Goal: Task Accomplishment & Management: Manage account settings

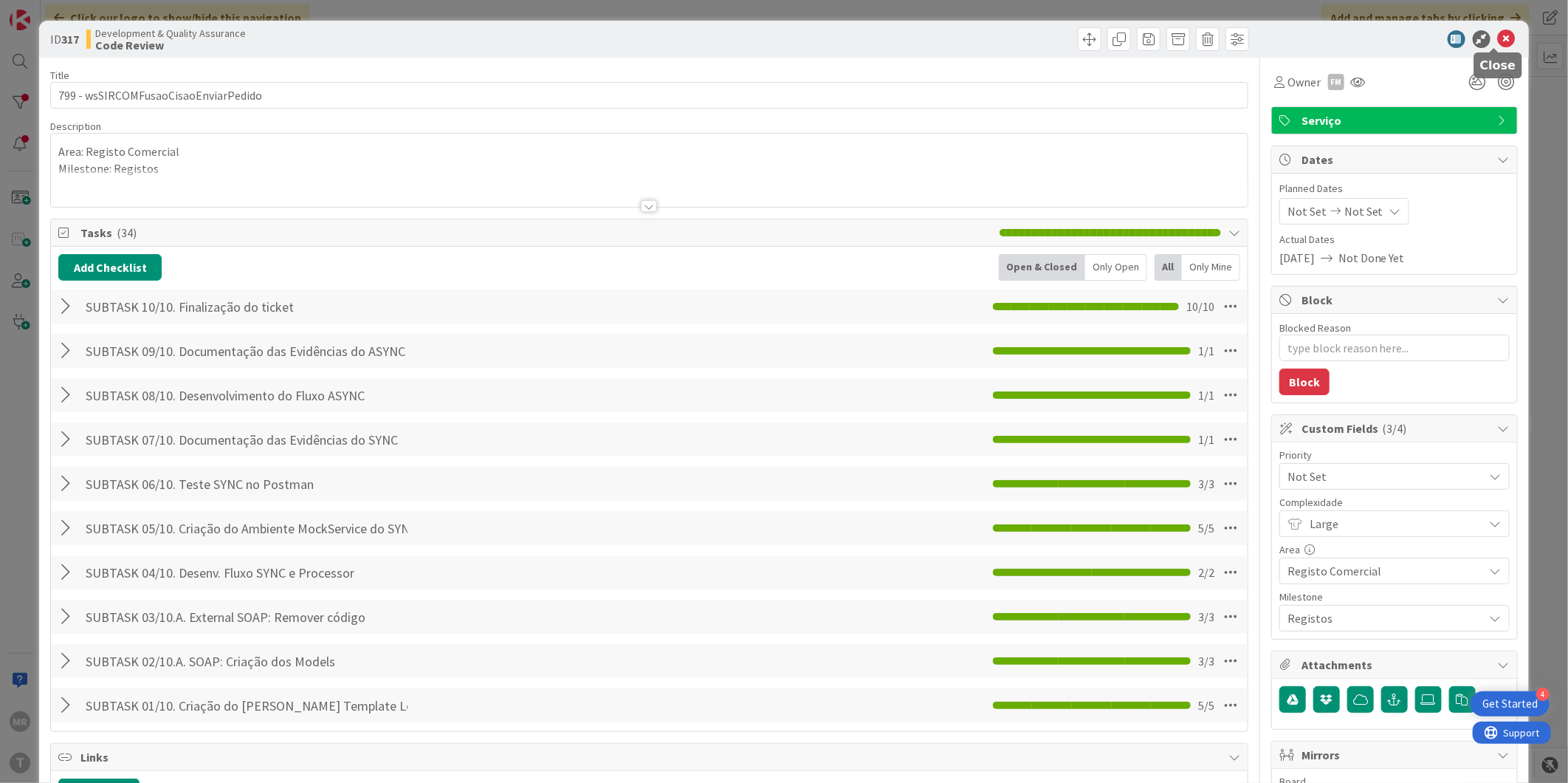
click at [1503, 34] on icon at bounding box center [1506, 39] width 18 height 18
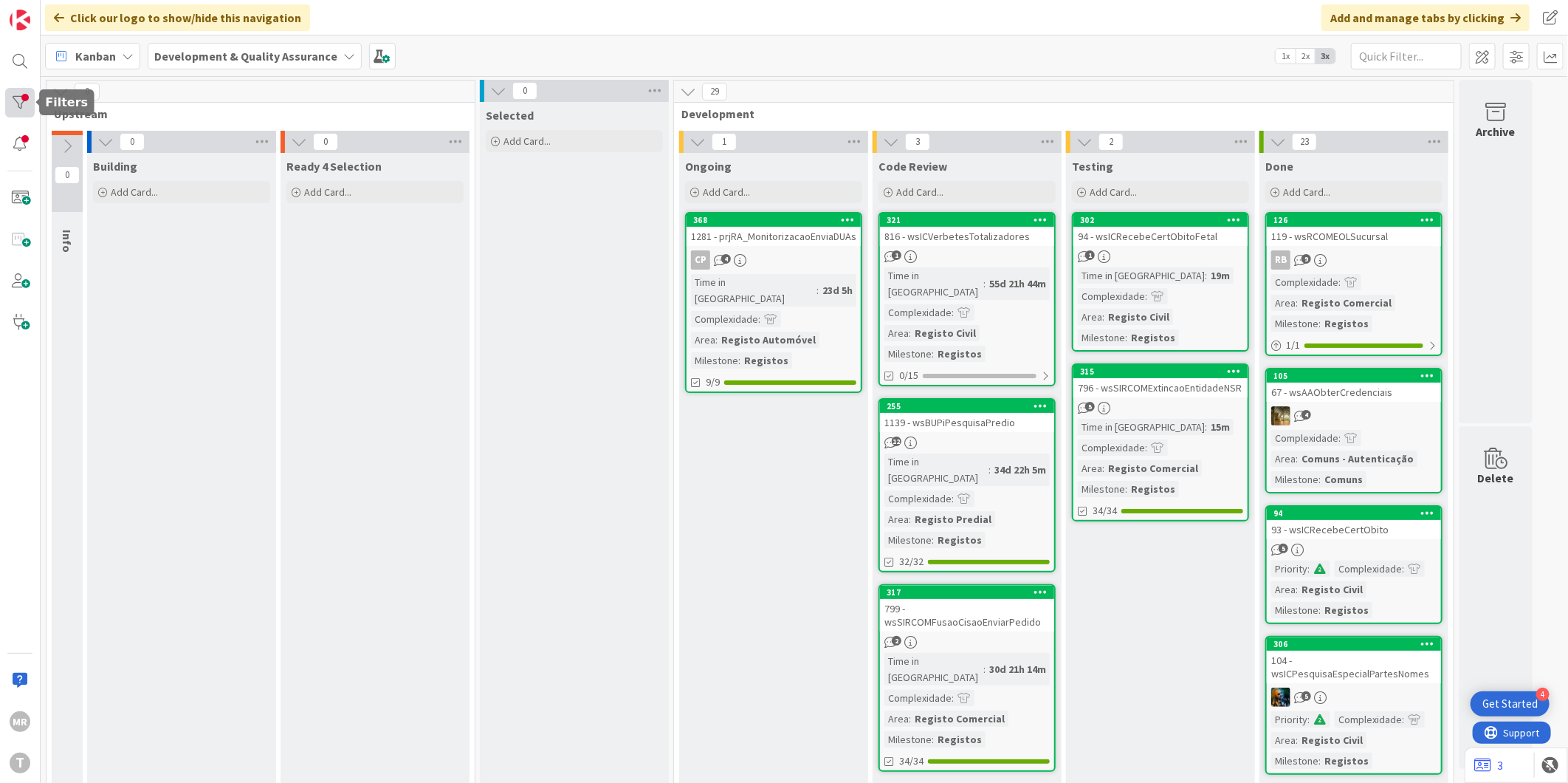
click at [27, 98] on div at bounding box center [19, 102] width 30 height 30
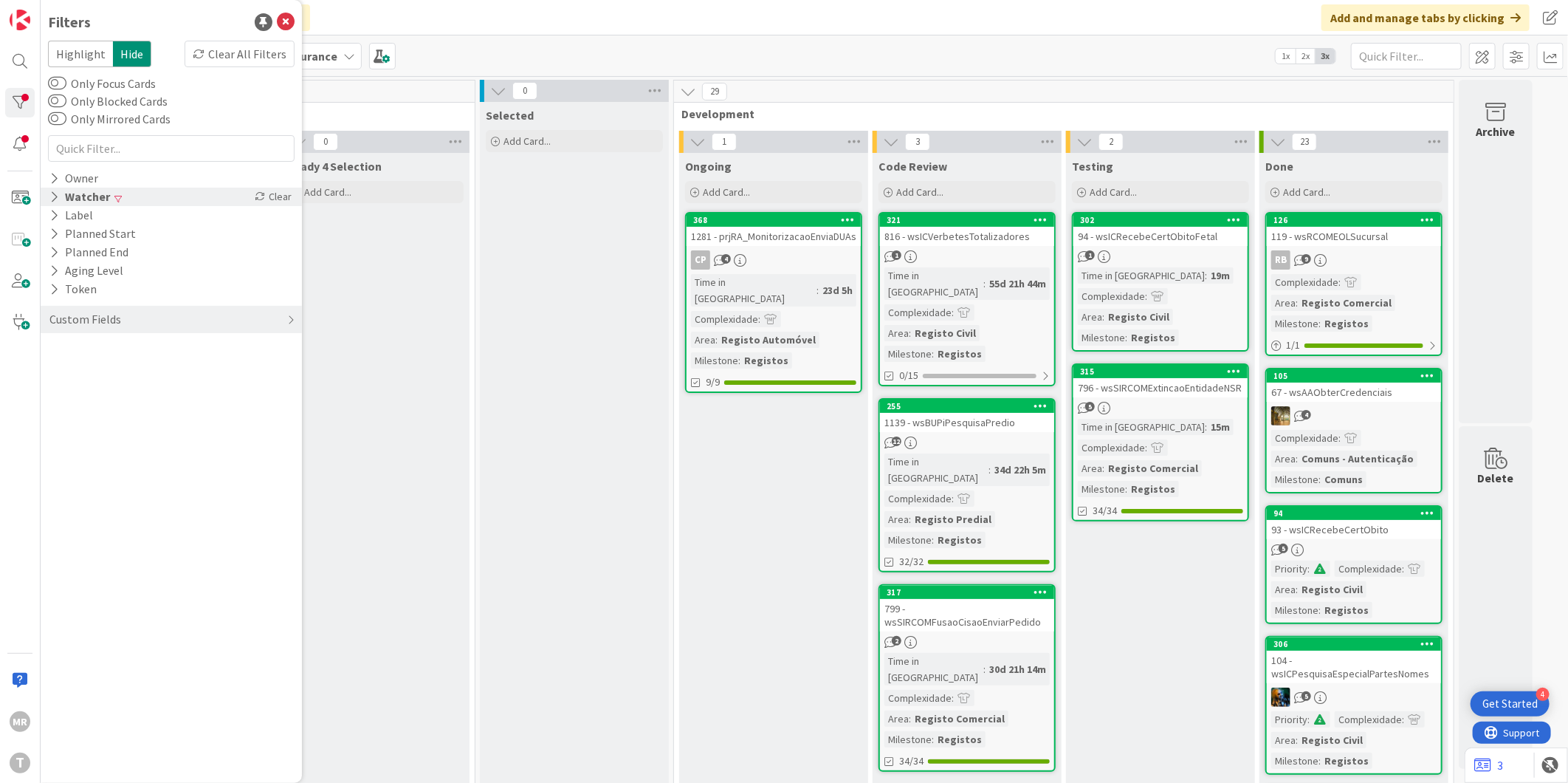
click at [54, 193] on icon at bounding box center [54, 196] width 10 height 12
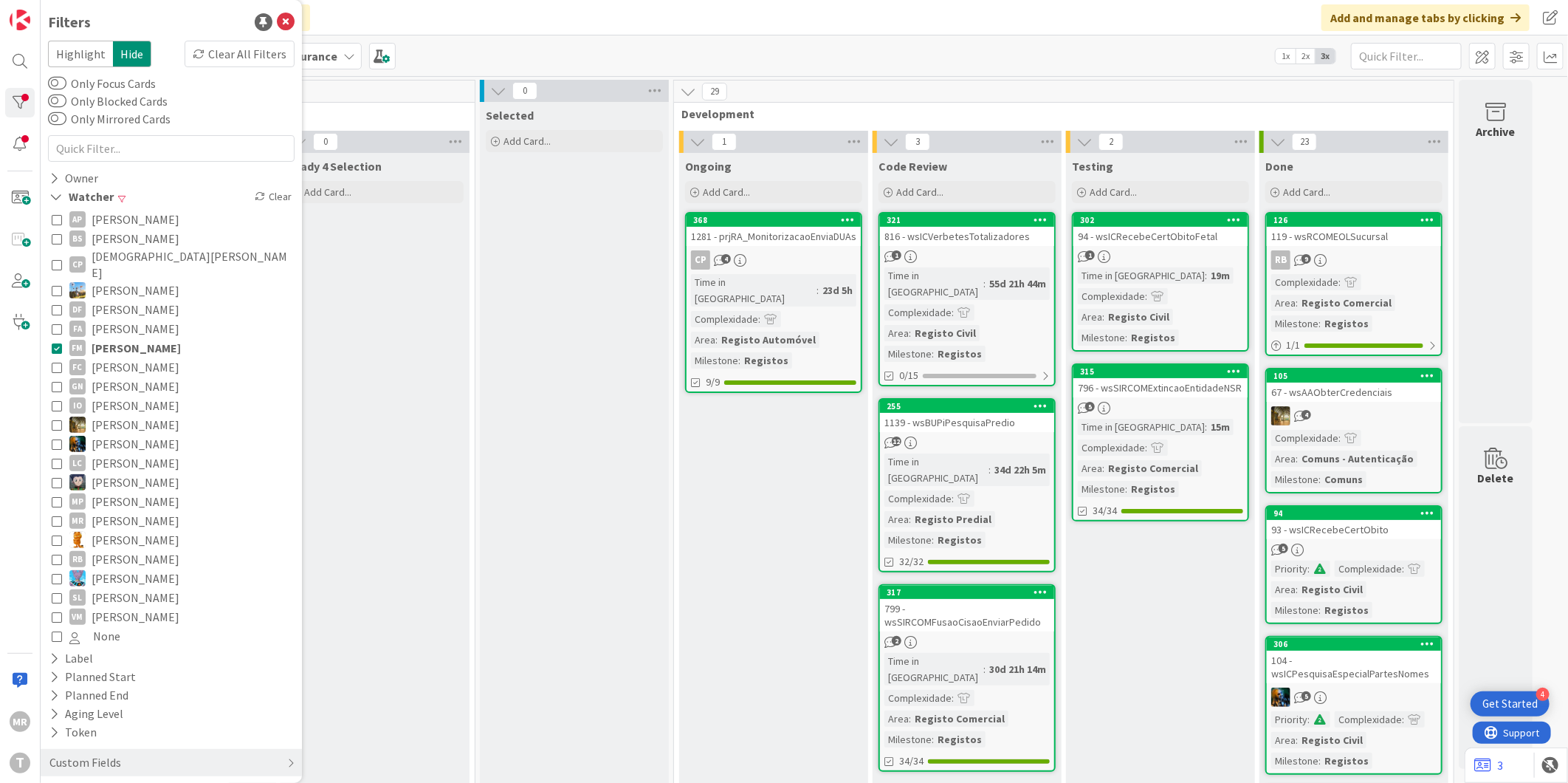
click at [146, 339] on span "[PERSON_NAME]" at bounding box center [136, 348] width 90 height 19
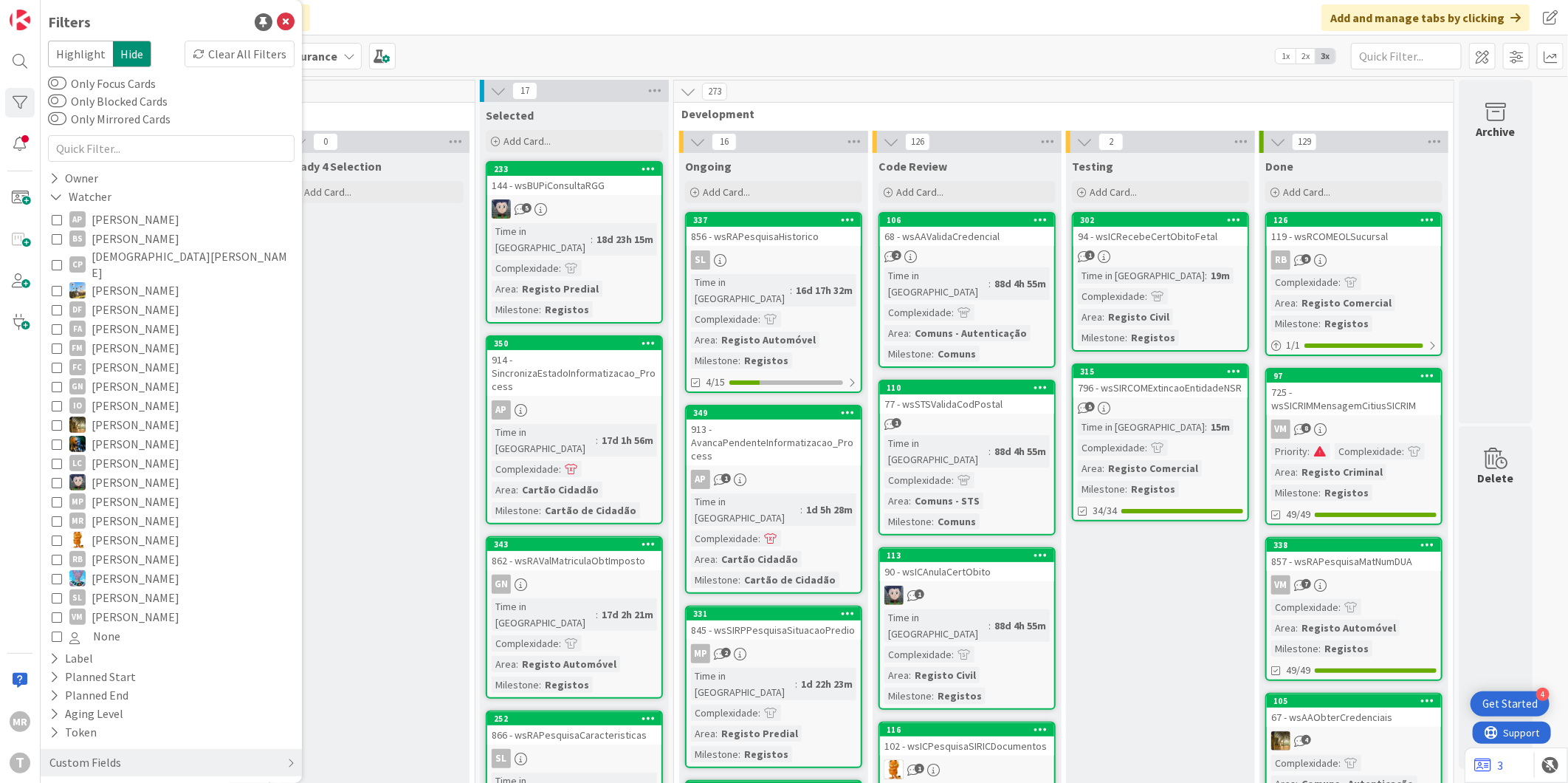
click at [123, 530] on span "[PERSON_NAME]" at bounding box center [135, 540] width 88 height 19
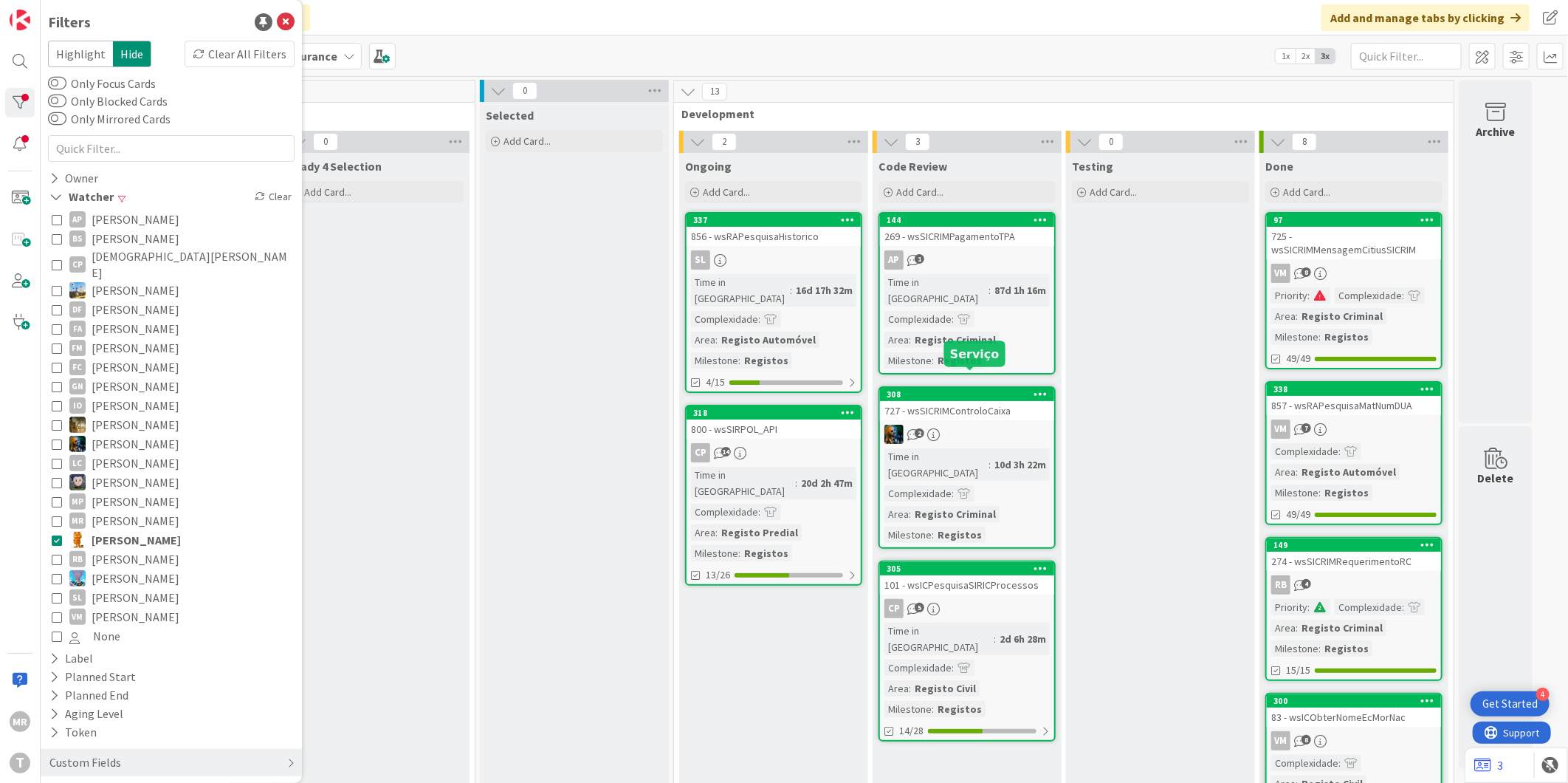
click at [960, 389] on div "308" at bounding box center [970, 394] width 168 height 10
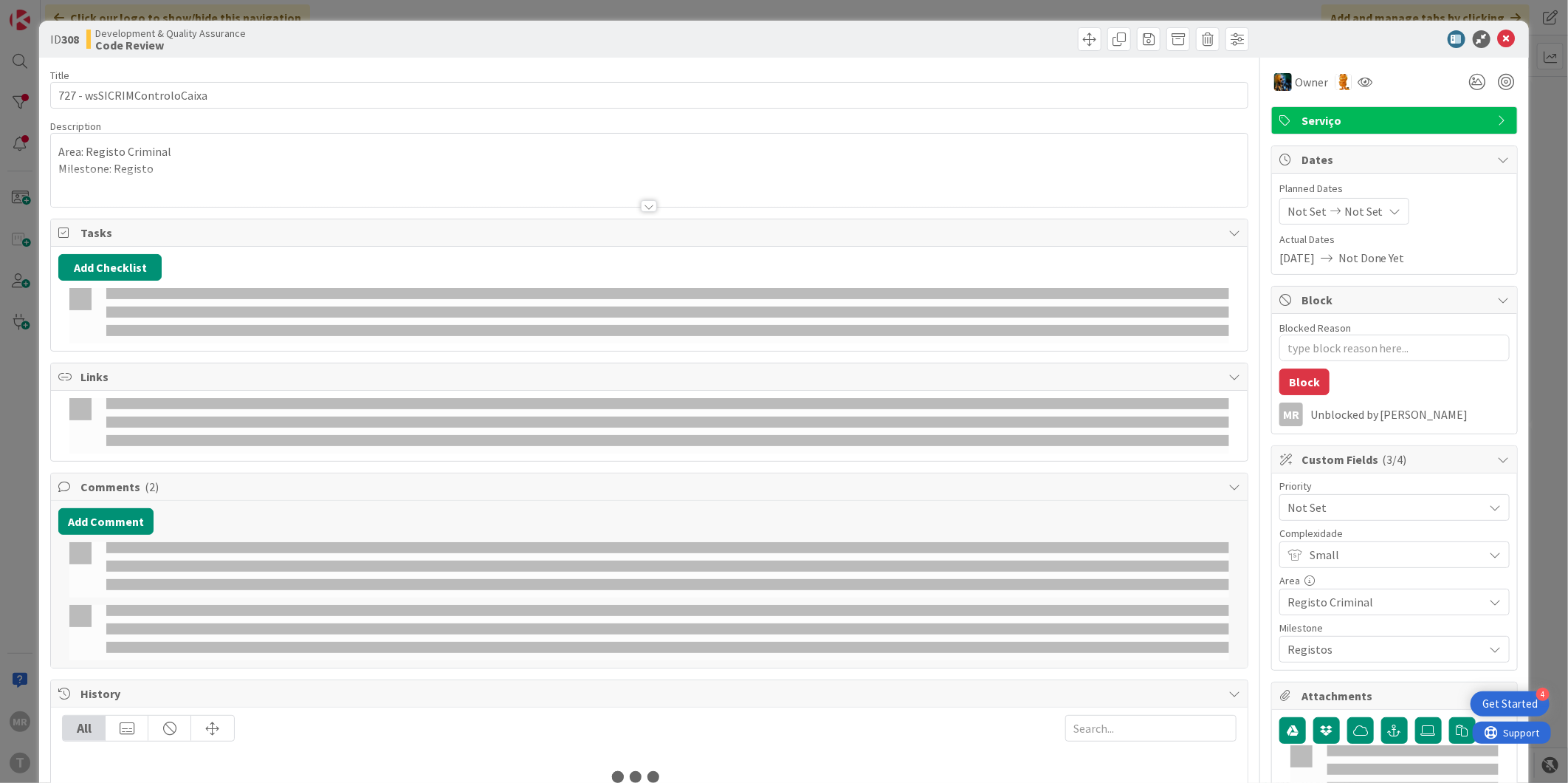
type textarea "x"
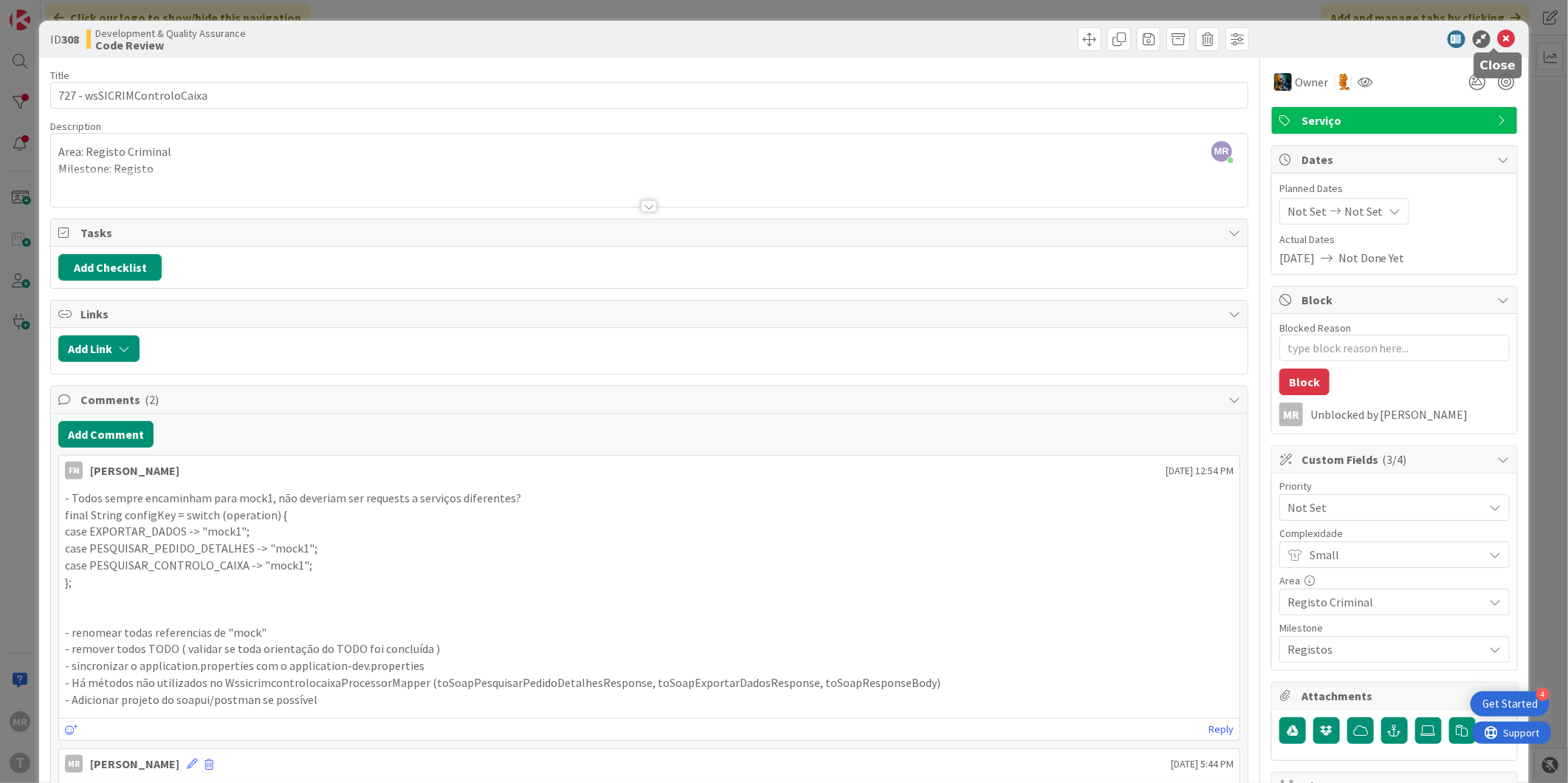
click at [1501, 41] on icon at bounding box center [1506, 39] width 18 height 18
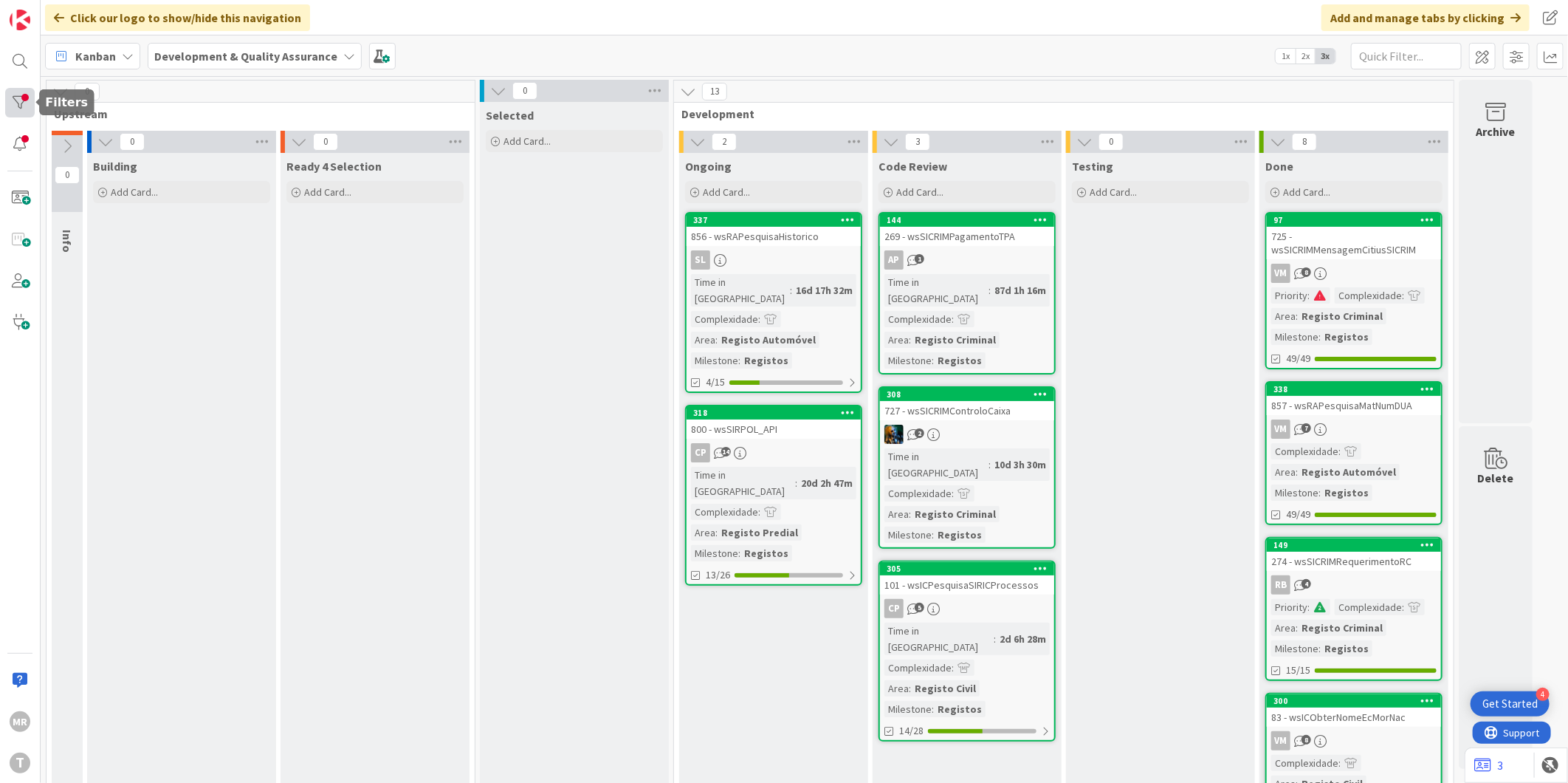
click at [10, 97] on div at bounding box center [19, 102] width 30 height 30
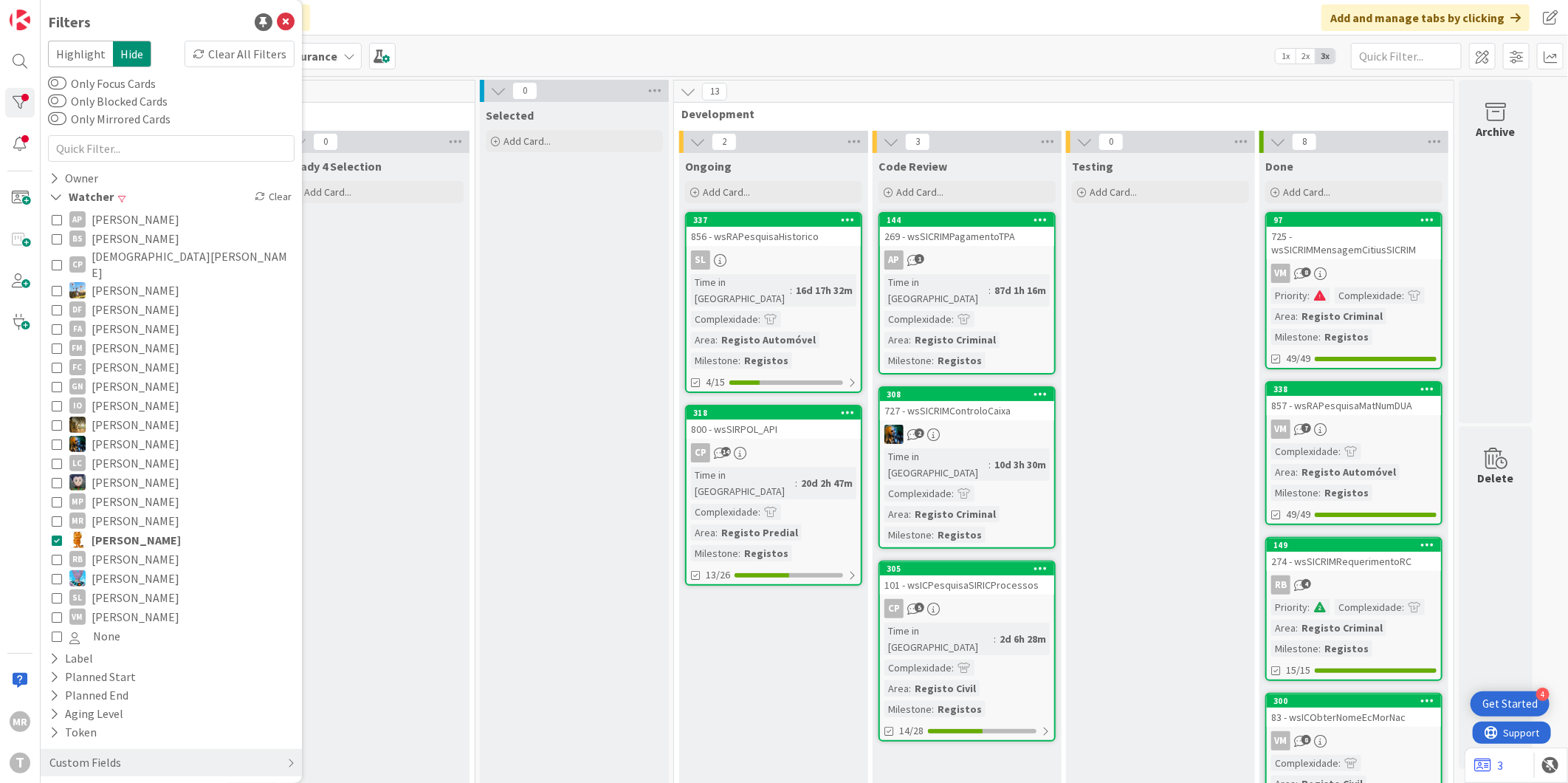
click at [113, 533] on span "[PERSON_NAME]" at bounding box center [136, 540] width 90 height 19
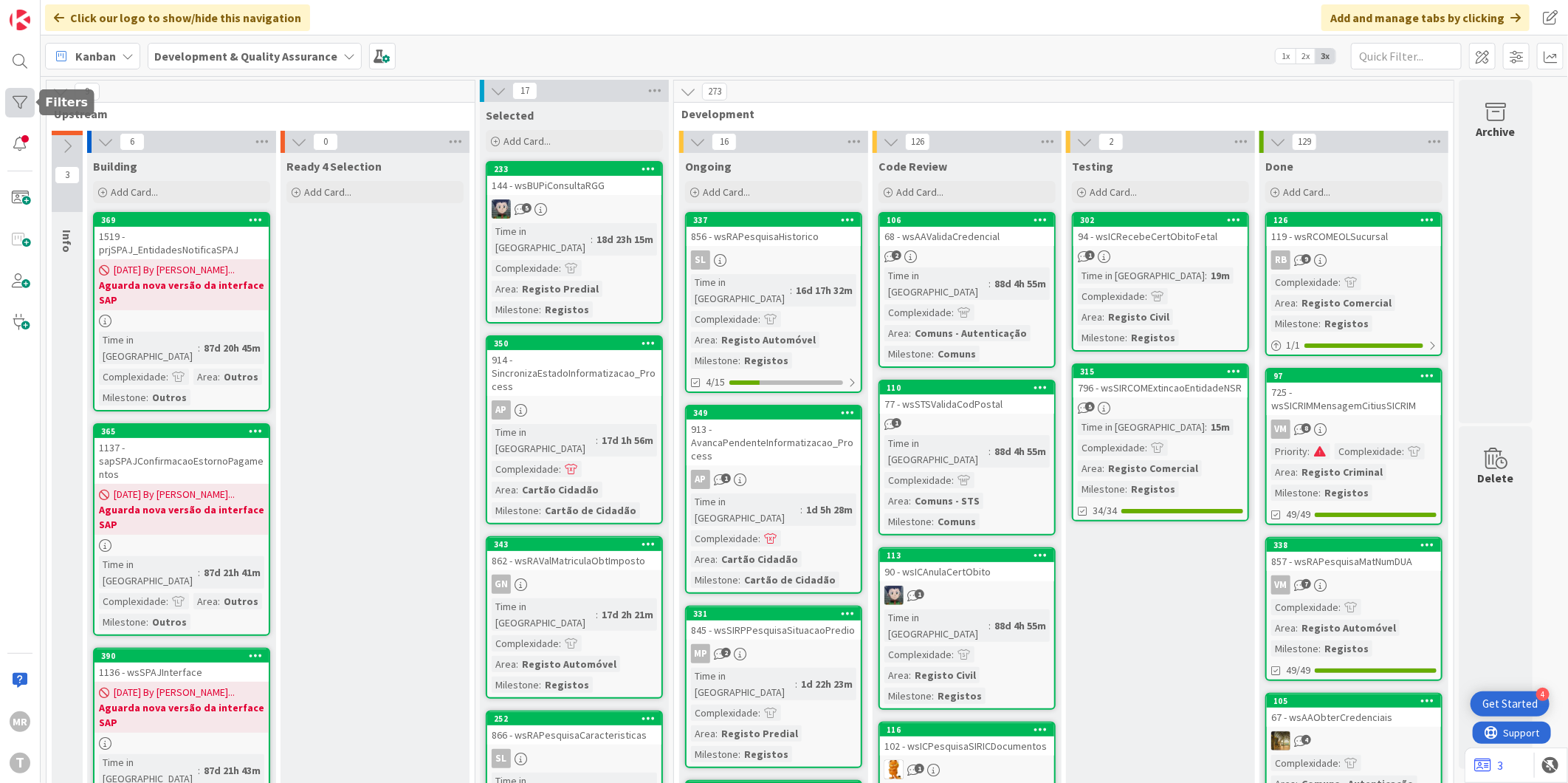
click at [10, 106] on div at bounding box center [19, 102] width 30 height 30
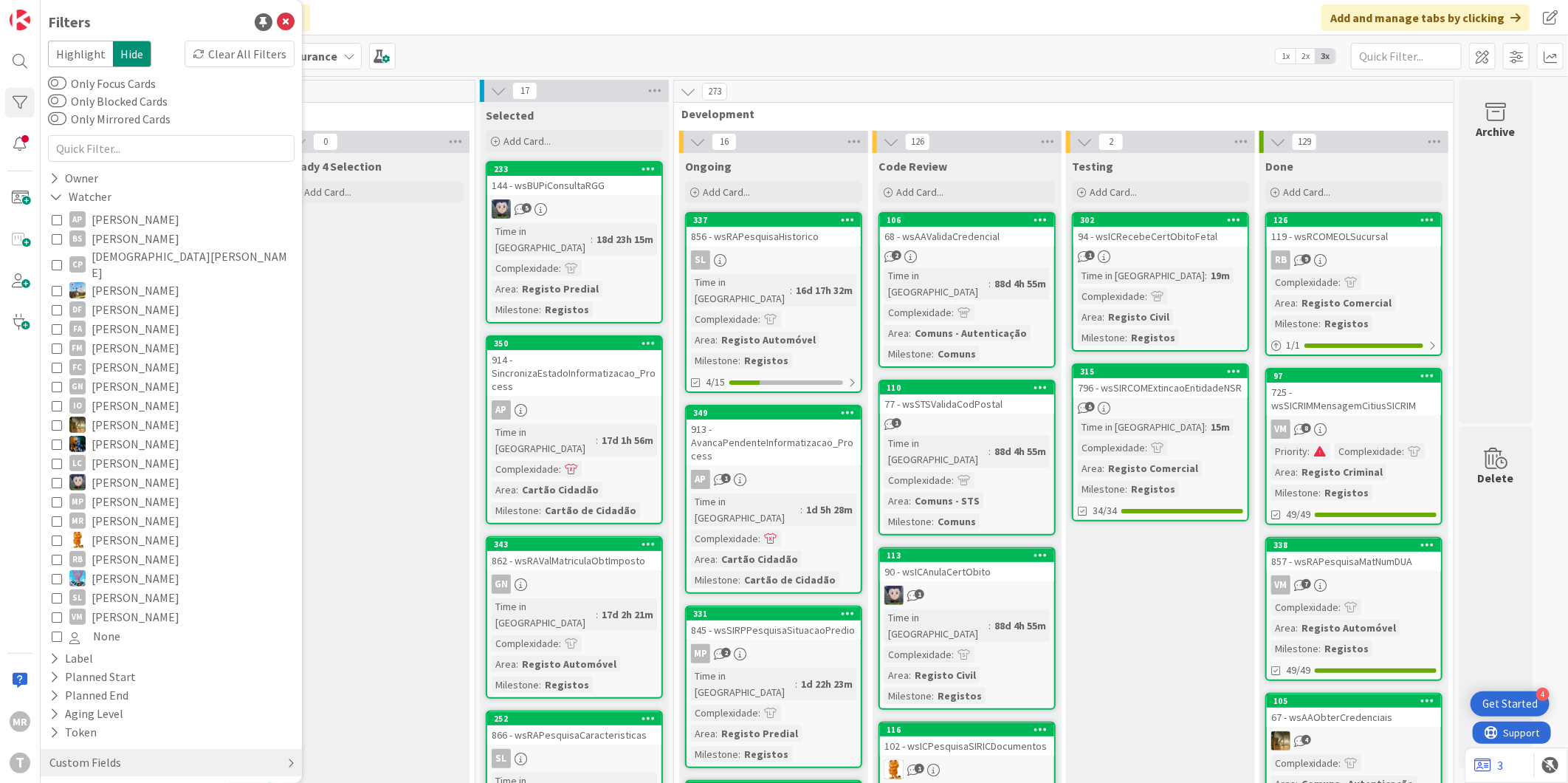
click at [83, 753] on div "Custom Fields" at bounding box center [85, 762] width 74 height 18
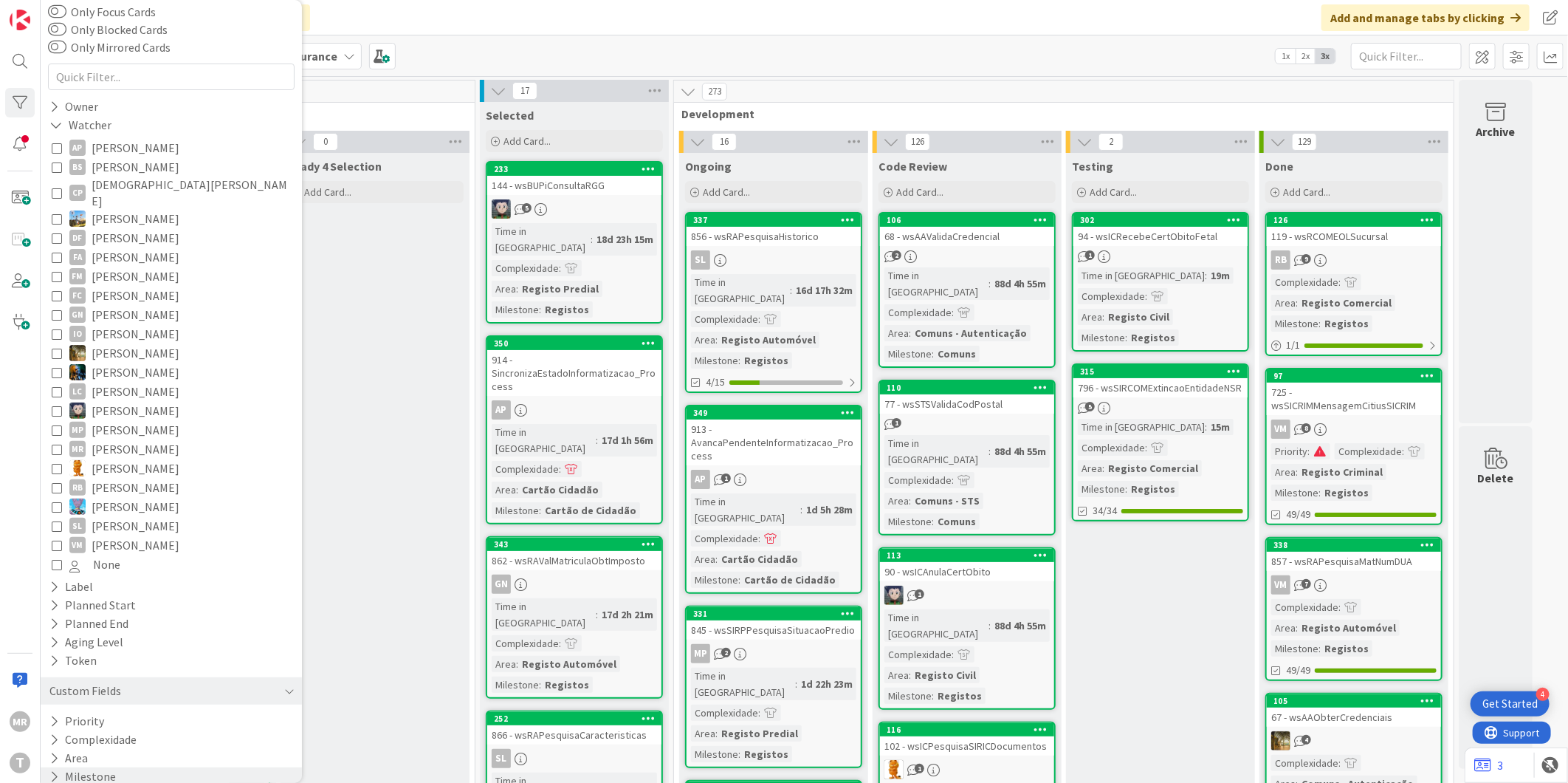
click at [83, 768] on button "Milestone" at bounding box center [82, 776] width 70 height 18
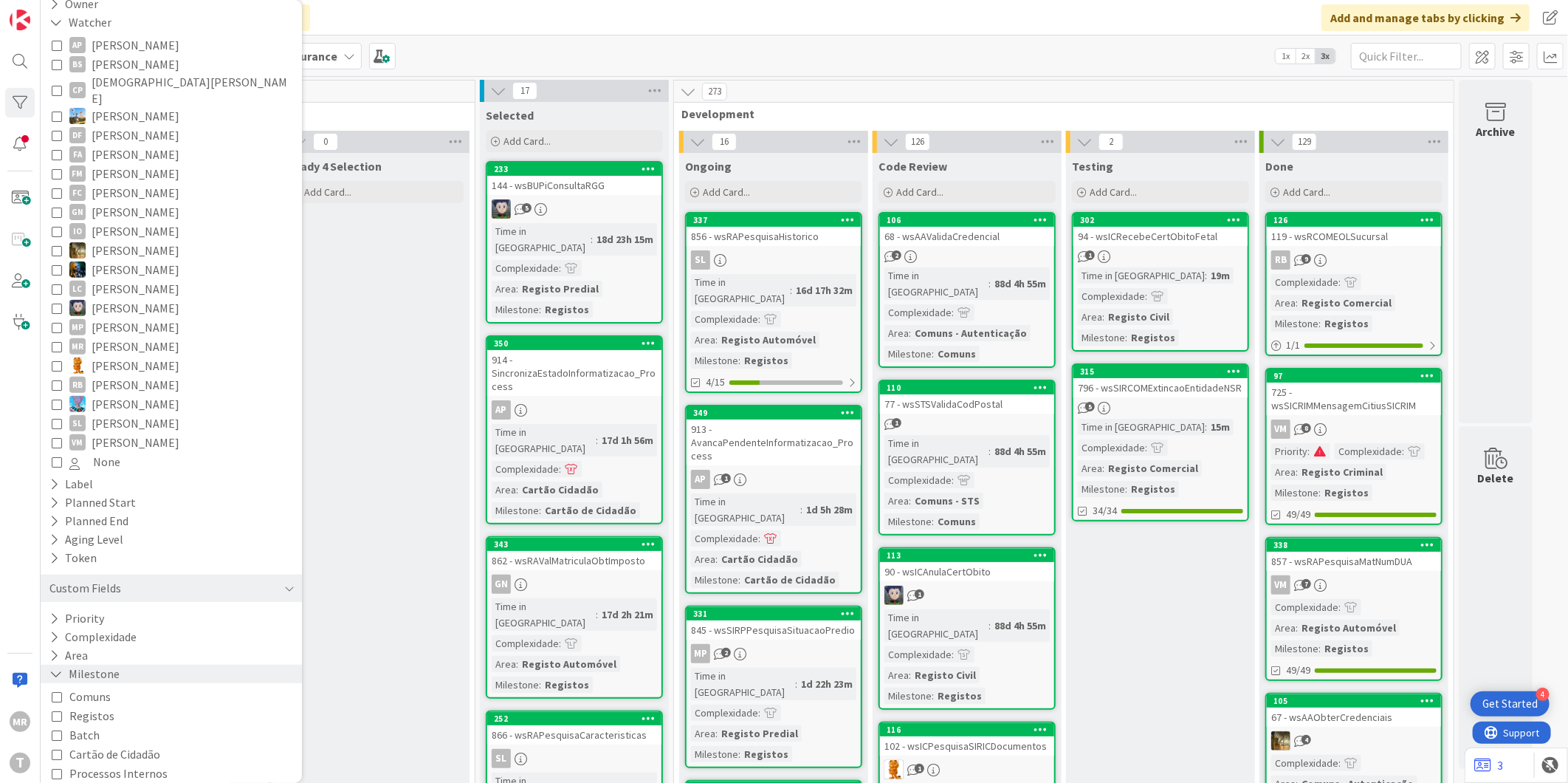
scroll to position [215, 0]
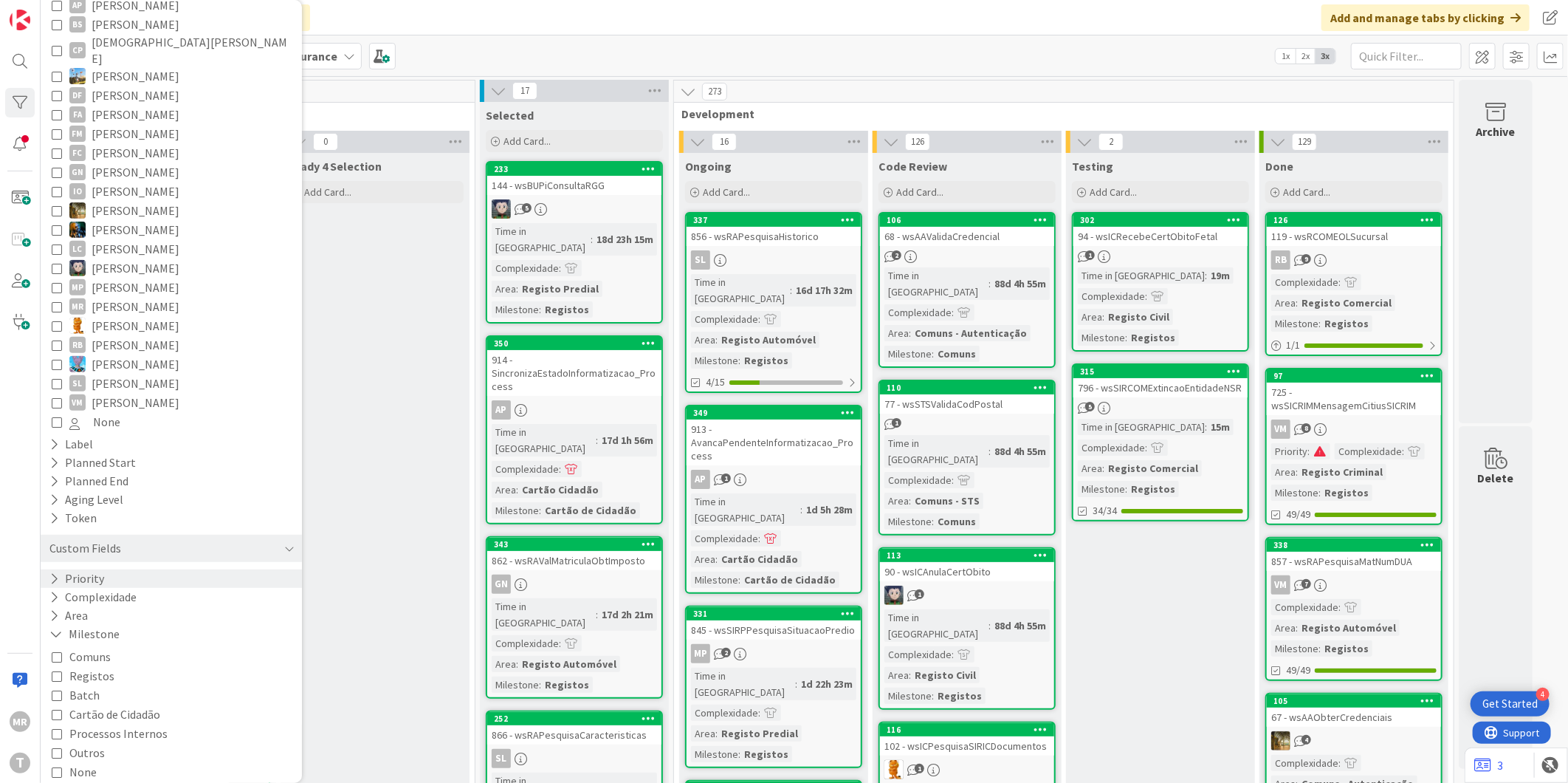
click at [86, 569] on button "Priority" at bounding box center [76, 578] width 57 height 18
click at [107, 630] on span "Medium" at bounding box center [98, 640] width 57 height 19
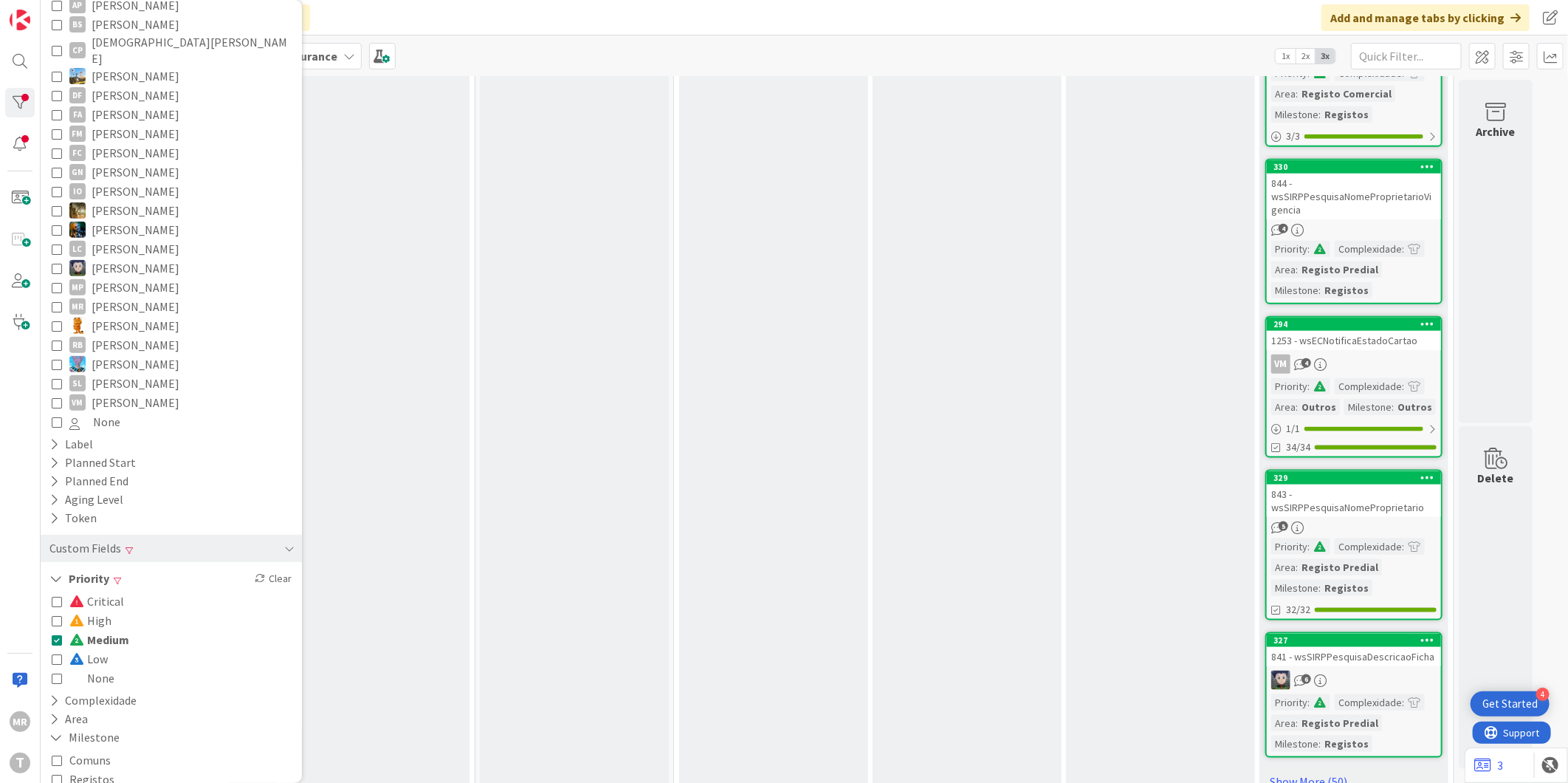
scroll to position [1008, 0]
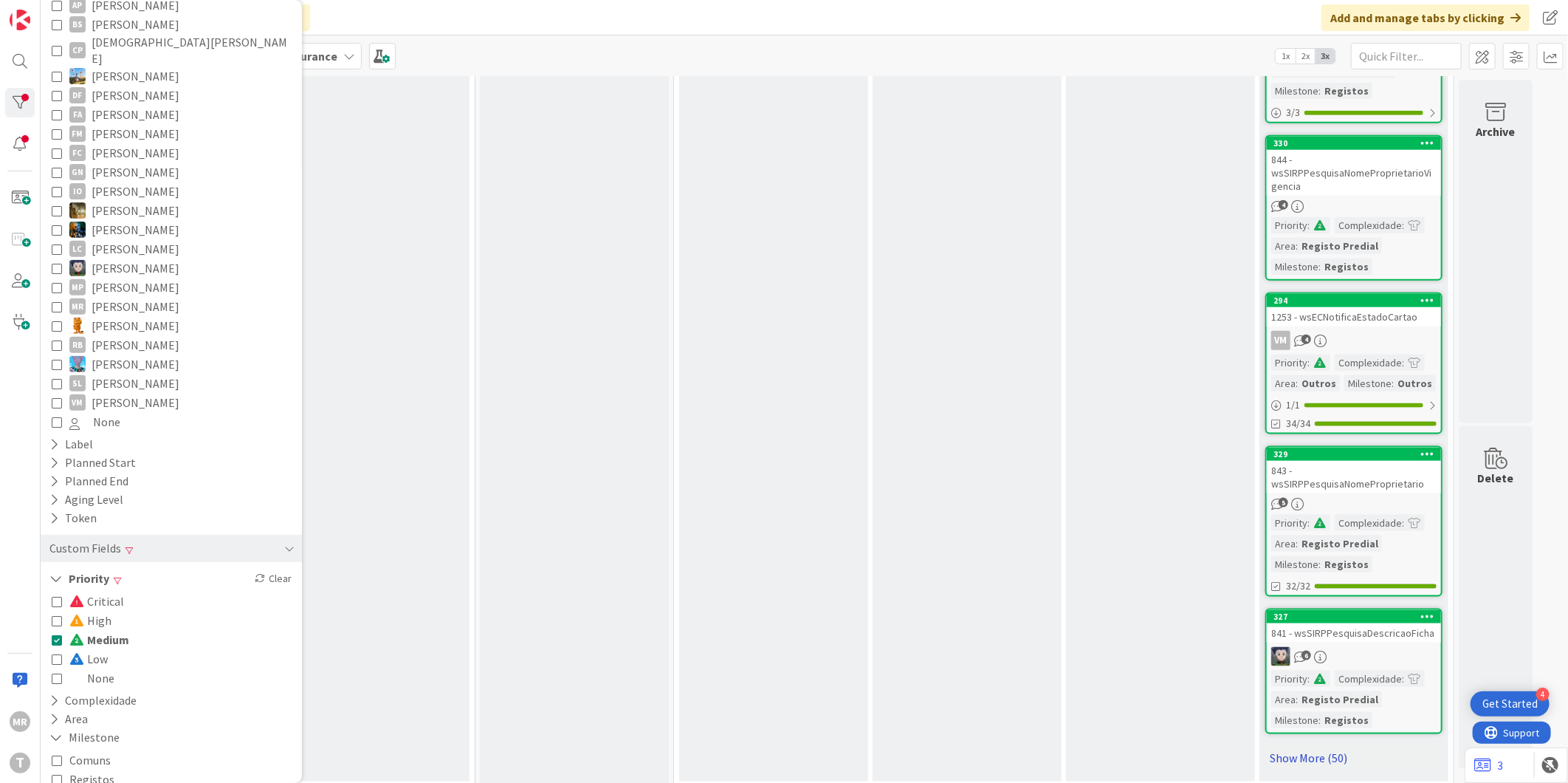
click at [1311, 746] on link "Show More (50)" at bounding box center [1354, 757] width 177 height 24
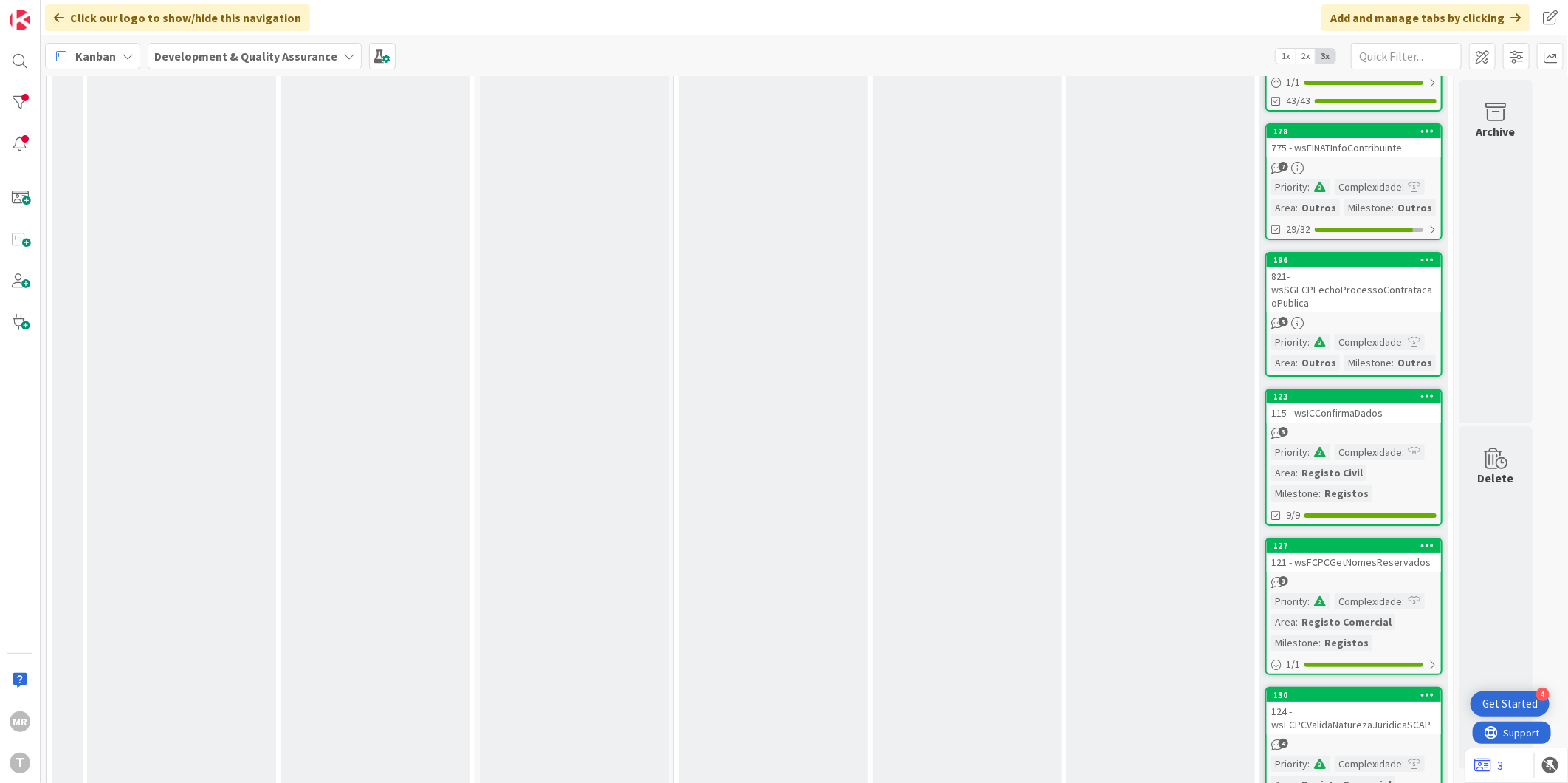
scroll to position [3717, 0]
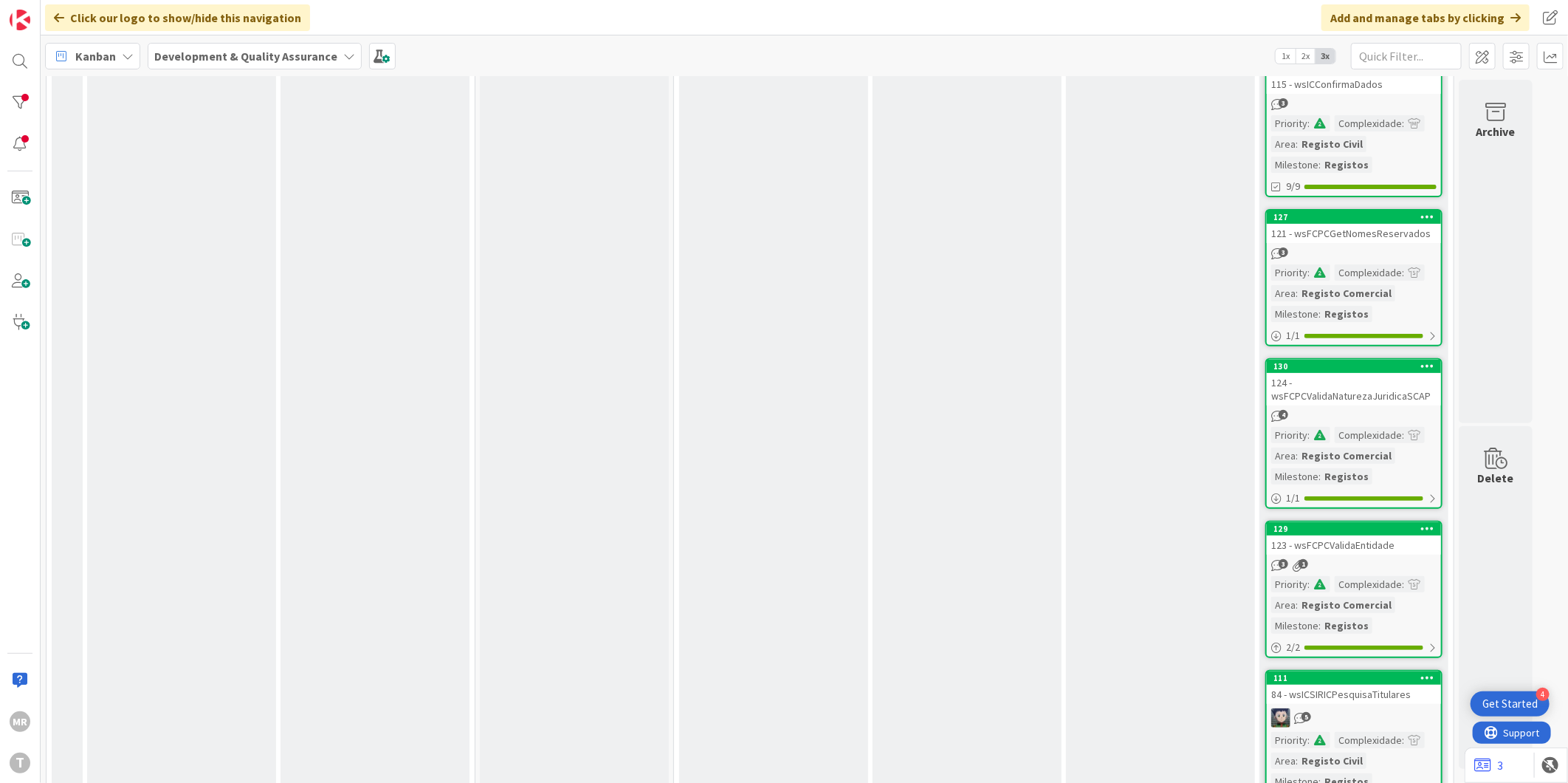
click at [1427, 523] on icon at bounding box center [1428, 527] width 14 height 10
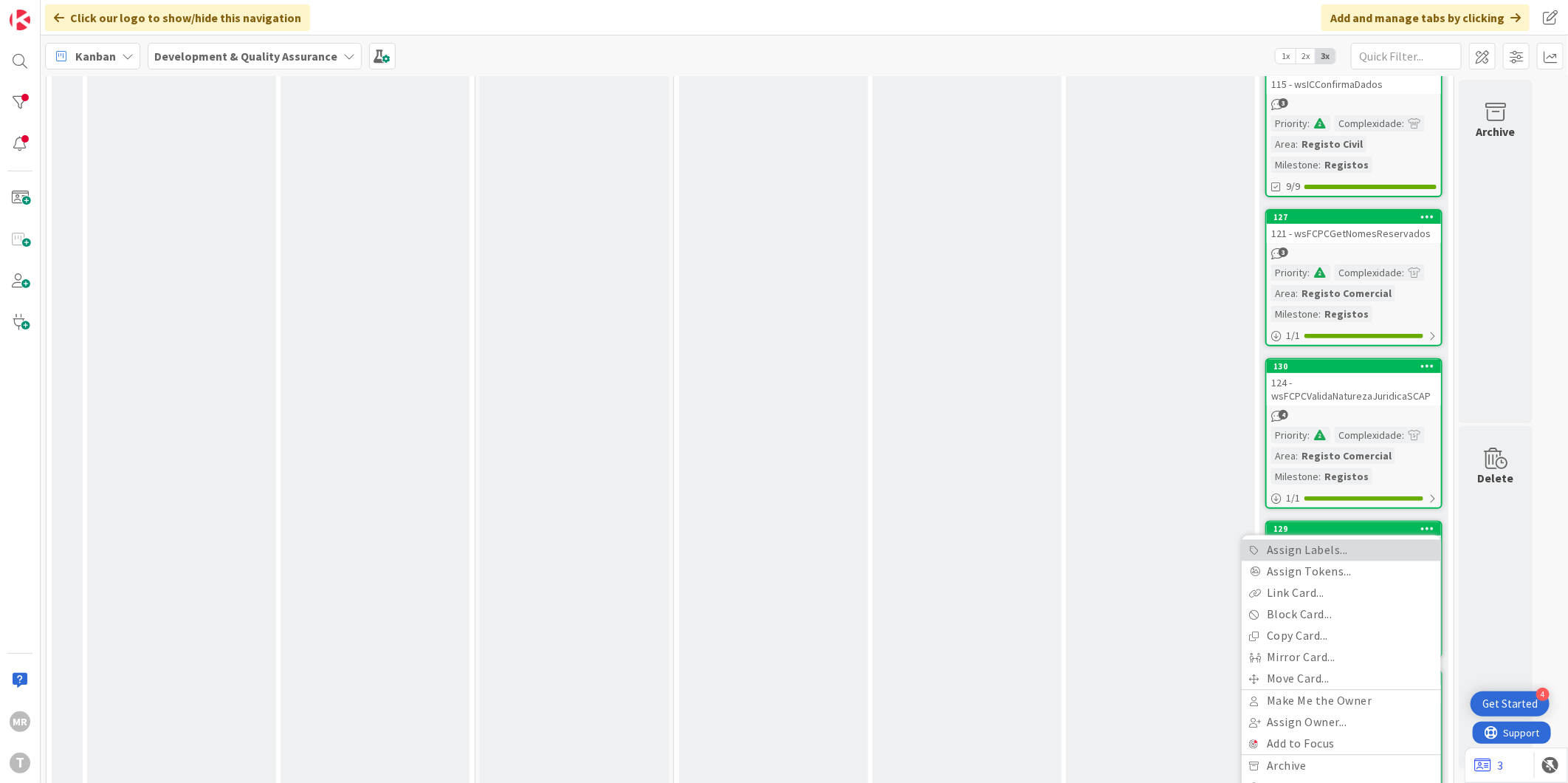
click at [1322, 540] on link "Assign Labels..." at bounding box center [1341, 550] width 199 height 21
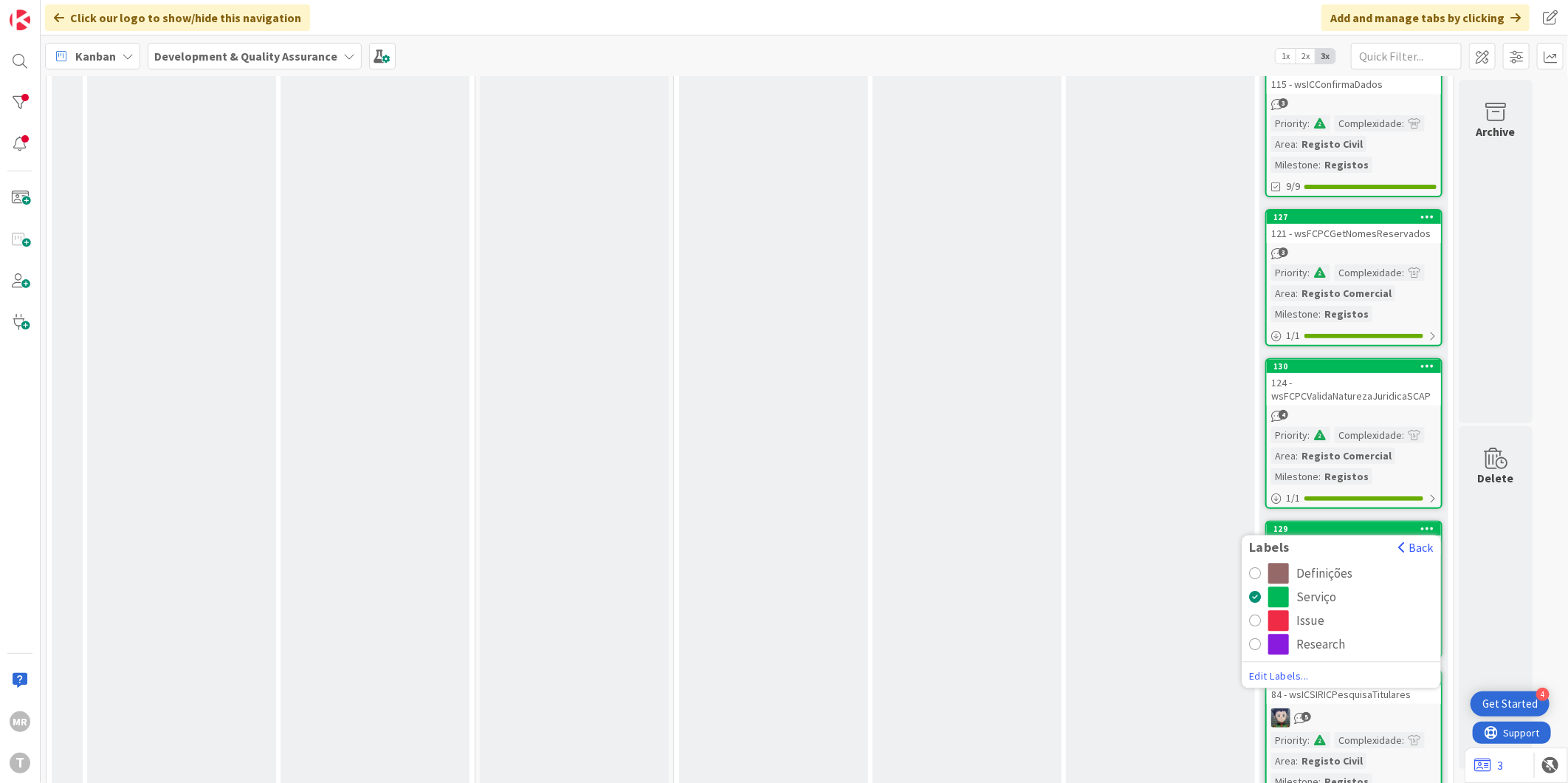
click at [1433, 523] on icon at bounding box center [1428, 527] width 14 height 10
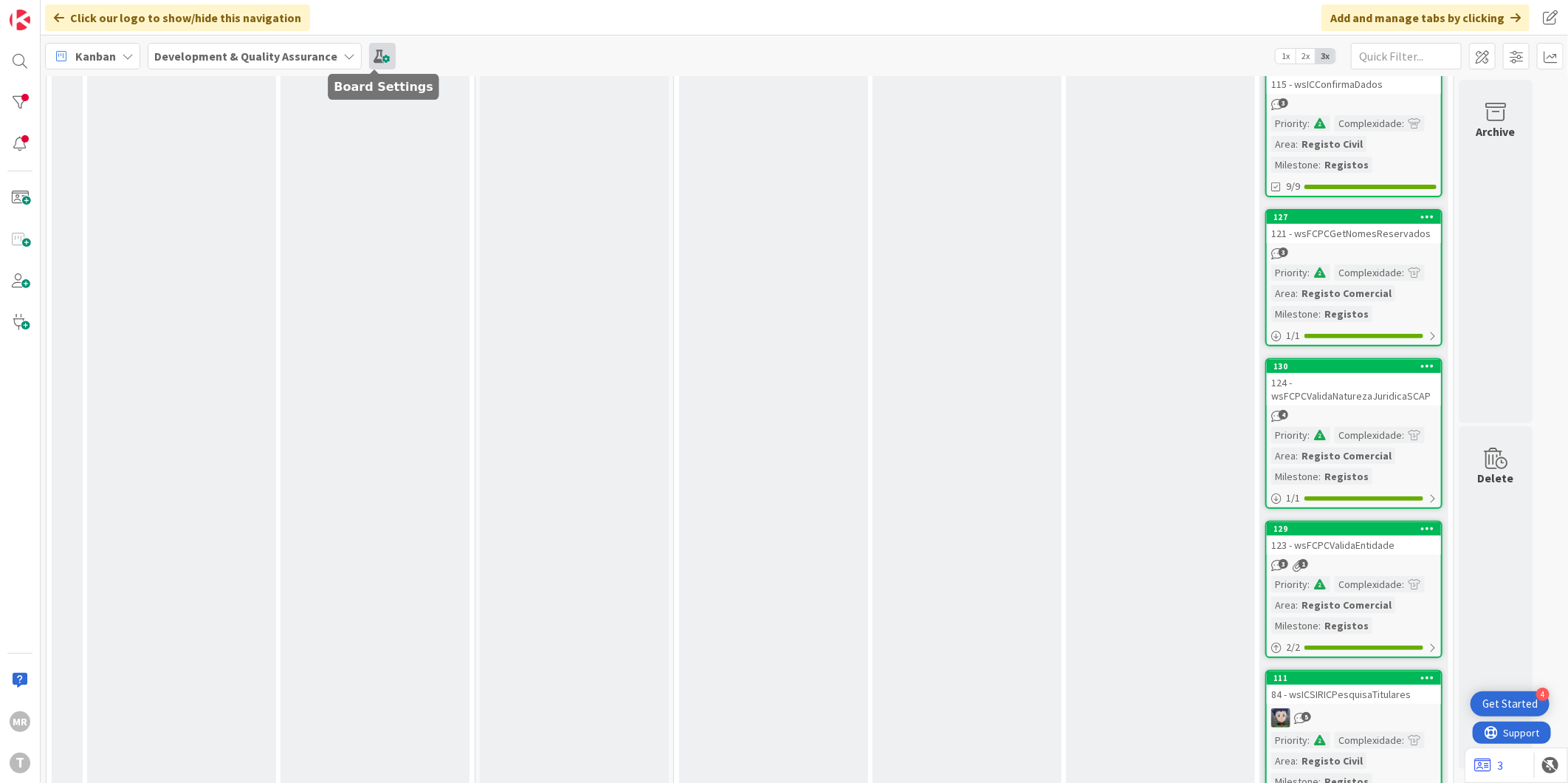
click at [369, 50] on span at bounding box center [382, 56] width 27 height 27
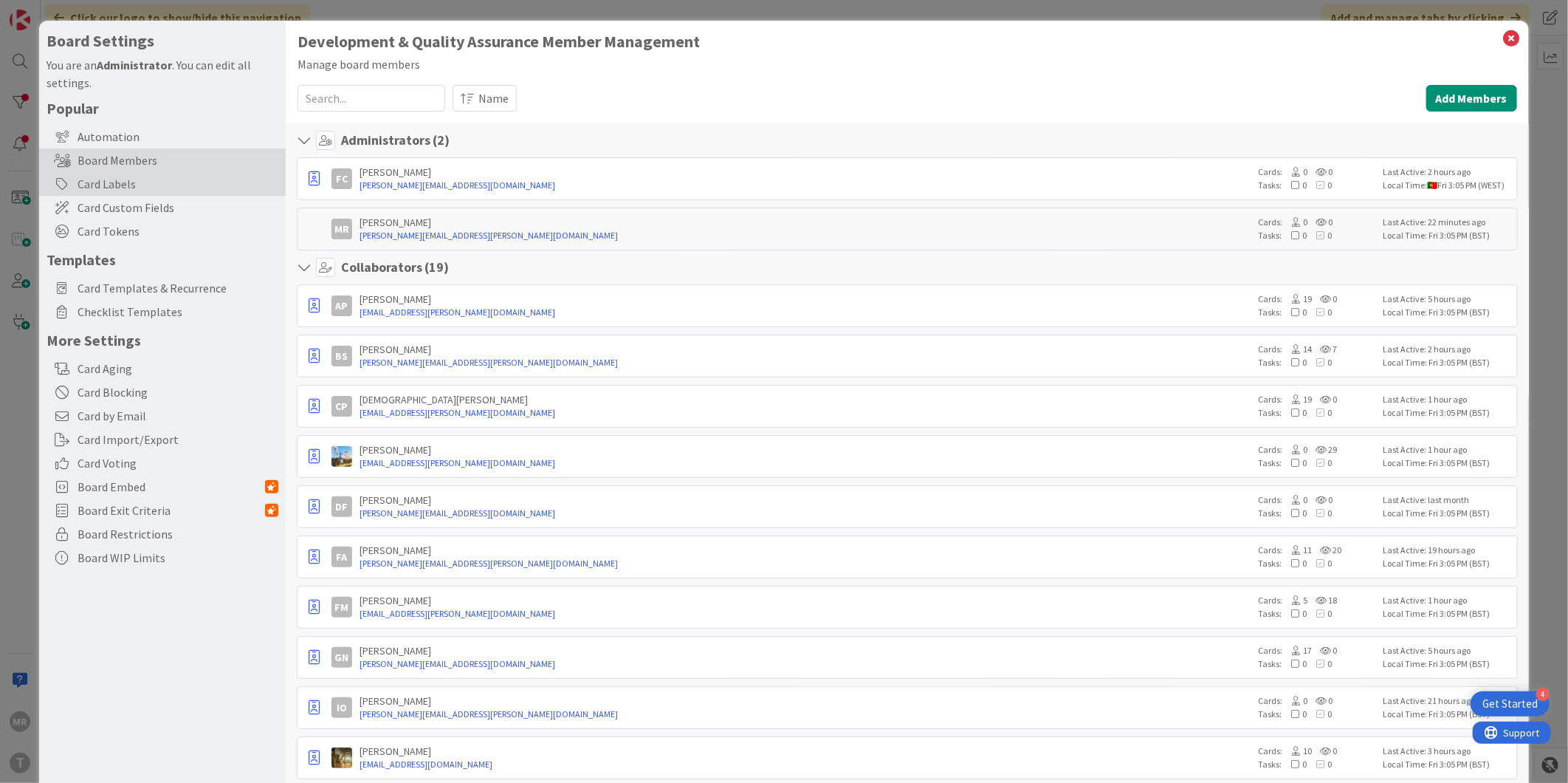
click at [149, 180] on div "Card Labels" at bounding box center [162, 183] width 247 height 24
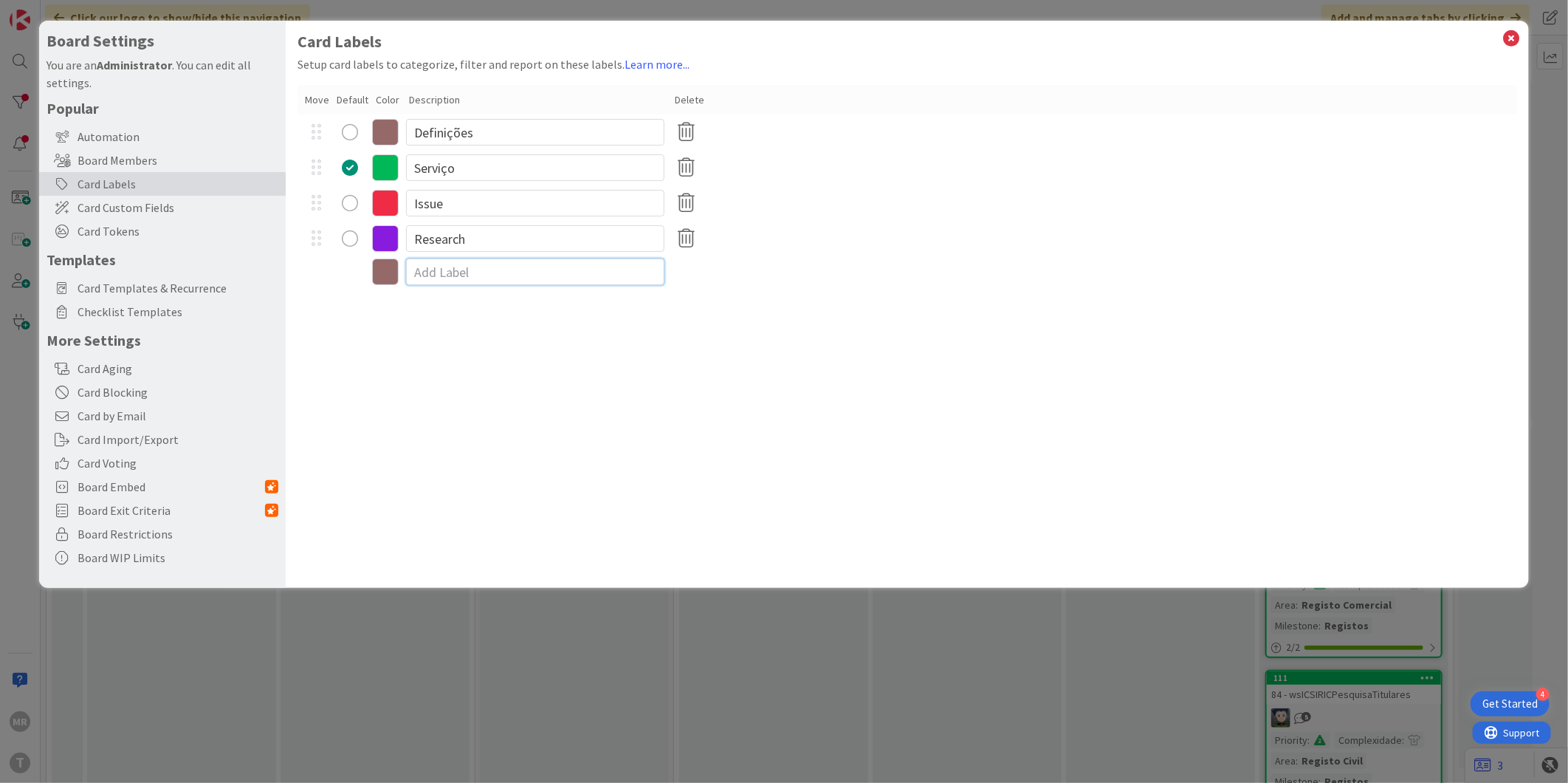
click at [447, 267] on input at bounding box center [535, 272] width 258 height 27
click at [382, 270] on icon at bounding box center [385, 272] width 27 height 27
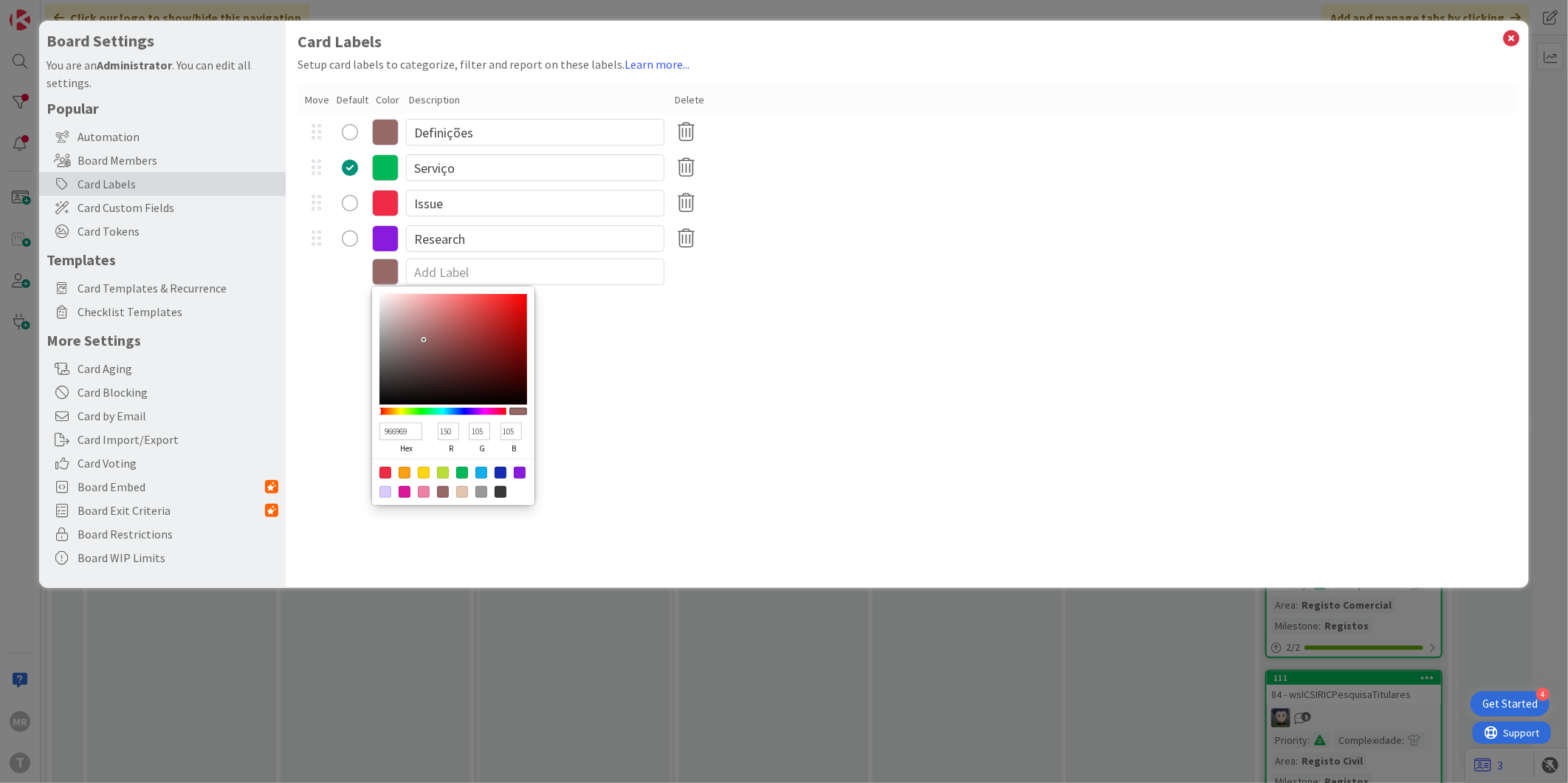
click at [424, 495] on div at bounding box center [423, 492] width 11 height 11
type input "EF81A6"
type input "239"
type input "129"
type input "166"
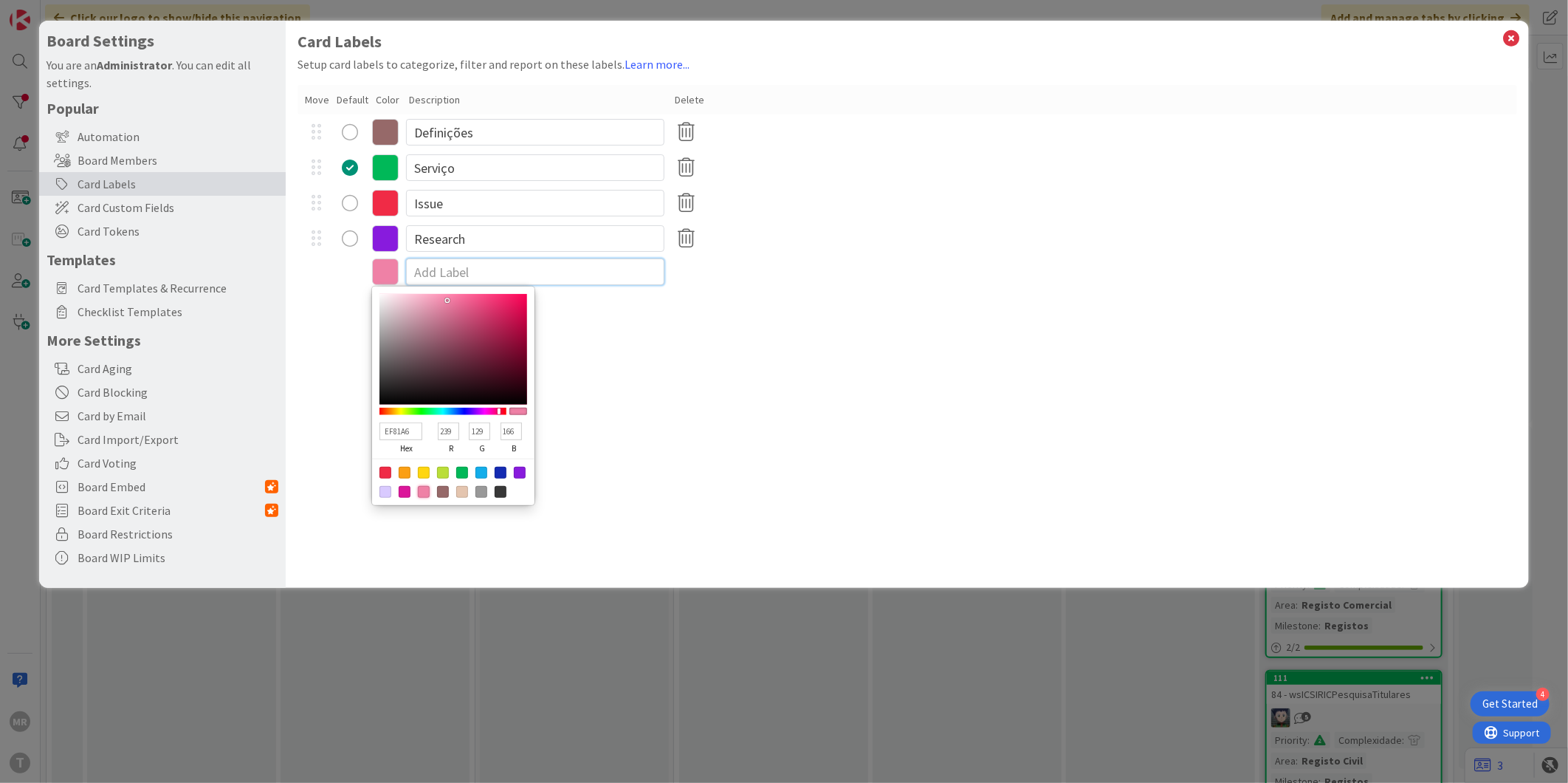
click at [496, 269] on input at bounding box center [535, 272] width 258 height 27
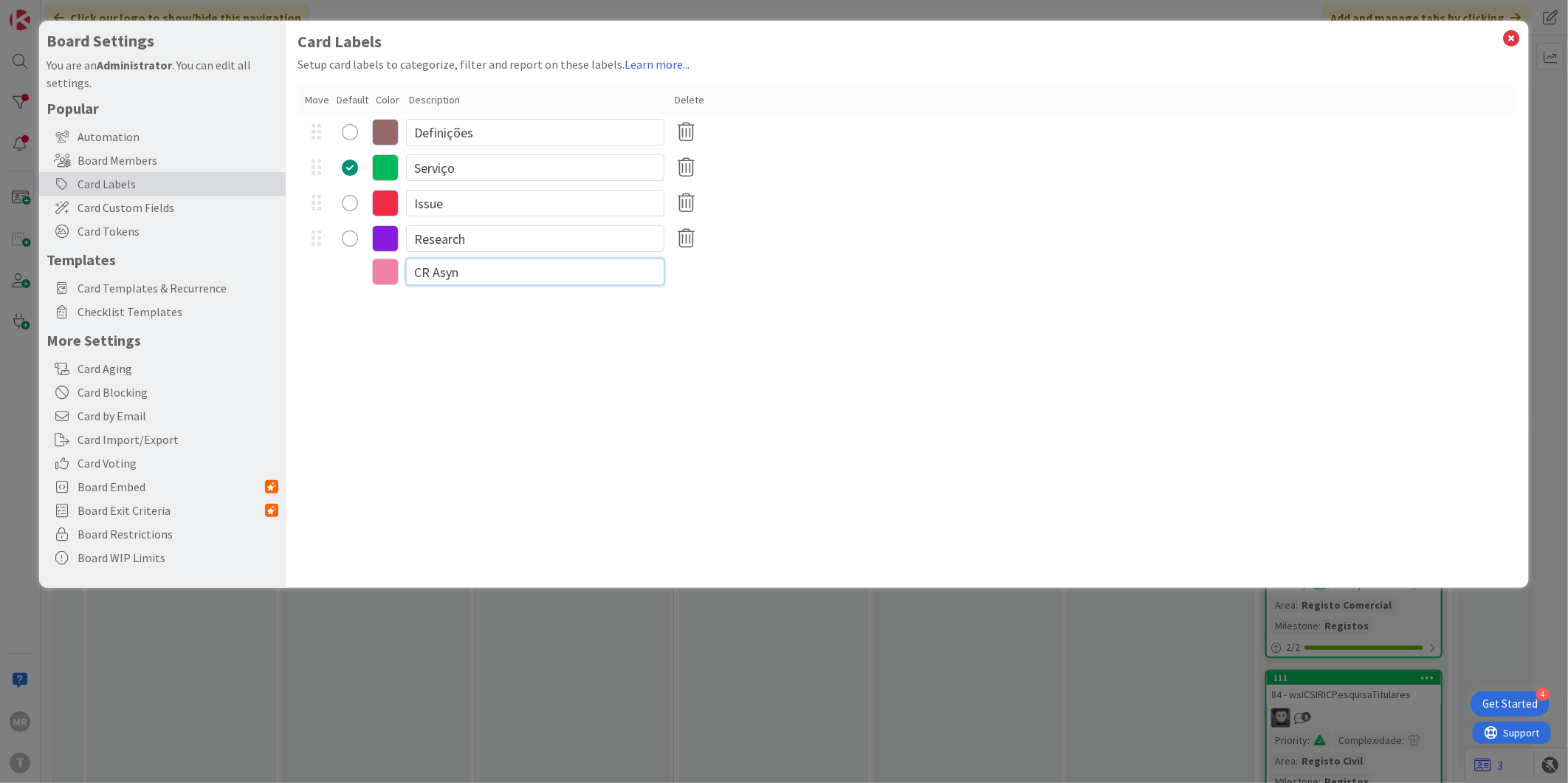
type input "CR Async"
click at [519, 339] on div "Card Labels Setup card labels to categorize, filter and report on these labels.…" at bounding box center [907, 304] width 1243 height 567
click at [458, 299] on input at bounding box center [535, 307] width 258 height 27
type input "Ready"
click at [388, 309] on icon at bounding box center [385, 310] width 27 height 27
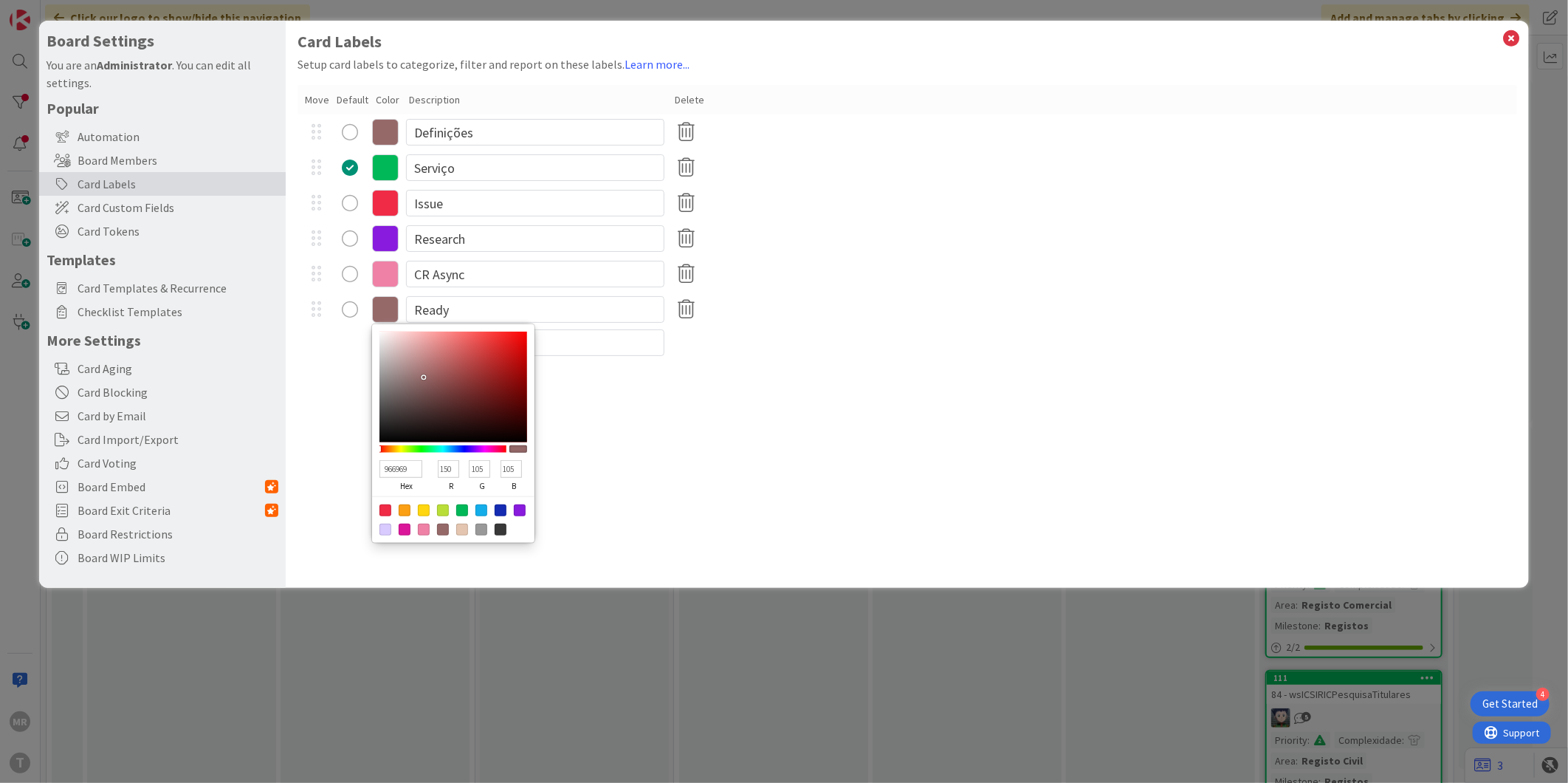
click at [444, 510] on div at bounding box center [442, 510] width 11 height 11
type input "BADE38"
type input "186"
type input "222"
type input "56"
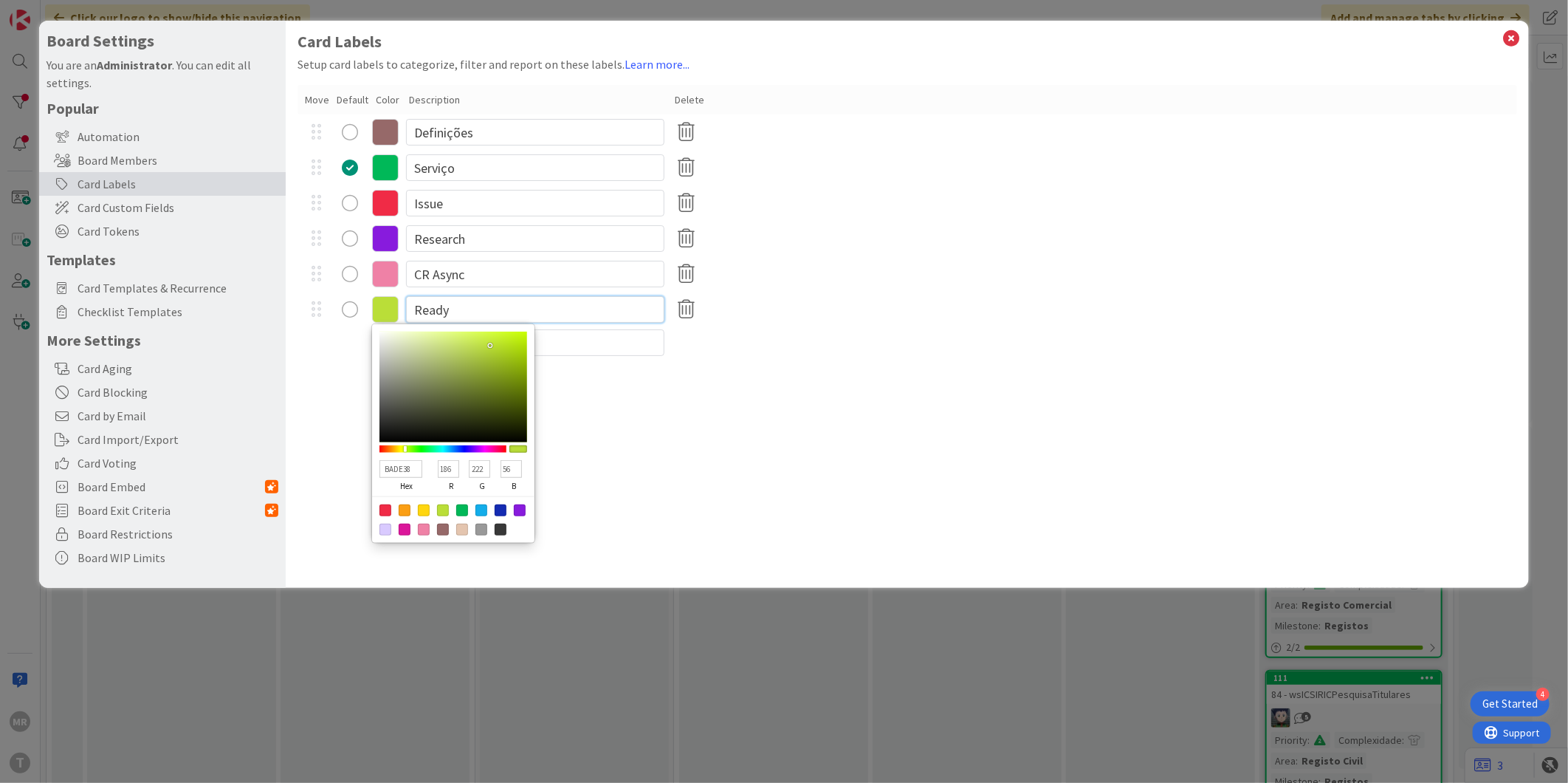
click at [462, 311] on input "Ready" at bounding box center [535, 310] width 258 height 27
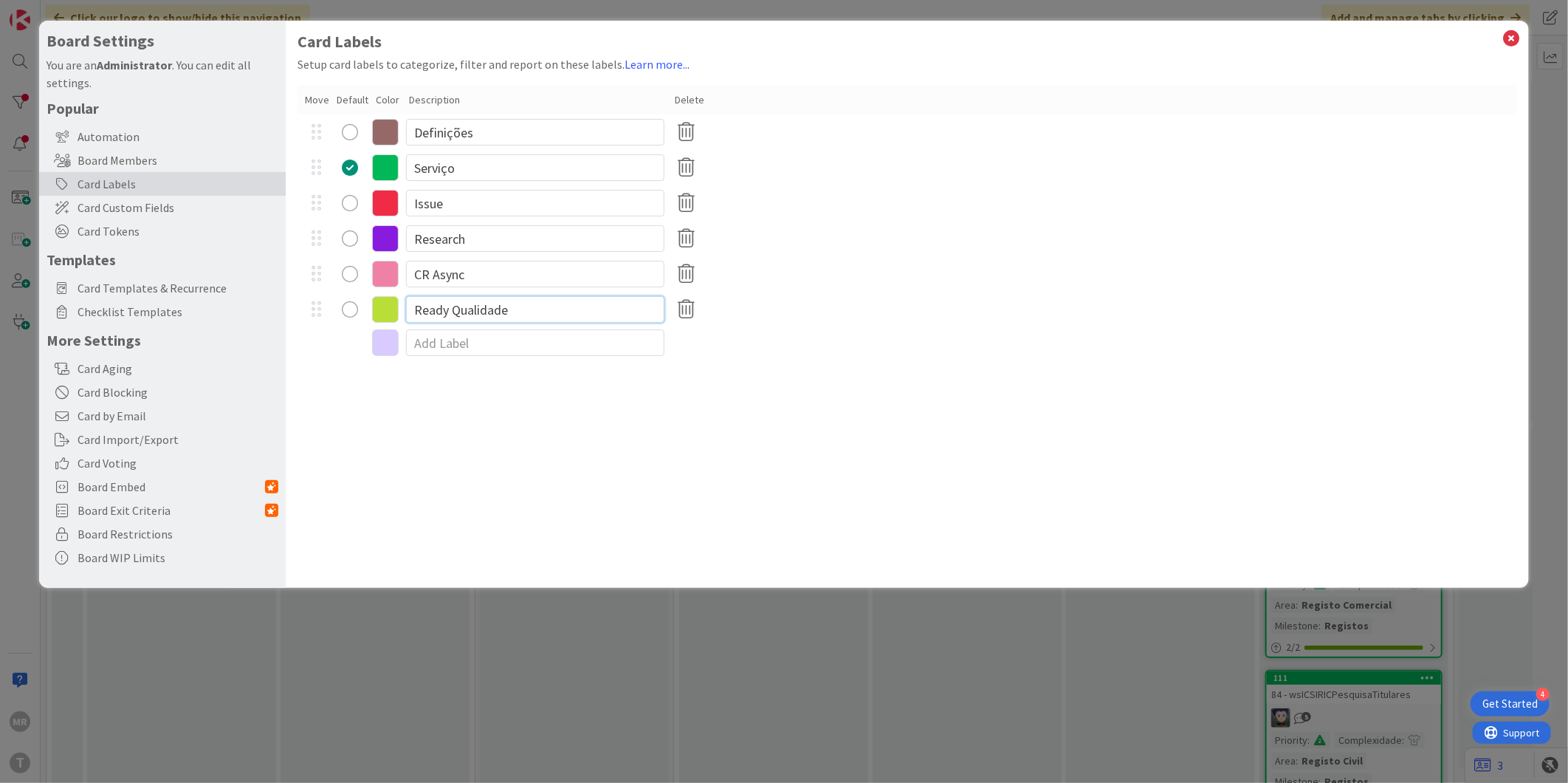
click at [454, 309] on input "Ready Qualidade" at bounding box center [535, 310] width 258 height 27
click at [506, 340] on input at bounding box center [535, 342] width 258 height 27
click at [489, 267] on input "CR Async" at bounding box center [535, 274] width 258 height 27
drag, startPoint x: 511, startPoint y: 307, endPoint x: 453, endPoint y: 310, distance: 58.1
click at [453, 310] on input "Ready Qualidade" at bounding box center [535, 310] width 258 height 27
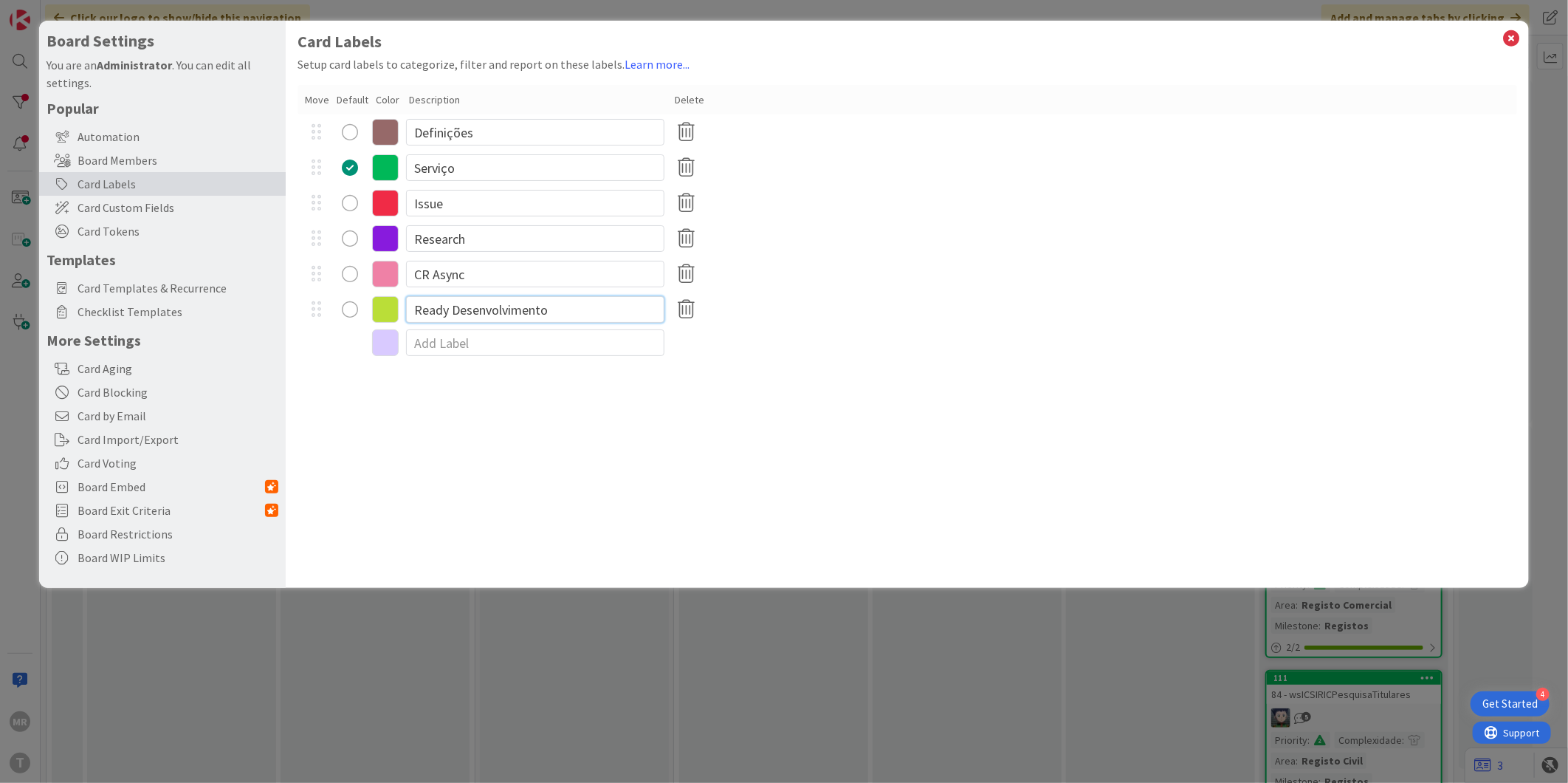
type input "Ready Desenvolvimento"
click at [643, 411] on div "Card Labels Setup card labels to categorize, filter and report on these labels.…" at bounding box center [907, 304] width 1243 height 567
click at [1517, 34] on icon at bounding box center [1512, 38] width 19 height 21
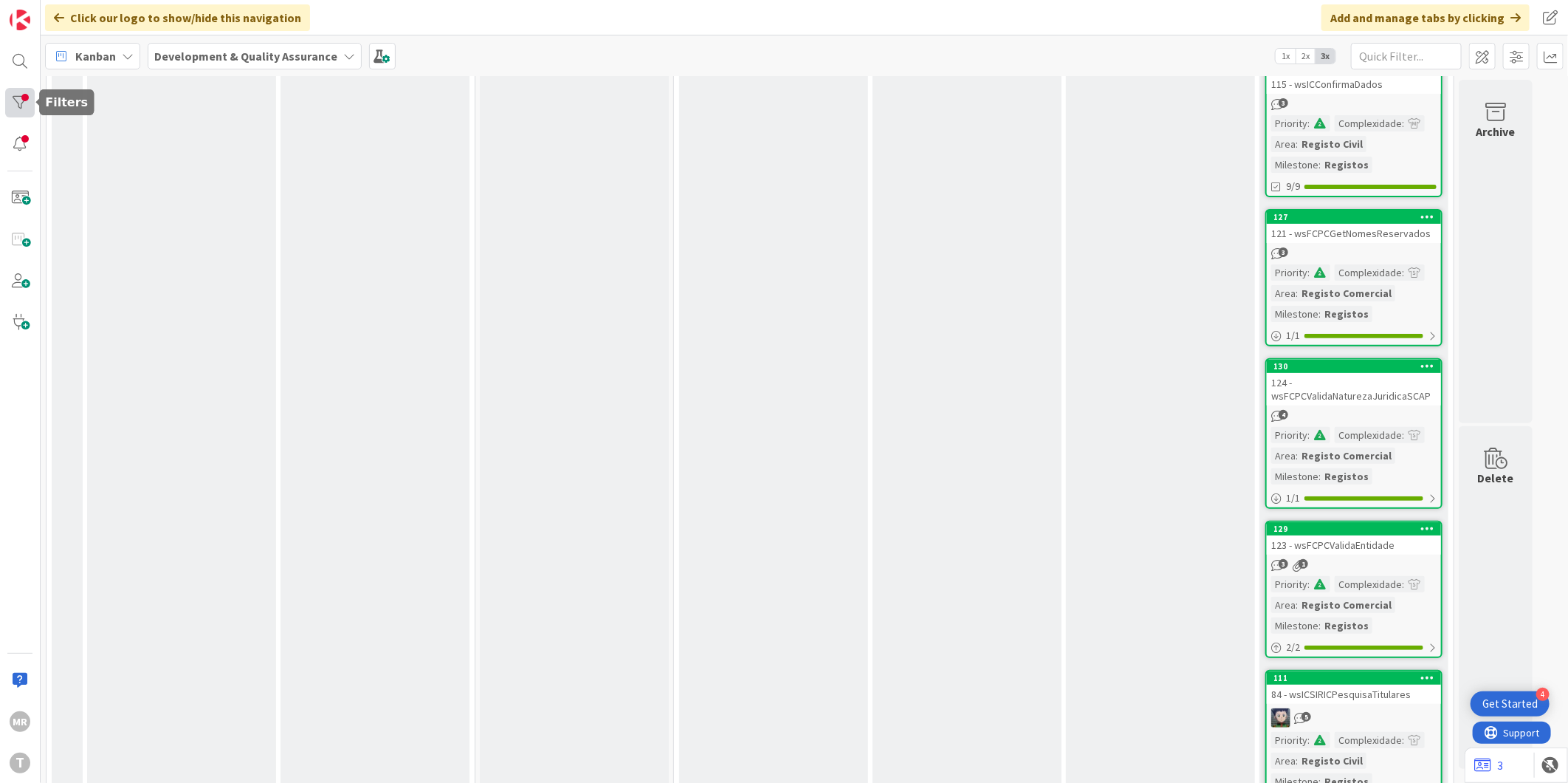
drag, startPoint x: 8, startPoint y: 96, endPoint x: 13, endPoint y: 103, distance: 8.6
click at [8, 96] on div at bounding box center [19, 102] width 30 height 30
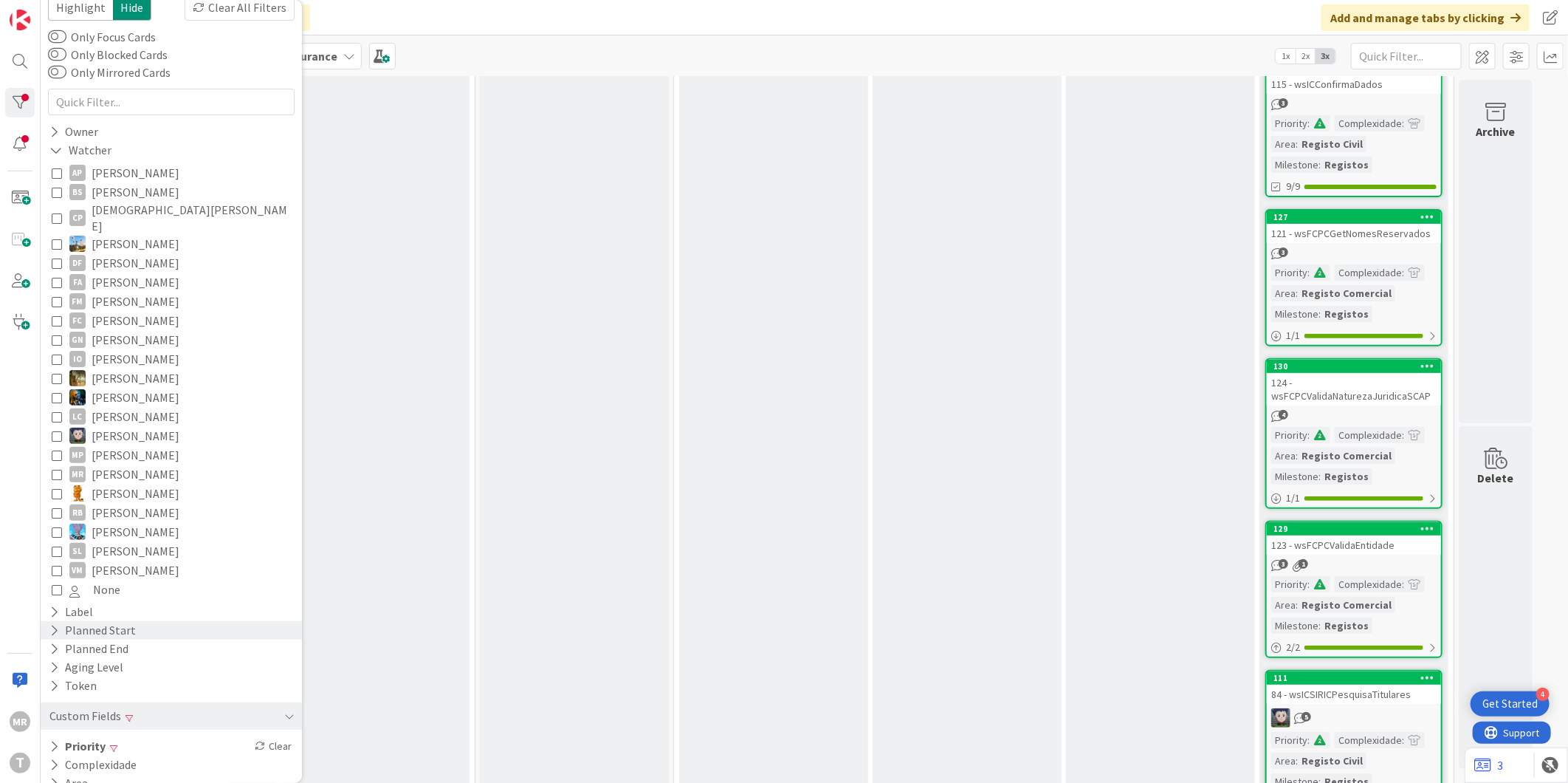
scroll to position [72, 0]
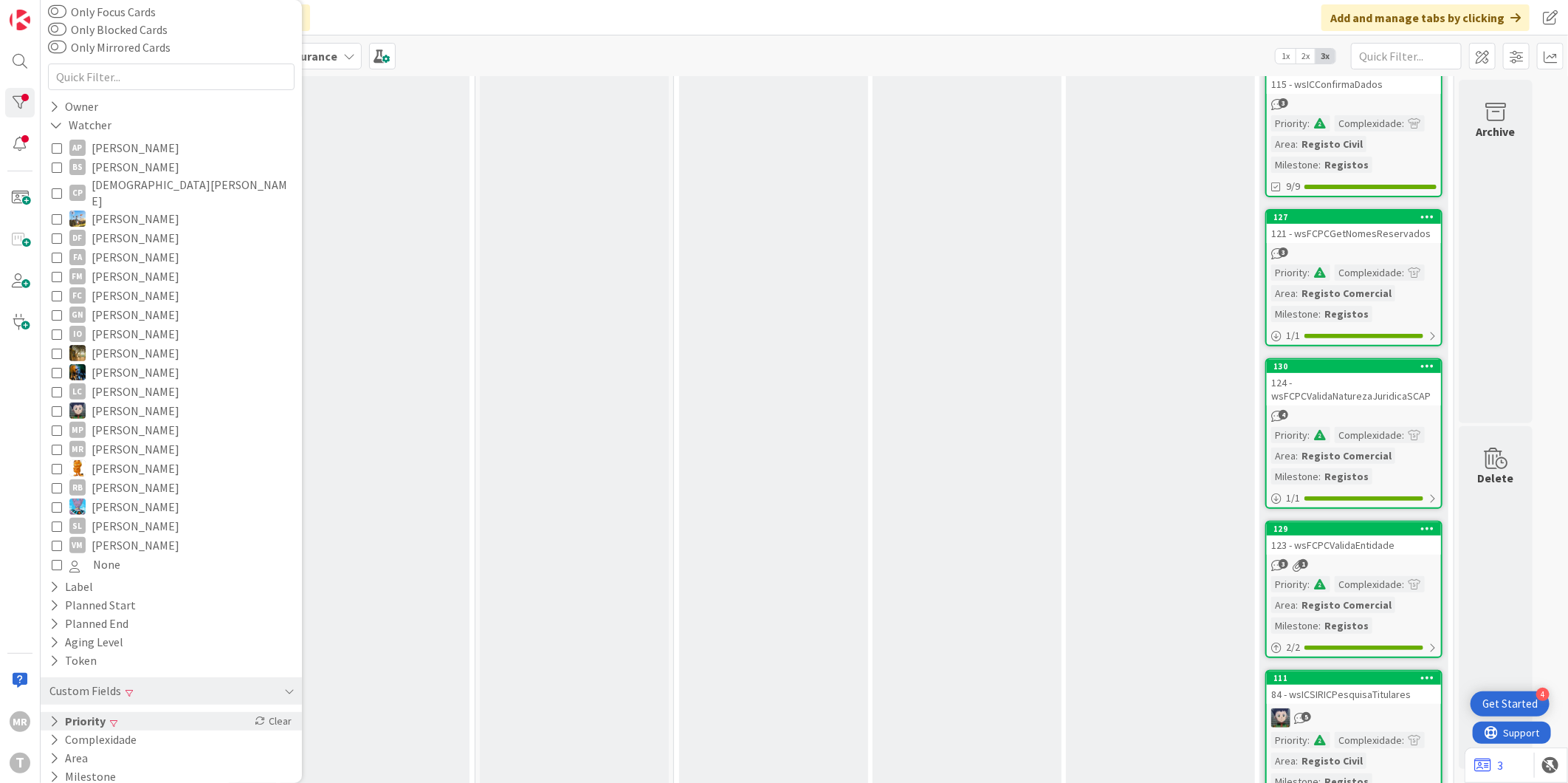
click at [52, 715] on icon at bounding box center [54, 721] width 10 height 12
click at [51, 773] on button "Medium" at bounding box center [90, 782] width 77 height 19
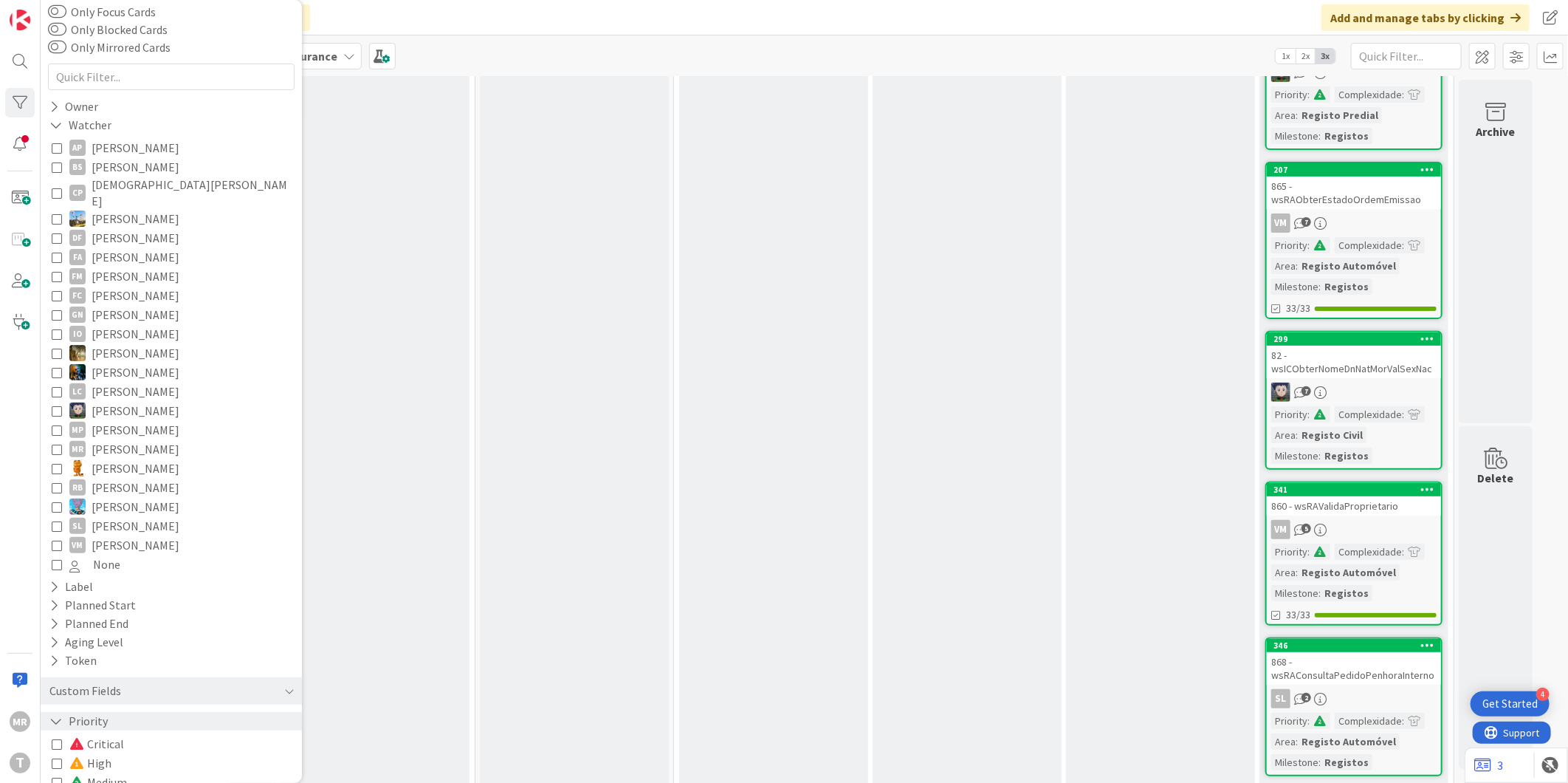
click at [55, 715] on icon at bounding box center [56, 721] width 13 height 12
click at [50, 581] on icon at bounding box center [54, 587] width 10 height 12
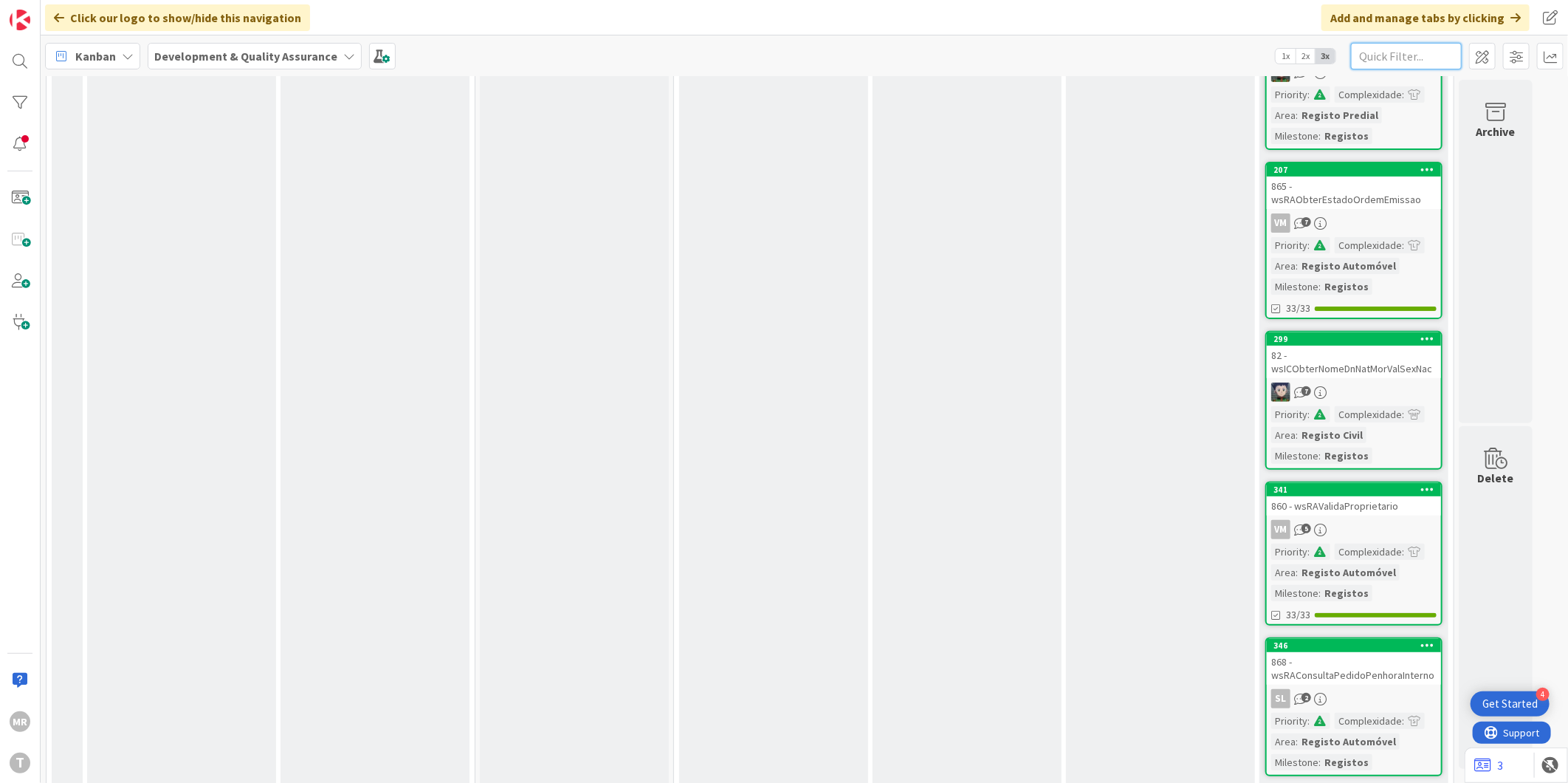
click at [1434, 52] on input "text" at bounding box center [1406, 56] width 111 height 27
paste input "wsSICRIMRequerimentoRC"
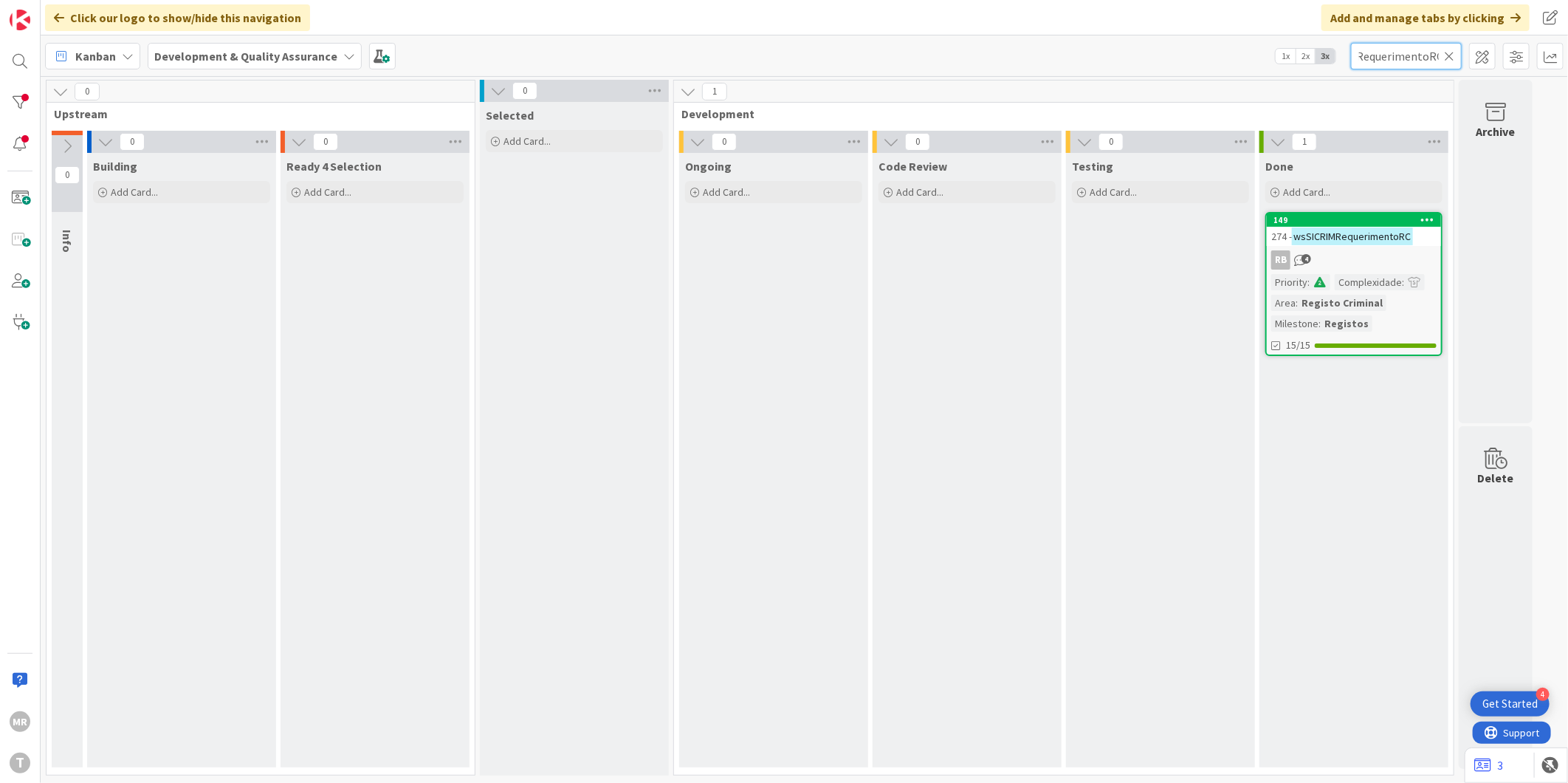
scroll to position [0, 0]
type input "wsSICRIMRequerimentoRC"
click at [1433, 219] on icon at bounding box center [1428, 219] width 14 height 10
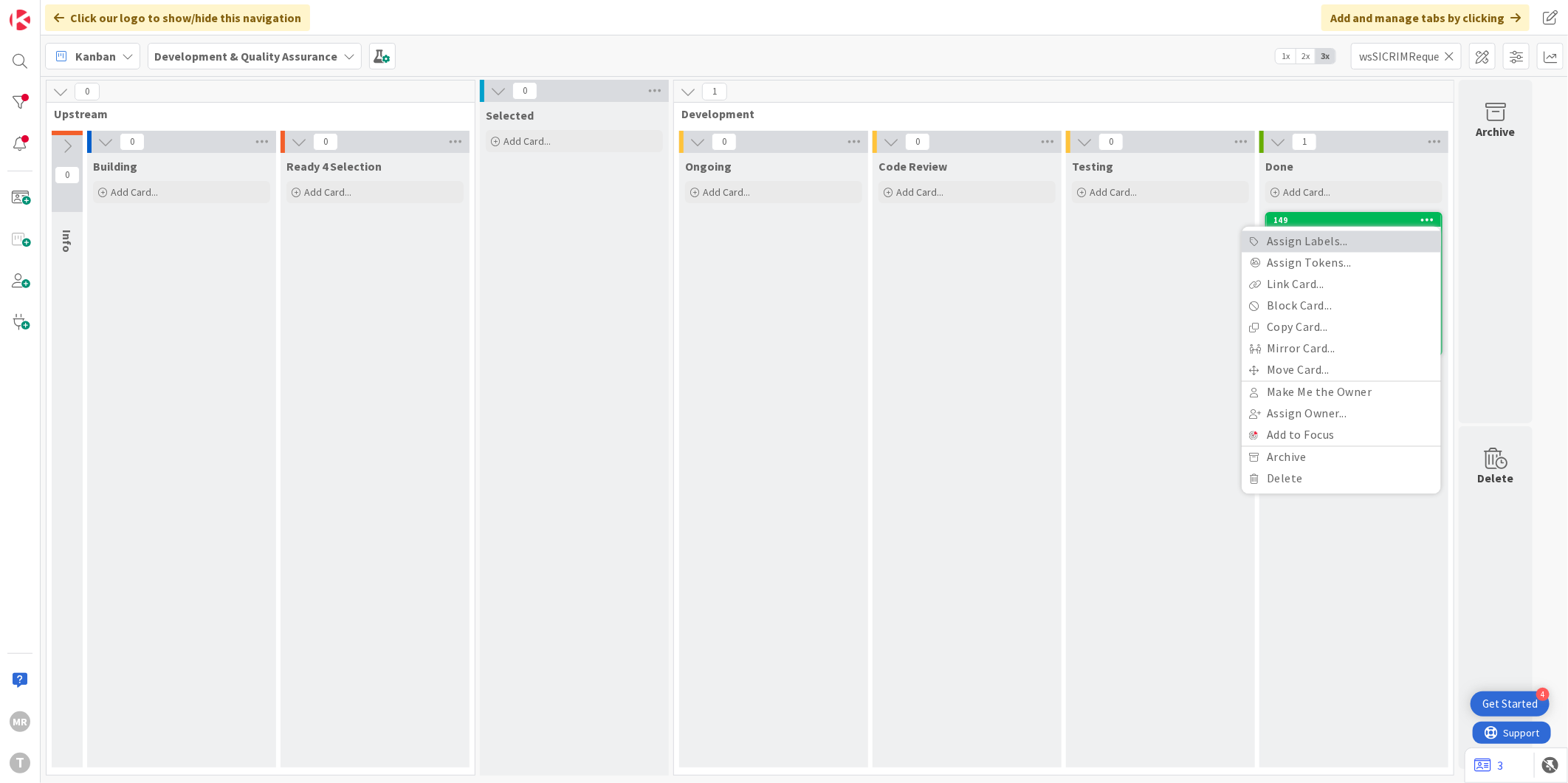
click at [1348, 249] on link "Assign Labels..." at bounding box center [1341, 241] width 199 height 21
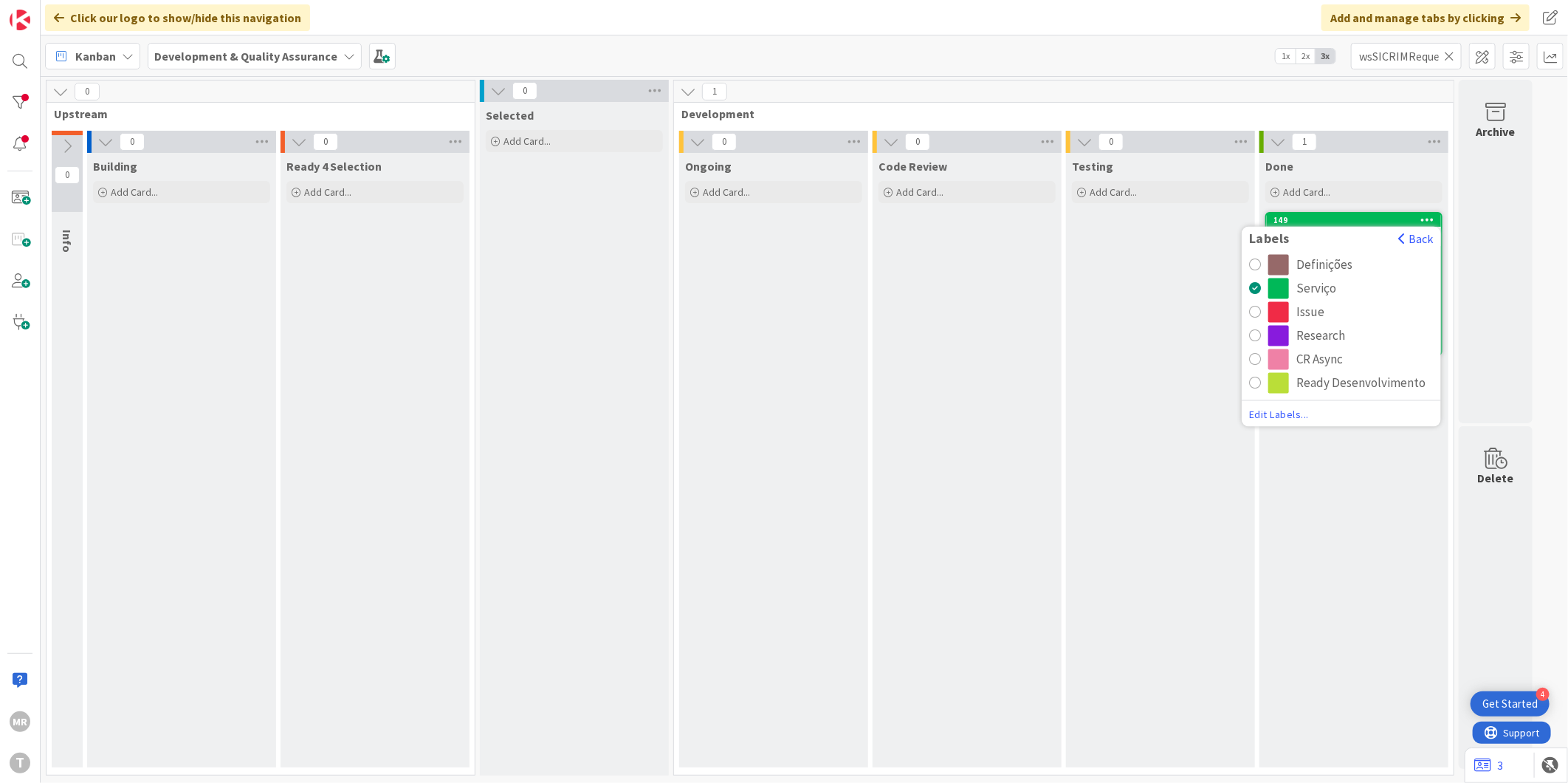
click at [1314, 356] on div "CR Async" at bounding box center [1319, 360] width 47 height 21
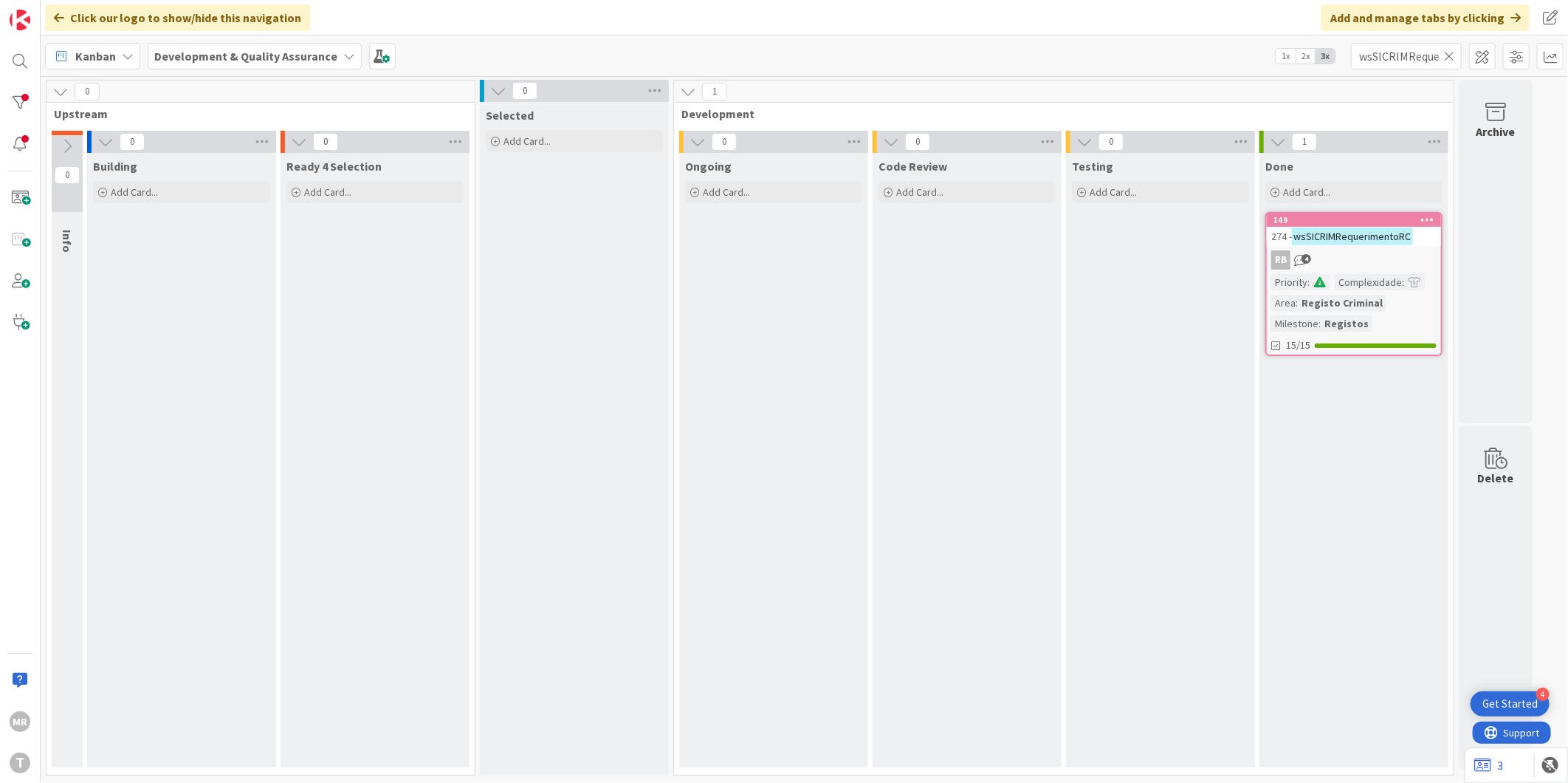
click at [1246, 374] on div "Testing Add Card..." at bounding box center [1160, 460] width 189 height 614
click at [1224, 291] on div "Testing Add Card..." at bounding box center [1160, 460] width 189 height 614
click at [1449, 55] on icon at bounding box center [1449, 56] width 10 height 13
click at [1431, 56] on input "text" at bounding box center [1406, 56] width 111 height 27
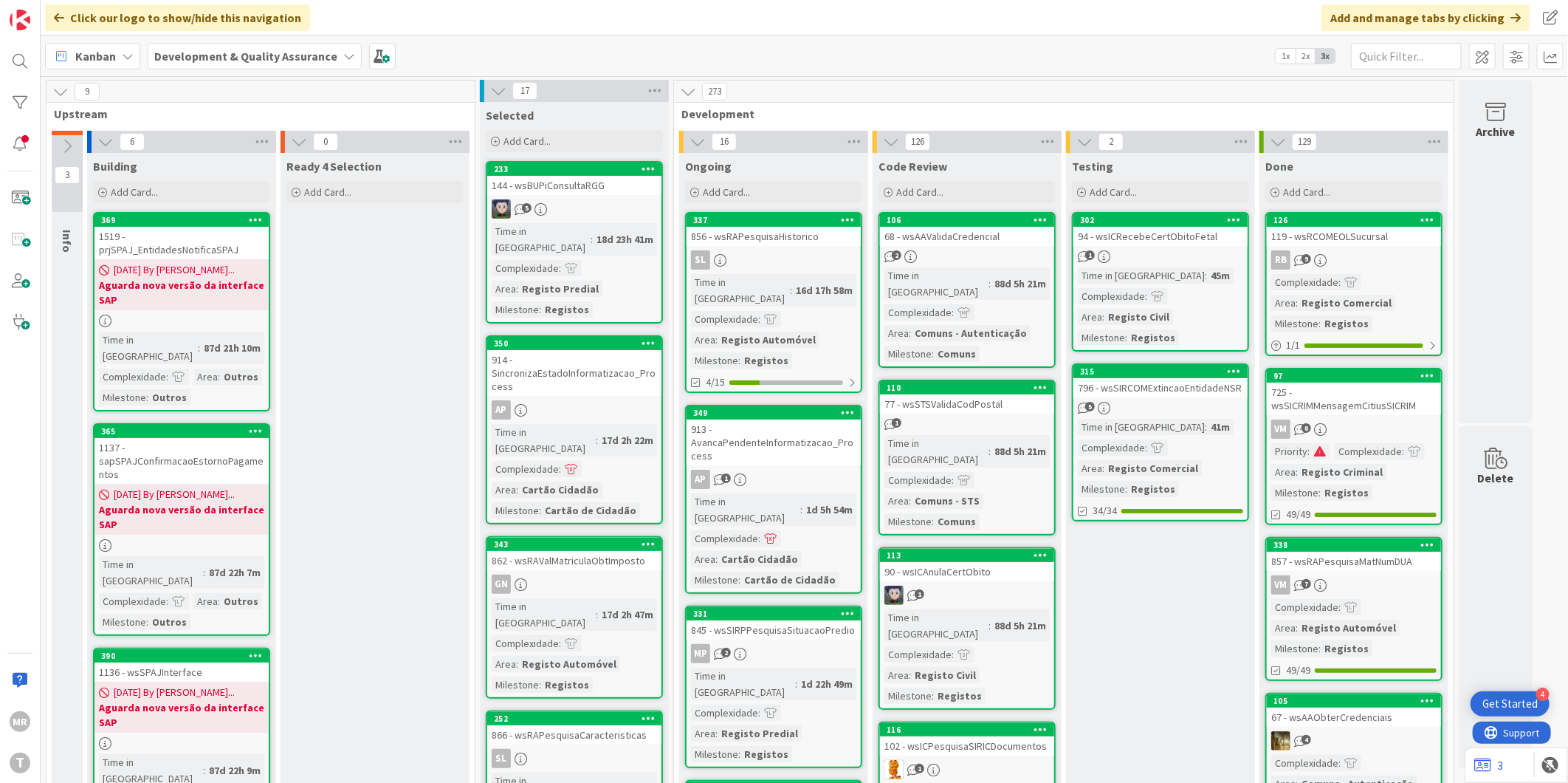
drag, startPoint x: 1383, startPoint y: 71, endPoint x: 1390, endPoint y: 57, distance: 15.7
click at [1384, 68] on div "Kanban Development & Quality Assurance 1x 2x 3x" at bounding box center [804, 55] width 1527 height 41
click at [1390, 57] on input "text" at bounding box center [1406, 56] width 111 height 27
paste input "wsSICRIMPesquisaPedidos"
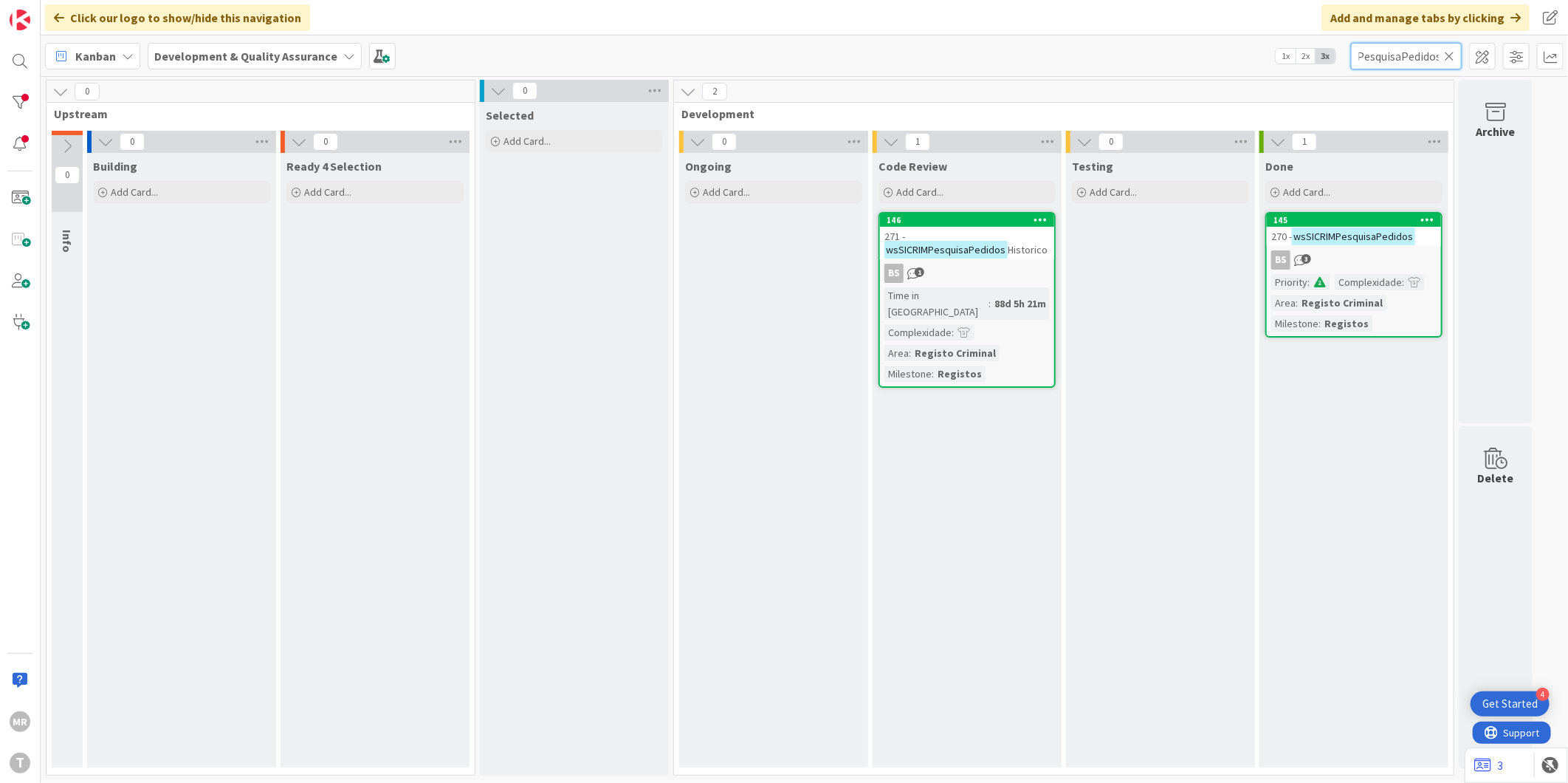
type input "wsSICRIMPesquisaPedidos"
click at [1428, 224] on icon at bounding box center [1428, 219] width 14 height 10
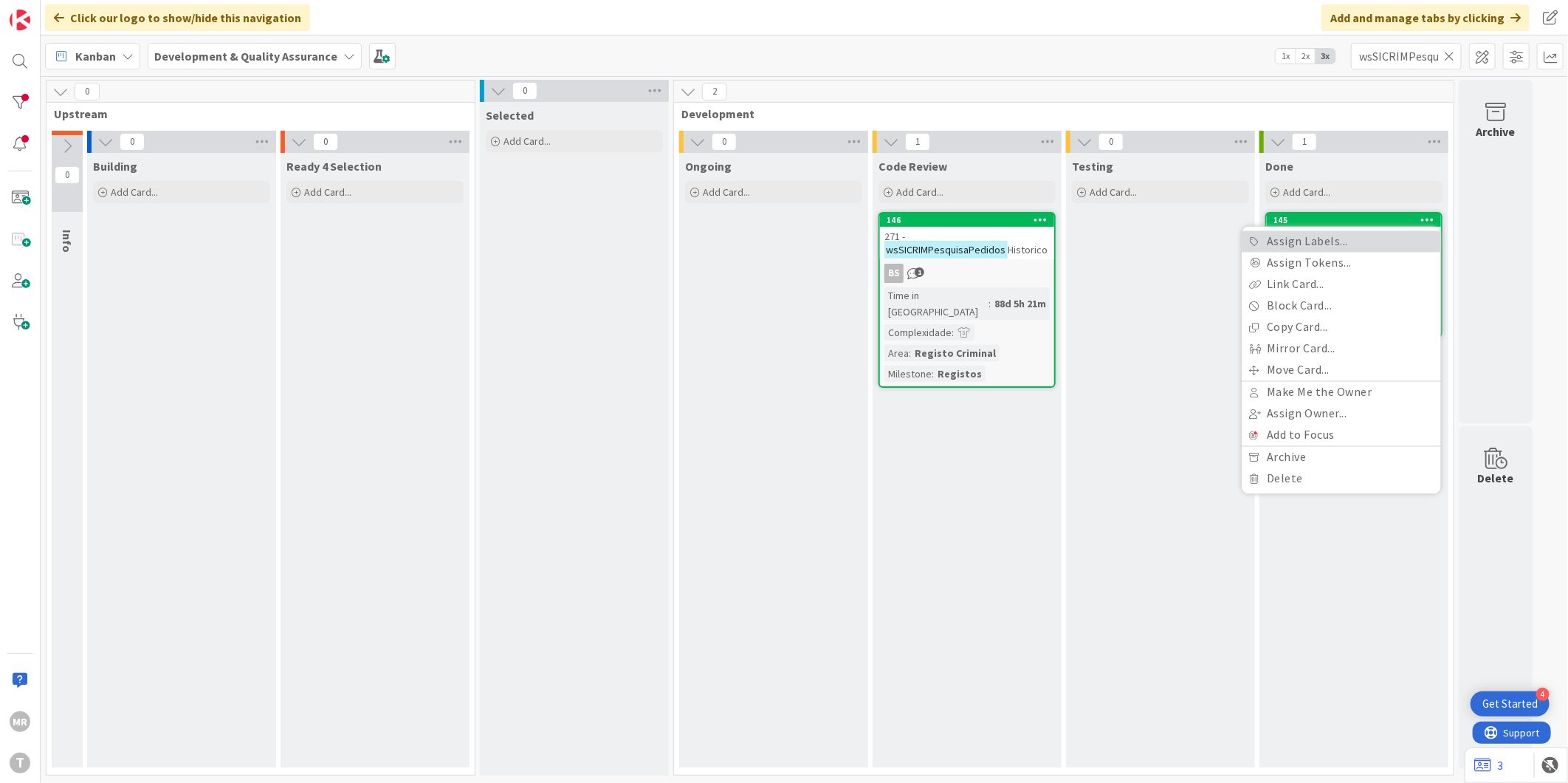
click at [1337, 237] on link "Assign Labels..." at bounding box center [1341, 241] width 199 height 21
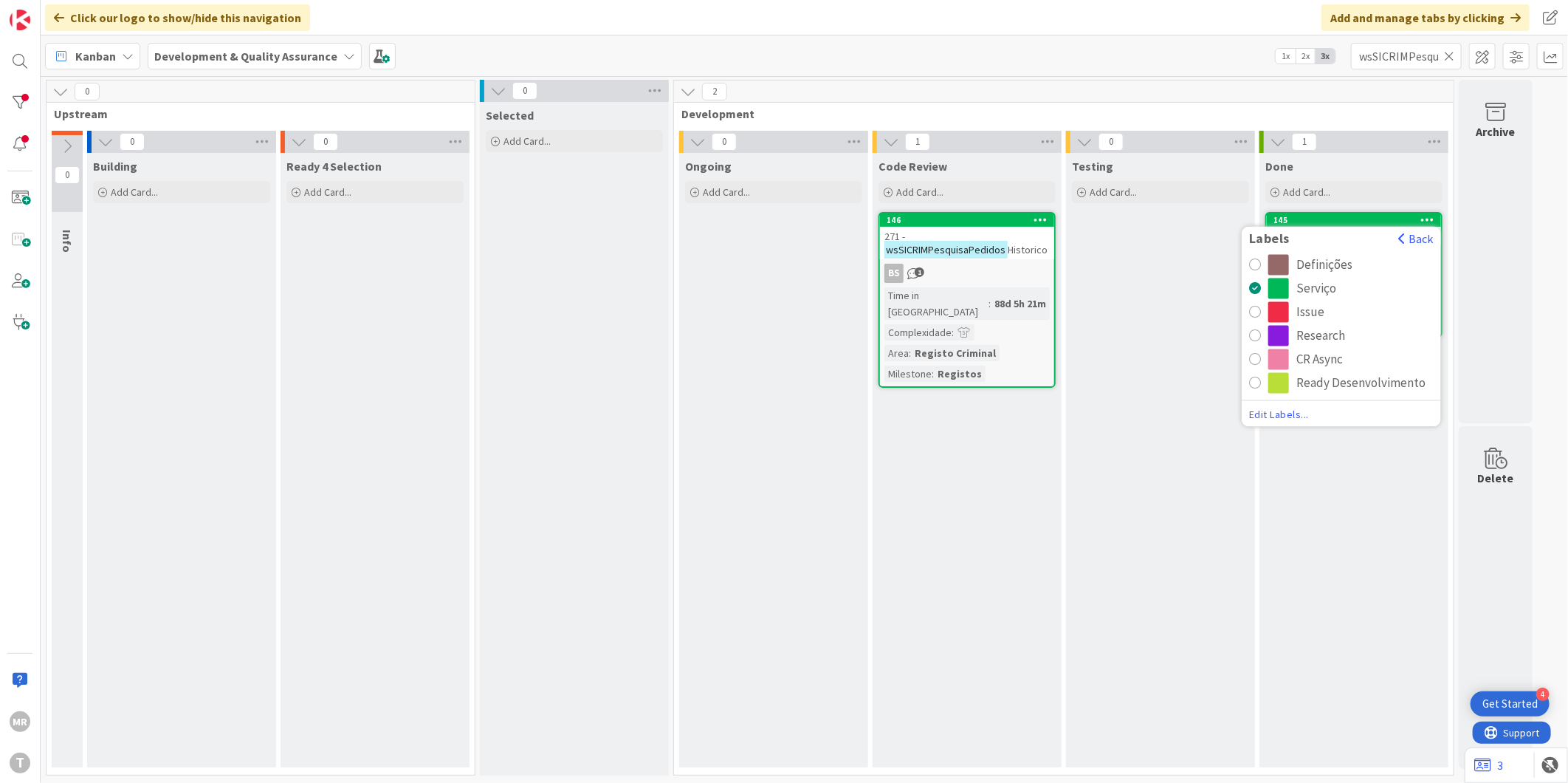
click at [1313, 363] on div "CR Async" at bounding box center [1319, 360] width 47 height 21
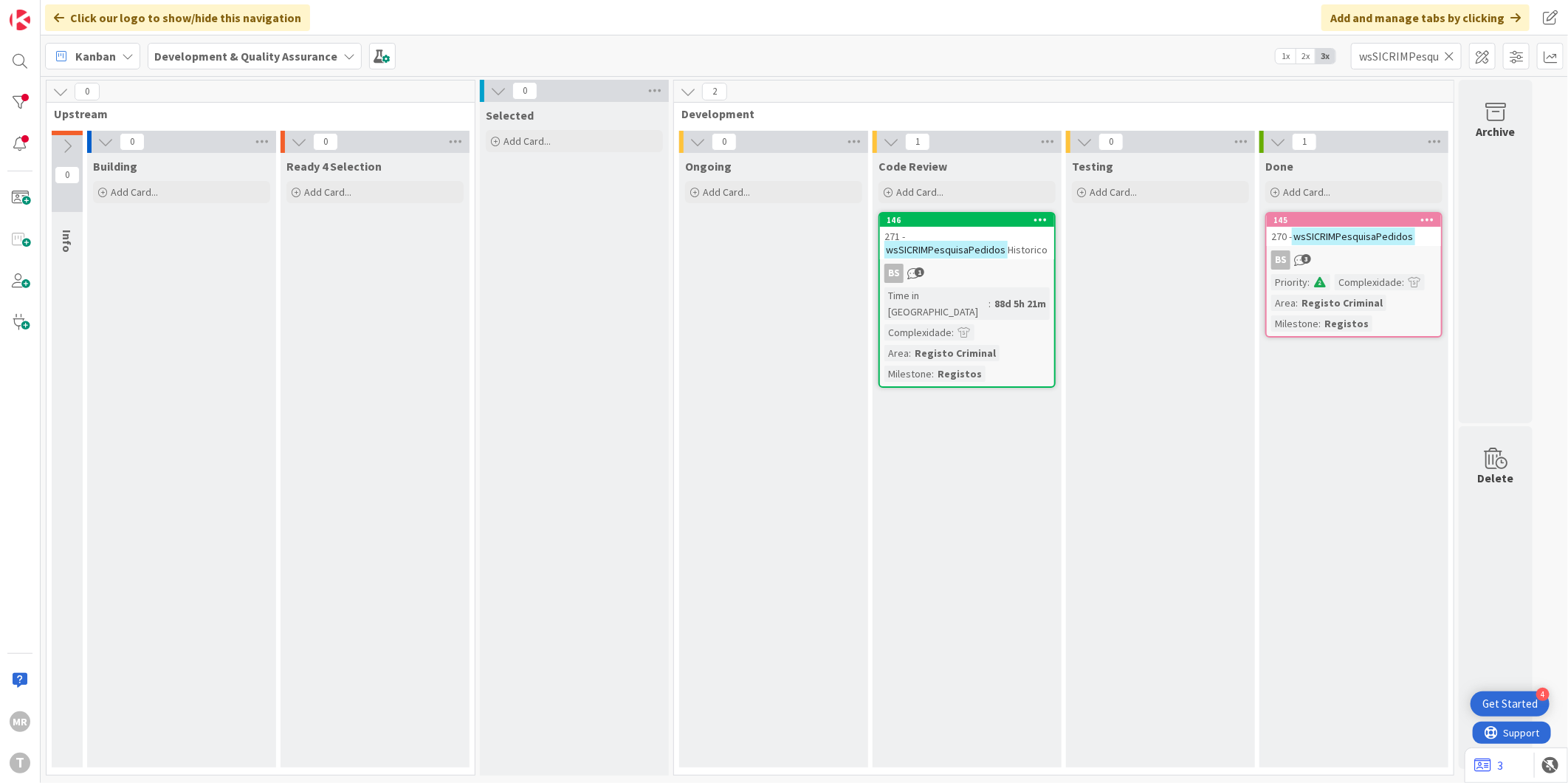
click at [1393, 107] on span "Development" at bounding box center [1058, 113] width 754 height 14
click at [1307, 224] on div "145" at bounding box center [1357, 219] width 168 height 10
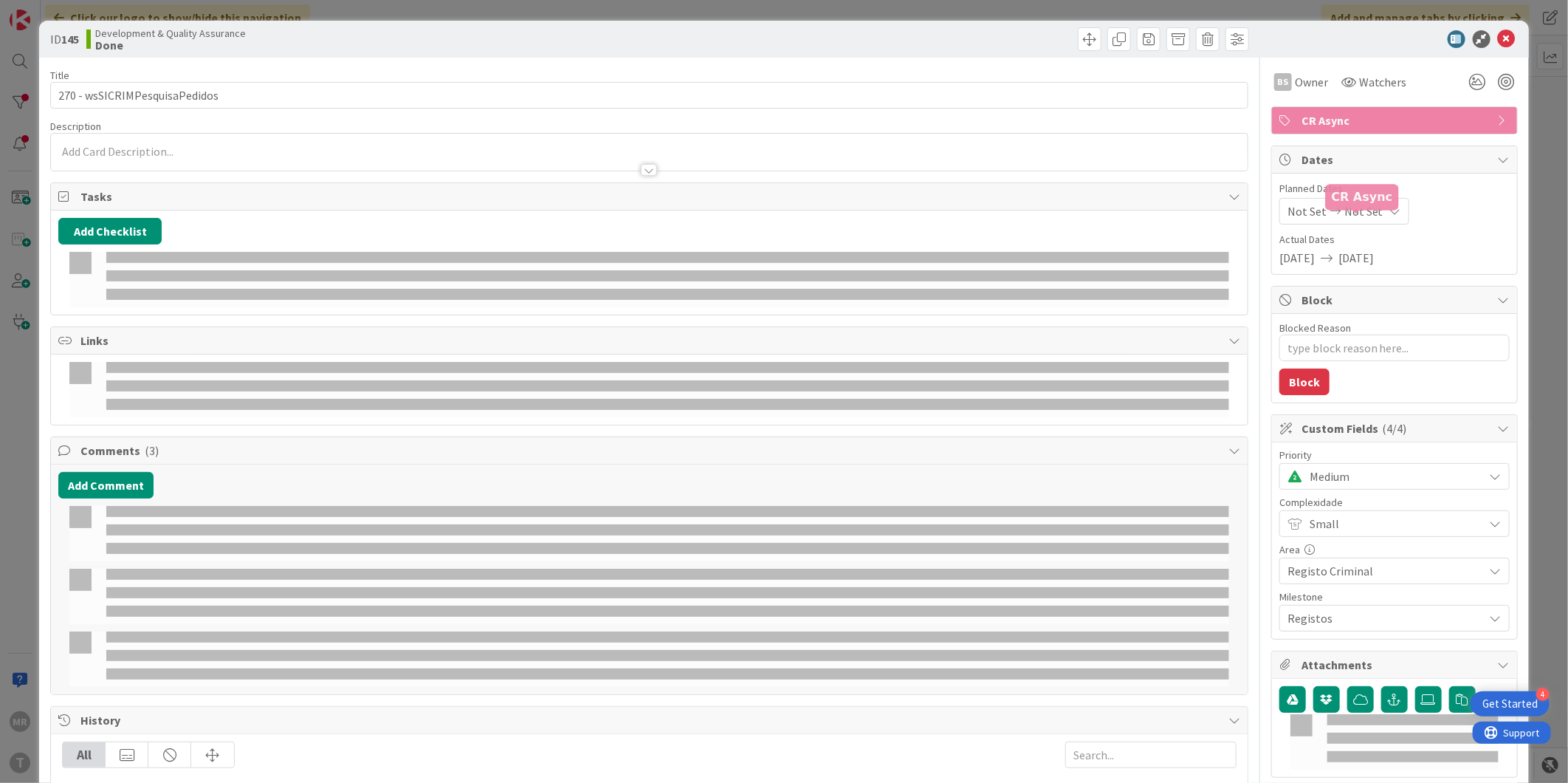
type textarea "x"
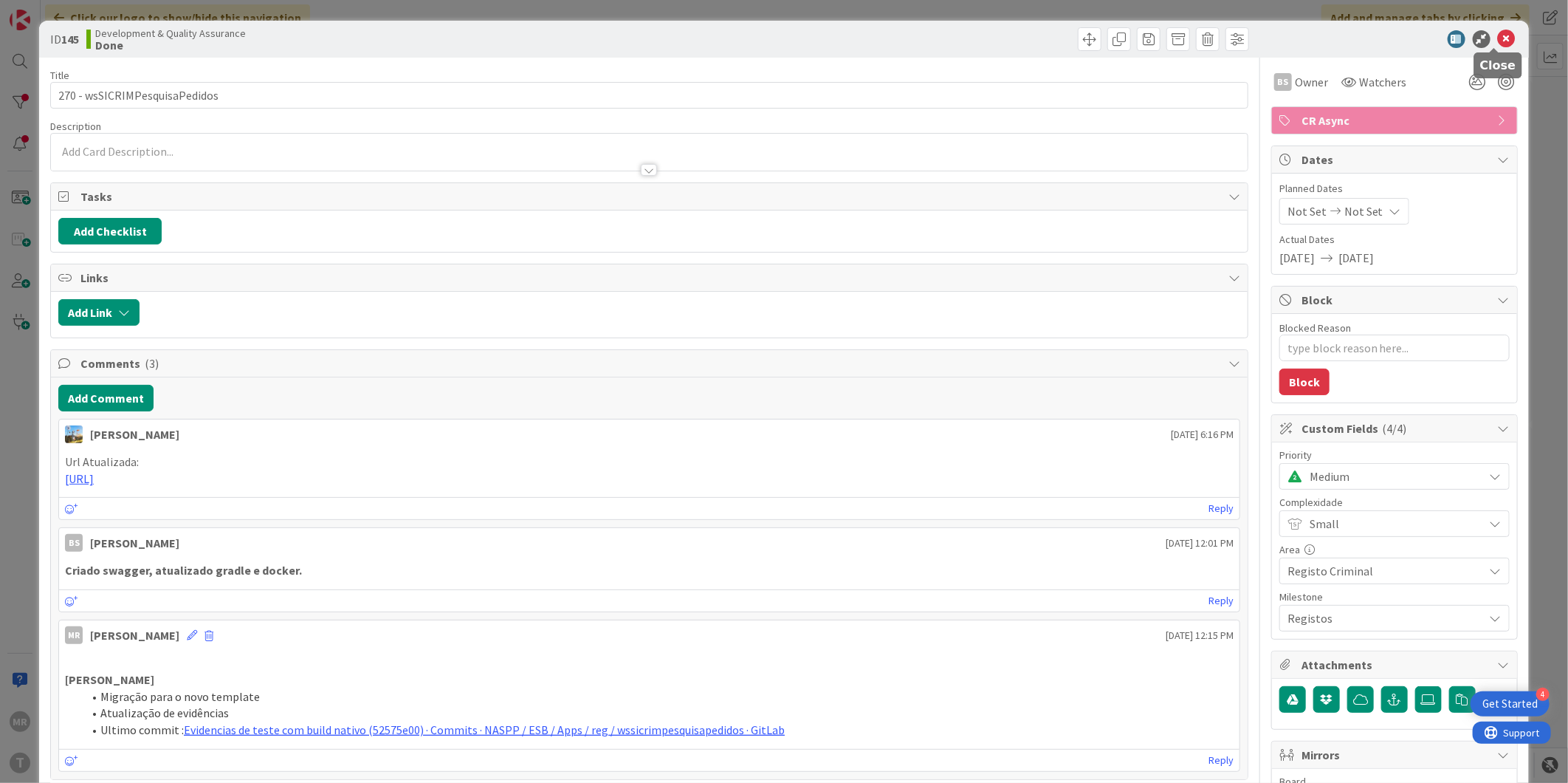
click at [1497, 34] on icon at bounding box center [1506, 39] width 18 height 18
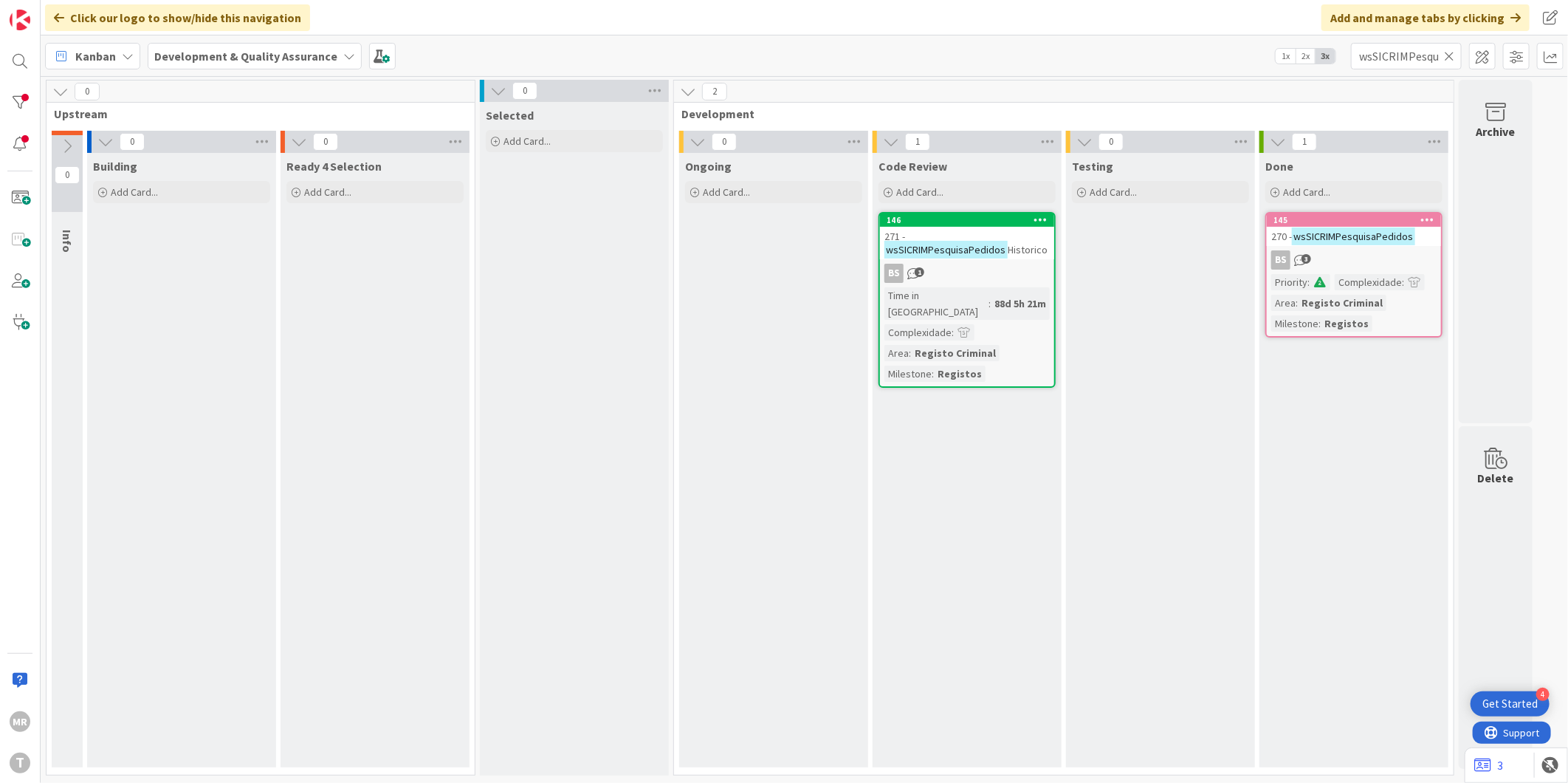
click at [1449, 54] on icon at bounding box center [1449, 56] width 10 height 13
click at [1398, 54] on input "text" at bounding box center [1406, 56] width 111 height 27
paste input "wsSICRIMObterQualidadeRequerentes"
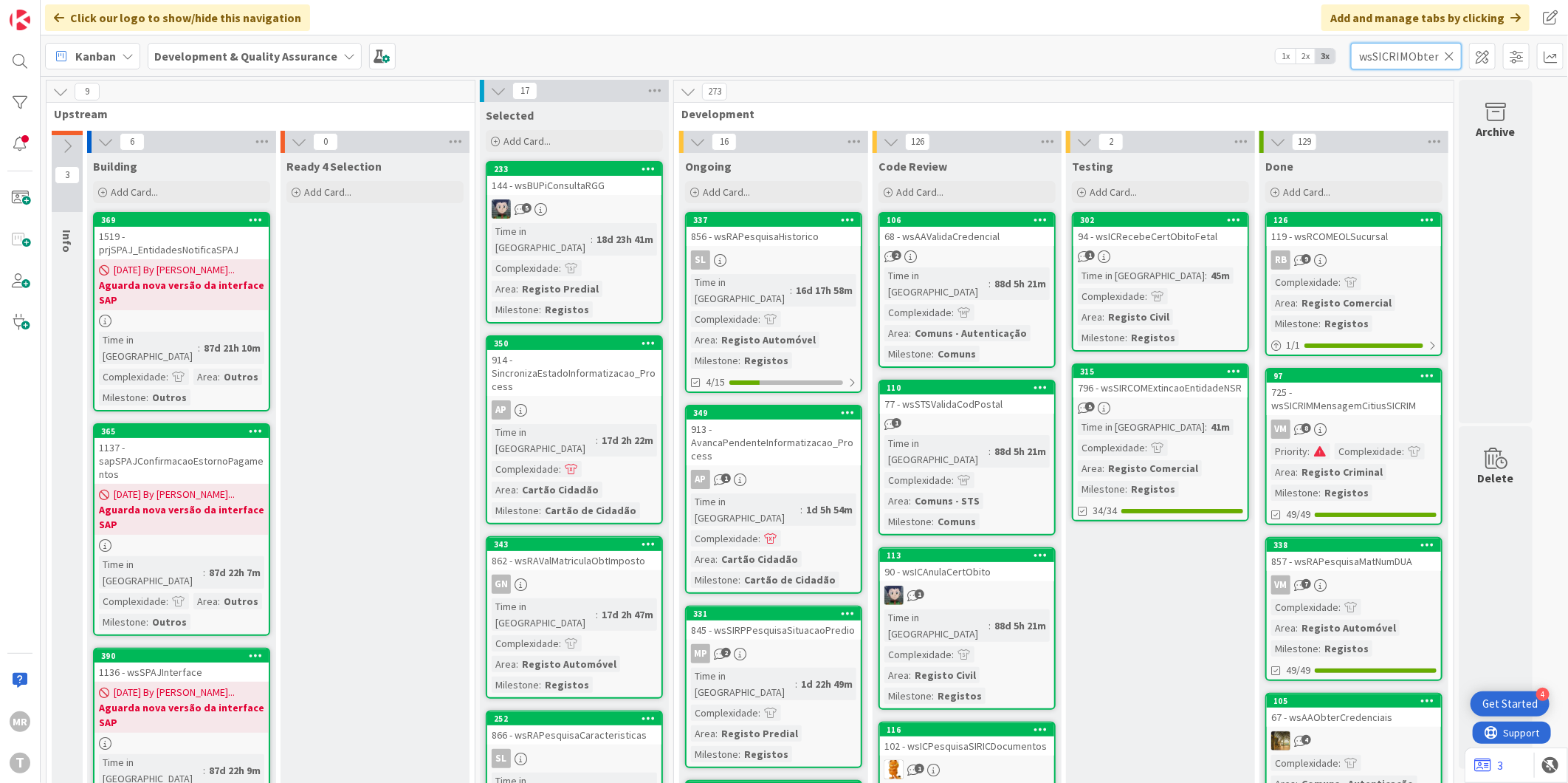
scroll to position [0, 110]
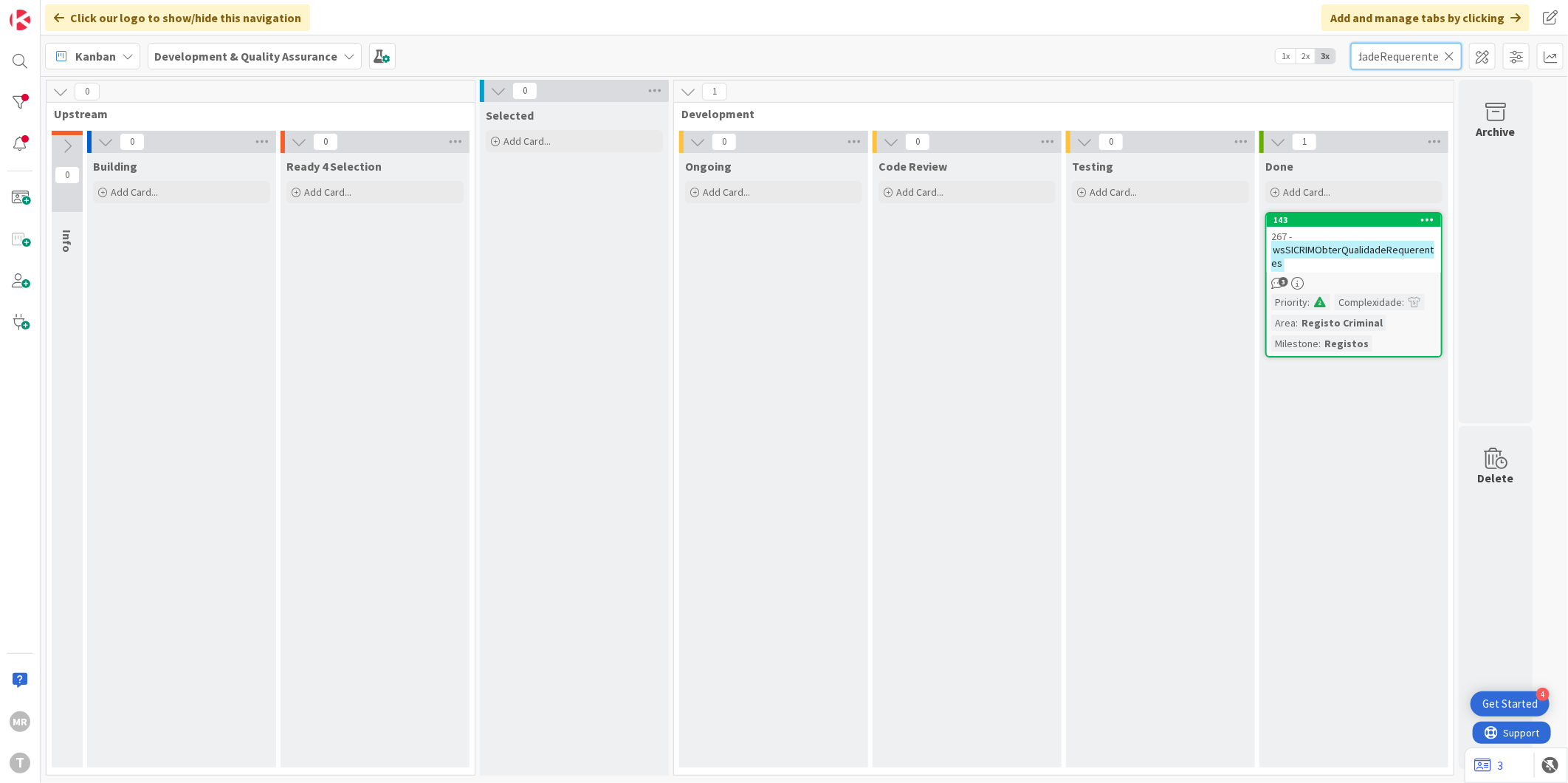
type input "wsSICRIMObterQualidadeRequerentes"
click at [1427, 217] on icon at bounding box center [1428, 219] width 14 height 10
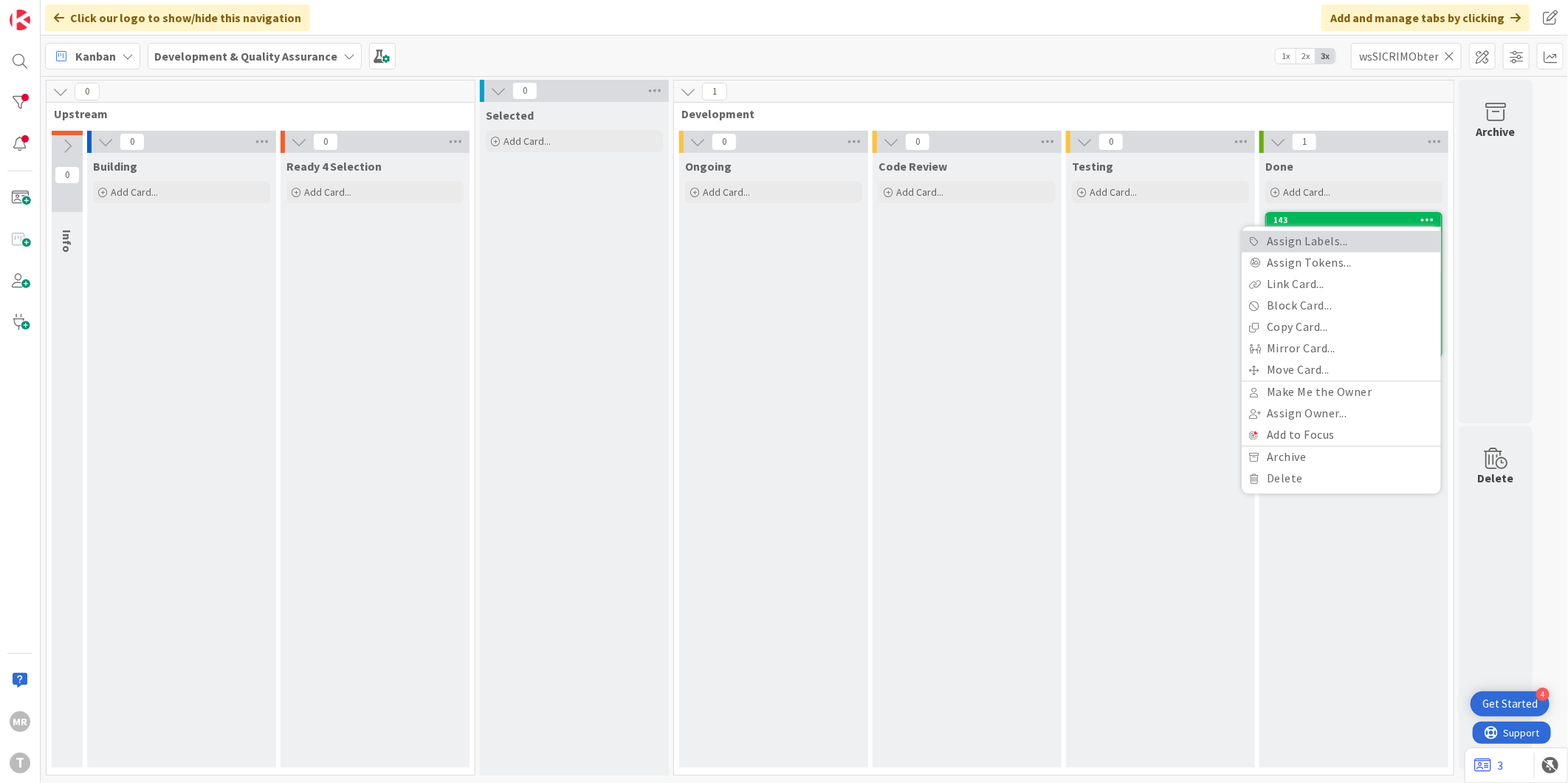
click at [1383, 242] on link "Assign Labels..." at bounding box center [1341, 241] width 199 height 21
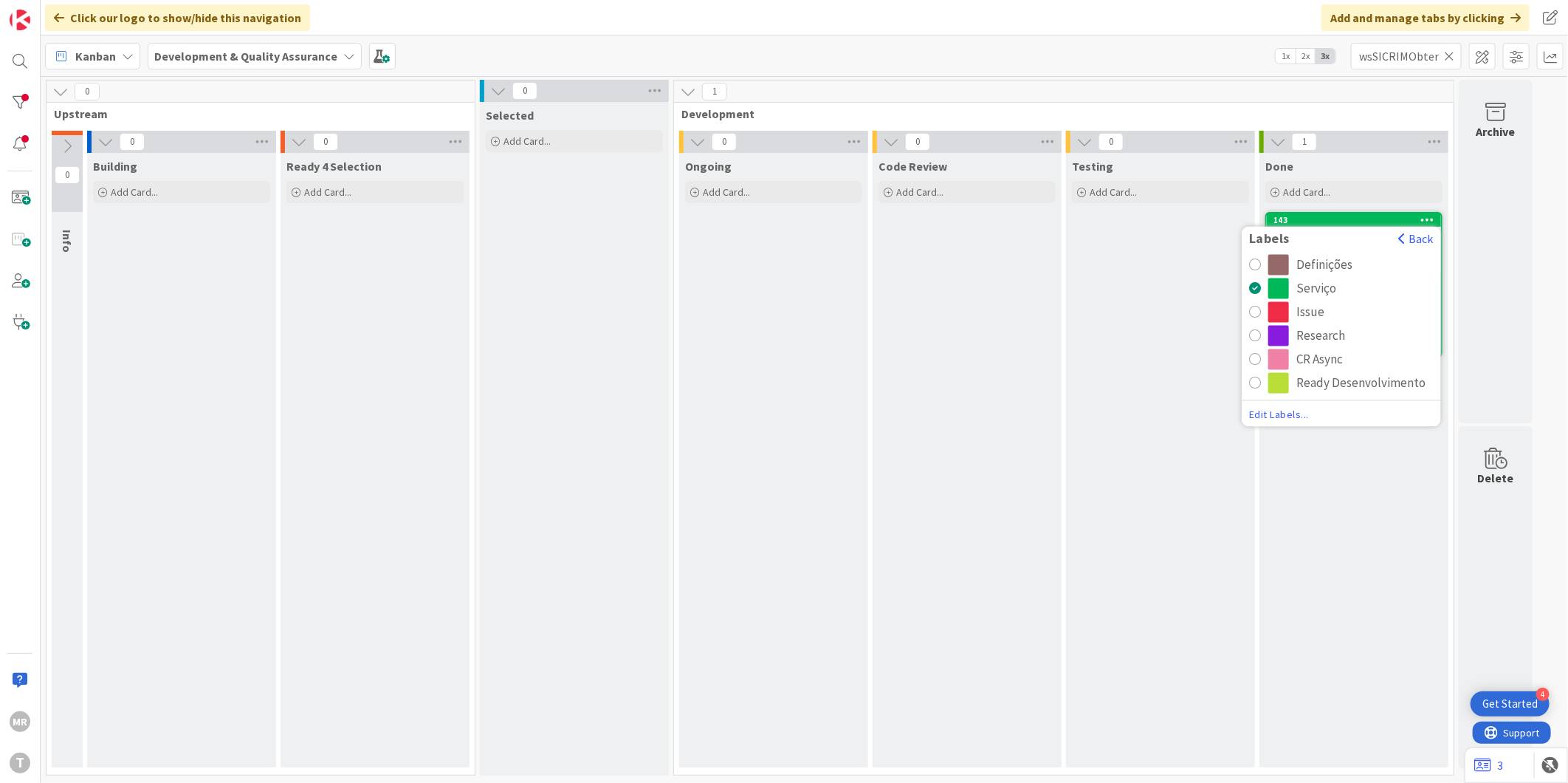
click at [1316, 360] on div "CR Async" at bounding box center [1319, 360] width 47 height 21
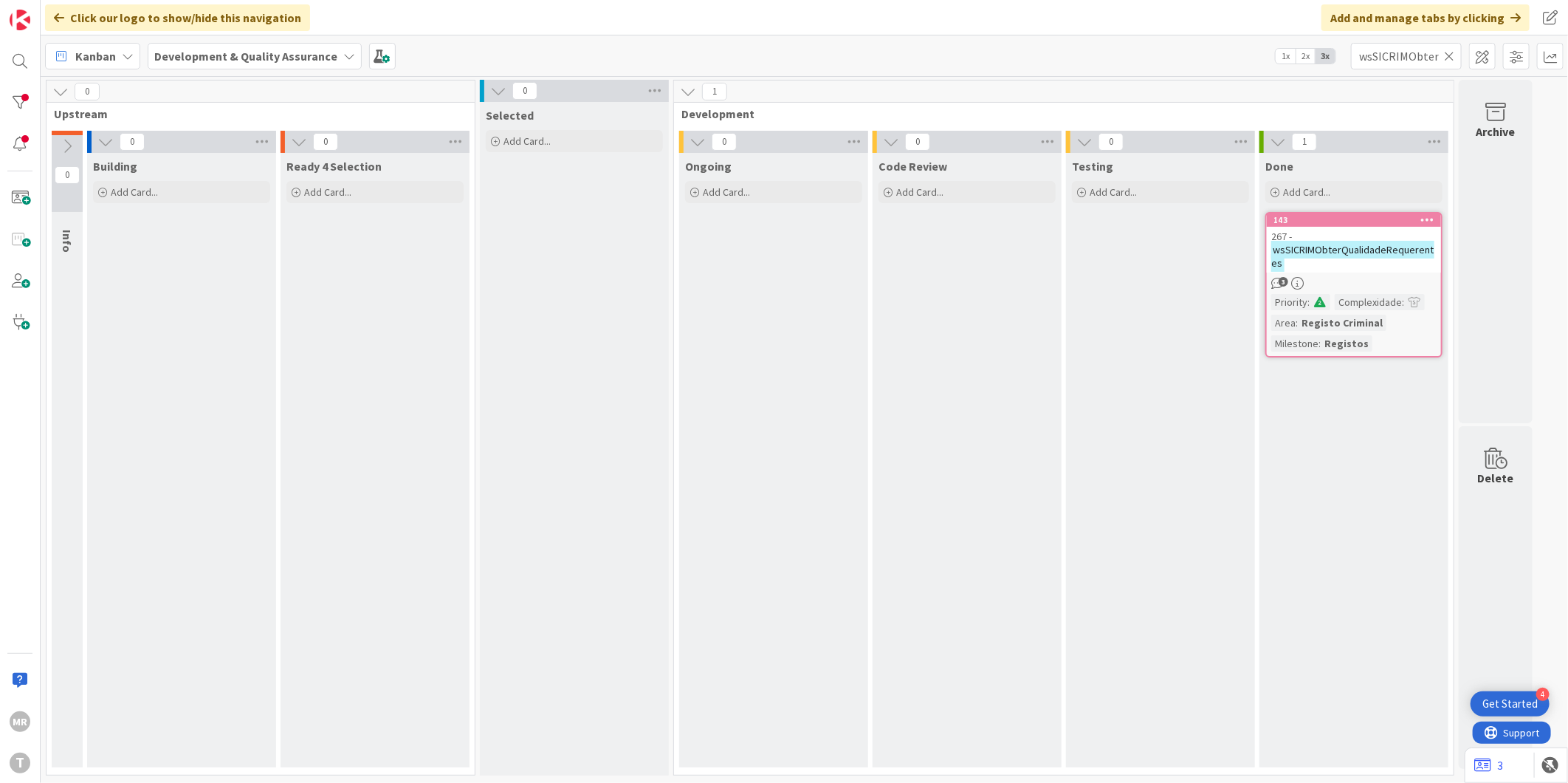
click at [1445, 57] on icon at bounding box center [1449, 56] width 10 height 13
click at [1390, 63] on input "text" at bounding box center [1406, 56] width 111 height 27
paste input "wsSICRIMEnvioDocumentacao"
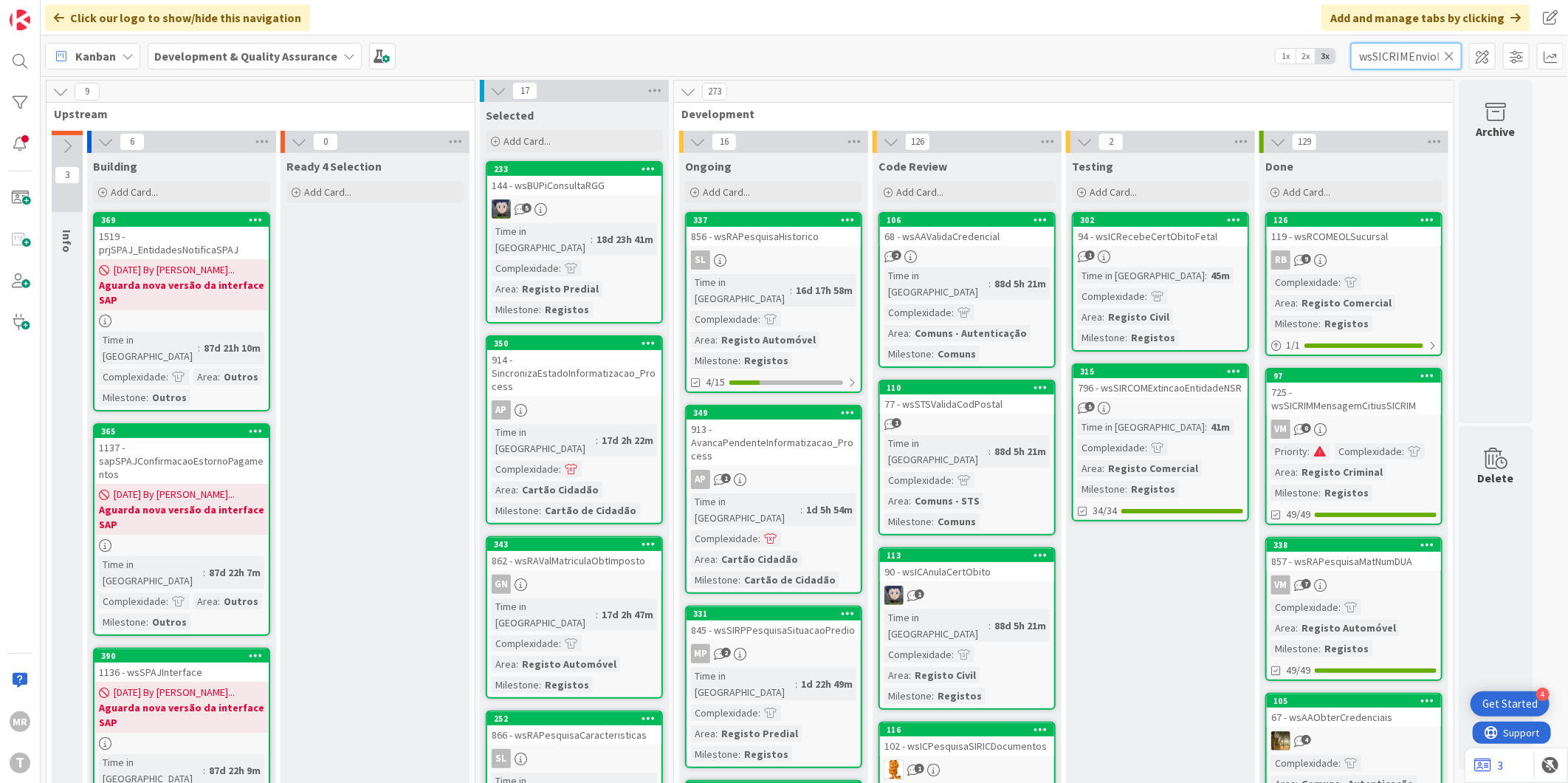
scroll to position [0, 71]
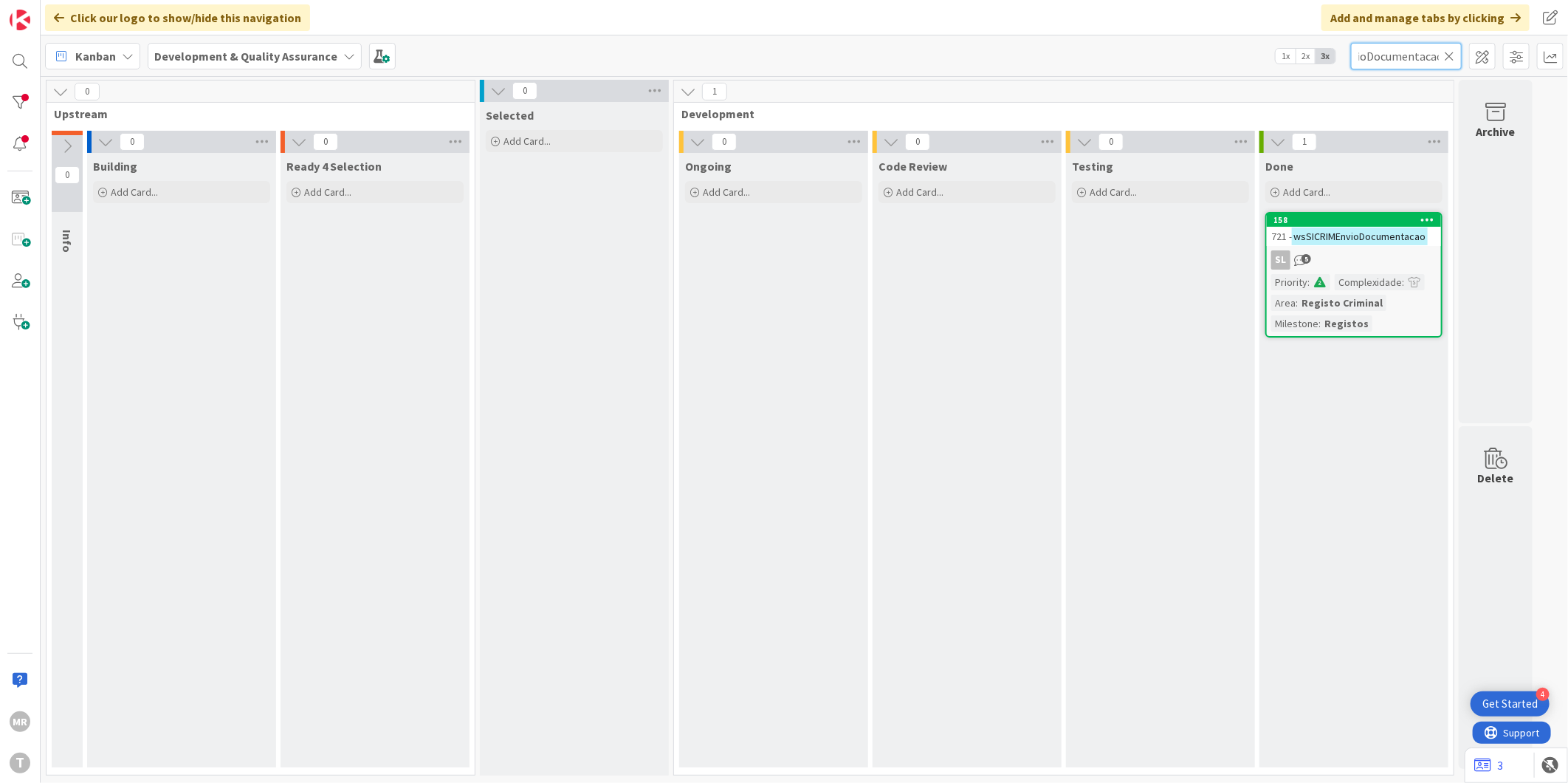
type input "wsSICRIMEnvioDocumentacao"
click at [1426, 216] on icon at bounding box center [1428, 219] width 14 height 10
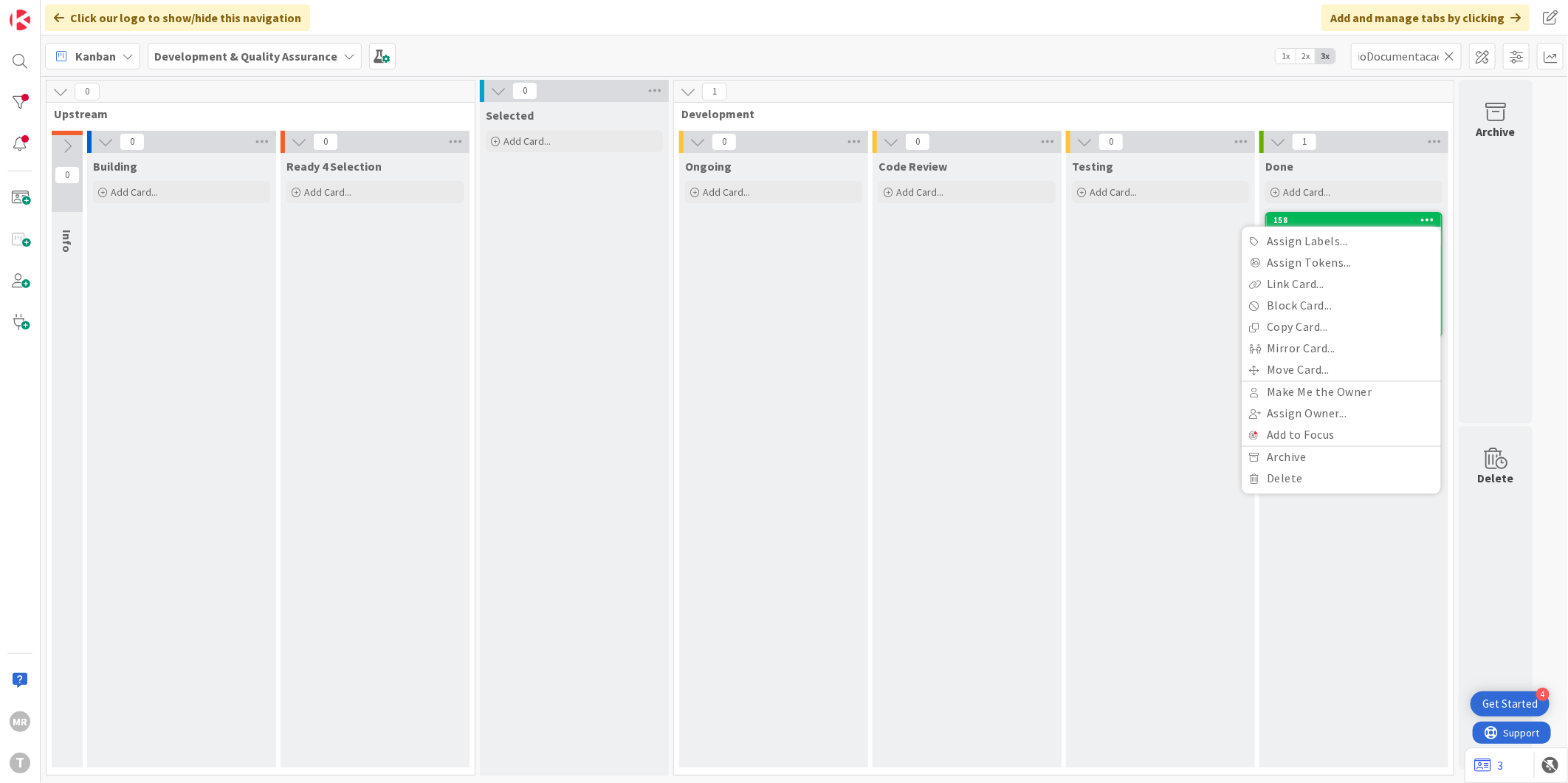
scroll to position [0, 0]
click at [1326, 245] on link "Assign Labels..." at bounding box center [1341, 241] width 199 height 21
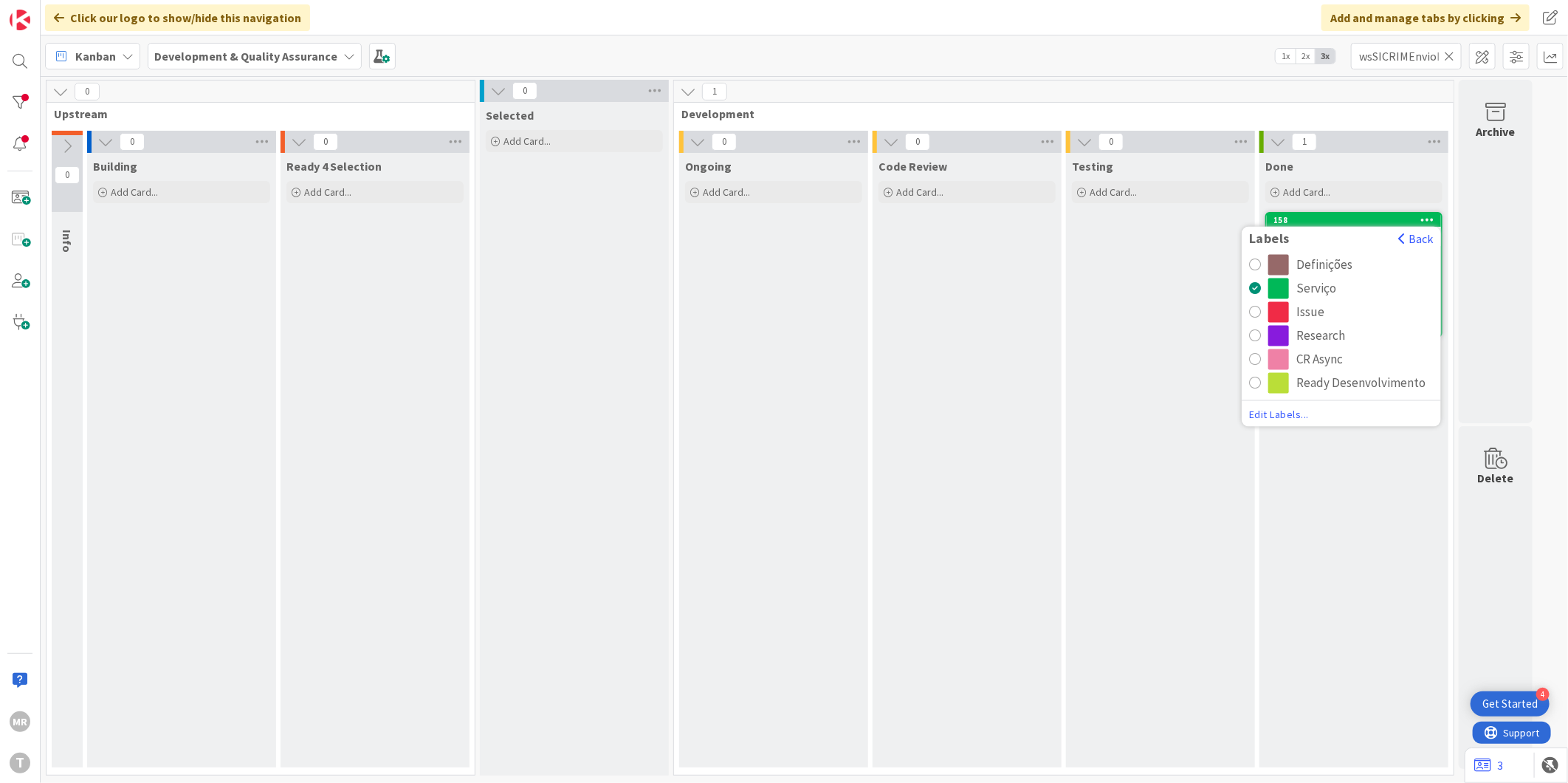
click at [1307, 358] on div "CR Async" at bounding box center [1319, 360] width 47 height 21
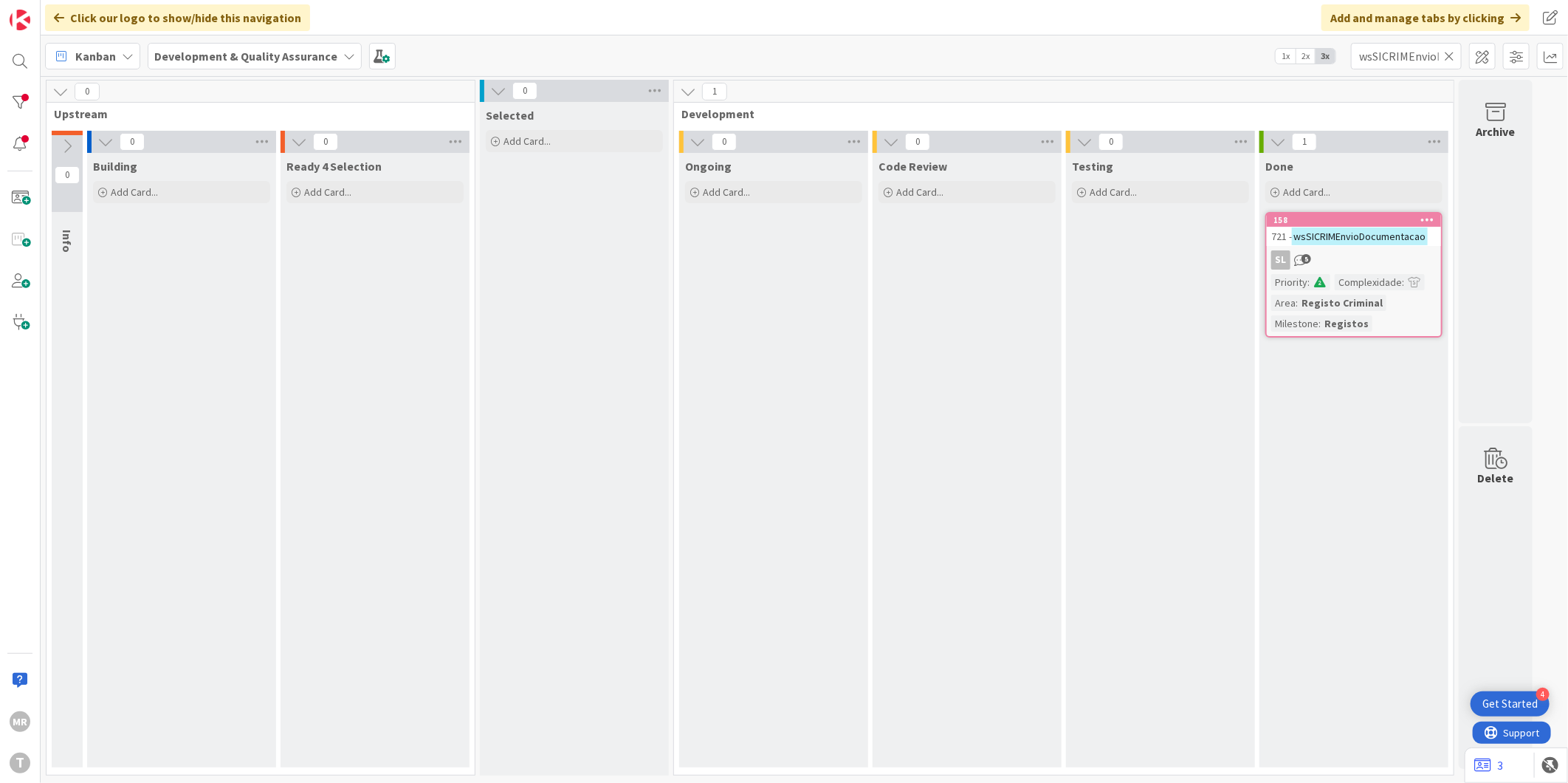
drag, startPoint x: 1452, startPoint y: 56, endPoint x: 1397, endPoint y: 57, distance: 55.0
click at [1452, 56] on icon at bounding box center [1449, 56] width 10 height 13
click at [1383, 57] on input "text" at bounding box center [1406, 56] width 111 height 27
paste input "wsSICRIMGestaoCodigos"
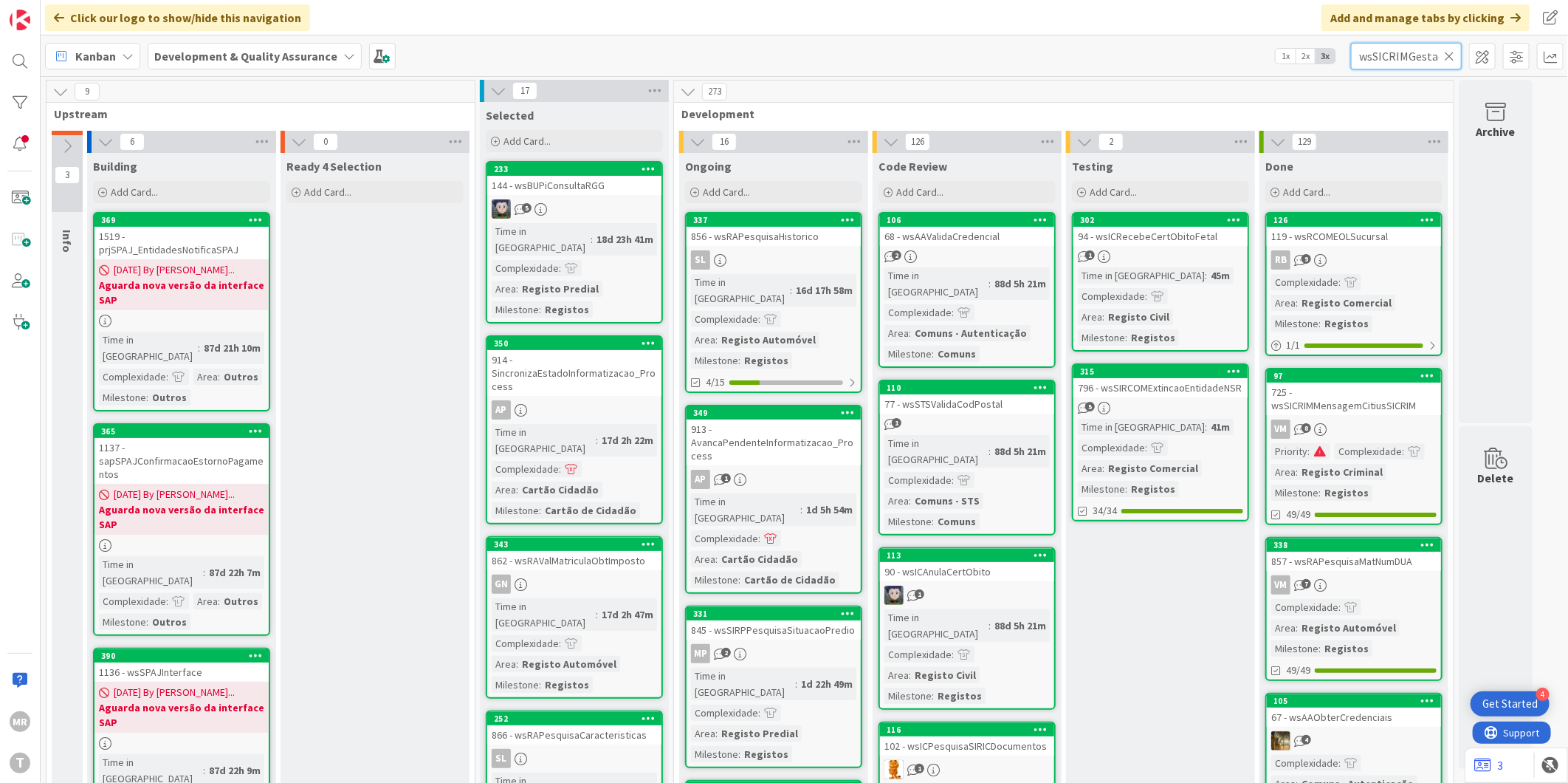
scroll to position [0, 41]
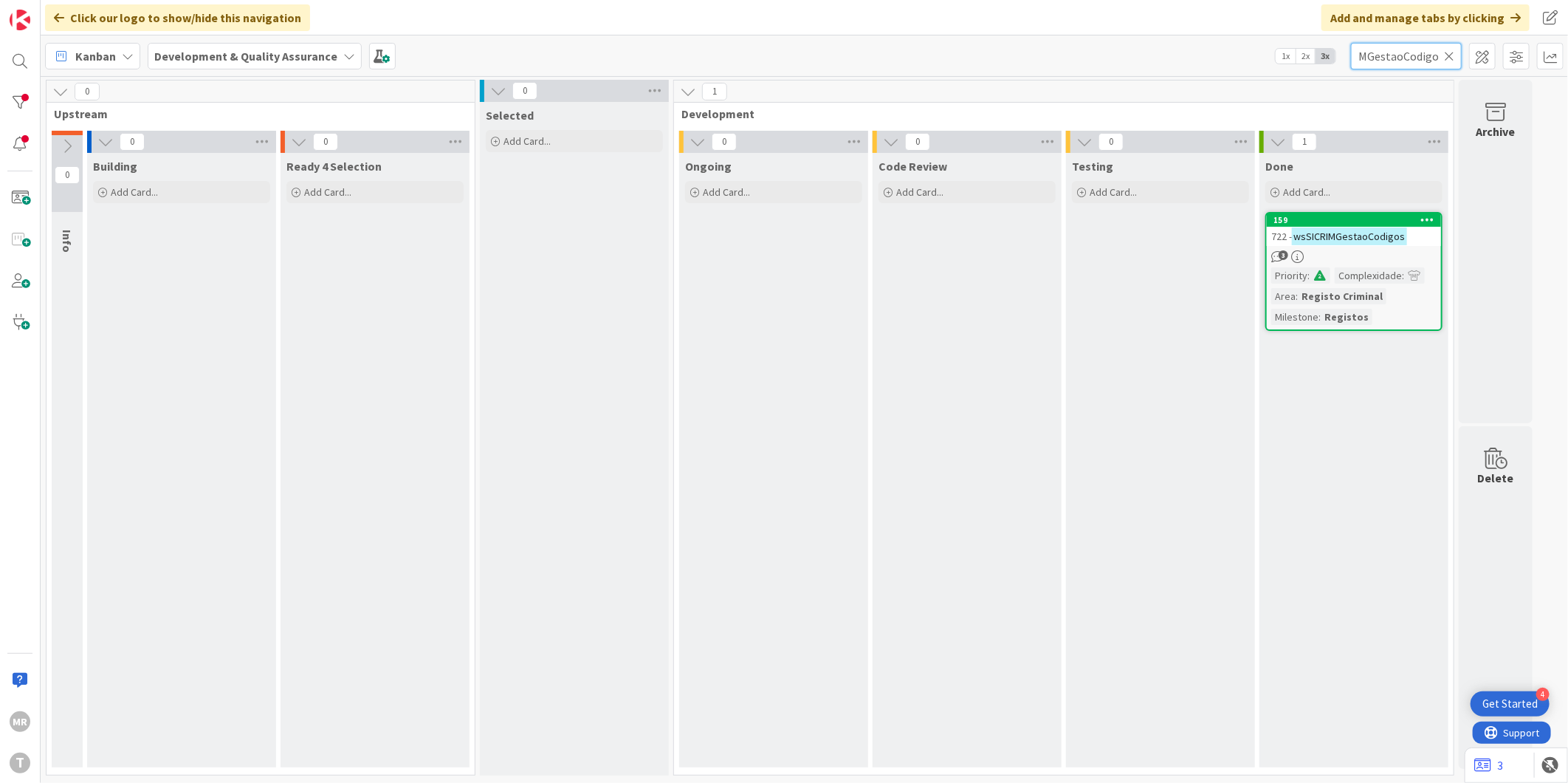
type input "wsSICRIMGestaoCodigos"
click at [1426, 219] on icon at bounding box center [1428, 219] width 14 height 10
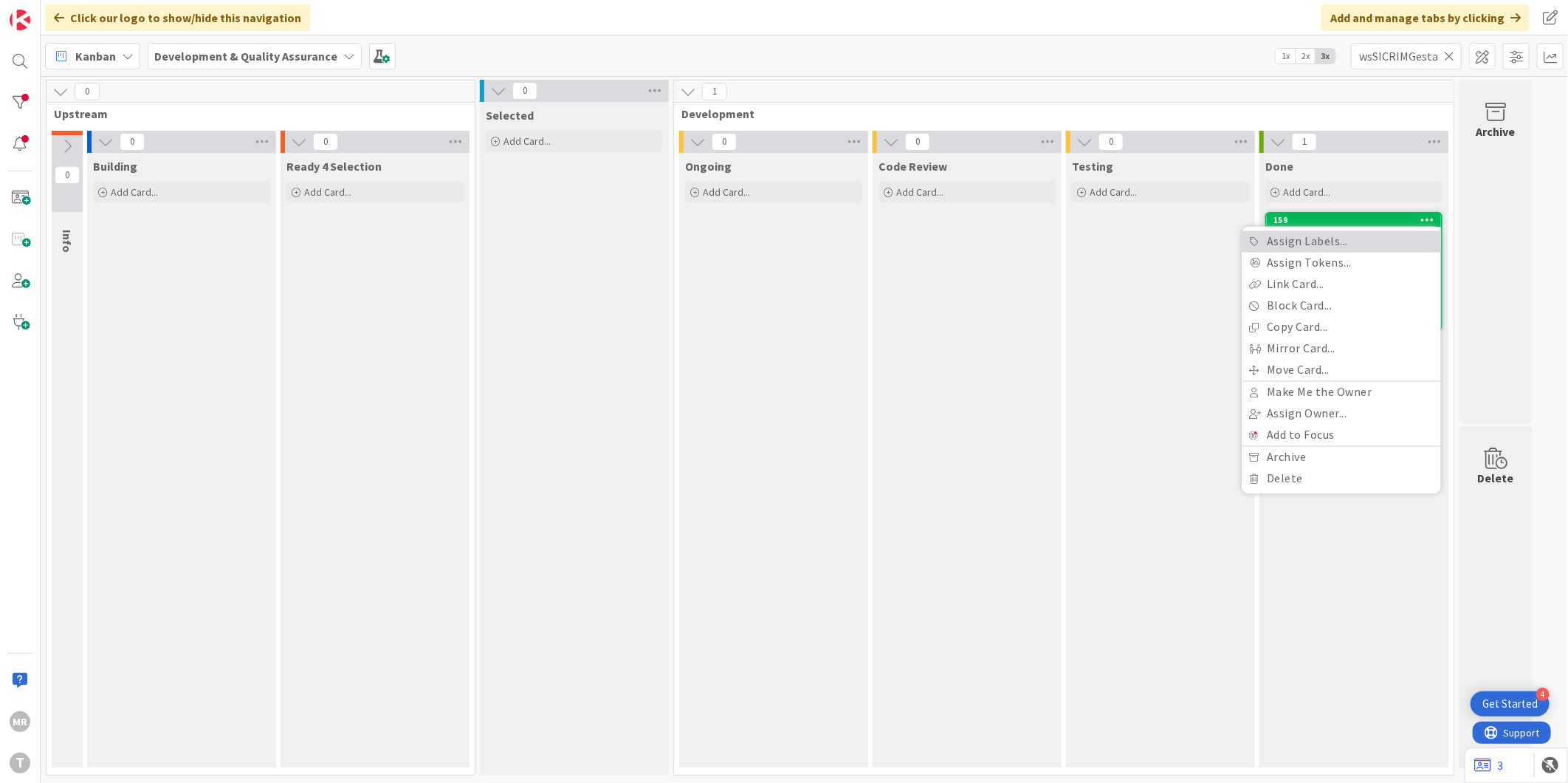
click at [1321, 241] on link "Assign Labels..." at bounding box center [1341, 241] width 199 height 21
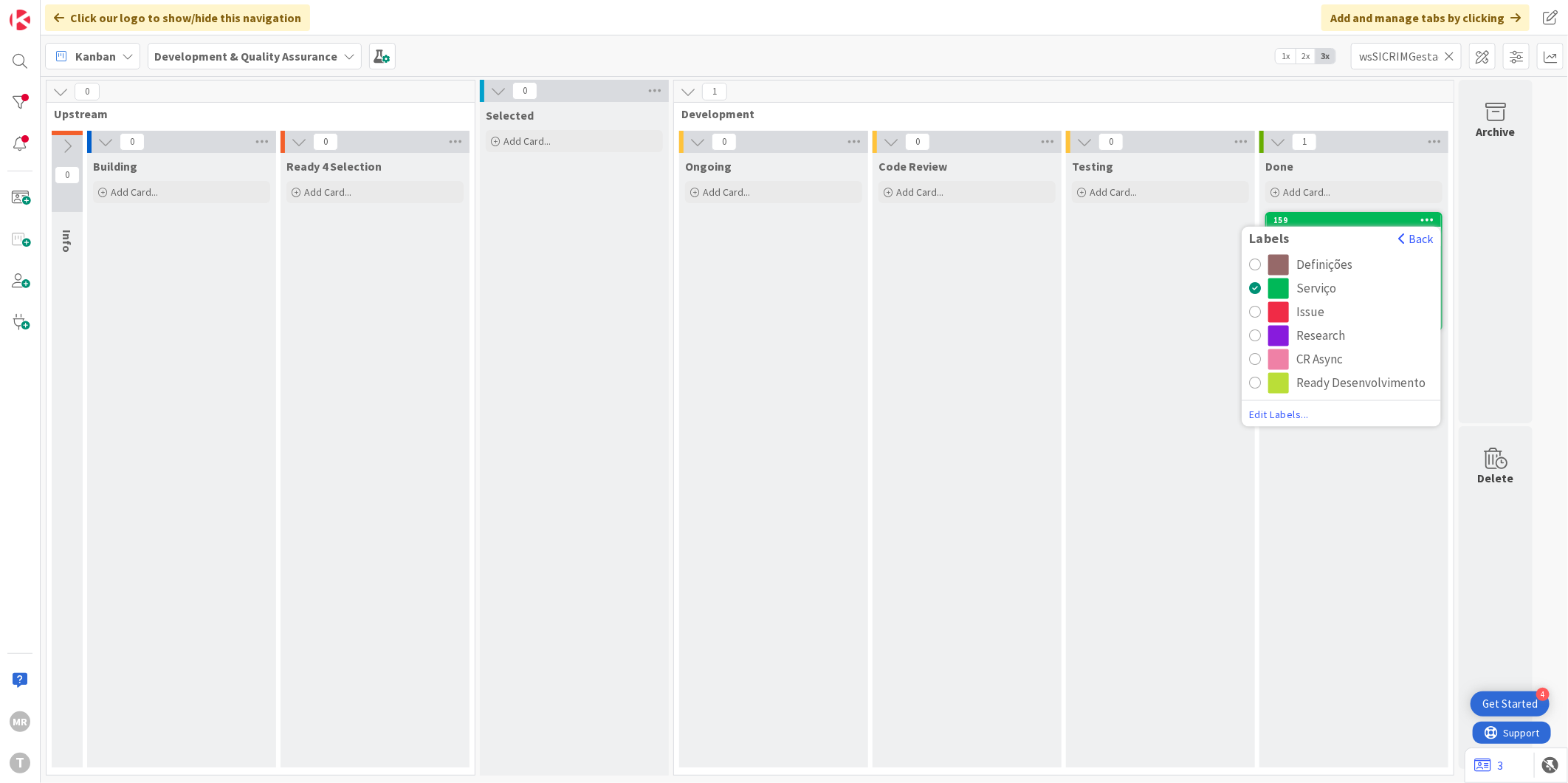
click at [1310, 361] on div "CR Async" at bounding box center [1319, 360] width 47 height 21
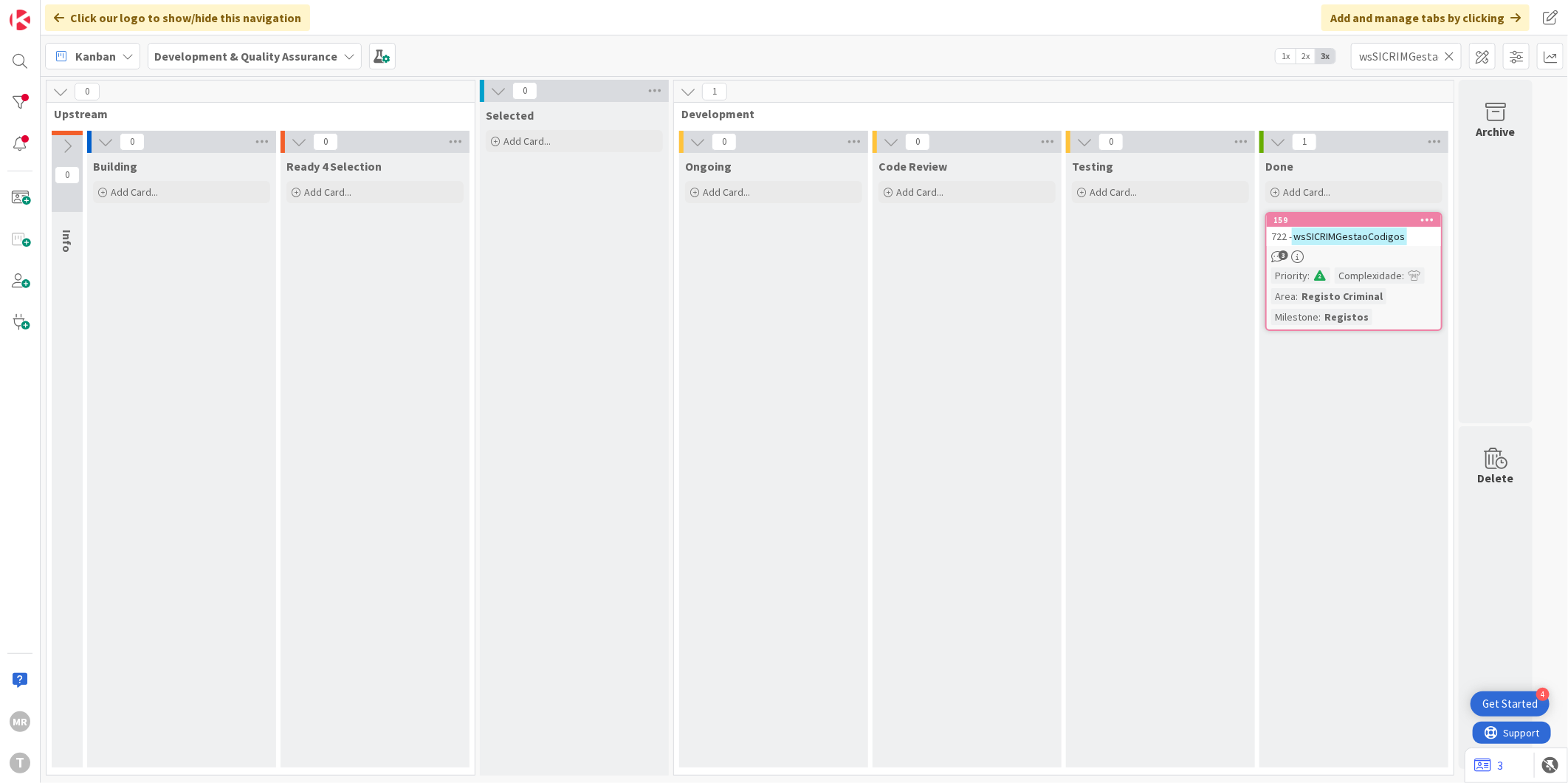
click at [1449, 55] on icon at bounding box center [1449, 56] width 10 height 13
click at [1421, 60] on input "text" at bounding box center [1406, 56] width 111 height 27
paste input "wsSICRIMObterDetalhePedido"
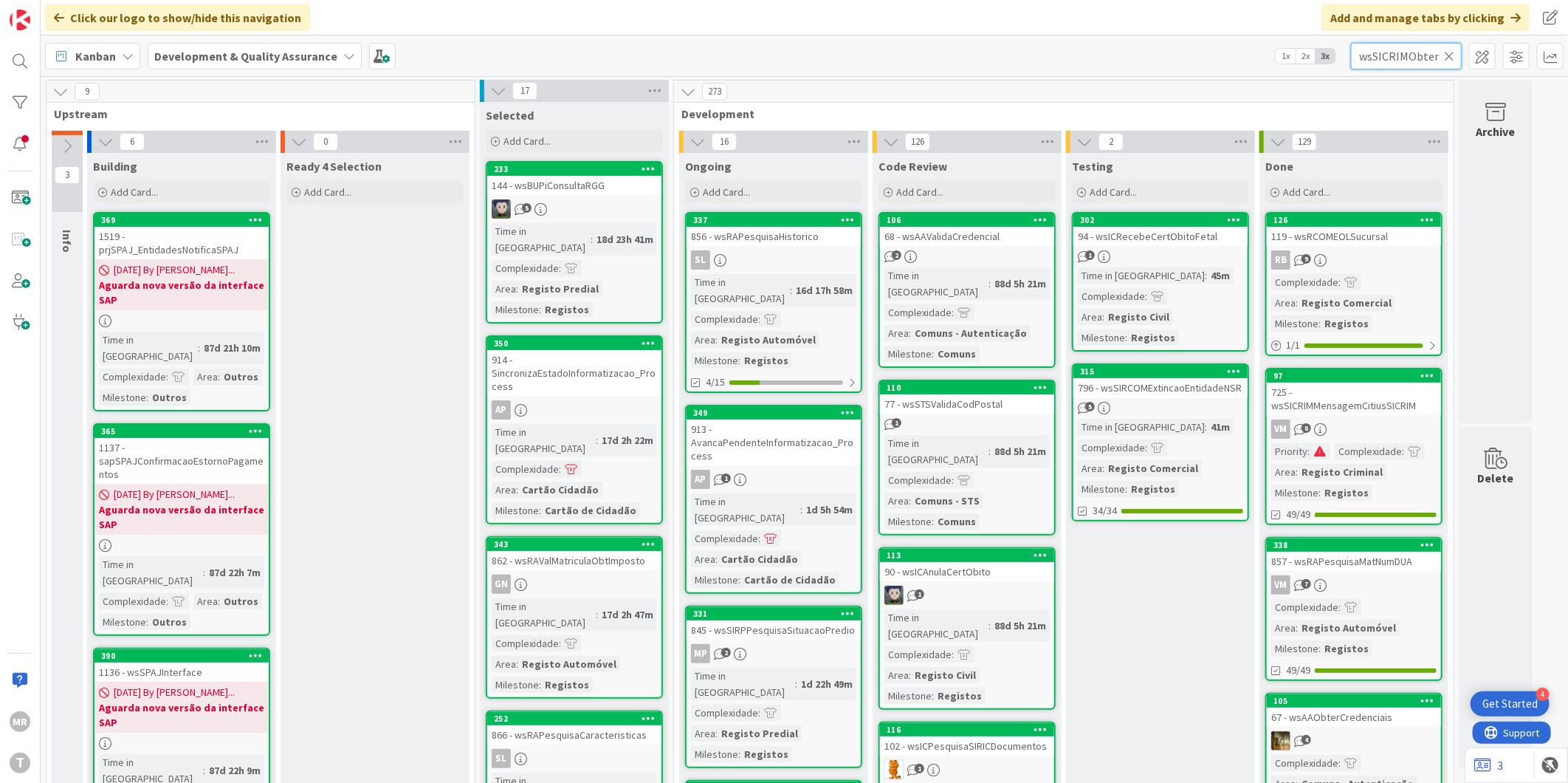
scroll to position [0, 69]
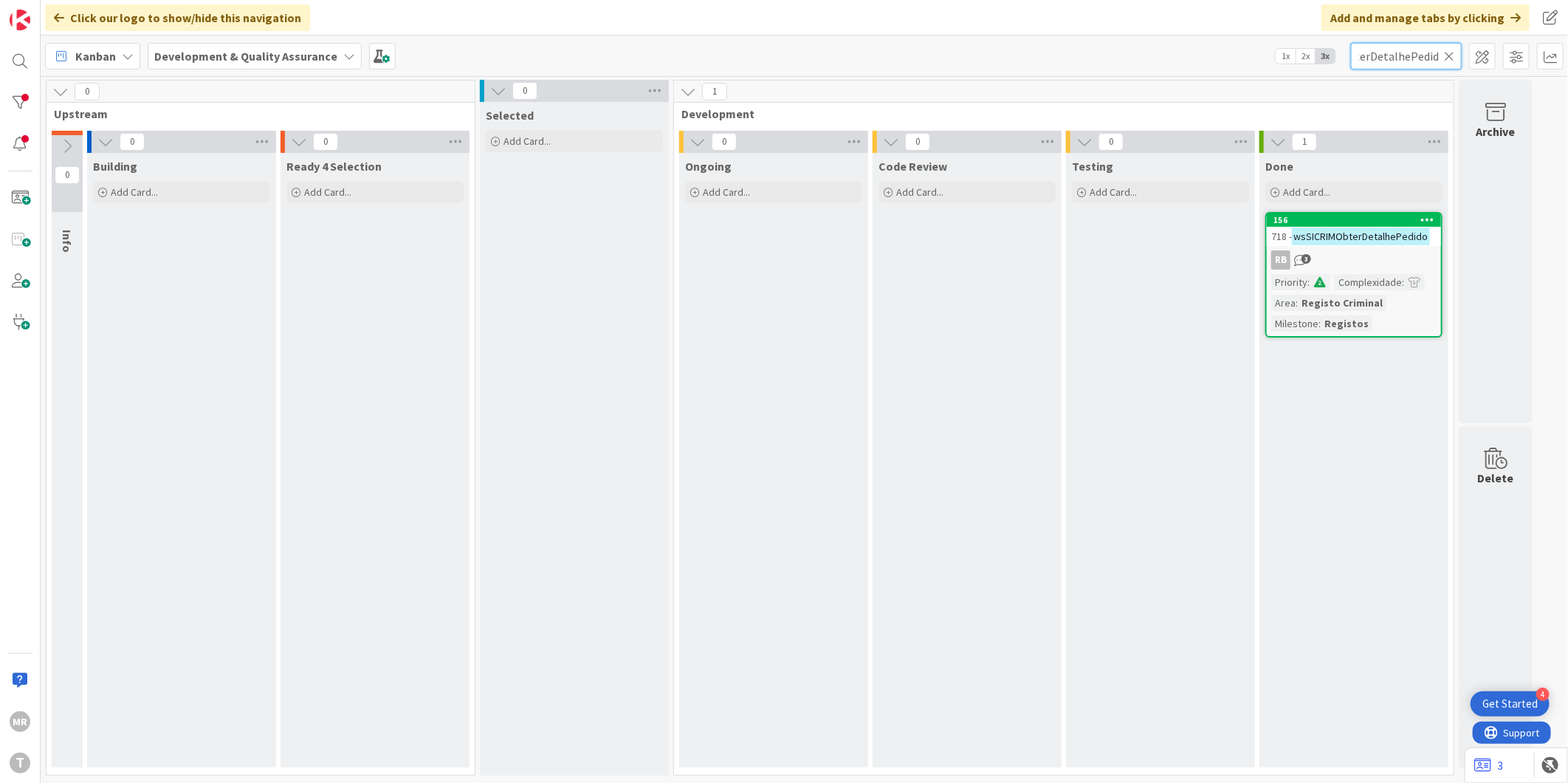
type input "wsSICRIMObterDetalhePedido"
click at [1433, 215] on icon at bounding box center [1428, 219] width 14 height 10
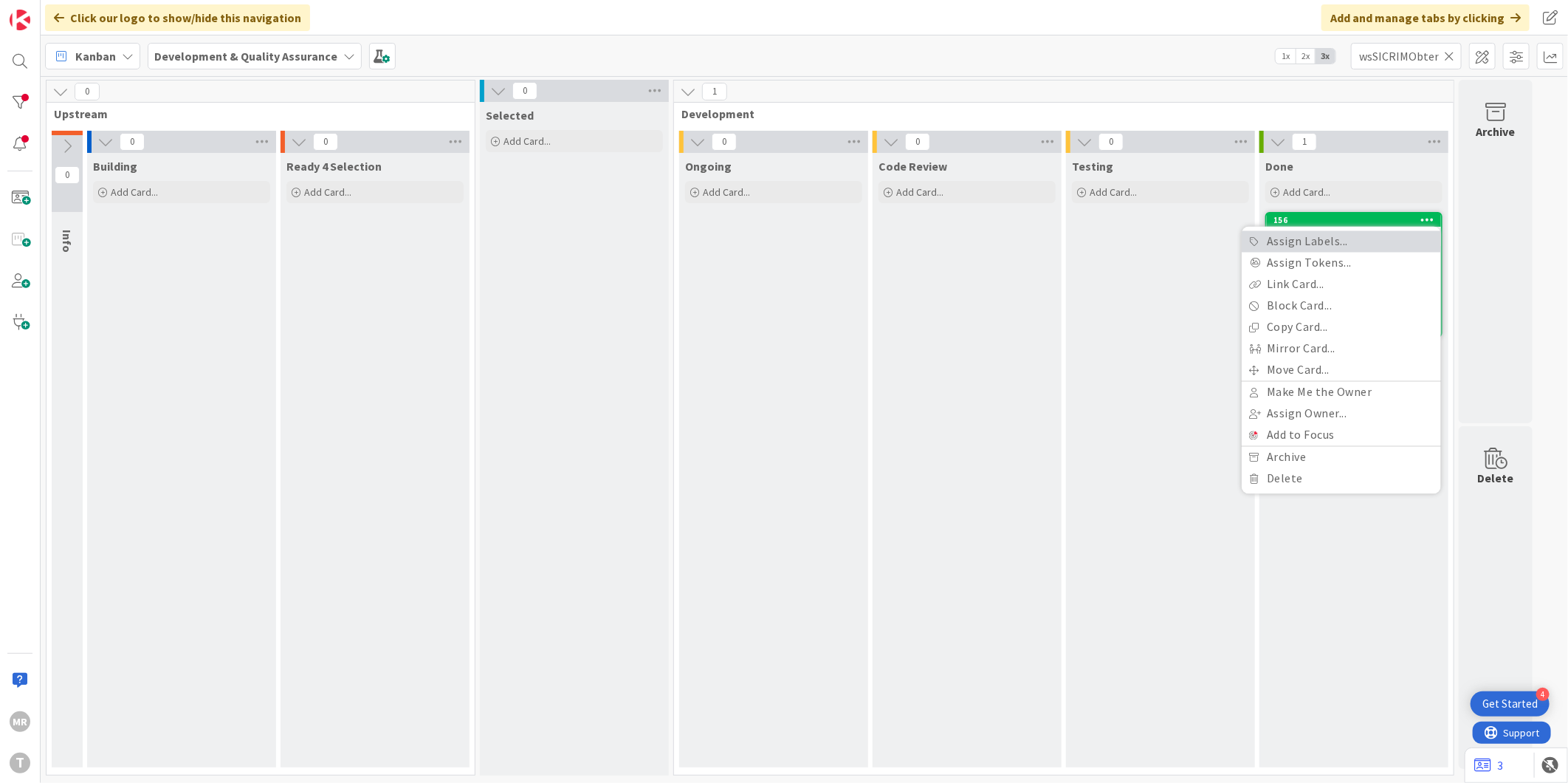
click at [1399, 235] on link "Assign Labels..." at bounding box center [1341, 241] width 199 height 21
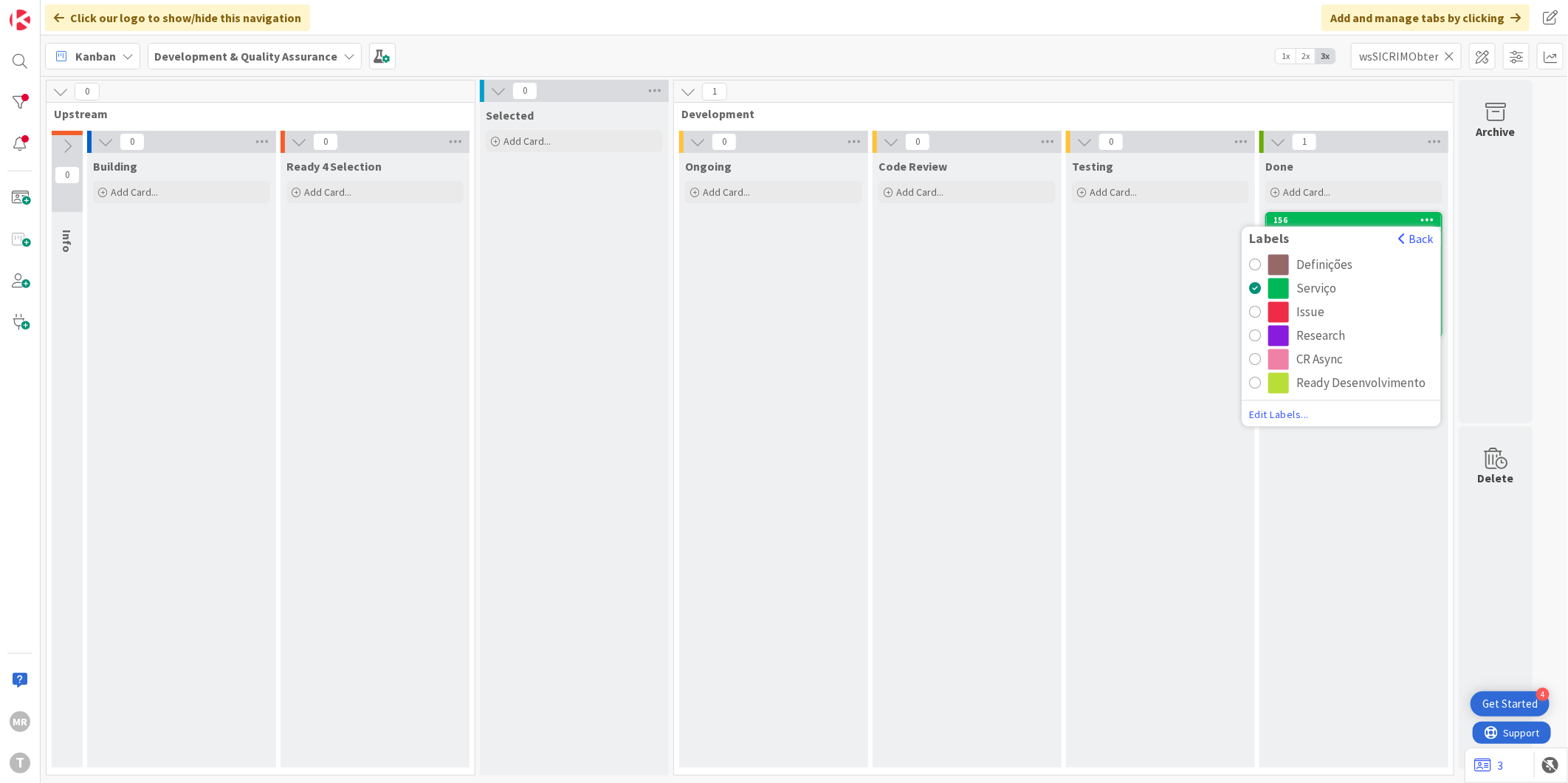
click at [1313, 358] on div "CR Async" at bounding box center [1319, 360] width 47 height 21
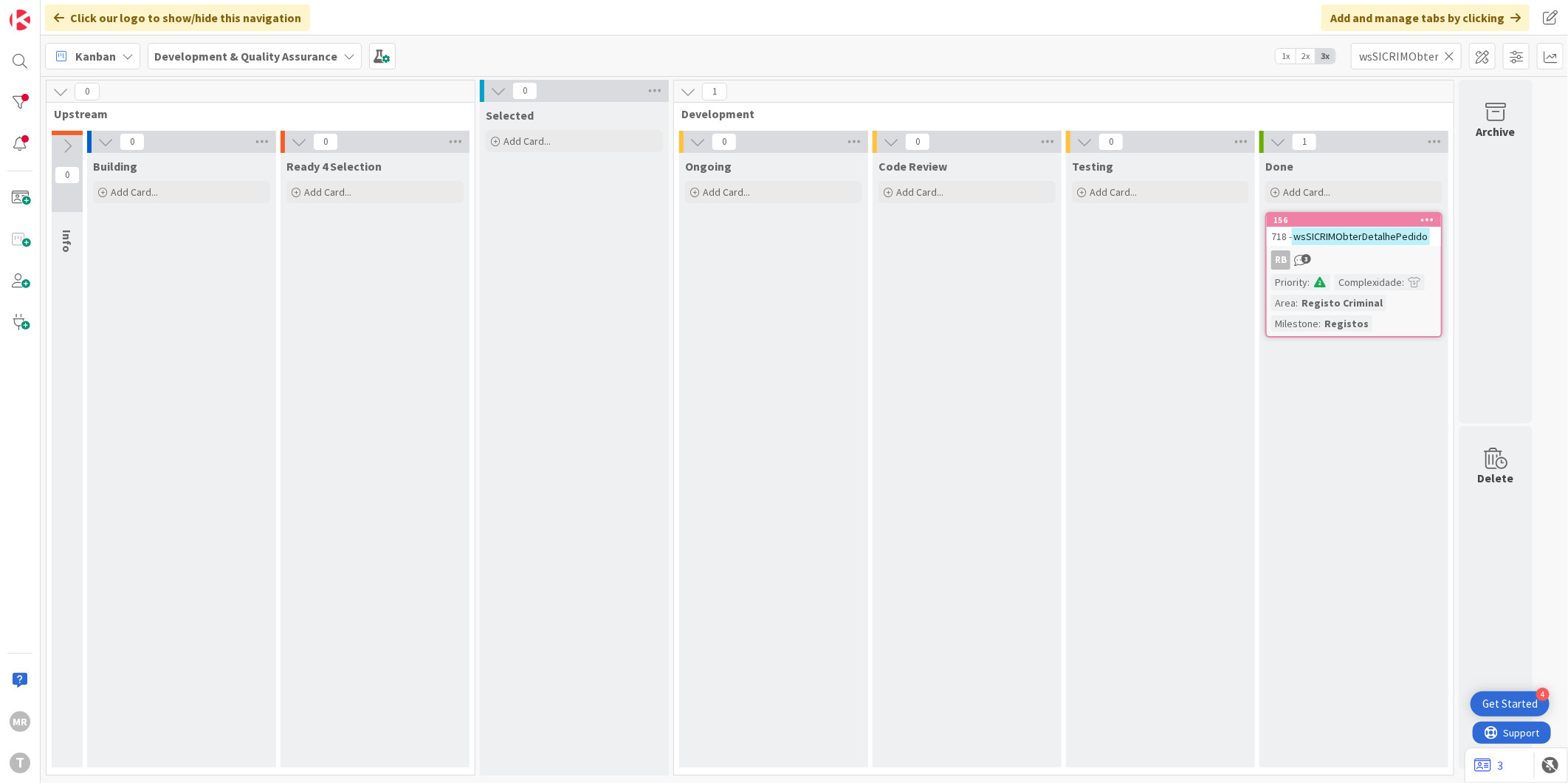
click at [1450, 54] on icon at bounding box center [1449, 56] width 10 height 13
click at [1417, 57] on input "text" at bounding box center [1406, 56] width 111 height 27
paste input "wsSICRIMObterTiposDocumento"
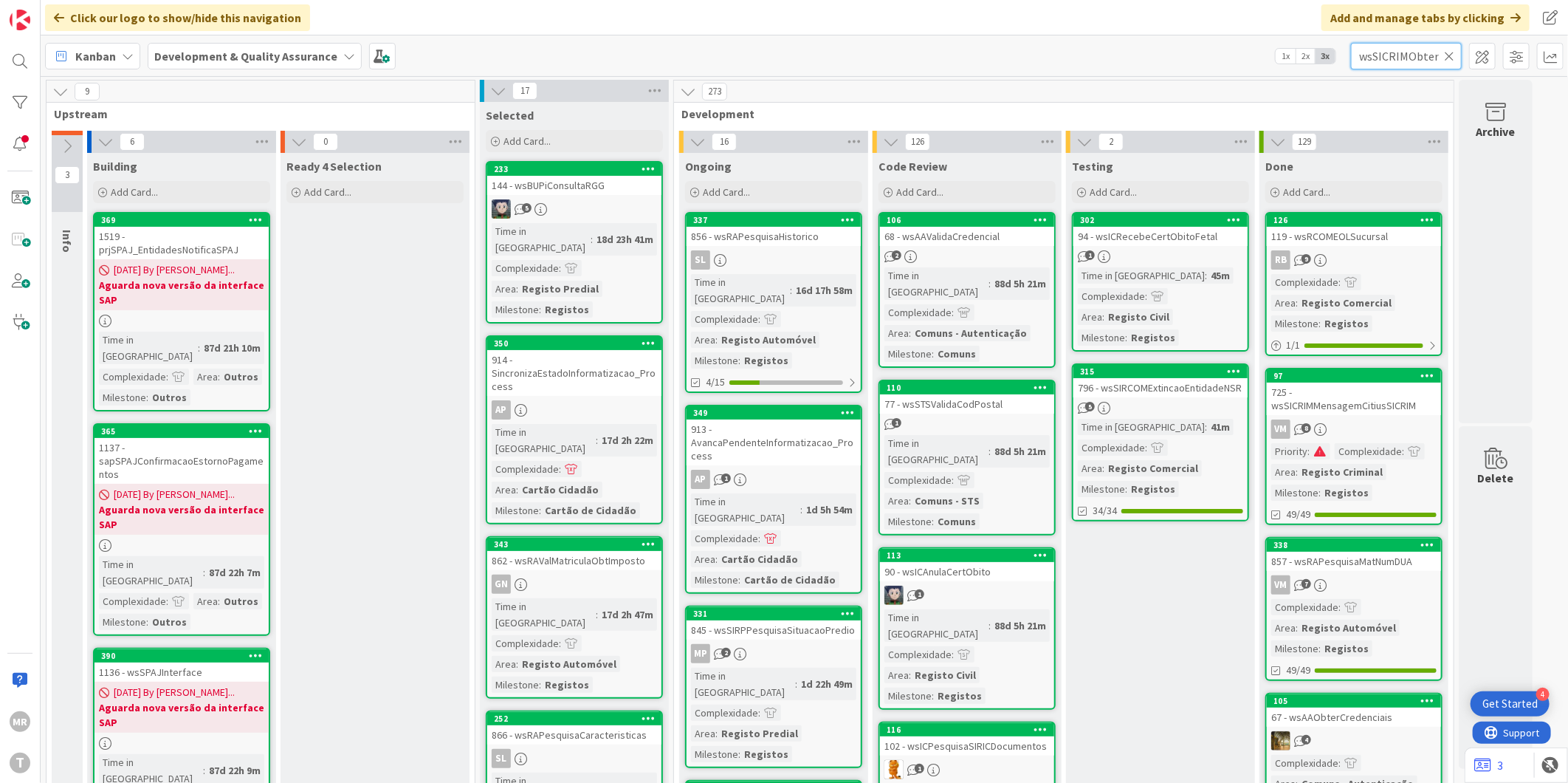
scroll to position [0, 81]
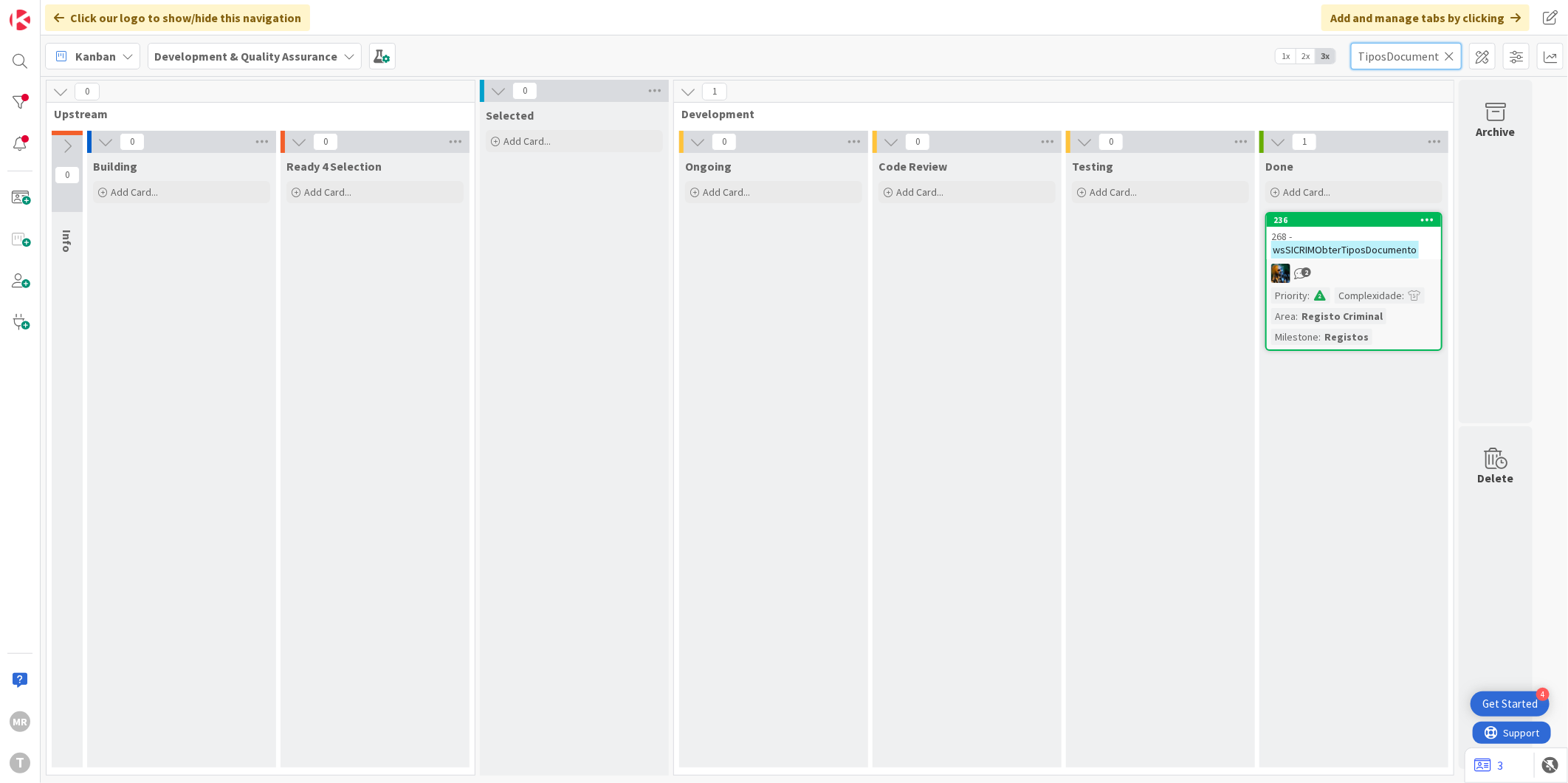
type input "wsSICRIMObterTiposDocumento"
click at [1429, 220] on icon at bounding box center [1428, 219] width 14 height 10
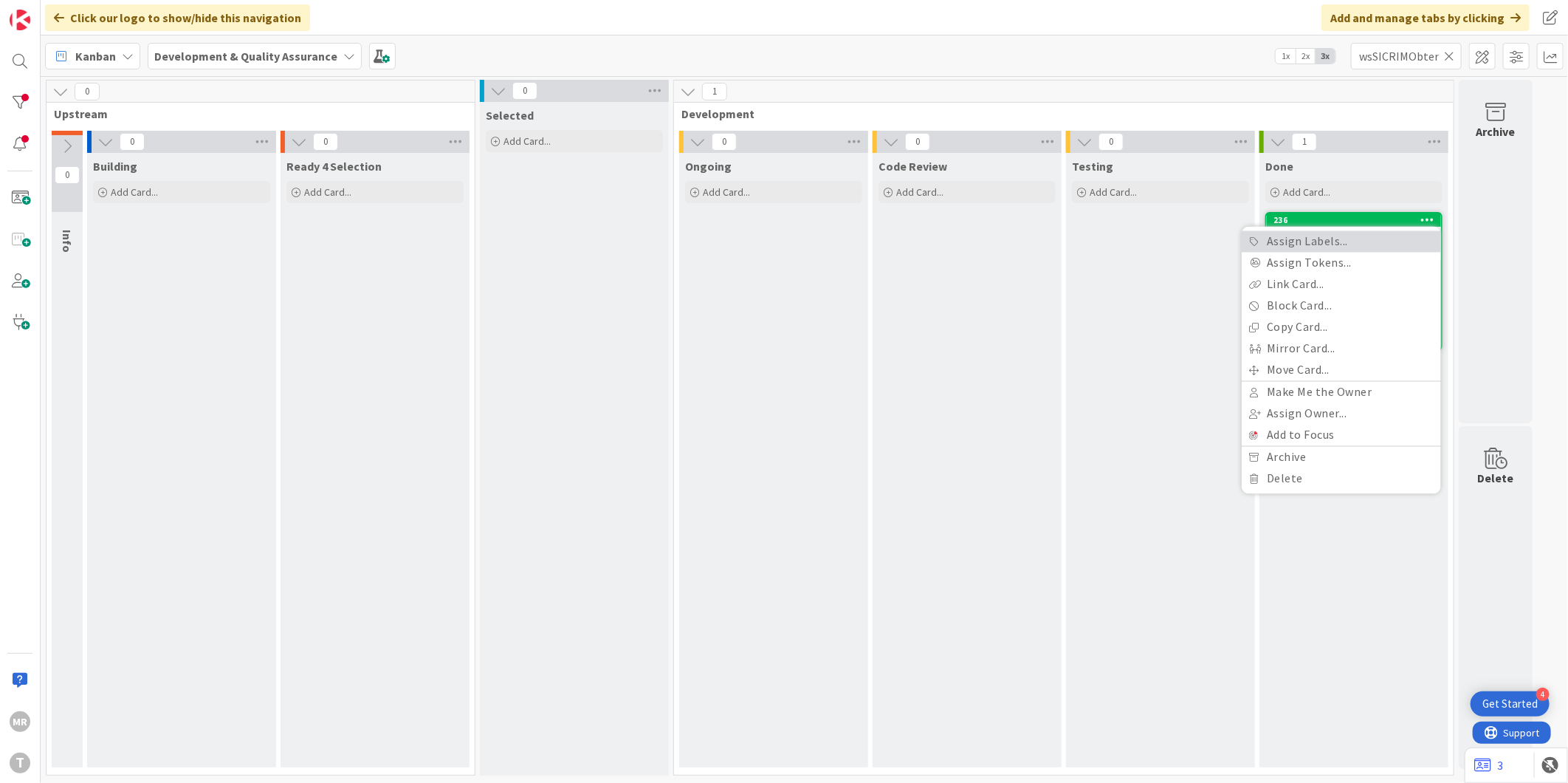
click at [1370, 241] on link "Assign Labels..." at bounding box center [1341, 241] width 199 height 21
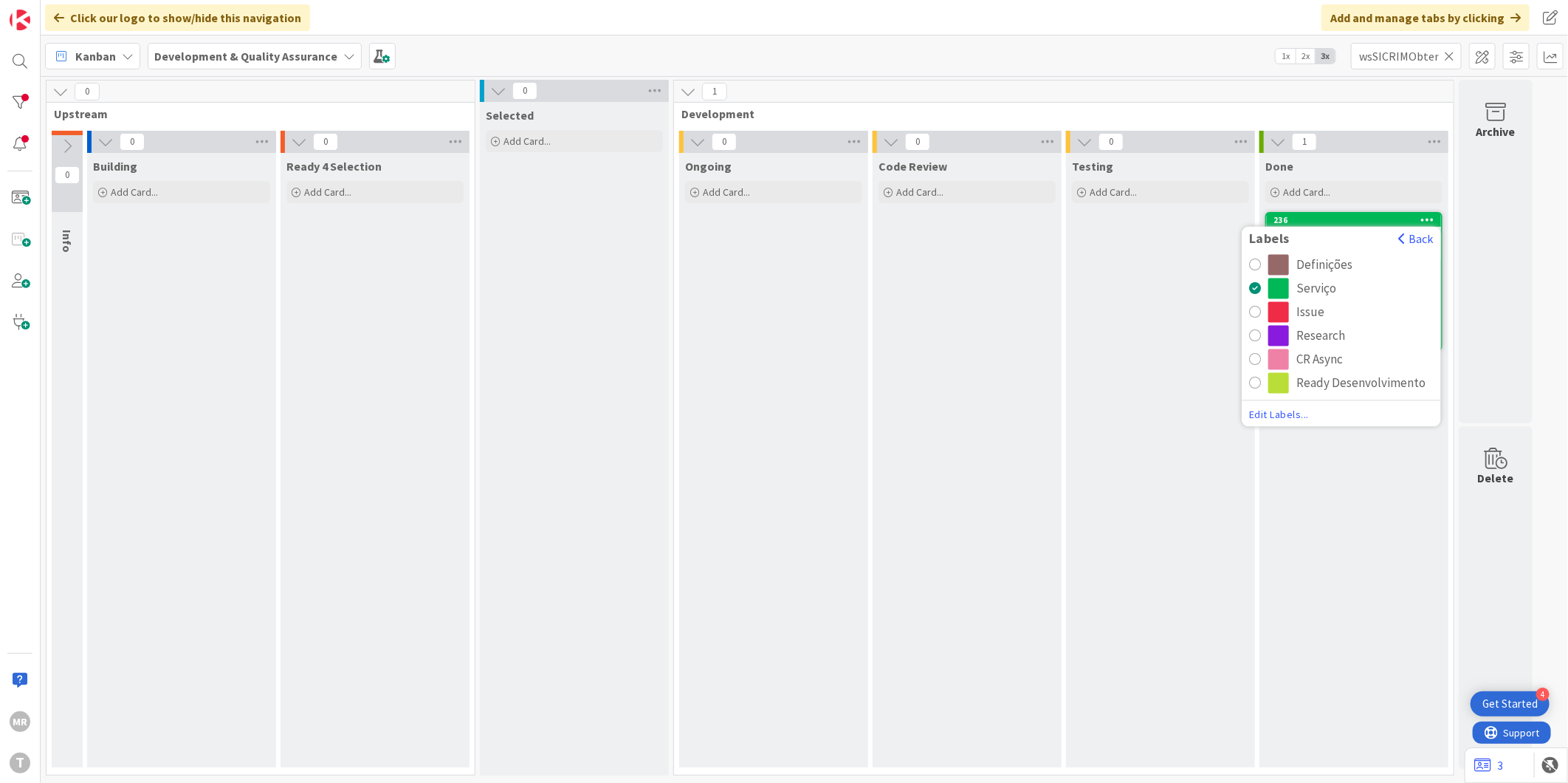
click at [1311, 356] on div "CR Async" at bounding box center [1319, 360] width 47 height 21
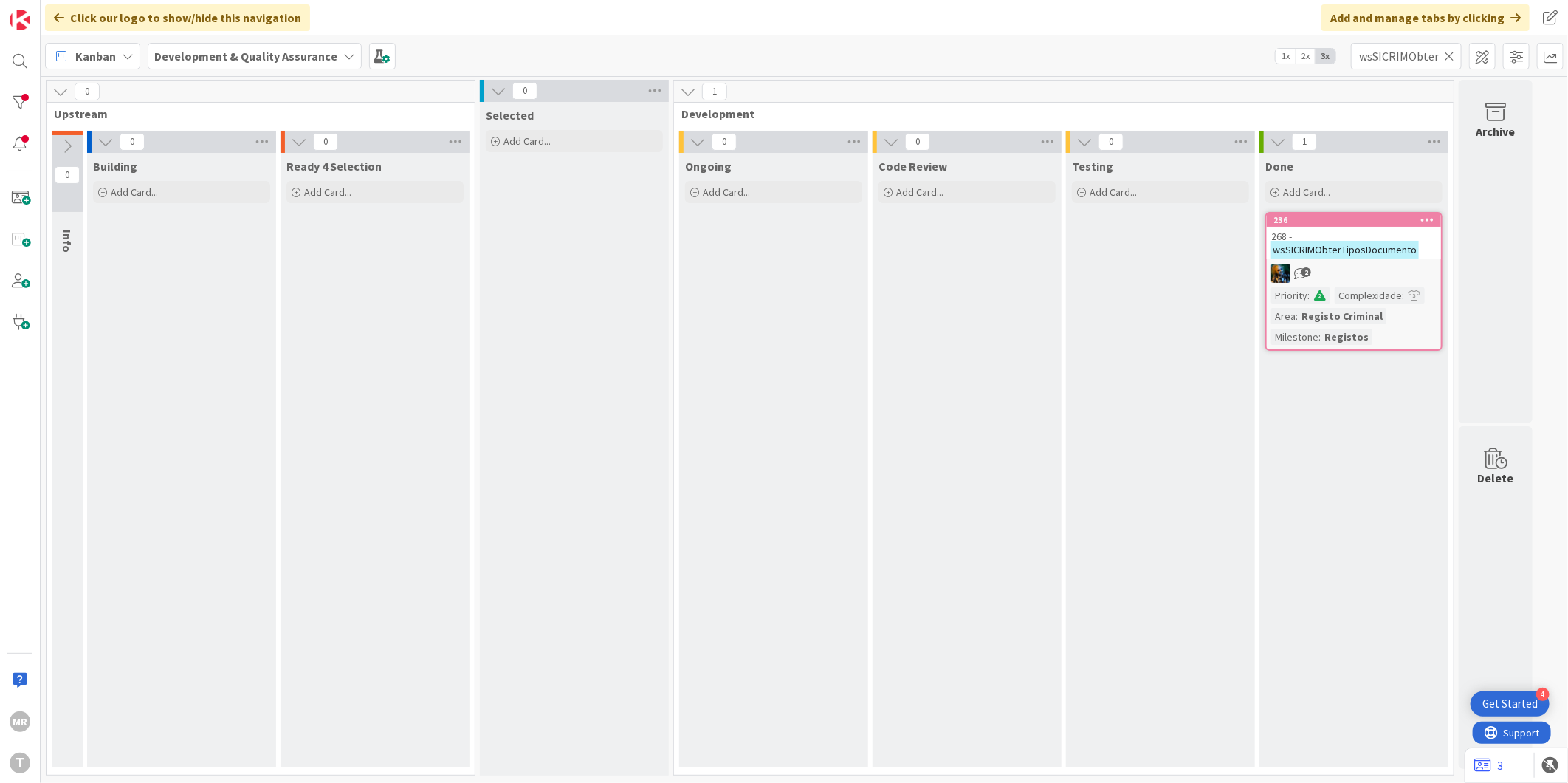
drag, startPoint x: 1449, startPoint y: 52, endPoint x: 1437, endPoint y: 54, distance: 12.2
click at [1449, 52] on icon at bounding box center [1449, 56] width 10 height 13
click at [1405, 54] on input "text" at bounding box center [1406, 56] width 111 height 27
paste input "wsSICRIMObterCertificado"
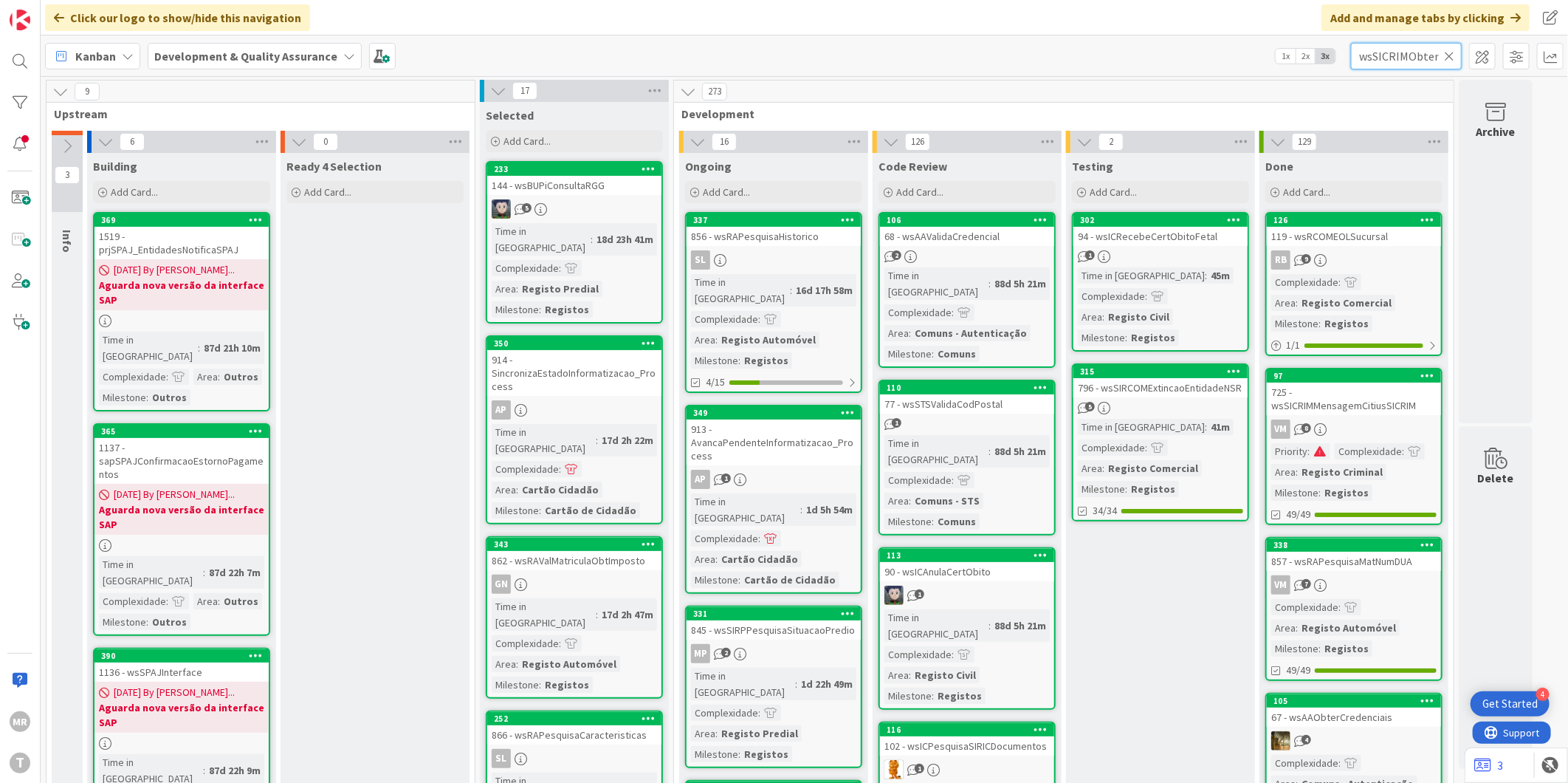
scroll to position [0, 51]
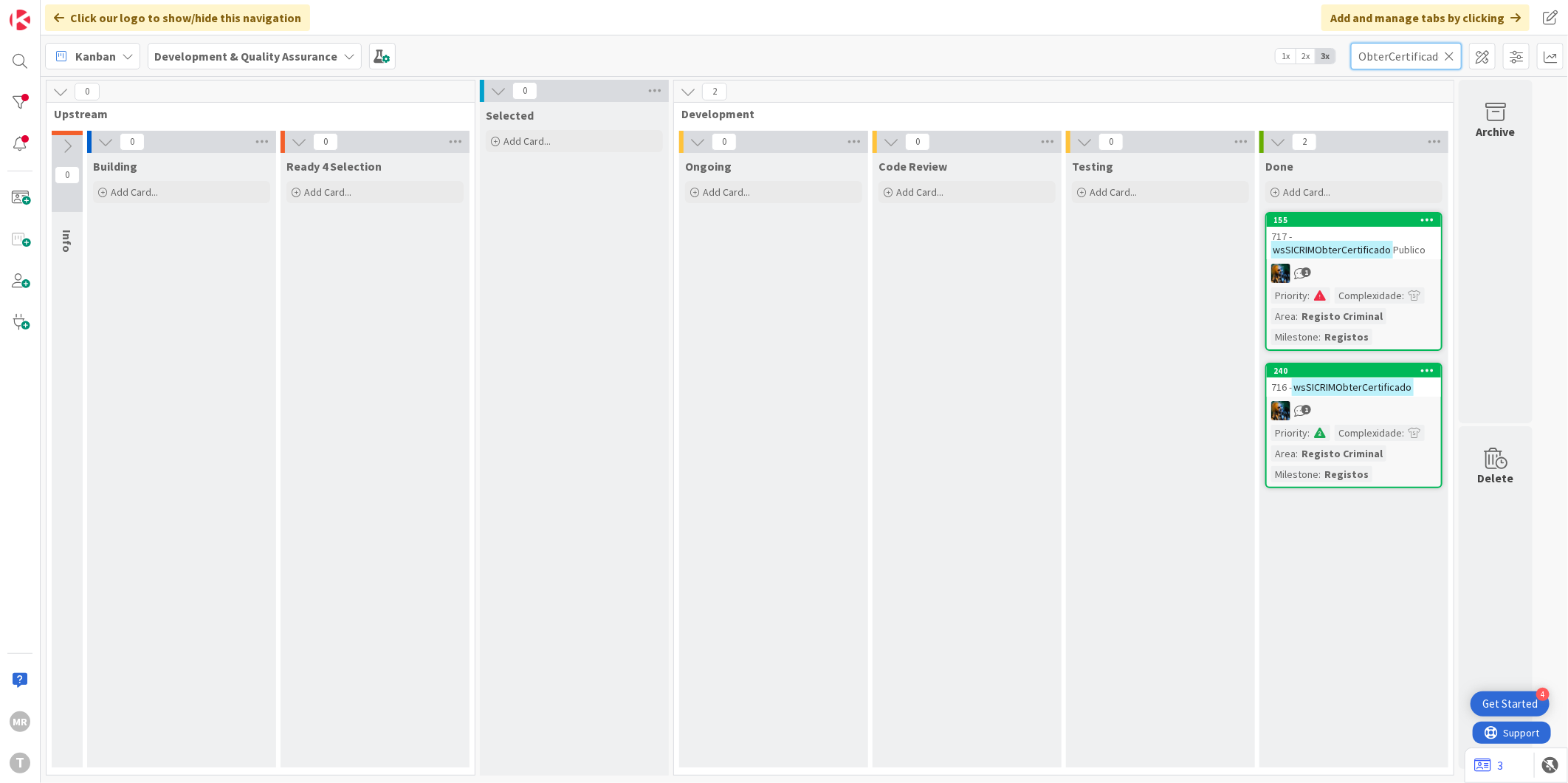
type input "wsSICRIMObterCertificado"
click at [1431, 374] on icon at bounding box center [1428, 370] width 14 height 10
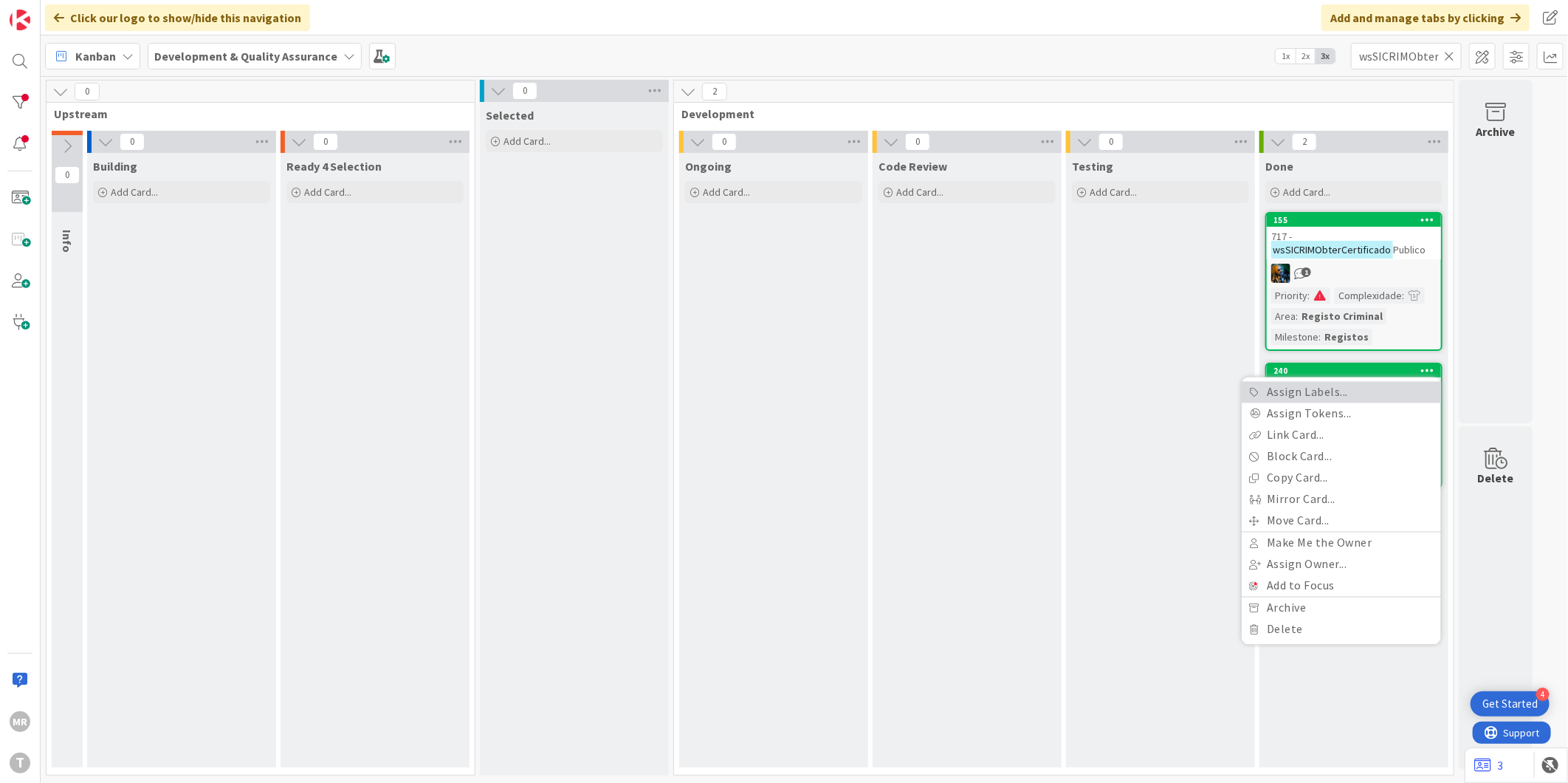
click at [1412, 395] on link "Assign Labels..." at bounding box center [1341, 392] width 199 height 21
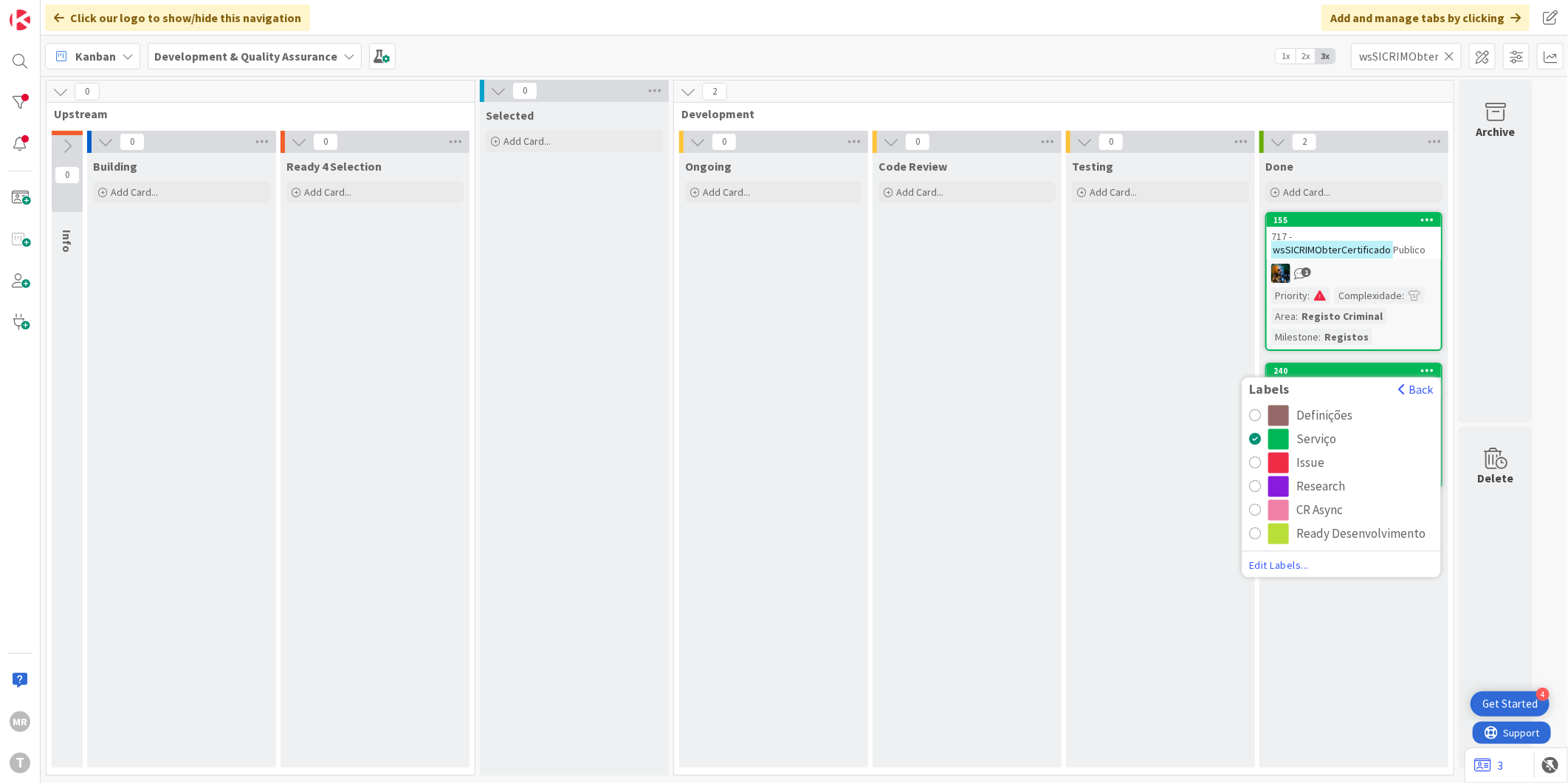
click at [1318, 506] on div "CR Async" at bounding box center [1319, 510] width 47 height 21
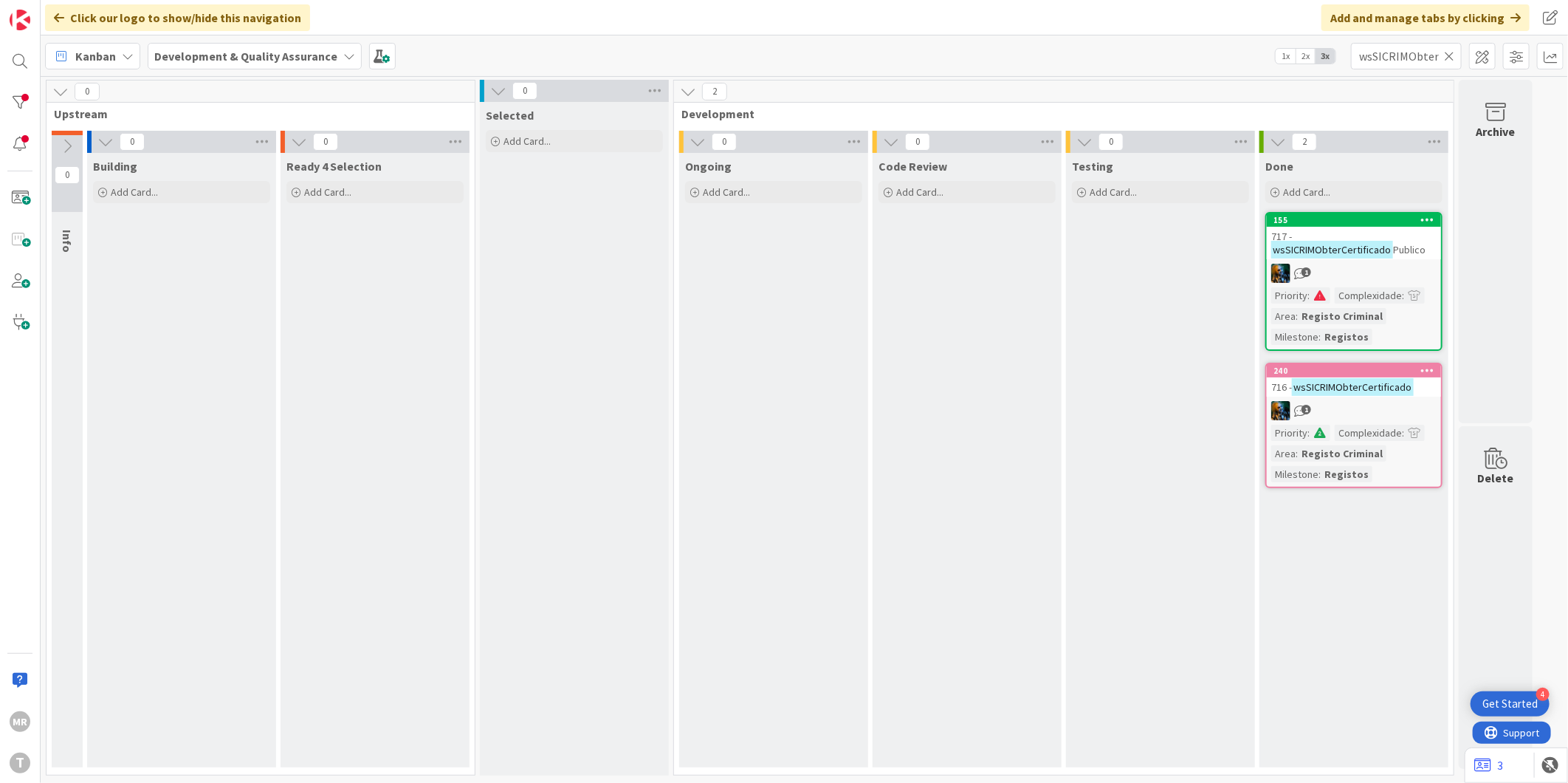
click at [1453, 55] on icon at bounding box center [1449, 56] width 10 height 13
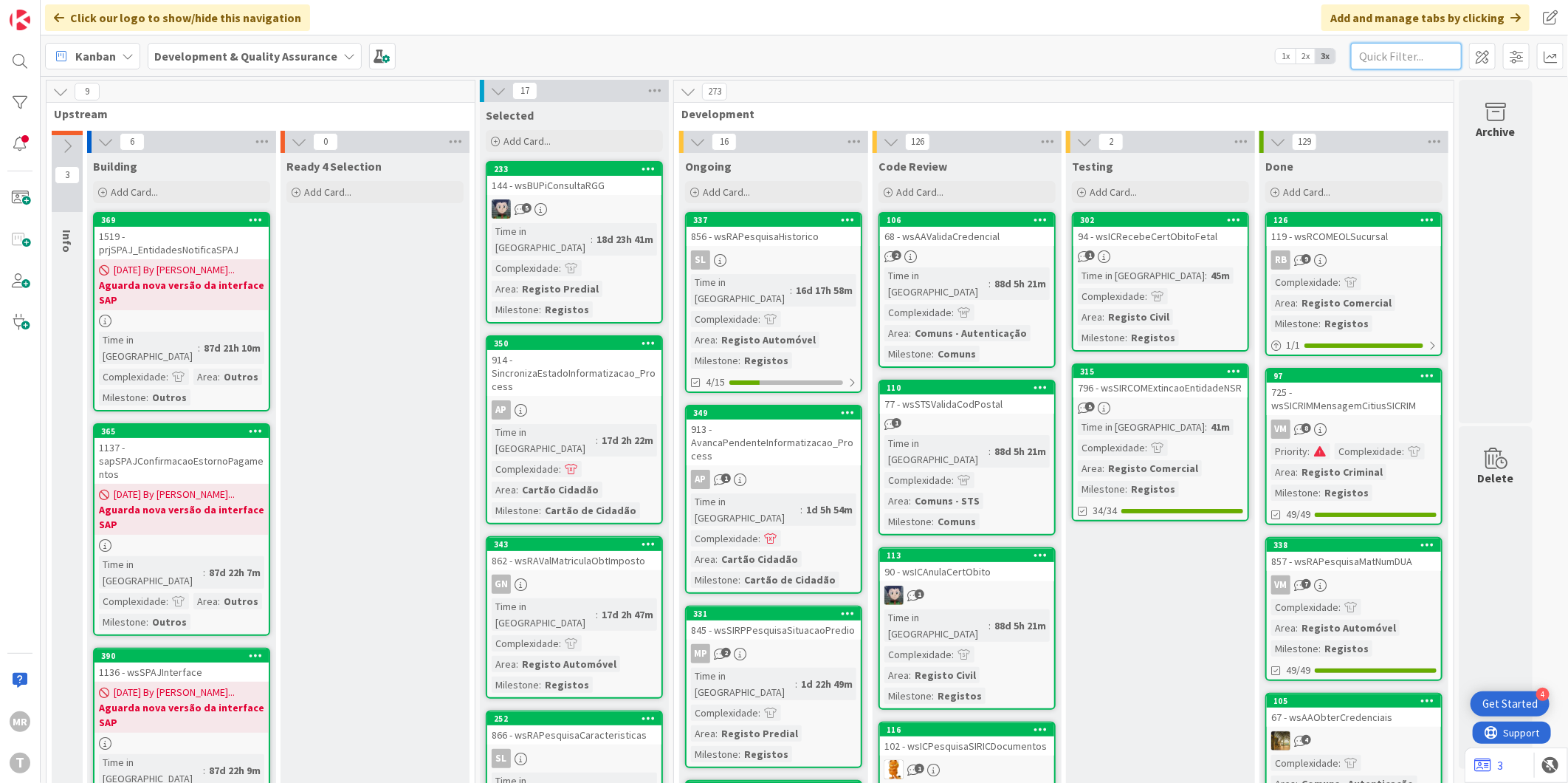
click at [1398, 61] on input "text" at bounding box center [1406, 56] width 111 height 27
paste input "wsSICRIMRequisicaoMTE"
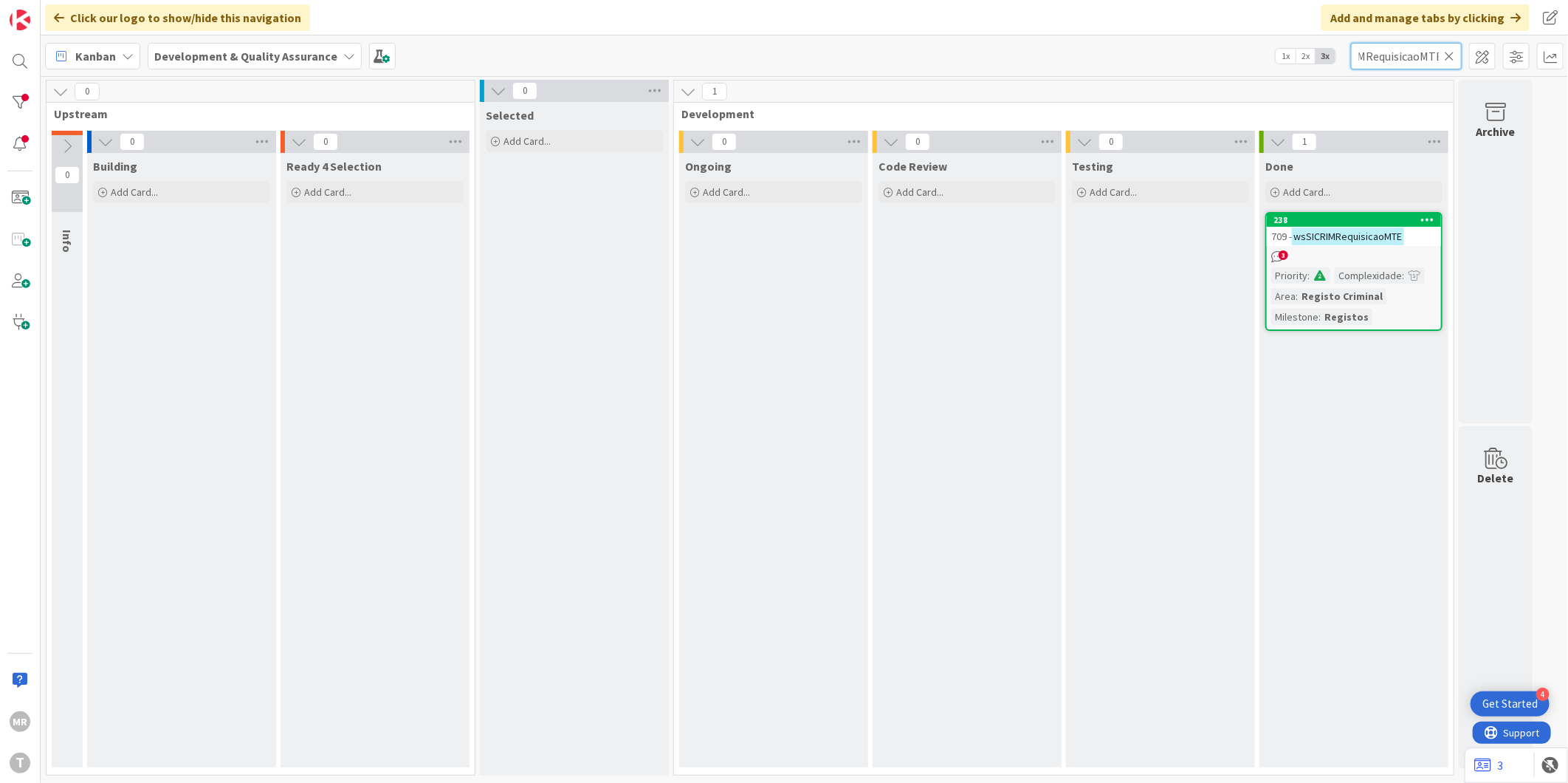
type input "wsSICRIMRequisicaoMTE"
click at [1431, 216] on icon at bounding box center [1428, 219] width 14 height 10
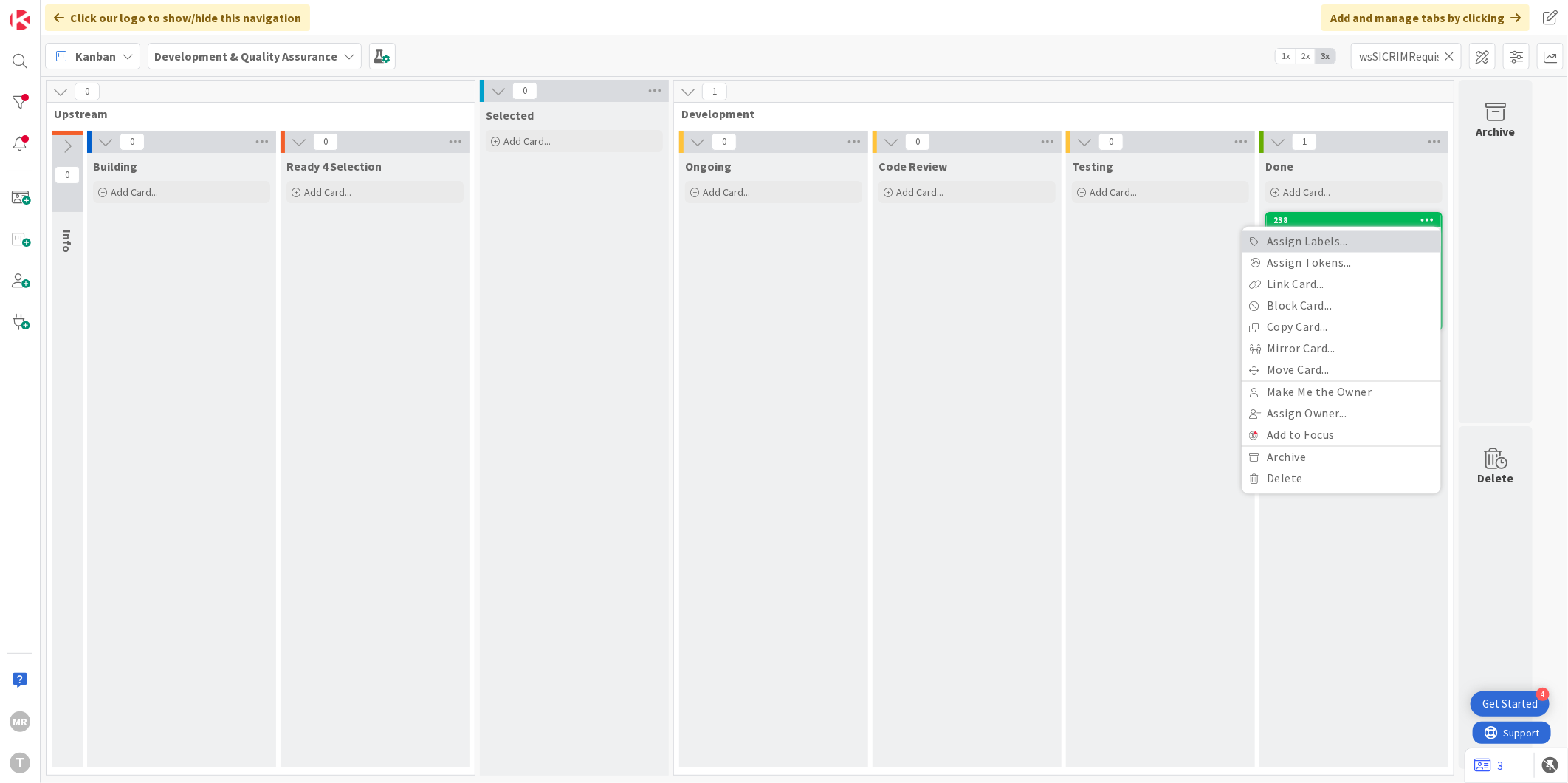
click at [1344, 234] on link "Assign Labels..." at bounding box center [1341, 241] width 199 height 21
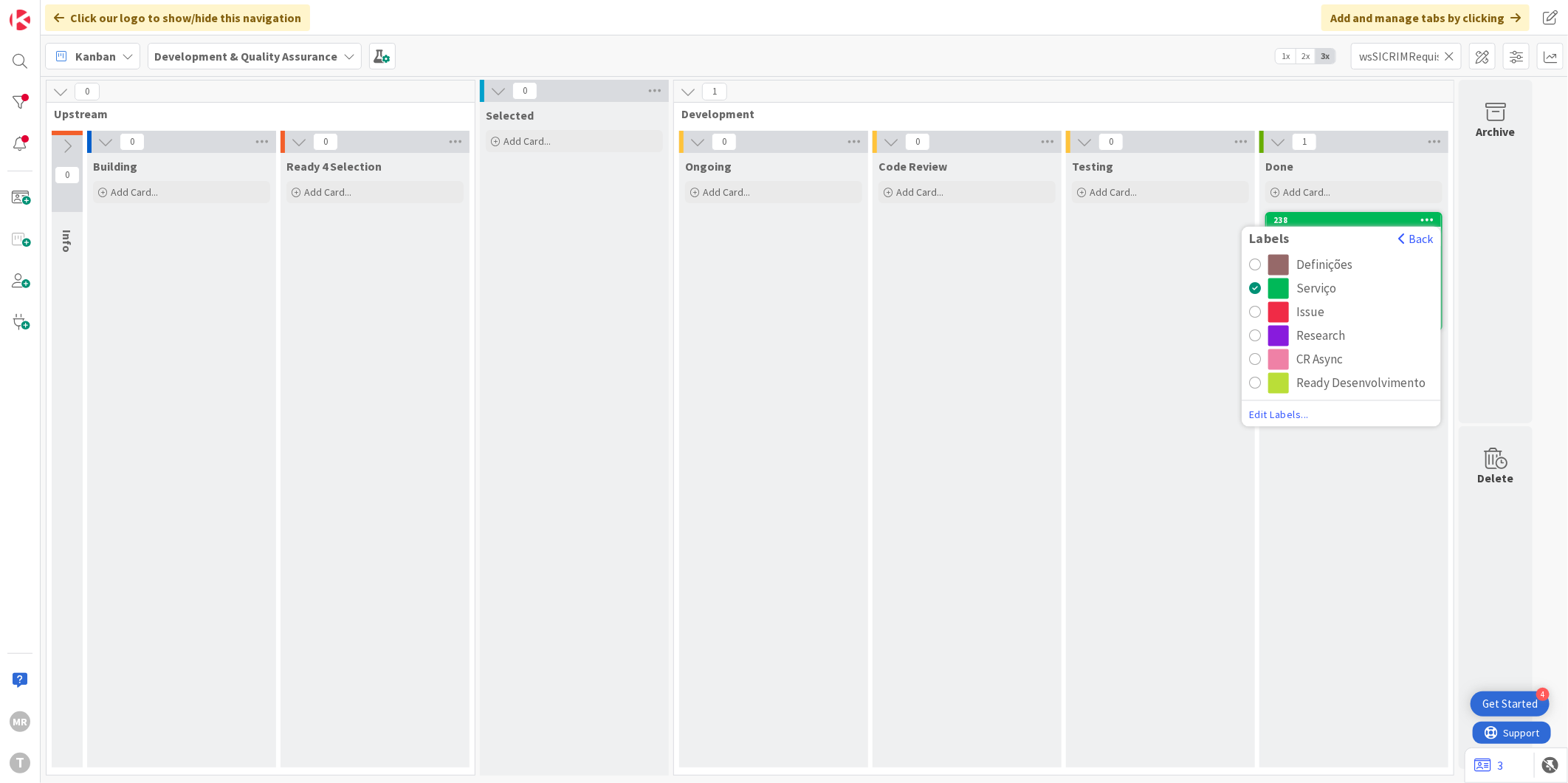
click at [1311, 355] on div "CR Async" at bounding box center [1319, 360] width 47 height 21
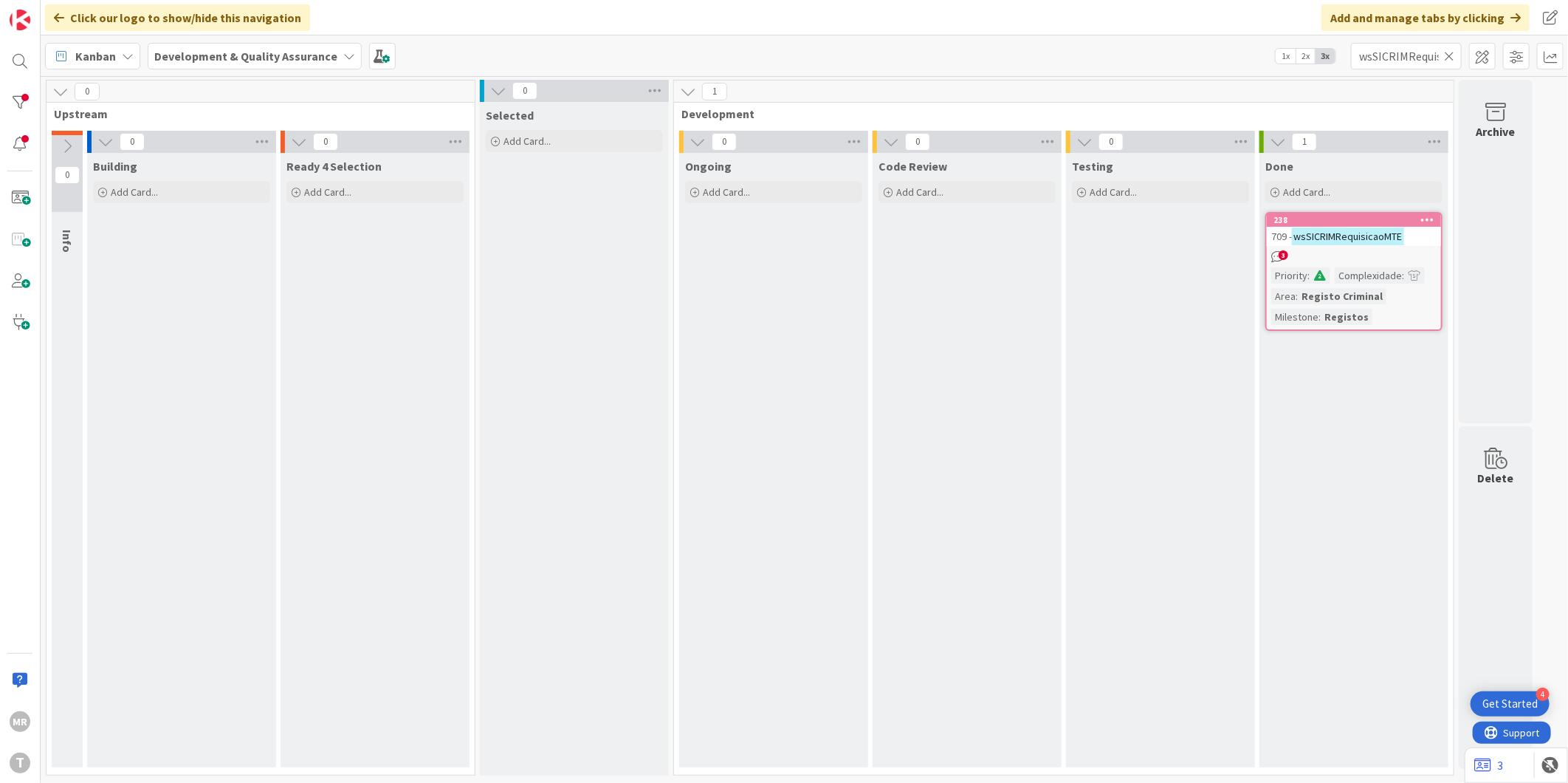
click at [1447, 56] on icon at bounding box center [1449, 56] width 10 height 13
click at [1413, 64] on input "text" at bounding box center [1406, 56] width 111 height 27
paste input "wsSICRIMRequisicaoSimplesRC"
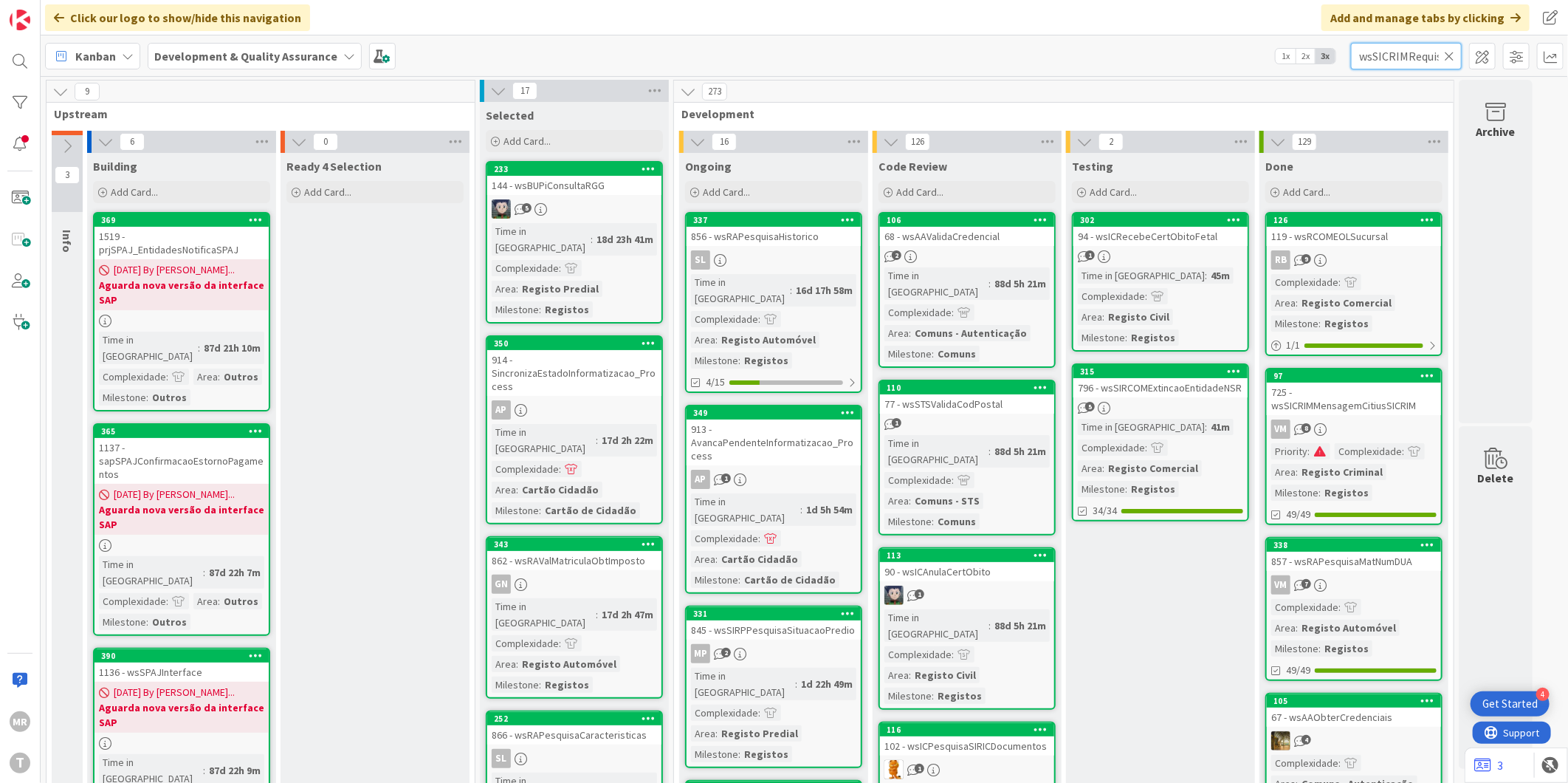
scroll to position [0, 75]
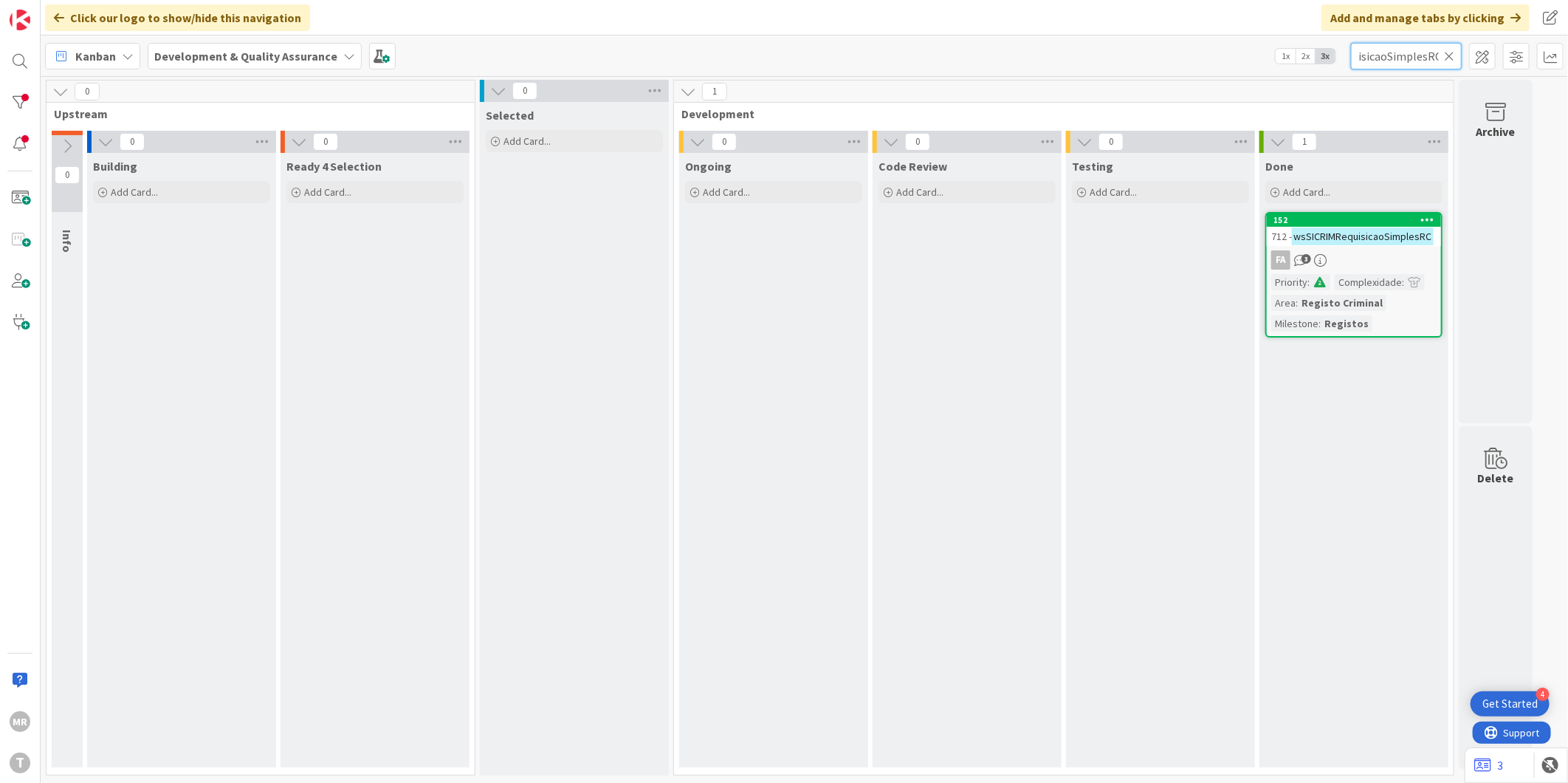
type input "wsSICRIMRequisicaoSimplesRC"
click at [1428, 218] on icon at bounding box center [1428, 219] width 14 height 10
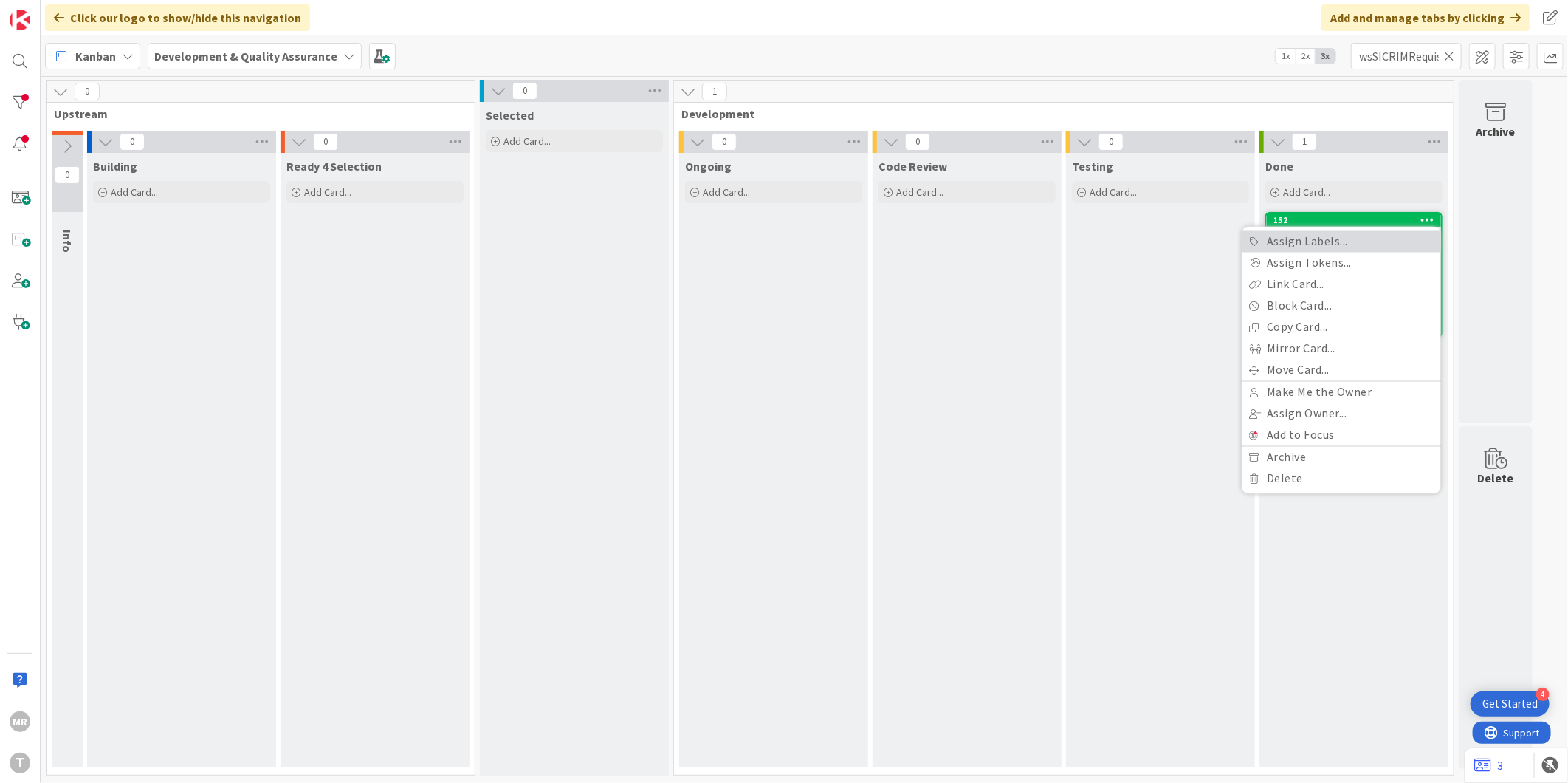
click at [1381, 244] on link "Assign Labels..." at bounding box center [1341, 241] width 199 height 21
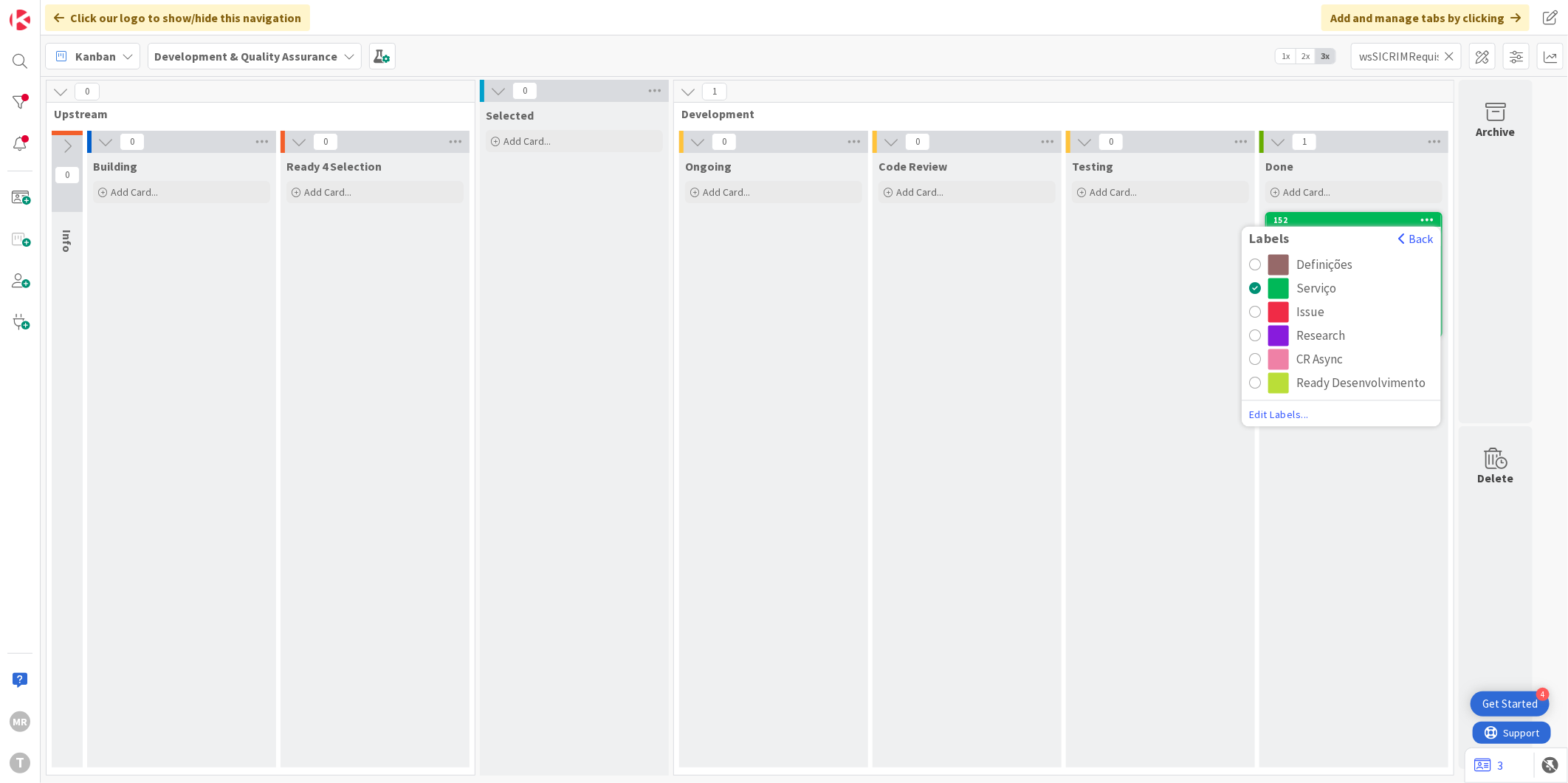
click at [1334, 357] on div "CR Async" at bounding box center [1319, 360] width 47 height 21
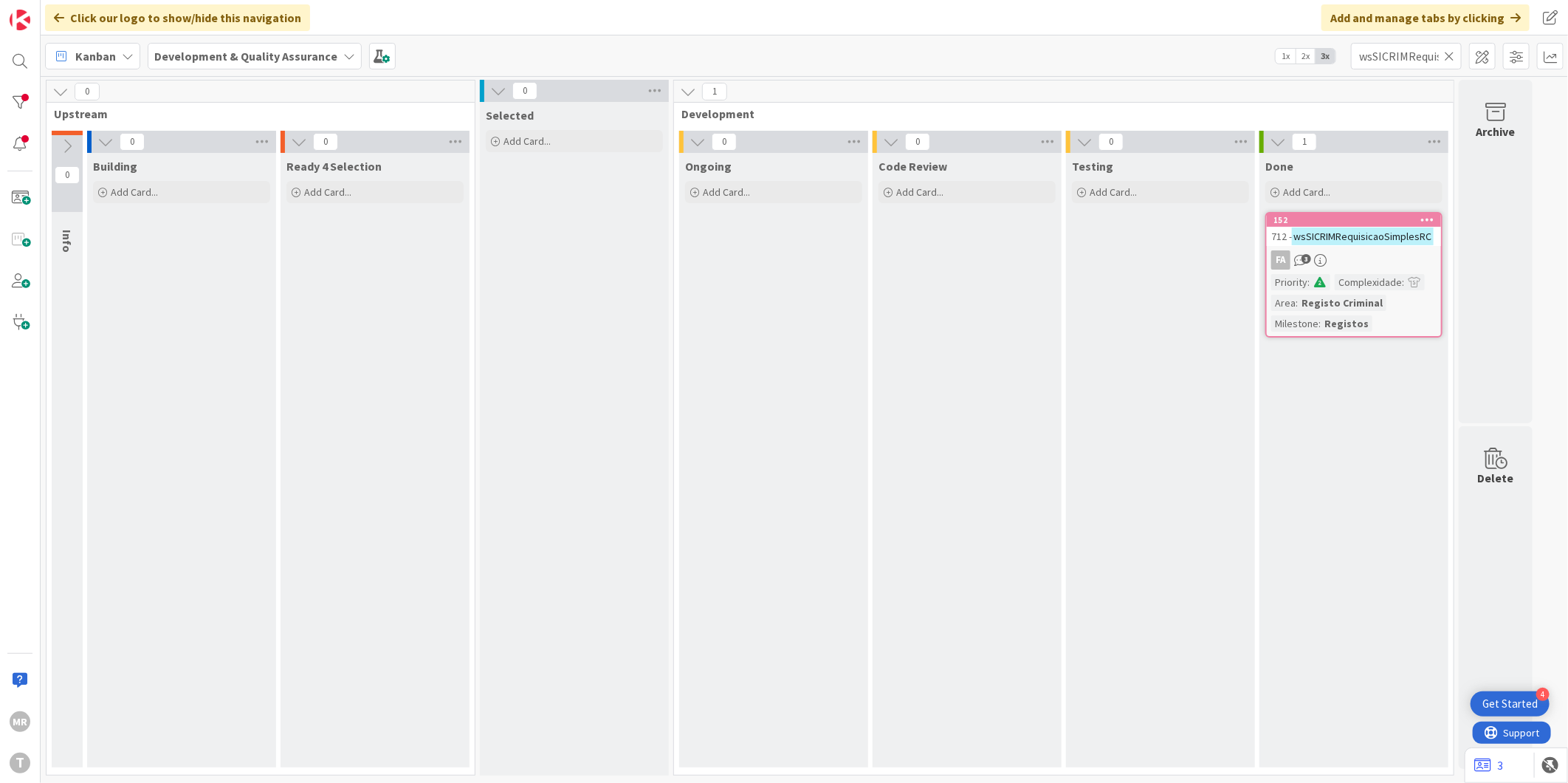
click at [1448, 57] on icon at bounding box center [1449, 56] width 10 height 13
click at [1430, 61] on input "text" at bounding box center [1406, 56] width 111 height 27
paste input "wsSICRIMDivisoesAdministrativasEcris"
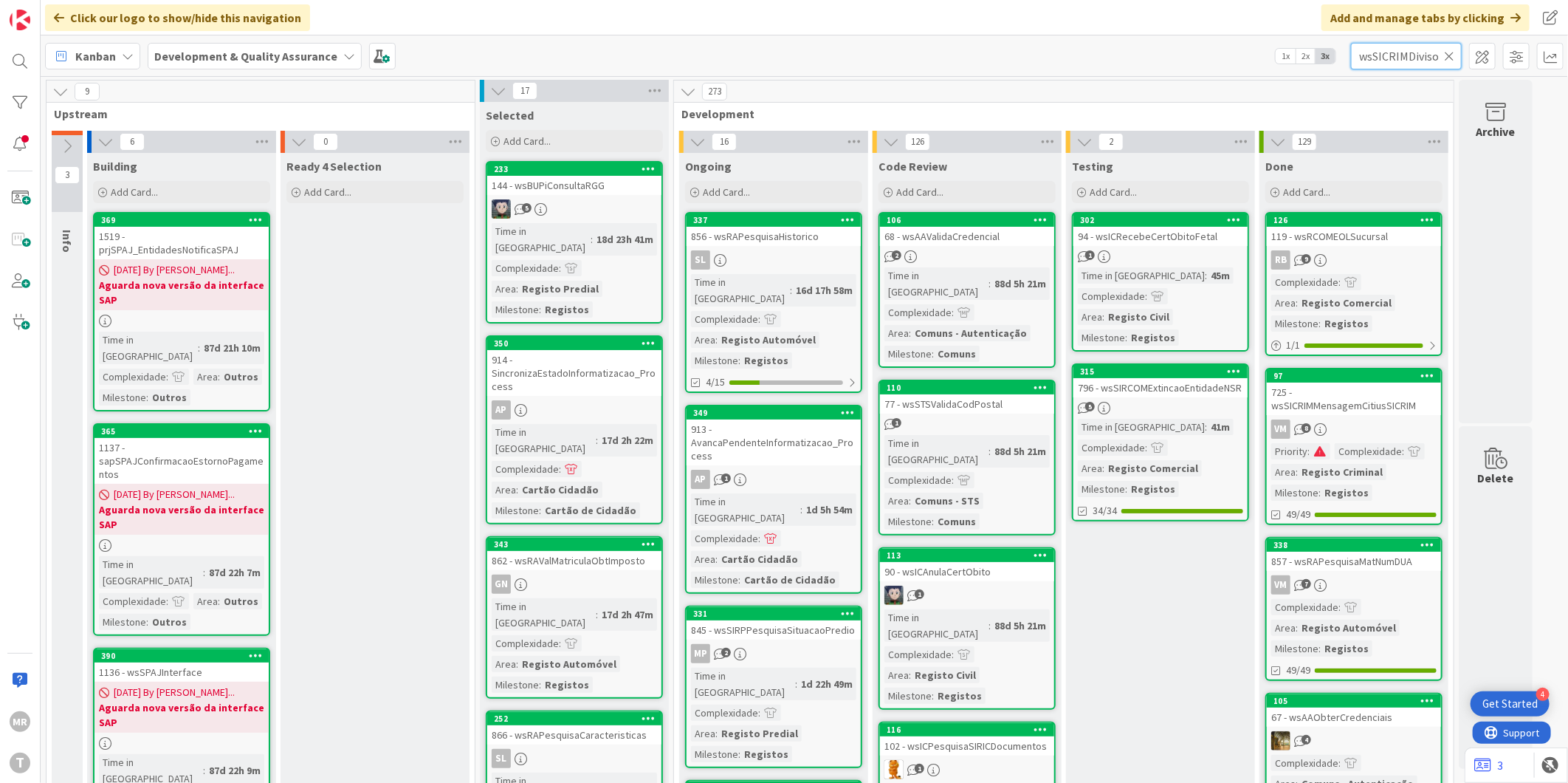
scroll to position [0, 109]
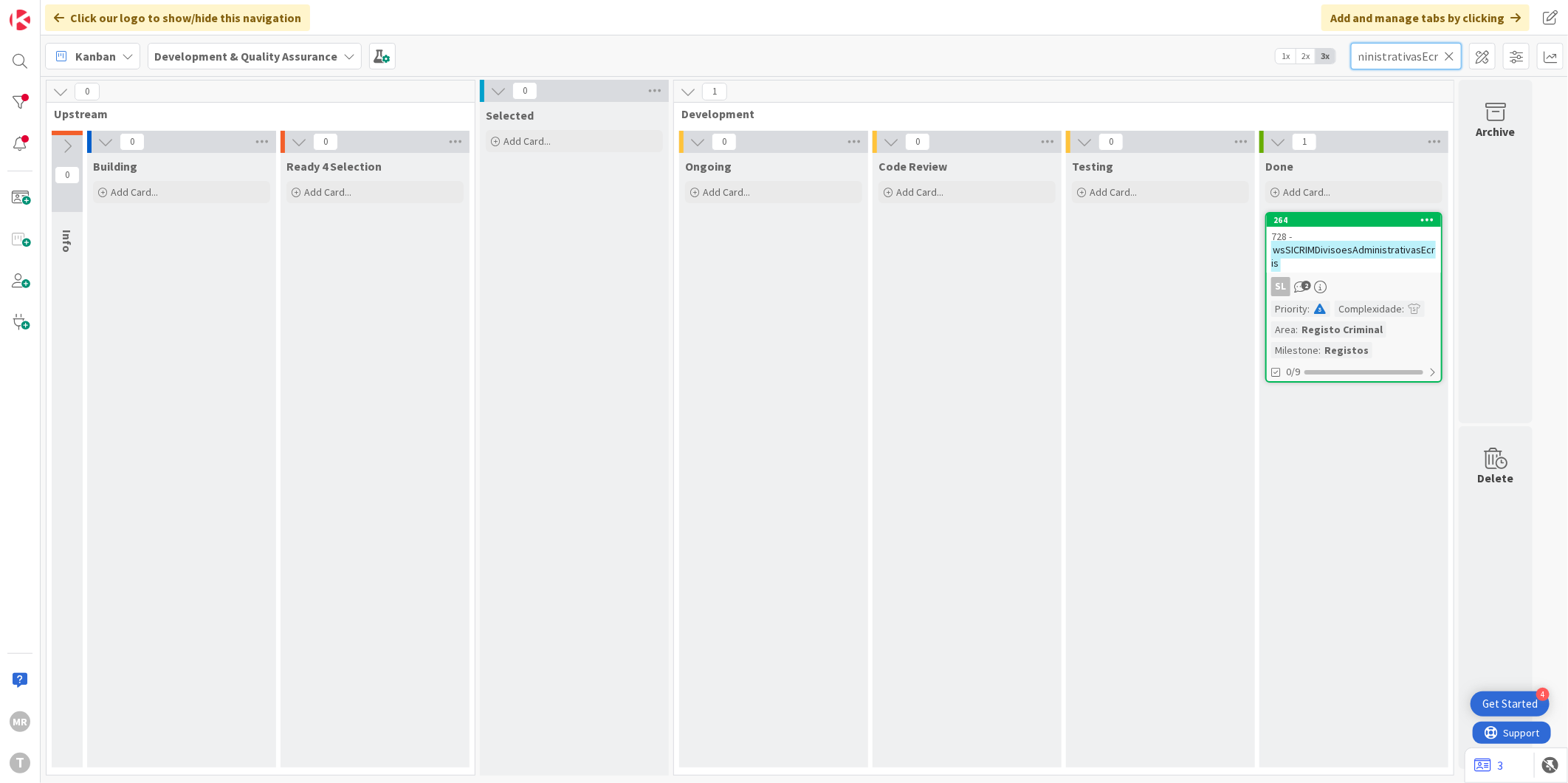
type input "wsSICRIMDivisoesAdministrativasEcris"
click at [1430, 222] on icon at bounding box center [1428, 219] width 14 height 10
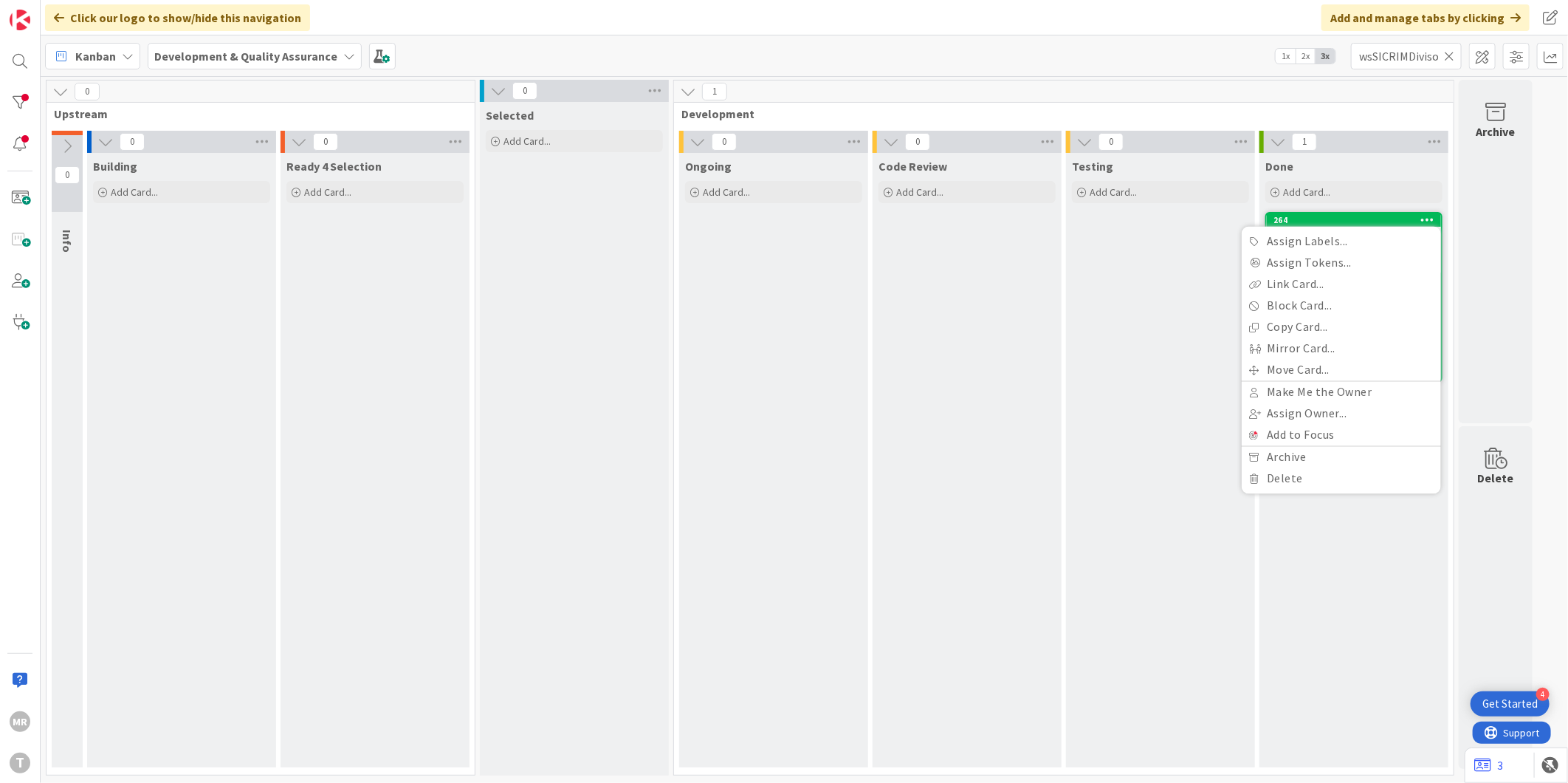
click at [1392, 89] on div "1" at bounding box center [1064, 91] width 780 height 22
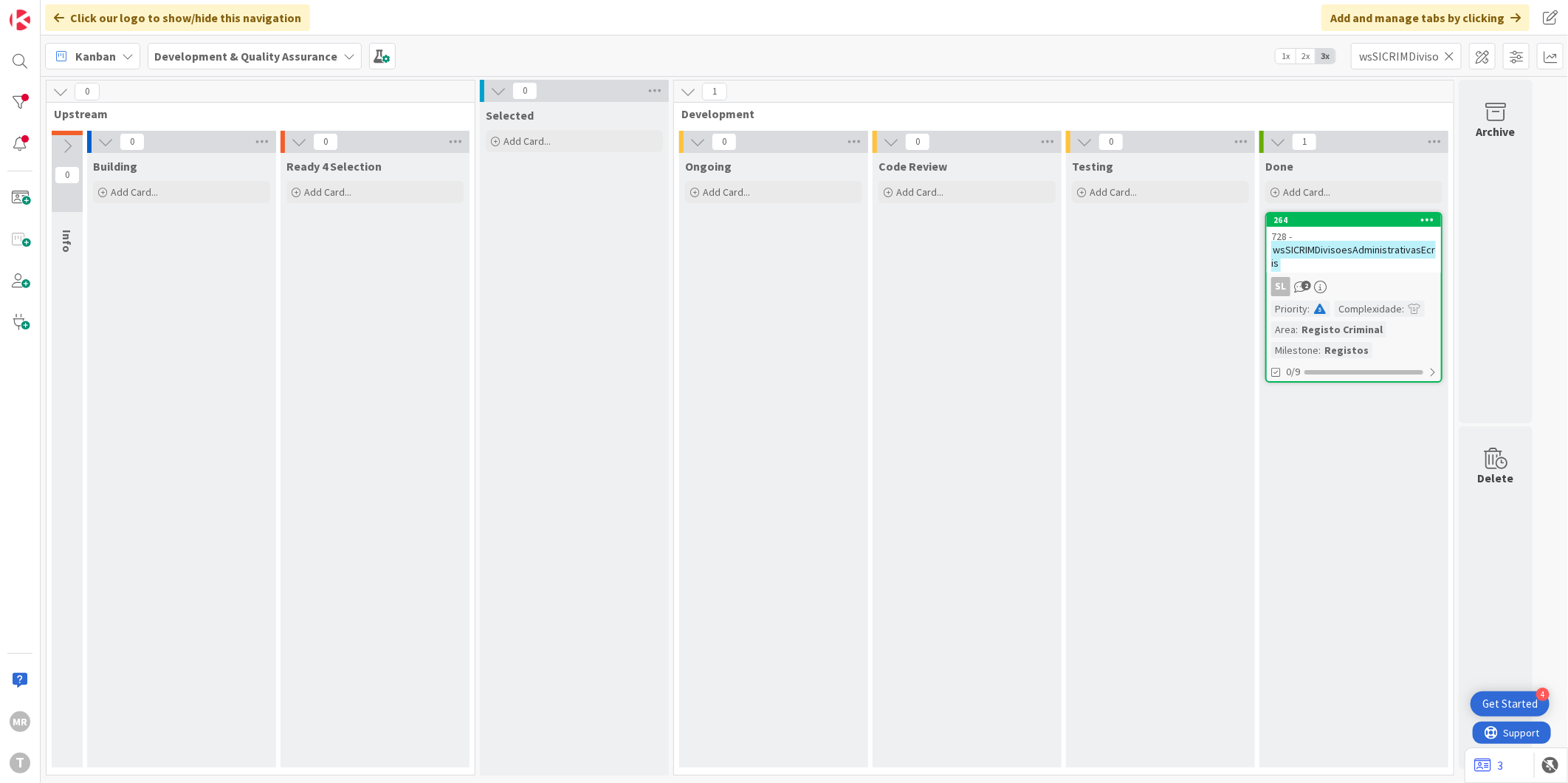
click at [1447, 57] on icon at bounding box center [1449, 56] width 10 height 13
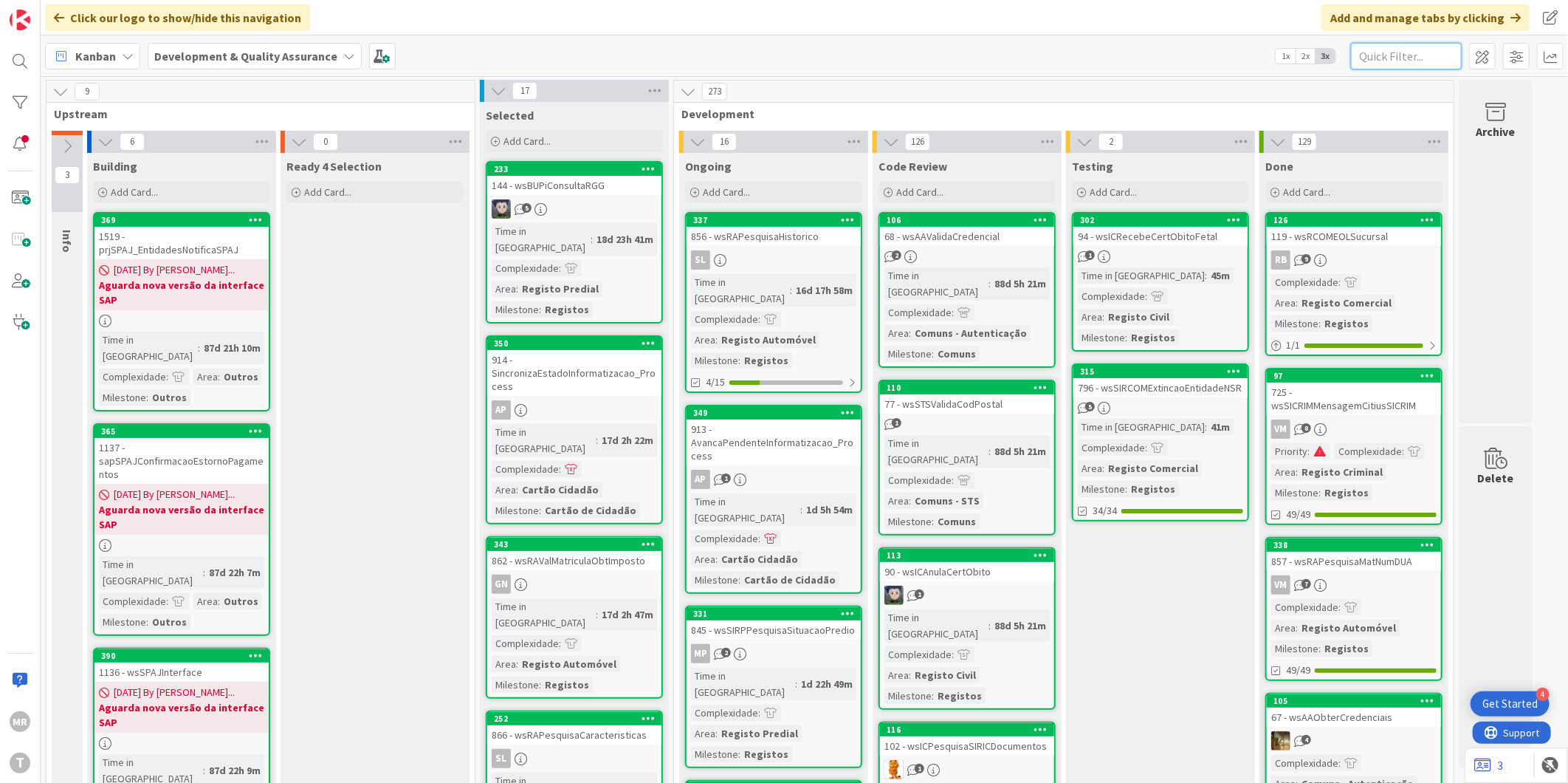
click at [1393, 60] on input "text" at bounding box center [1406, 56] width 111 height 27
paste input "wsSICRIMPaisesEcris"
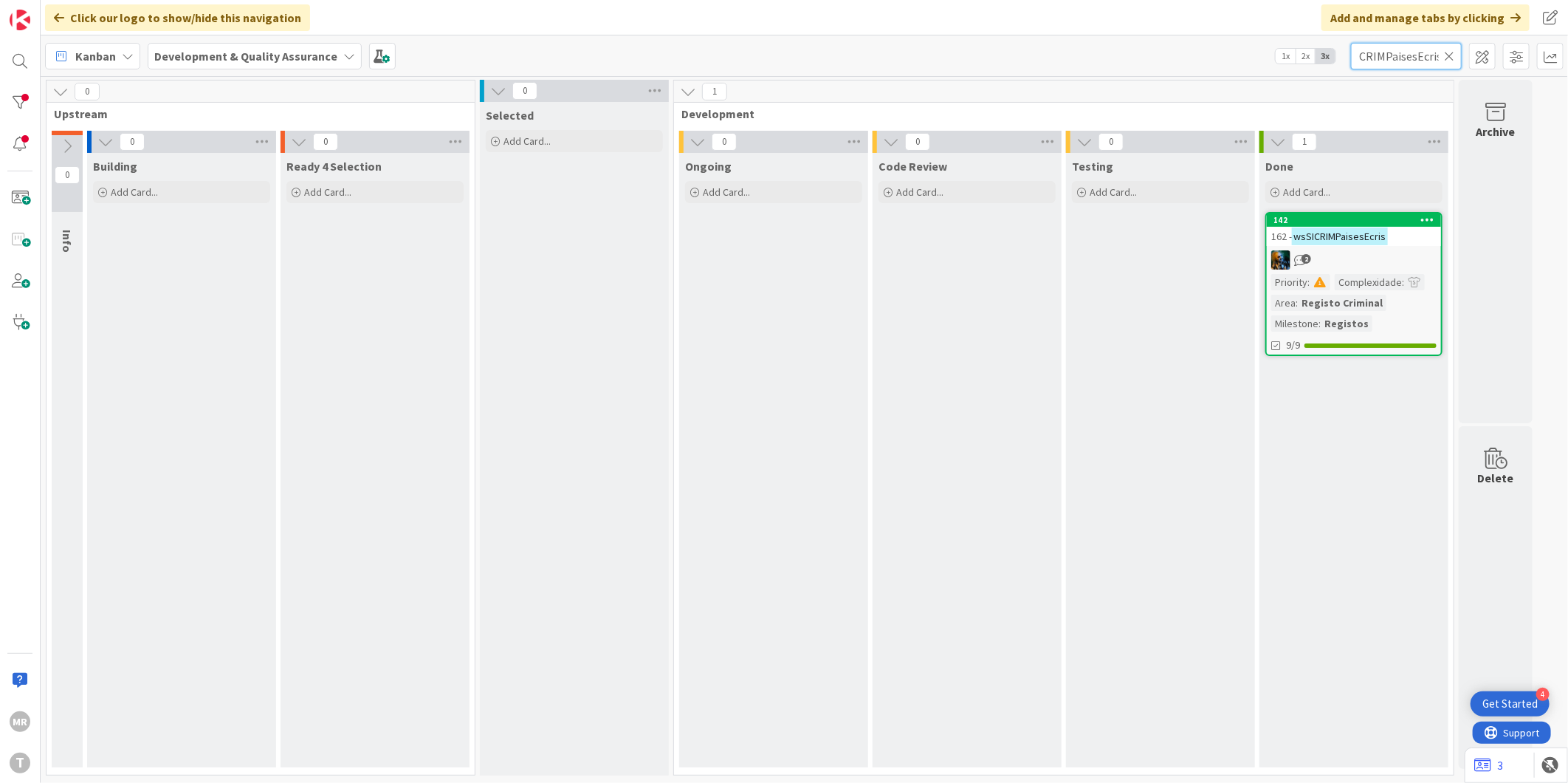
type input "wsSICRIMPaisesEcris"
click at [1452, 53] on icon at bounding box center [1449, 56] width 10 height 13
click at [1407, 61] on input "text" at bounding box center [1406, 56] width 111 height 27
paste input "wsSICRIMRequerimentoCTM"
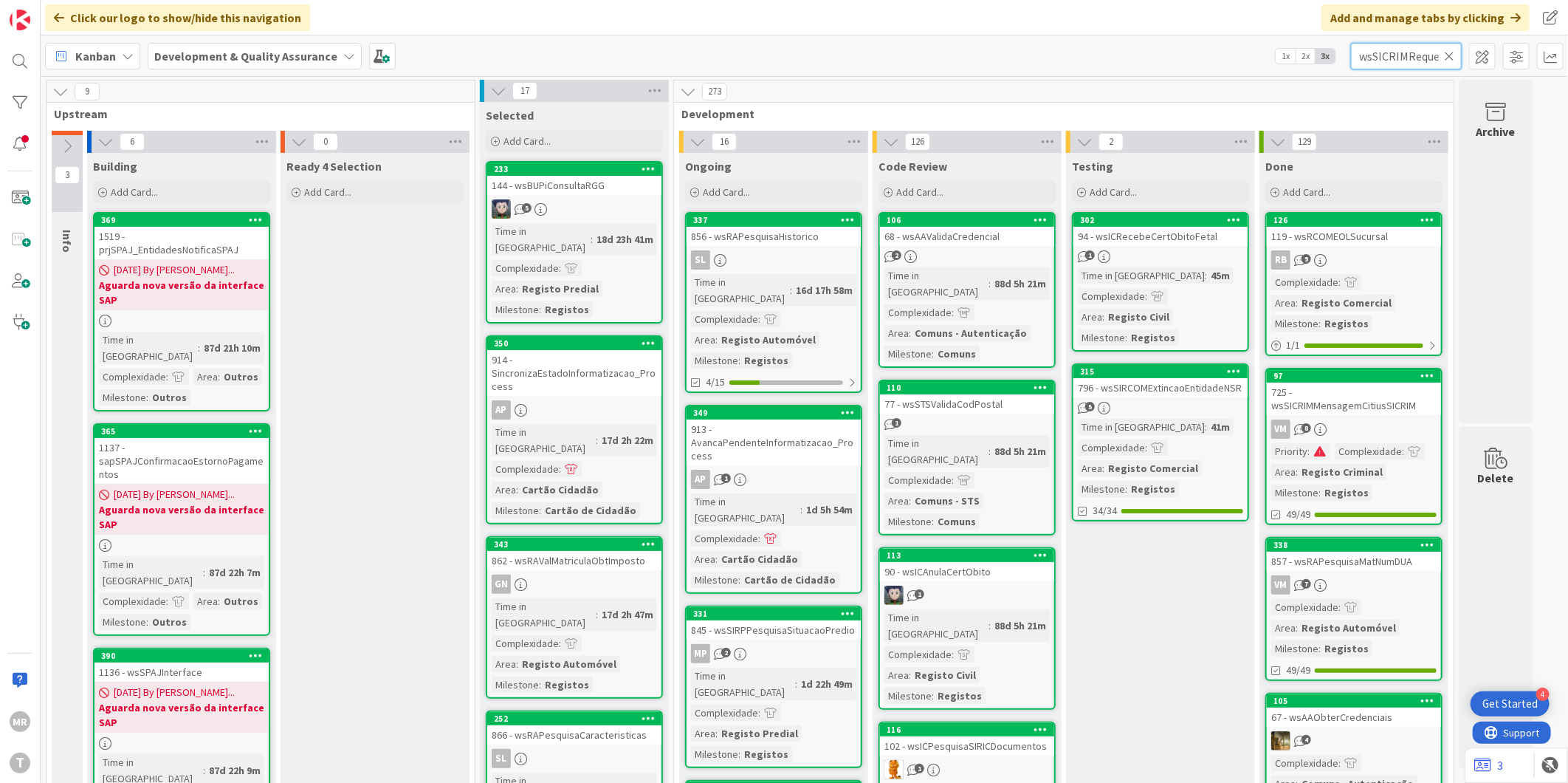
scroll to position [0, 61]
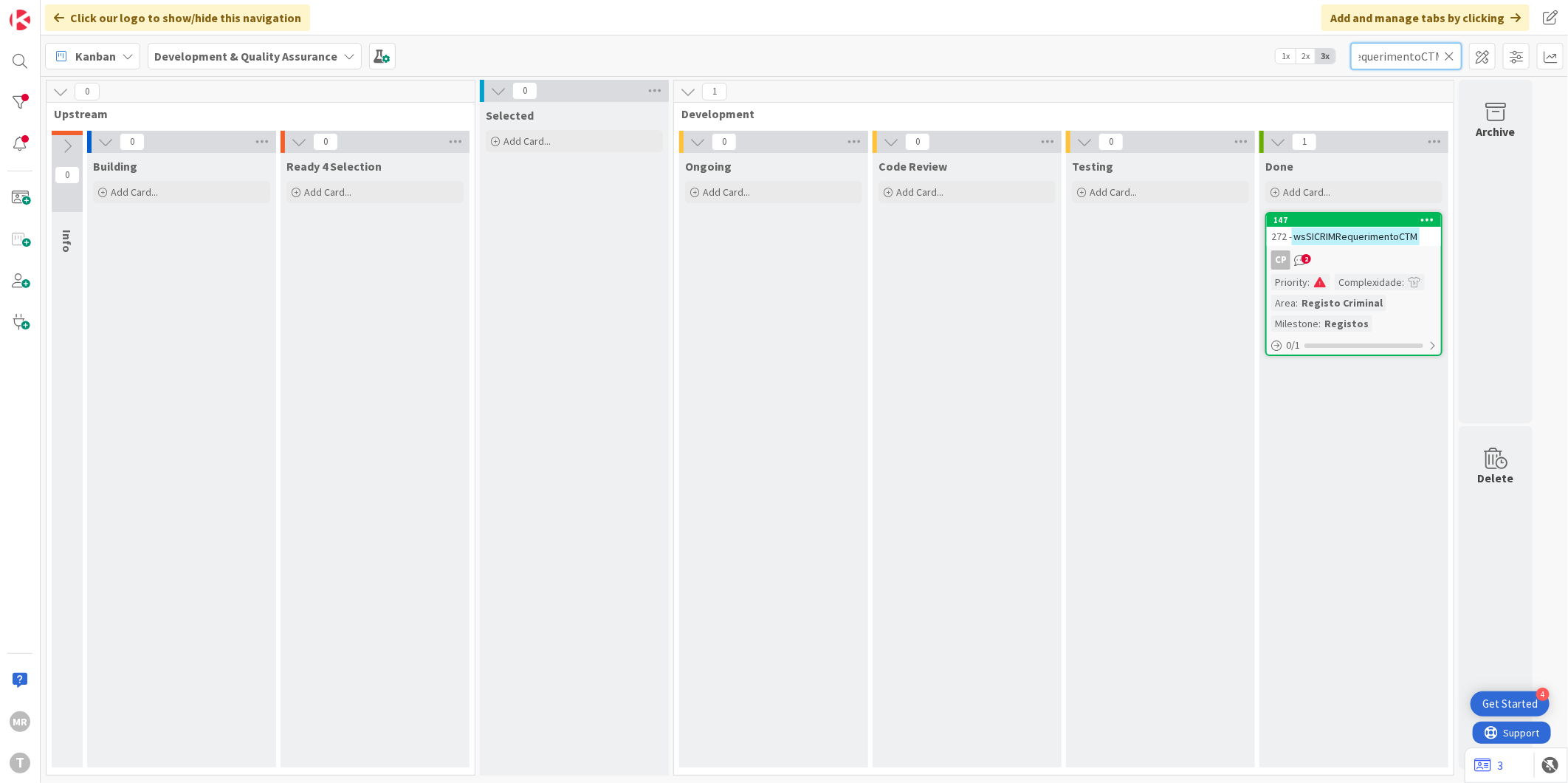
type input "wsSICRIMRequerimentoCTM"
click at [1436, 54] on input "wsSICRIMRequerimentoCTM" at bounding box center [1406, 56] width 111 height 27
click at [1447, 56] on icon at bounding box center [1449, 56] width 10 height 13
click at [1418, 63] on input "text" at bounding box center [1406, 56] width 111 height 27
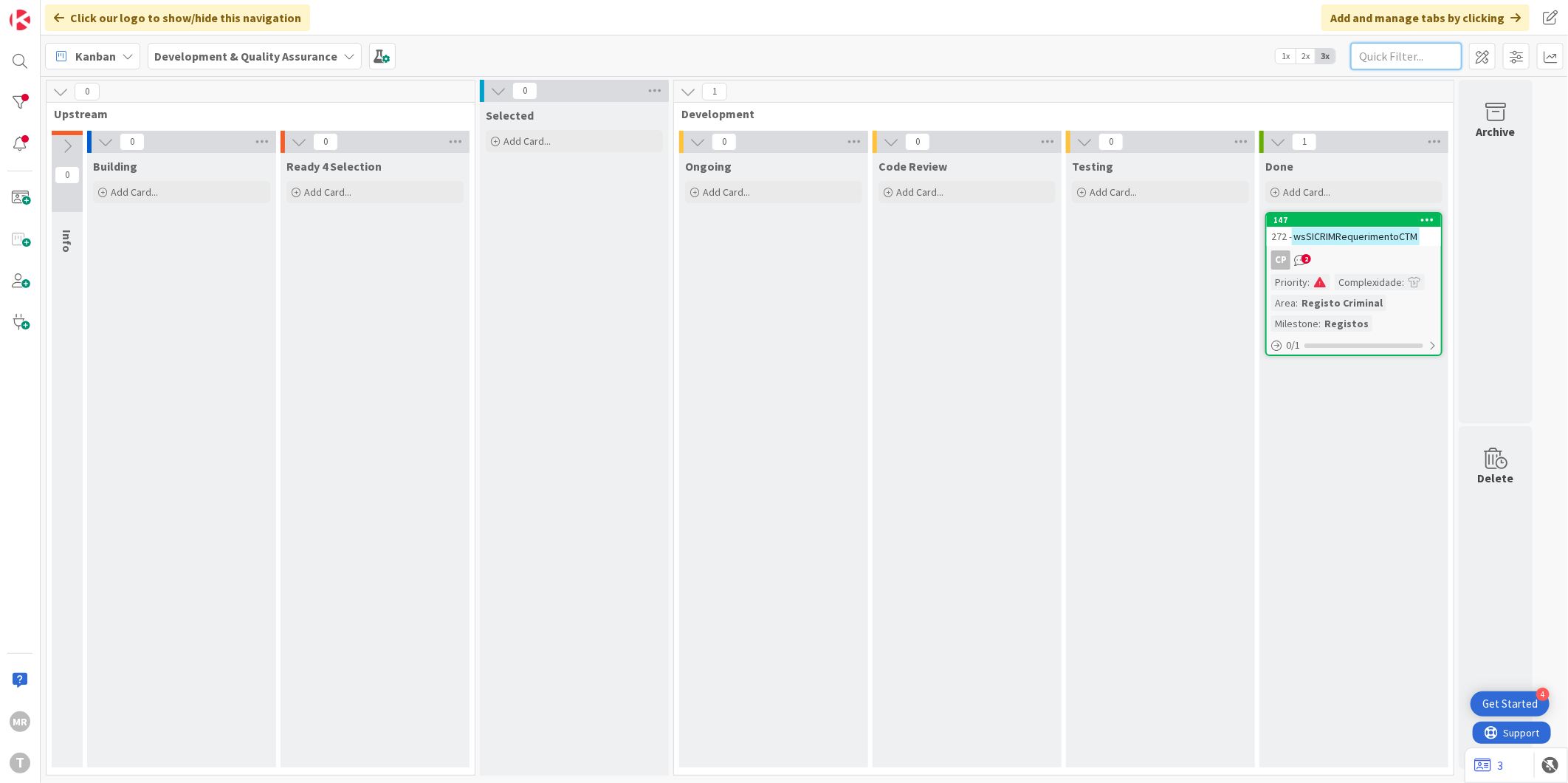
paste input "wsSICRIMRequerimentoCTM"
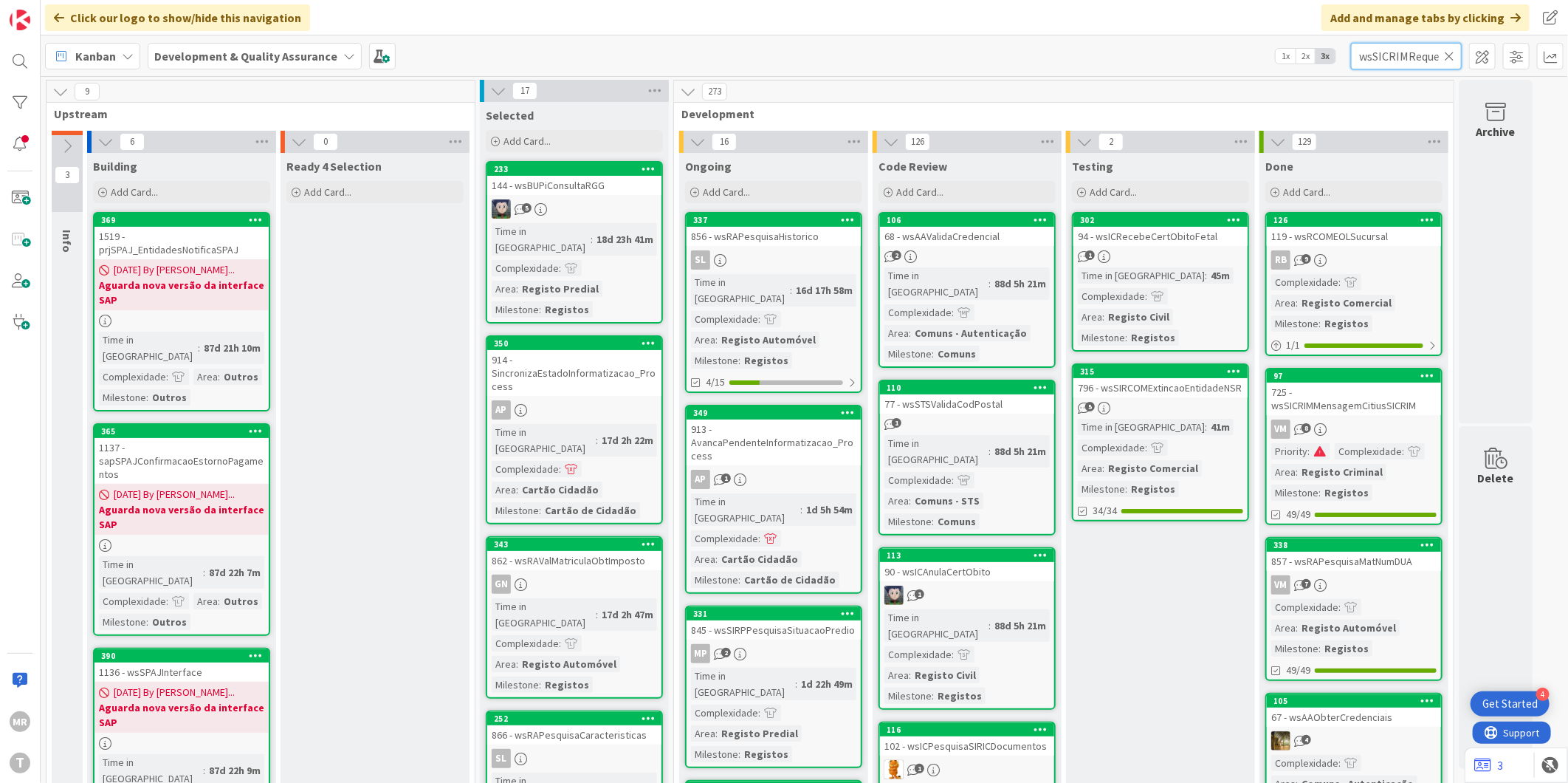
scroll to position [0, 61]
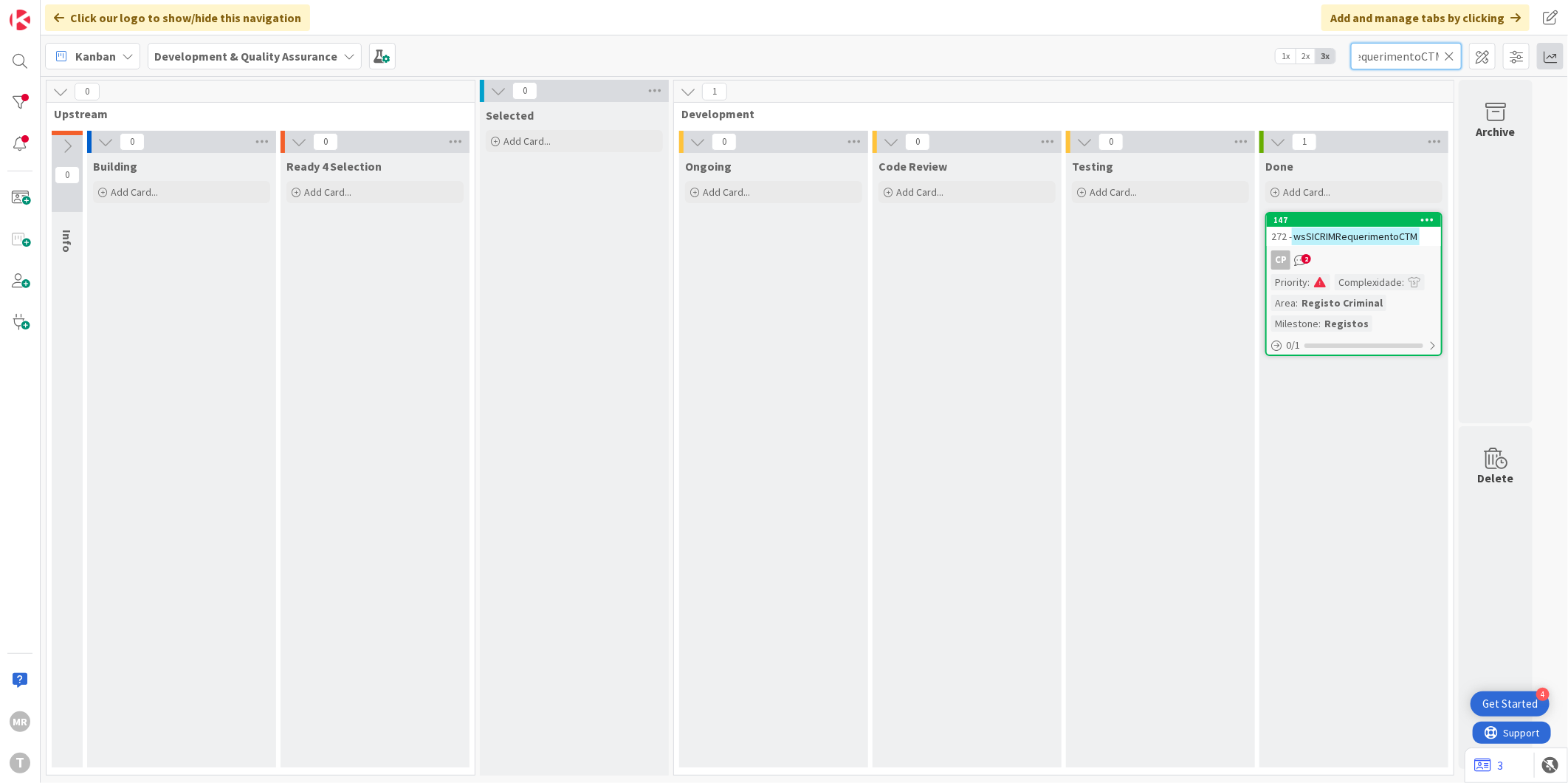
type input "wsSICRIMRequerimentoCTM"
drag, startPoint x: 1445, startPoint y: 54, endPoint x: 1434, endPoint y: 55, distance: 11.0
click at [1445, 54] on icon at bounding box center [1449, 56] width 10 height 13
click at [1413, 60] on input "text" at bounding box center [1406, 56] width 111 height 27
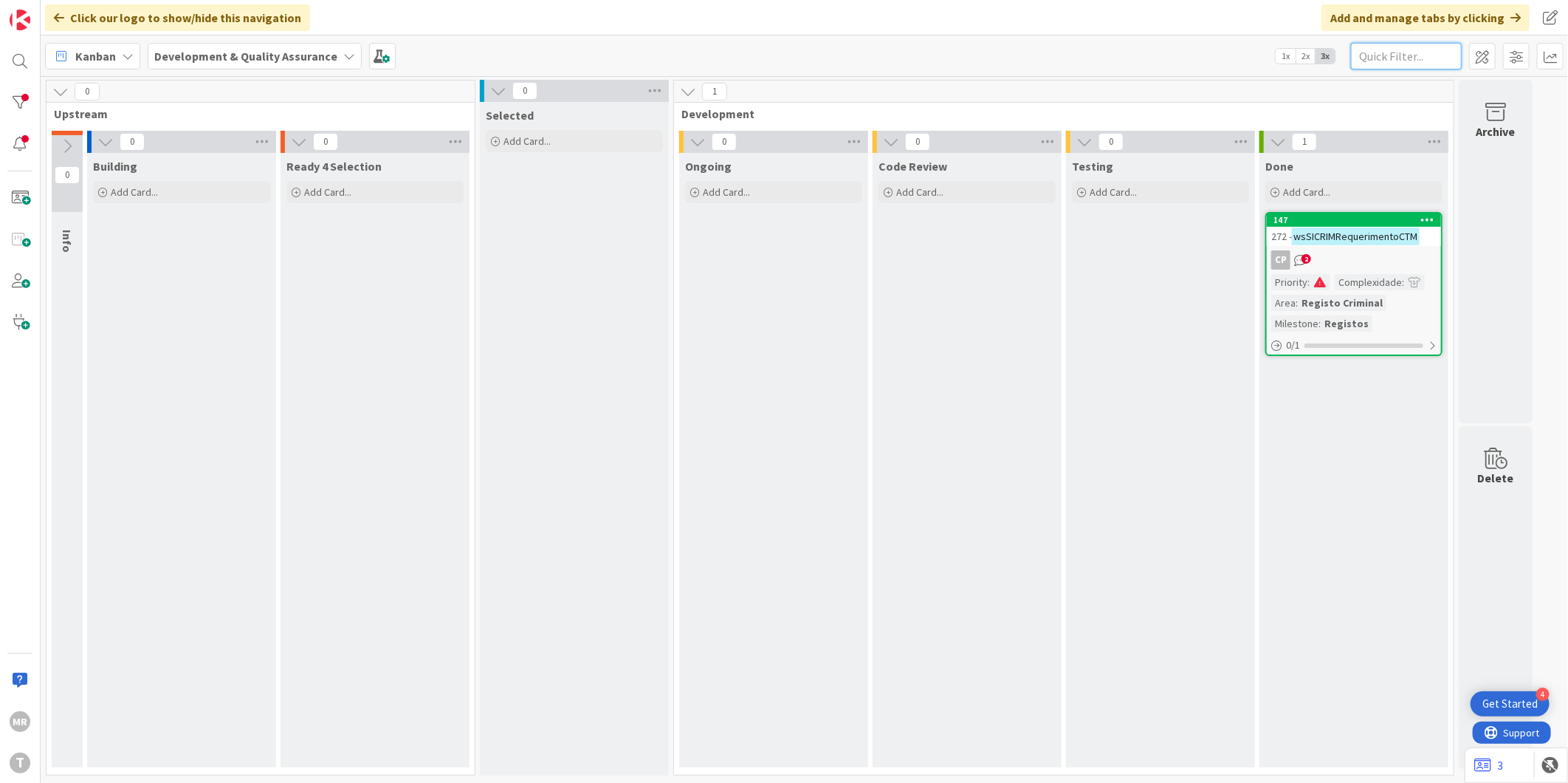
paste input "wsSICRIMObterDocumentoPagamento"
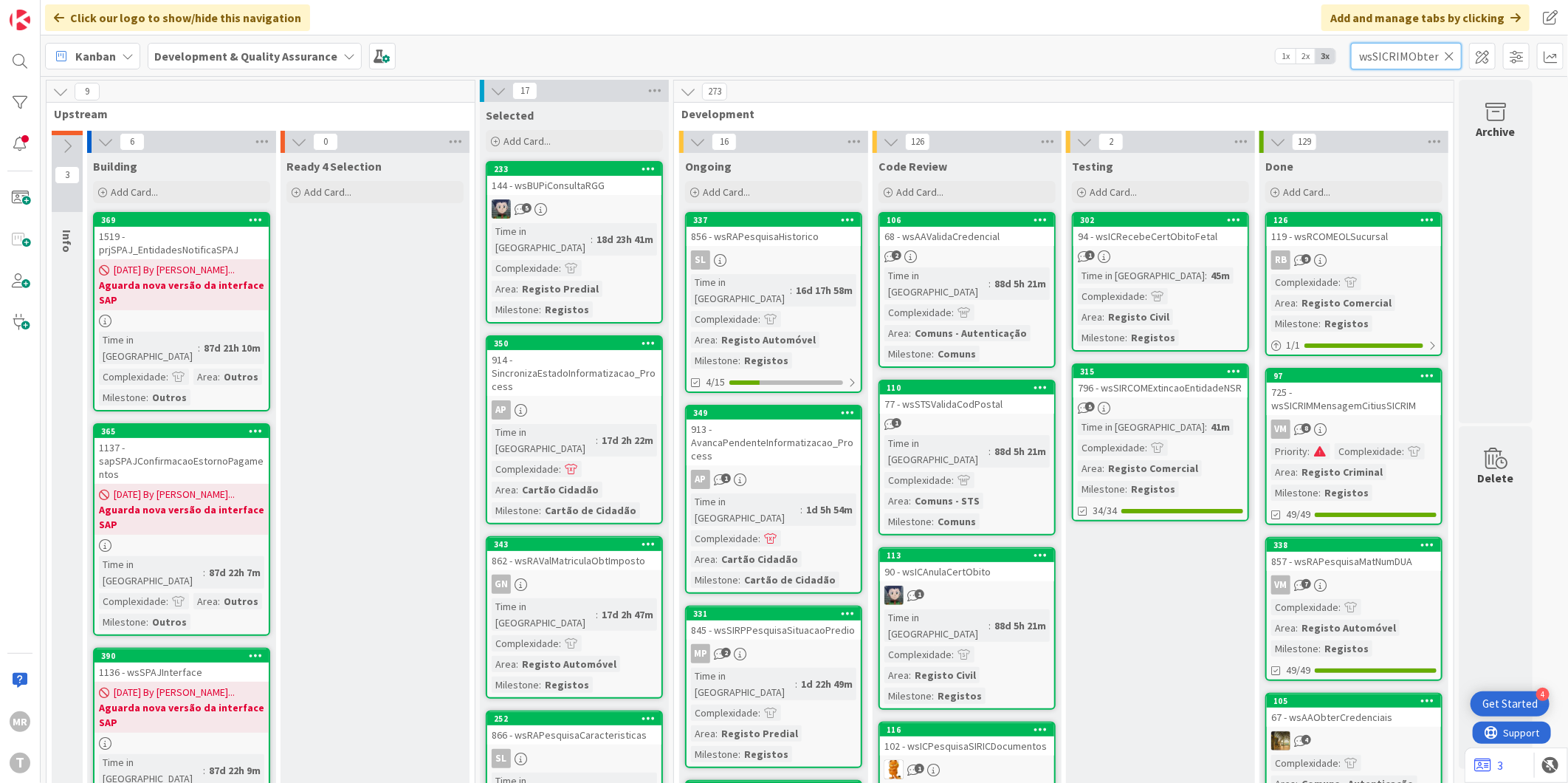
scroll to position [0, 111]
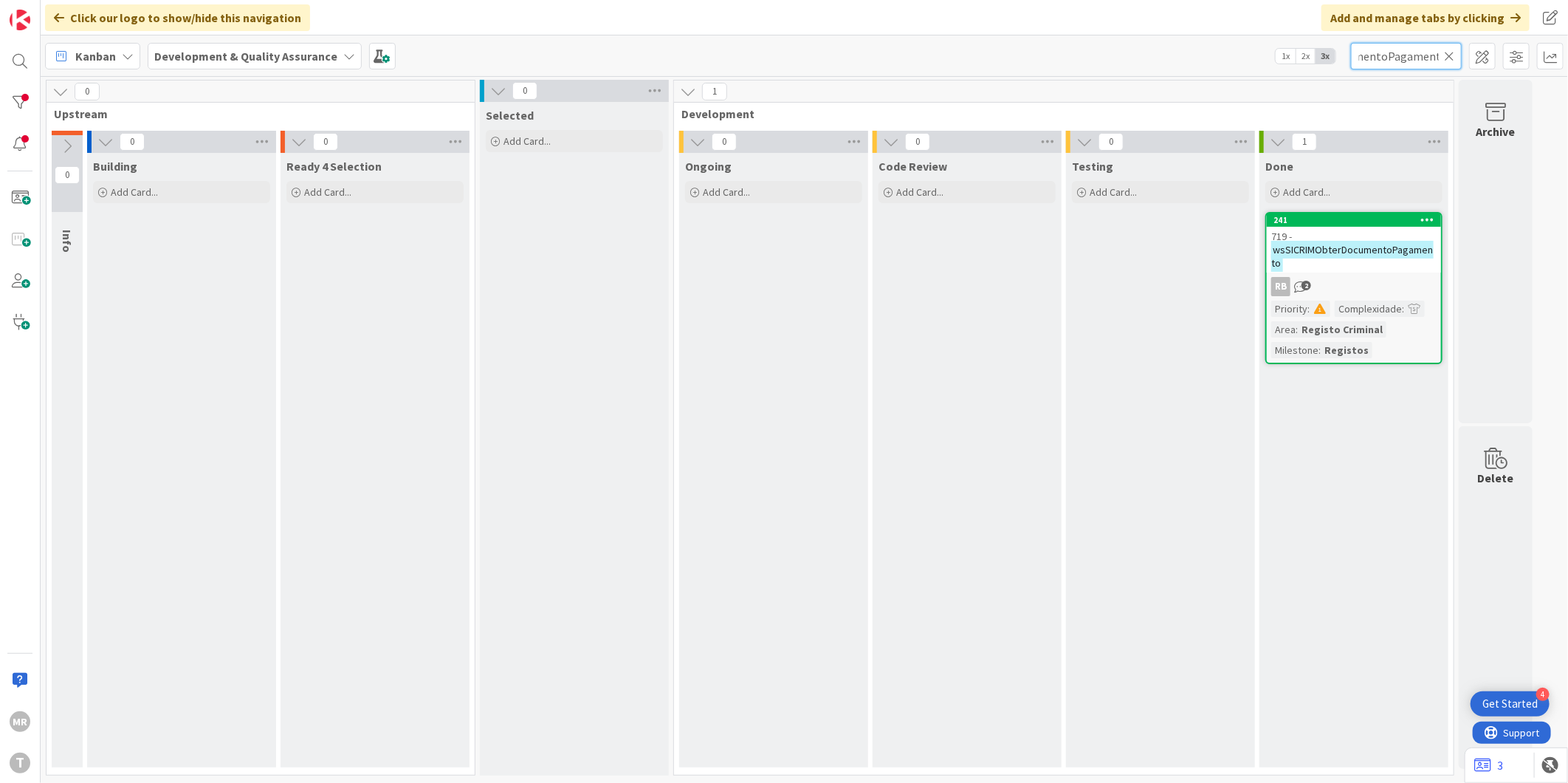
type input "wsSICRIMObterDocumentoPagamento"
click at [1452, 51] on icon at bounding box center [1449, 56] width 10 height 13
click at [1414, 54] on input "text" at bounding box center [1406, 56] width 111 height 27
paste input "wsSICRIMObterFins"
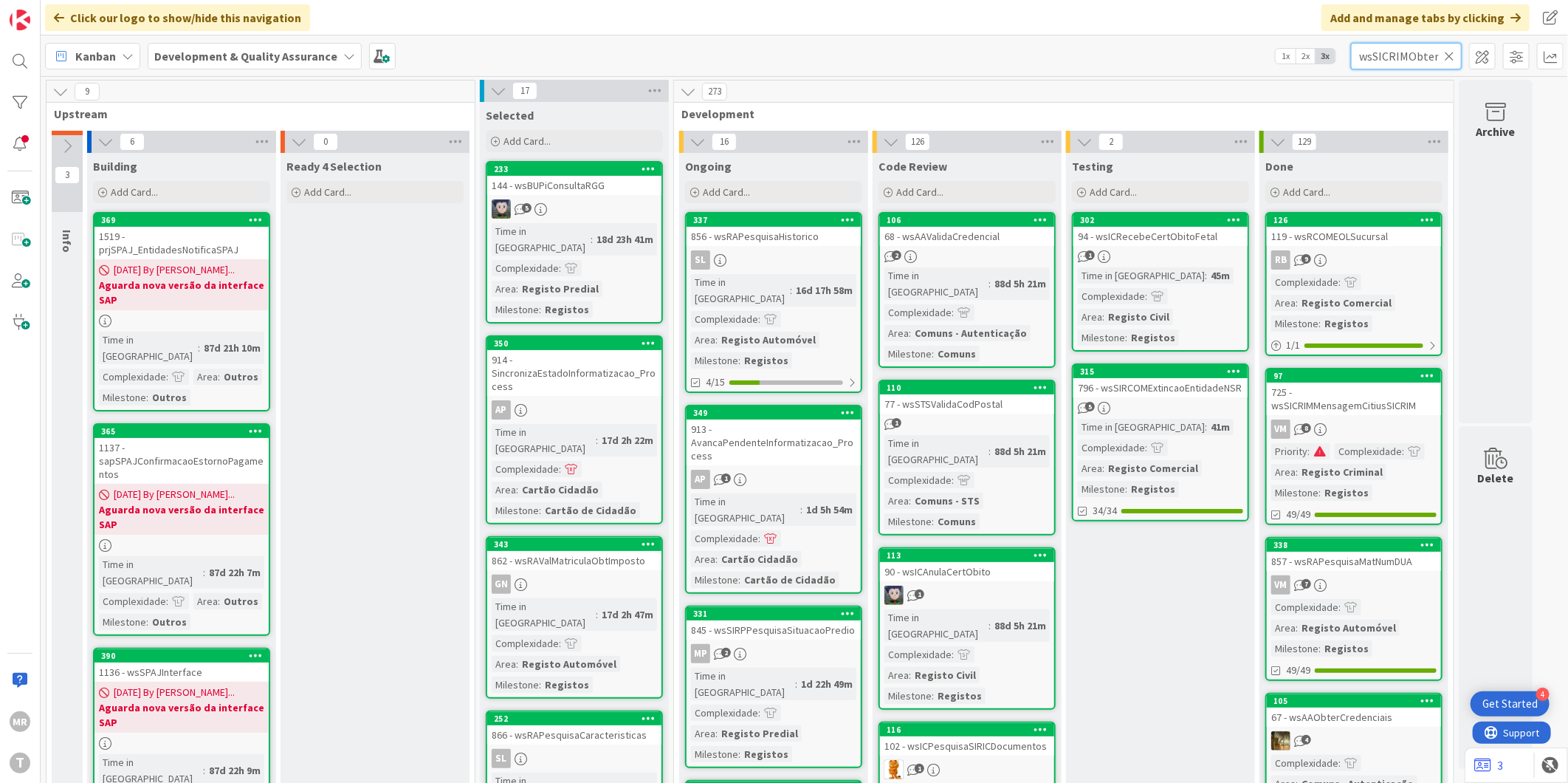
scroll to position [0, 16]
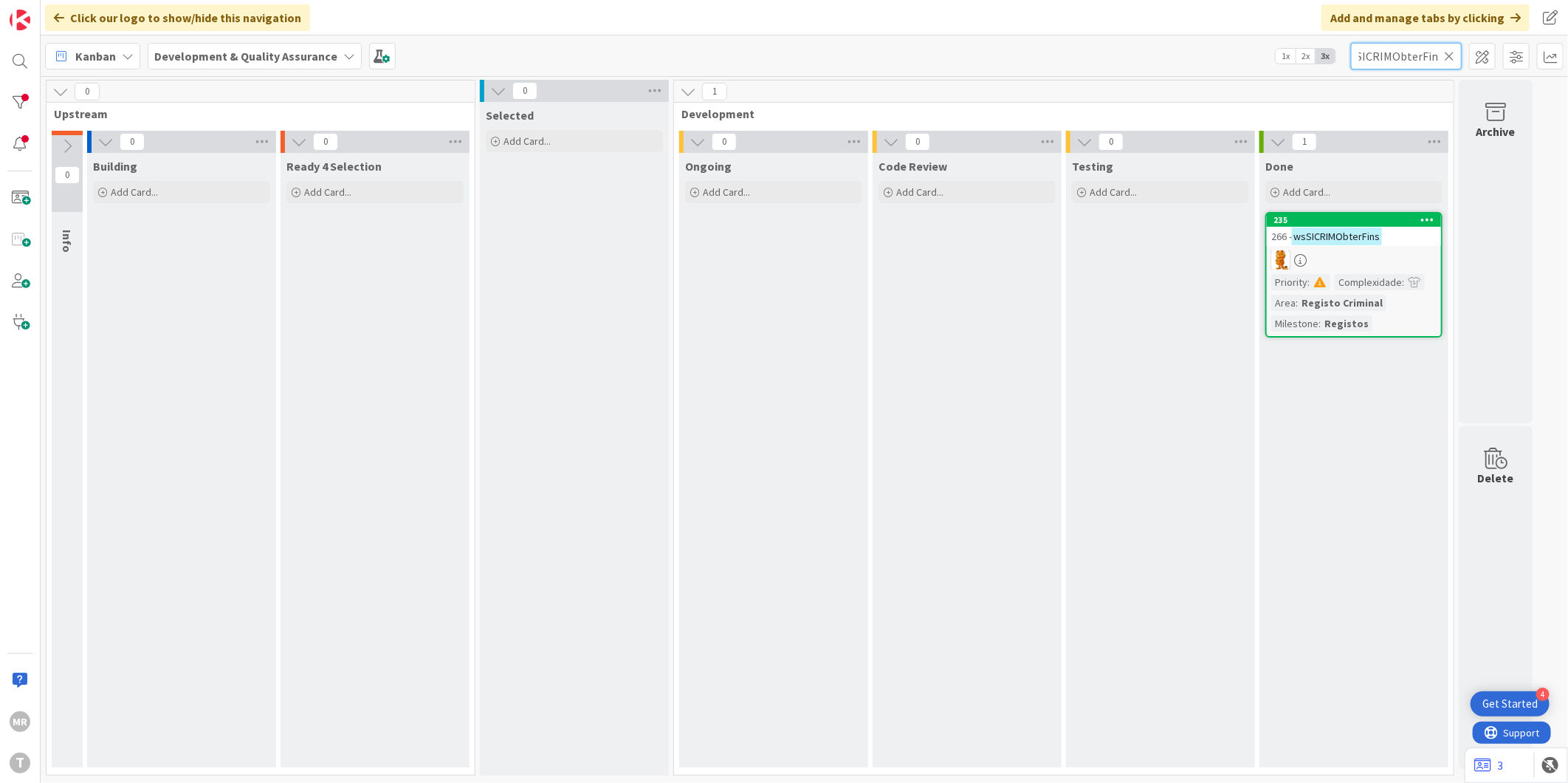
type input "wsSICRIMObterFins"
drag, startPoint x: 1452, startPoint y: 52, endPoint x: 1404, endPoint y: 52, distance: 48.0
click at [1452, 52] on icon at bounding box center [1449, 56] width 10 height 13
click at [1395, 52] on input "text" at bounding box center [1406, 56] width 111 height 27
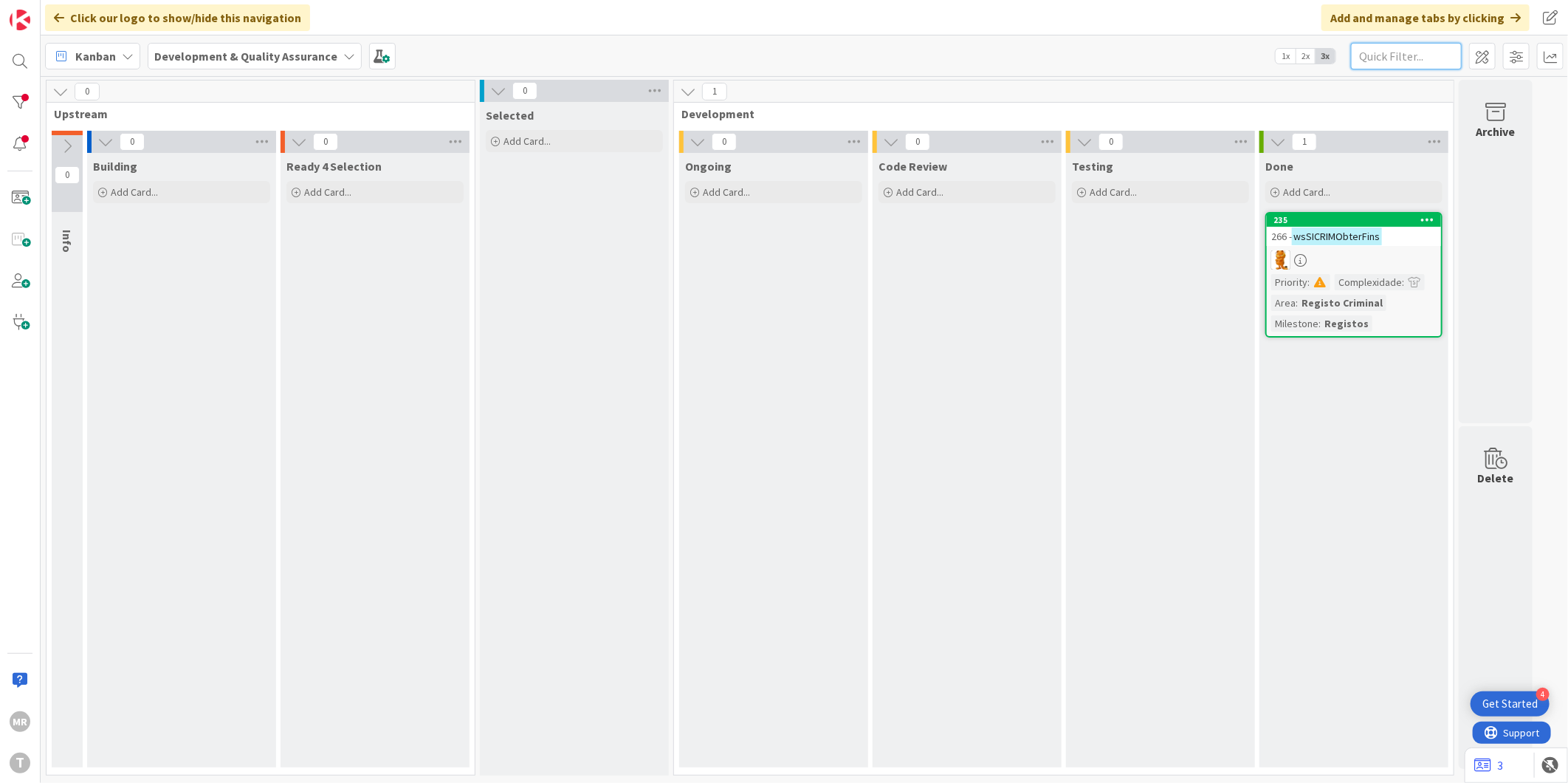
paste input "wsSICRIMObterCertificadoPublico"
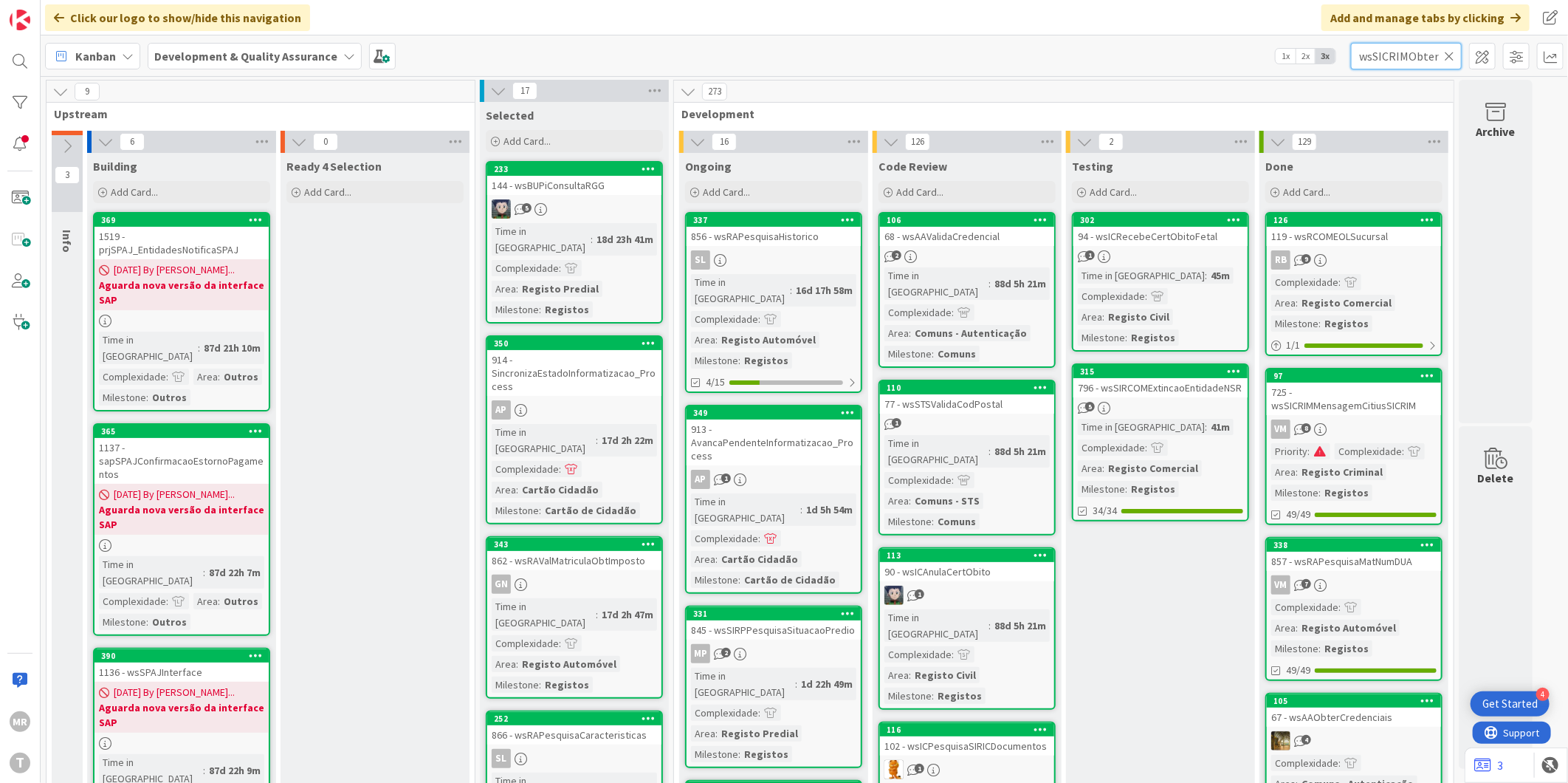
scroll to position [0, 87]
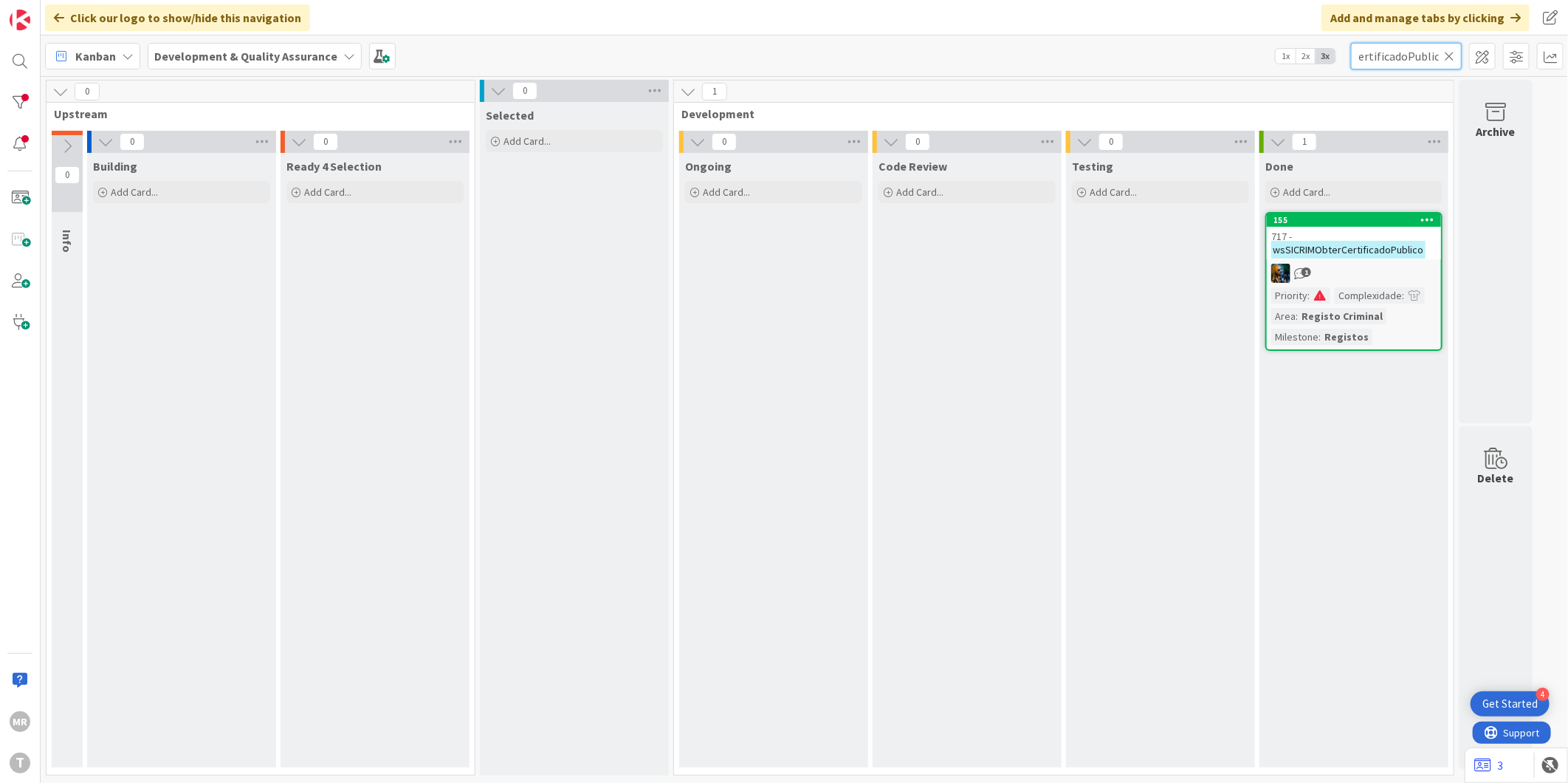
type input "wsSICRIMObterCertificadoPublico"
click at [1453, 52] on icon at bounding box center [1449, 56] width 10 height 13
click at [1420, 67] on input "text" at bounding box center [1406, 56] width 111 height 27
paste input "wsRAObterEstadoOrdemEmissao"
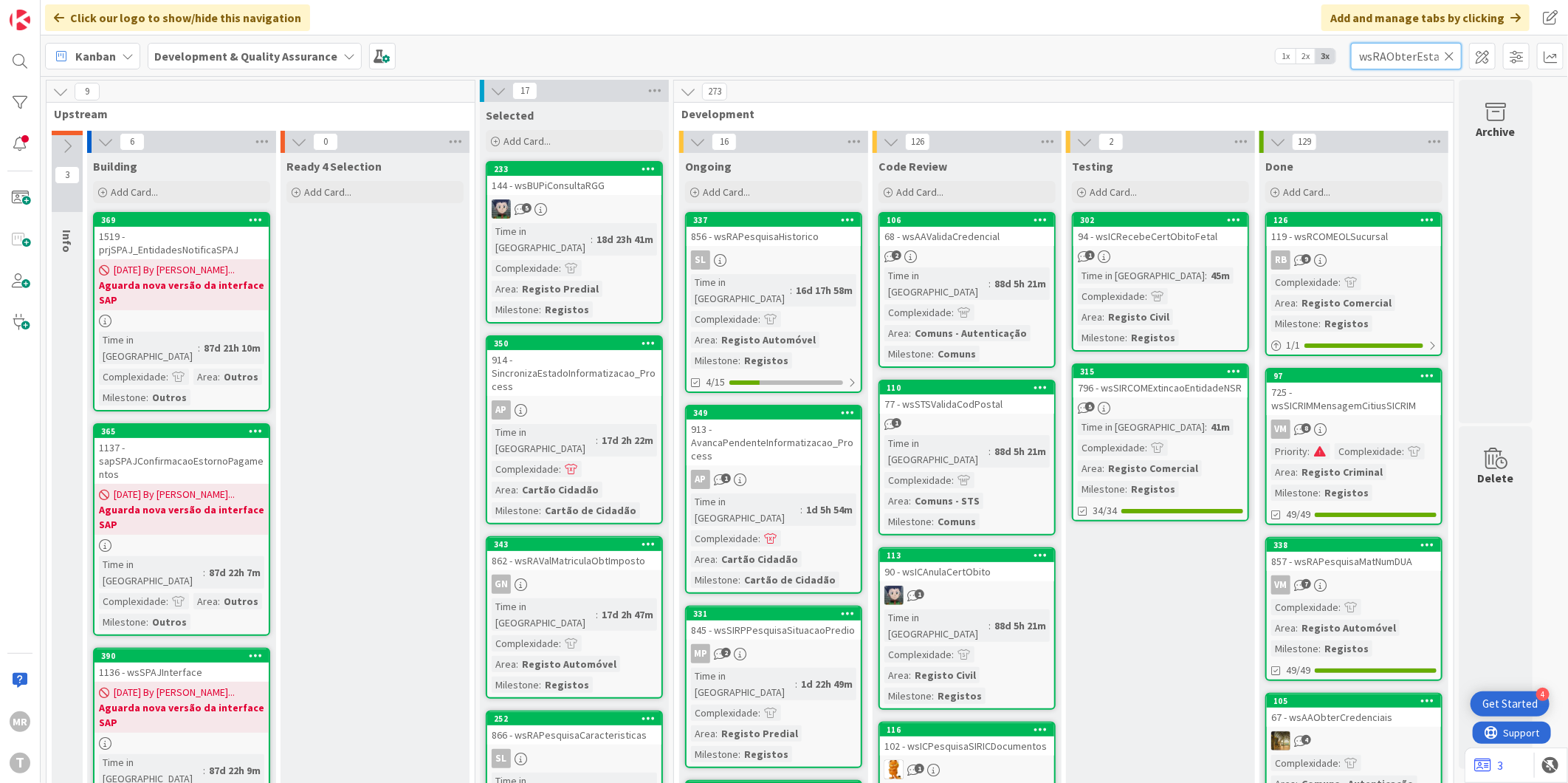
scroll to position [0, 84]
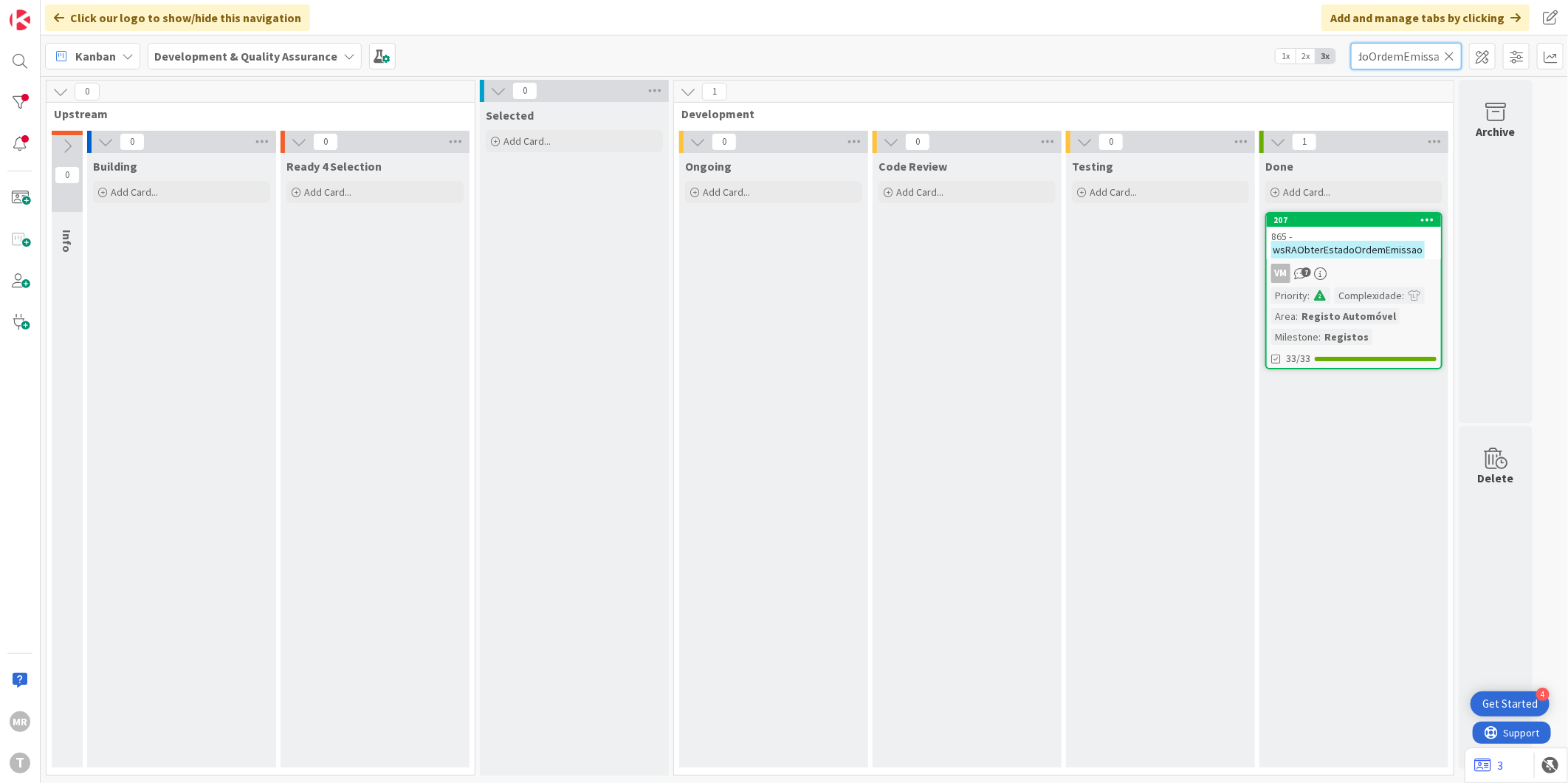
type input "wsRAObterEstadoOrdemEmissao"
click at [1434, 215] on icon at bounding box center [1428, 219] width 14 height 10
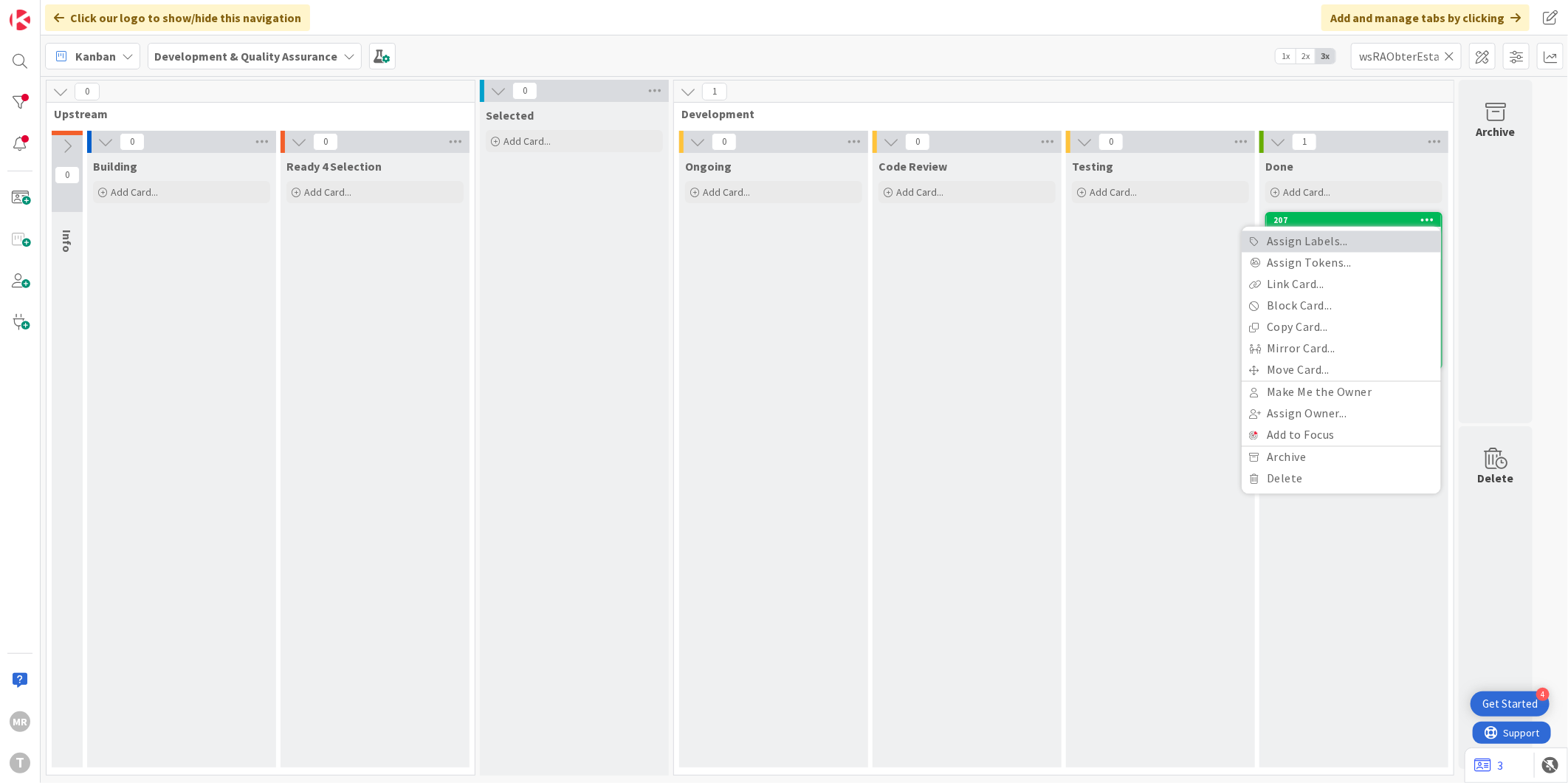
click at [1414, 247] on link "Assign Labels..." at bounding box center [1341, 241] width 199 height 21
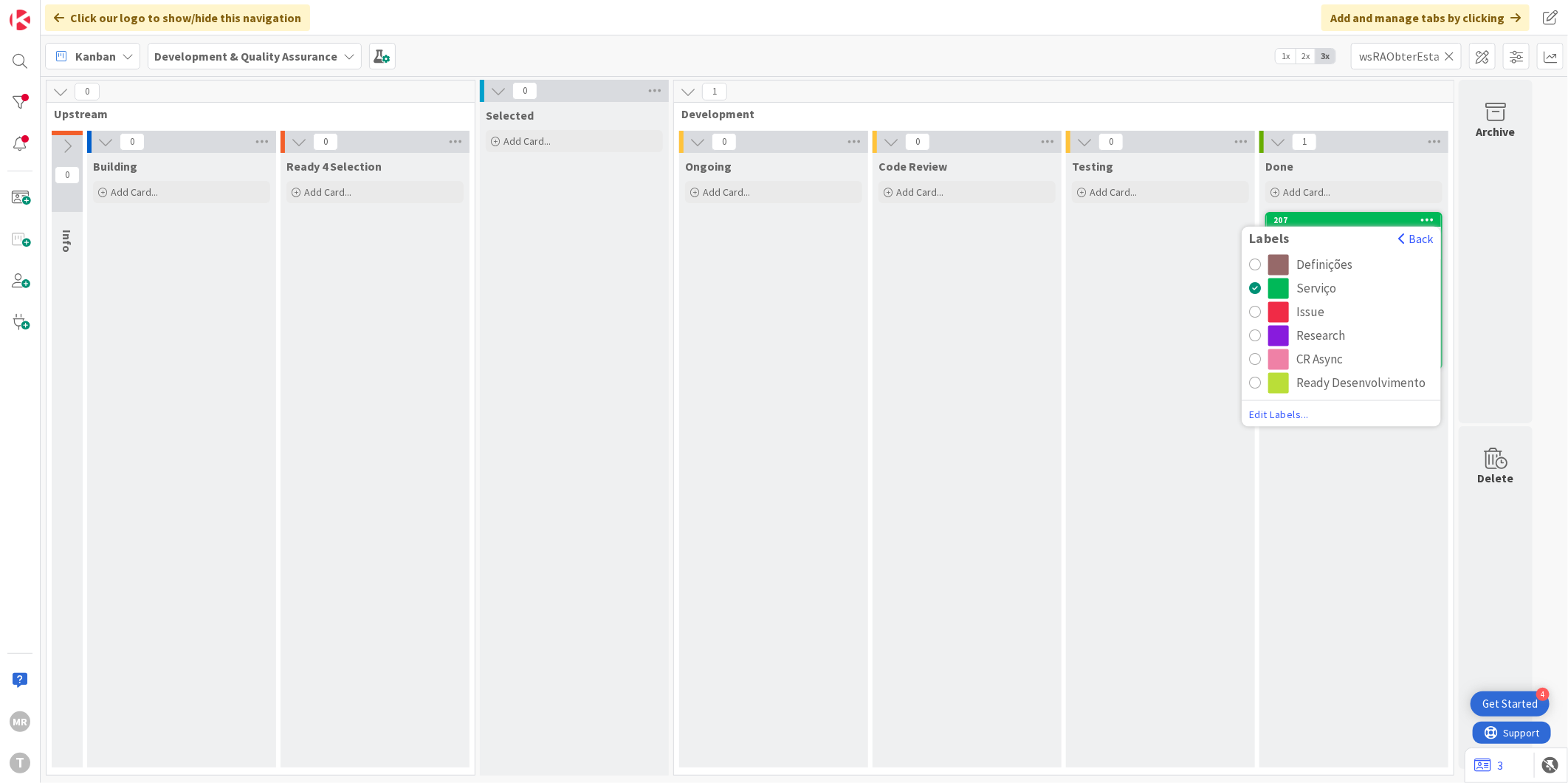
click at [1318, 356] on div "CR Async" at bounding box center [1319, 360] width 47 height 21
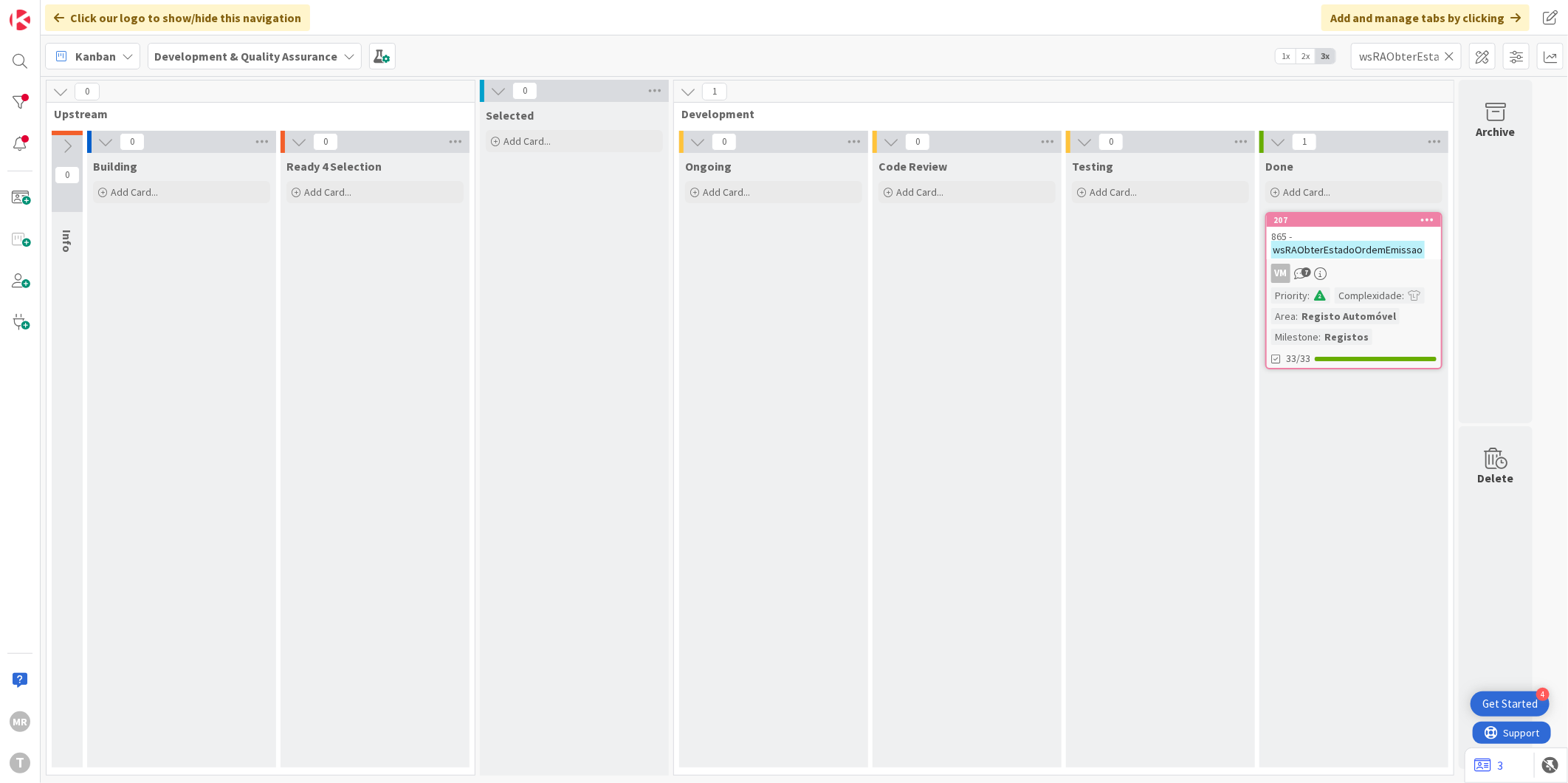
click at [1447, 54] on icon at bounding box center [1449, 56] width 10 height 13
click at [1423, 65] on input "text" at bounding box center [1406, 56] width 111 height 27
paste input "wsRAValidaProprietario"
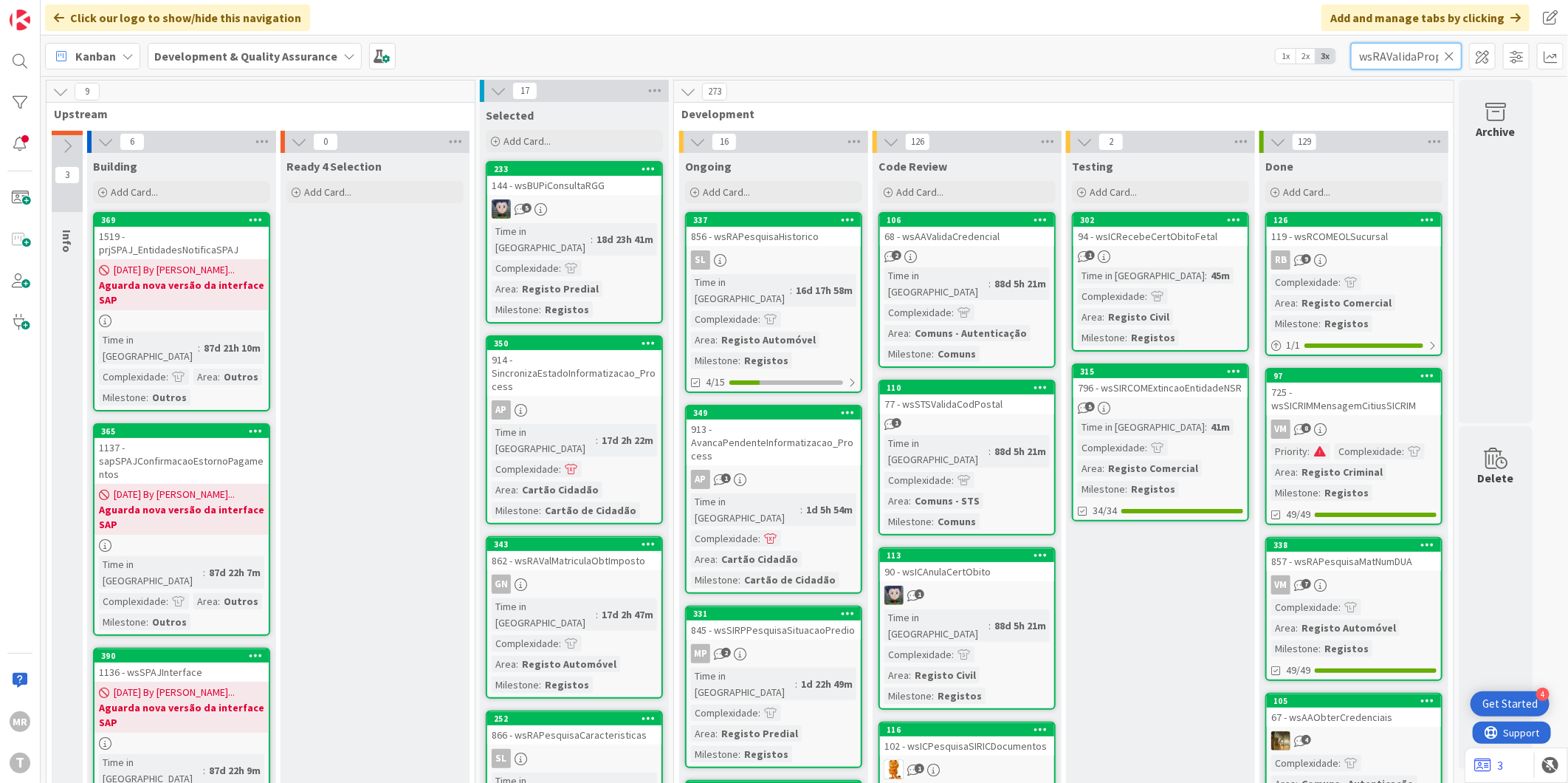
scroll to position [0, 35]
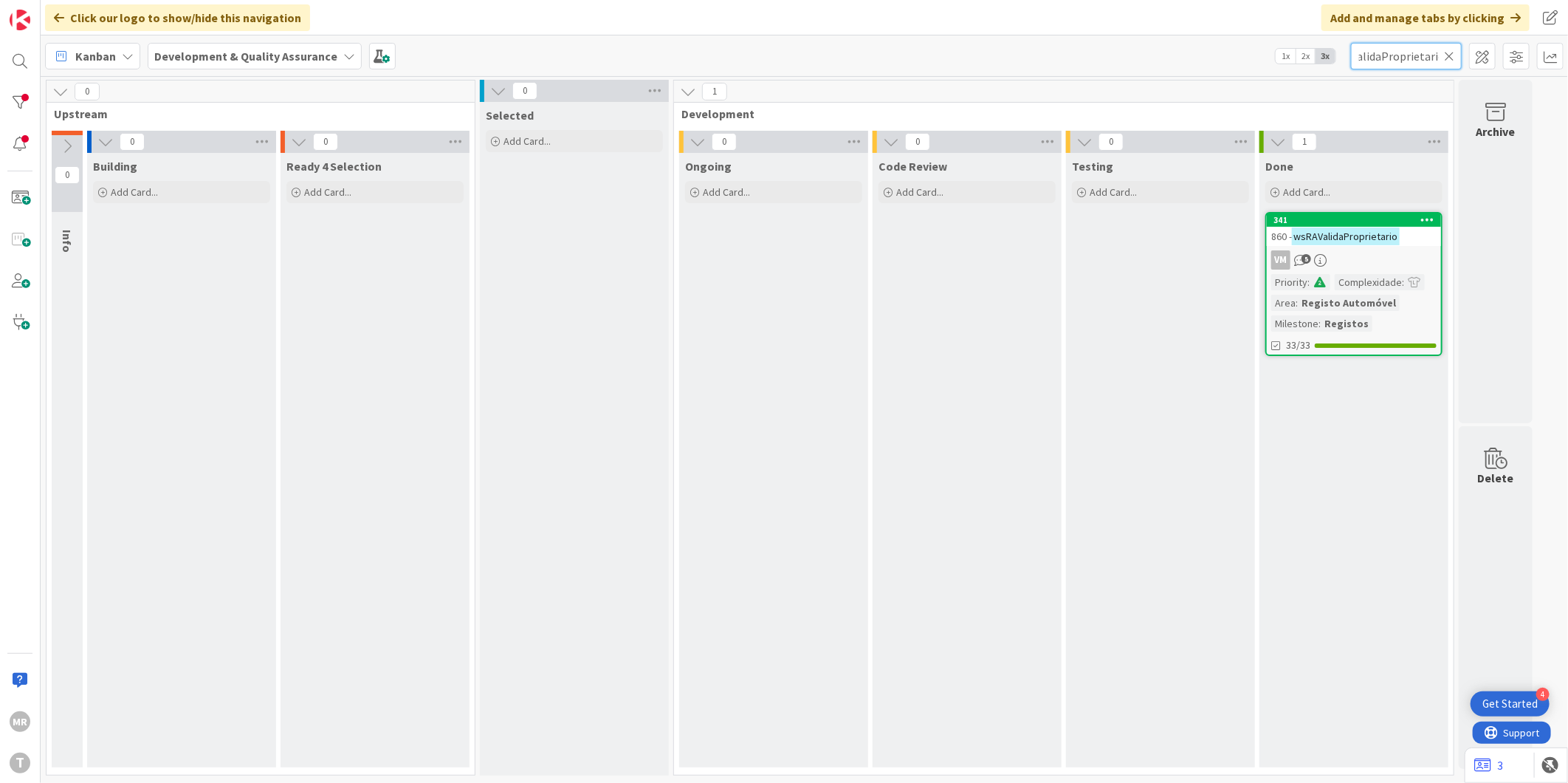
type input "wsRAValidaProprietario"
click at [1431, 216] on icon at bounding box center [1428, 219] width 14 height 10
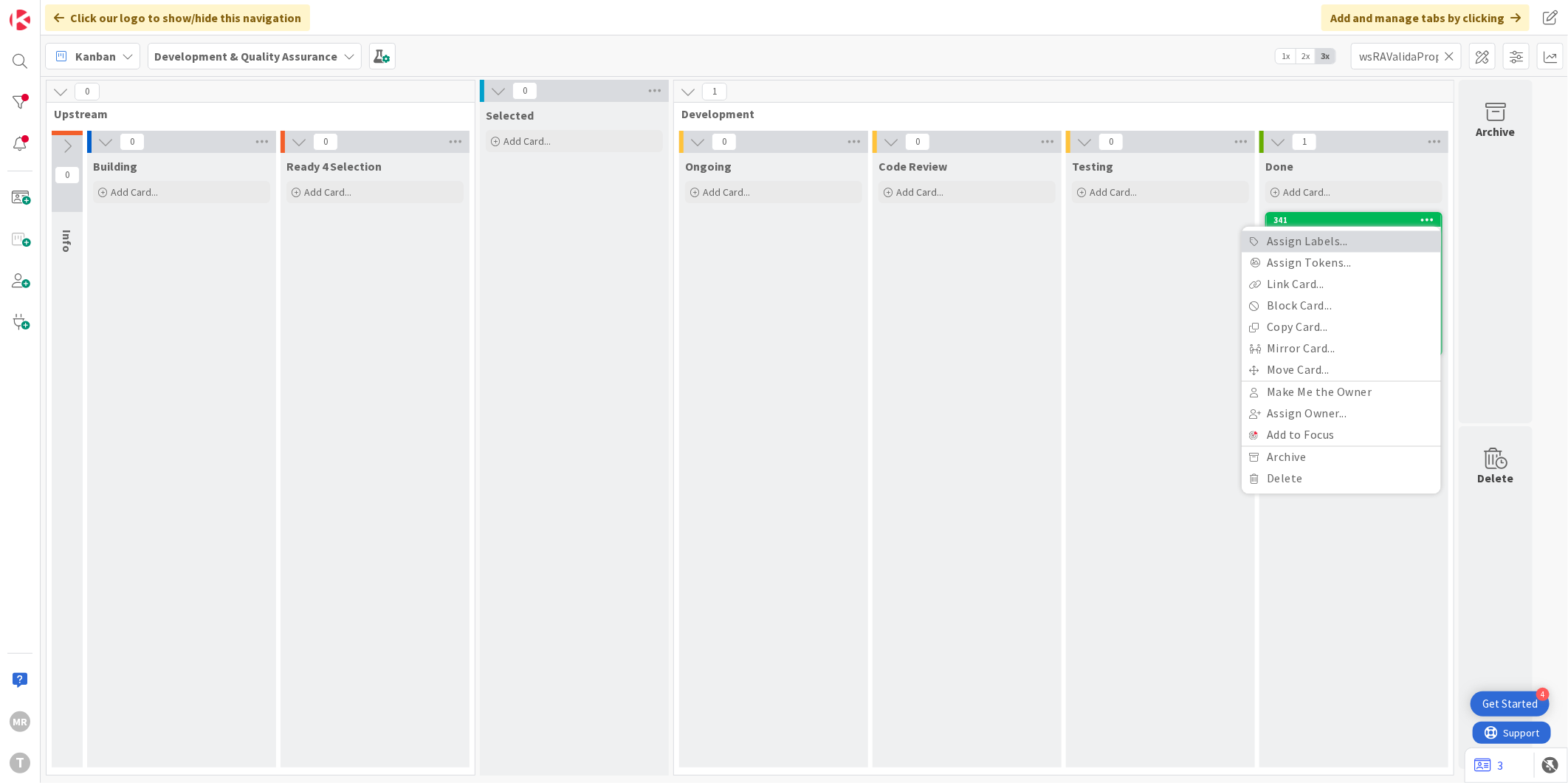
click at [1400, 238] on link "Assign Labels..." at bounding box center [1341, 241] width 199 height 21
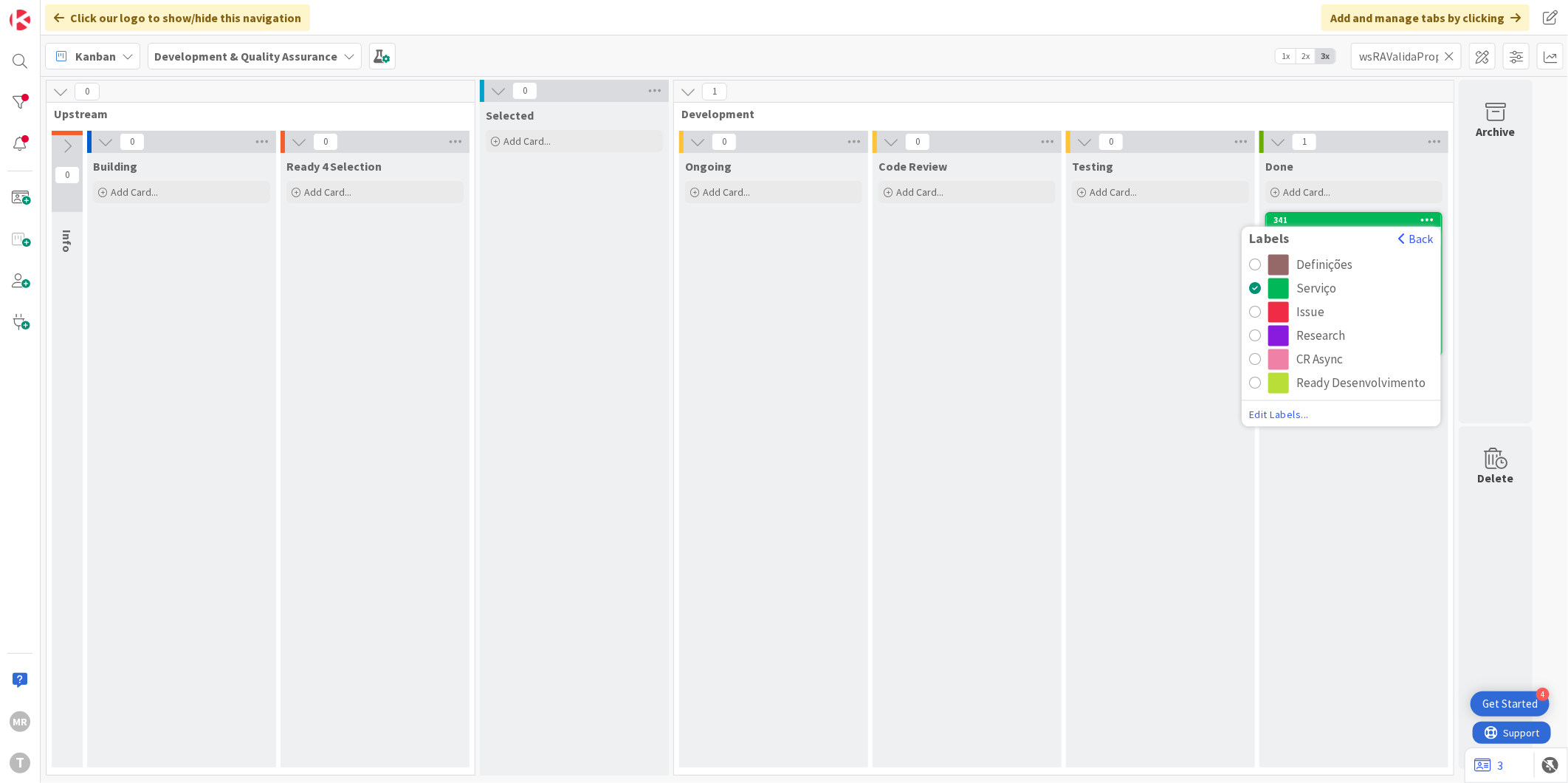
click at [1309, 360] on div "CR Async" at bounding box center [1319, 360] width 47 height 21
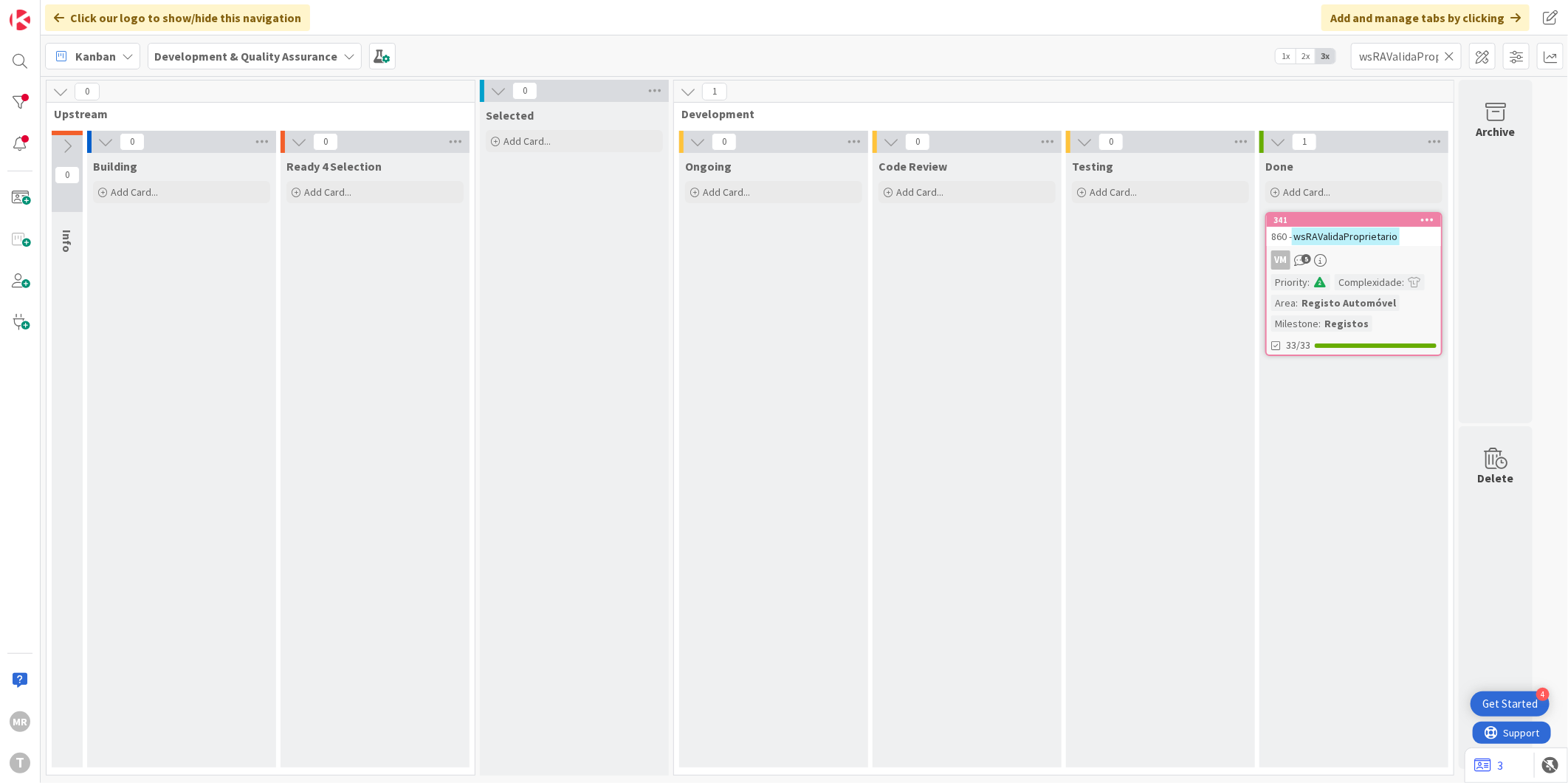
click at [1451, 59] on icon at bounding box center [1449, 56] width 10 height 13
click at [1422, 62] on input "text" at bounding box center [1406, 56] width 111 height 27
paste input "wsFCPCEntidadesRCBE"
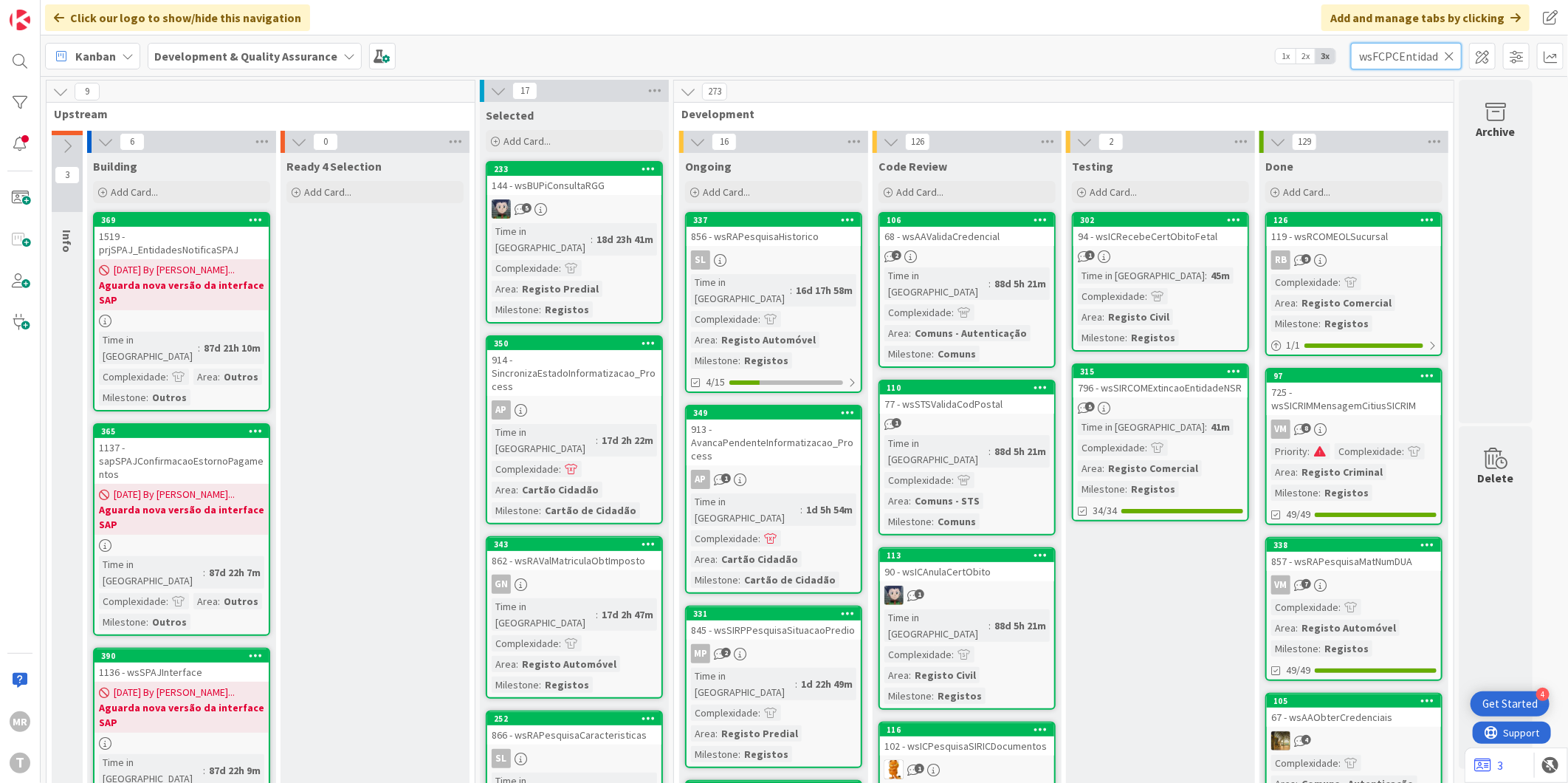
scroll to position [0, 35]
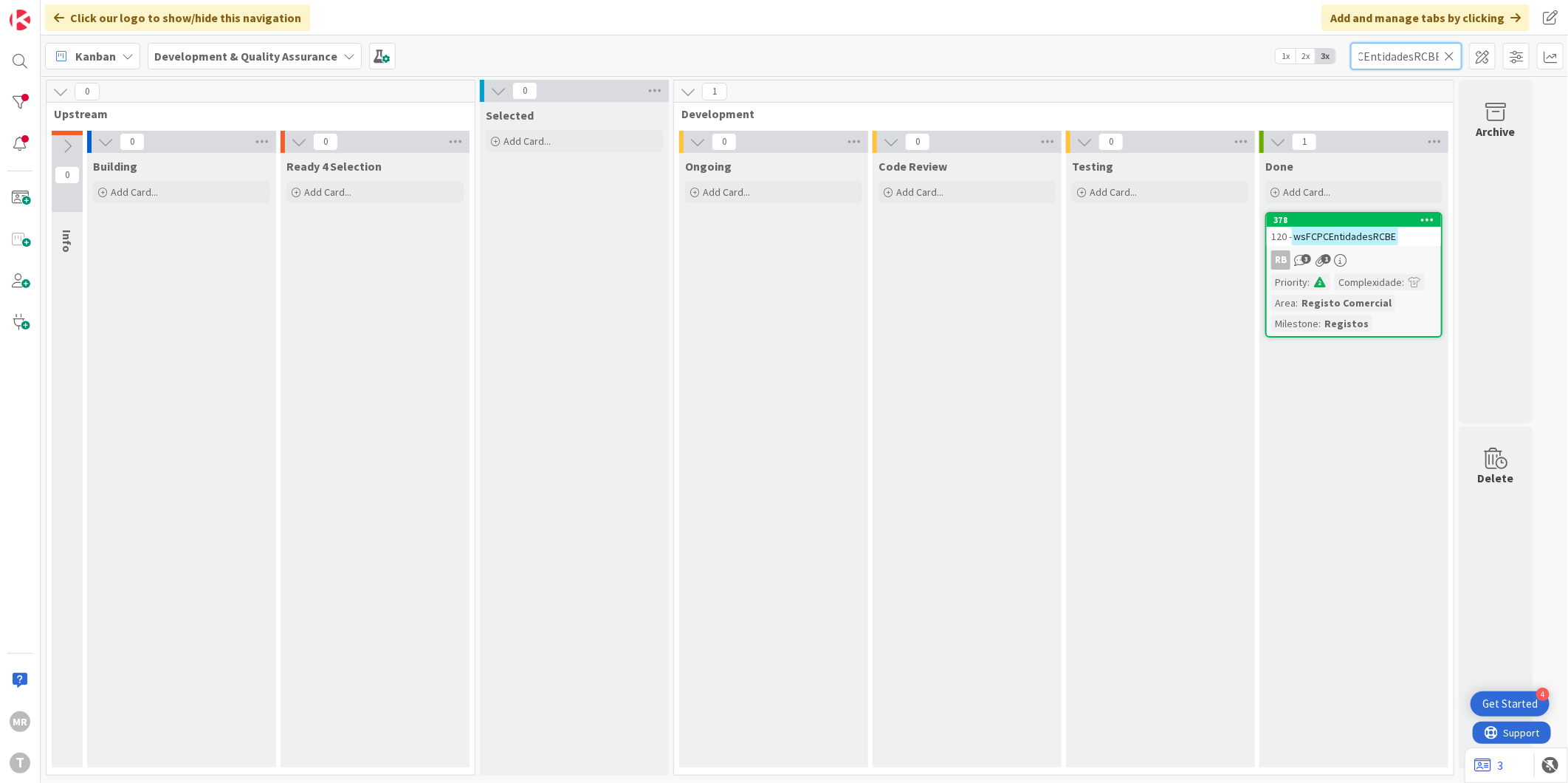
type input "wsFCPCEntidadesRCBE"
click at [1429, 220] on icon at bounding box center [1428, 219] width 14 height 10
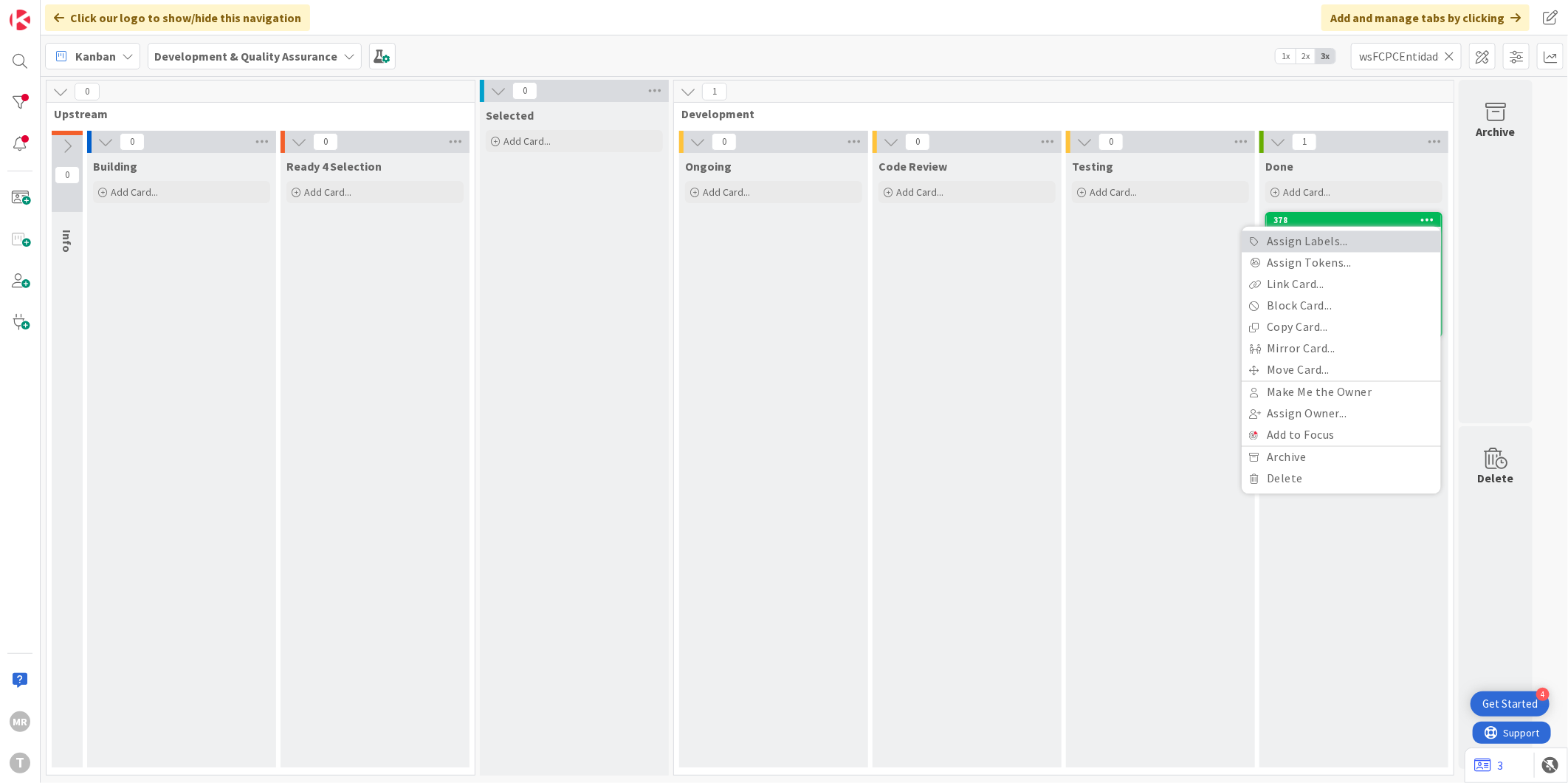
click at [1359, 235] on link "Assign Labels..." at bounding box center [1341, 241] width 199 height 21
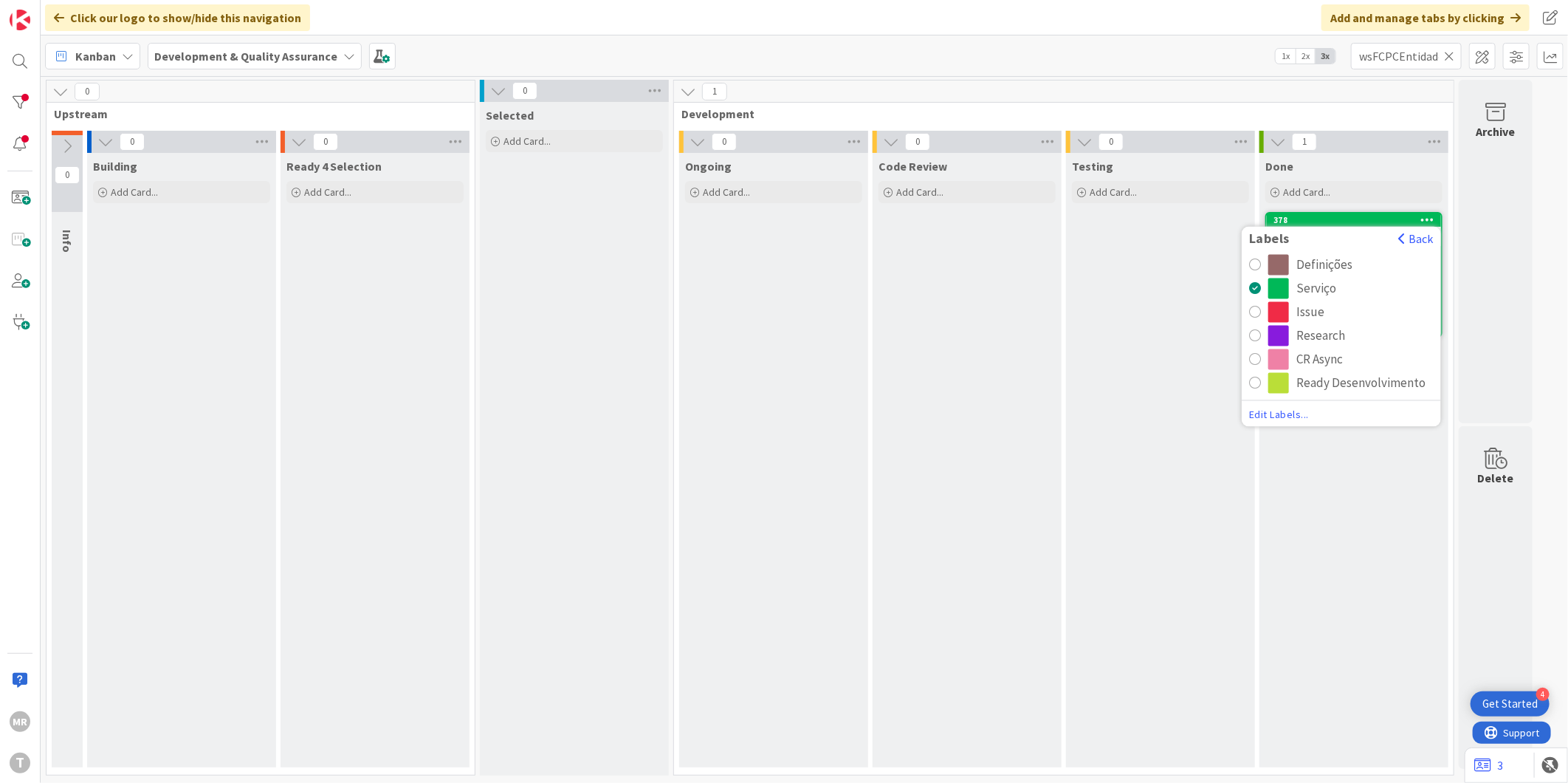
click at [1322, 359] on div "CR Async" at bounding box center [1319, 360] width 47 height 21
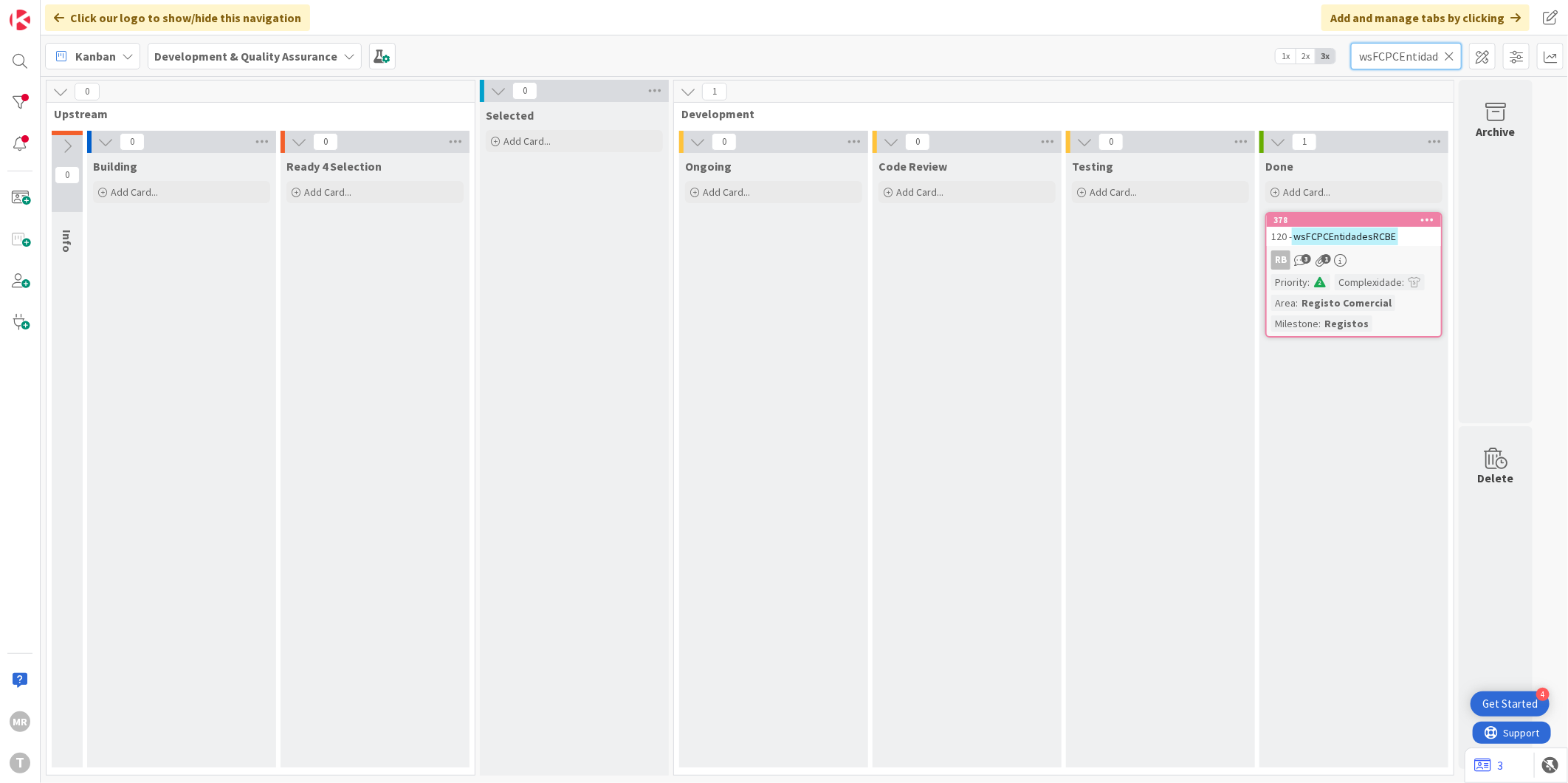
click at [1442, 60] on input "wsFCPCEntidadesRCBE" at bounding box center [1406, 56] width 111 height 27
click at [1447, 57] on icon at bounding box center [1449, 56] width 10 height 13
click at [1393, 59] on input "text" at bounding box center [1406, 56] width 111 height 27
paste input "wsFCPCPesquisaEntidadesHistCAE"
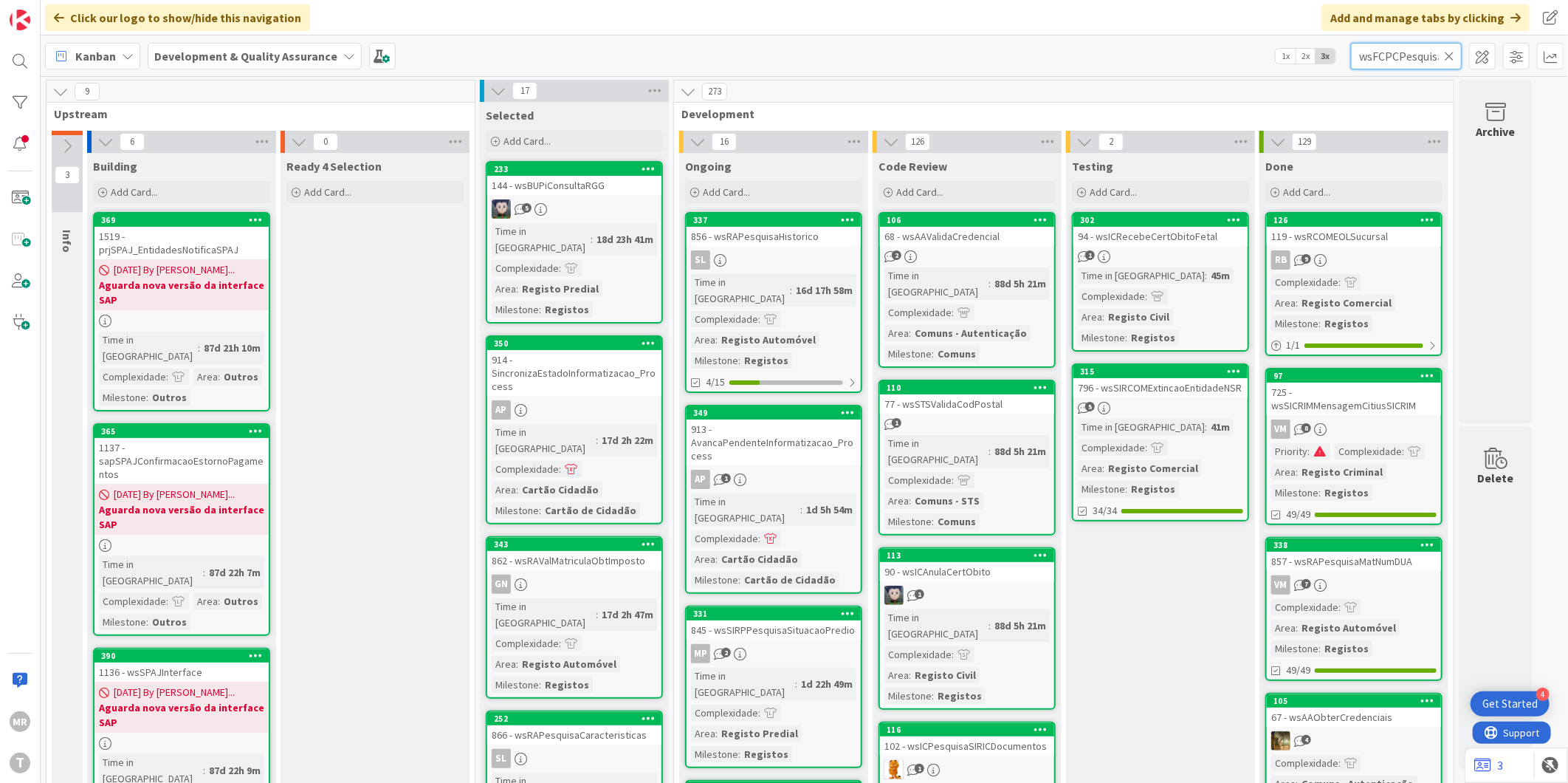
scroll to position [0, 92]
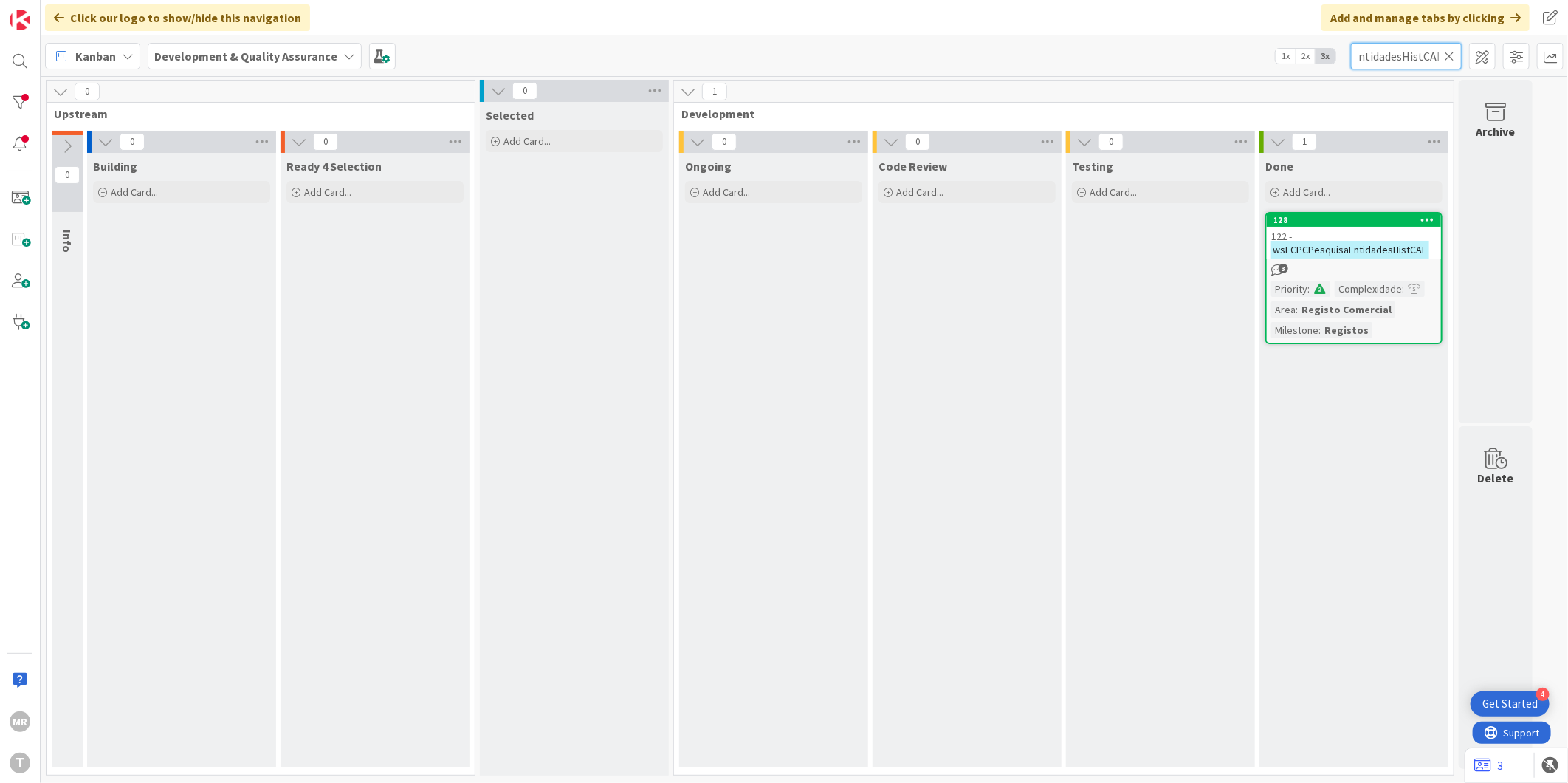
type input "wsFCPCPesquisaEntidadesHistCAE"
click at [1429, 216] on icon at bounding box center [1428, 219] width 14 height 10
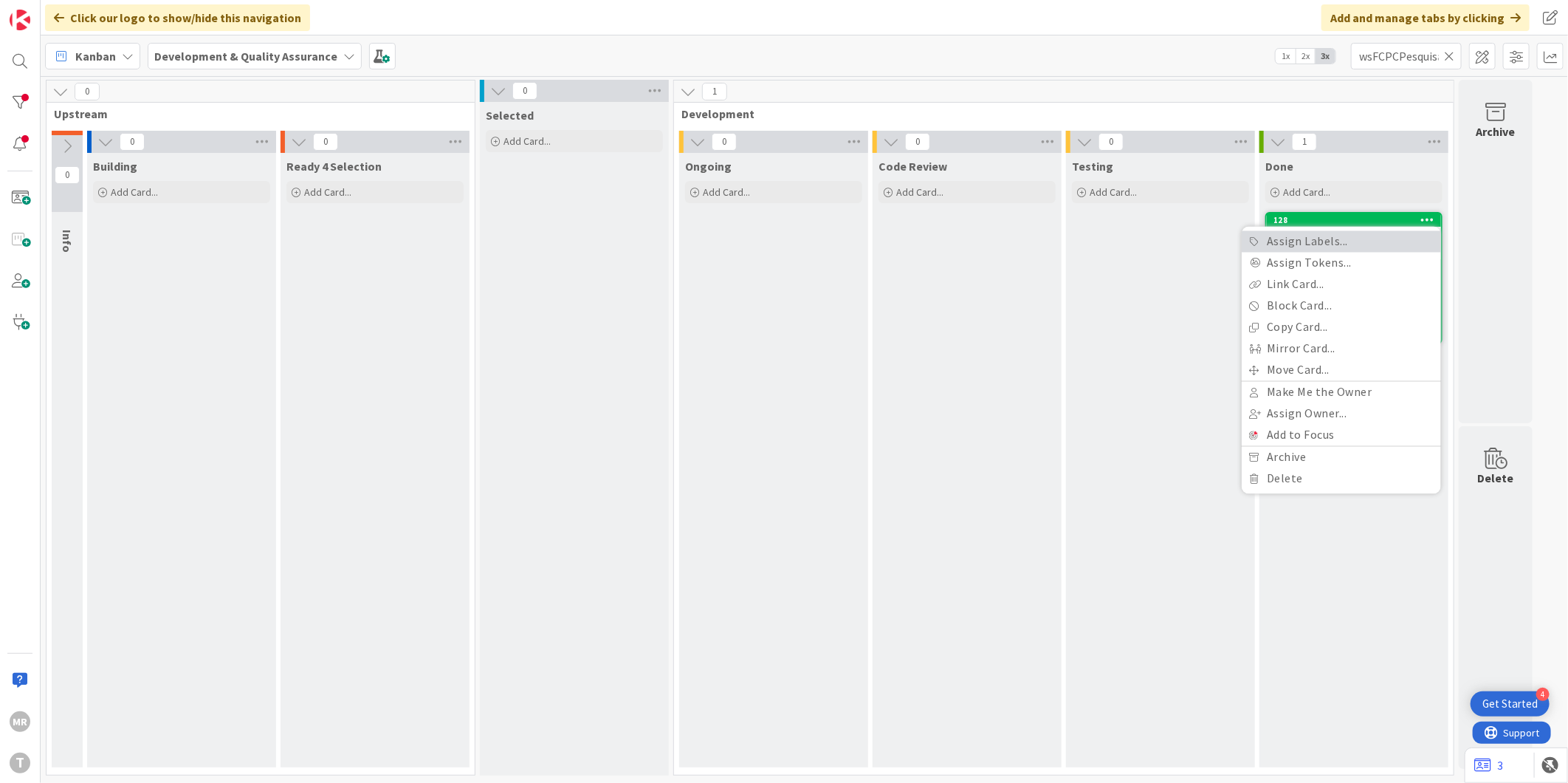
click at [1344, 246] on link "Assign Labels..." at bounding box center [1341, 241] width 199 height 21
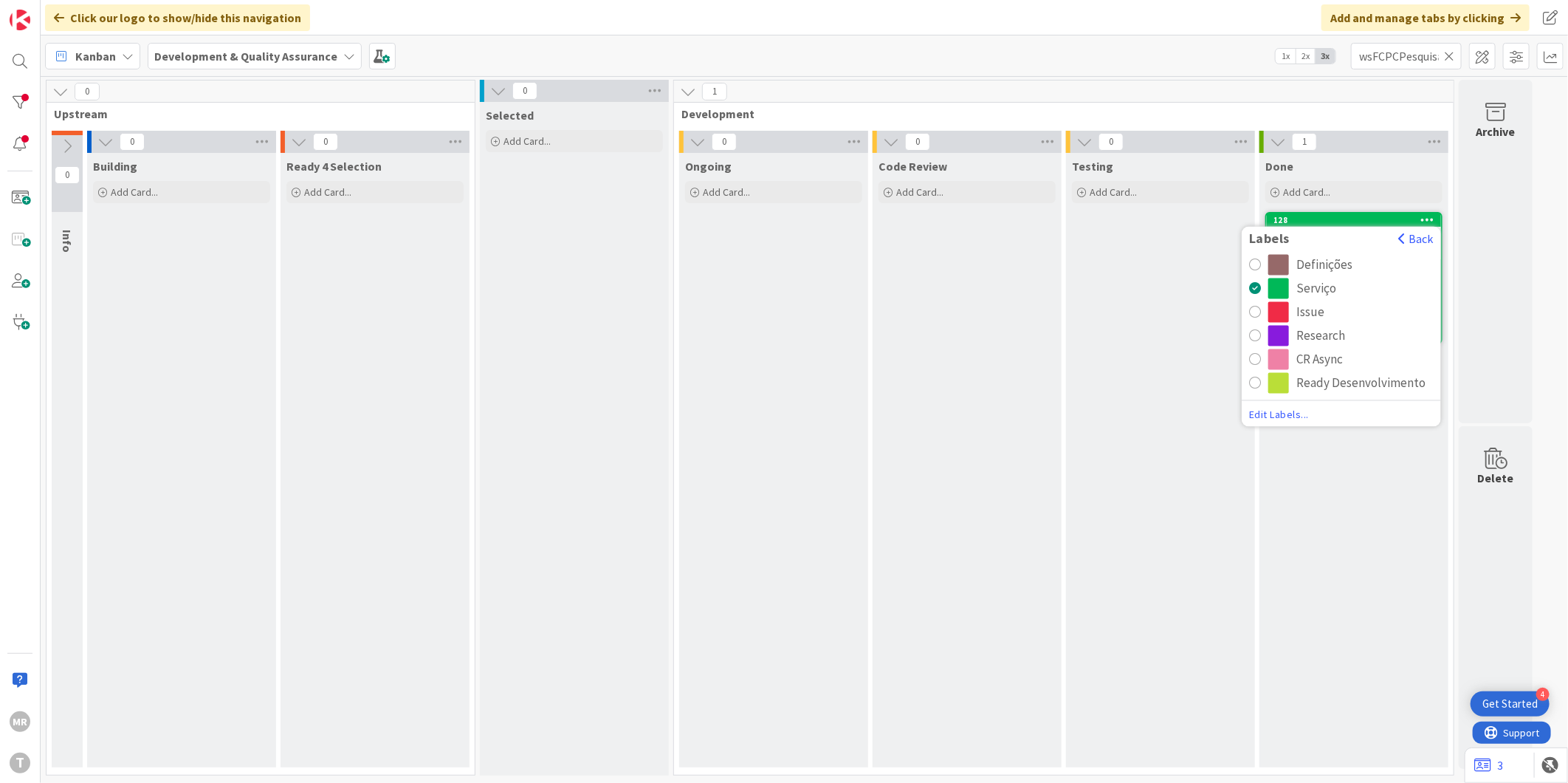
click at [1308, 359] on div "CR Async" at bounding box center [1319, 360] width 47 height 21
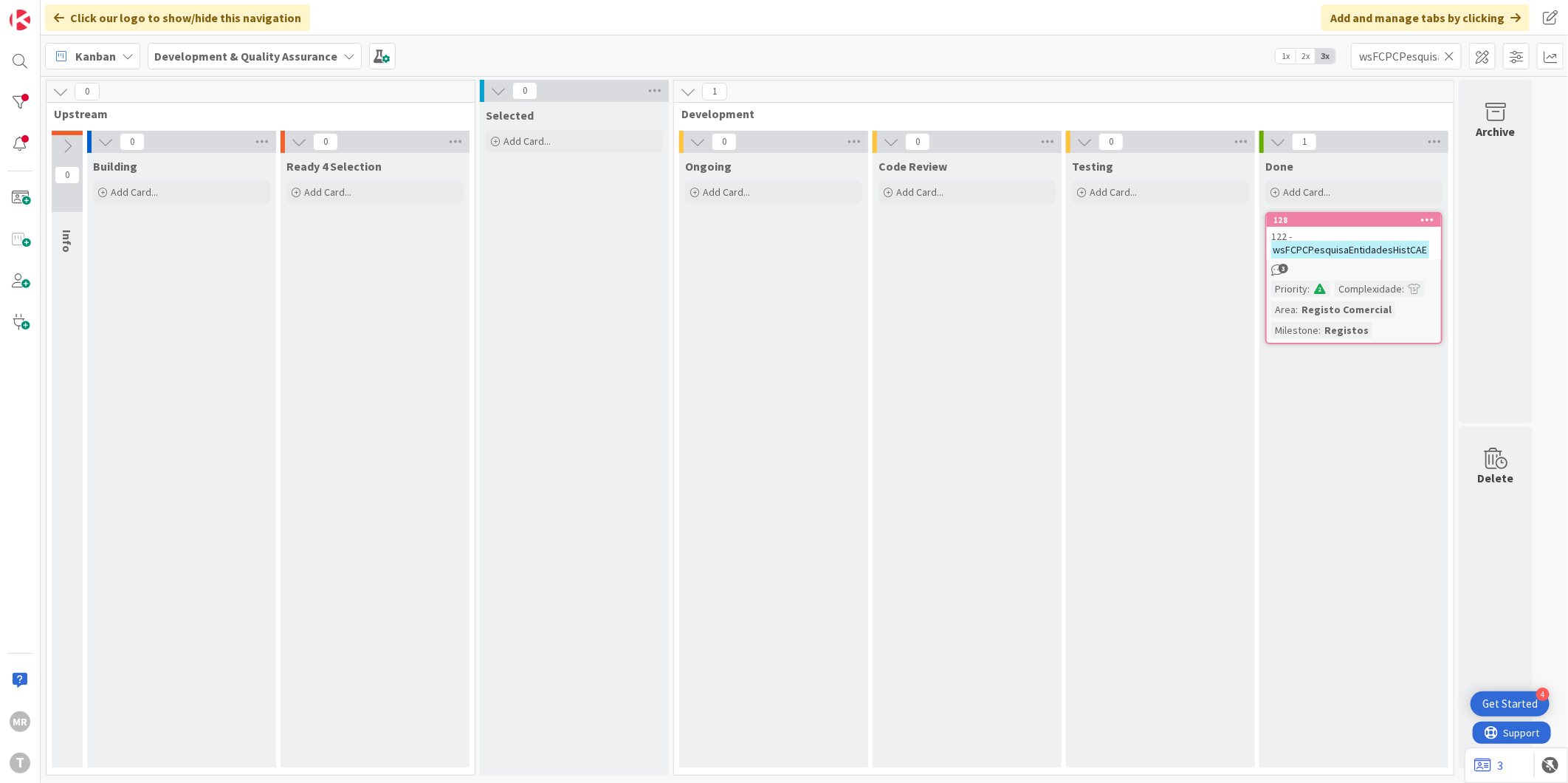
click at [1449, 54] on icon at bounding box center [1449, 56] width 10 height 13
click at [1413, 59] on input "text" at bounding box center [1406, 56] width 111 height 27
paste input "wsRECLUSCartaoReclusoAtribuir"
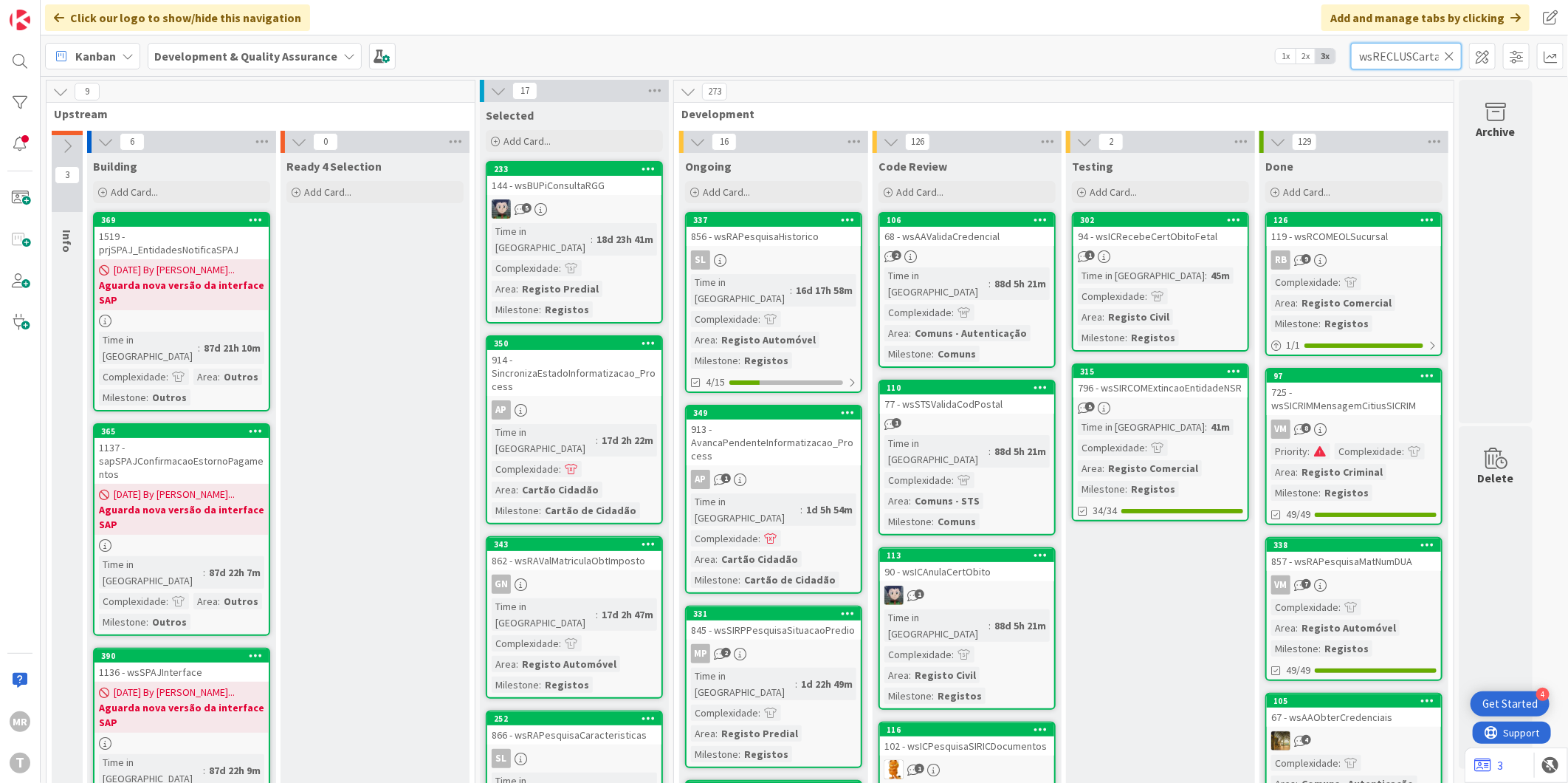
scroll to position [0, 81]
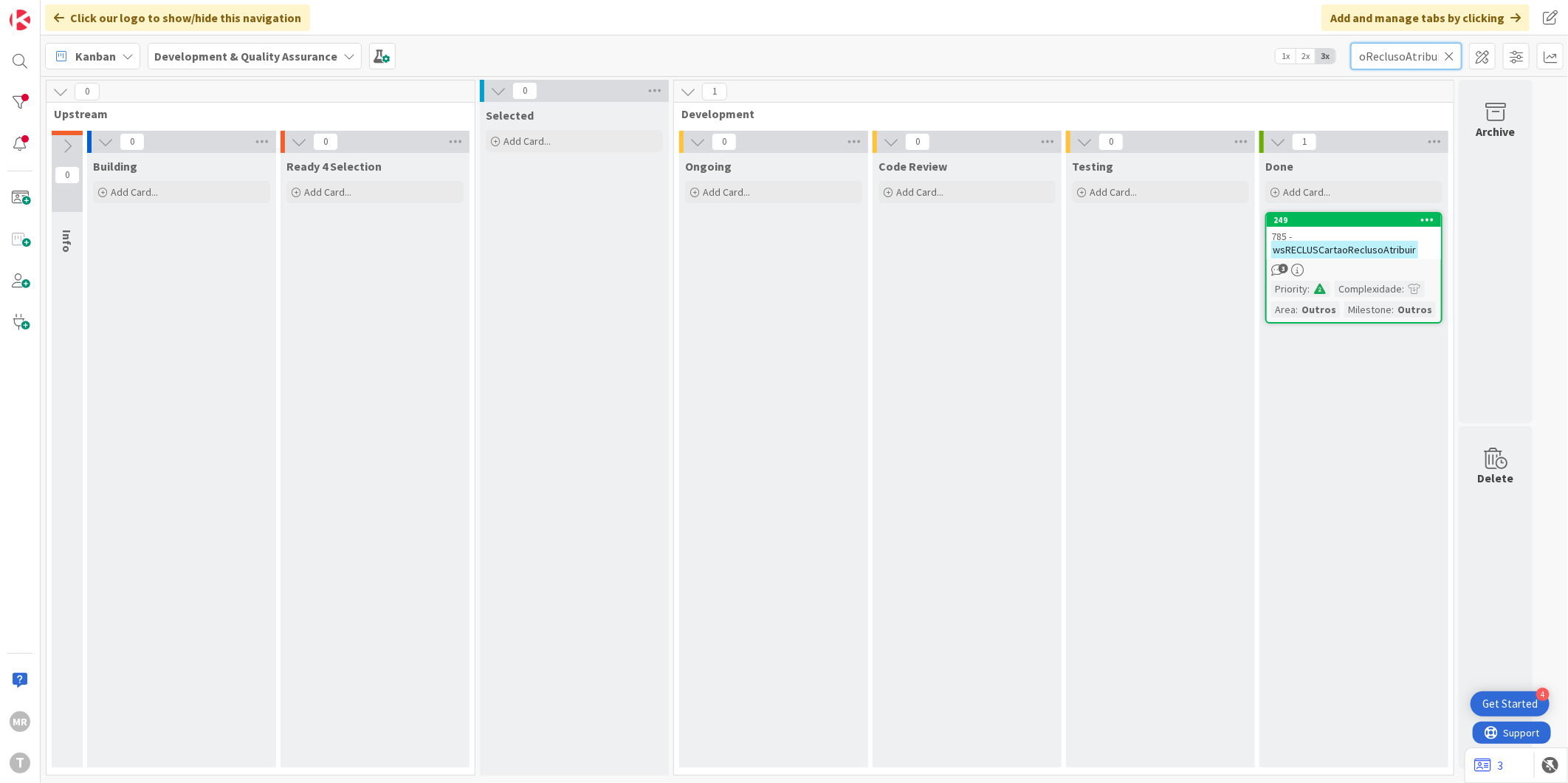
type input "wsRECLUSCartaoReclusoAtribuir"
click at [1430, 223] on icon at bounding box center [1428, 219] width 14 height 10
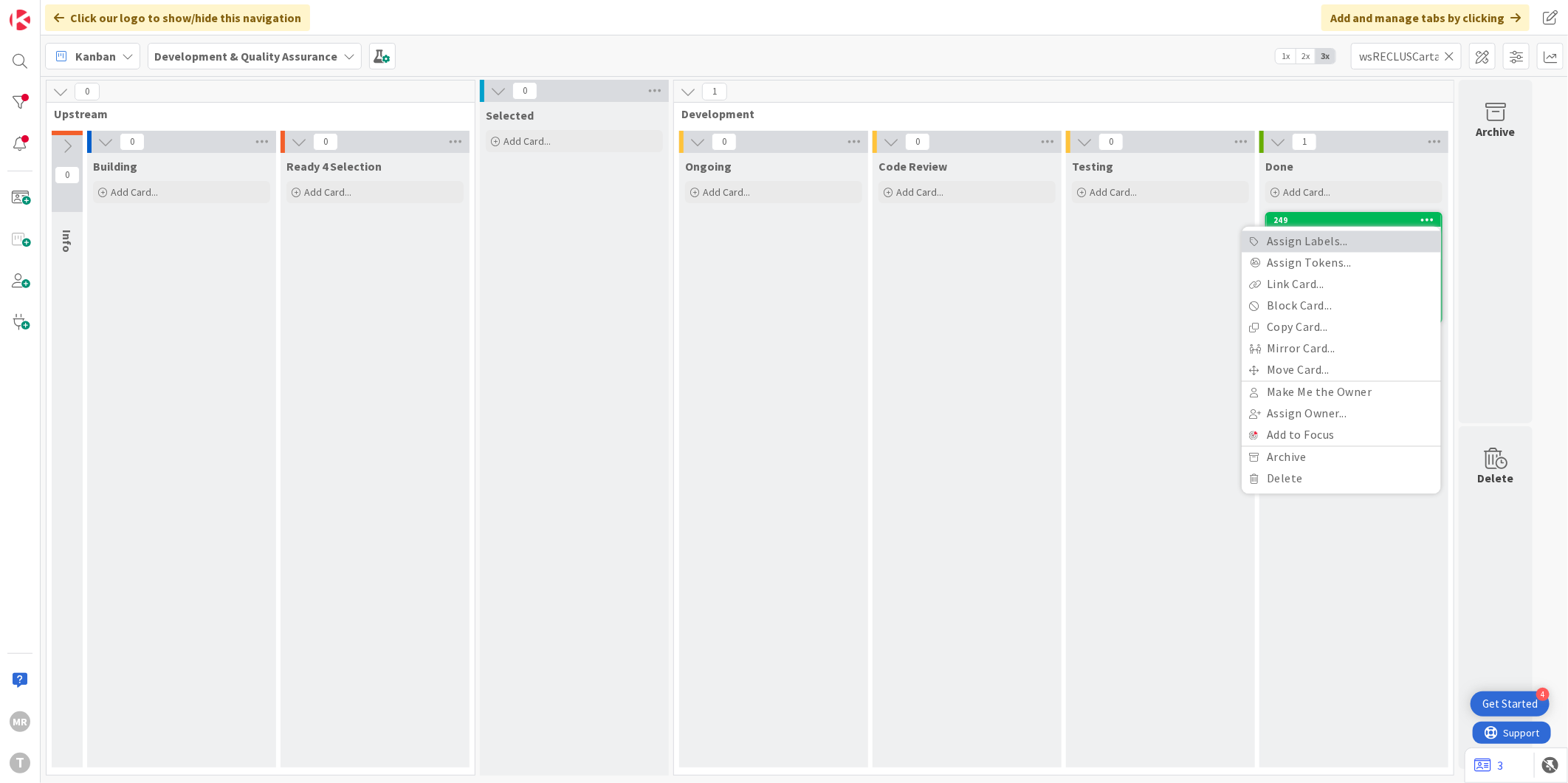
click at [1376, 244] on link "Assign Labels..." at bounding box center [1341, 241] width 199 height 21
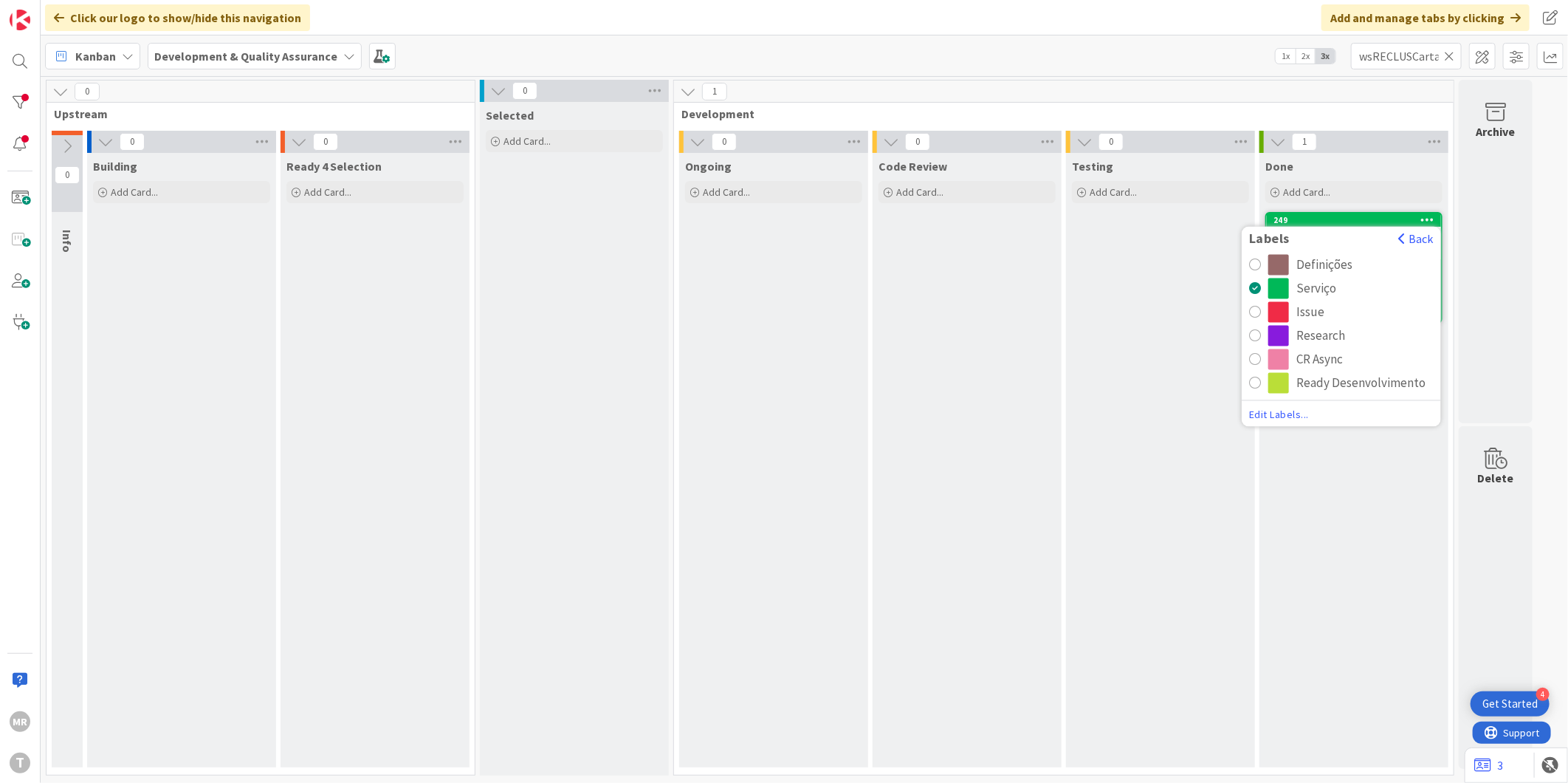
click at [1331, 360] on div "CR Async" at bounding box center [1319, 360] width 47 height 21
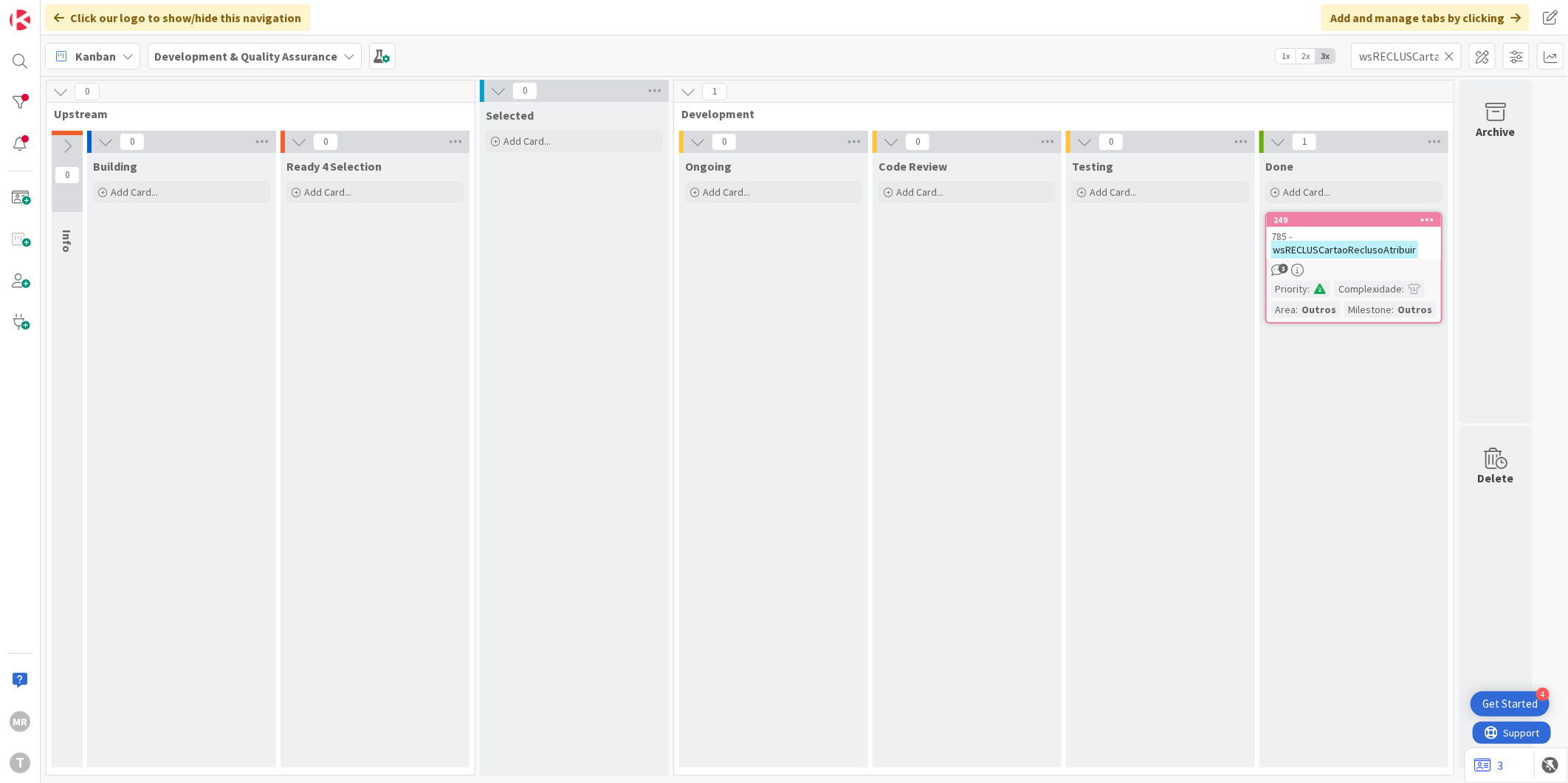
click at [1449, 59] on icon at bounding box center [1449, 56] width 10 height 13
click at [1417, 61] on input "text" at bounding box center [1406, 56] width 111 height 27
paste input "wsRECLUSCartaoReclusoConfigurarRegras"
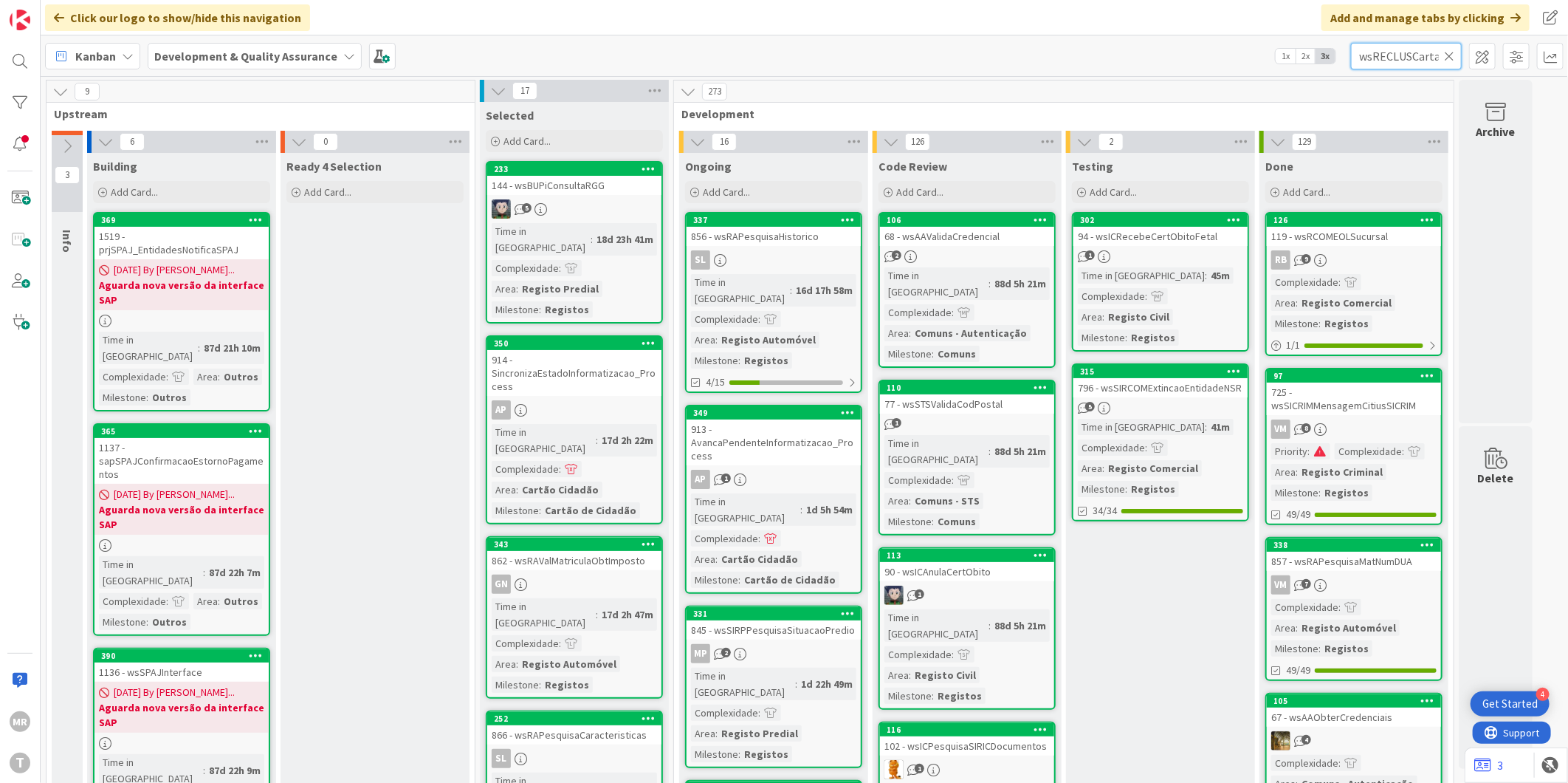
scroll to position [0, 130]
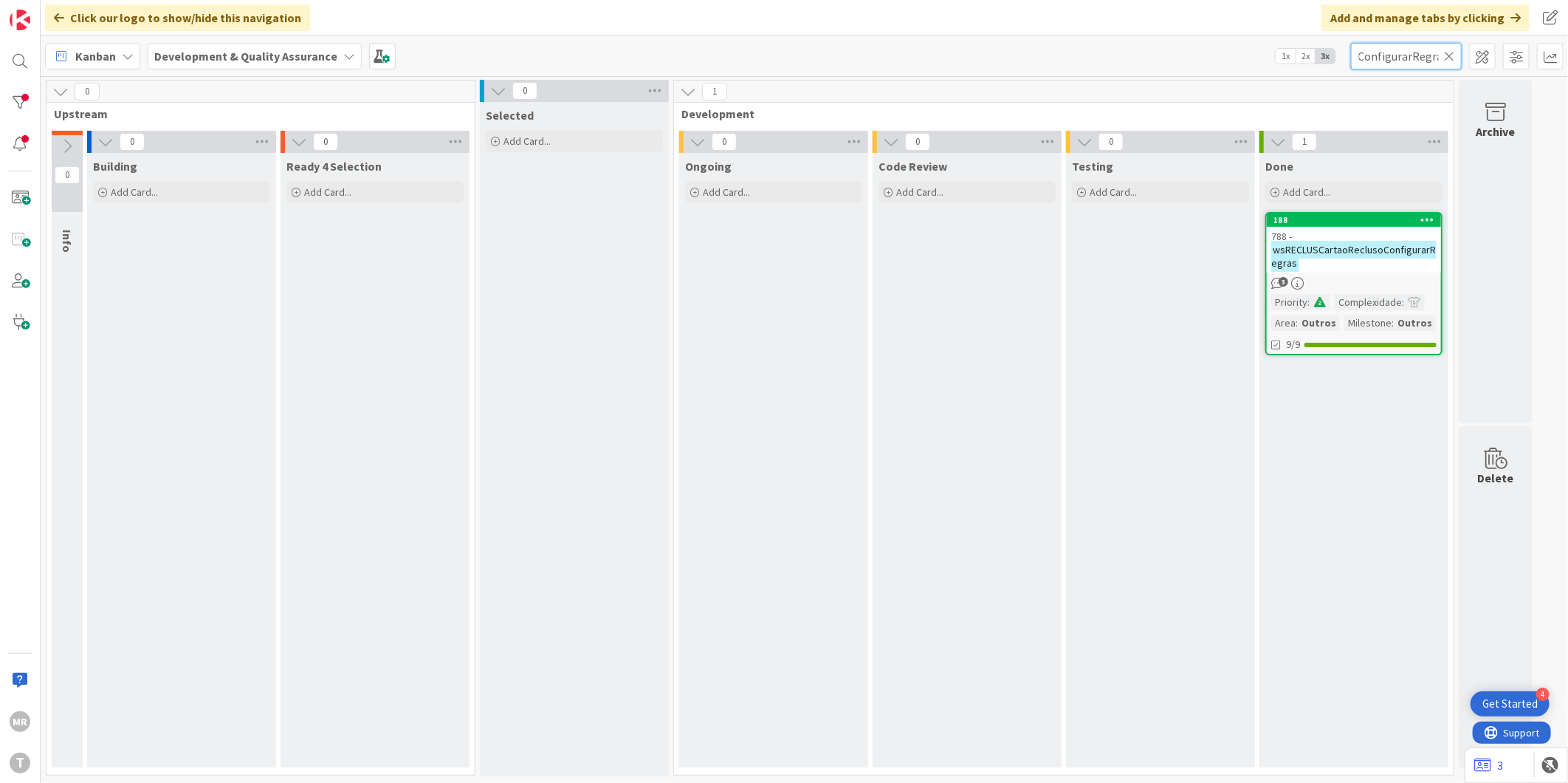
type input "wsRECLUSCartaoReclusoConfigurarRegras"
click at [1431, 219] on icon at bounding box center [1428, 219] width 14 height 10
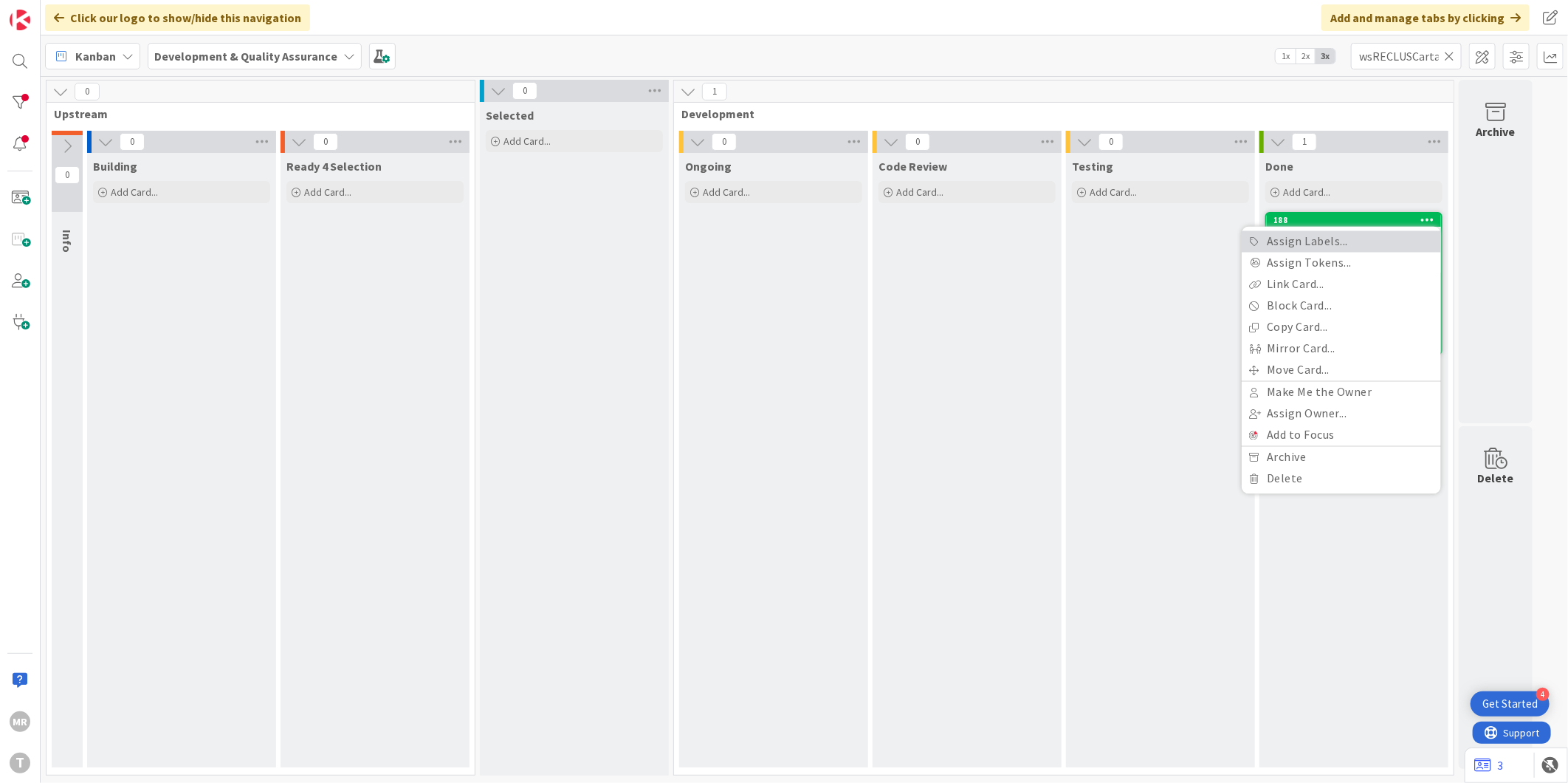
click at [1339, 239] on link "Assign Labels..." at bounding box center [1341, 241] width 199 height 21
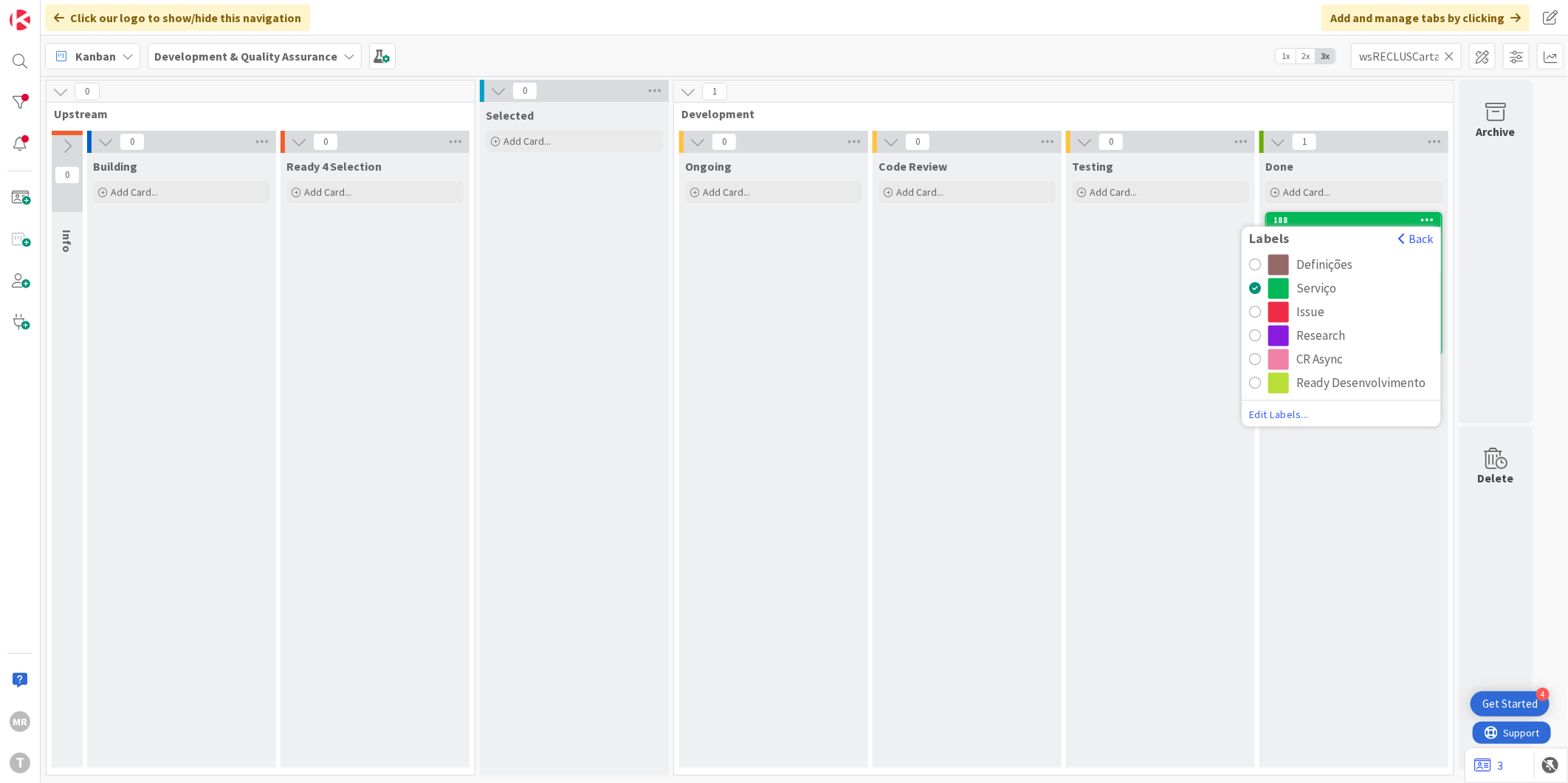
click at [1318, 356] on div "CR Async" at bounding box center [1319, 360] width 47 height 21
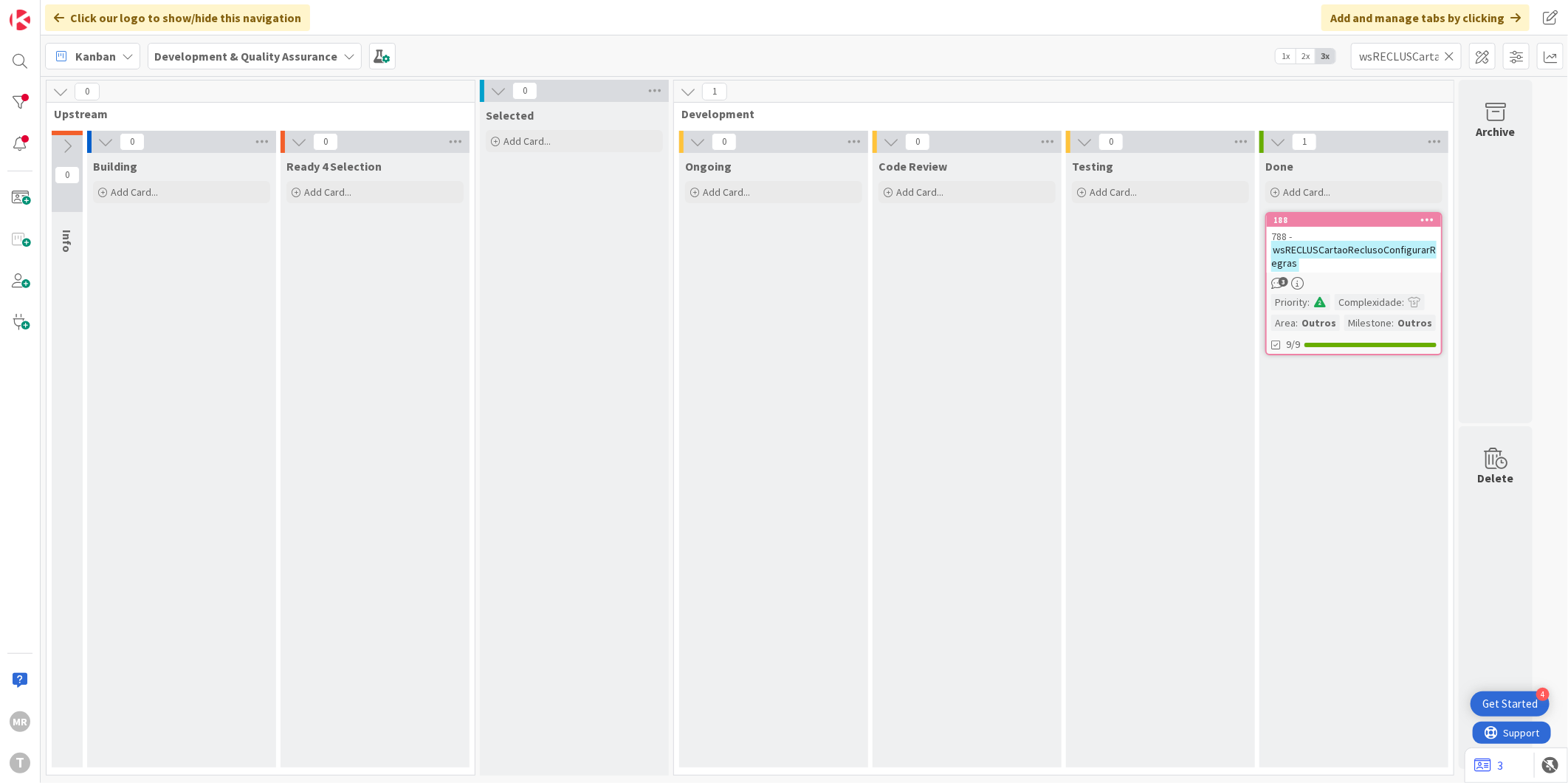
click at [1445, 62] on icon at bounding box center [1449, 56] width 10 height 13
click at [1395, 69] on input "text" at bounding box center [1406, 56] width 111 height 27
paste input "wsRECLUSCartaoReclusoGerirAgenda"
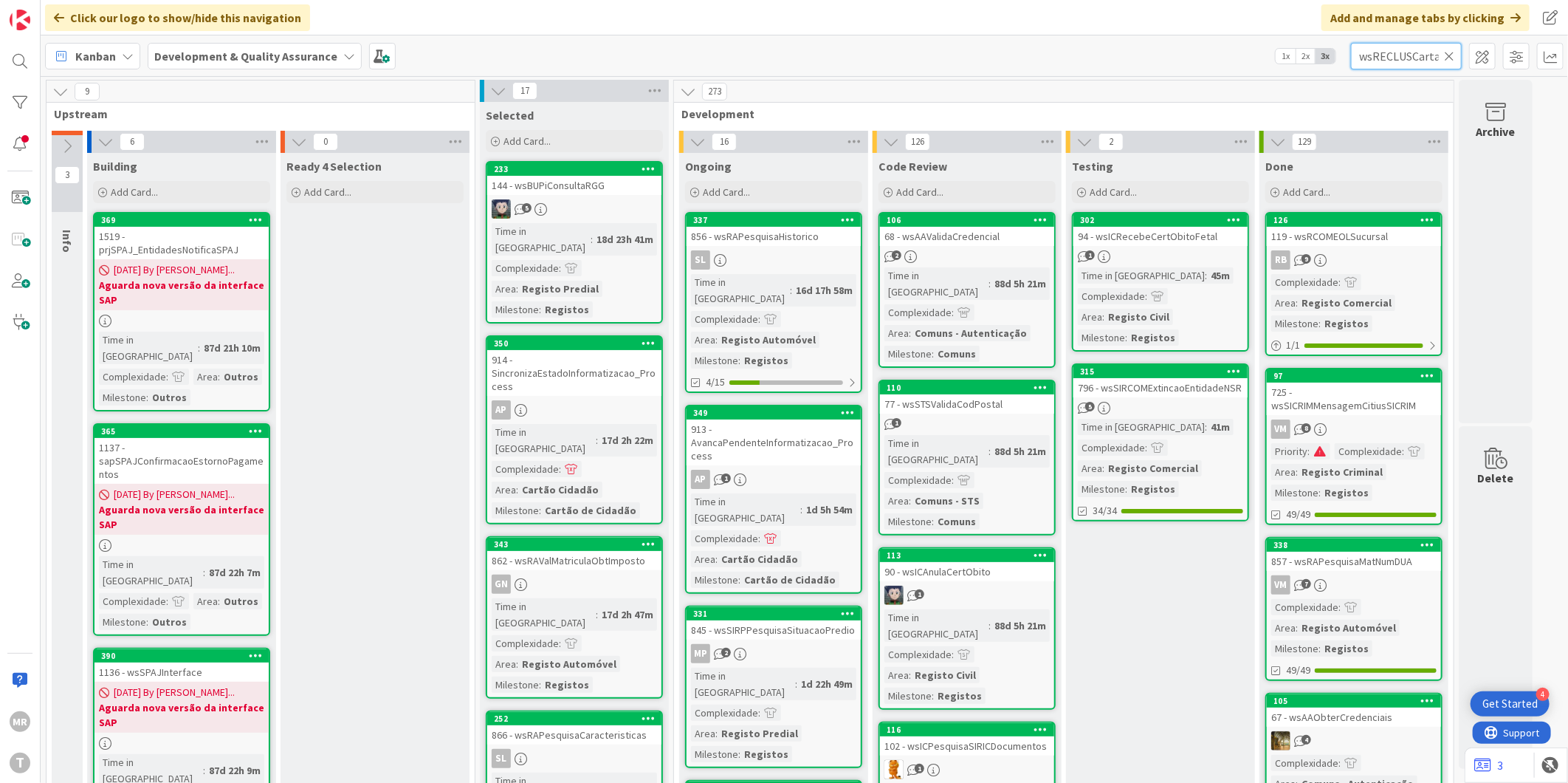
scroll to position [0, 106]
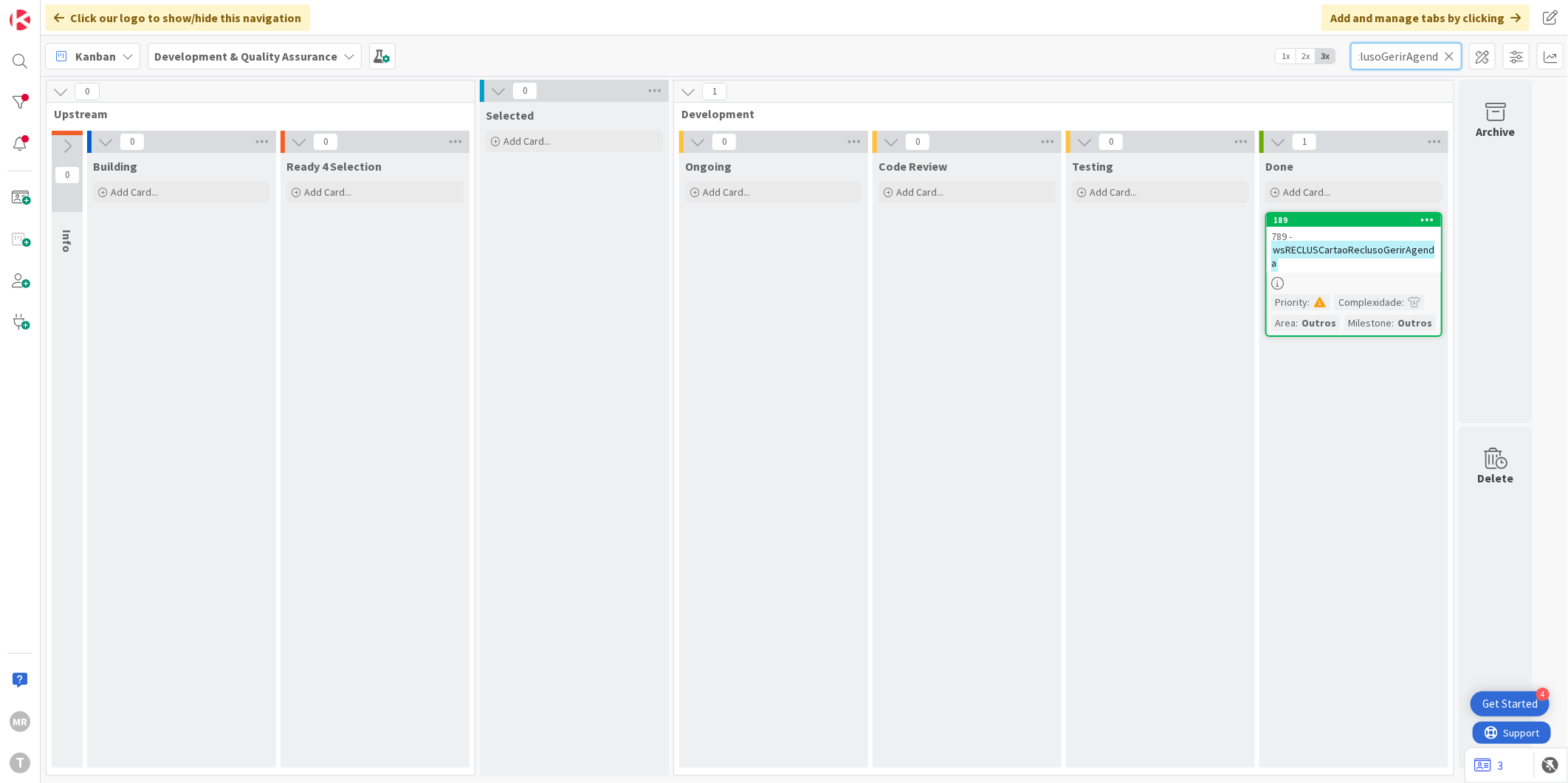
type input "wsRECLUSCartaoReclusoGerirAgenda"
drag, startPoint x: 1448, startPoint y: 56, endPoint x: 1399, endPoint y: 57, distance: 49.0
click at [1447, 56] on icon at bounding box center [1449, 56] width 10 height 13
click at [1386, 59] on input "text" at bounding box center [1406, 56] width 111 height 27
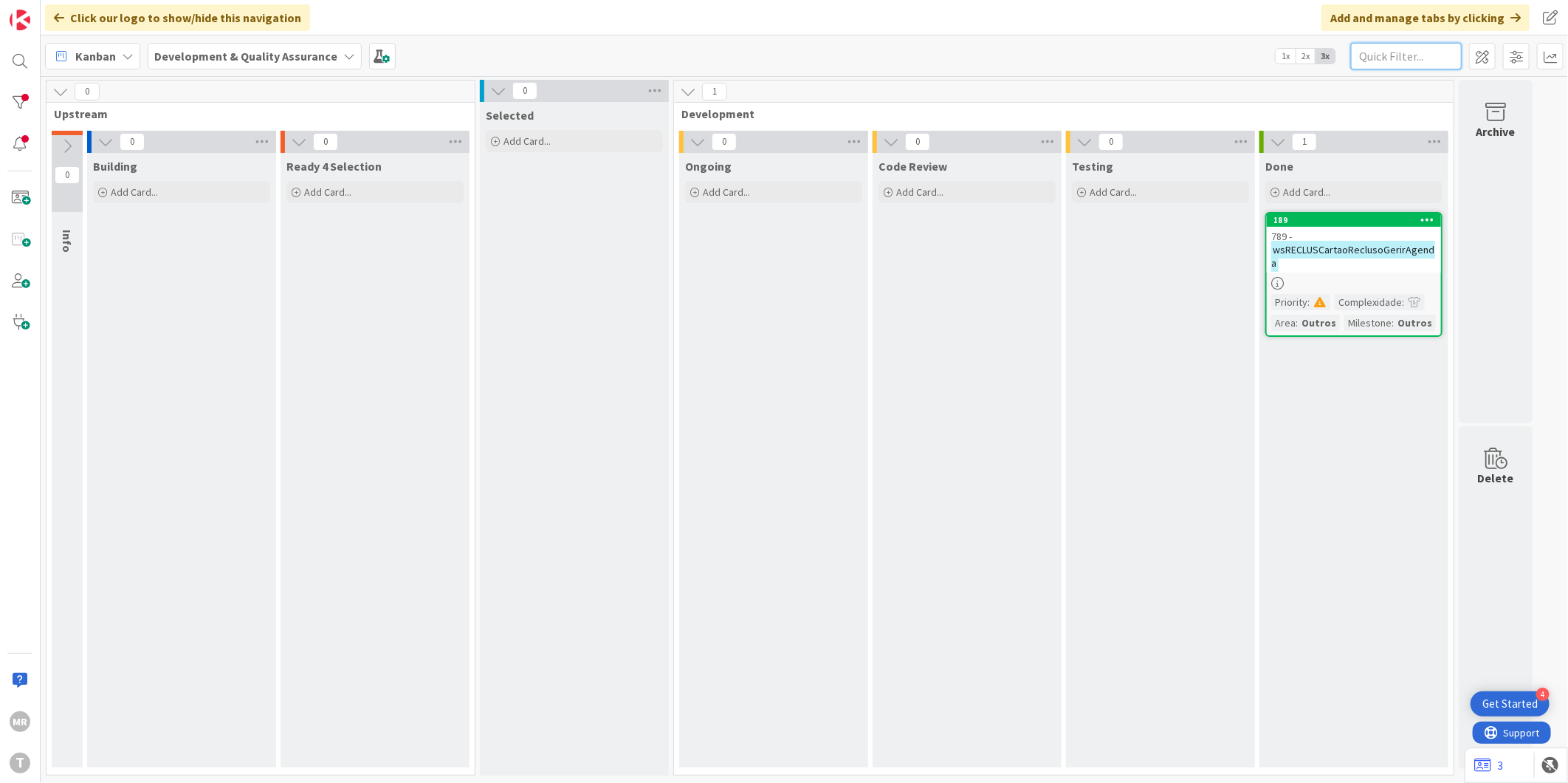
paste input "wsICObterNomeDnNatMorValSexNac"
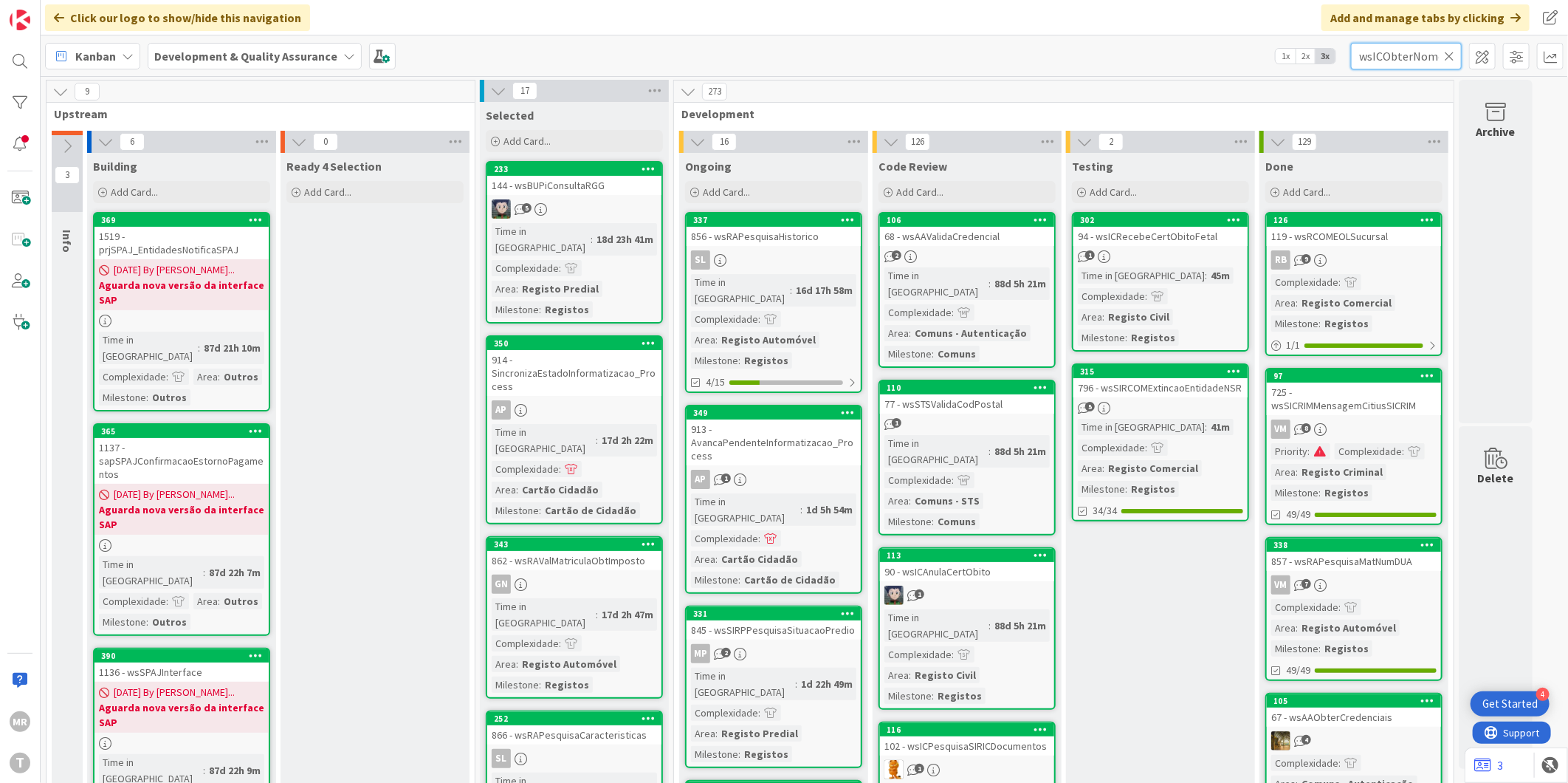
scroll to position [0, 102]
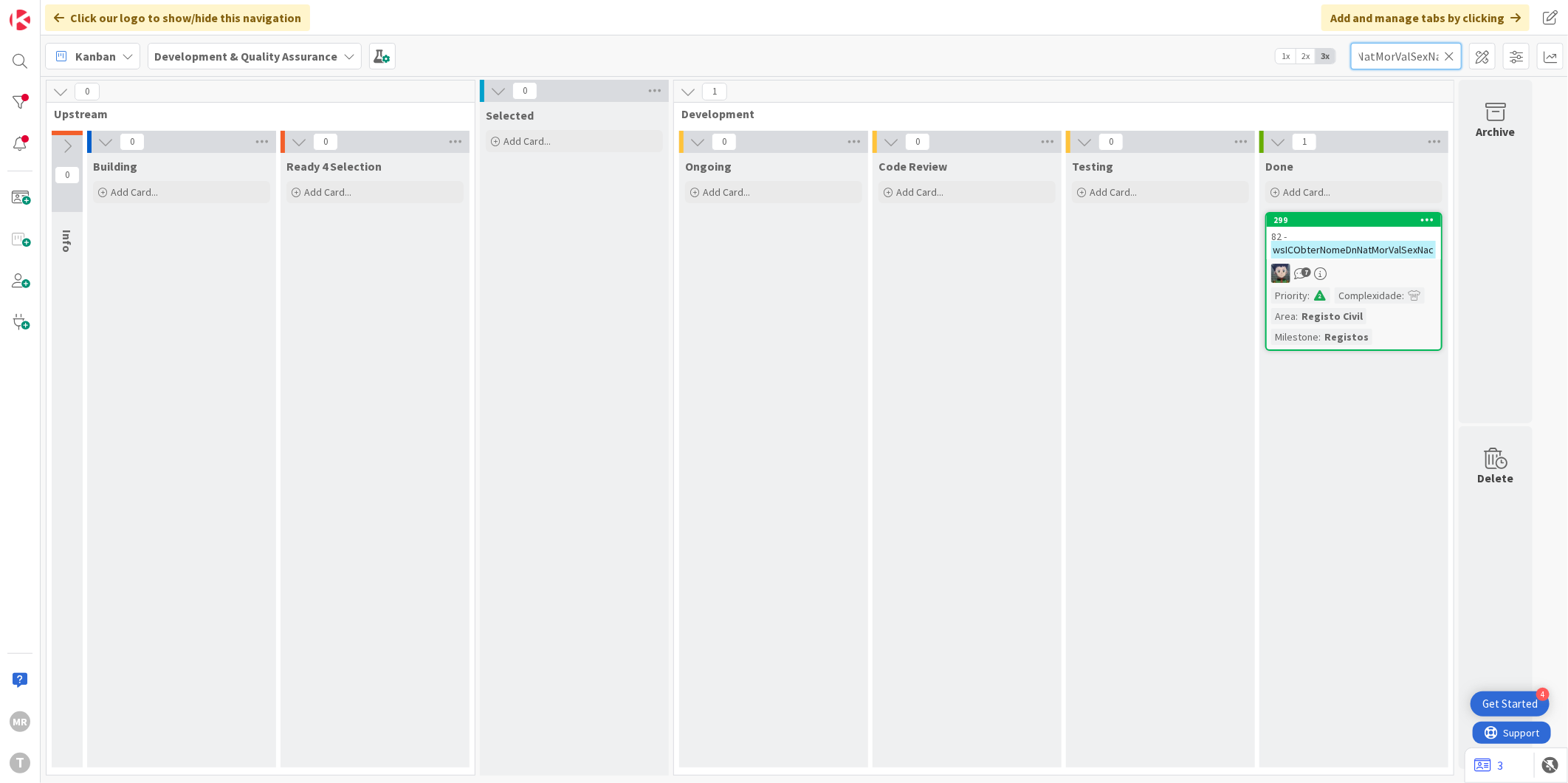
type input "wsICObterNomeDnNatMorValSexNac"
click at [1426, 222] on icon at bounding box center [1428, 219] width 14 height 10
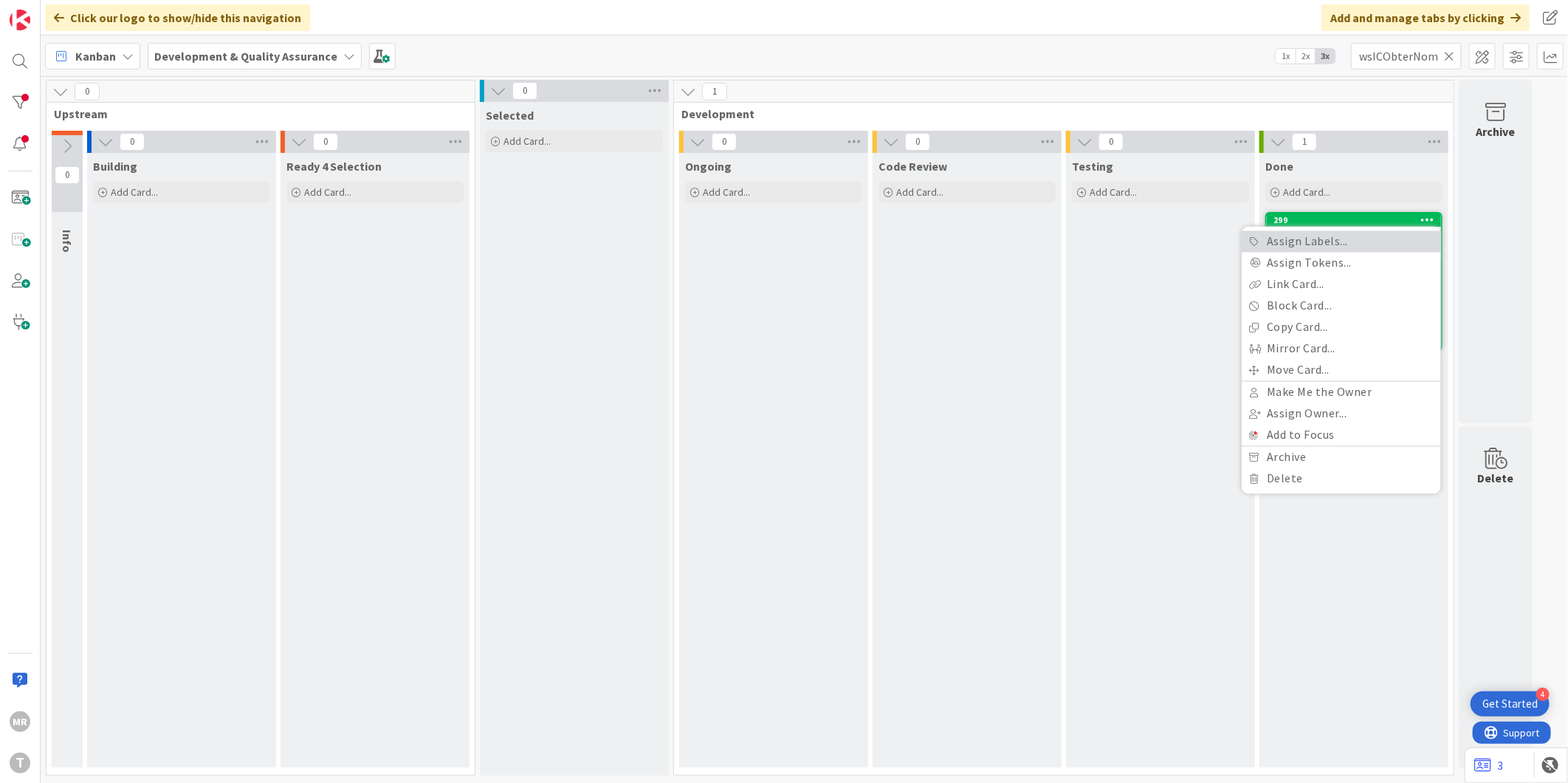
click at [1382, 238] on link "Assign Labels..." at bounding box center [1341, 241] width 199 height 21
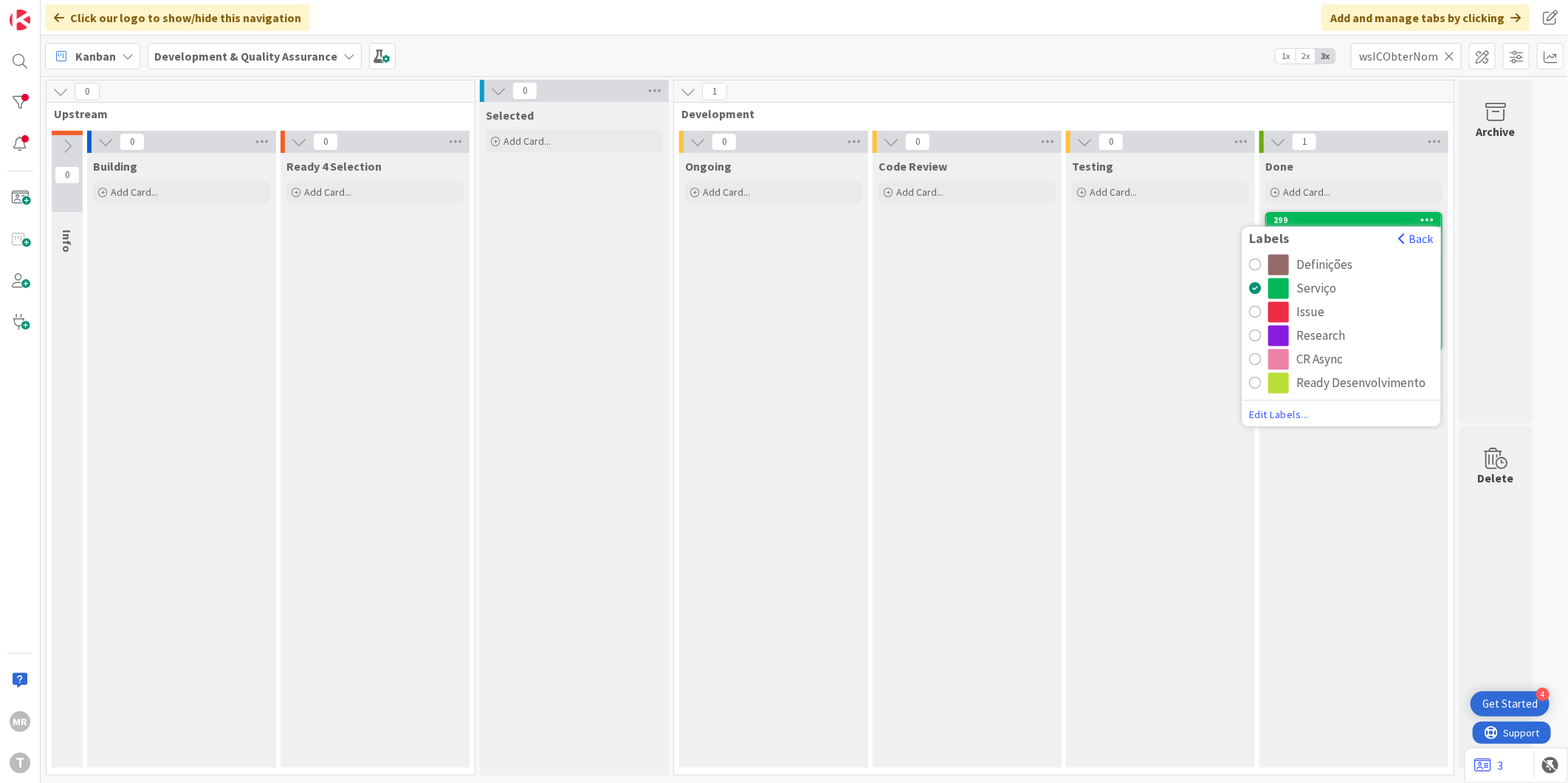
click at [1301, 358] on div "CR Async" at bounding box center [1319, 360] width 47 height 21
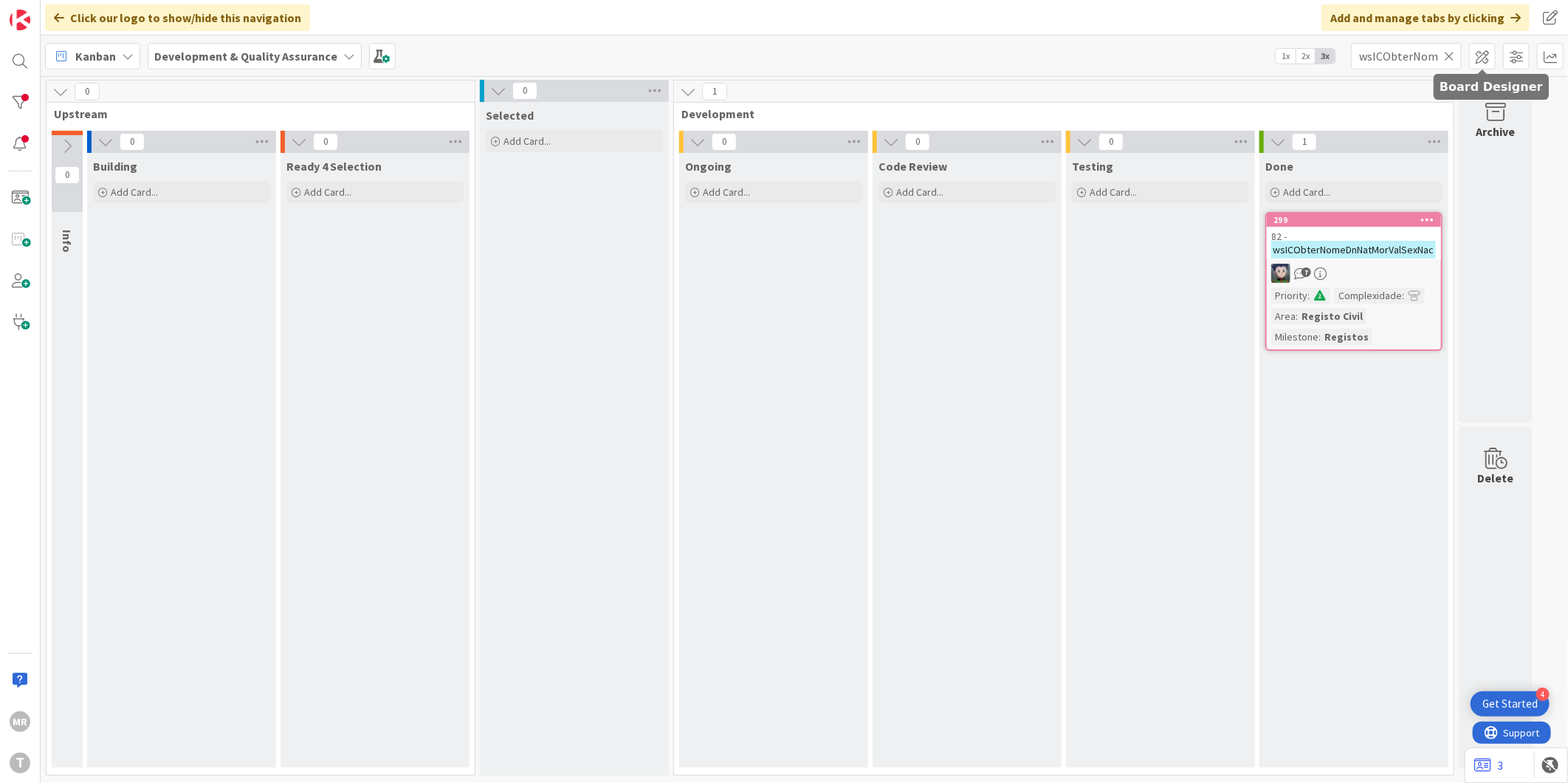
click at [1449, 60] on icon at bounding box center [1449, 56] width 10 height 13
click at [1413, 63] on input "text" at bounding box center [1406, 56] width 111 height 27
paste input "wsICConfirmaDados"
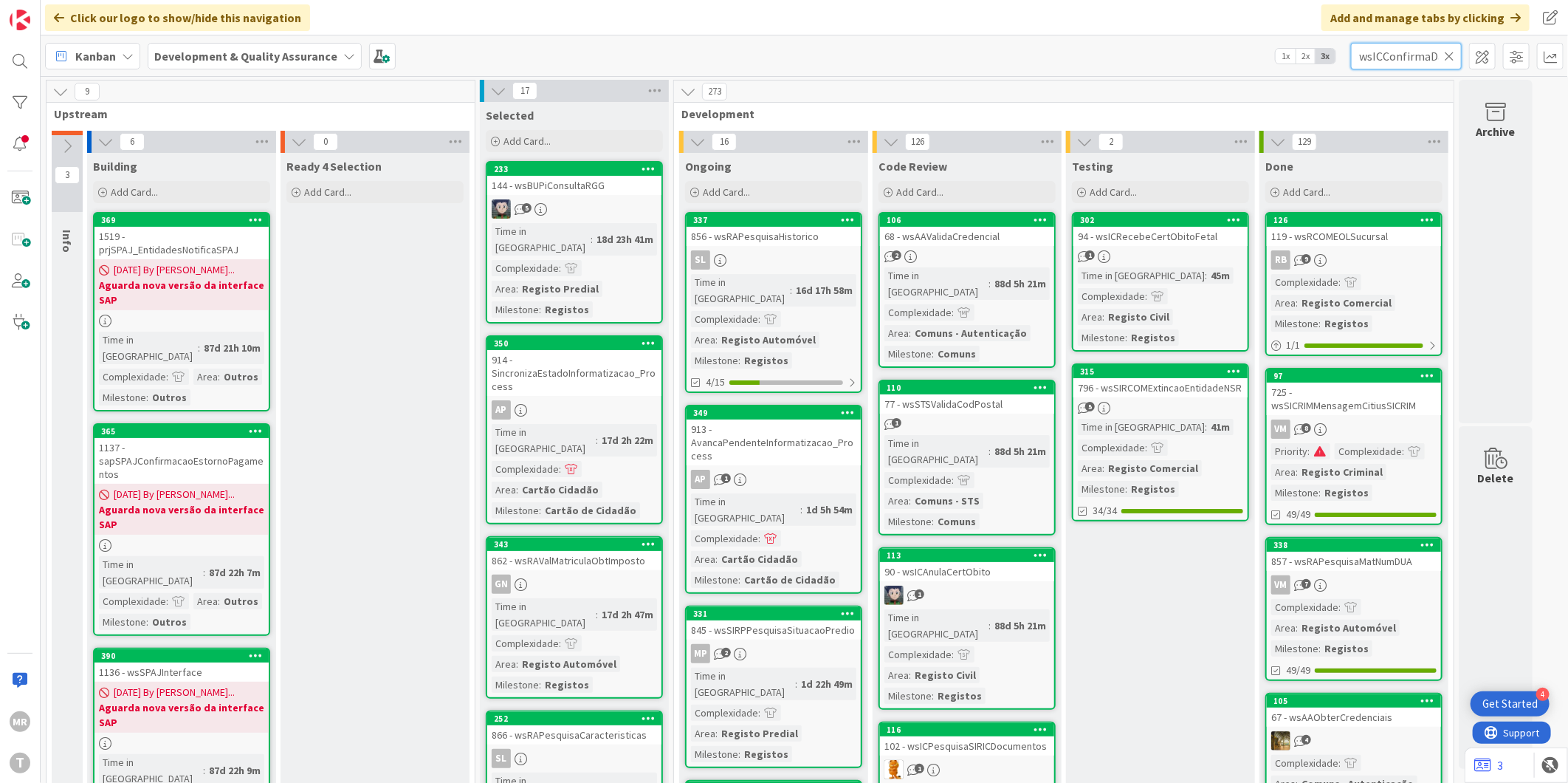
scroll to position [0, 20]
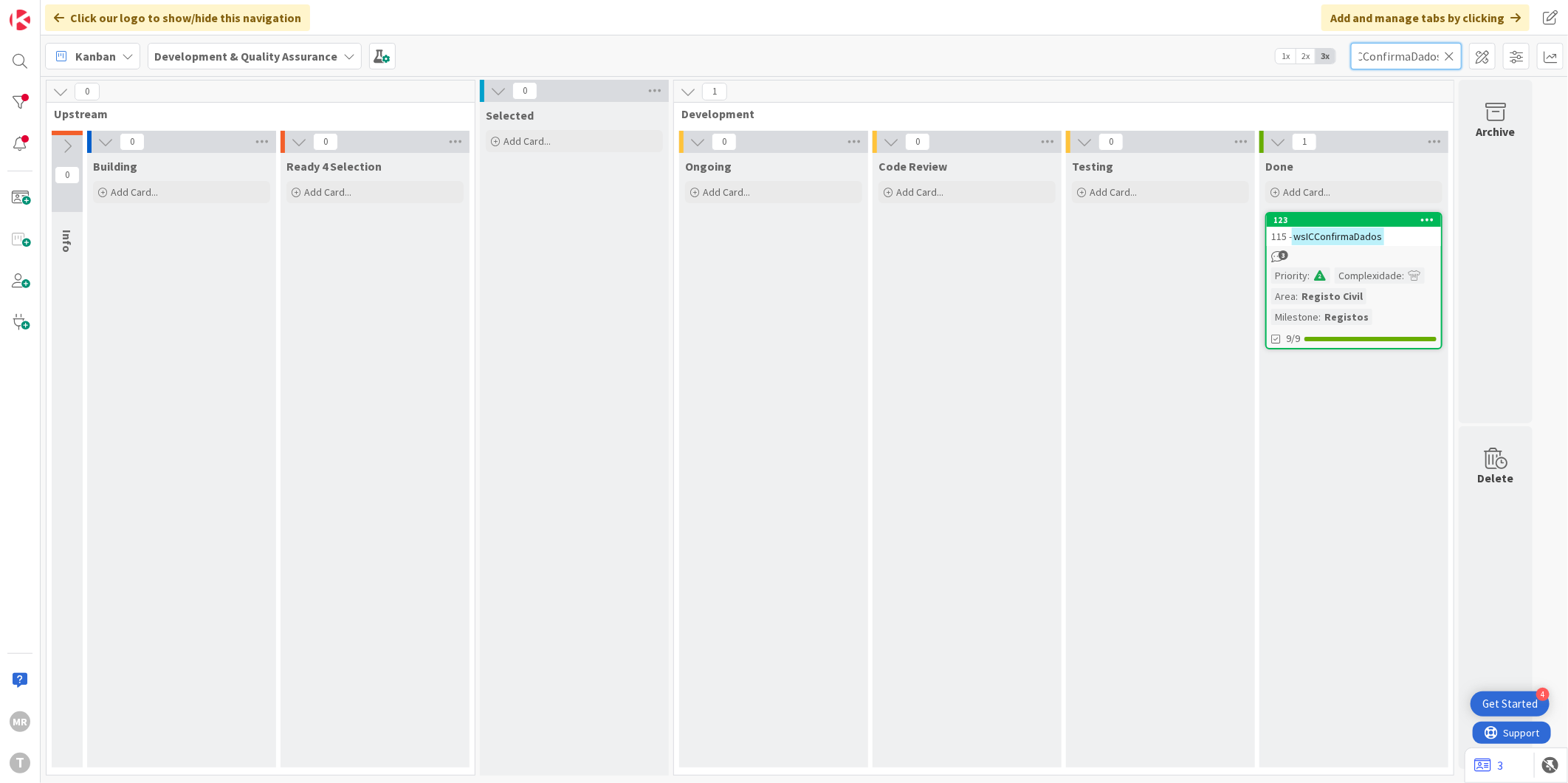
type input "wsICConfirmaDados"
click at [1428, 217] on icon at bounding box center [1428, 219] width 14 height 10
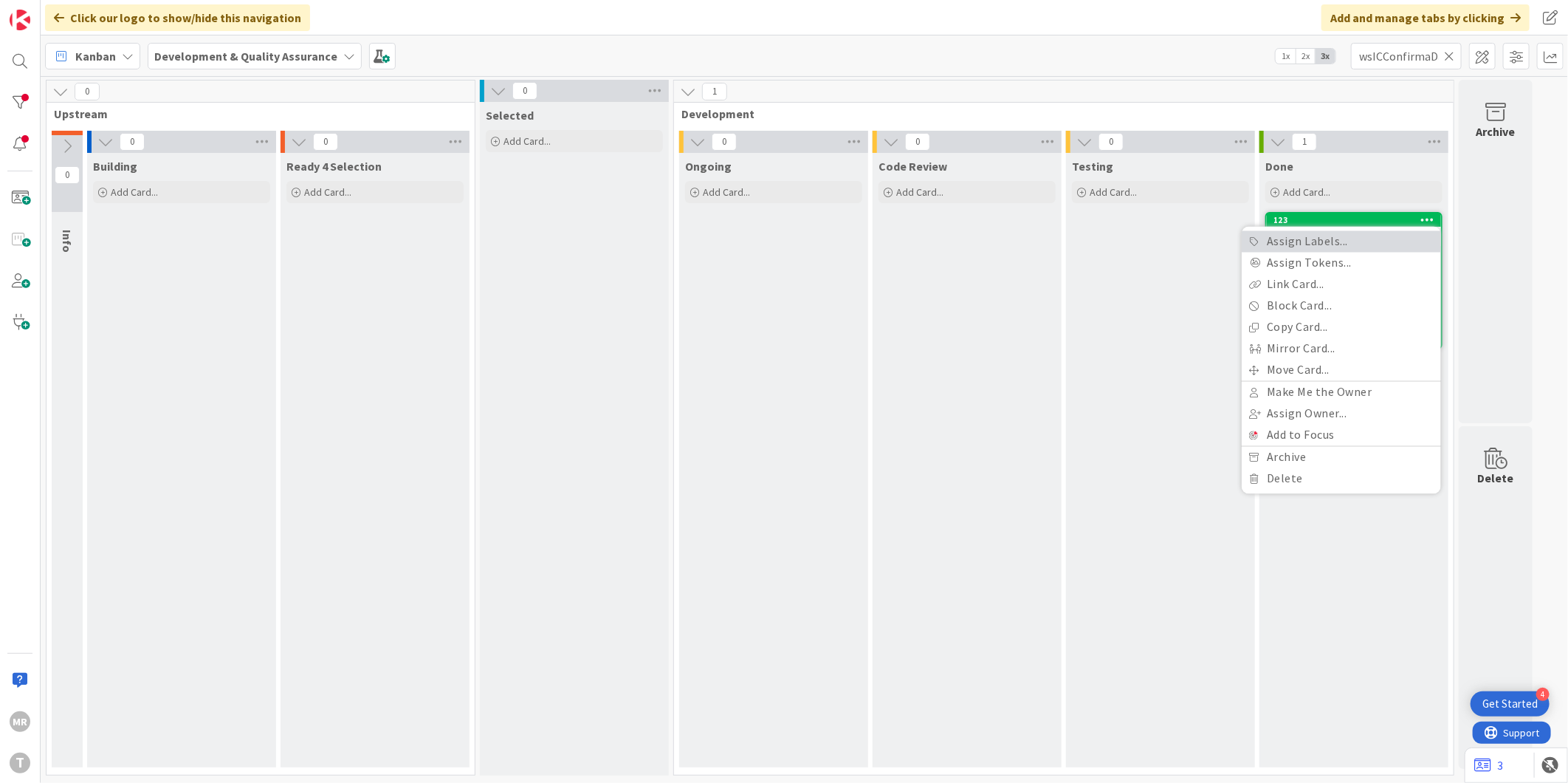
click at [1324, 246] on link "Assign Labels..." at bounding box center [1341, 241] width 199 height 21
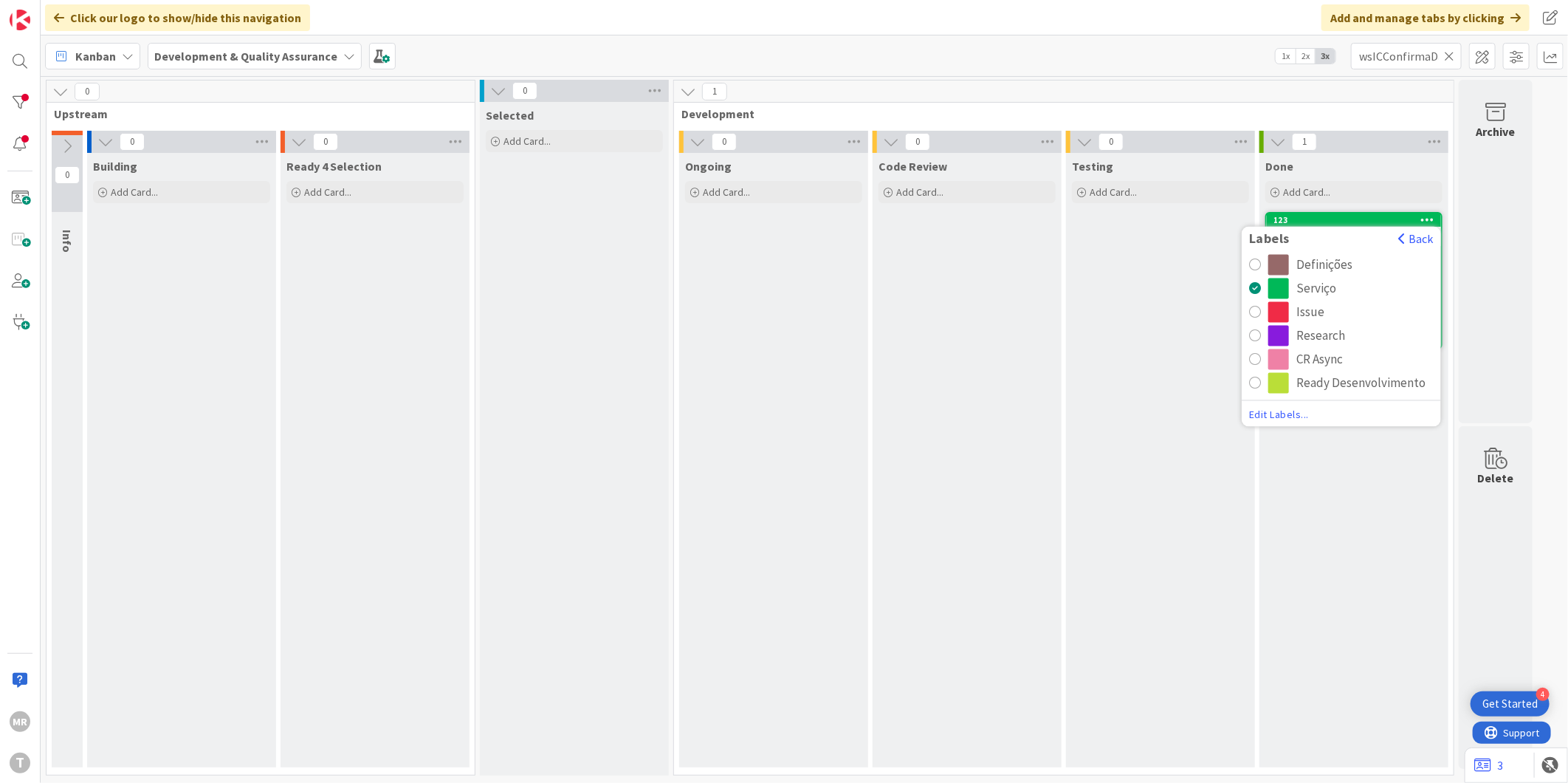
click at [1329, 363] on div "CR Async" at bounding box center [1319, 360] width 47 height 21
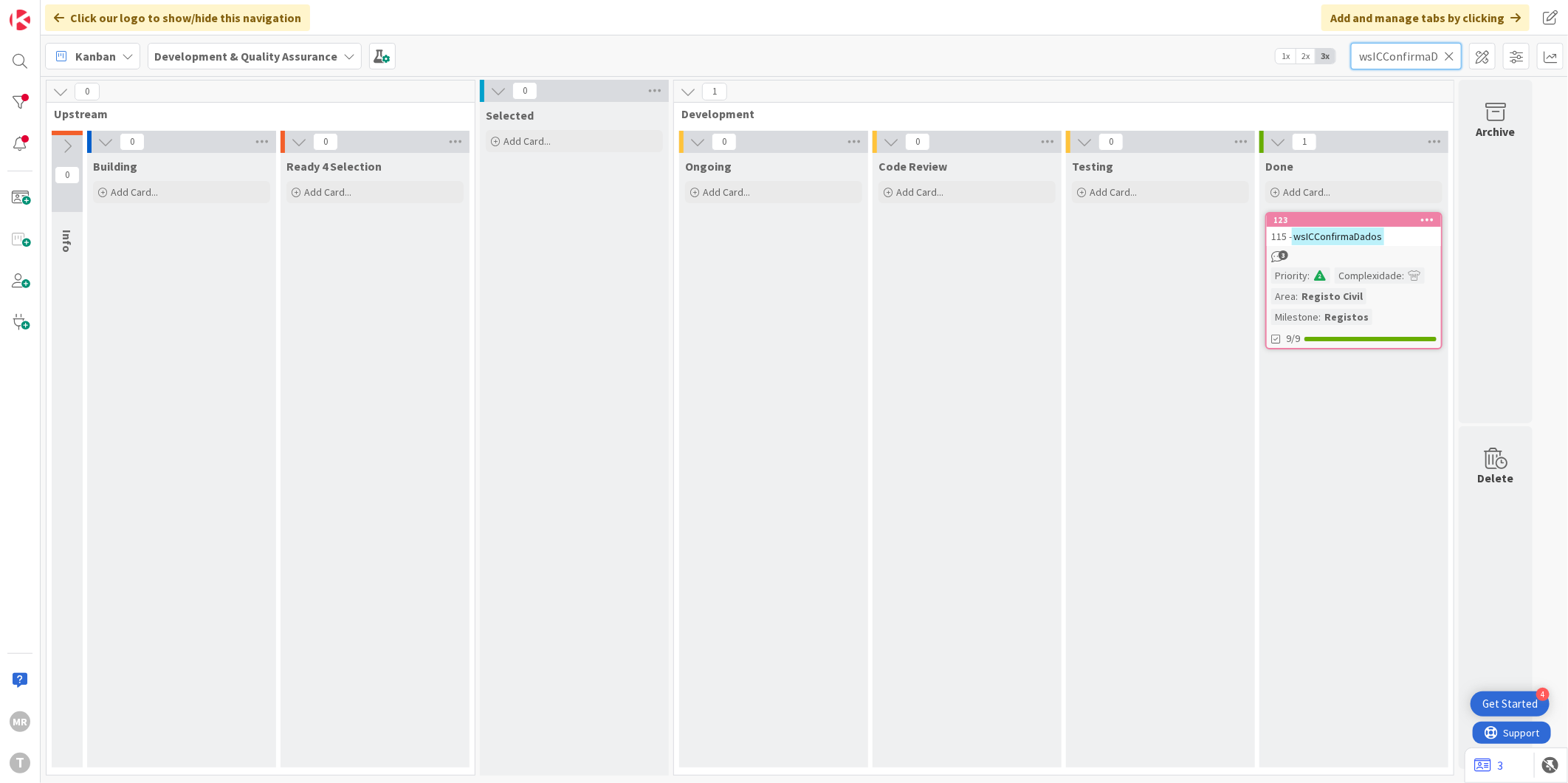
click at [1445, 63] on input "wsICConfirmaDados" at bounding box center [1406, 56] width 111 height 27
click at [1453, 61] on div "wsICConfirmaDados" at bounding box center [1406, 56] width 111 height 27
click at [1445, 61] on icon at bounding box center [1449, 56] width 10 height 13
click at [1399, 63] on input "text" at bounding box center [1406, 56] width 111 height 27
paste input "wsICSIRICPesquisaTitulares"
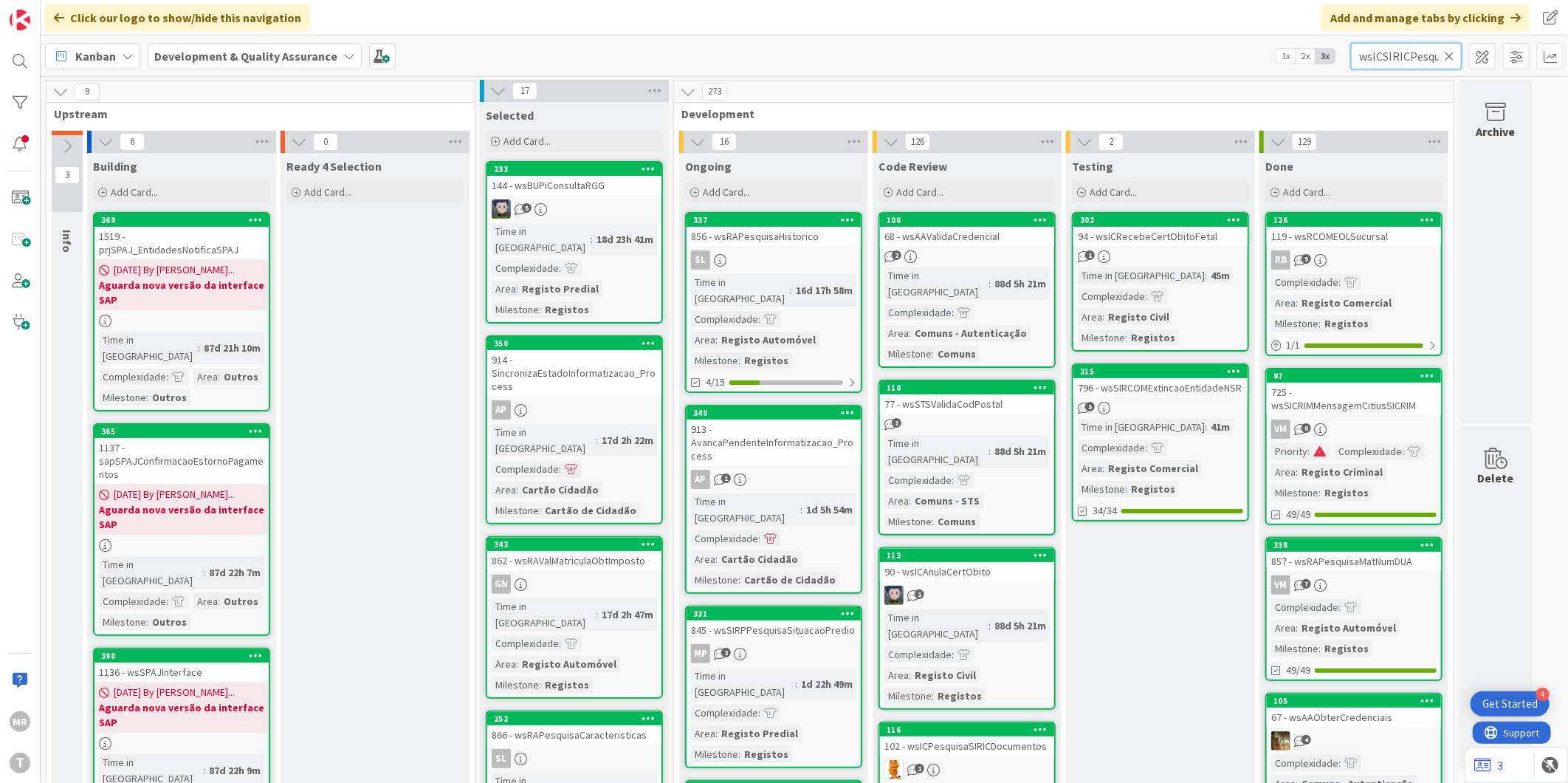
scroll to position [0, 56]
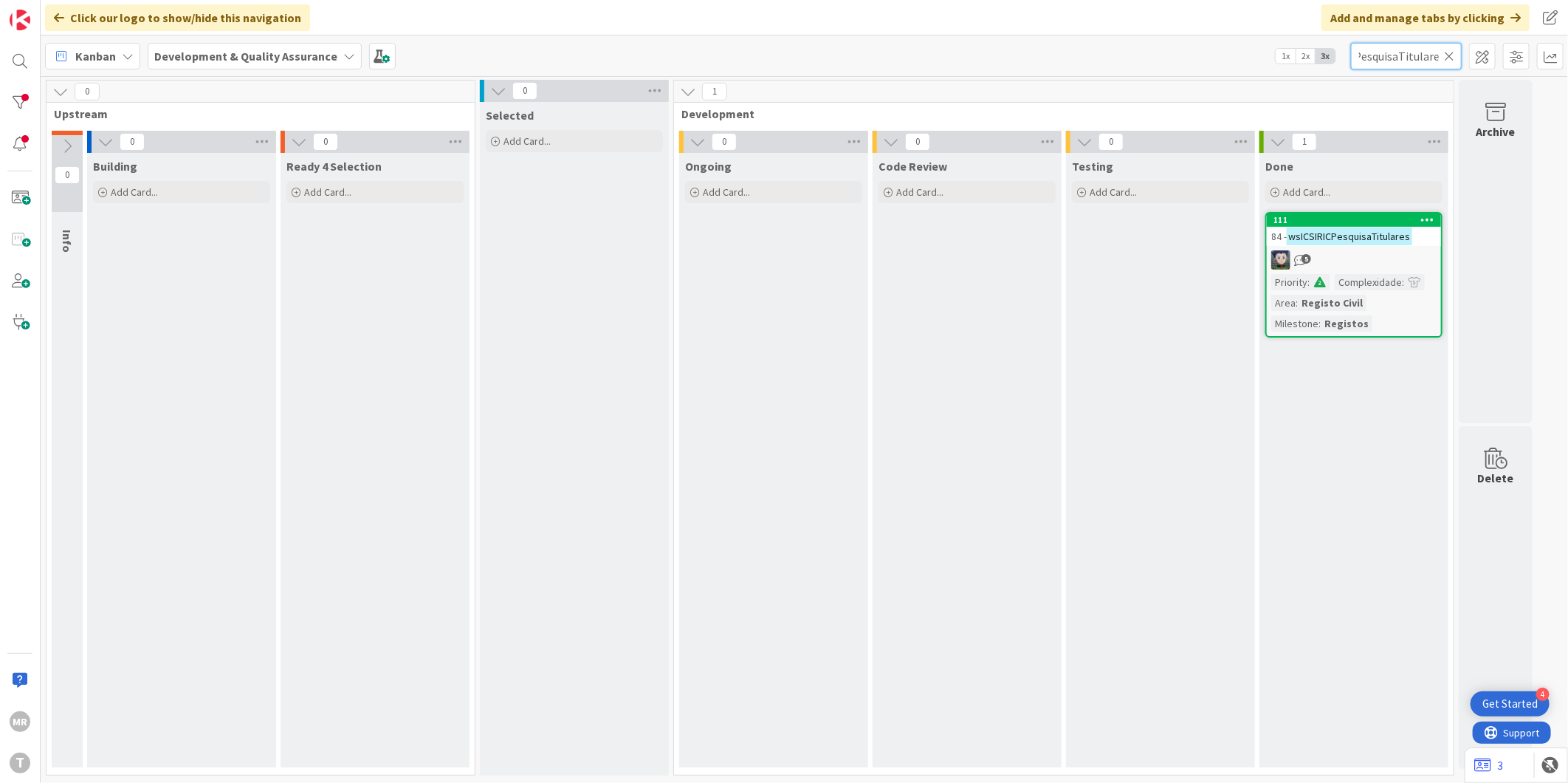
type input "wsICSIRICPesquisaTitulares"
click at [1426, 220] on icon at bounding box center [1428, 219] width 14 height 10
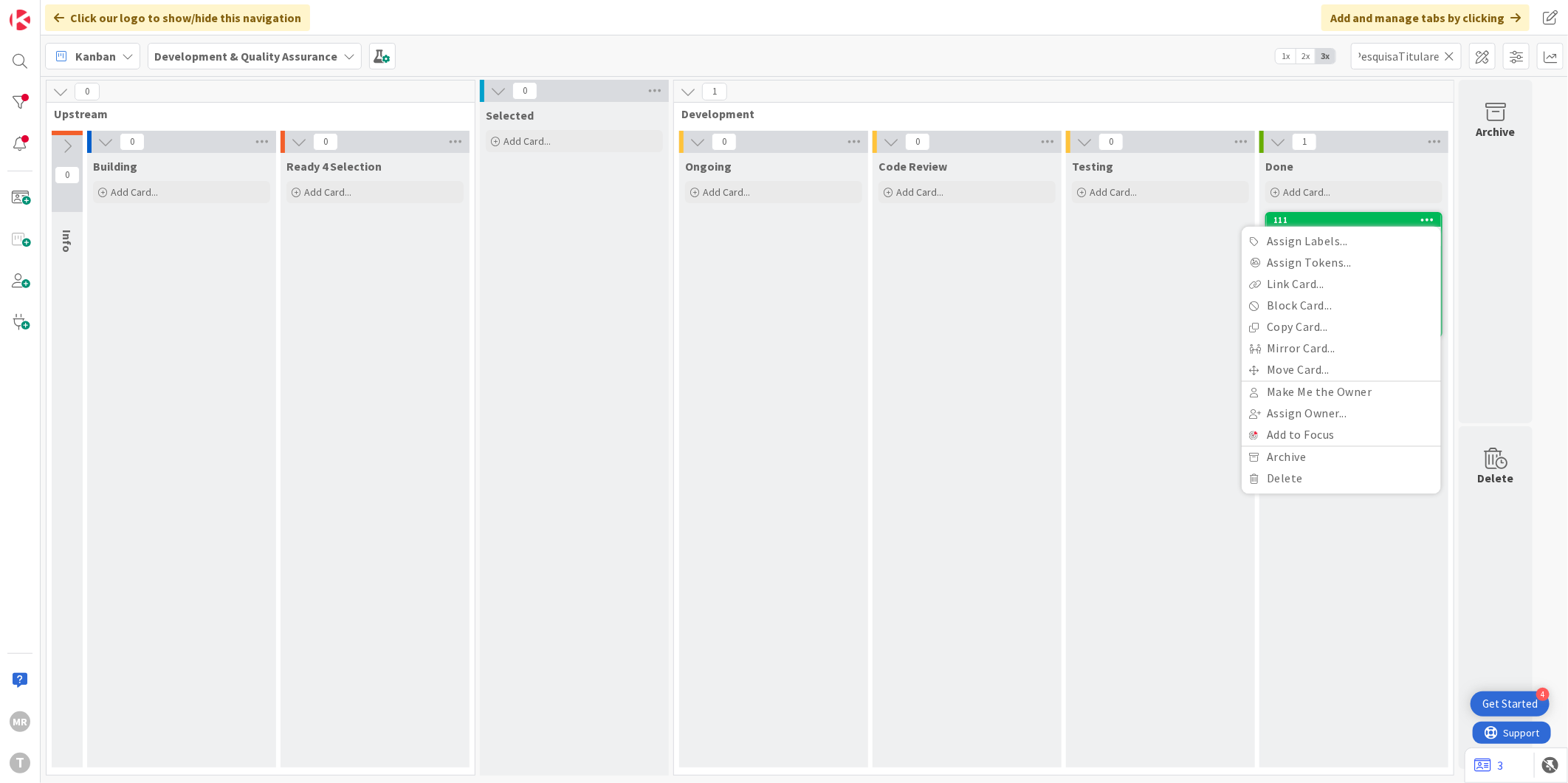
scroll to position [0, 0]
click at [1294, 237] on link "Assign Labels..." at bounding box center [1341, 241] width 199 height 21
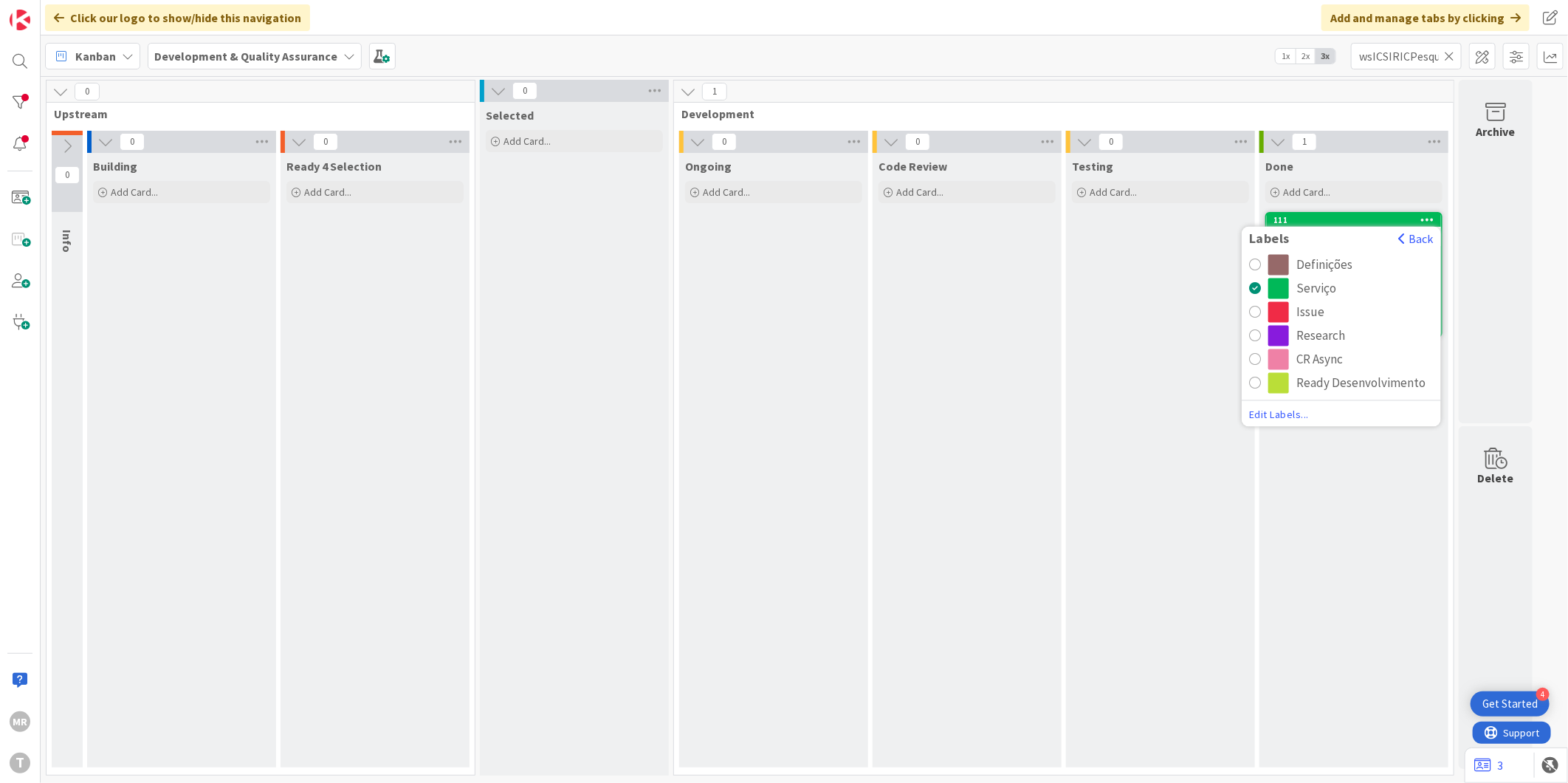
click at [1296, 352] on div "CR Async" at bounding box center [1319, 360] width 47 height 21
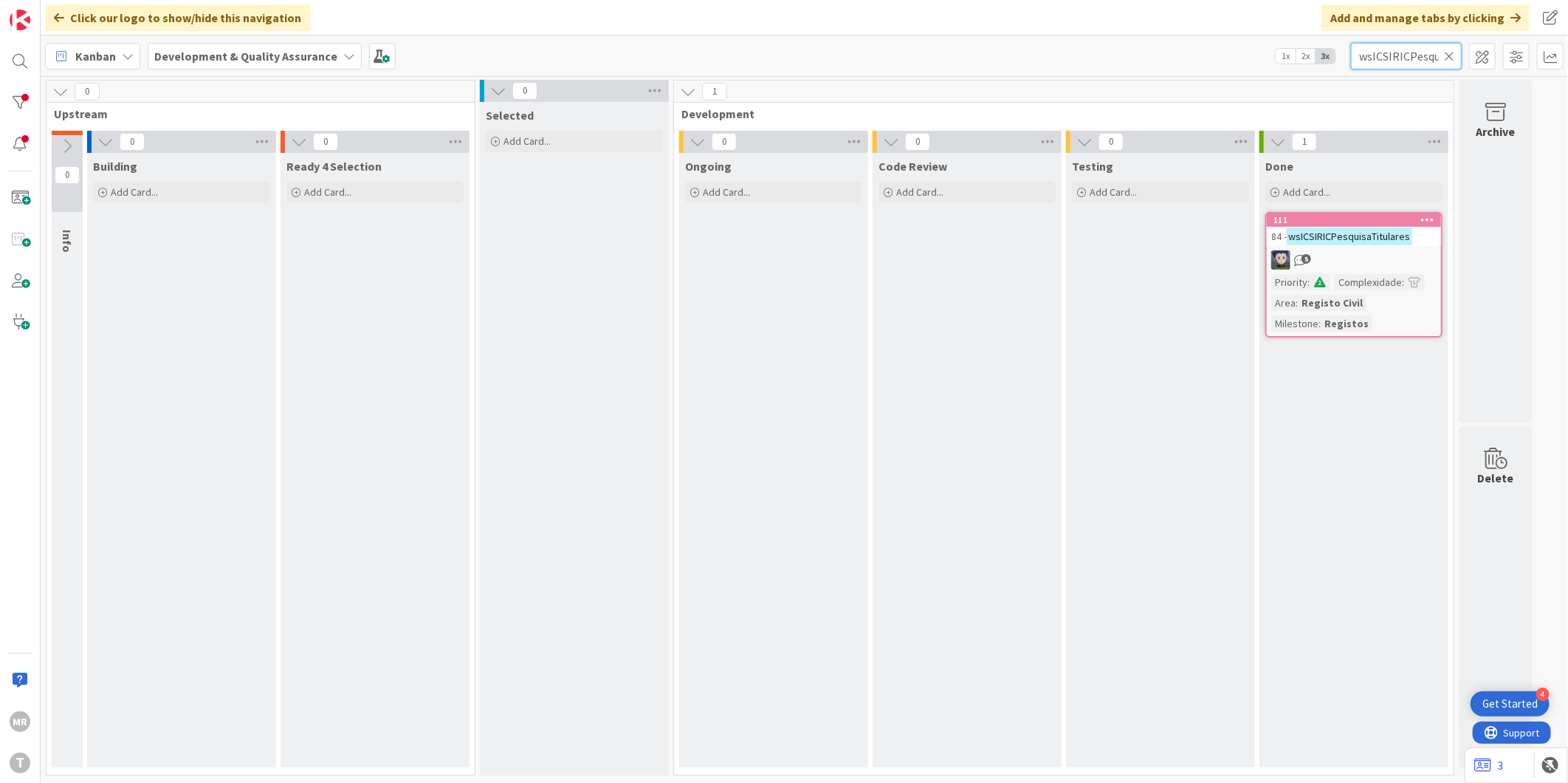
click at [1442, 57] on input "wsICSIRICPesquisaTitulares" at bounding box center [1406, 56] width 111 height 27
click at [1456, 57] on input "wsICSIRICPesquisaTitulares" at bounding box center [1406, 56] width 111 height 27
drag, startPoint x: 1455, startPoint y: 57, endPoint x: 1443, endPoint y: 59, distance: 12.2
click at [1452, 57] on icon at bounding box center [1449, 56] width 10 height 13
click at [1396, 59] on input "text" at bounding box center [1406, 56] width 111 height 27
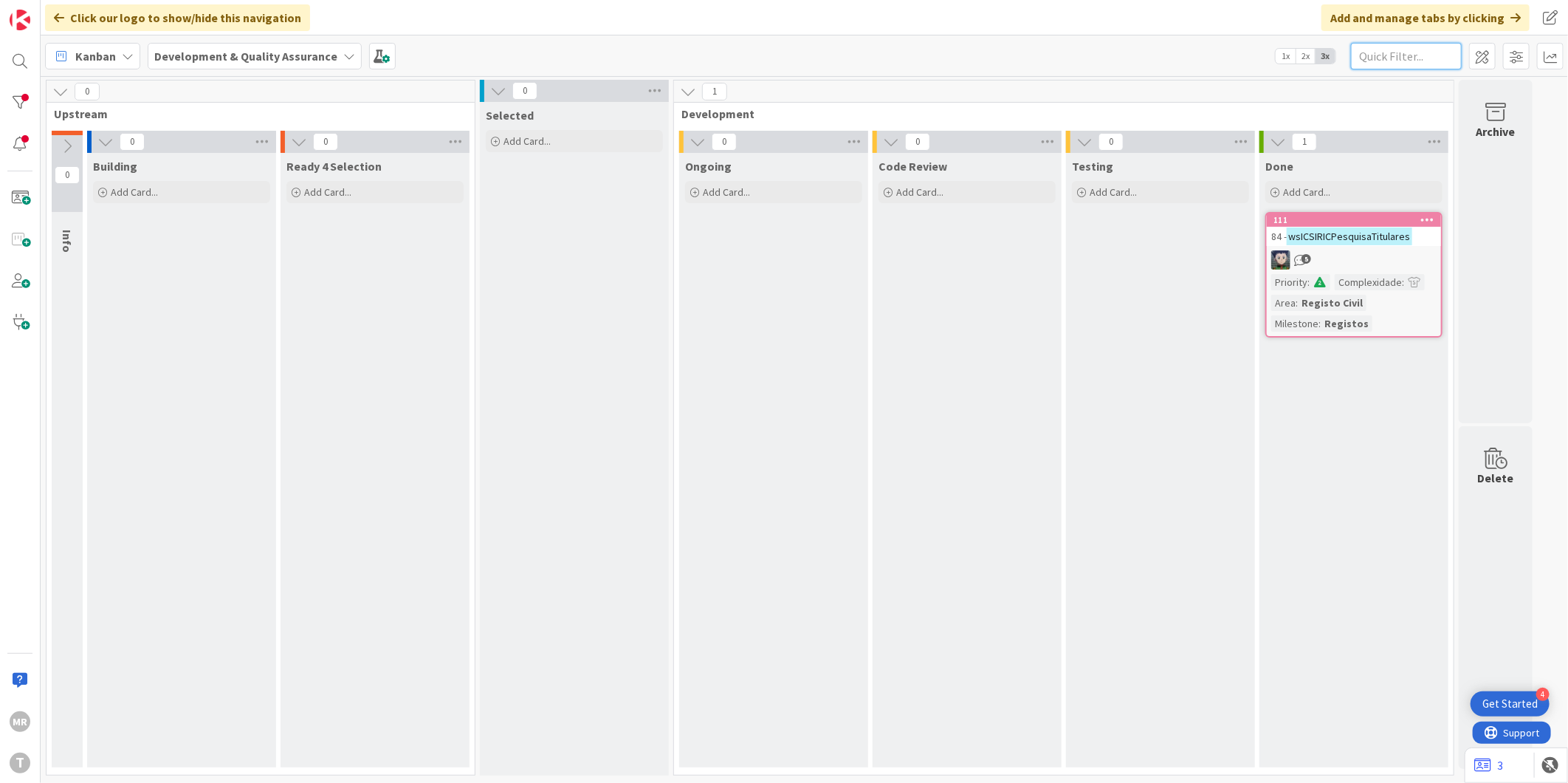
paste input "wsICVerificaElegibilidade"
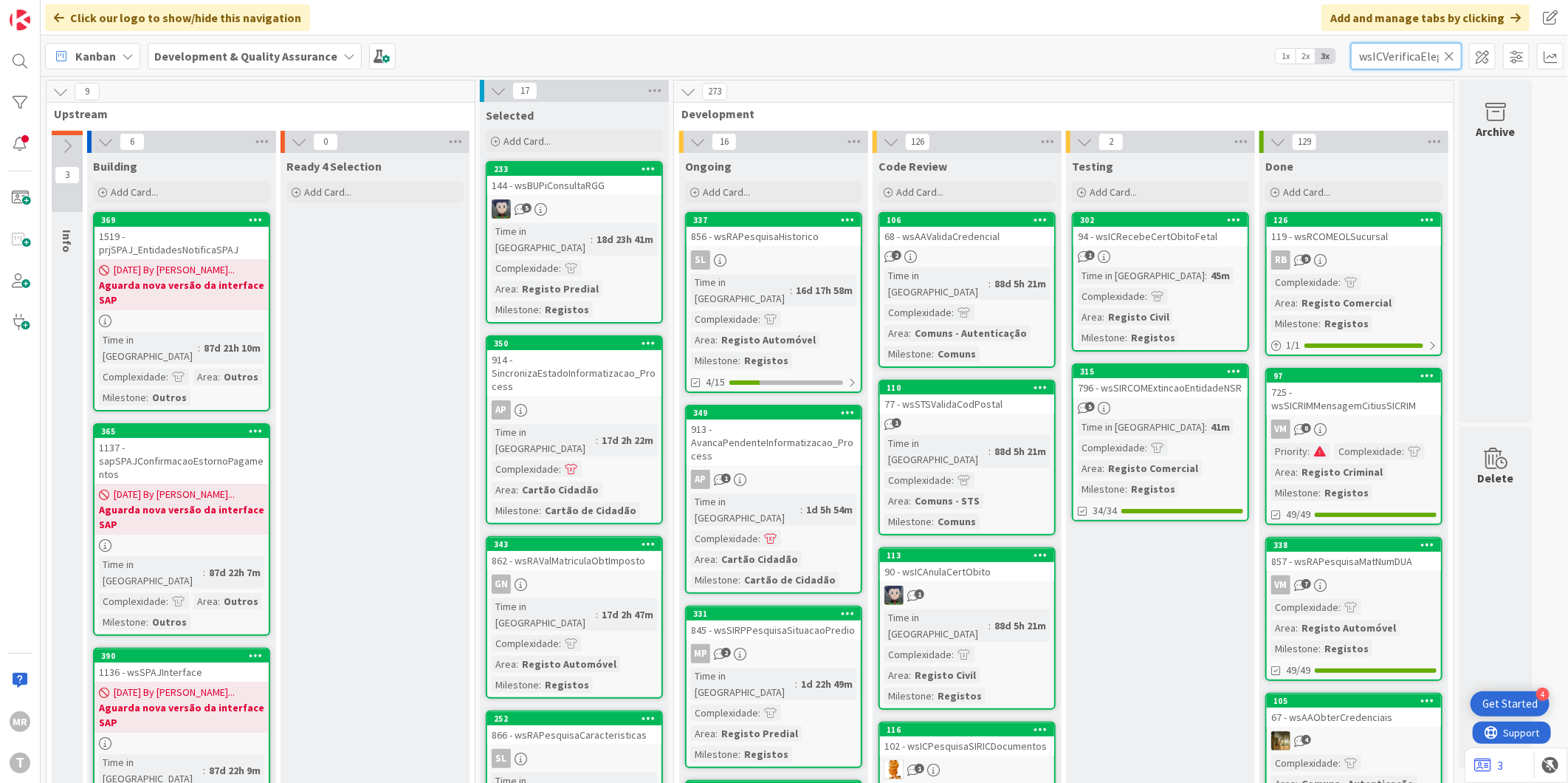
scroll to position [0, 44]
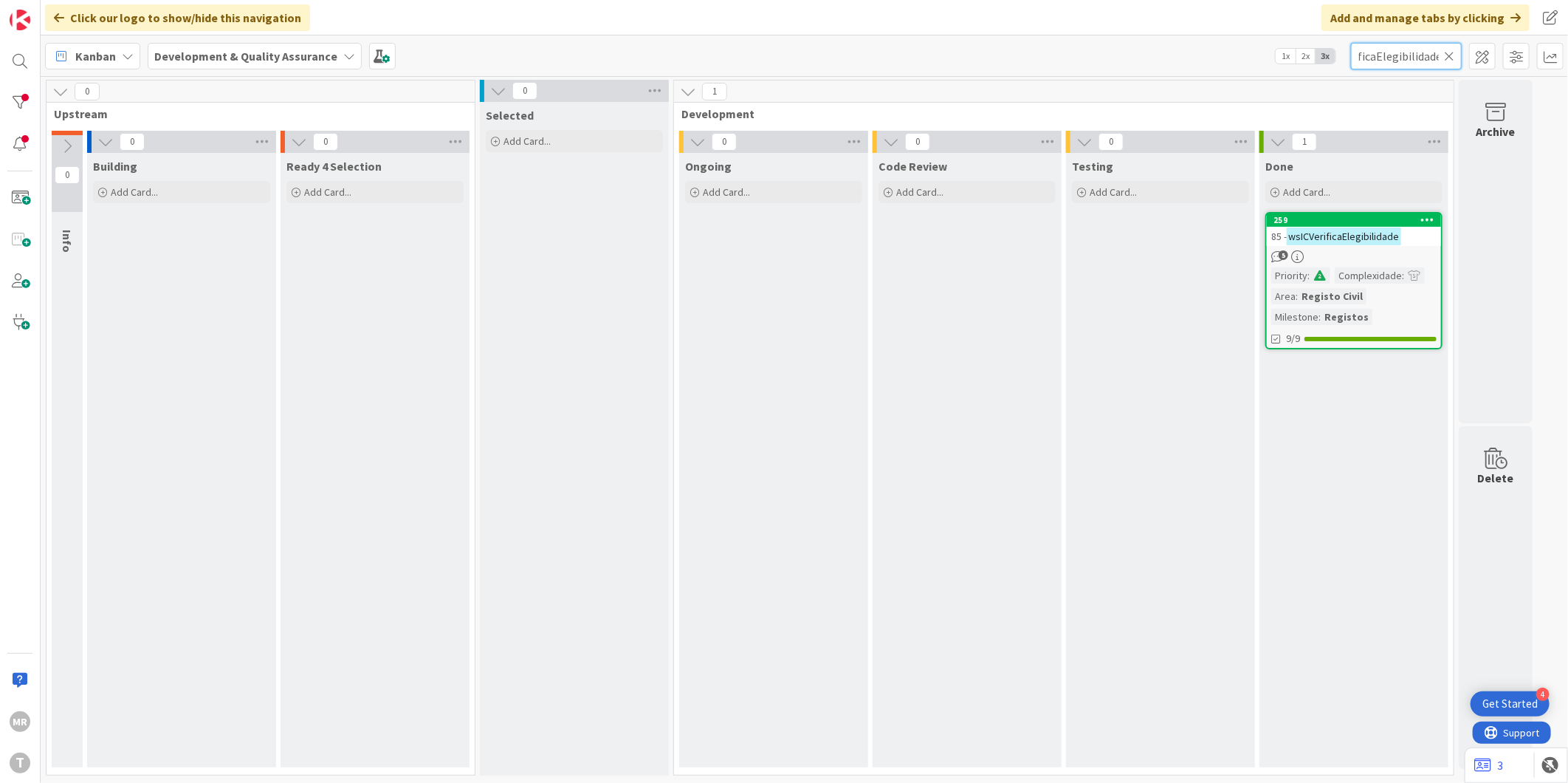
type input "wsICVerificaElegibilidade"
click at [1423, 217] on icon at bounding box center [1428, 219] width 14 height 10
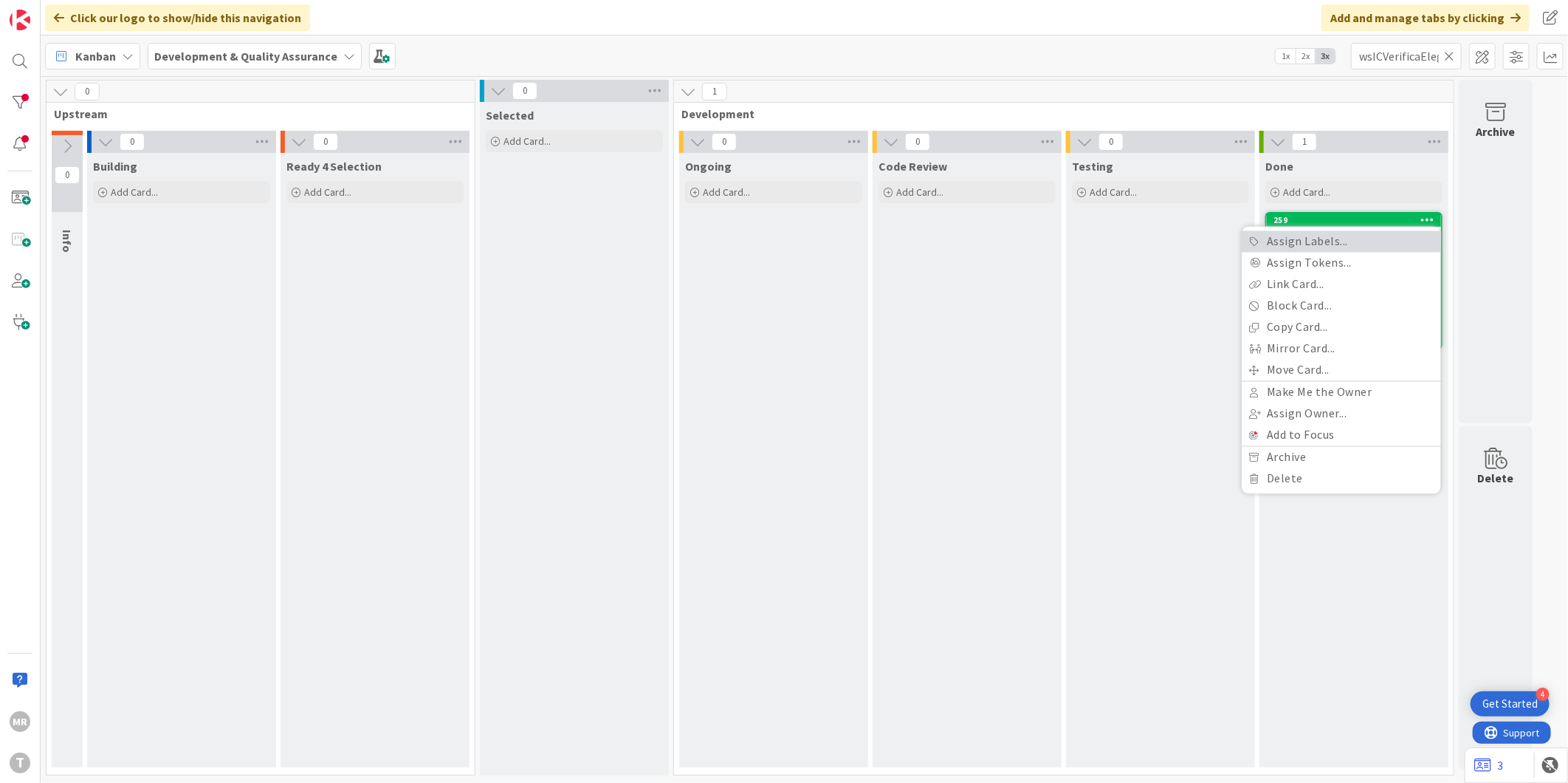
click at [1393, 238] on link "Assign Labels..." at bounding box center [1341, 241] width 199 height 21
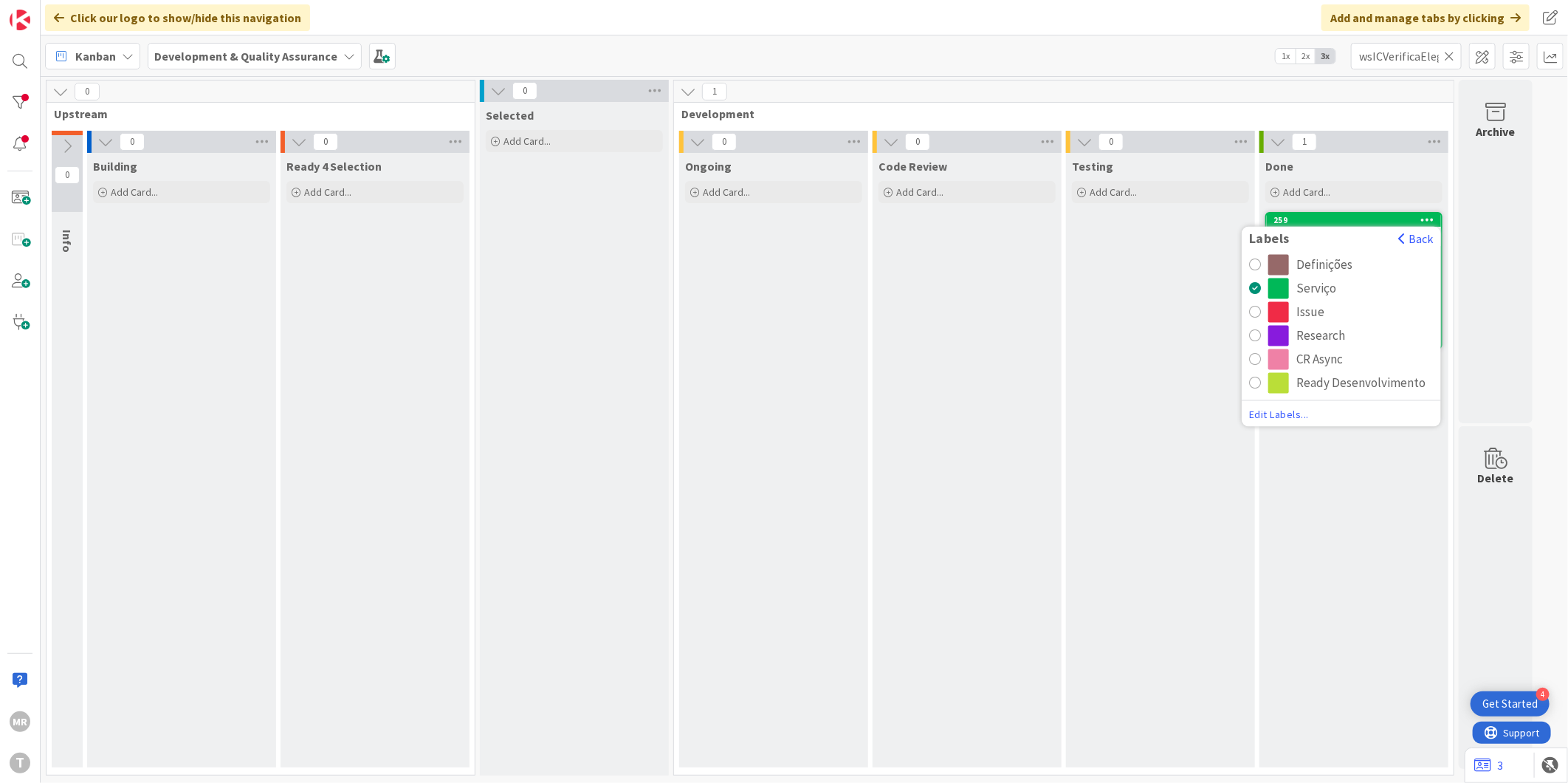
click at [1331, 356] on div "CR Async" at bounding box center [1319, 360] width 47 height 21
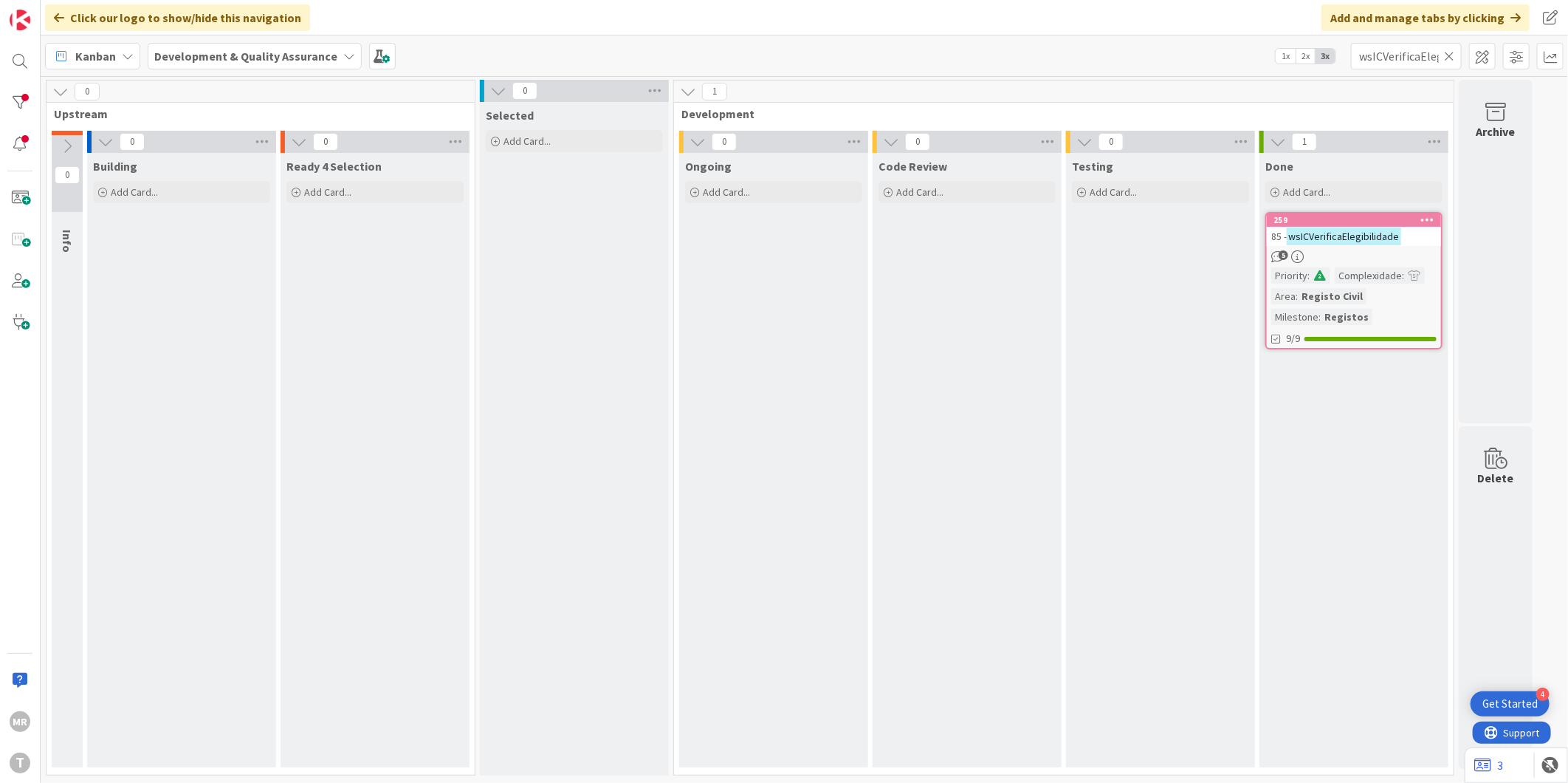
drag, startPoint x: 1452, startPoint y: 57, endPoint x: 1427, endPoint y: 57, distance: 25.0
click at [1452, 57] on icon at bounding box center [1449, 56] width 10 height 13
click at [1410, 55] on input "text" at bounding box center [1406, 56] width 111 height 27
paste input "wsICPesquisaBiOnomastica"
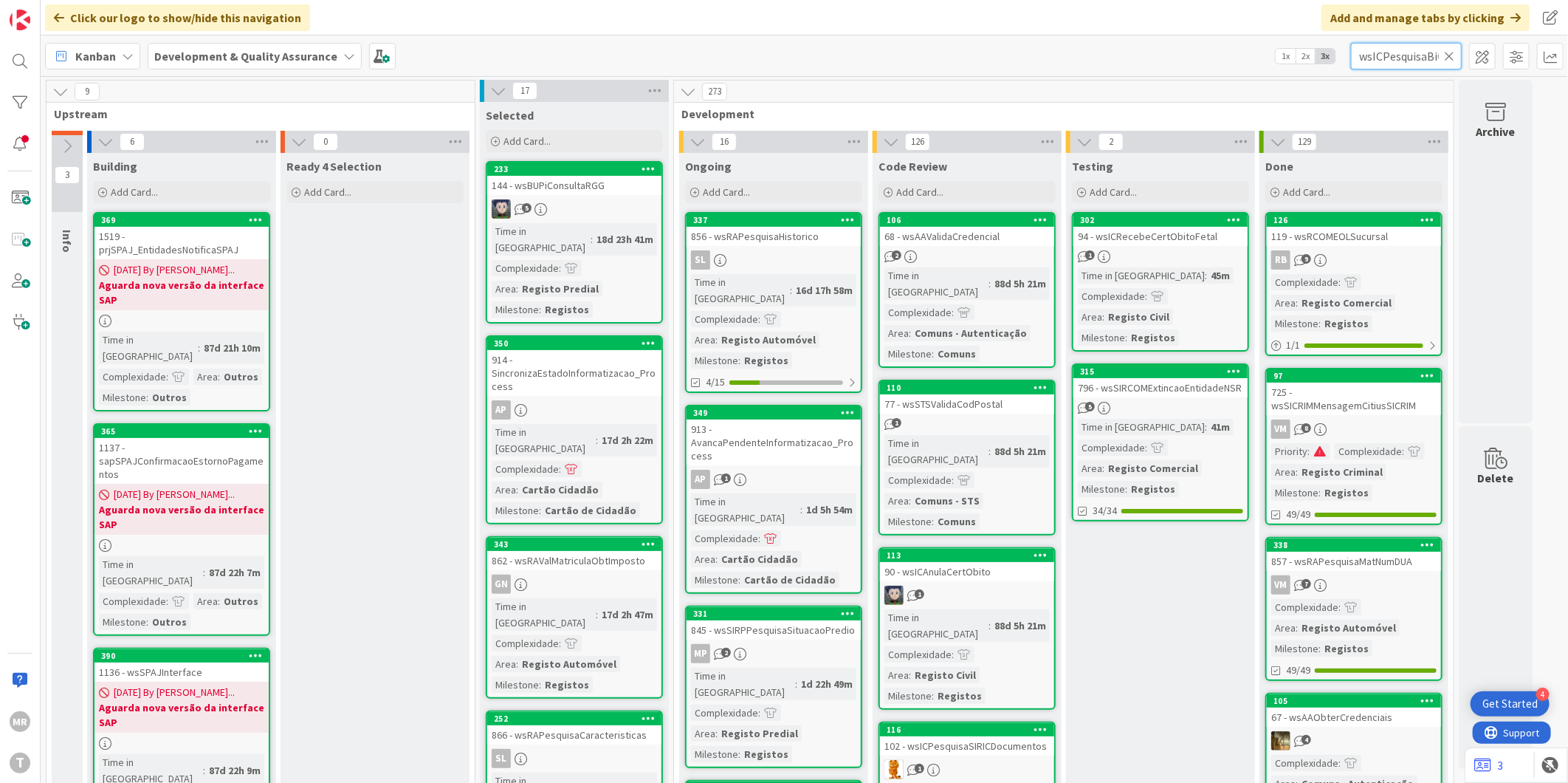
scroll to position [0, 56]
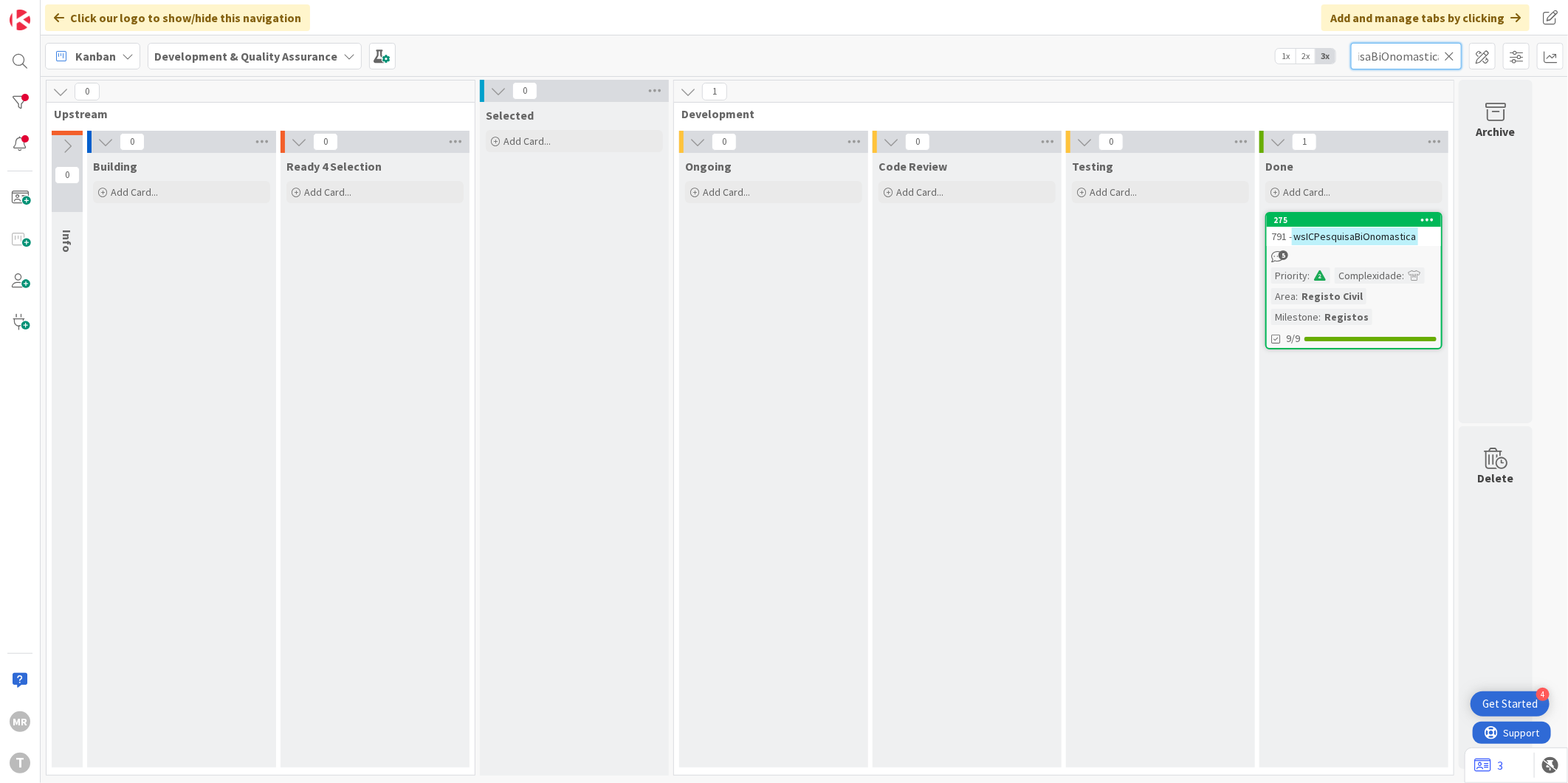
type input "wsICPesquisaBiOnomastica"
click at [1426, 222] on icon at bounding box center [1428, 219] width 14 height 10
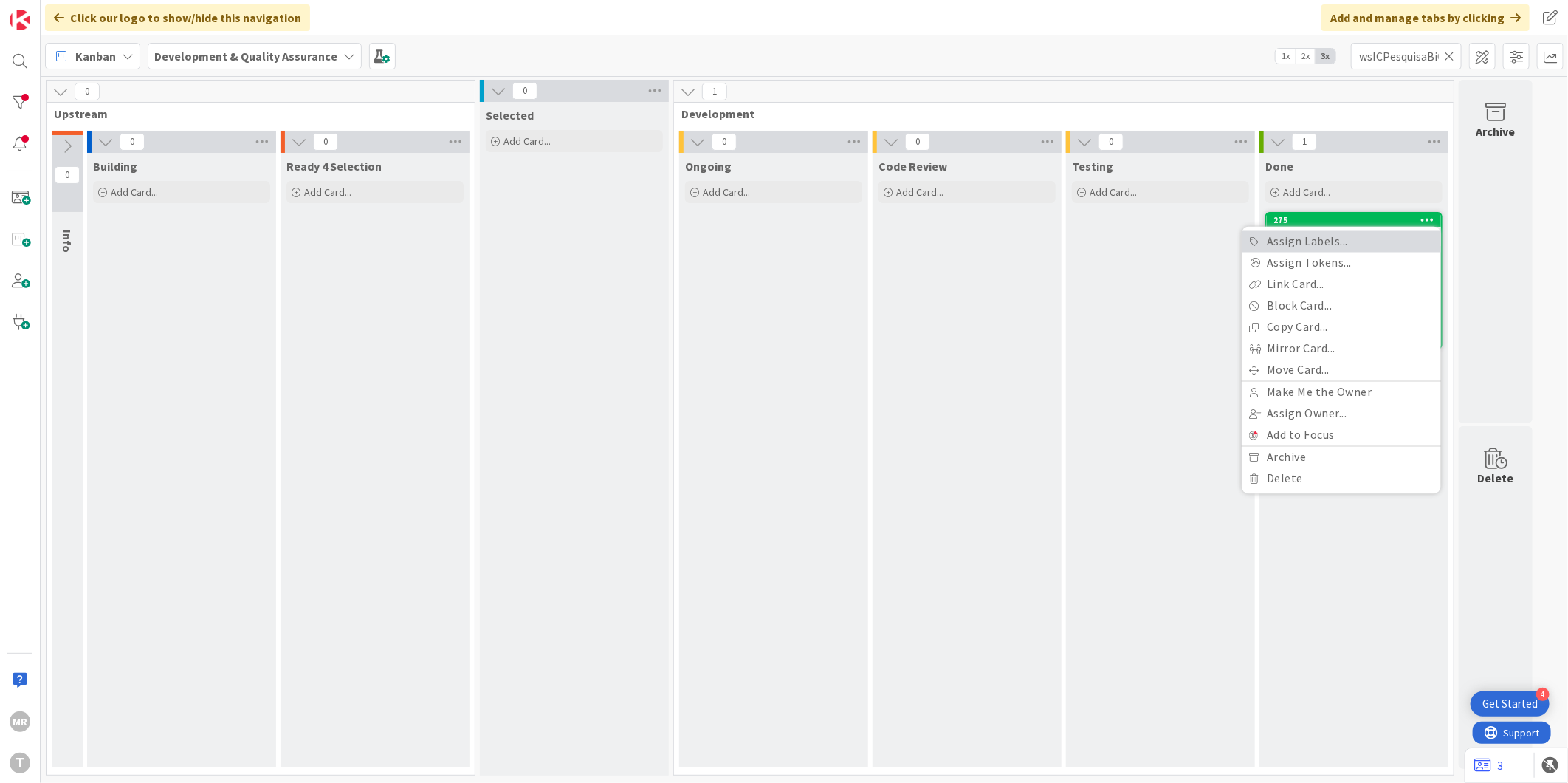
click at [1379, 244] on link "Assign Labels..." at bounding box center [1341, 241] width 199 height 21
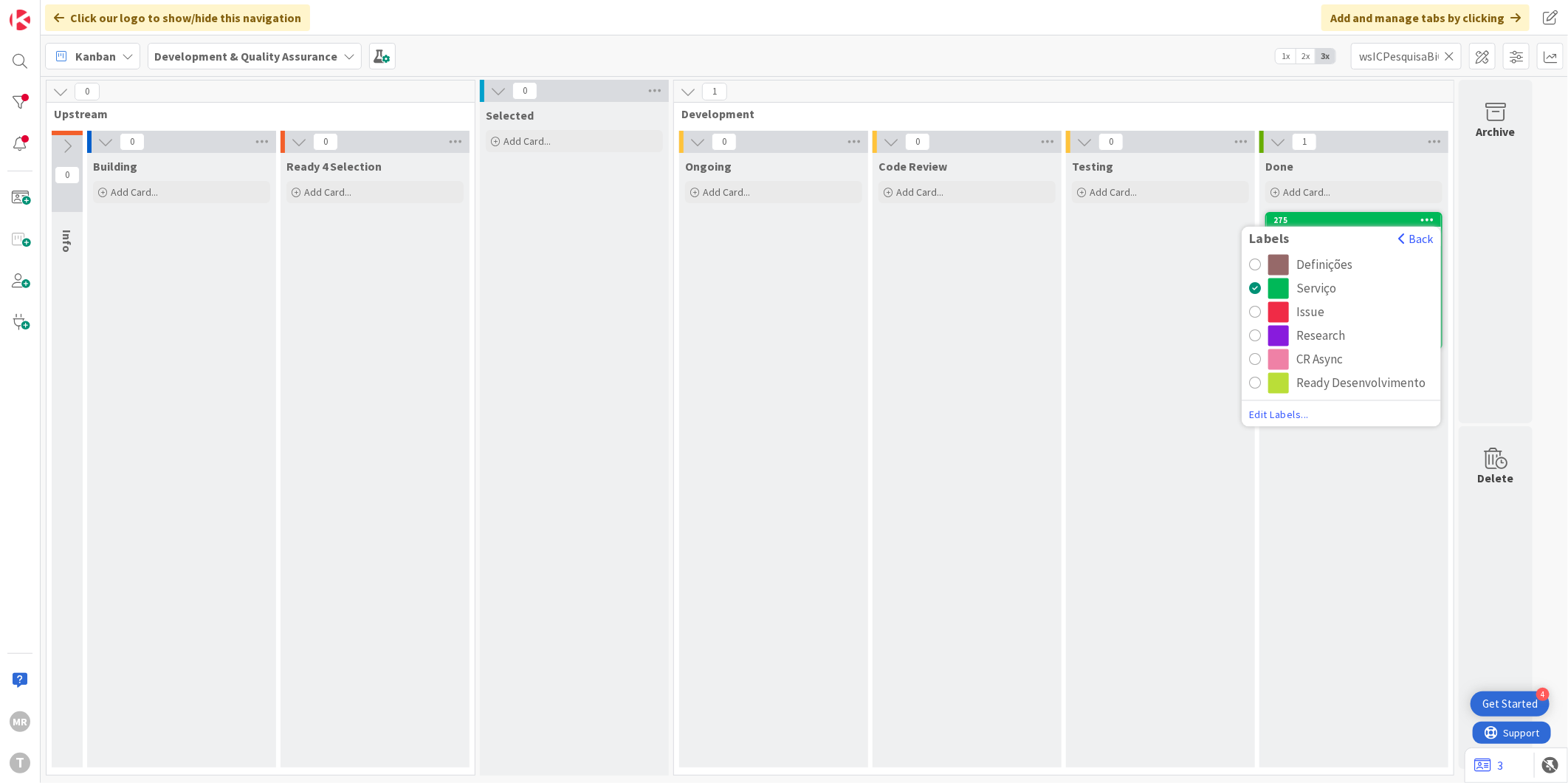
click at [1309, 363] on div "CR Async" at bounding box center [1319, 360] width 47 height 21
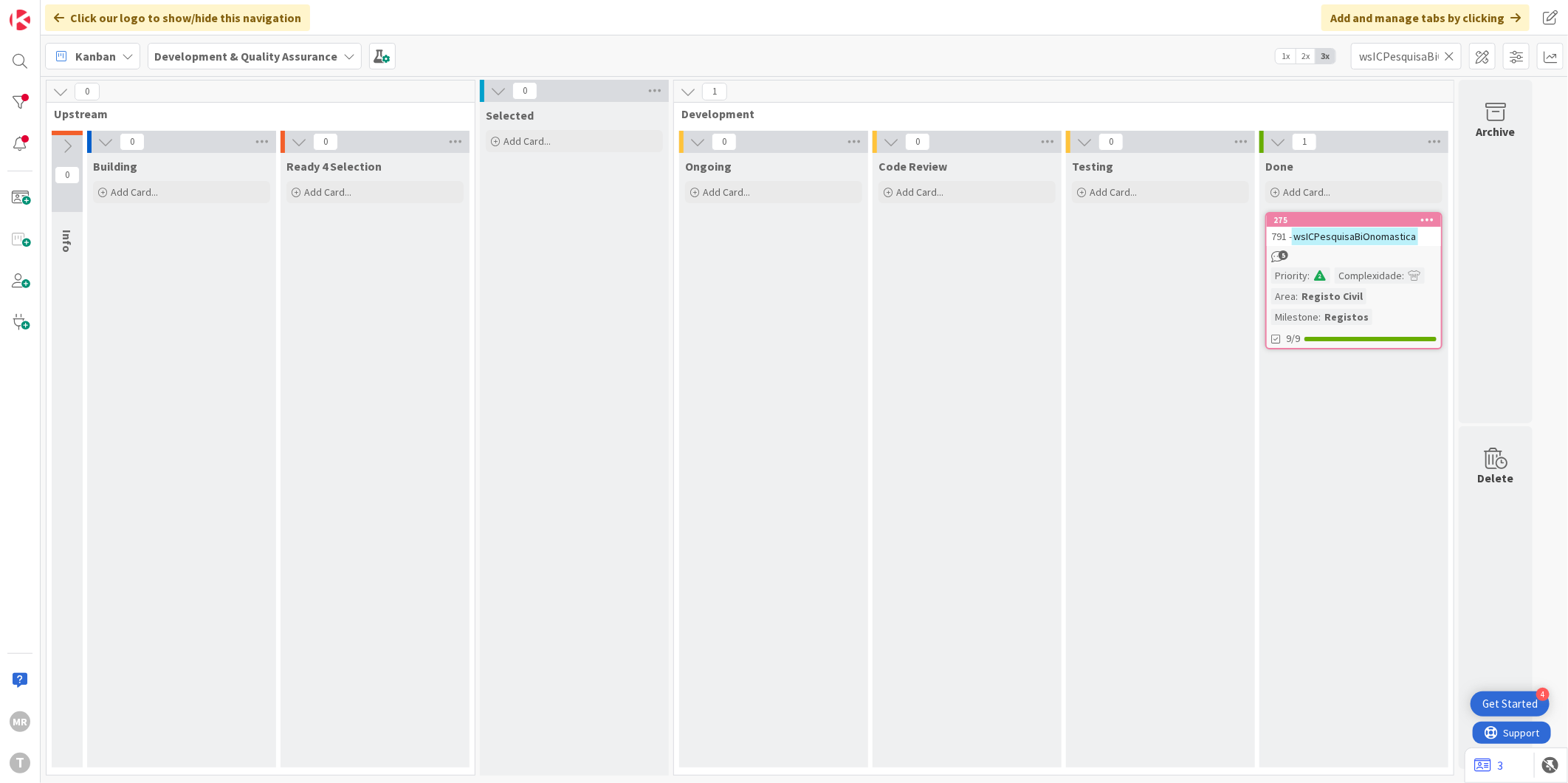
click at [1451, 55] on icon at bounding box center [1449, 56] width 10 height 13
click at [1419, 57] on input "text" at bounding box center [1406, 56] width 111 height 27
paste input "wsICSIRICInsereNacionalidadePorAverbamento"
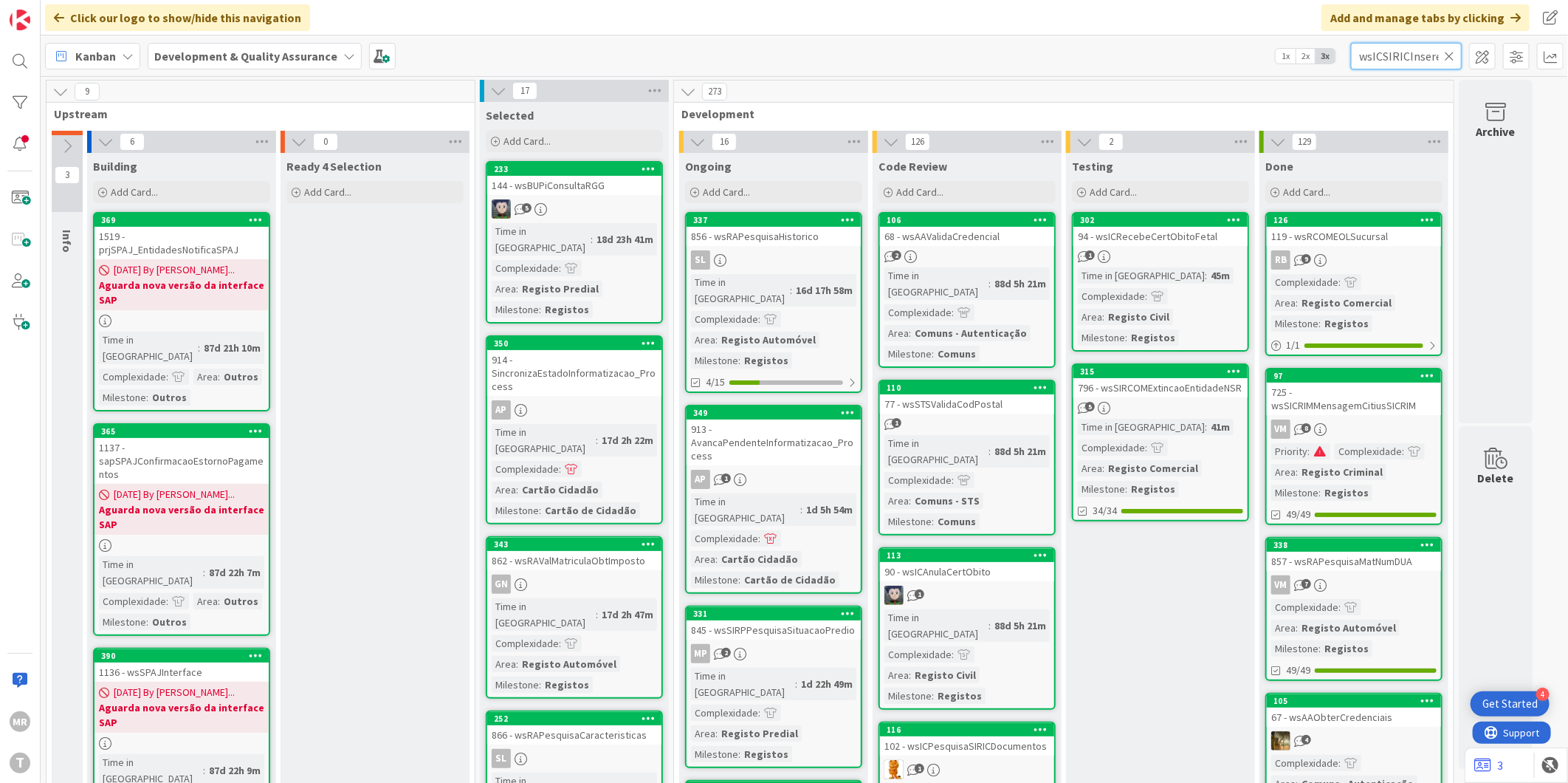
scroll to position [0, 153]
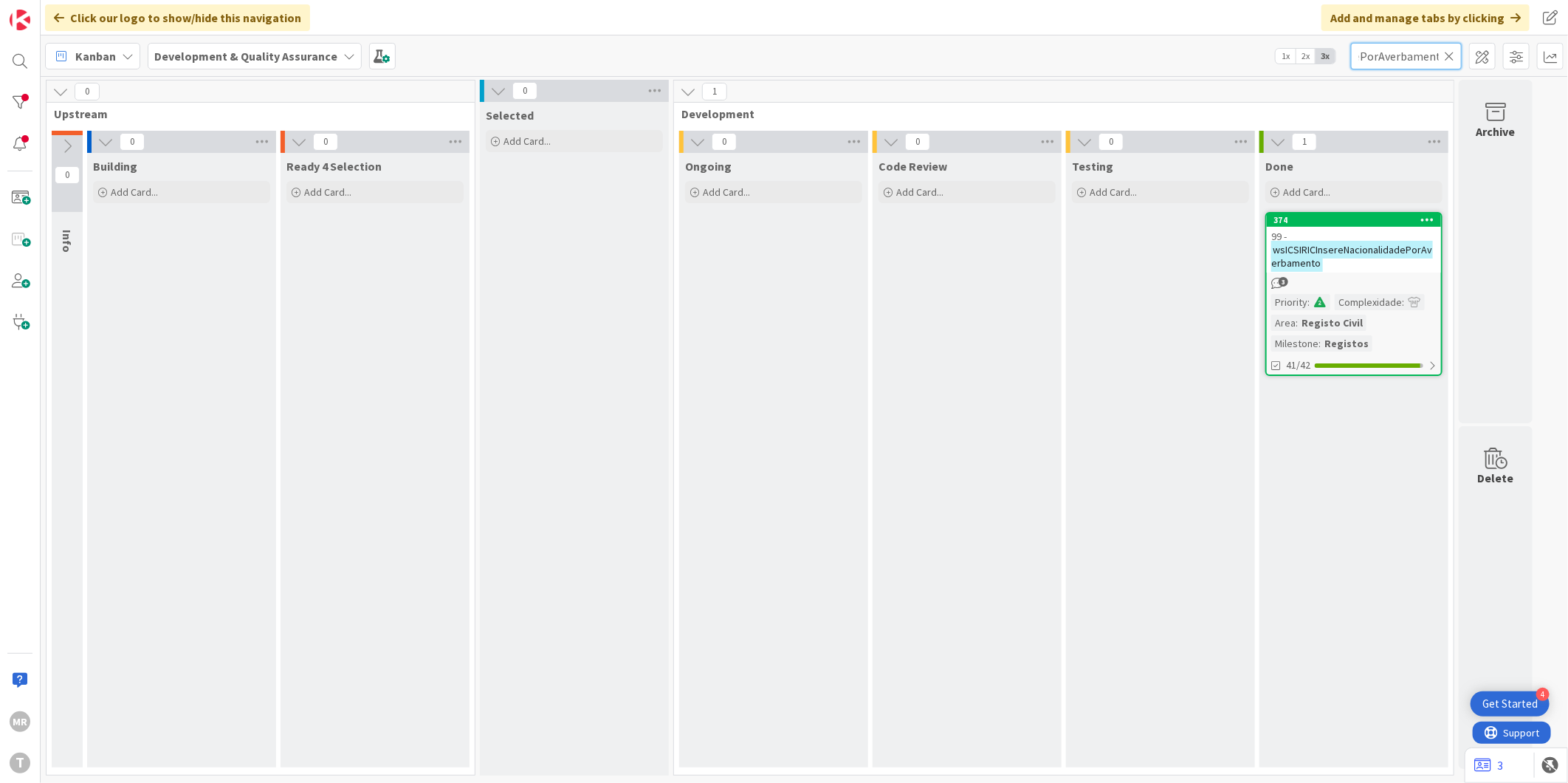
type input "wsICSIRICInsereNacionalidadePorAverbamento"
click at [1433, 223] on icon at bounding box center [1428, 219] width 14 height 10
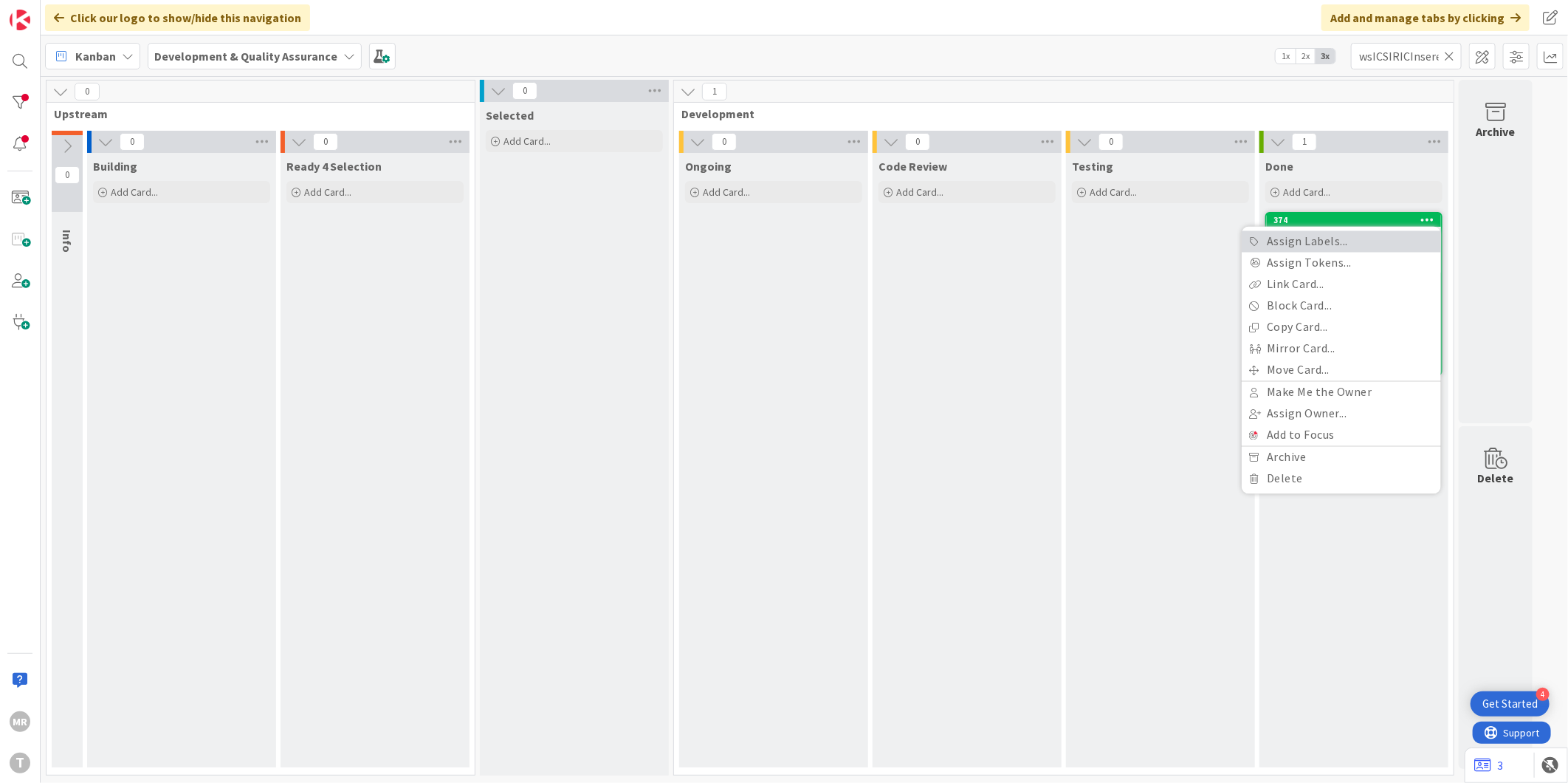
click at [1357, 242] on link "Assign Labels..." at bounding box center [1341, 241] width 199 height 21
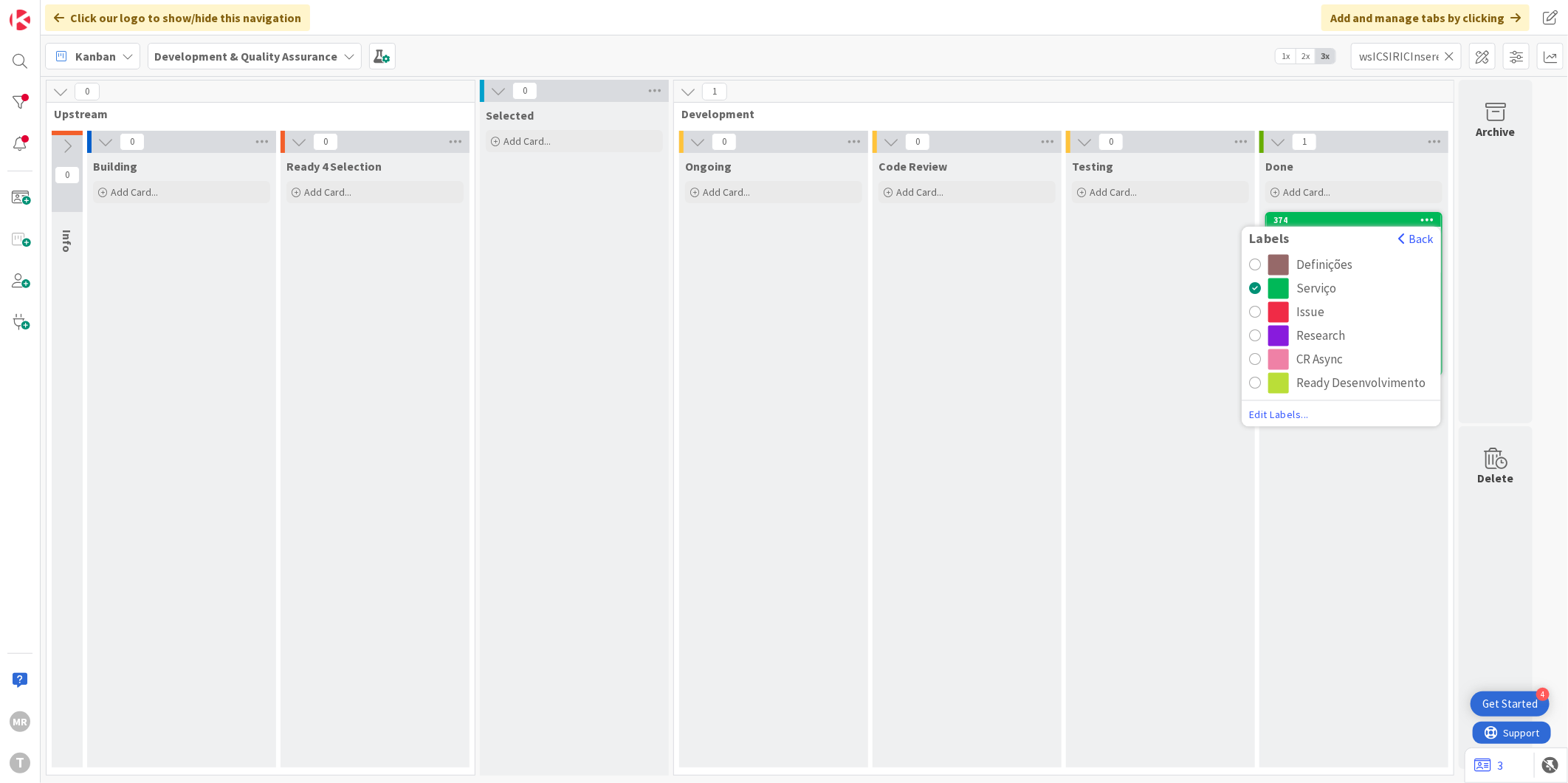
click at [1316, 356] on div "CR Async" at bounding box center [1319, 360] width 47 height 21
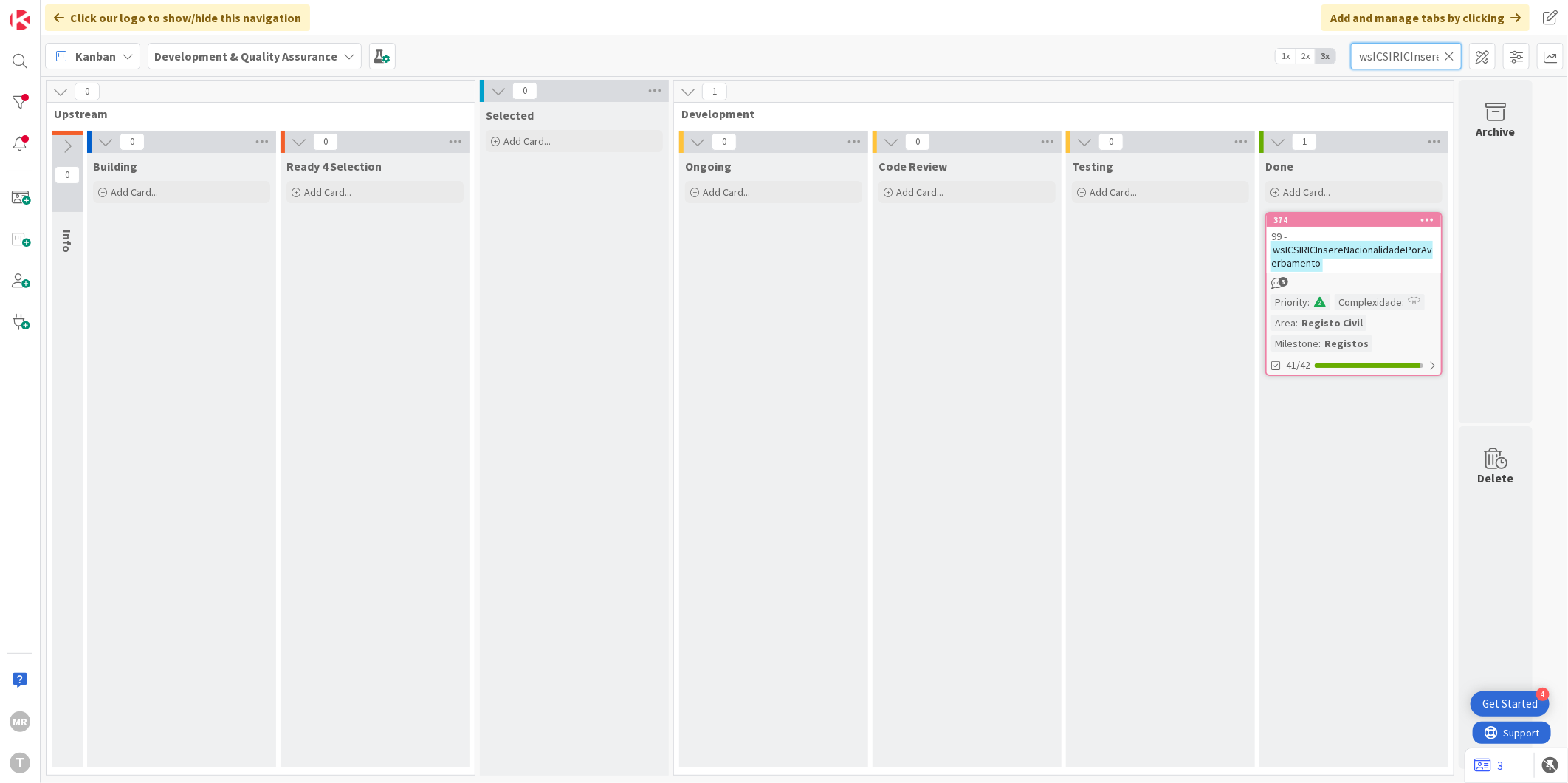
click at [1451, 47] on input "wsICSIRICInsereNacionalidadePorAverbamento" at bounding box center [1406, 56] width 111 height 27
click at [1414, 61] on input "wsICSIRICInsereNacionalidadePorAverbamento" at bounding box center [1406, 56] width 111 height 27
click at [1451, 57] on icon at bounding box center [1449, 56] width 10 height 13
click at [1422, 63] on input "text" at bounding box center [1406, 56] width 111 height 27
paste input "wsICPesquisaEspecialPartesNomes"
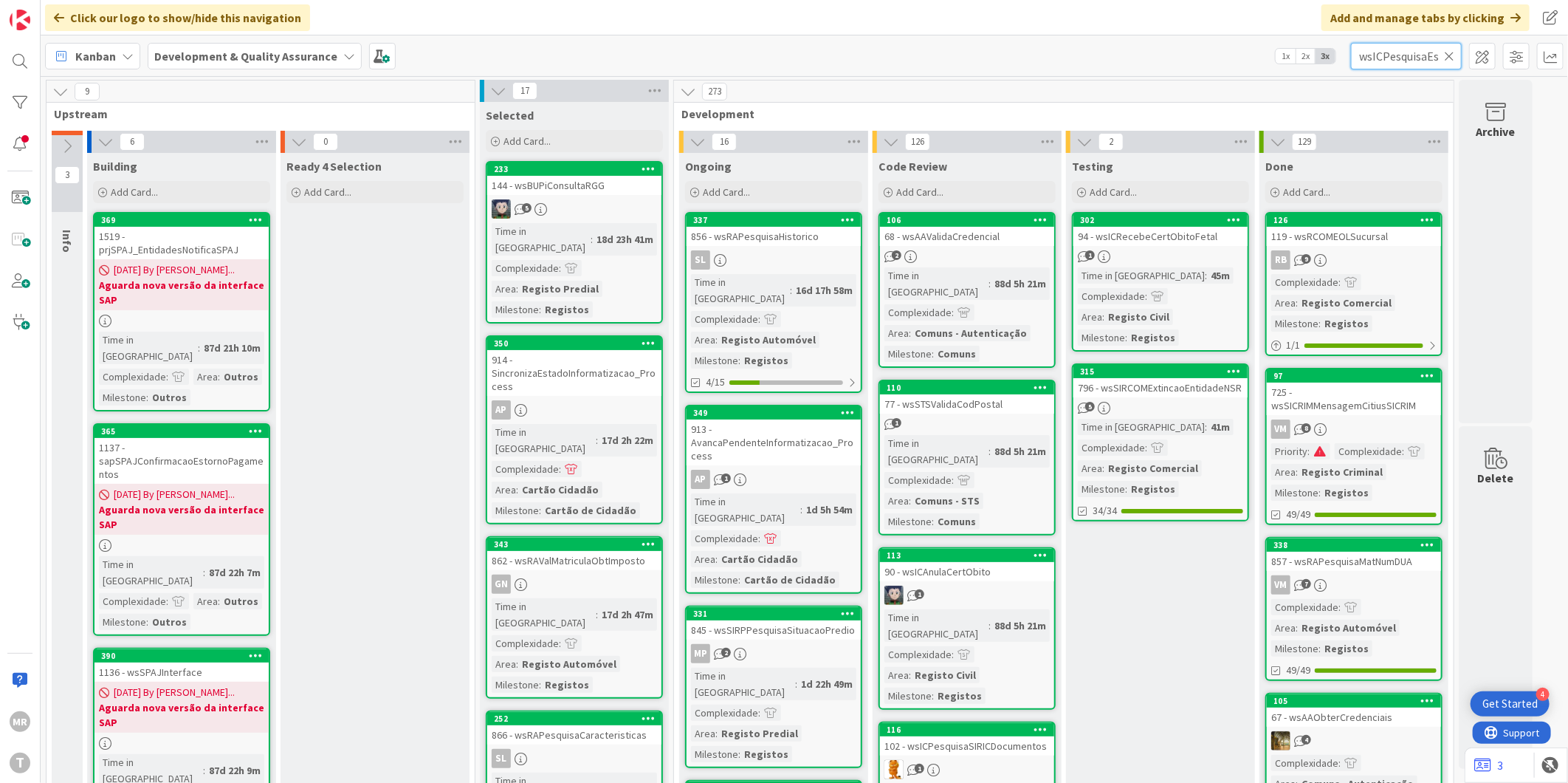
scroll to position [0, 93]
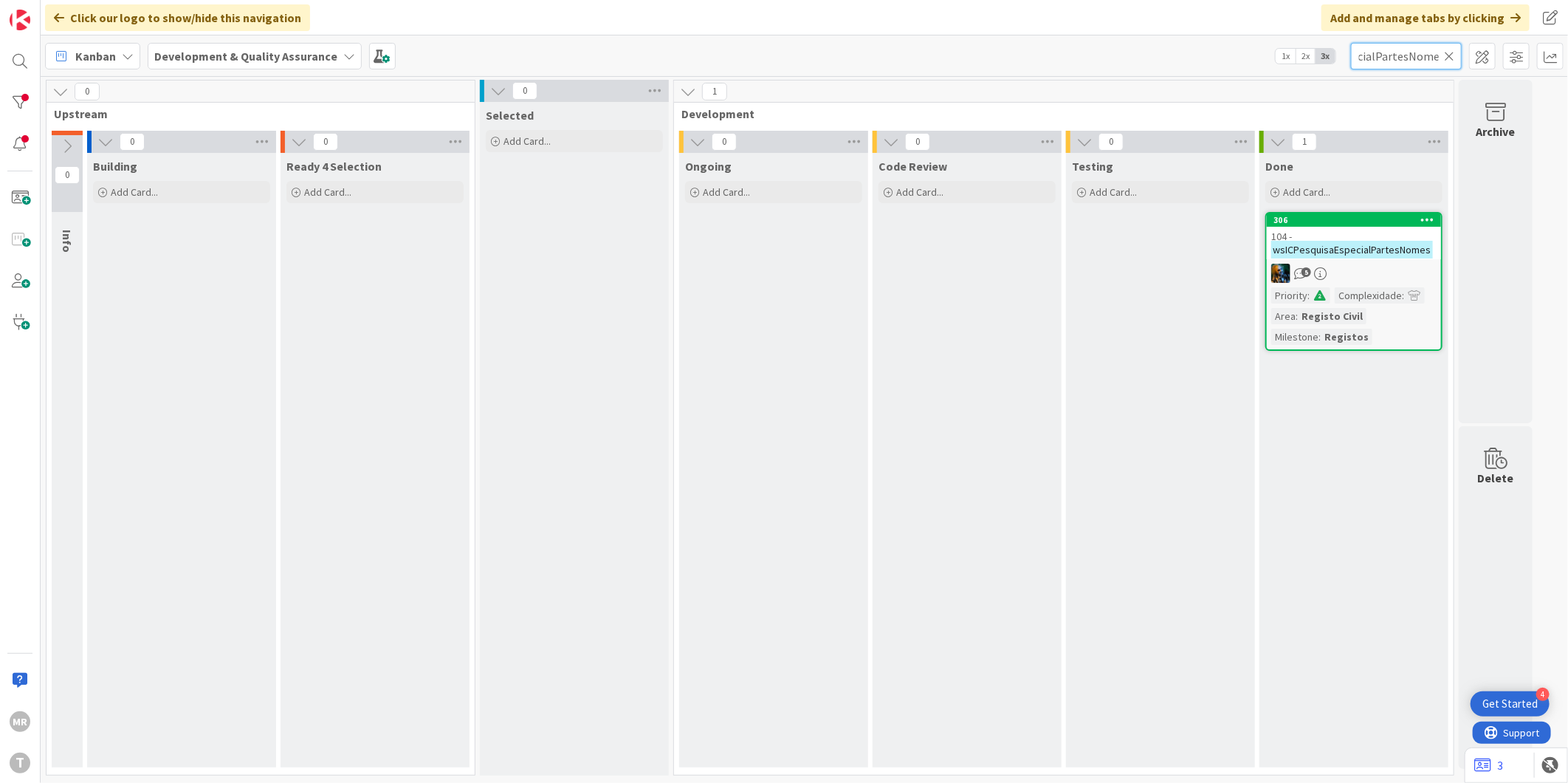
type input "wsICPesquisaEspecialPartesNomes"
click at [1430, 217] on icon at bounding box center [1428, 219] width 14 height 10
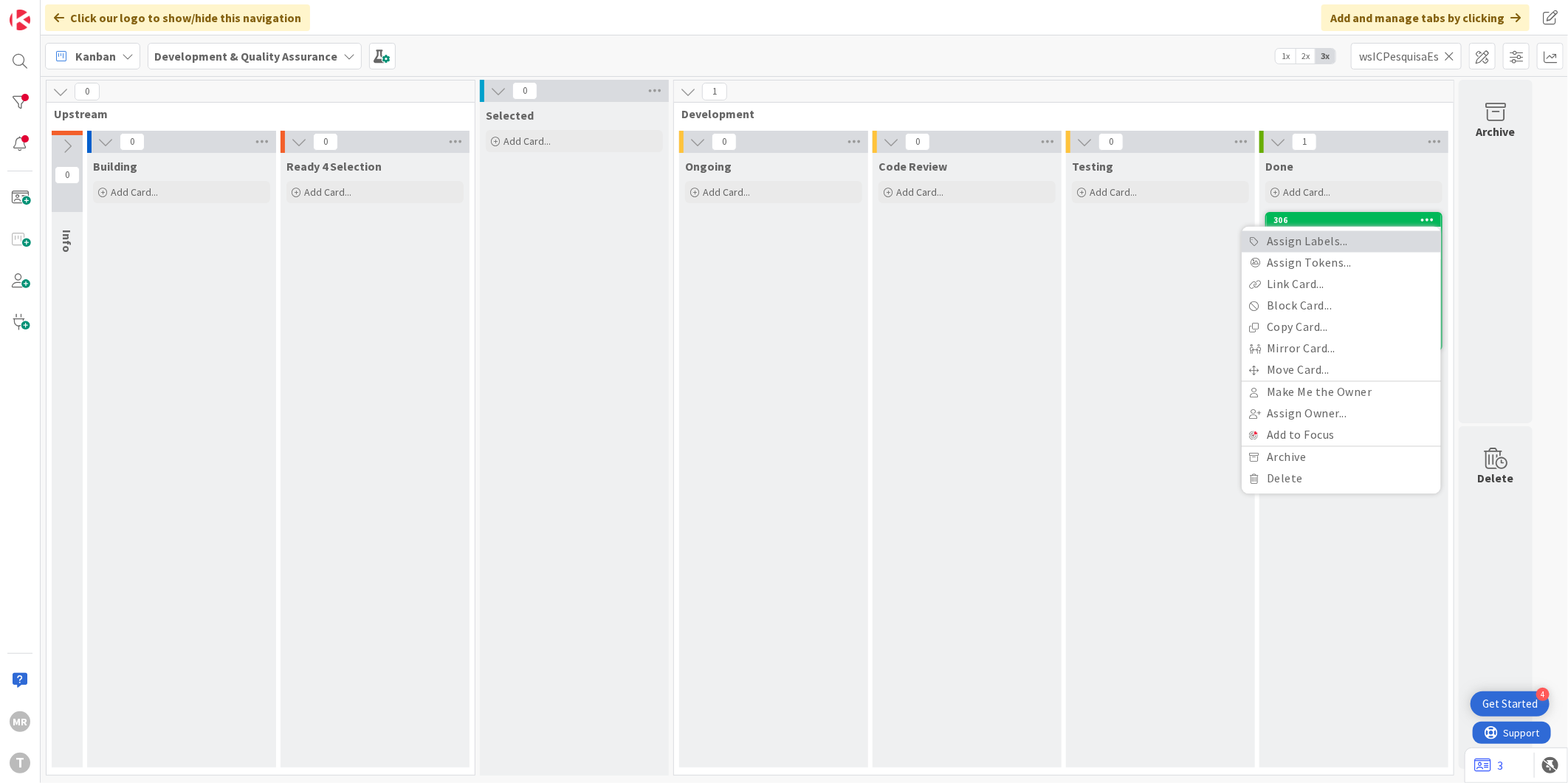
click at [1396, 241] on link "Assign Labels..." at bounding box center [1341, 241] width 199 height 21
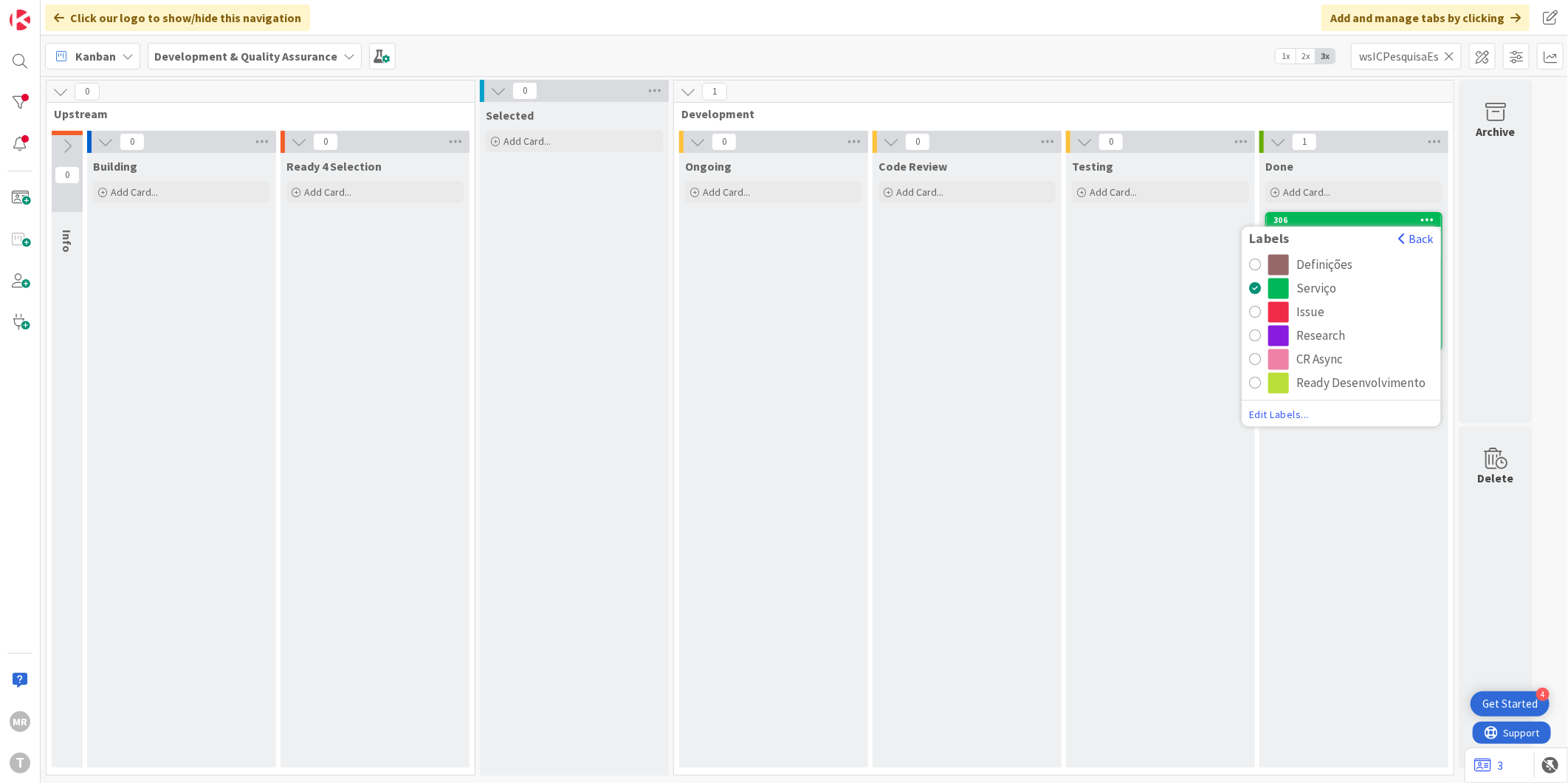
click at [1340, 364] on div "CR Async" at bounding box center [1319, 360] width 47 height 21
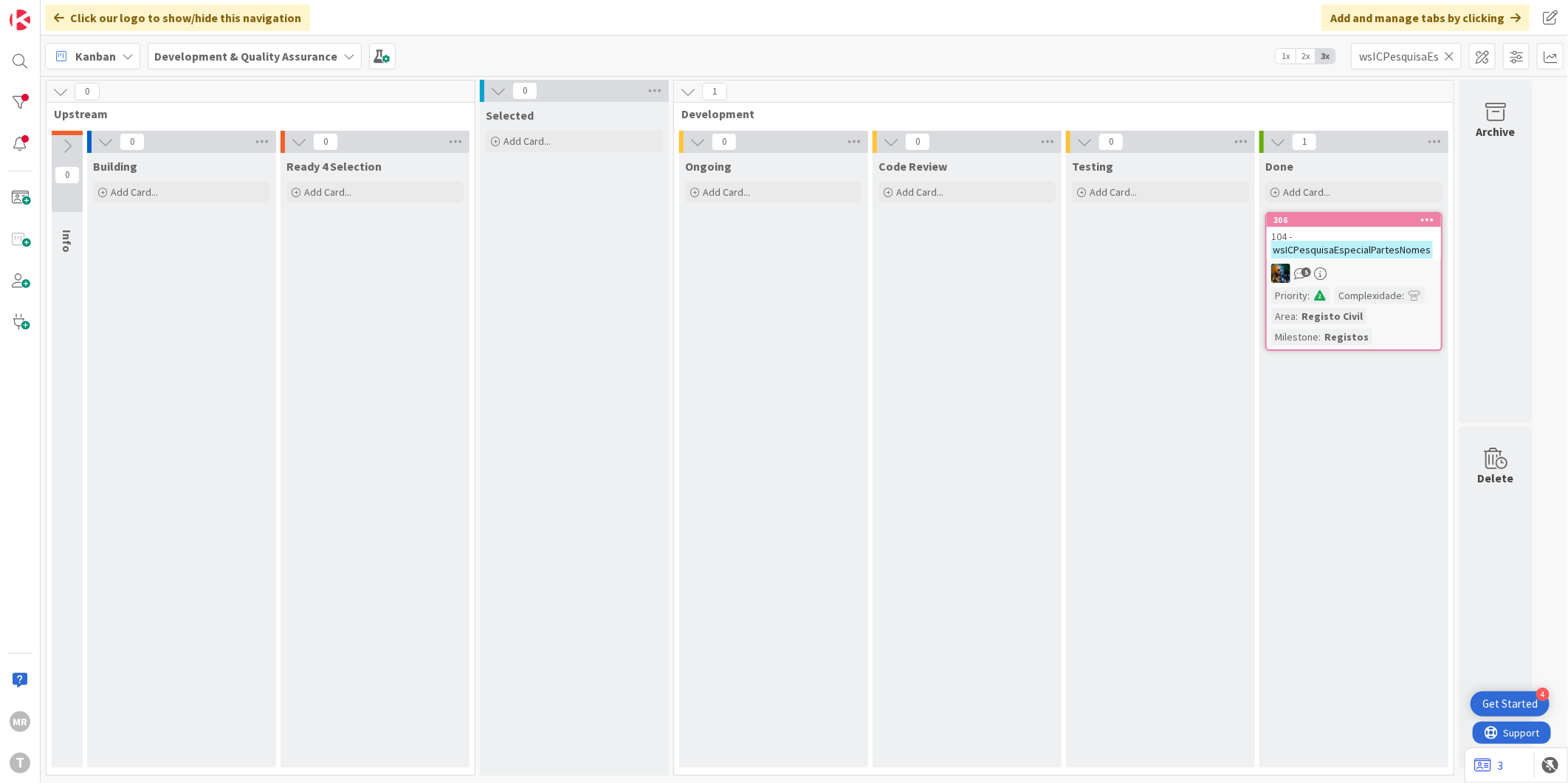
click at [1357, 441] on div "Done Add Card... 306 Labels Back Definições Serviço Issue Research CR Async Rea…" at bounding box center [1354, 460] width 189 height 614
drag, startPoint x: 11, startPoint y: 102, endPoint x: 34, endPoint y: 163, distance: 65.2
click at [11, 102] on div at bounding box center [19, 102] width 30 height 30
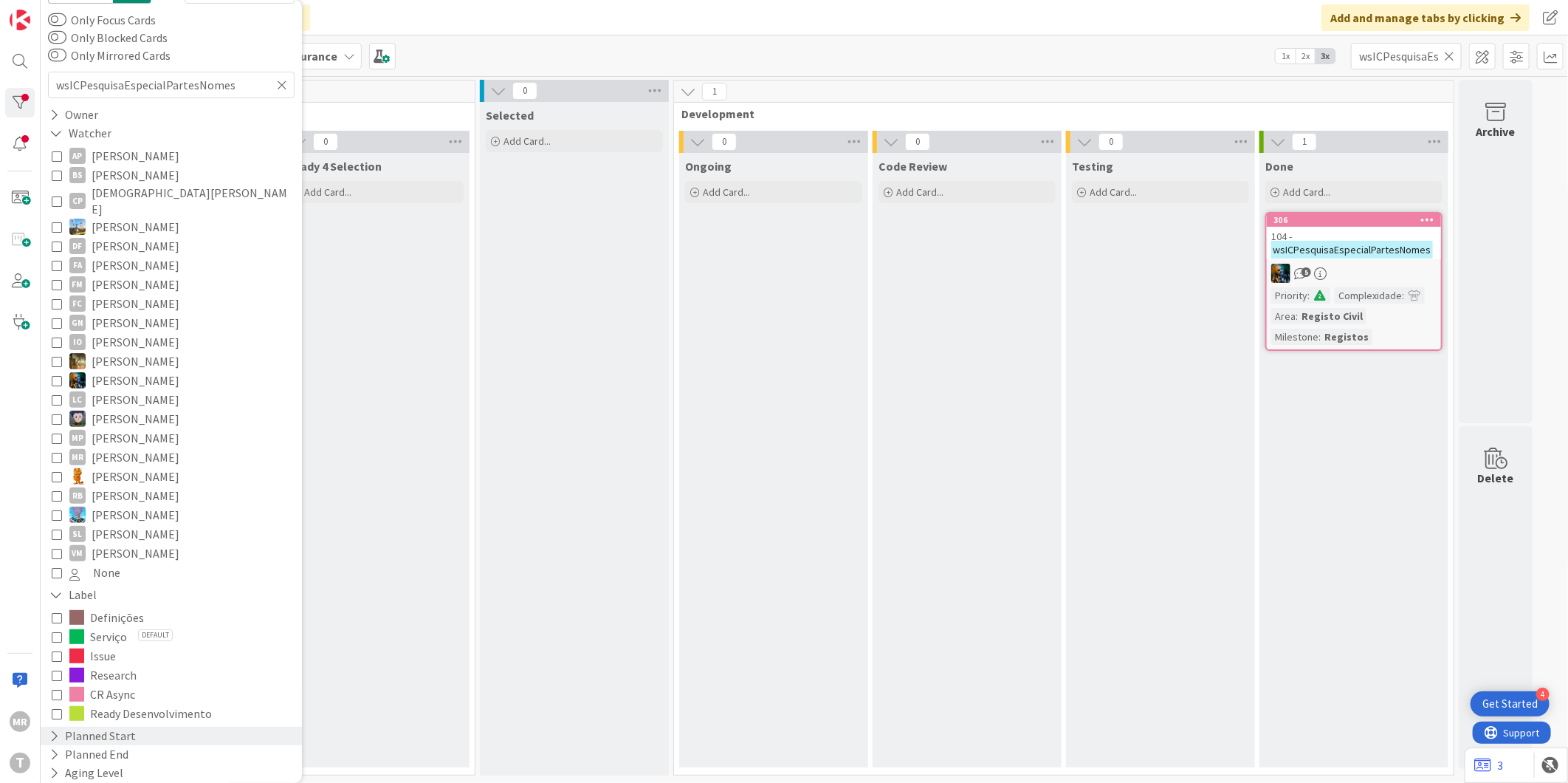
scroll to position [164, 0]
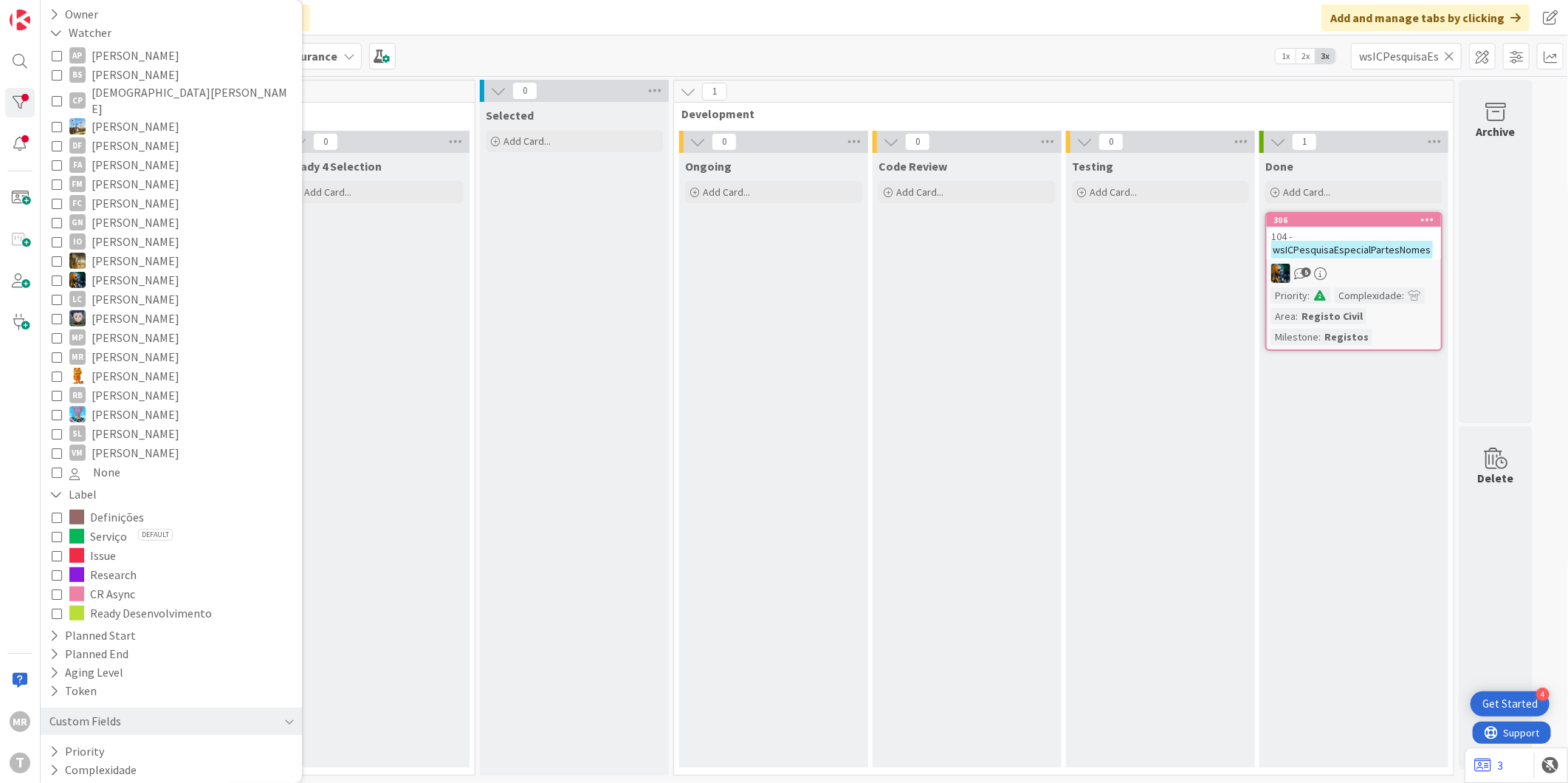
click at [92, 585] on span "CR Async" at bounding box center [112, 594] width 45 height 19
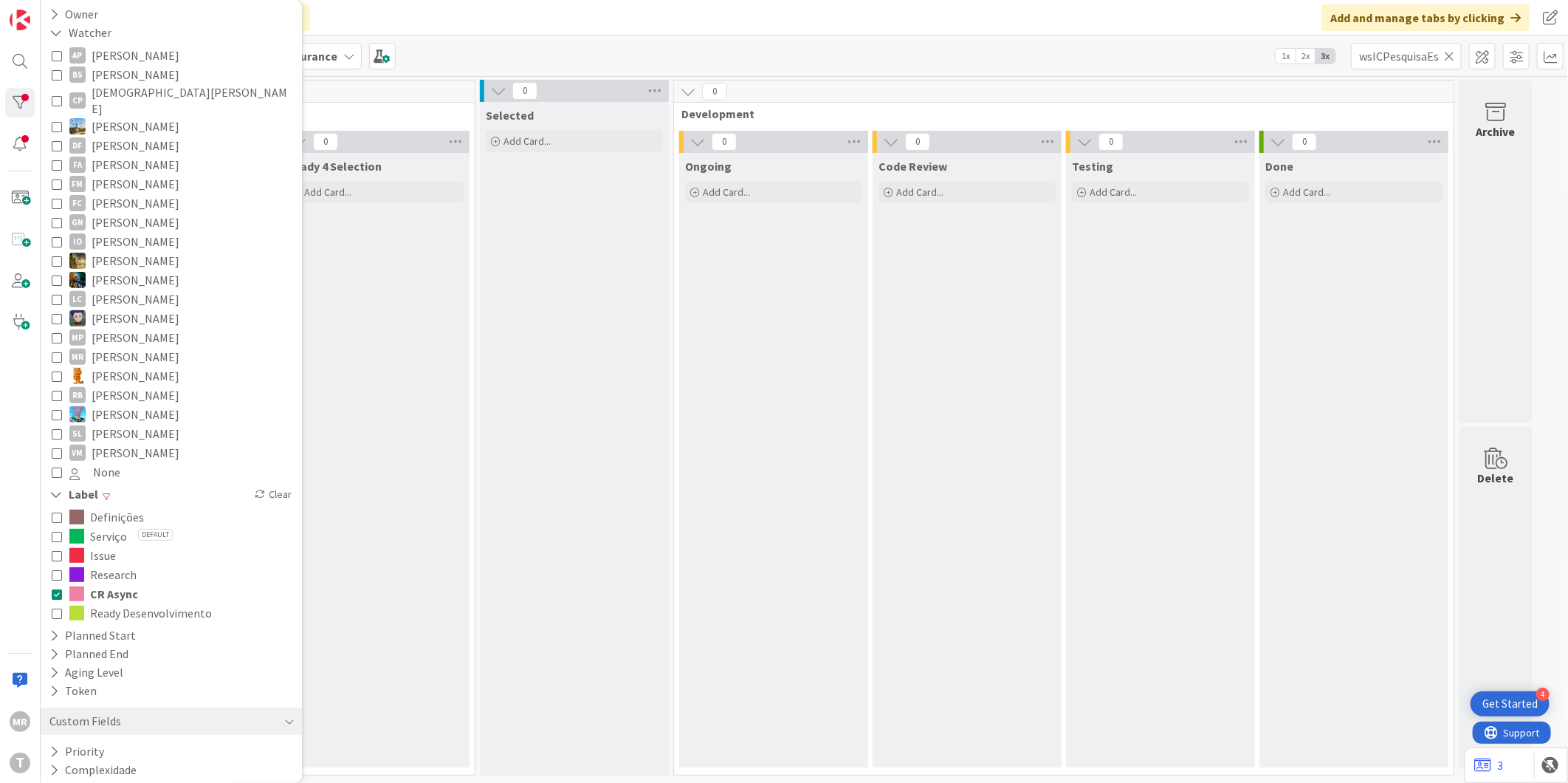
scroll to position [0, 0]
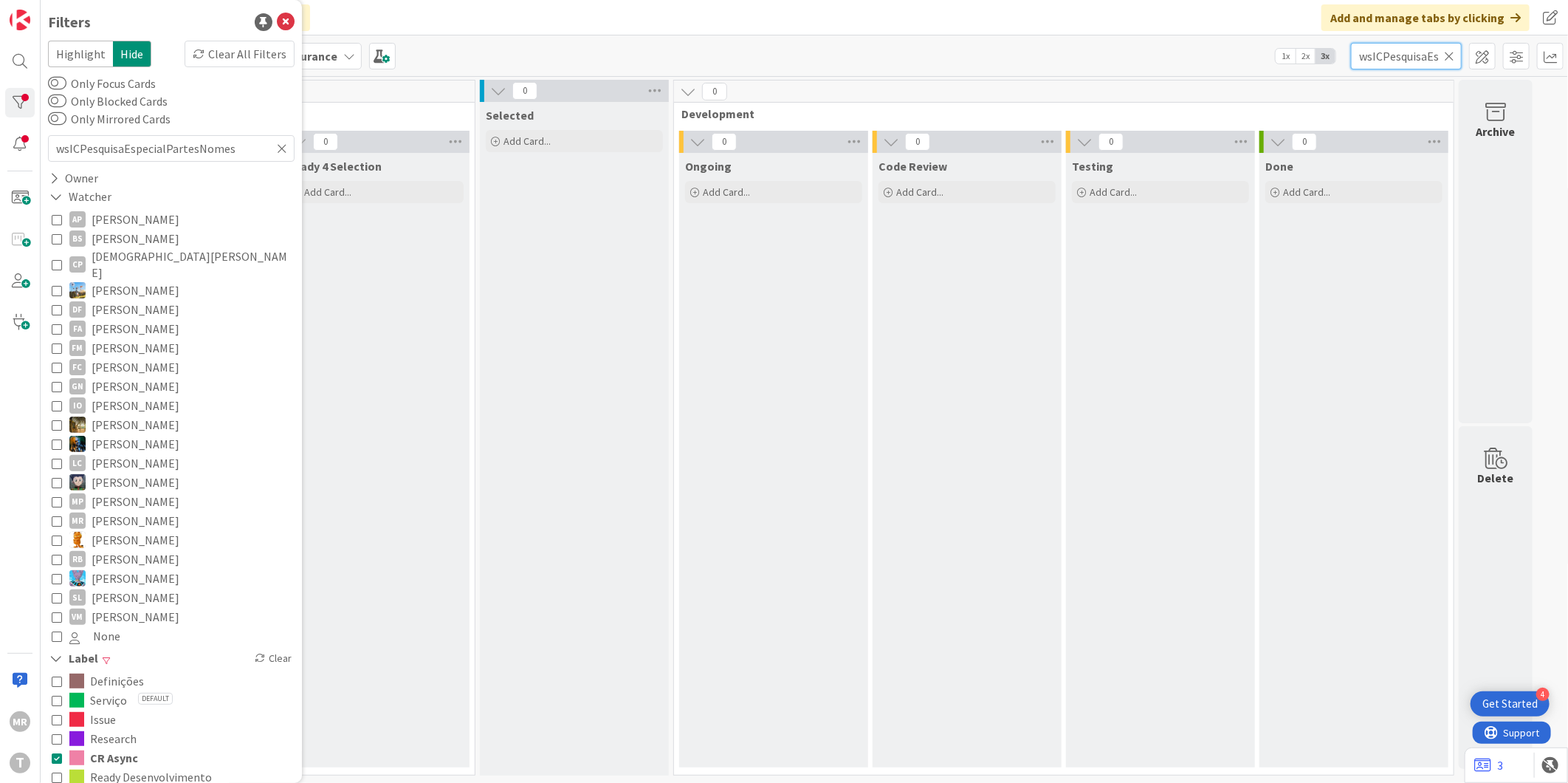
click at [1444, 51] on div "wsICPesquisaEspecialPartesNomes" at bounding box center [1406, 56] width 111 height 27
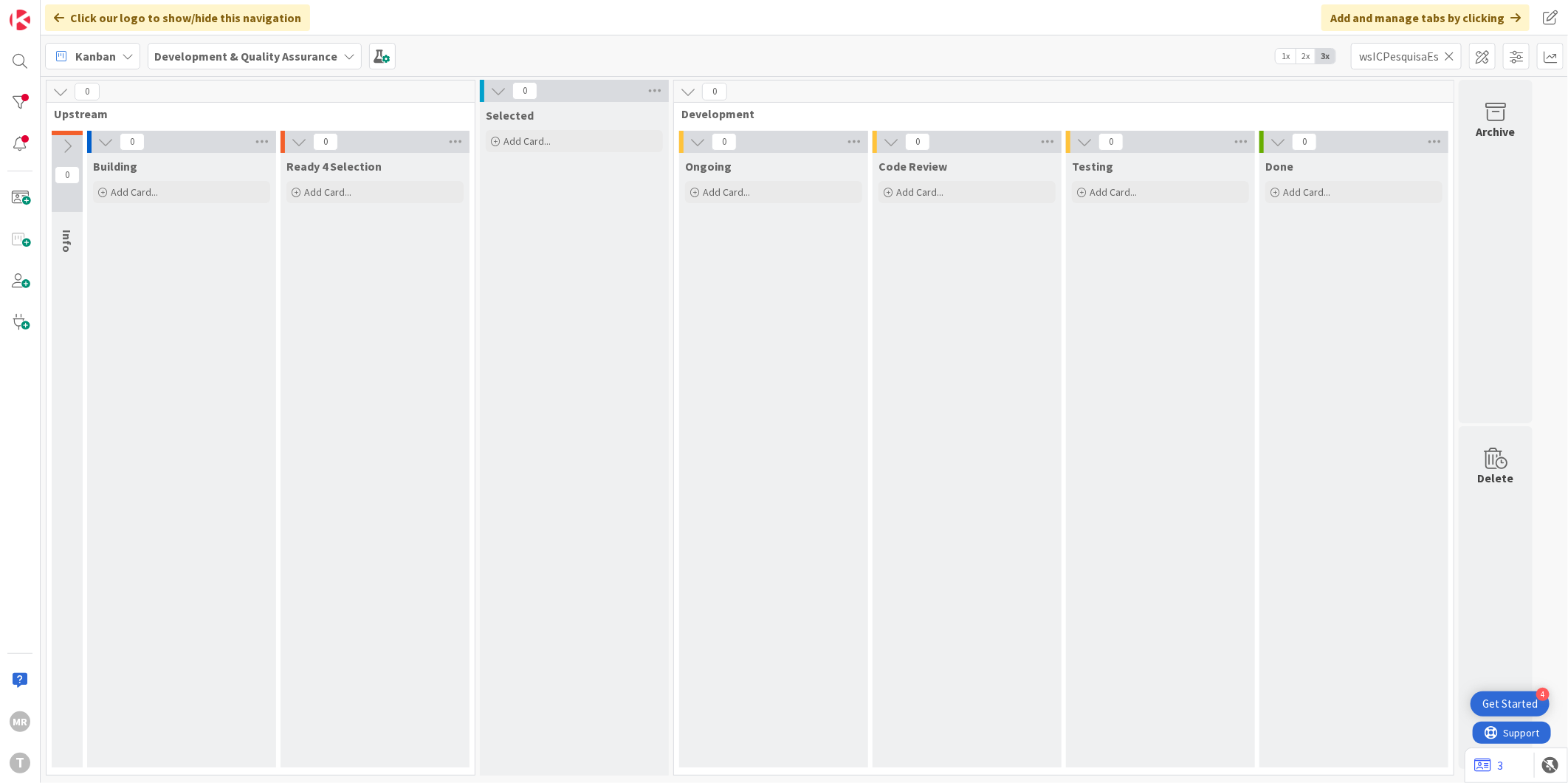
click at [1448, 51] on icon at bounding box center [1449, 56] width 10 height 13
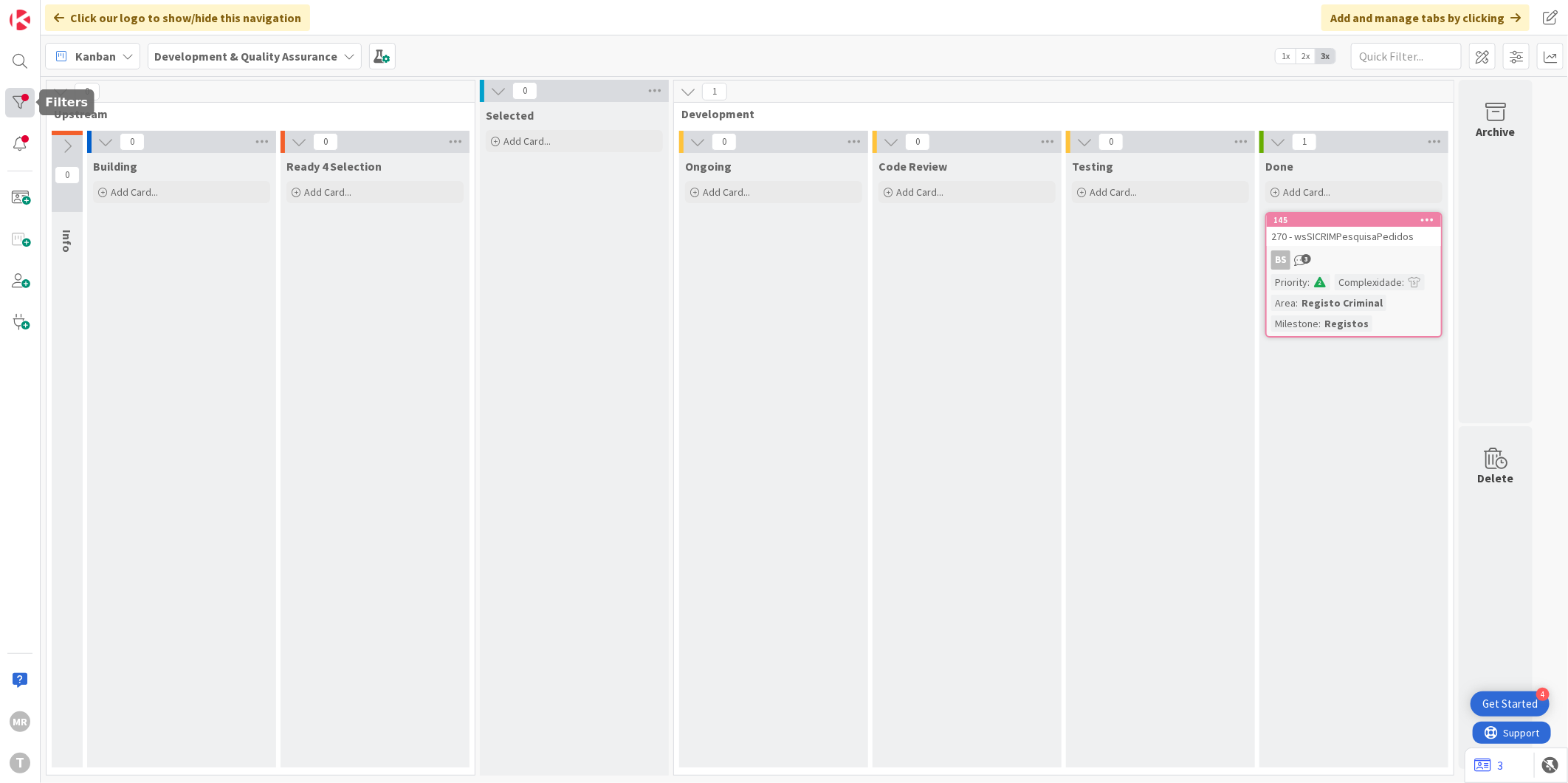
click at [9, 93] on div at bounding box center [19, 102] width 30 height 30
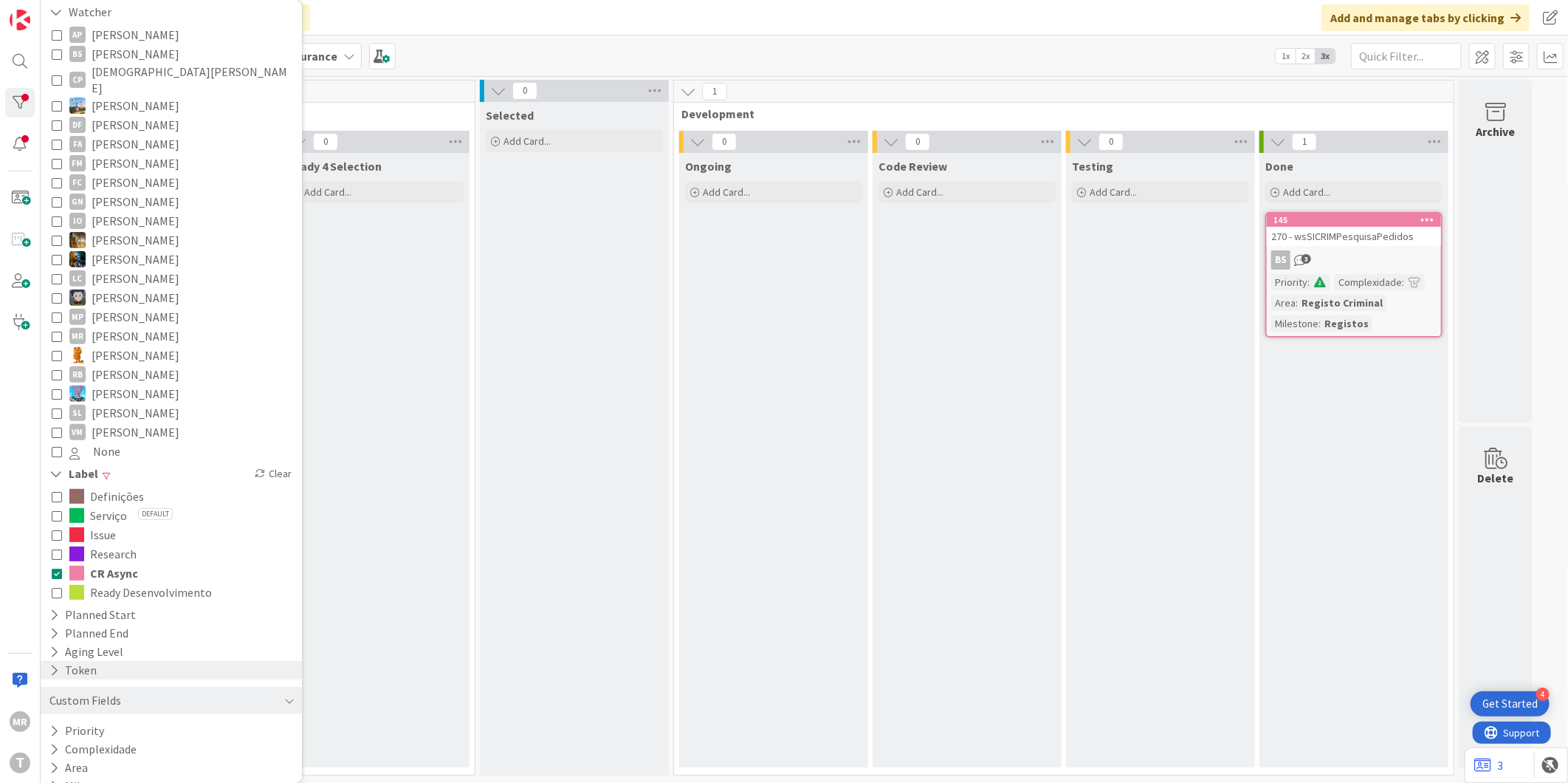
scroll to position [195, 0]
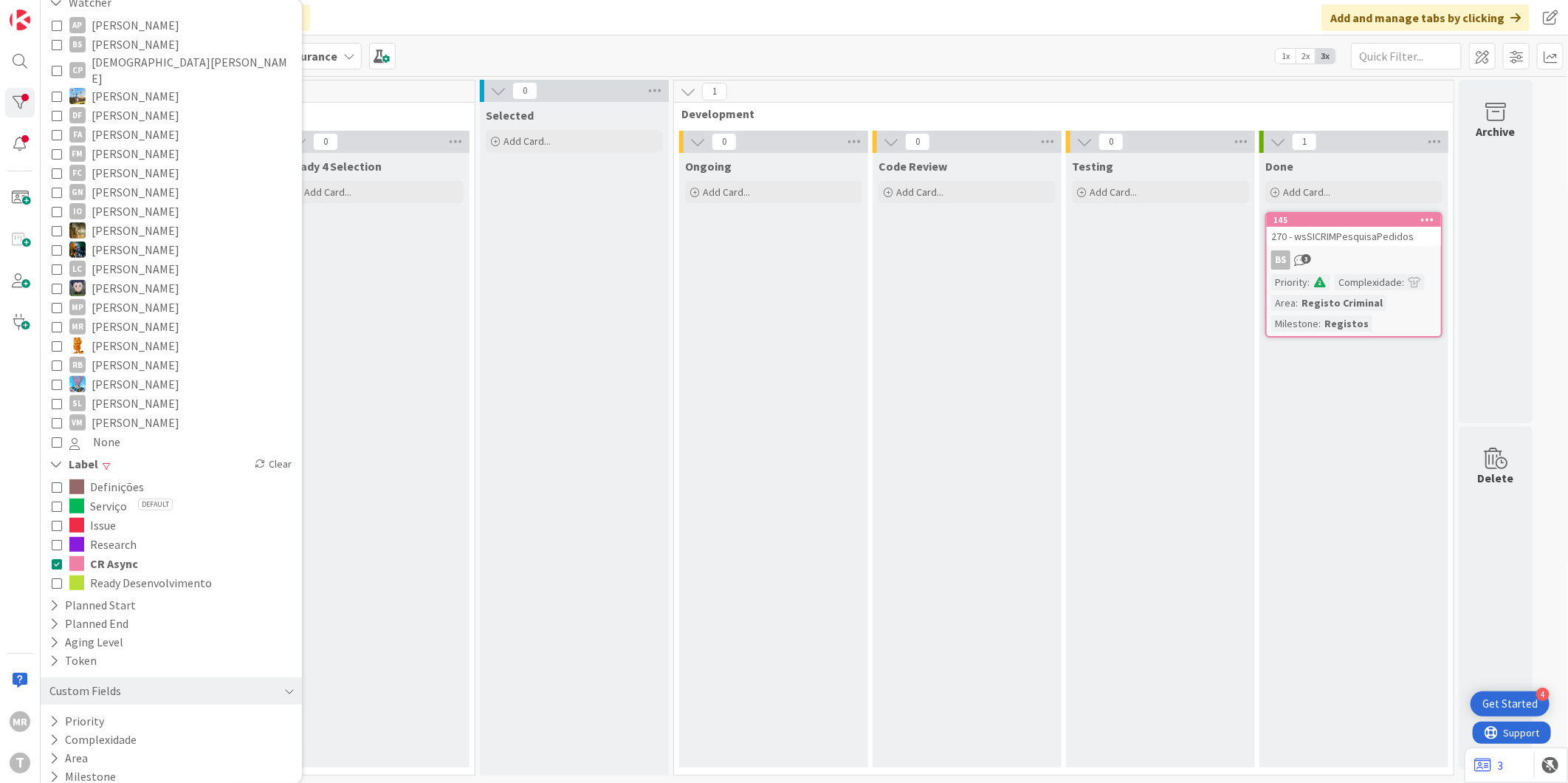
click at [57, 559] on icon at bounding box center [56, 564] width 10 height 10
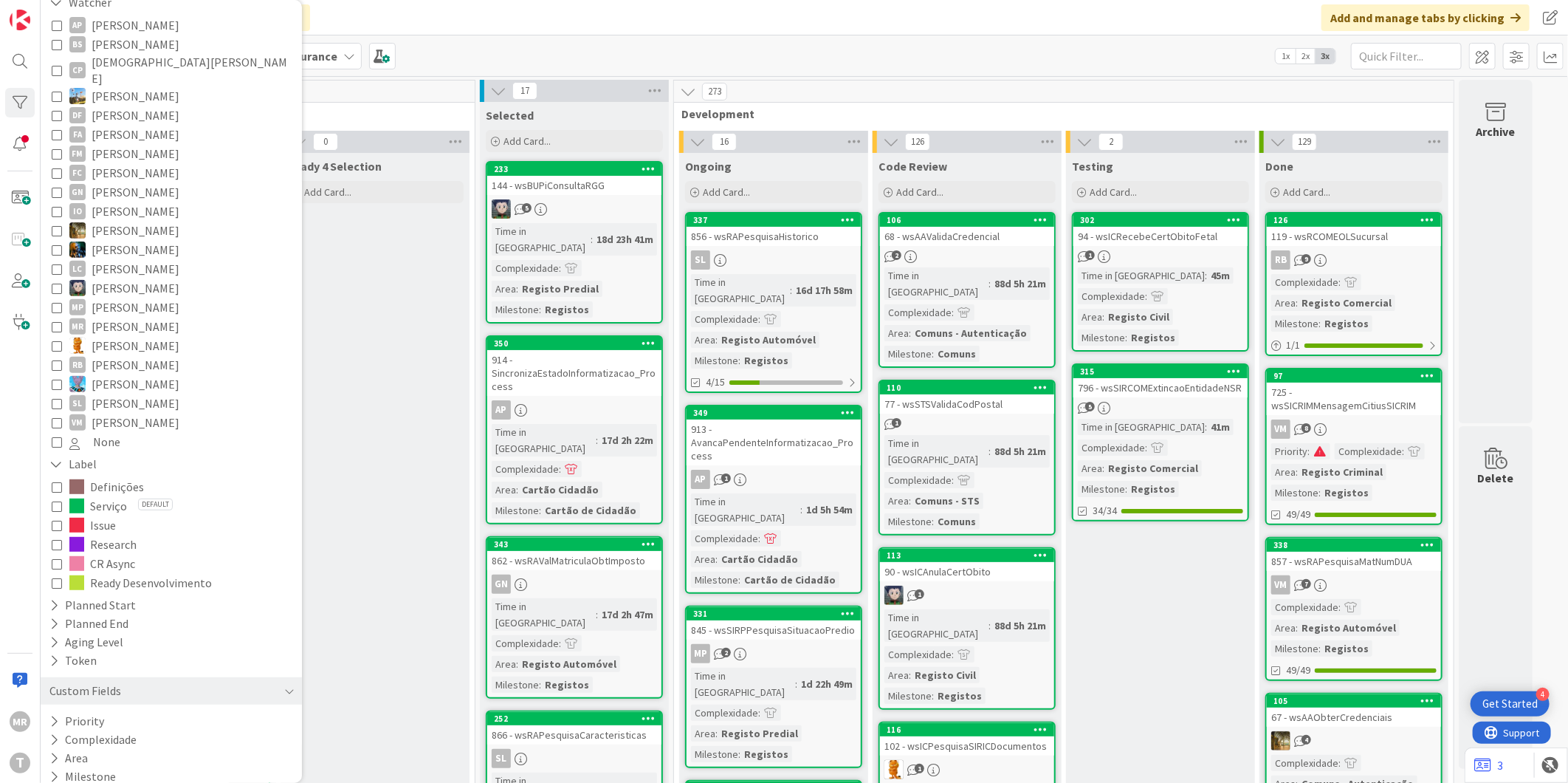
click at [57, 559] on icon at bounding box center [56, 564] width 10 height 10
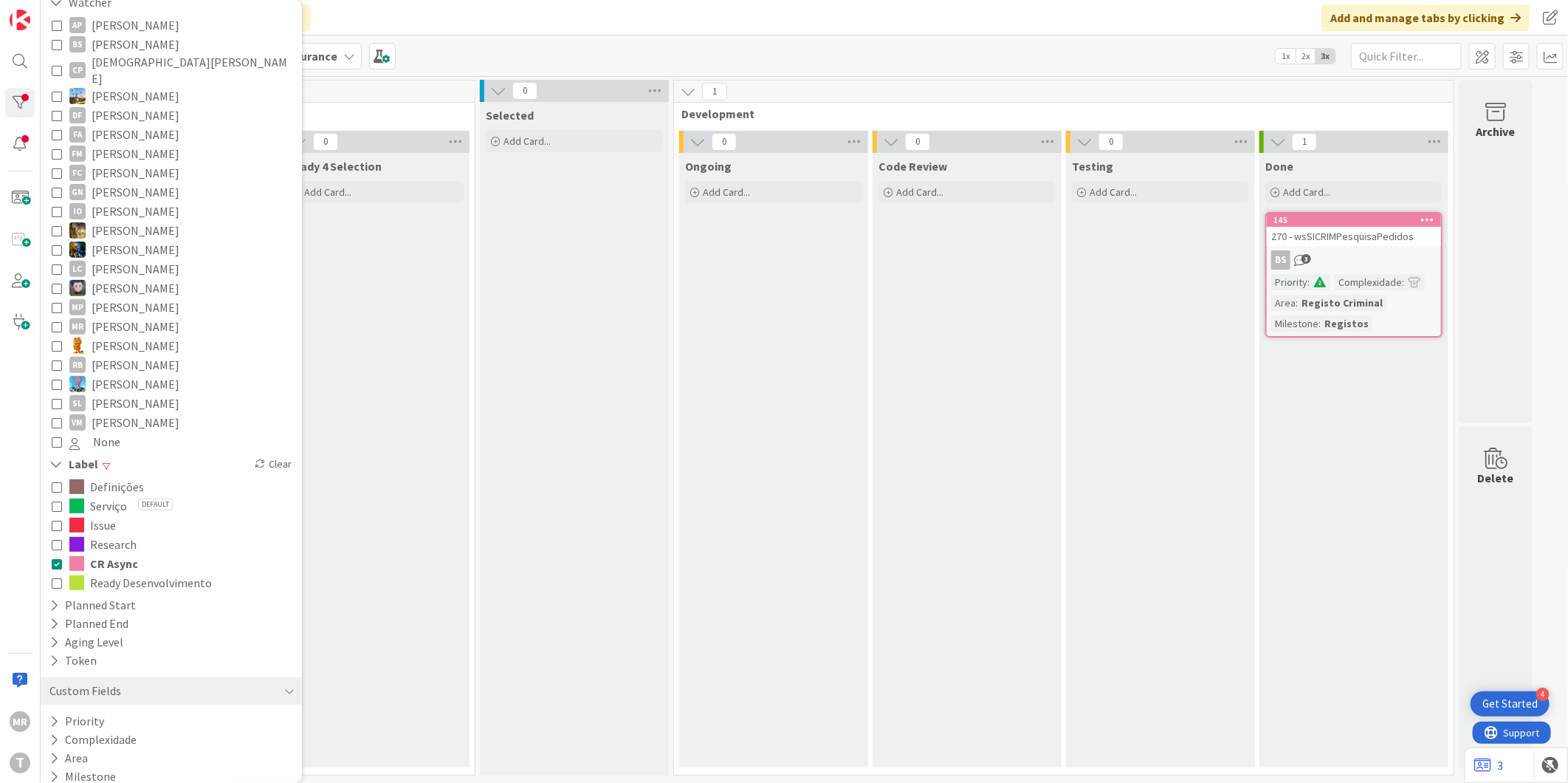
click at [57, 559] on icon at bounding box center [56, 564] width 10 height 10
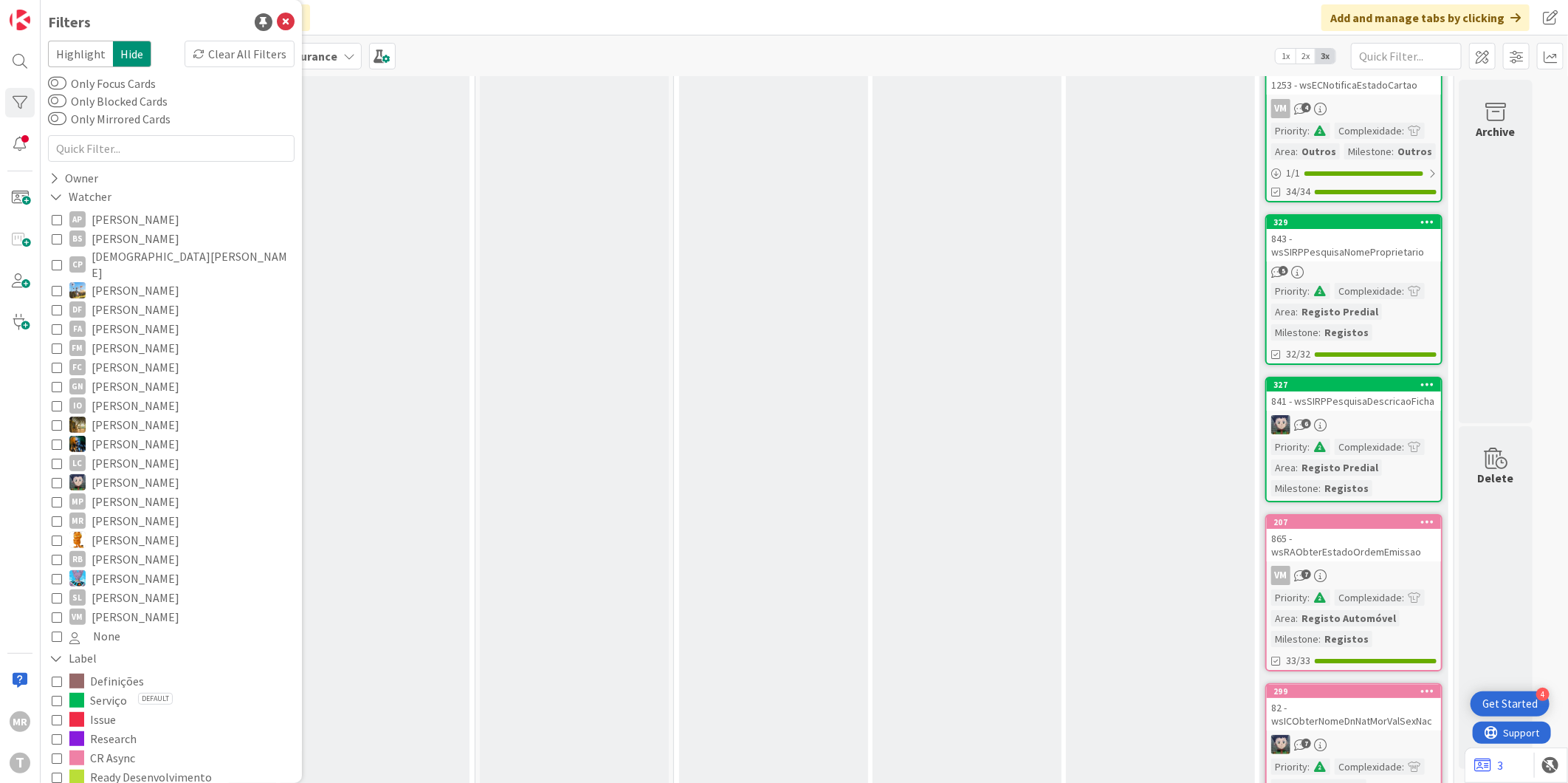
scroll to position [3857, 0]
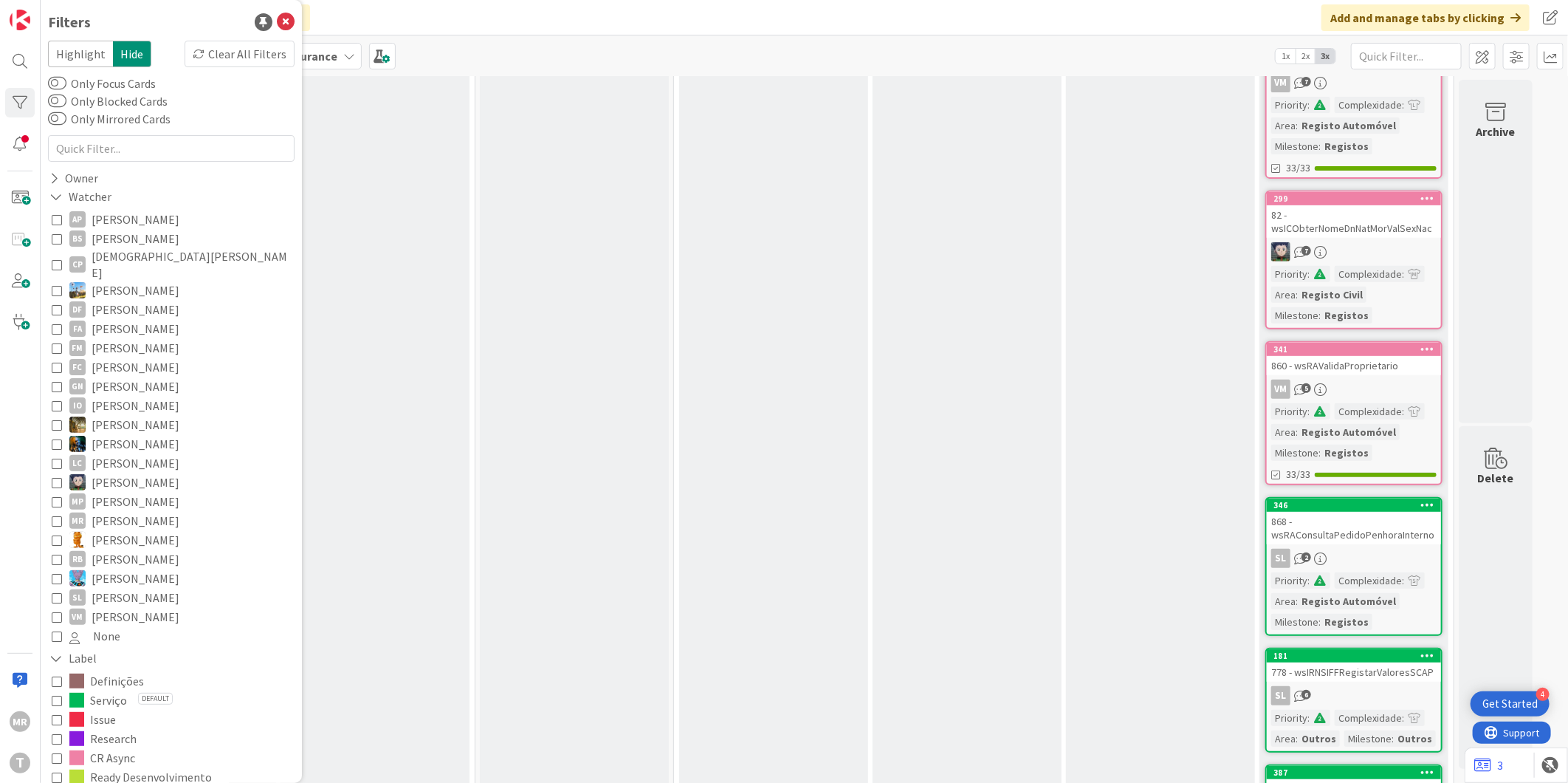
click at [119, 729] on span "Research" at bounding box center [112, 738] width 47 height 19
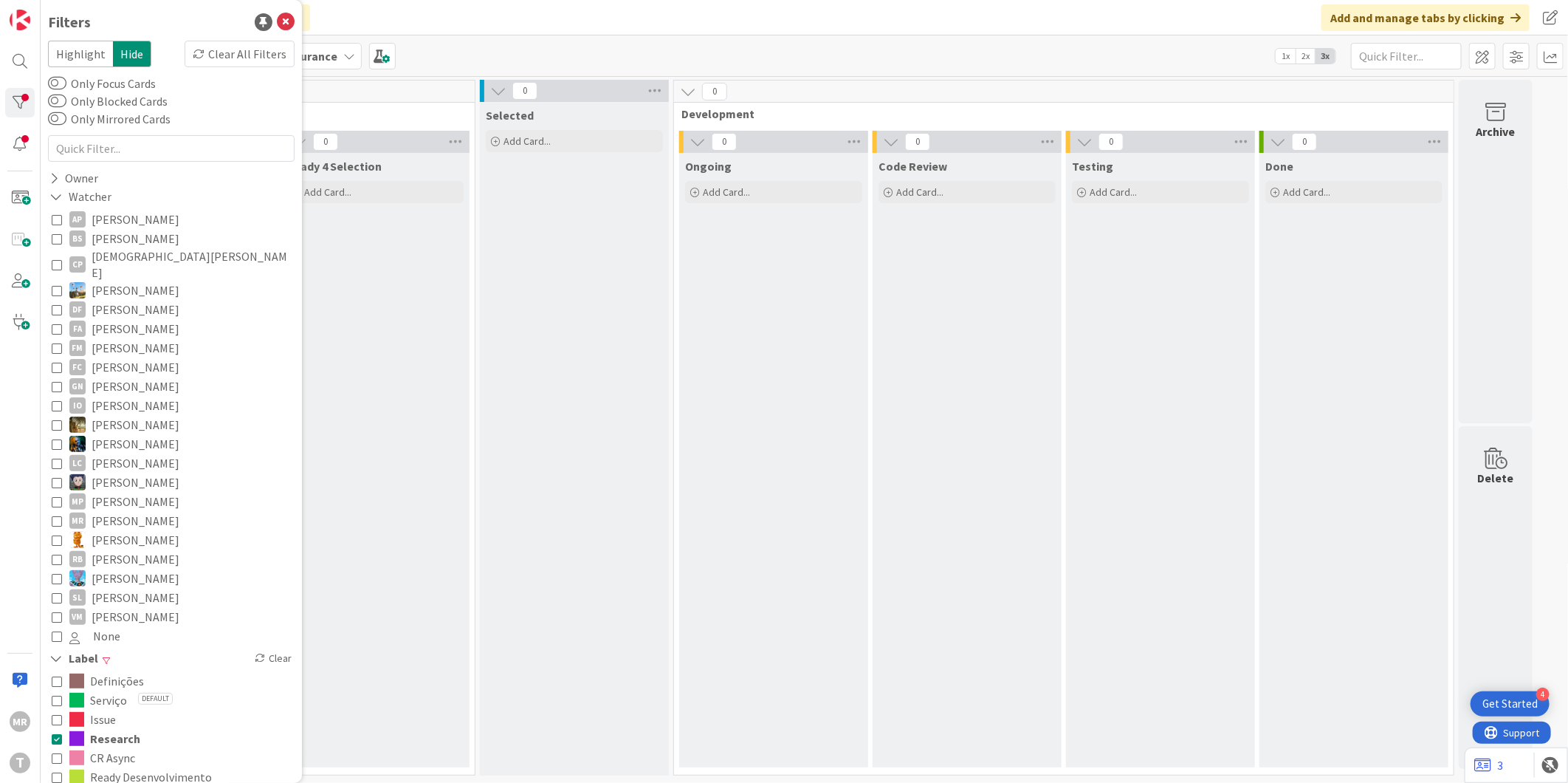
scroll to position [0, 0]
click at [120, 729] on span "Research" at bounding box center [114, 738] width 51 height 19
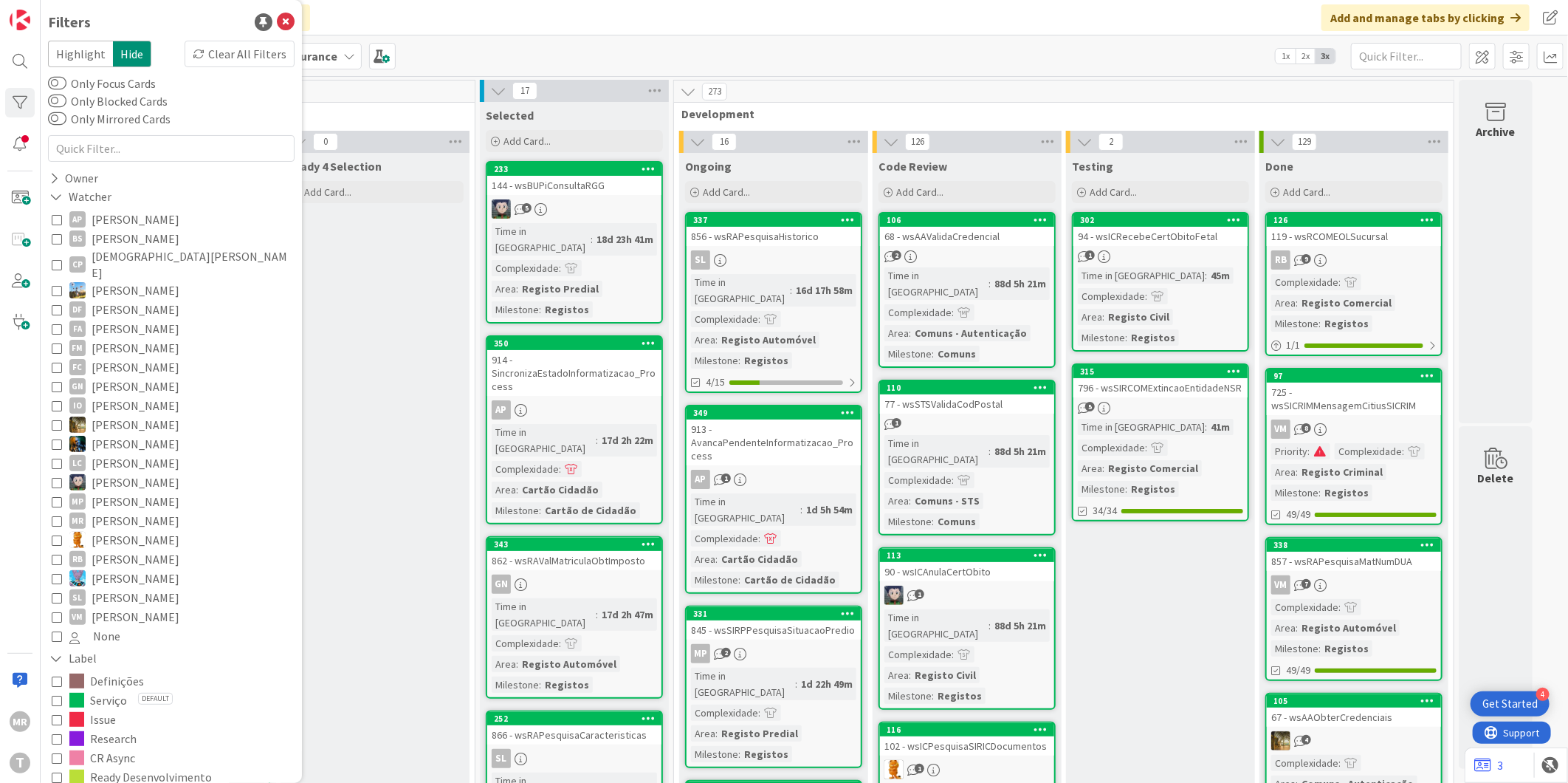
click at [120, 749] on span "CR Async" at bounding box center [112, 758] width 45 height 19
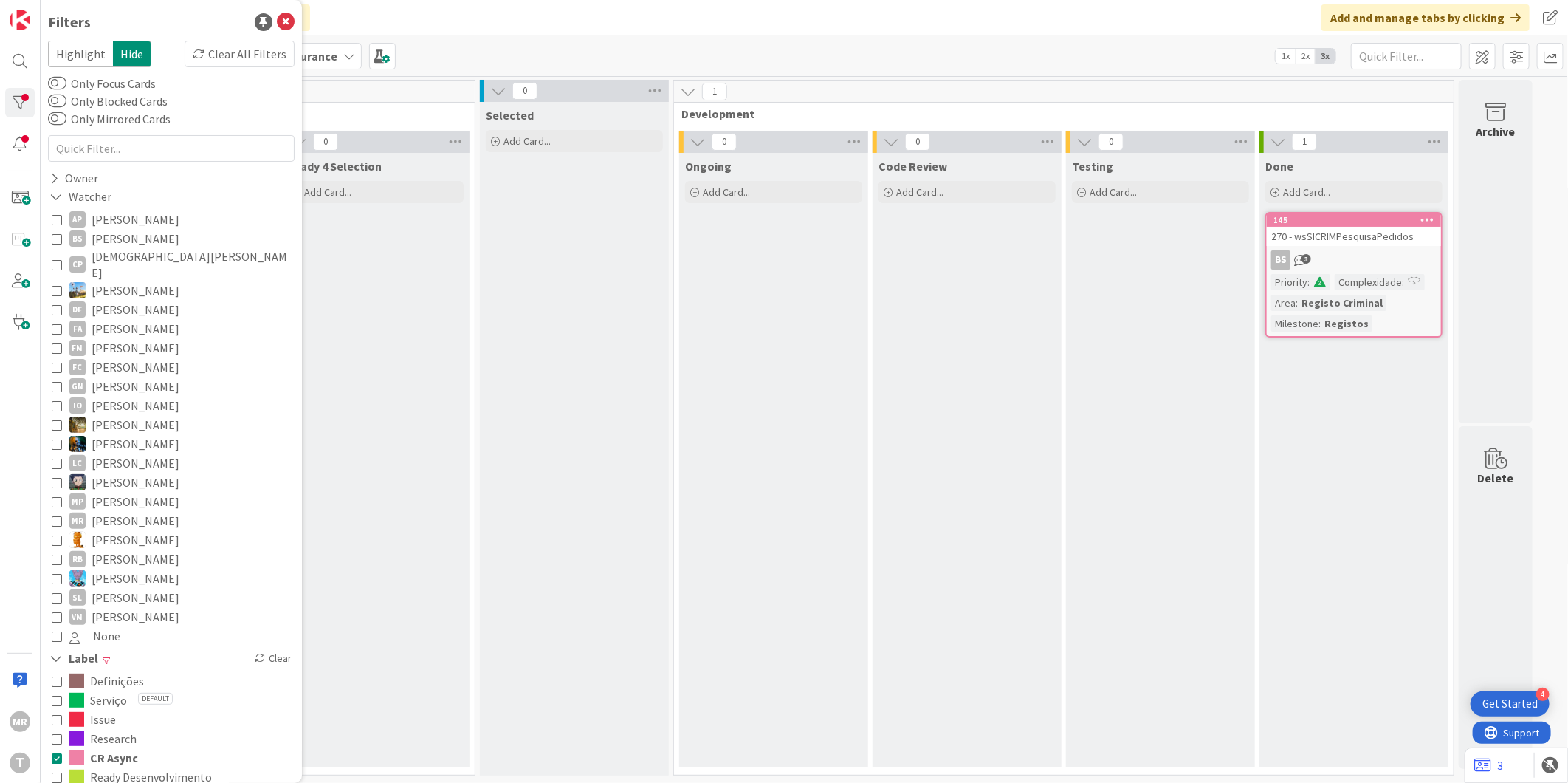
scroll to position [195, 0]
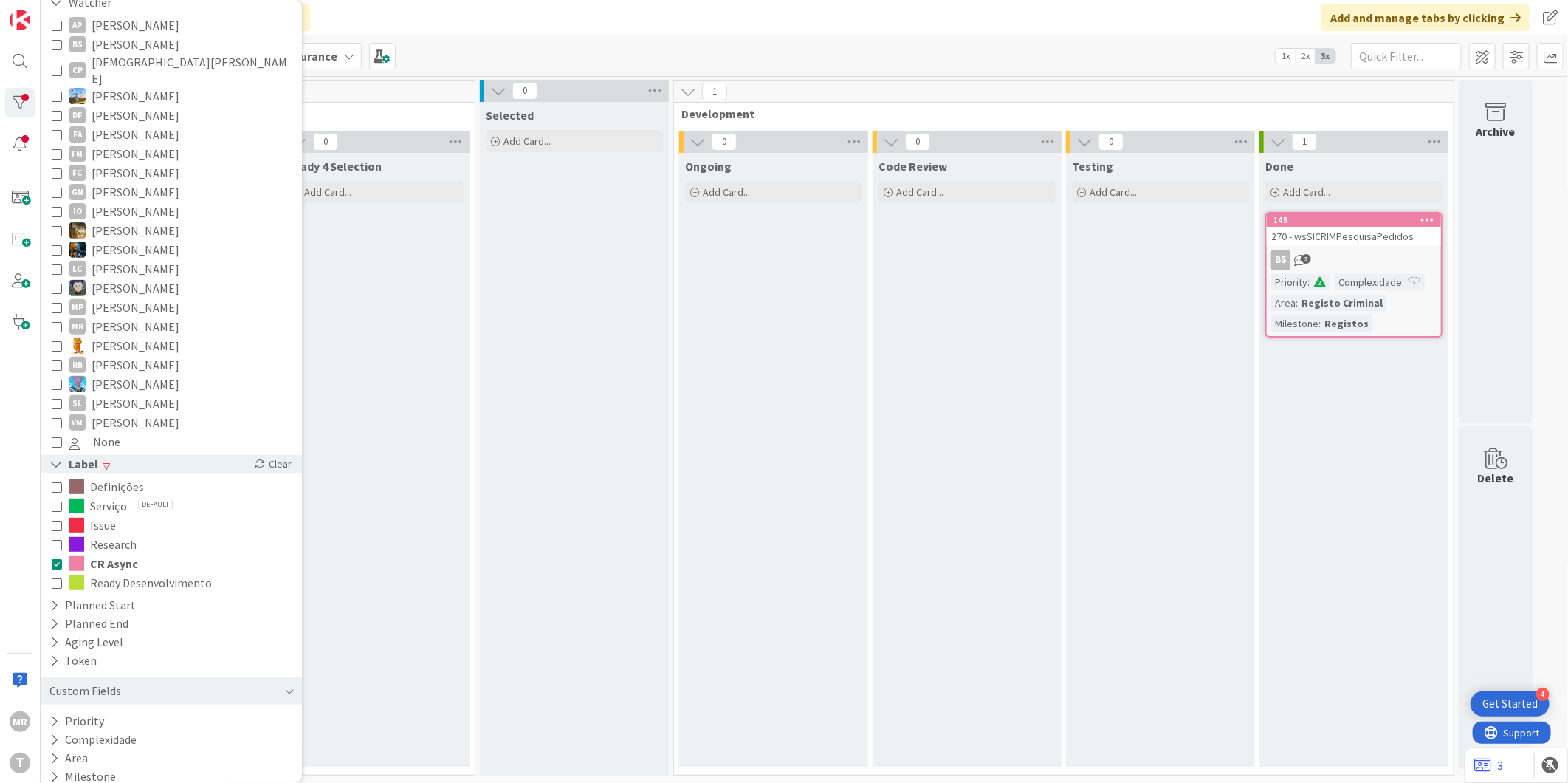
click at [57, 458] on icon at bounding box center [56, 464] width 13 height 12
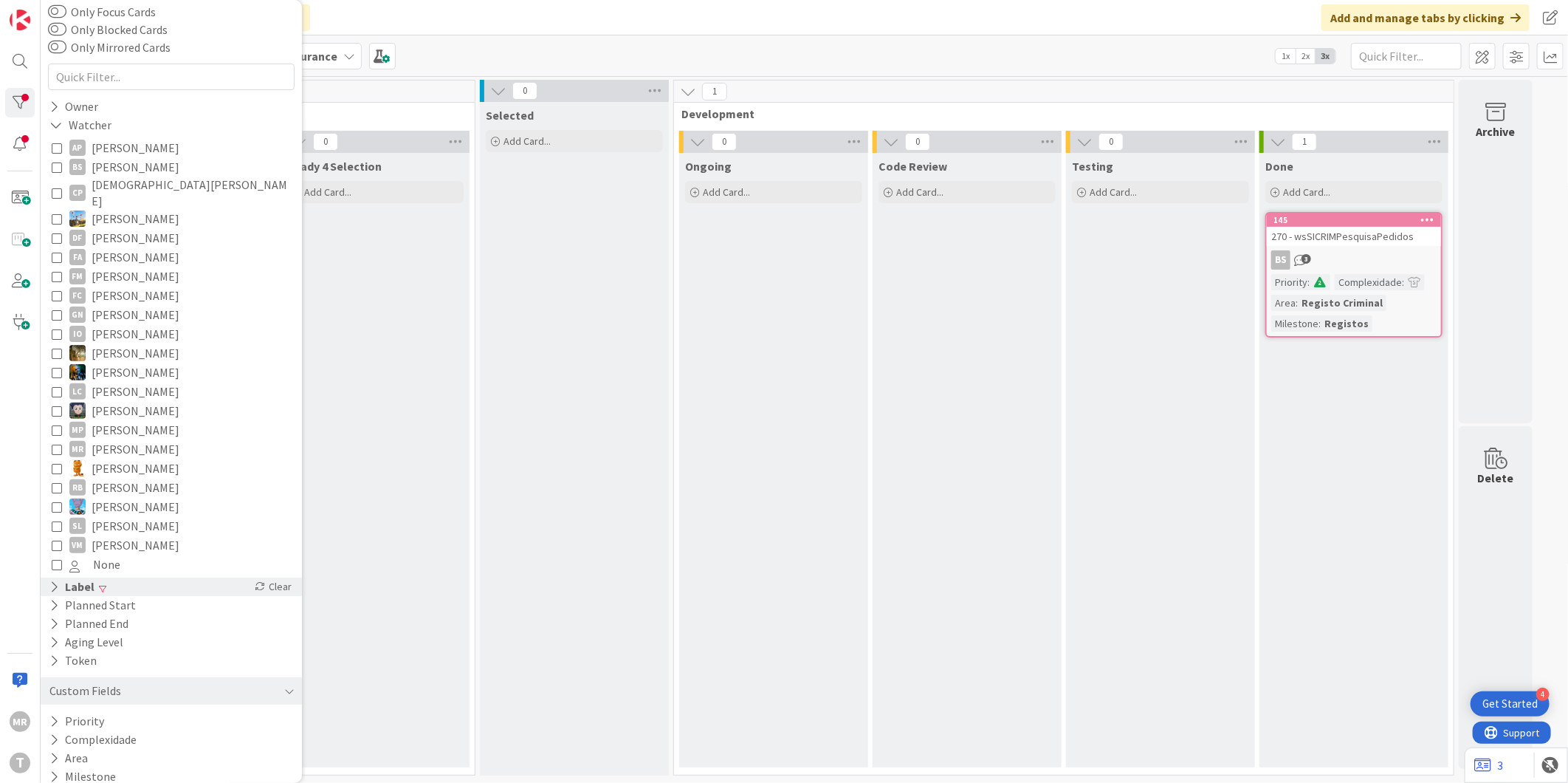
click at [50, 581] on icon at bounding box center [54, 587] width 10 height 12
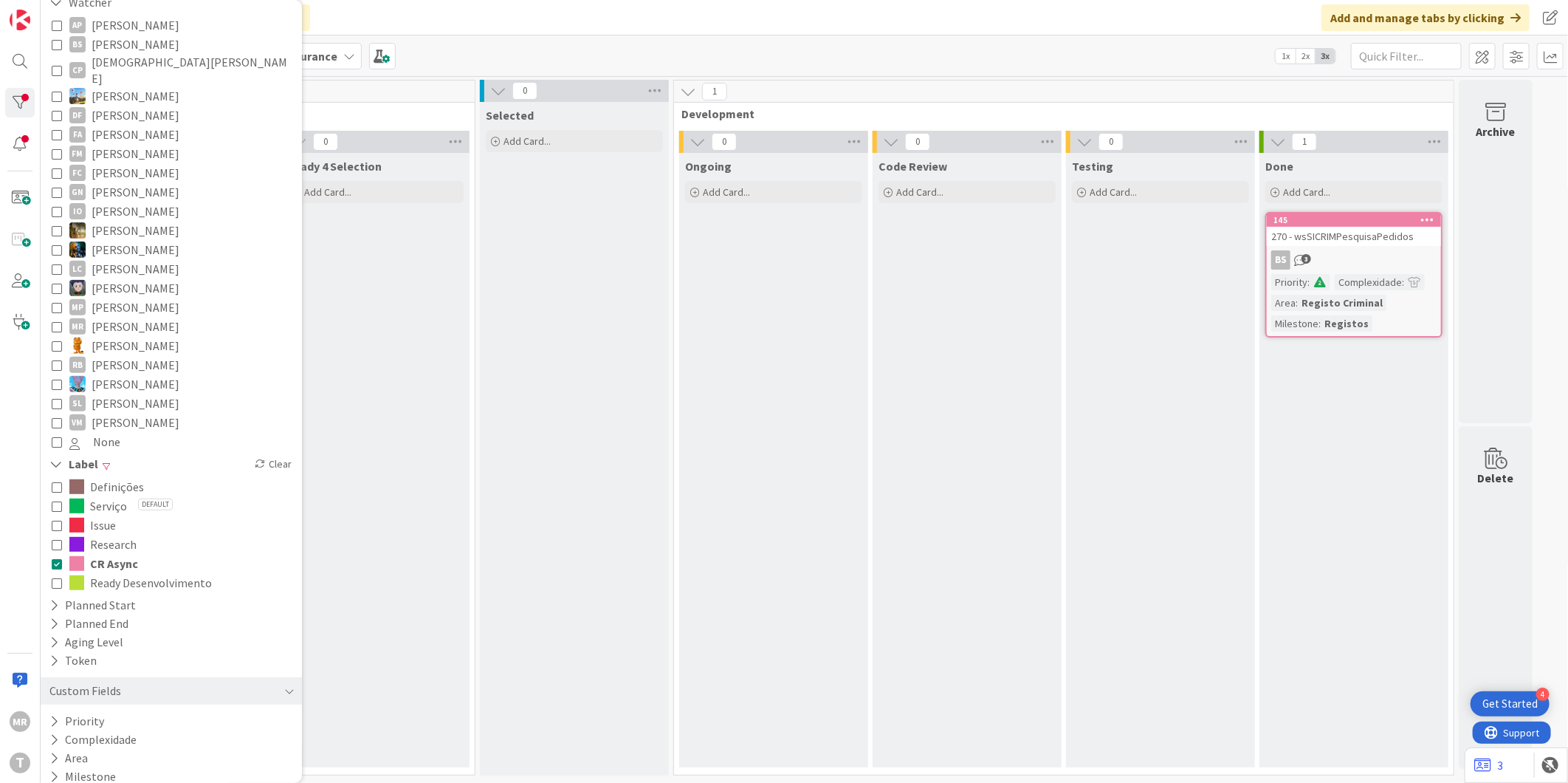
click at [57, 559] on icon at bounding box center [56, 564] width 10 height 10
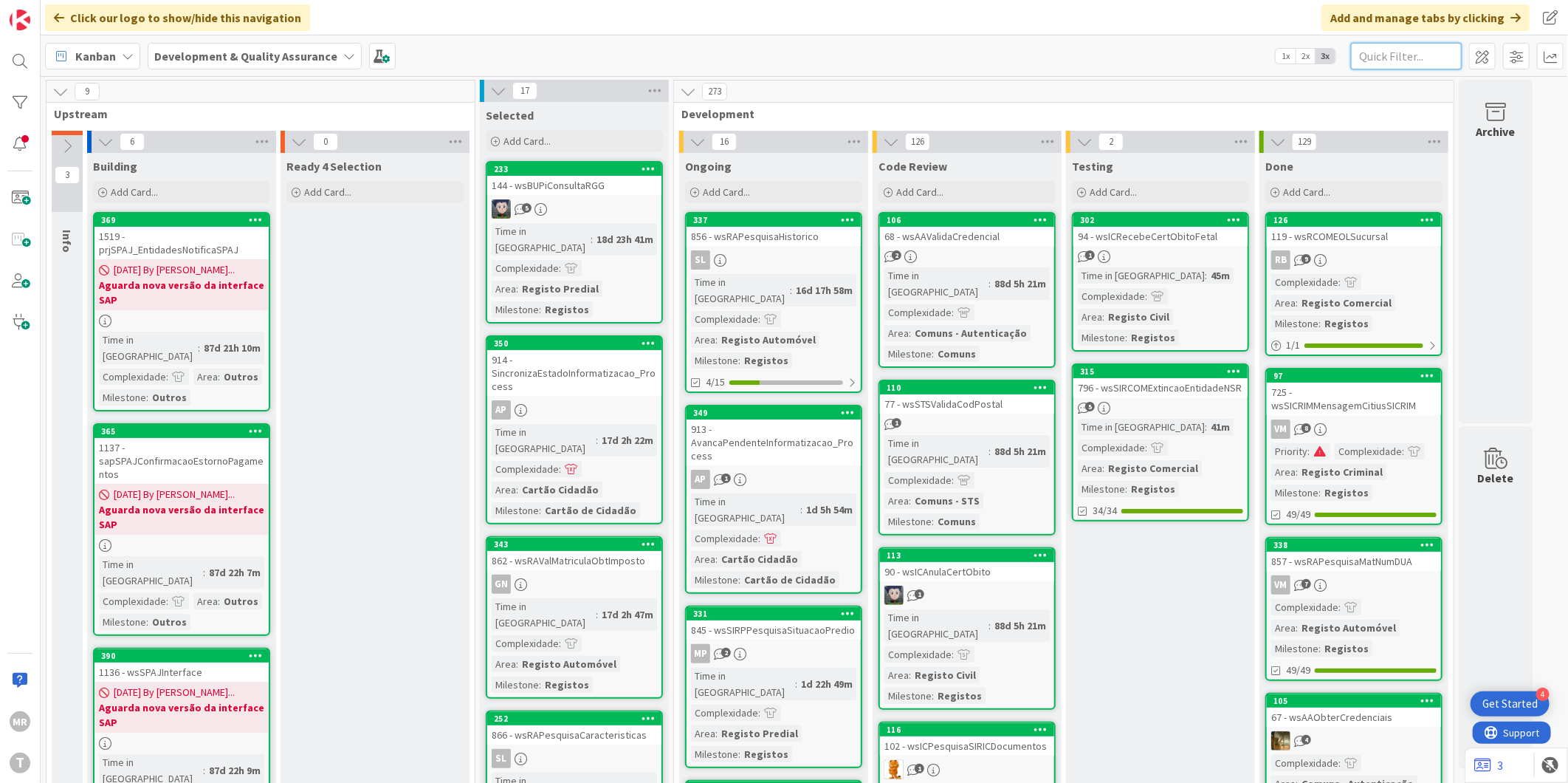
click at [1444, 57] on input "text" at bounding box center [1406, 56] width 111 height 27
click at [18, 105] on div at bounding box center [19, 102] width 30 height 30
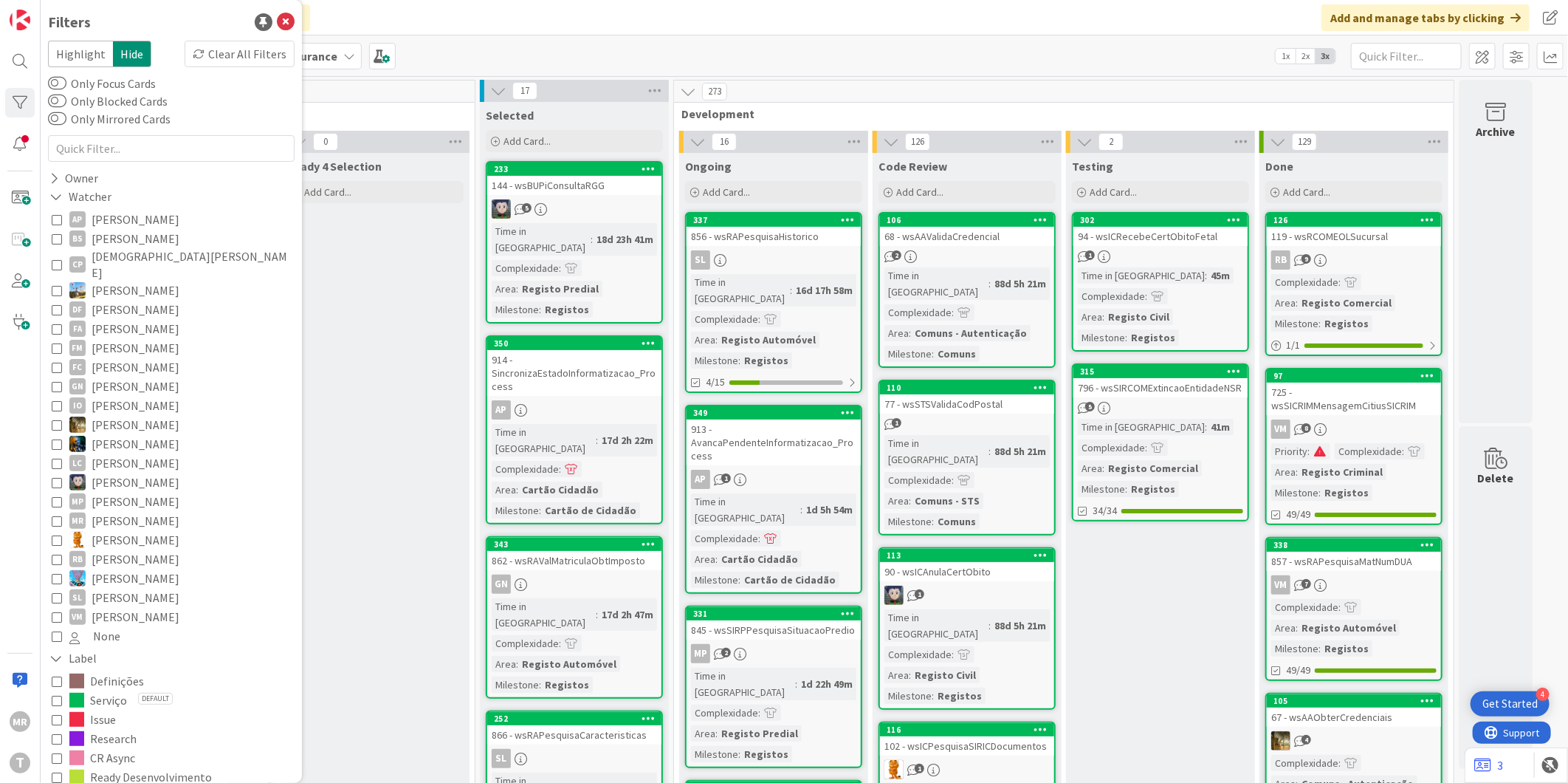
click at [112, 671] on span "Definições" at bounding box center [116, 681] width 54 height 19
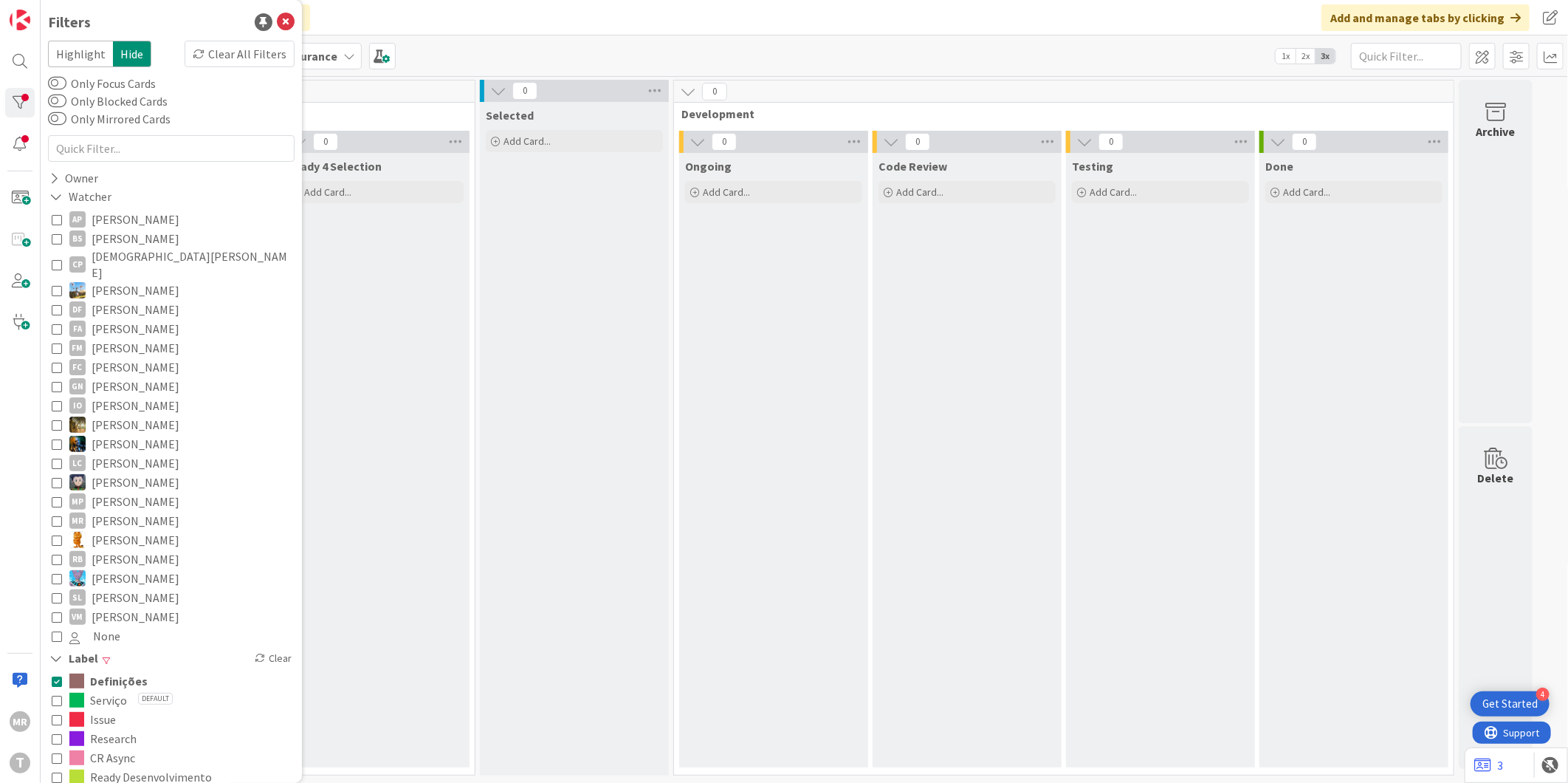
click at [112, 671] on span "Definições" at bounding box center [118, 681] width 57 height 19
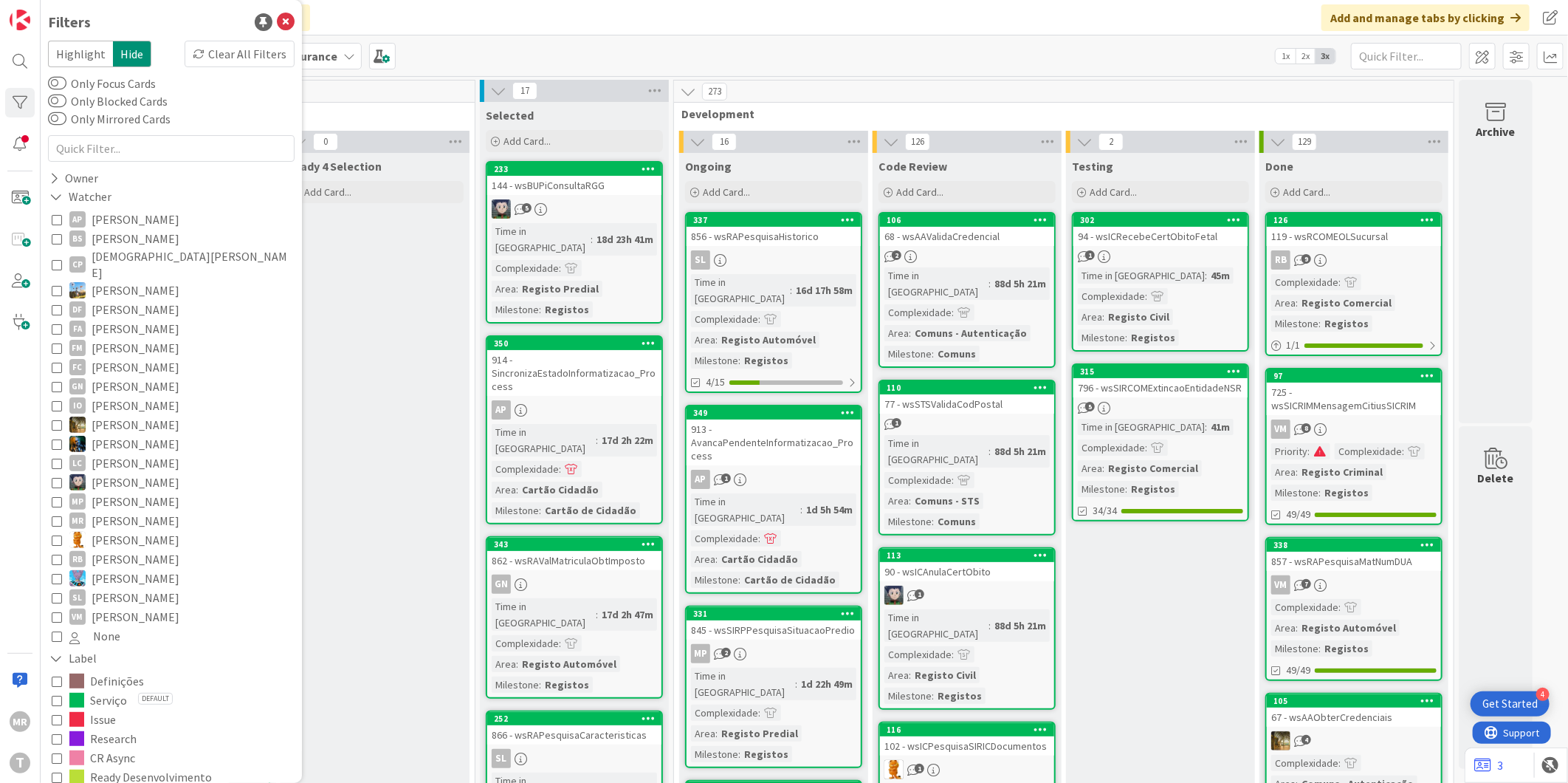
click at [112, 690] on span "Serviço" at bounding box center [108, 700] width 37 height 19
click at [112, 690] on span "Serviço" at bounding box center [110, 700] width 40 height 19
click at [124, 749] on span "CR Async" at bounding box center [112, 758] width 45 height 19
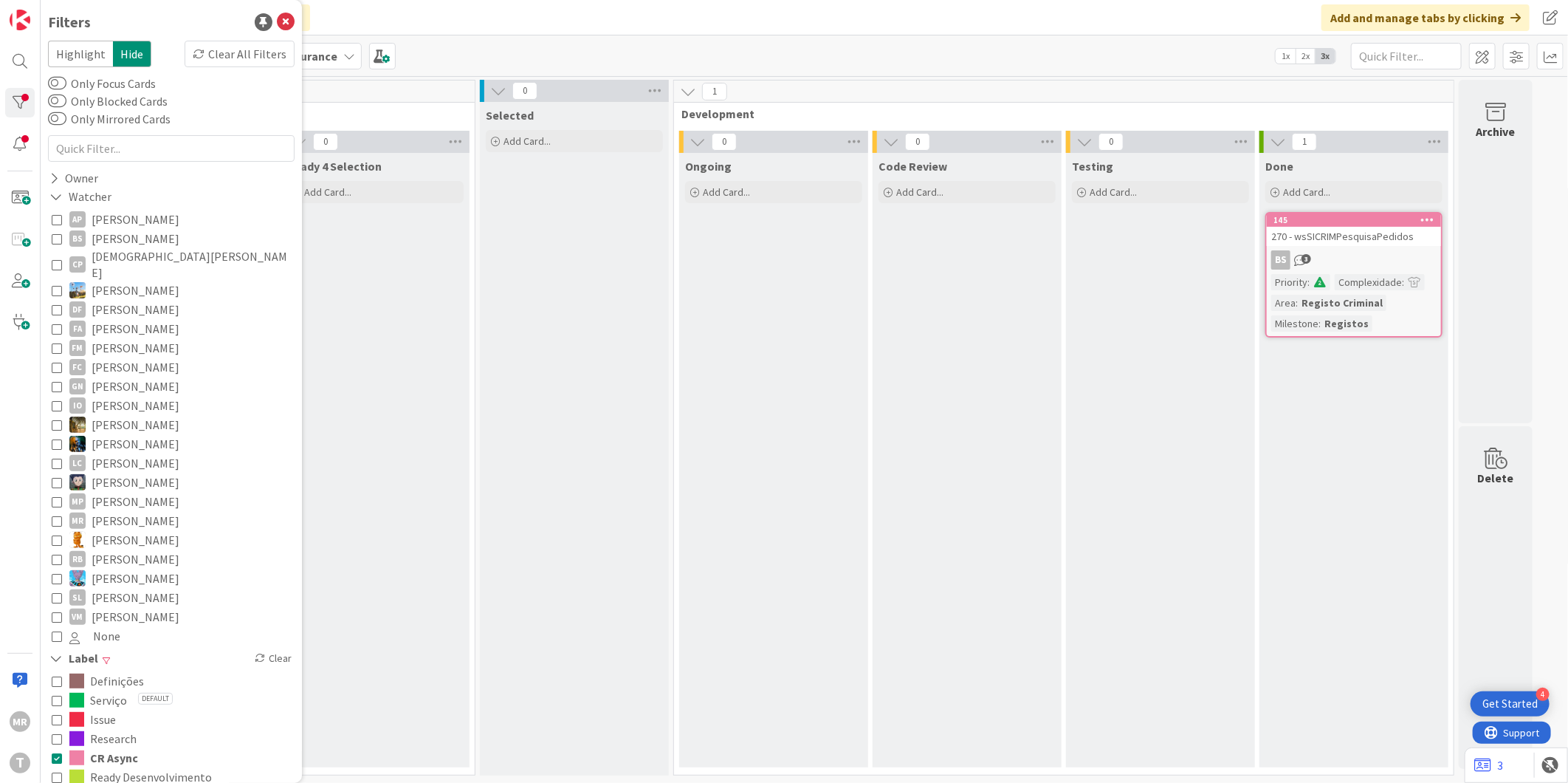
click at [1131, 456] on div "Testing Add Card..." at bounding box center [1160, 460] width 189 height 614
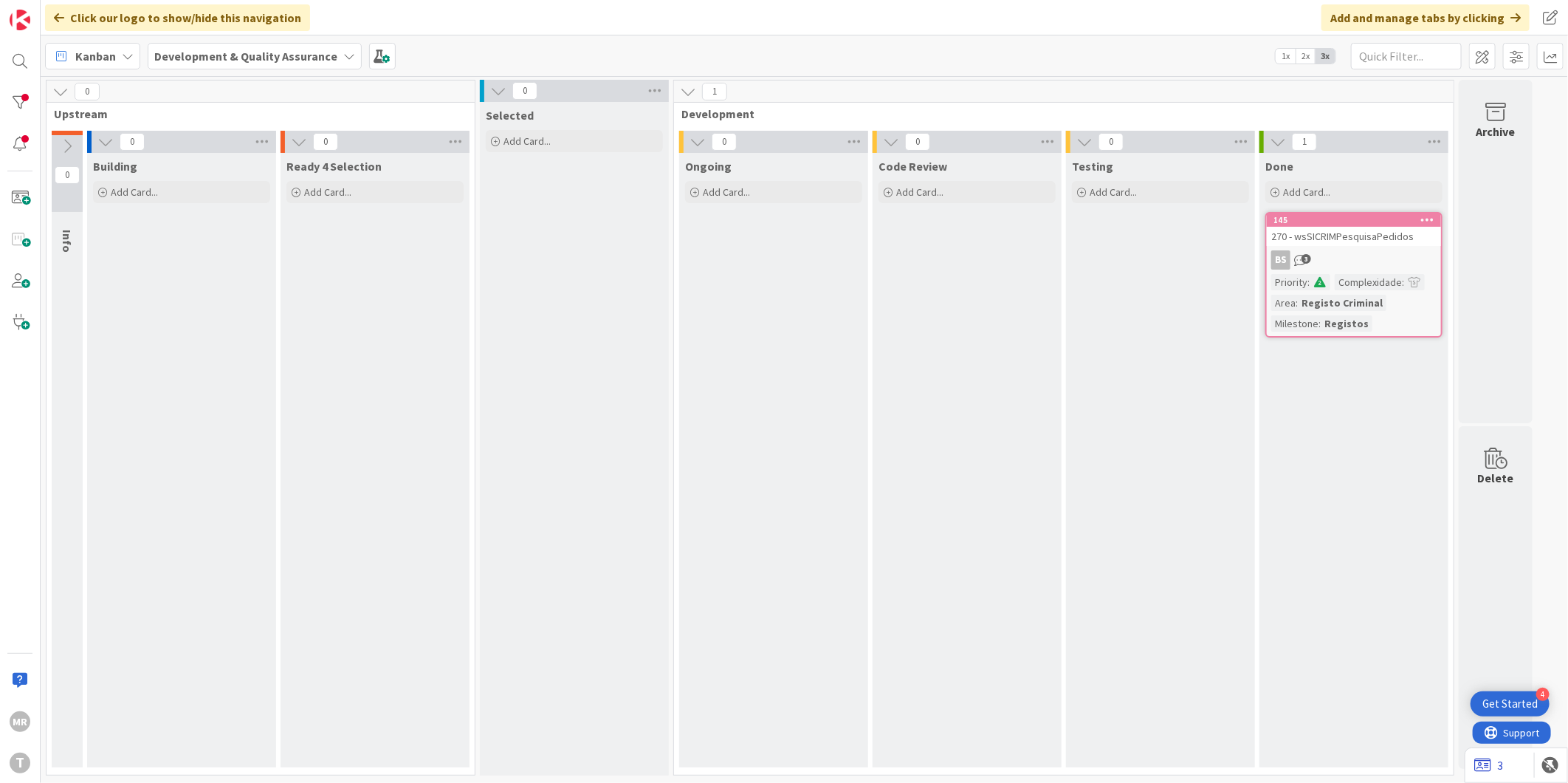
click at [1489, 767] on icon at bounding box center [1483, 765] width 17 height 14
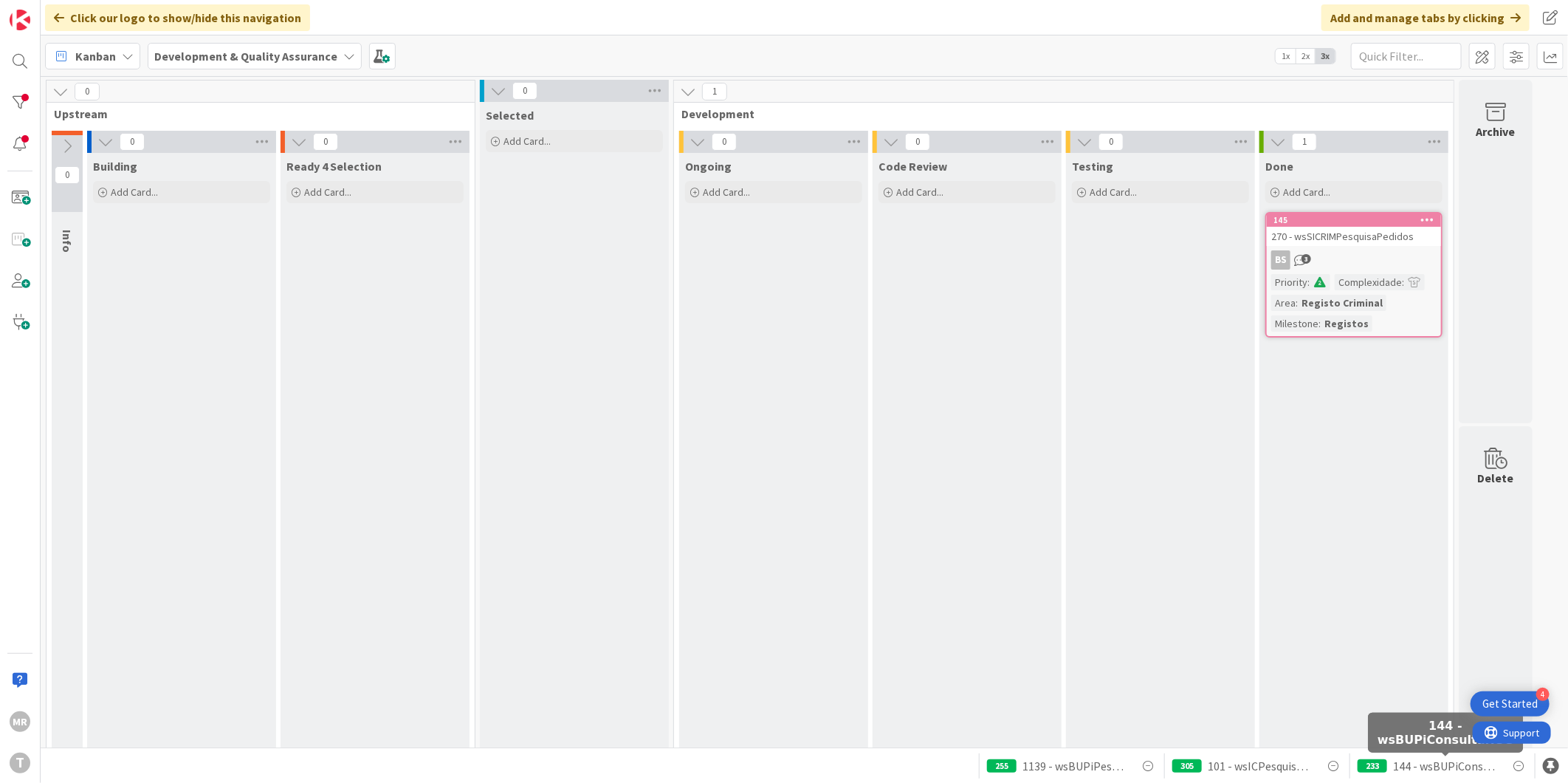
click at [1438, 758] on span "144 - wsBUPiConsultaRGG" at bounding box center [1445, 766] width 105 height 18
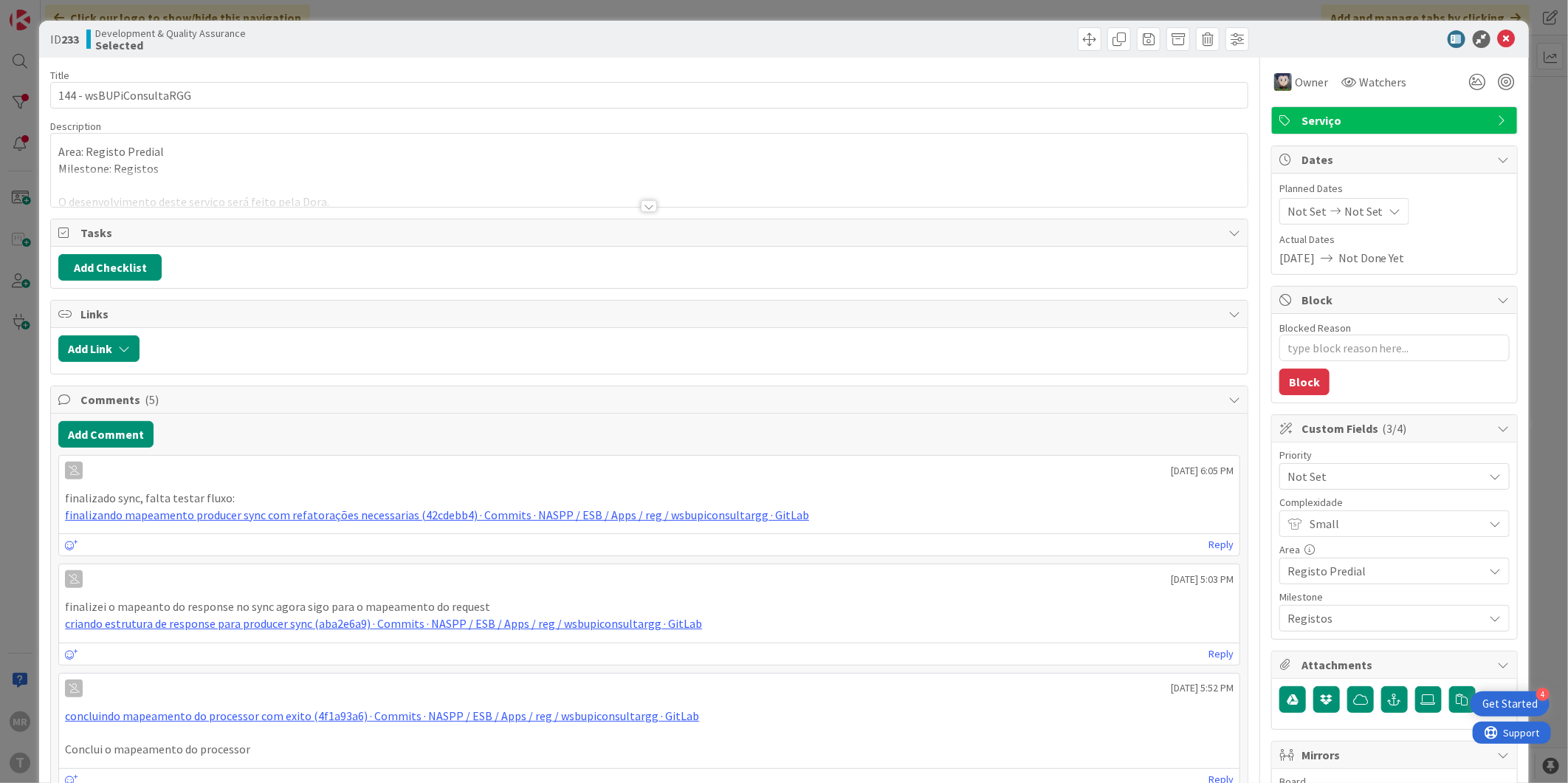
type textarea "x"
click at [1503, 37] on icon at bounding box center [1506, 39] width 18 height 18
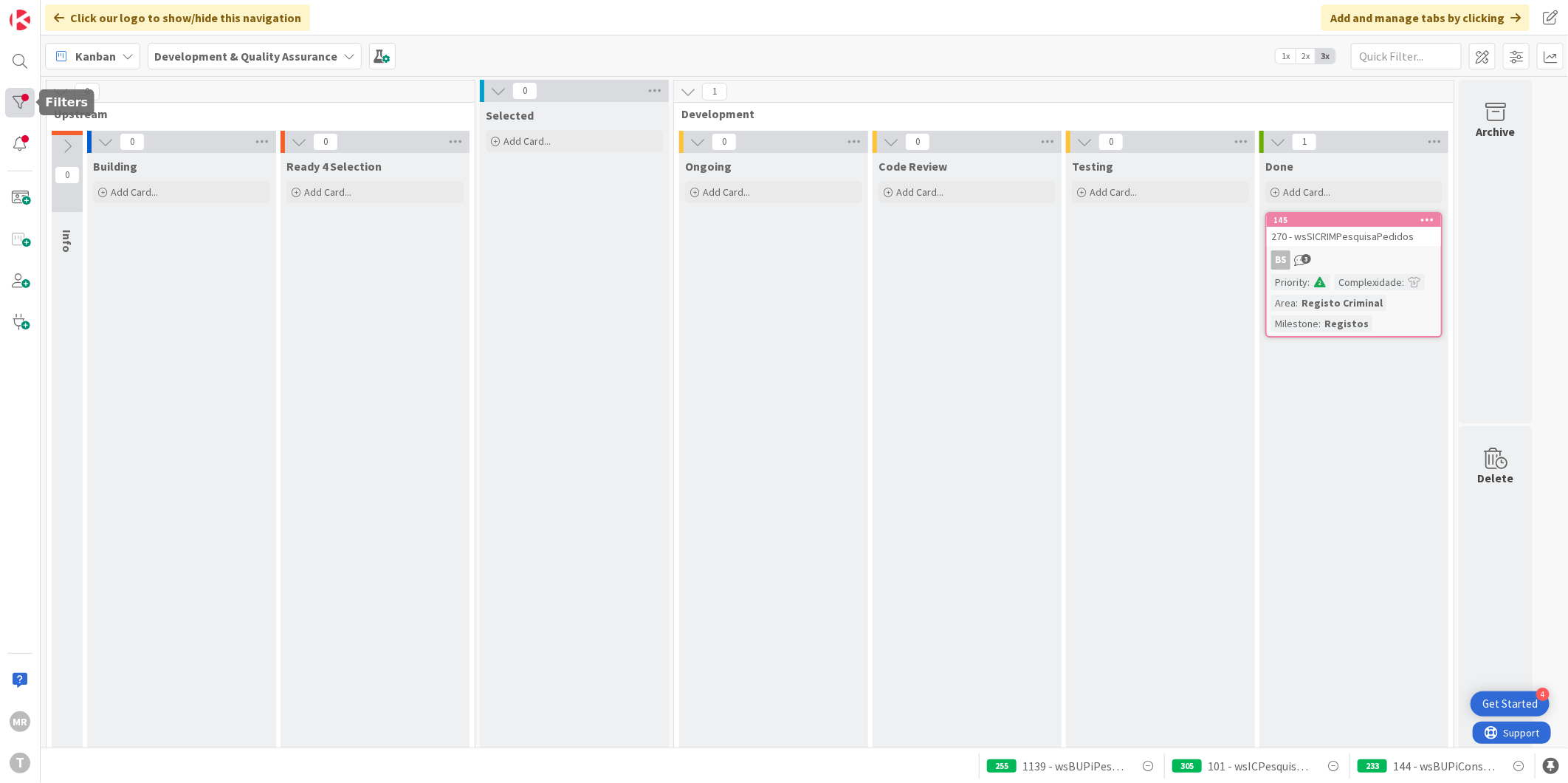
click at [25, 92] on div at bounding box center [19, 102] width 30 height 30
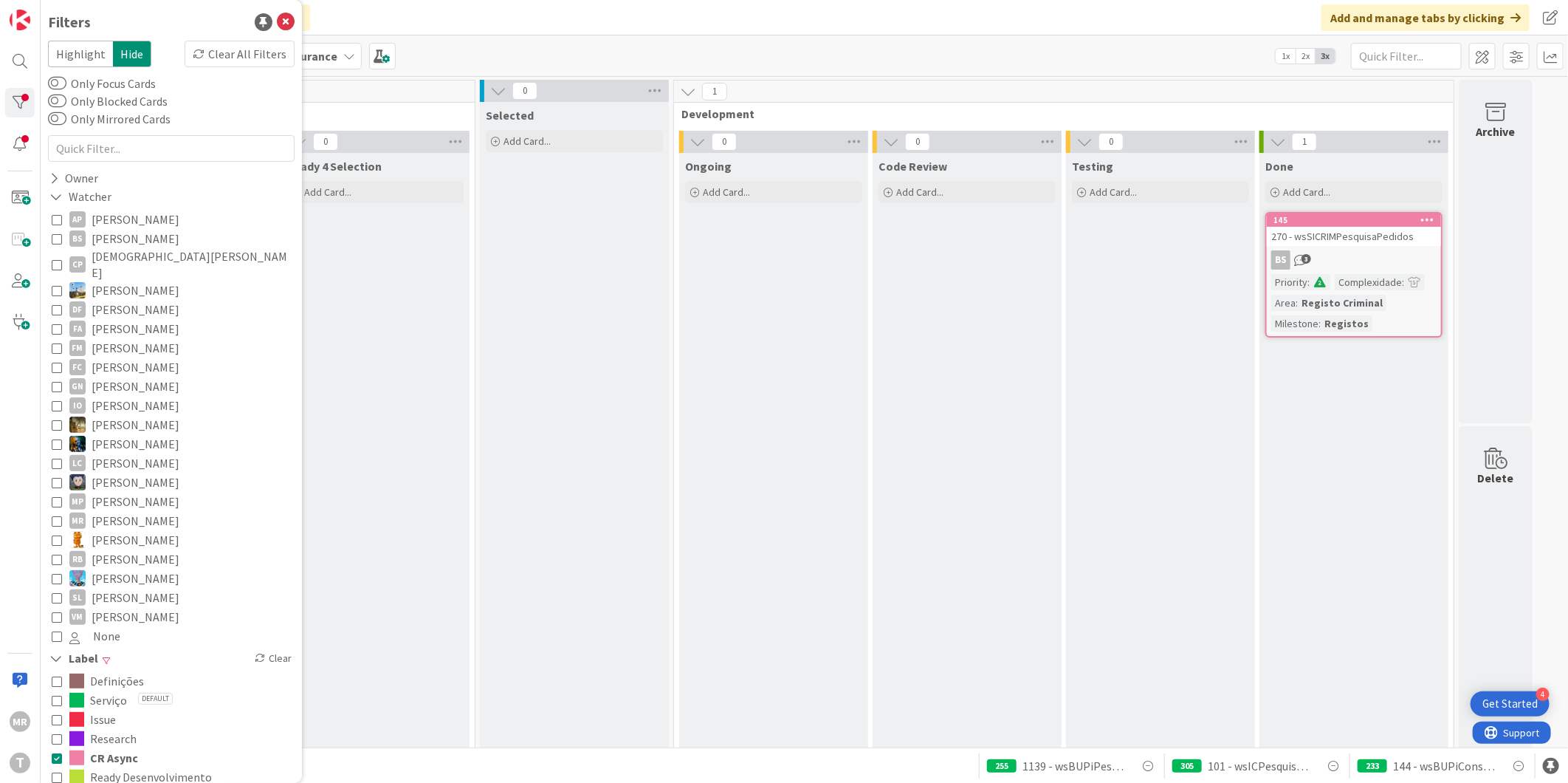
click at [105, 768] on span "Ready Desenvolvimento" at bounding box center [151, 777] width 122 height 19
click at [108, 749] on span "CR Async" at bounding box center [113, 758] width 48 height 19
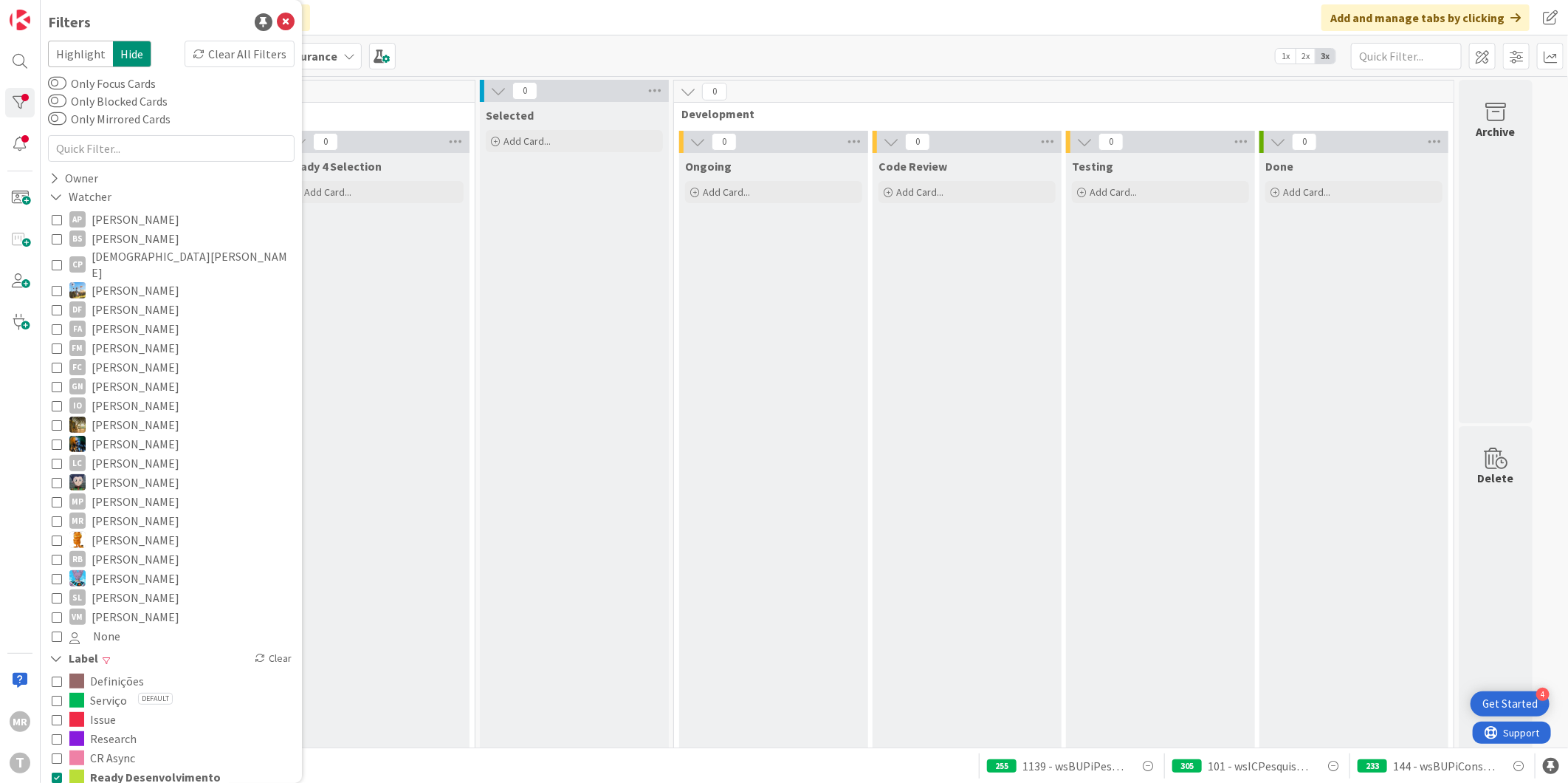
click at [116, 768] on span "Ready Desenvolvimento" at bounding box center [154, 777] width 131 height 19
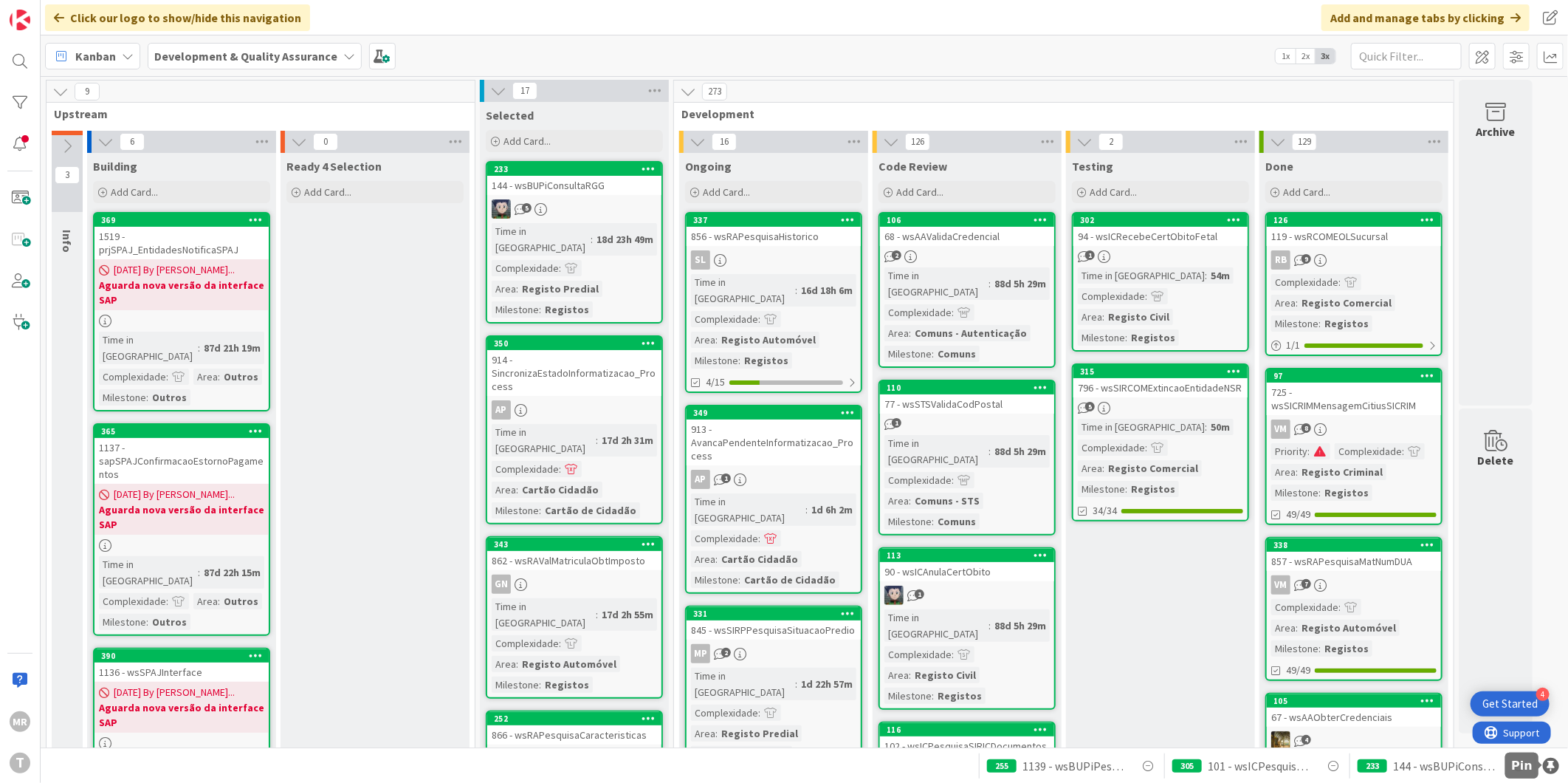
click at [1557, 769] on div at bounding box center [1551, 766] width 16 height 16
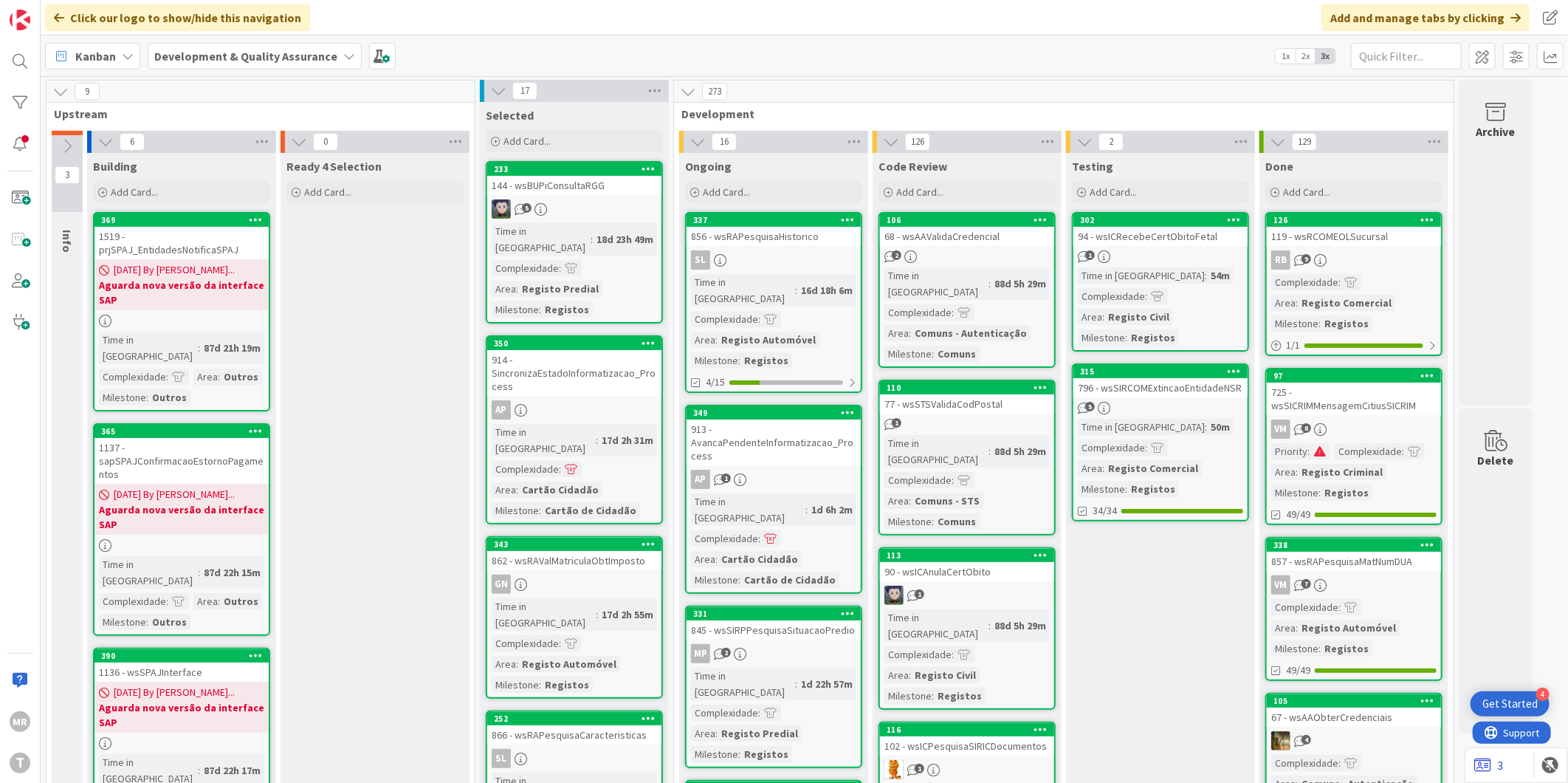
click at [1480, 764] on icon at bounding box center [1483, 765] width 17 height 14
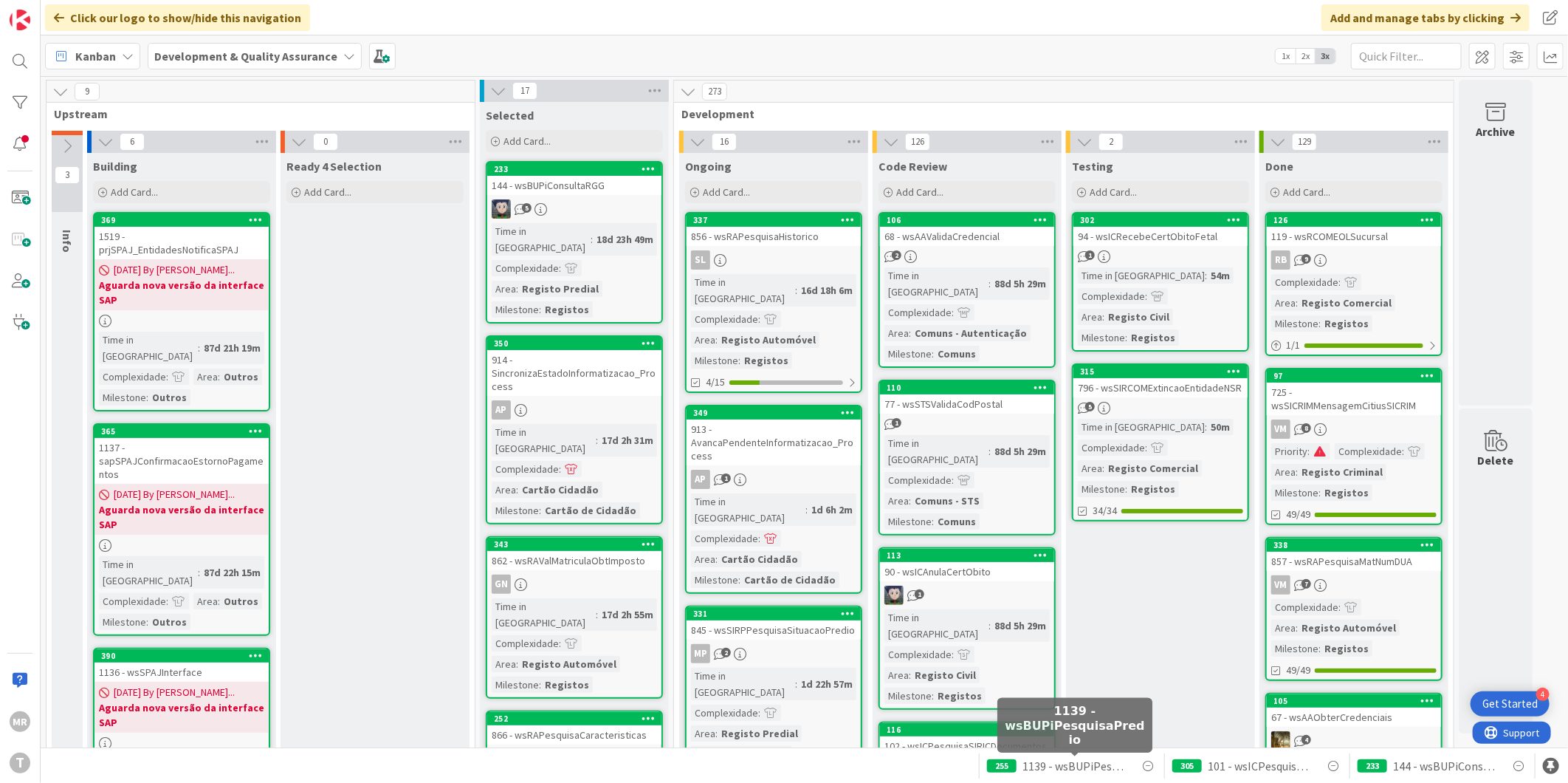
click at [1069, 767] on span "1139 - wsBUPiPesquisaPredio" at bounding box center [1075, 766] width 105 height 18
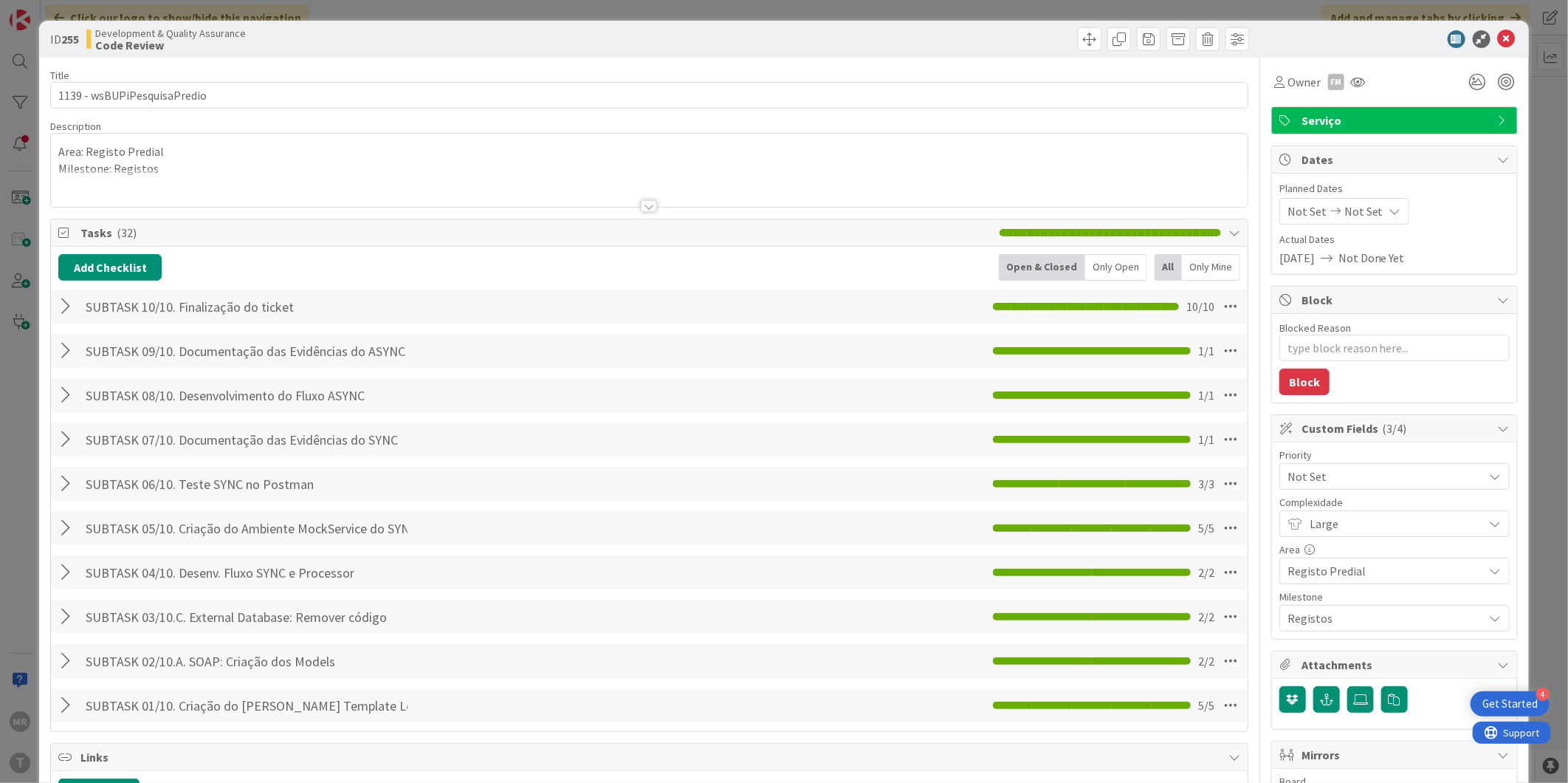
type textarea "x"
click at [1497, 40] on icon at bounding box center [1506, 39] width 18 height 18
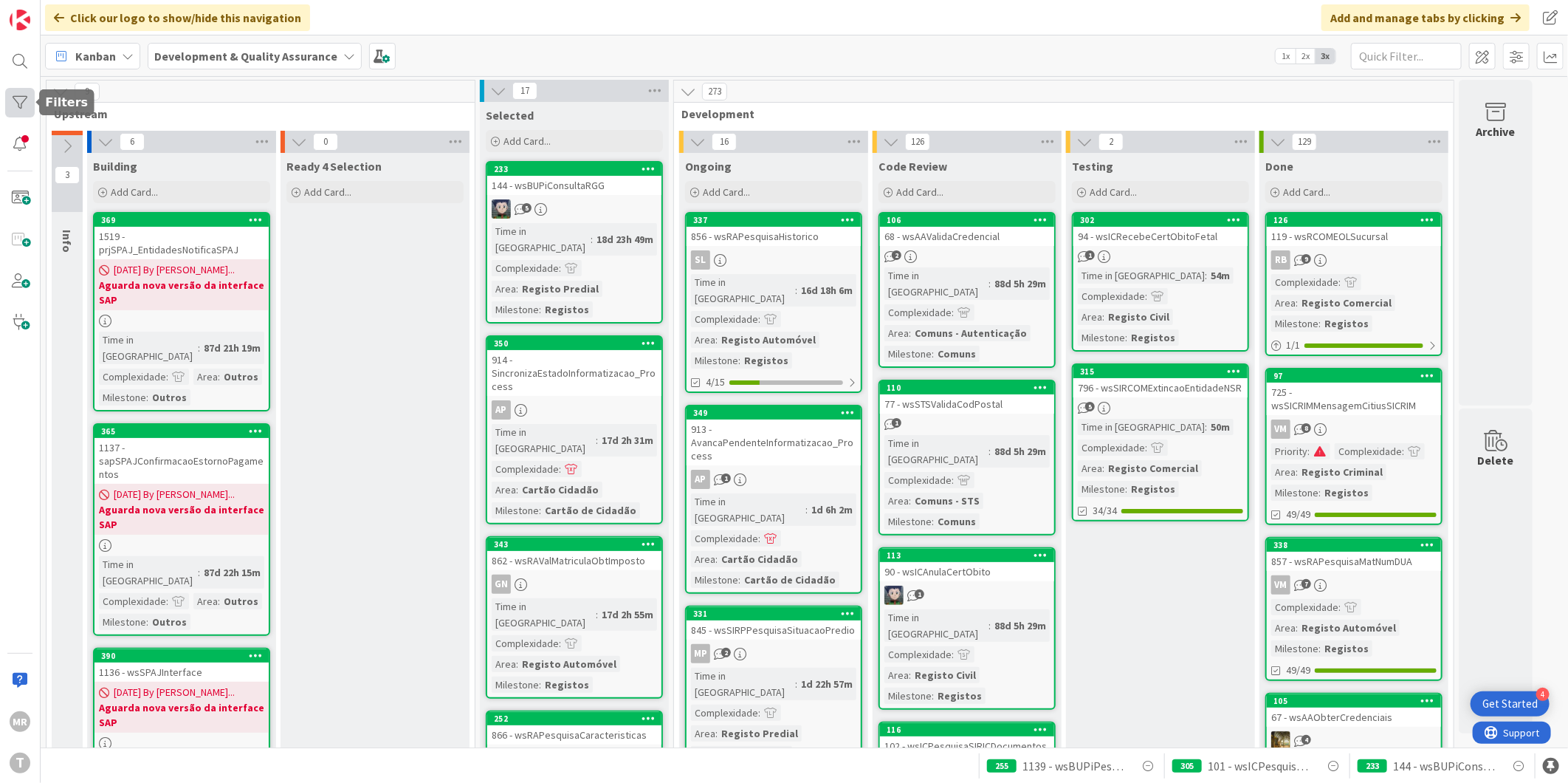
click at [11, 102] on div at bounding box center [19, 102] width 30 height 30
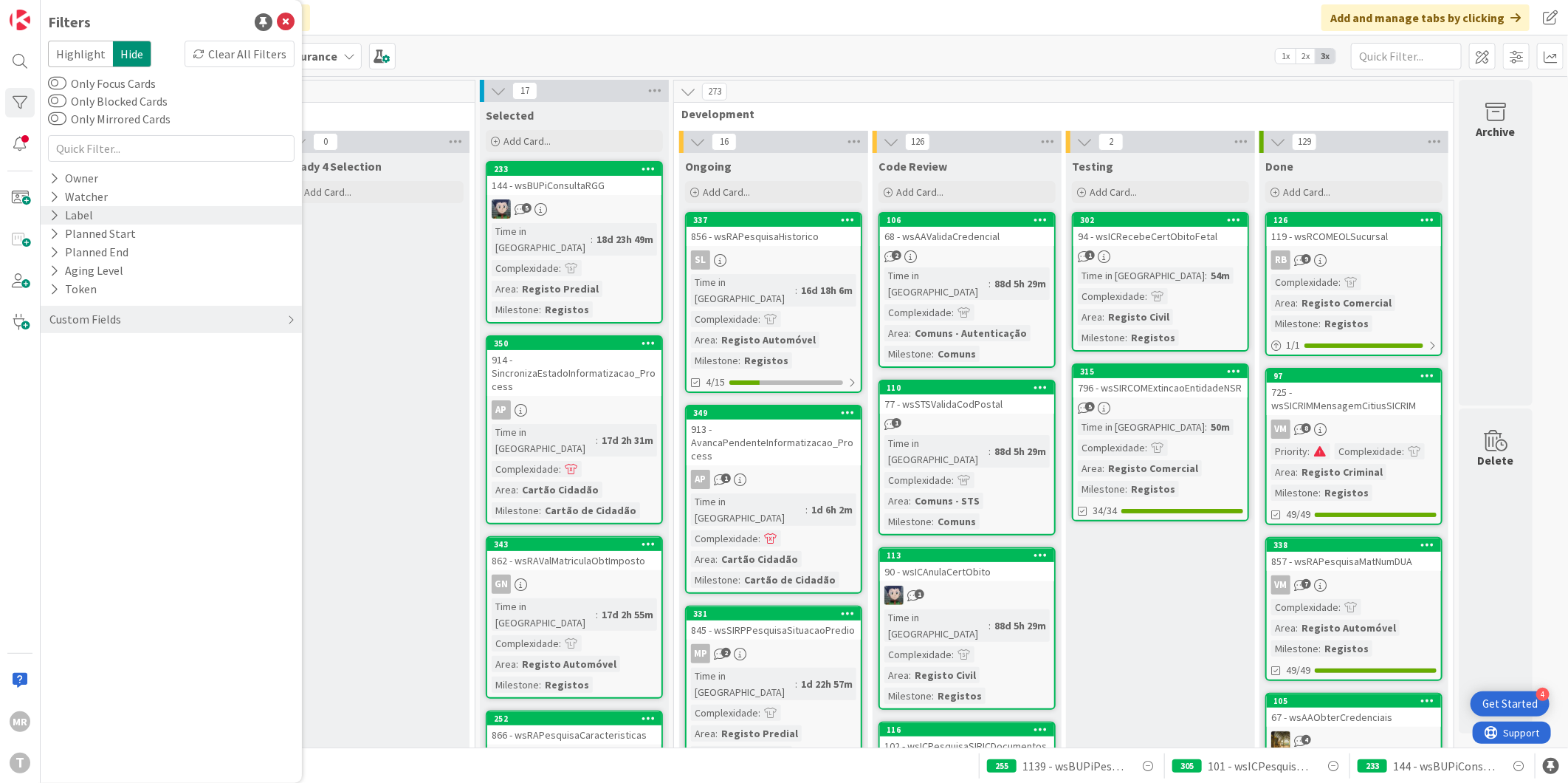
click at [50, 213] on icon at bounding box center [54, 215] width 10 height 12
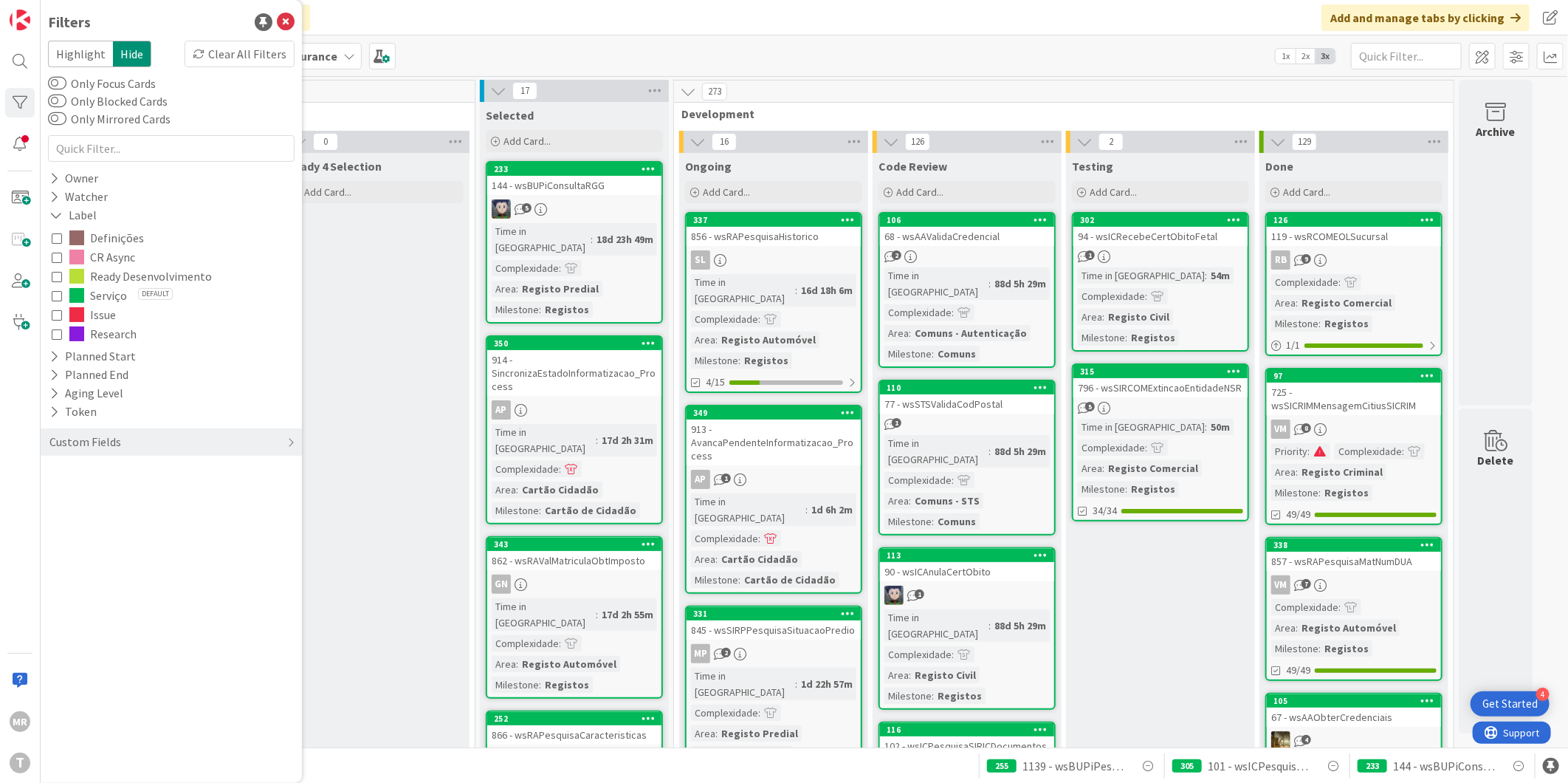
click at [106, 259] on span "CR Async" at bounding box center [112, 257] width 45 height 19
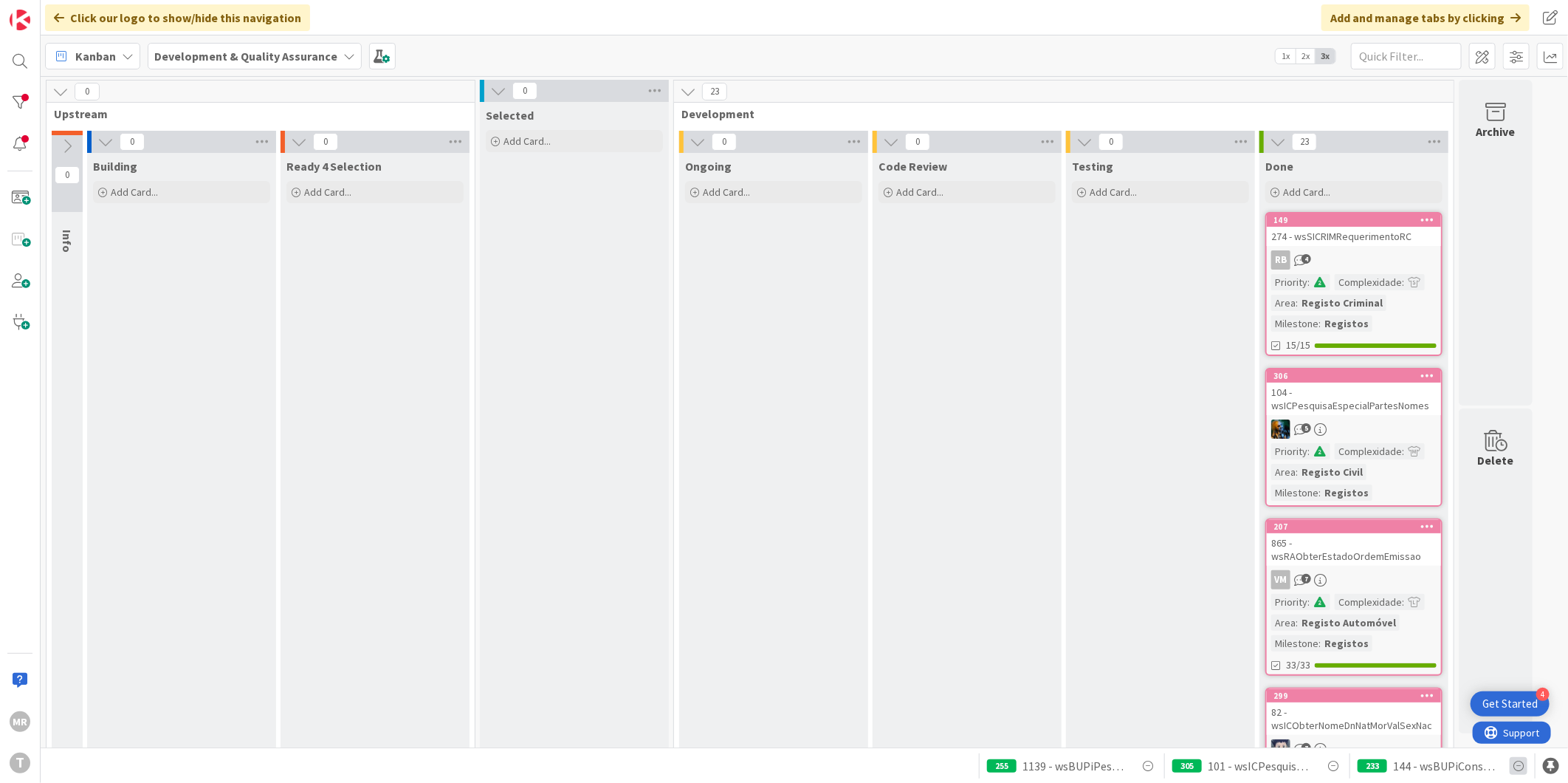
click at [1519, 768] on icon at bounding box center [1518, 766] width 18 height 18
click at [1327, 766] on icon at bounding box center [1333, 766] width 18 height 18
click at [1515, 770] on icon at bounding box center [1518, 766] width 18 height 18
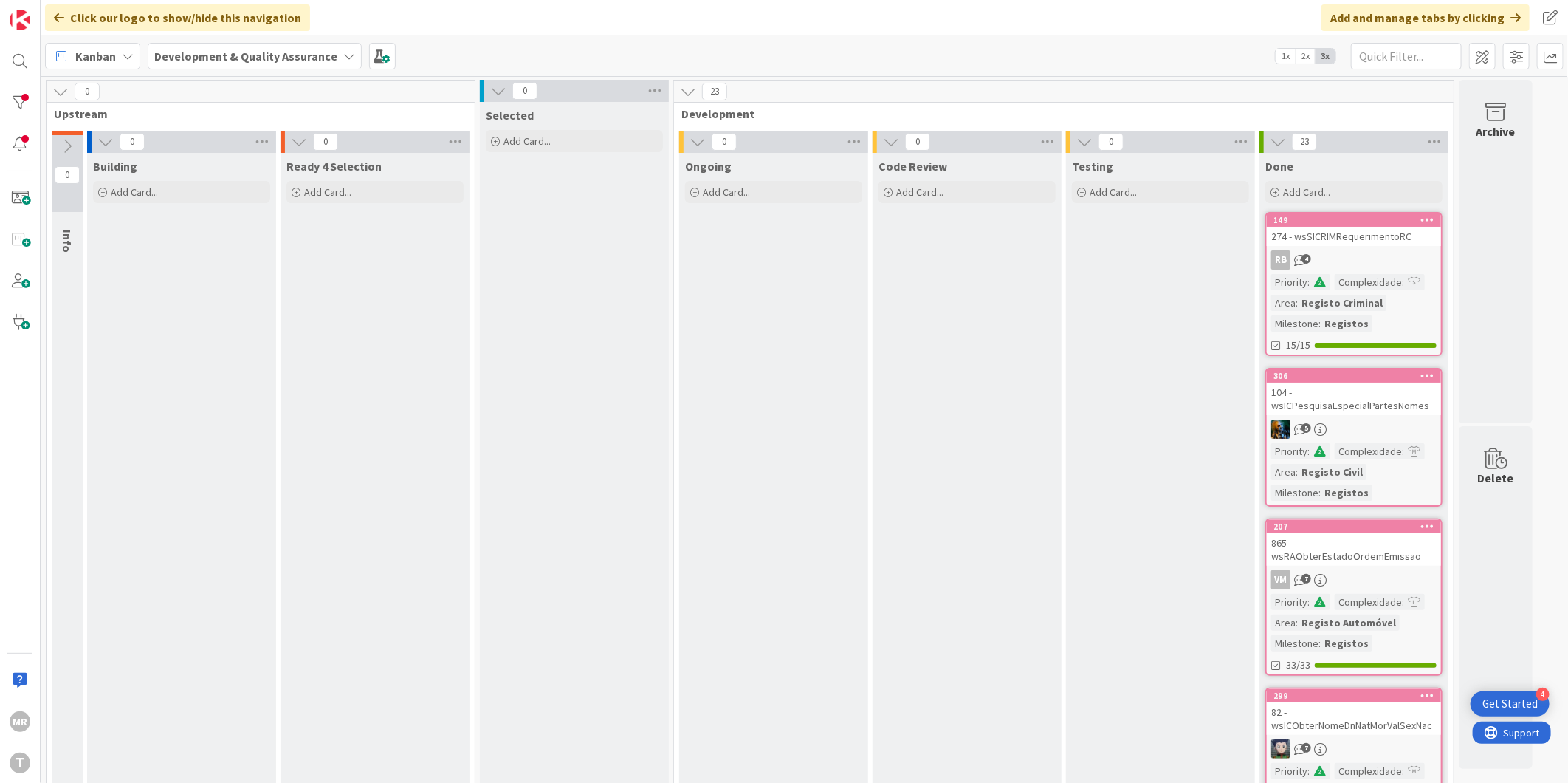
click at [1429, 217] on icon at bounding box center [1428, 219] width 14 height 10
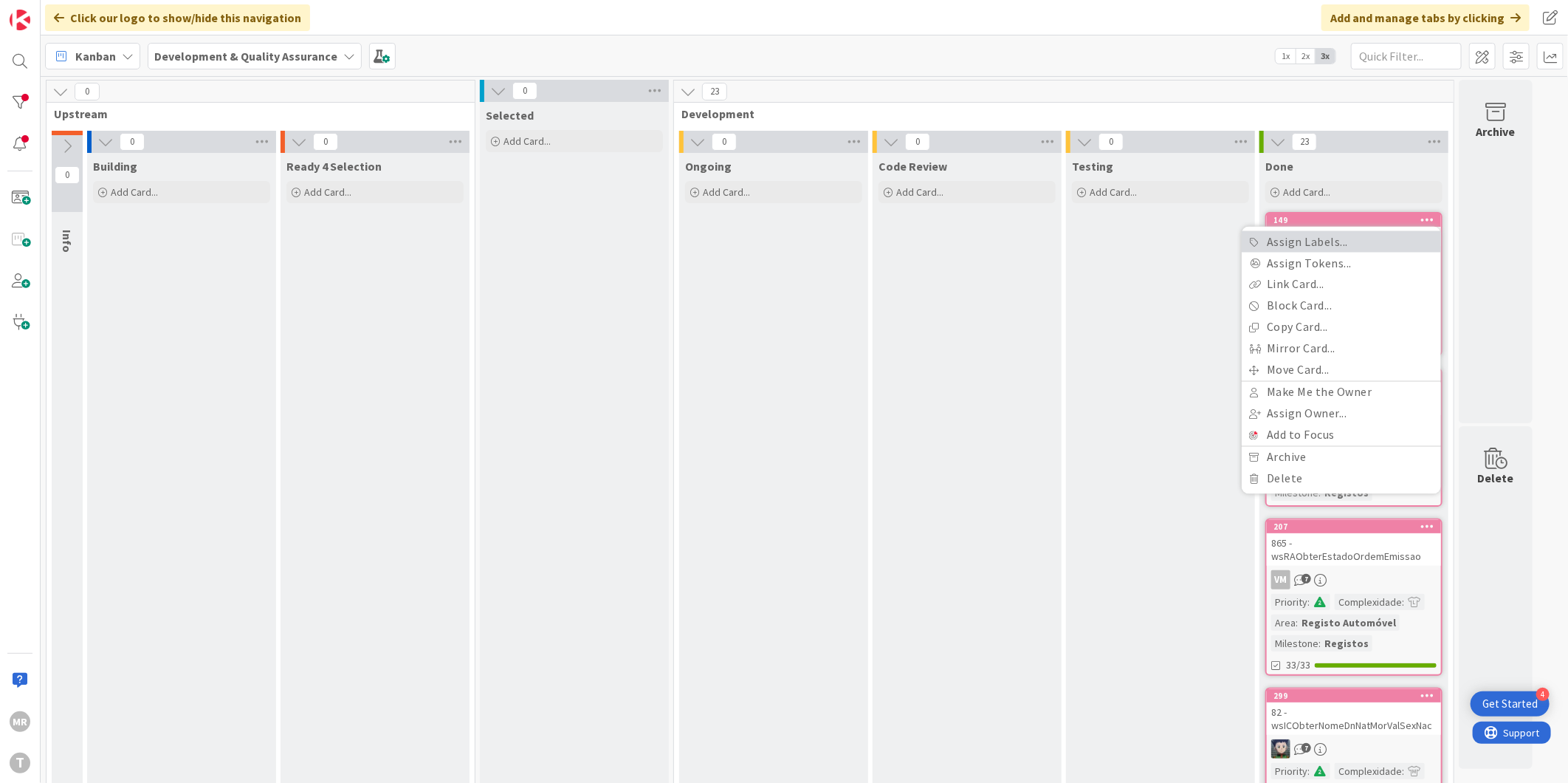
click at [1396, 237] on link "Assign Labels..." at bounding box center [1341, 241] width 199 height 21
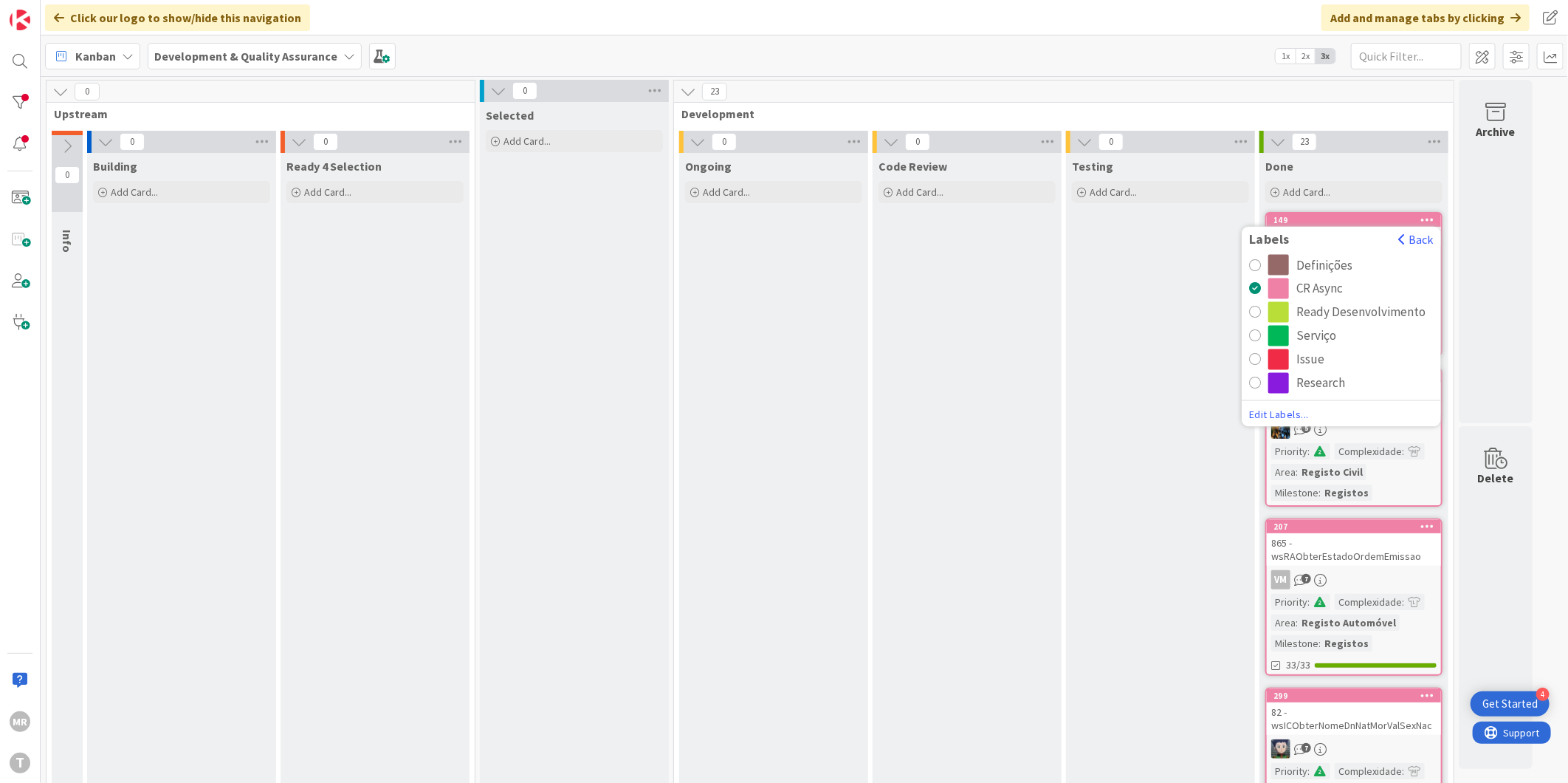
click at [1372, 160] on div "Done" at bounding box center [1354, 166] width 177 height 14
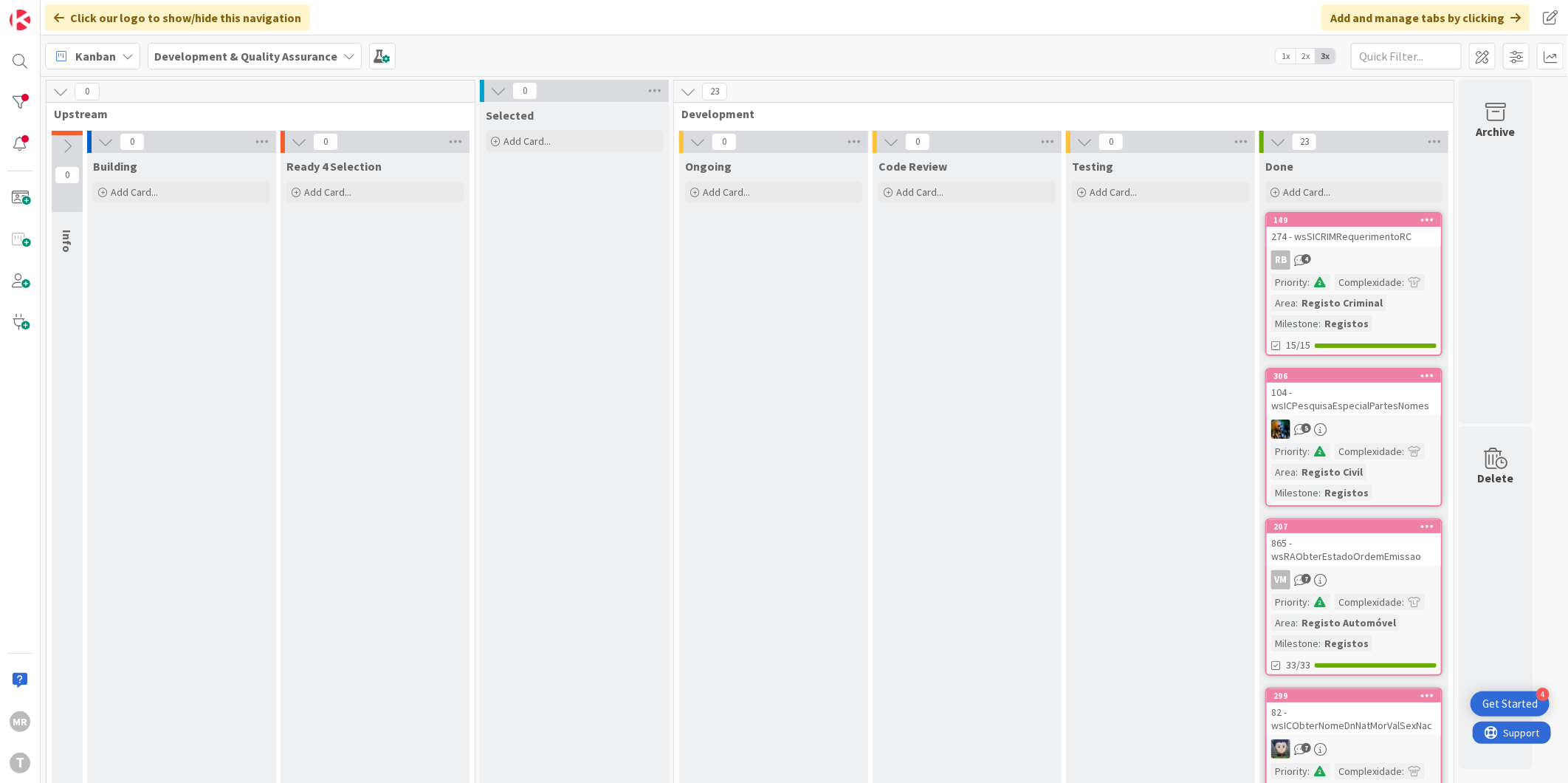
click at [1425, 216] on icon at bounding box center [1428, 219] width 14 height 10
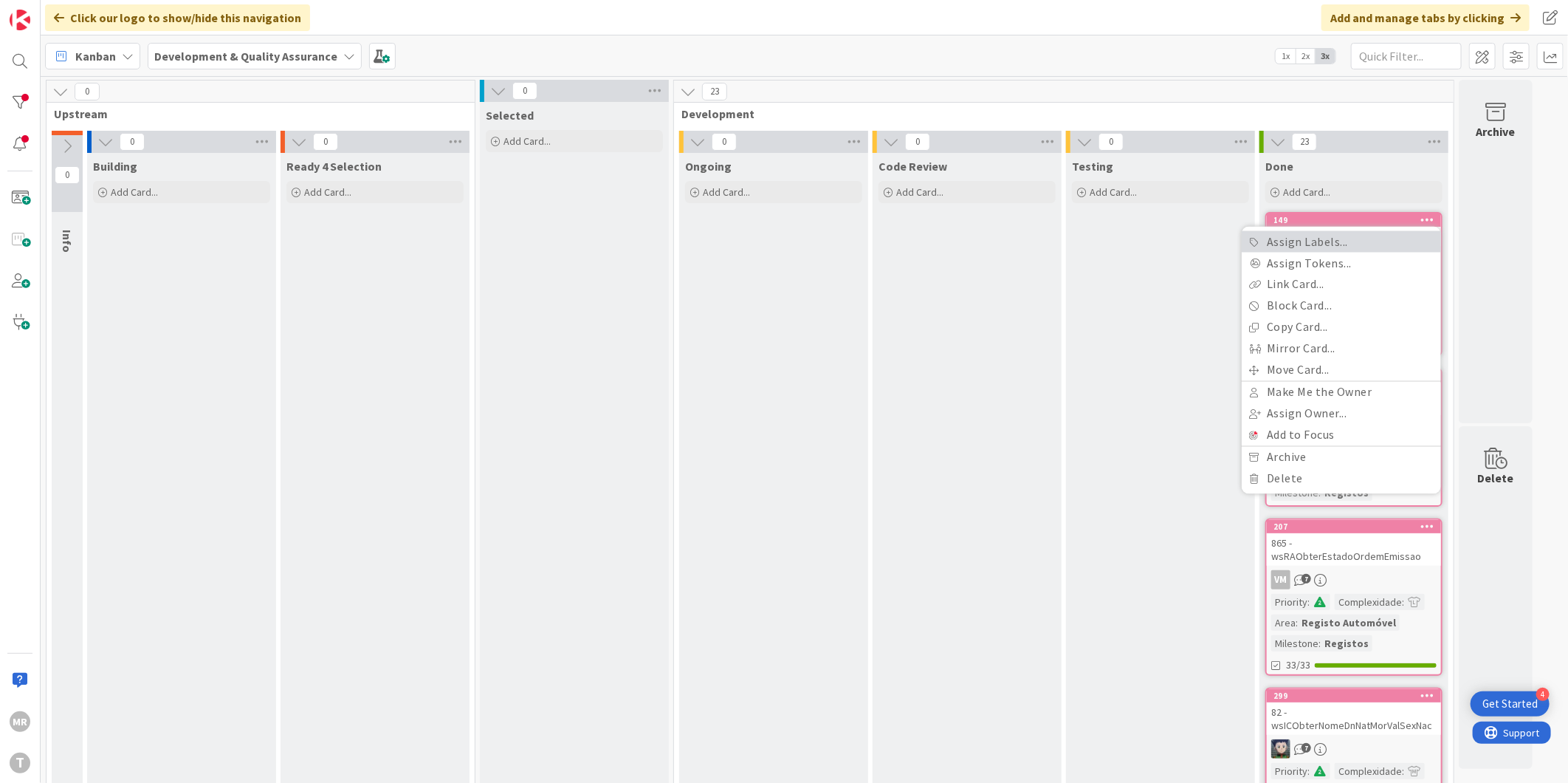
click at [1375, 238] on link "Assign Labels..." at bounding box center [1341, 241] width 199 height 21
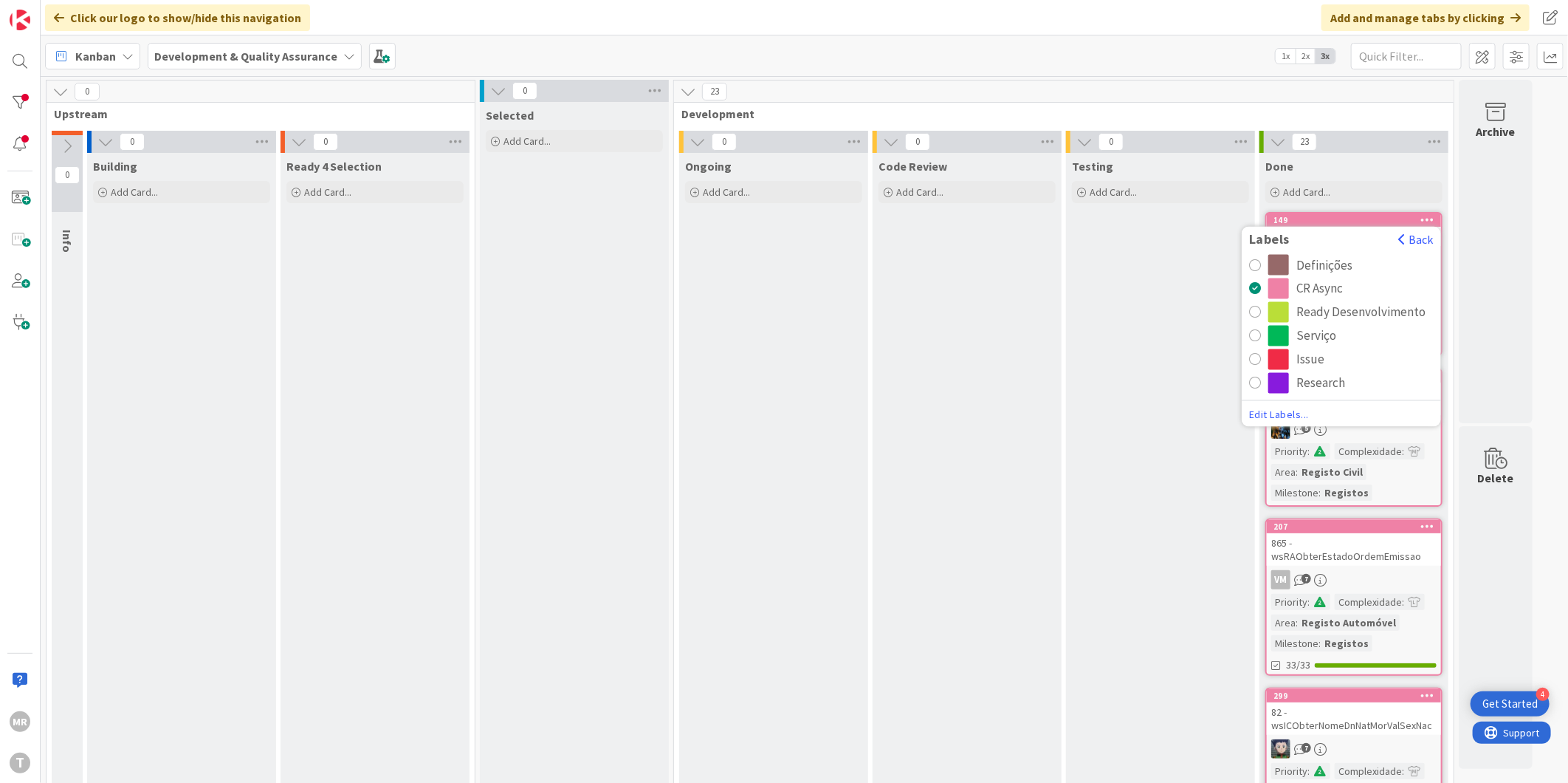
click at [1324, 312] on div "Ready Desenvolvimento" at bounding box center [1361, 313] width 130 height 21
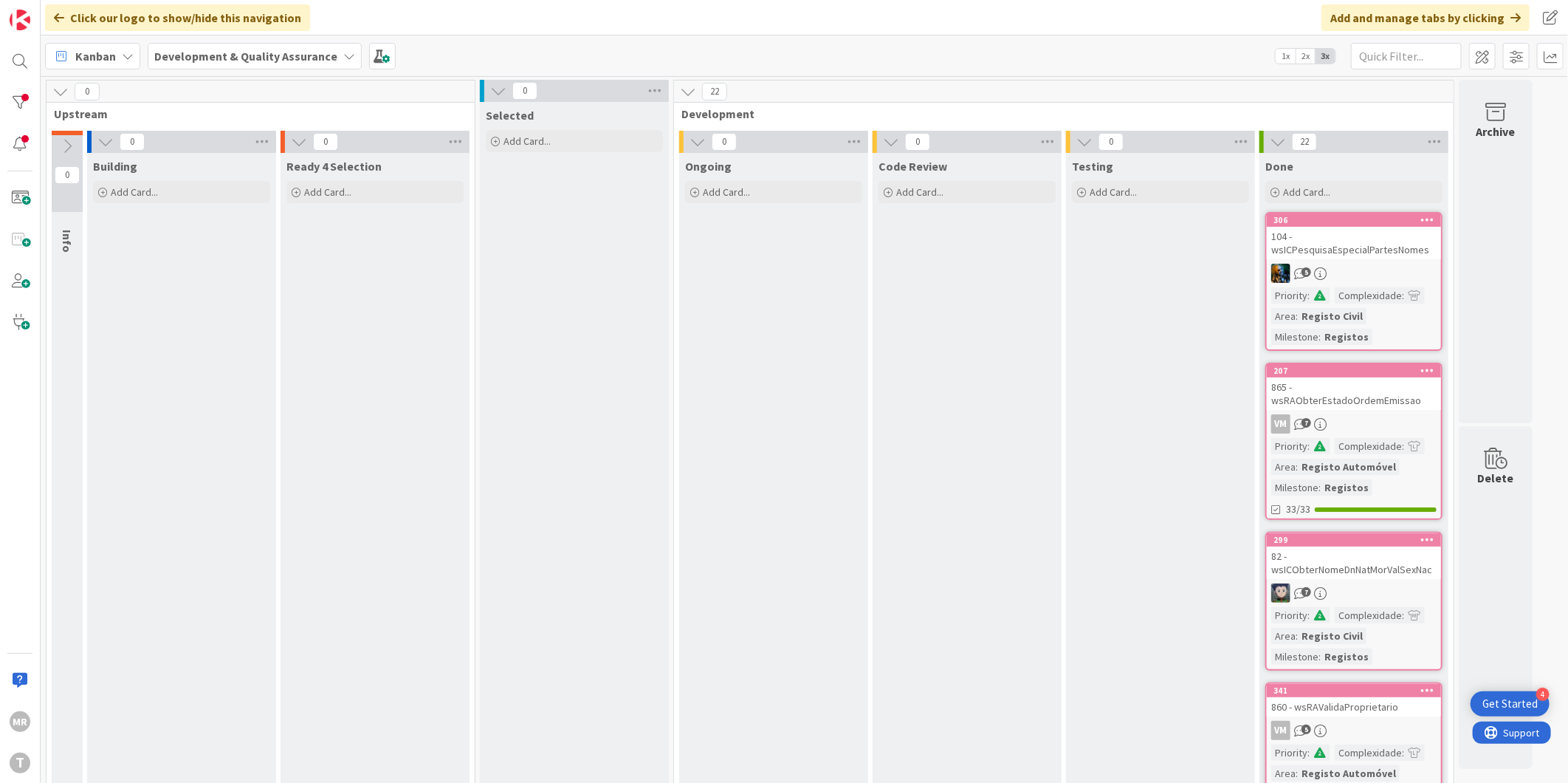
click at [15, 96] on div at bounding box center [19, 102] width 30 height 30
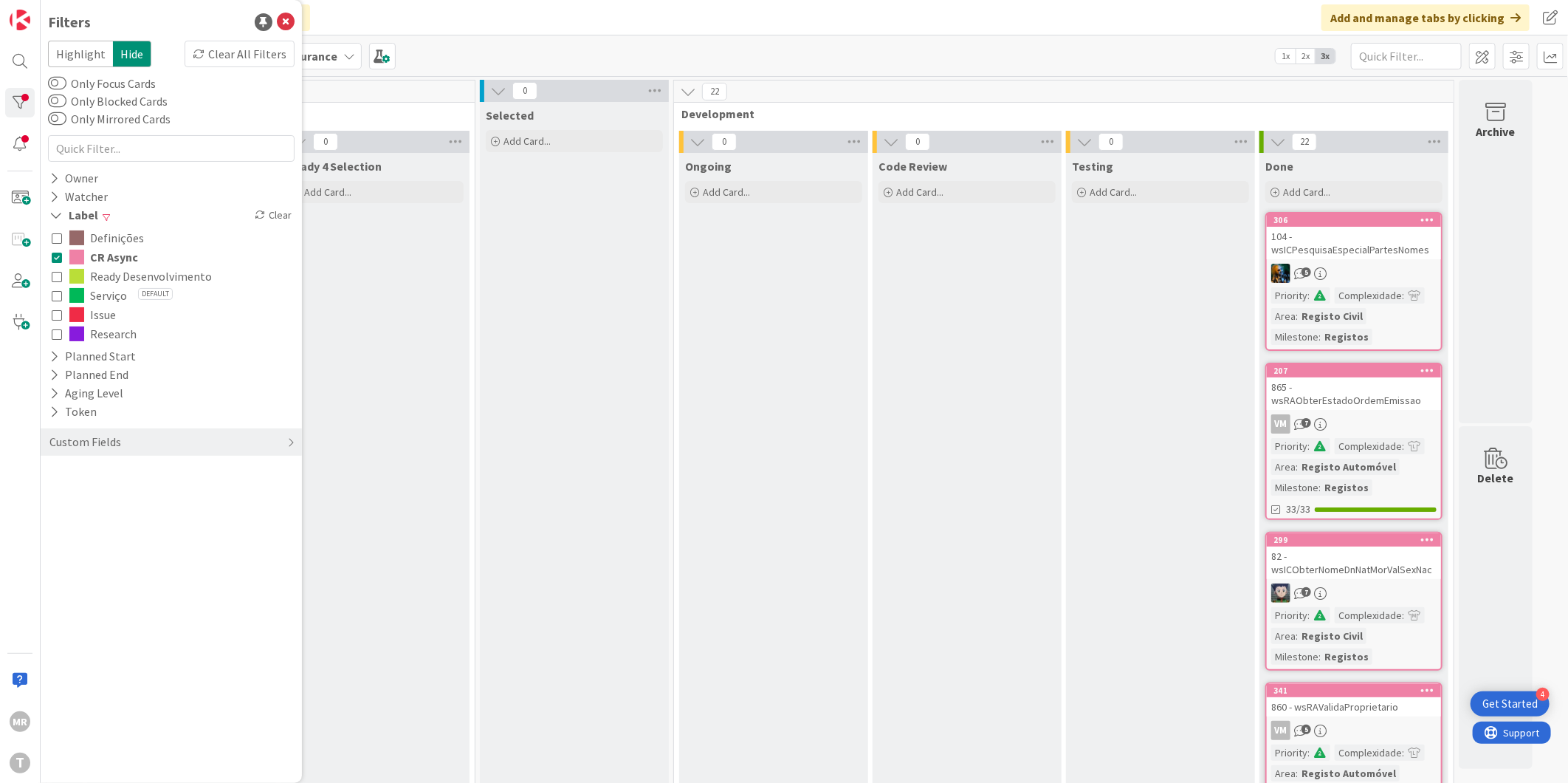
click at [92, 275] on span "Ready Desenvolvimento" at bounding box center [151, 277] width 122 height 19
click at [107, 254] on span "CR Async" at bounding box center [113, 257] width 48 height 19
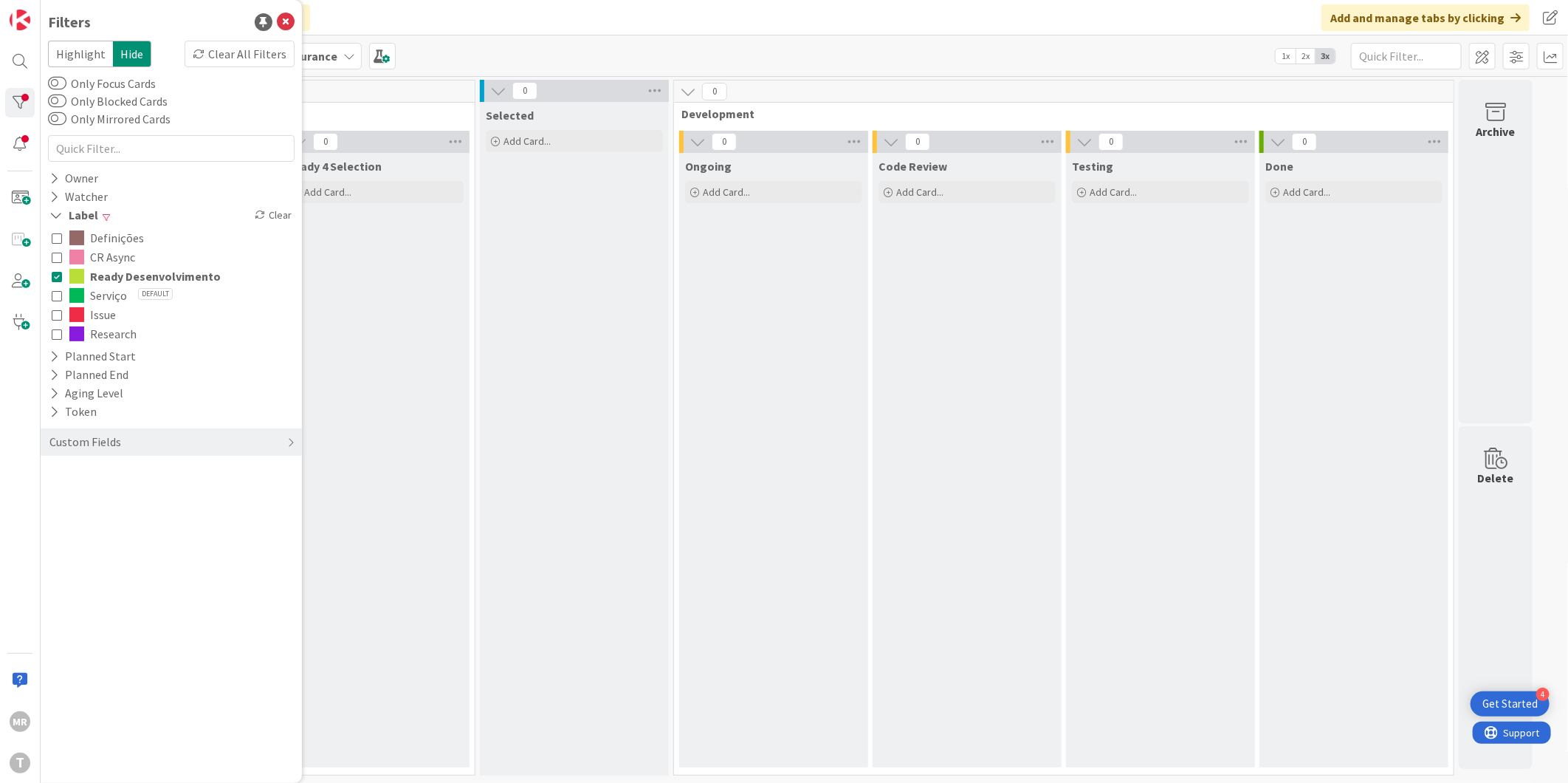
click at [922, 372] on div "Code Review Add Card..." at bounding box center [967, 460] width 189 height 614
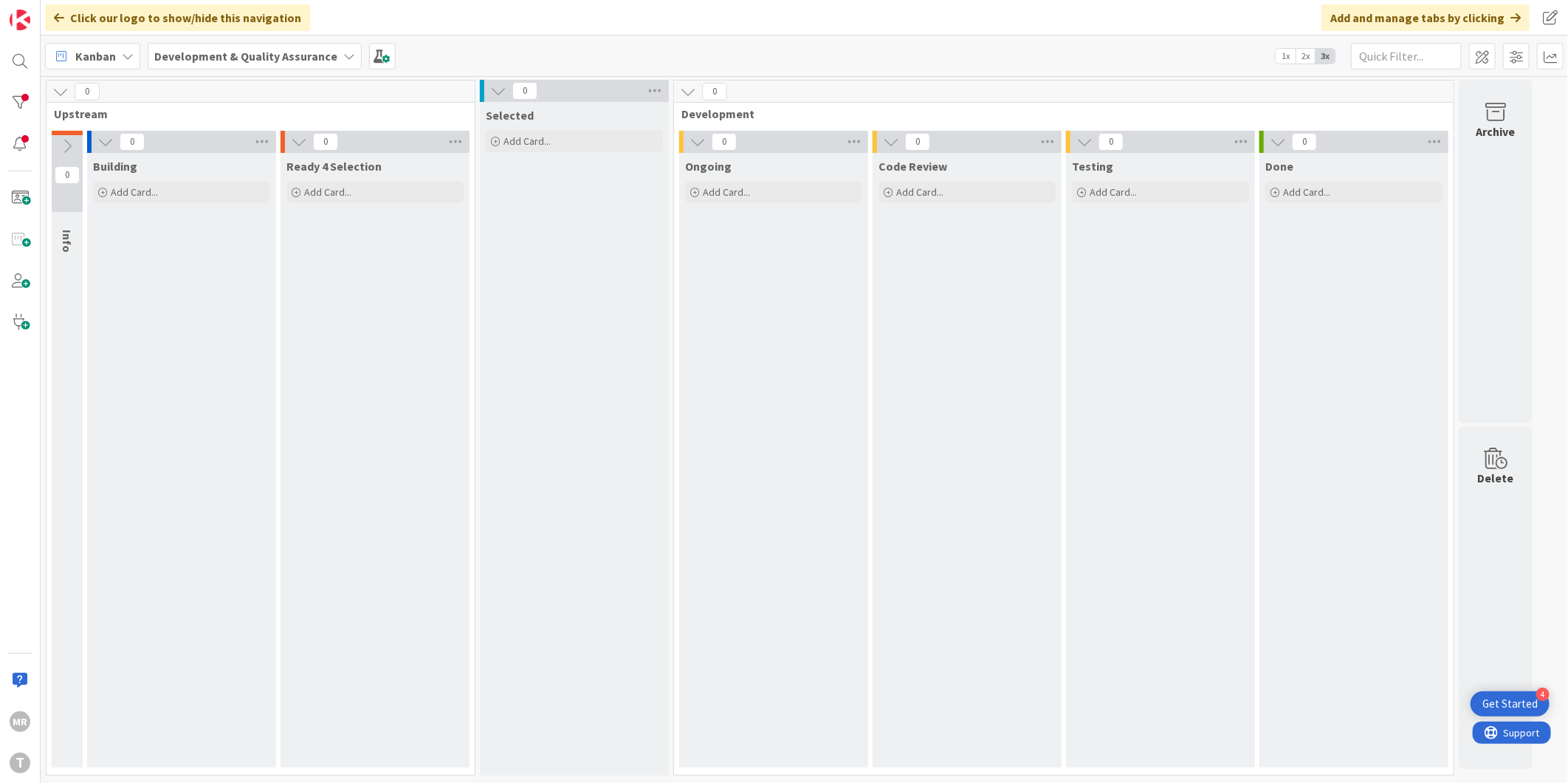
click at [719, 316] on div "Ongoing Add Card..." at bounding box center [774, 460] width 189 height 614
click at [10, 110] on div at bounding box center [19, 102] width 30 height 30
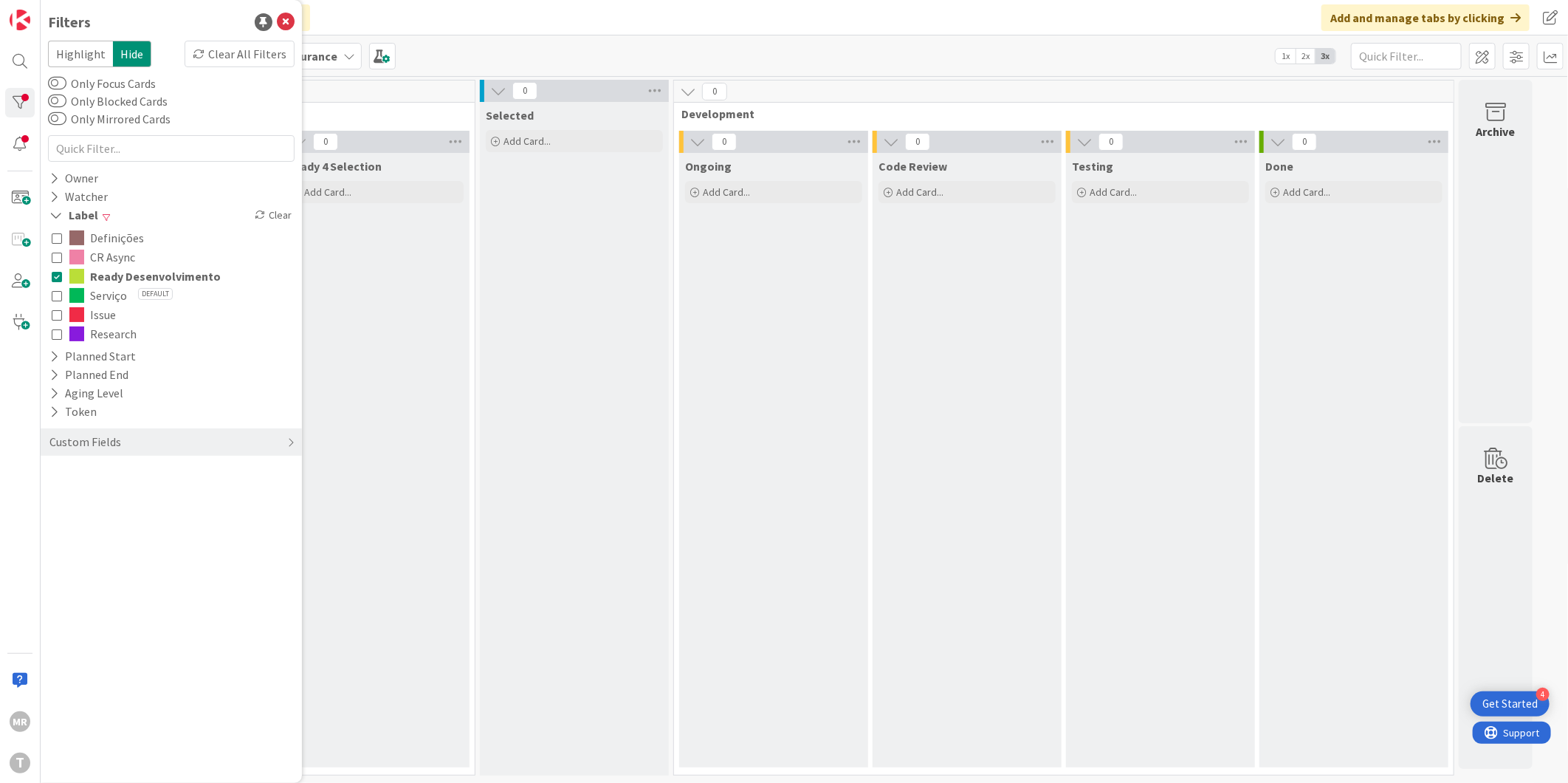
click at [541, 388] on div "Selected Add Card..." at bounding box center [574, 439] width 189 height 673
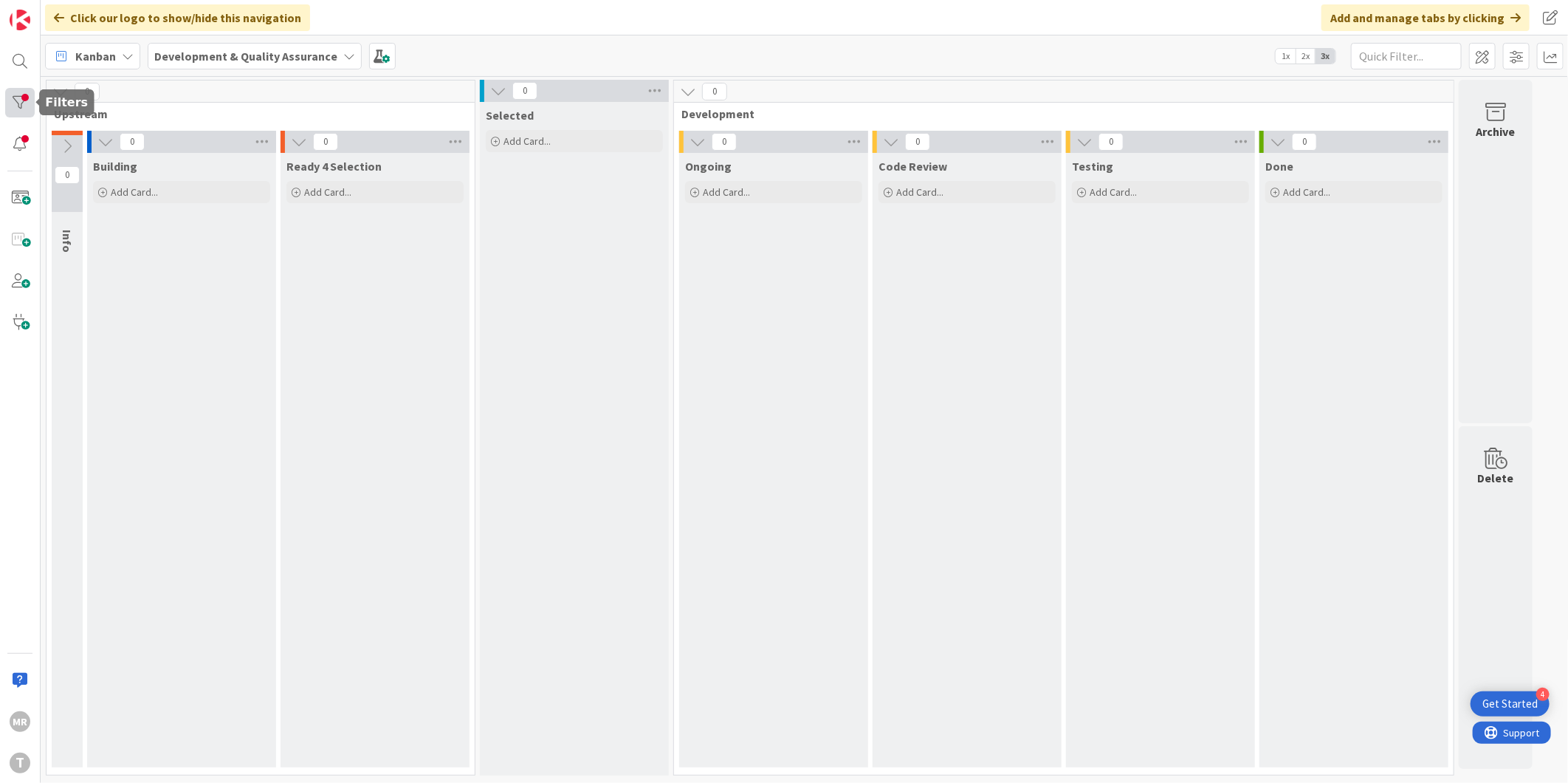
click at [28, 98] on div at bounding box center [19, 102] width 30 height 30
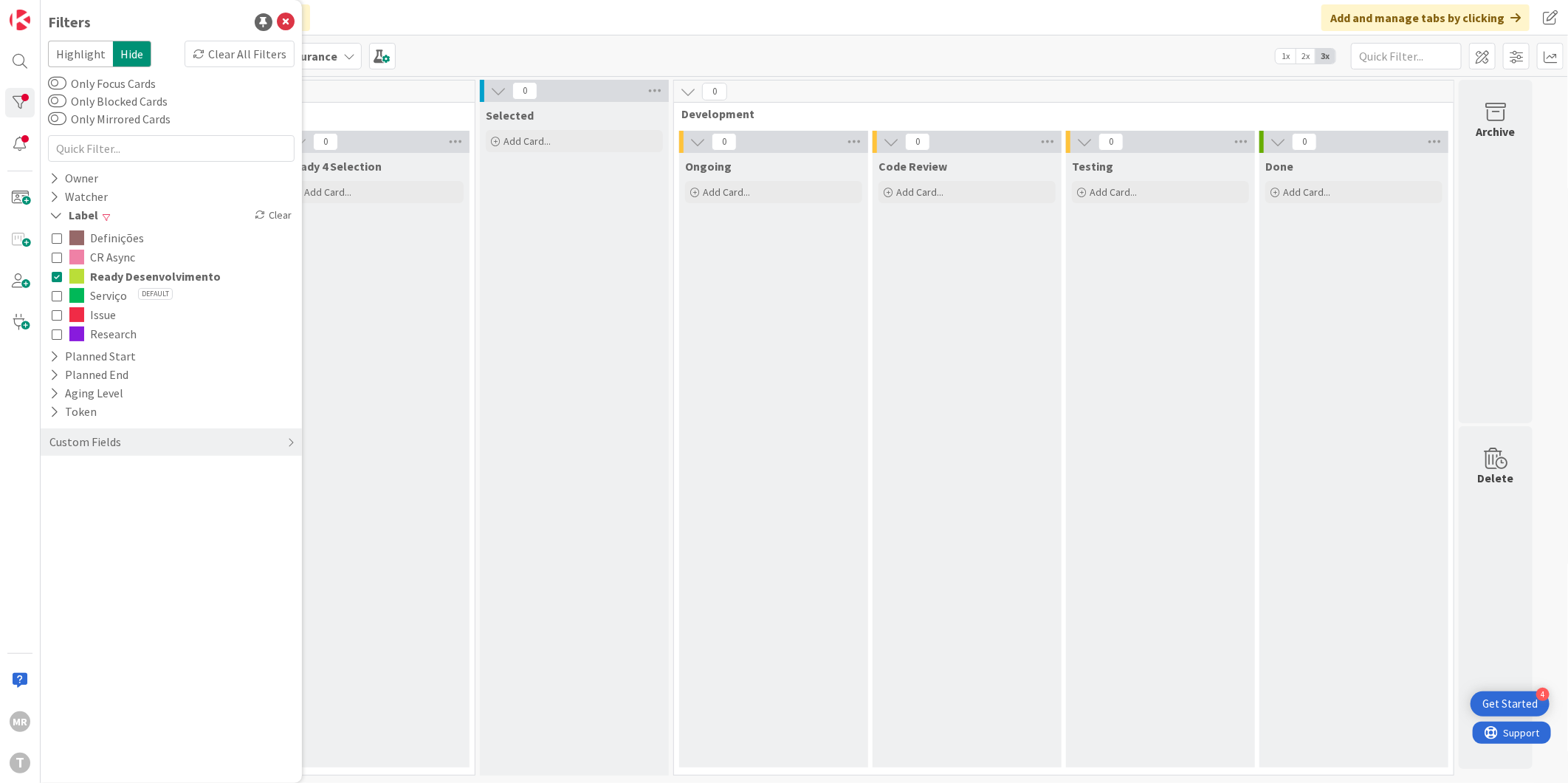
click at [59, 277] on icon at bounding box center [56, 276] width 10 height 10
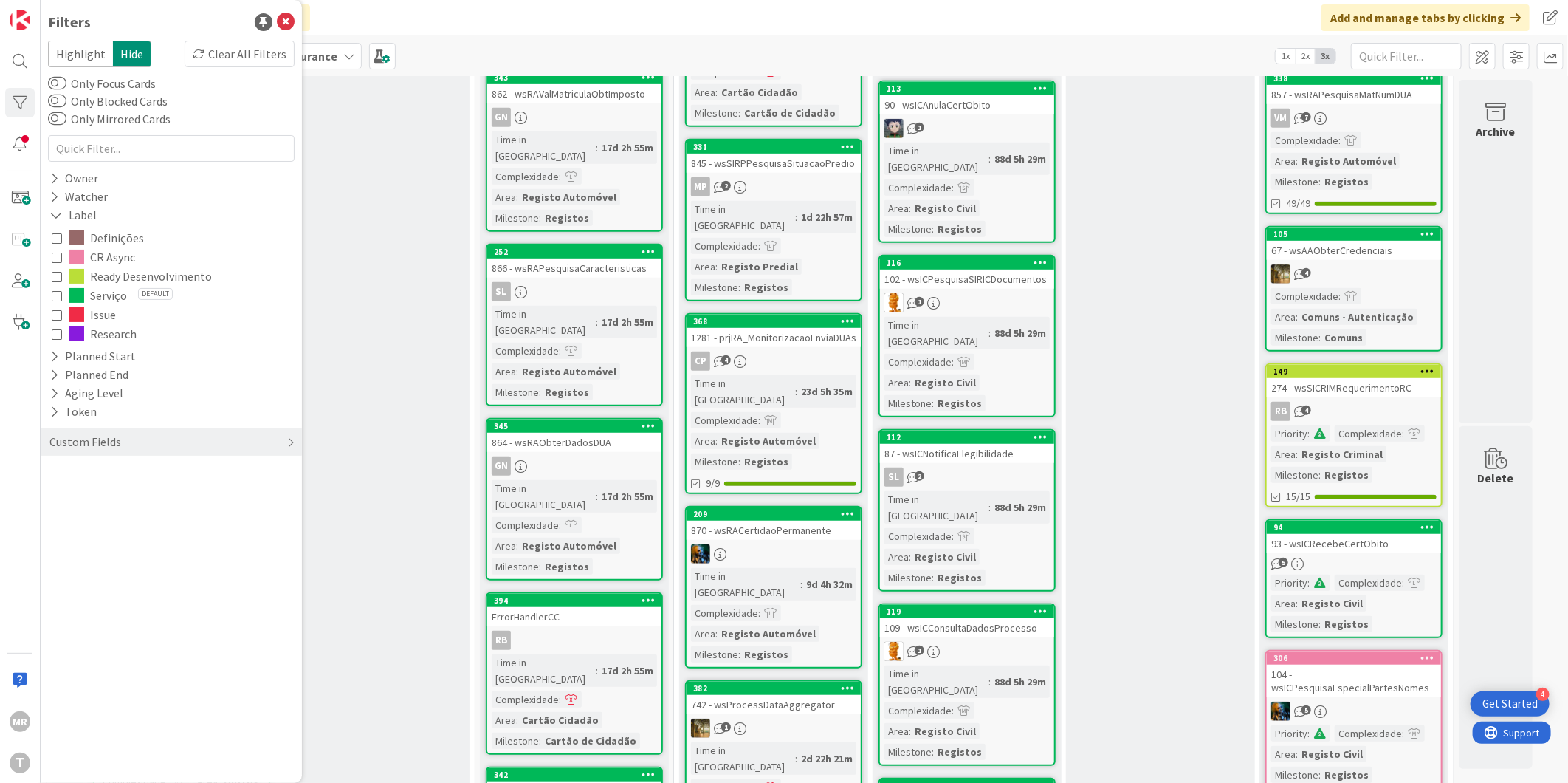
scroll to position [492, 0]
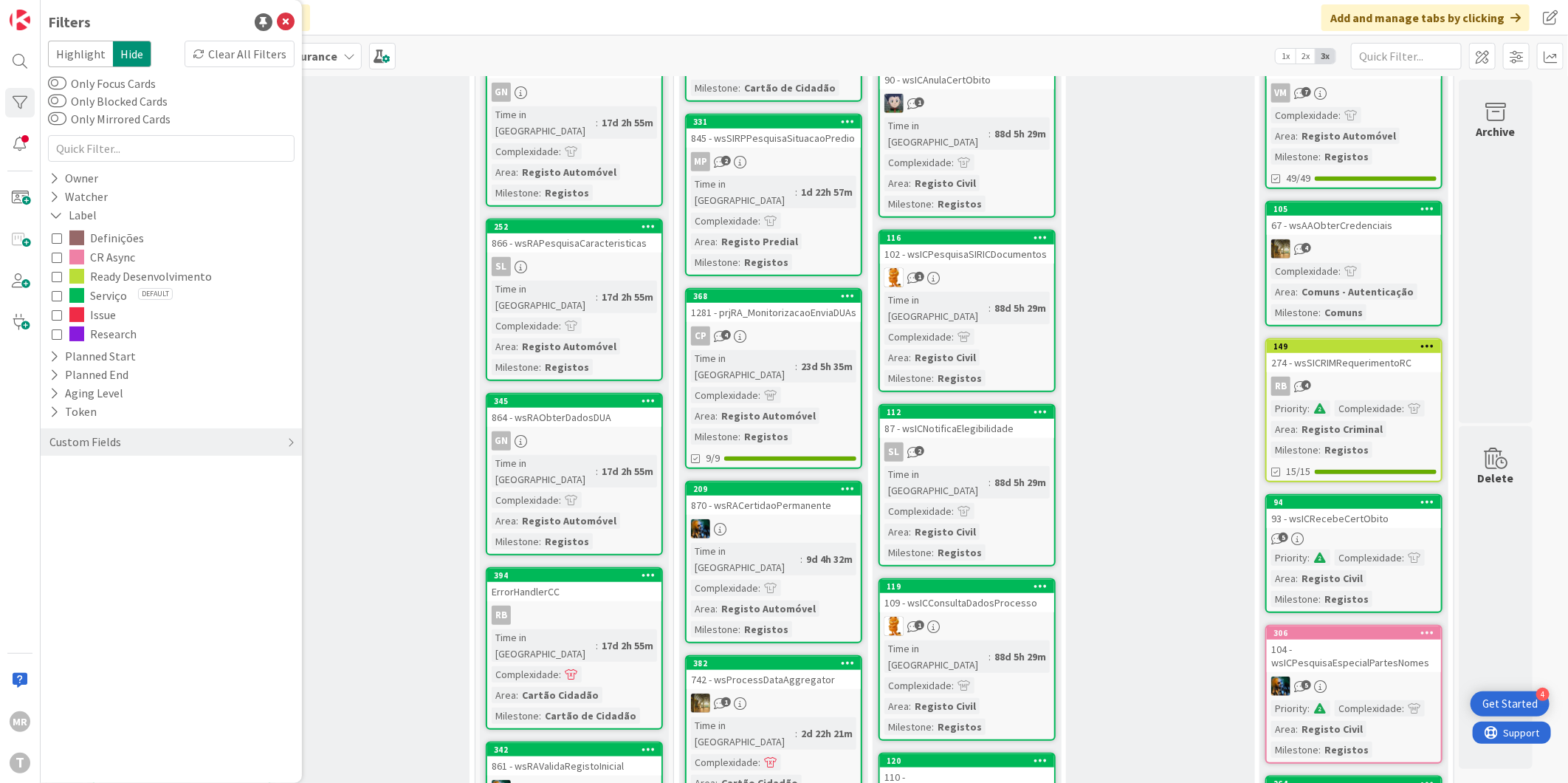
click at [118, 276] on span "Ready Desenvolvimento" at bounding box center [151, 277] width 122 height 19
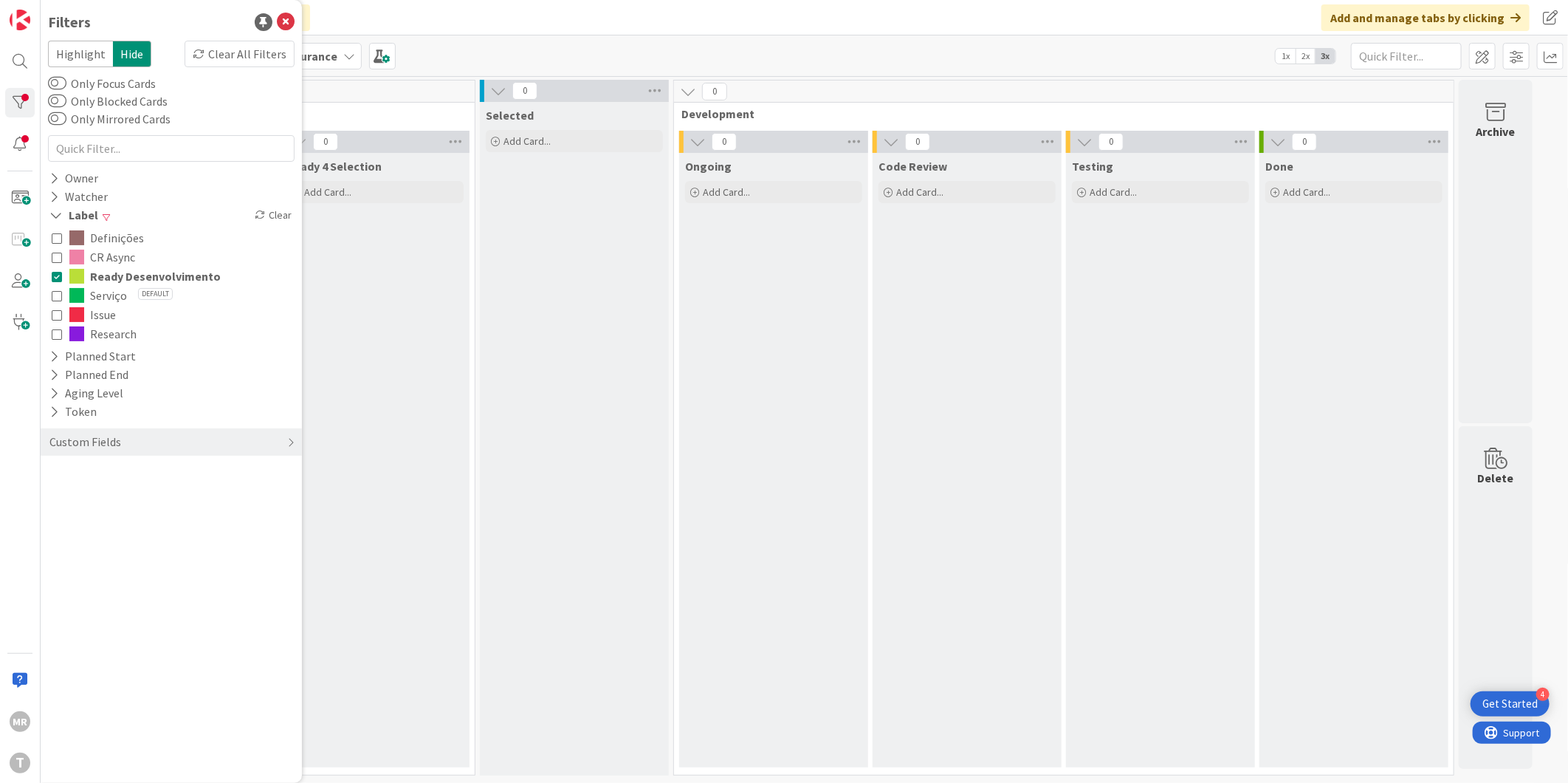
click at [118, 277] on span "Ready Desenvolvimento" at bounding box center [154, 277] width 131 height 19
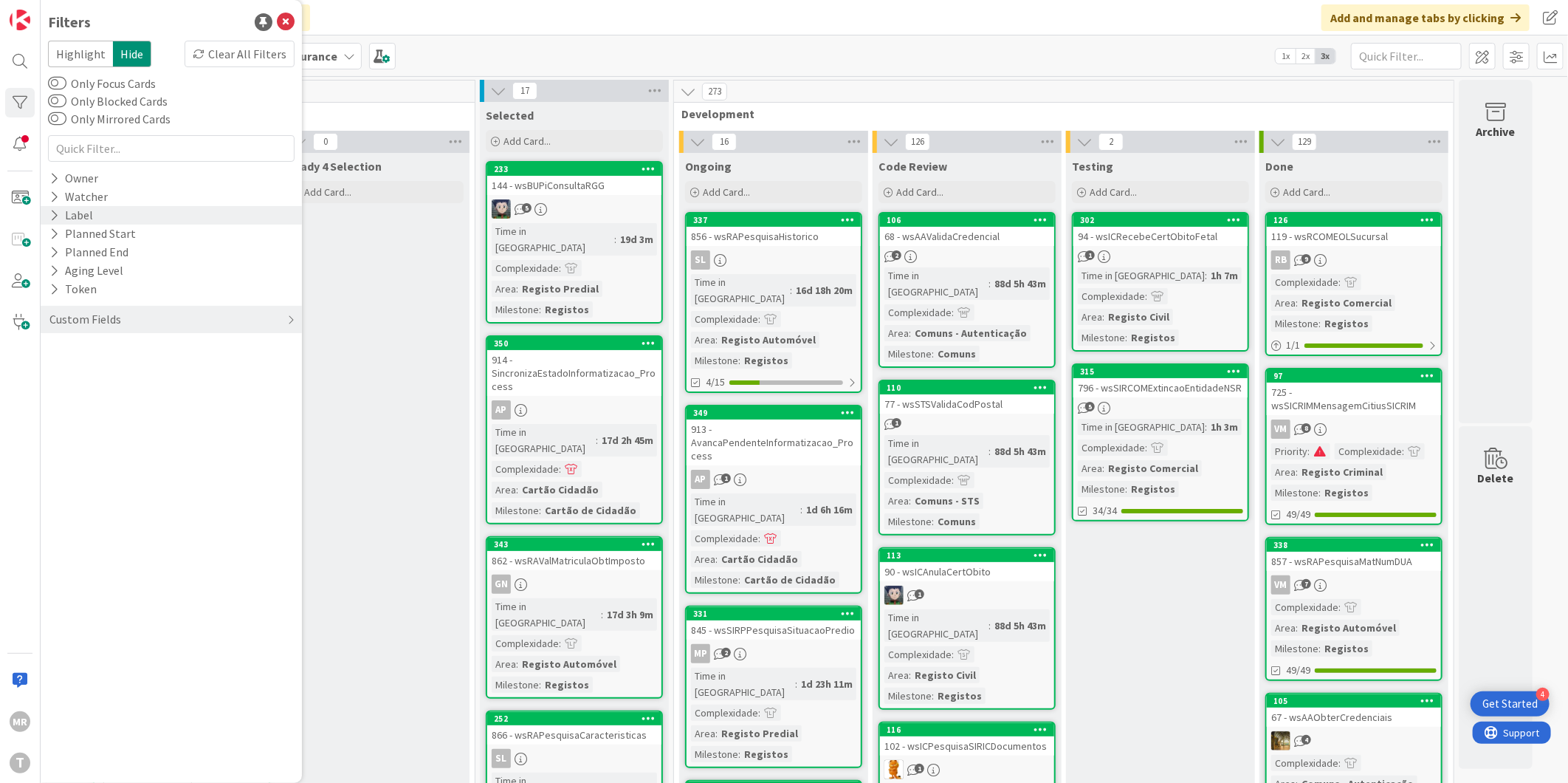
click at [51, 217] on icon at bounding box center [54, 215] width 10 height 12
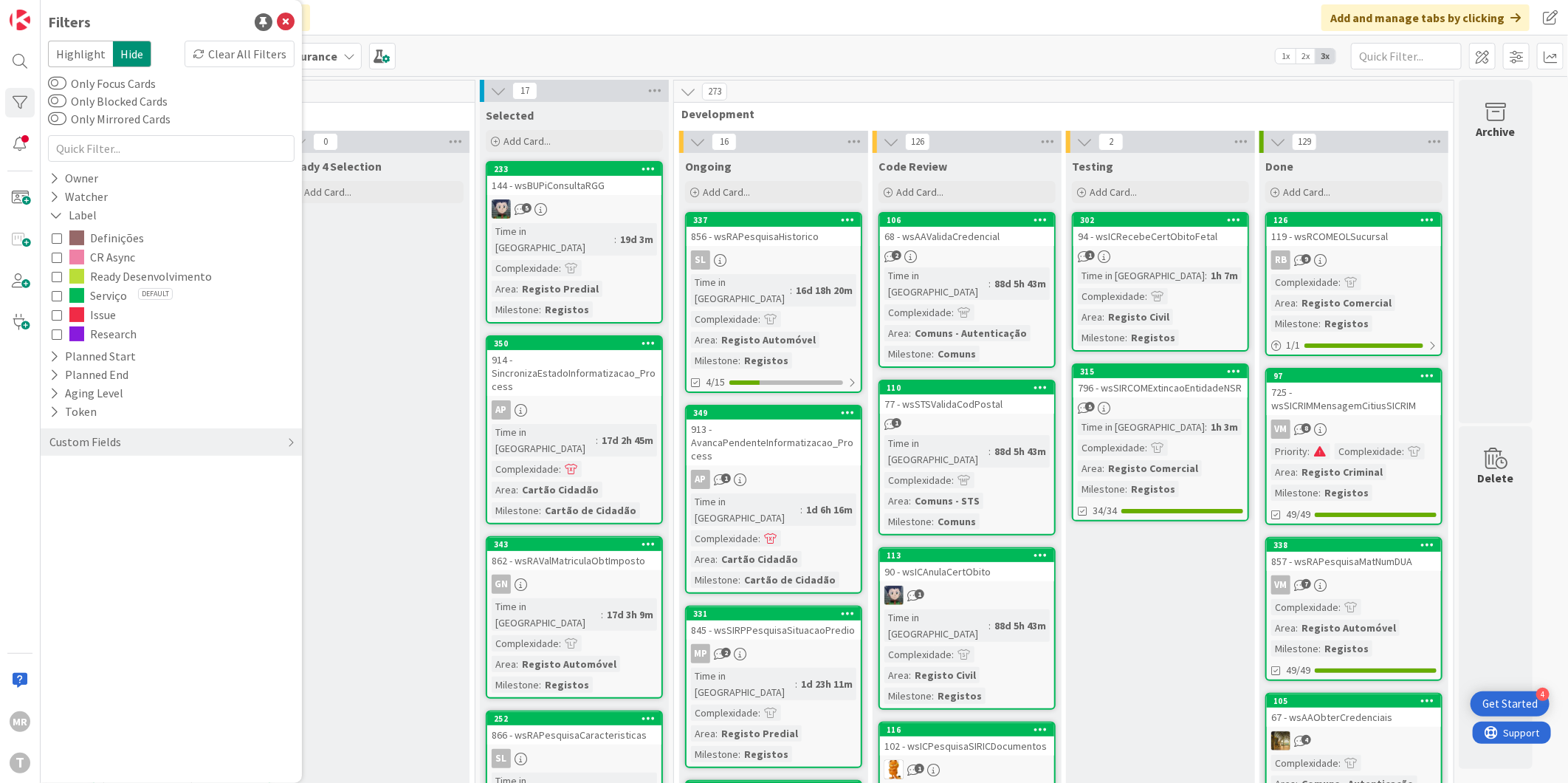
click at [105, 275] on span "Ready Desenvolvimento" at bounding box center [151, 277] width 122 height 19
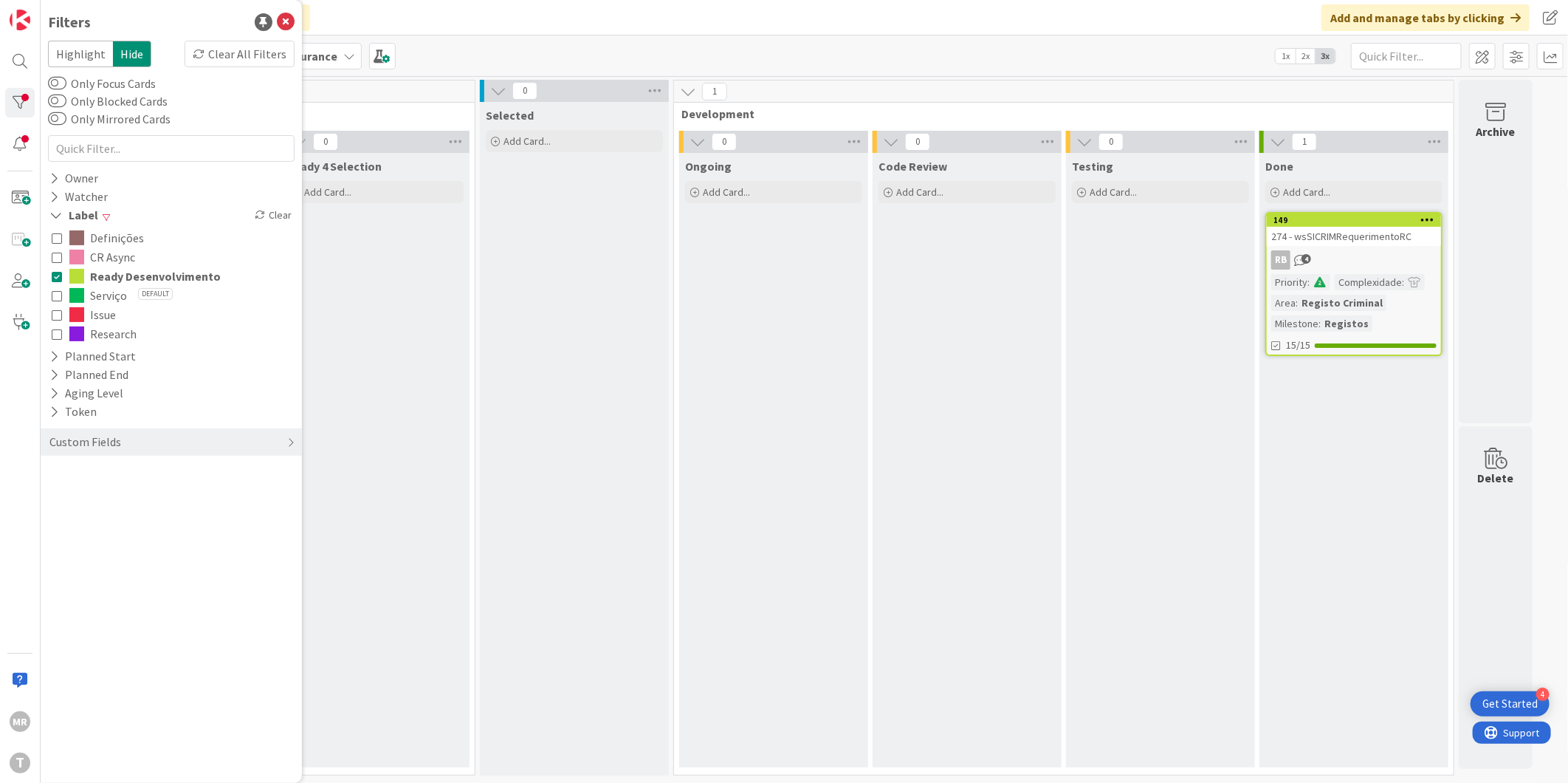
click at [1430, 222] on icon at bounding box center [1428, 219] width 14 height 10
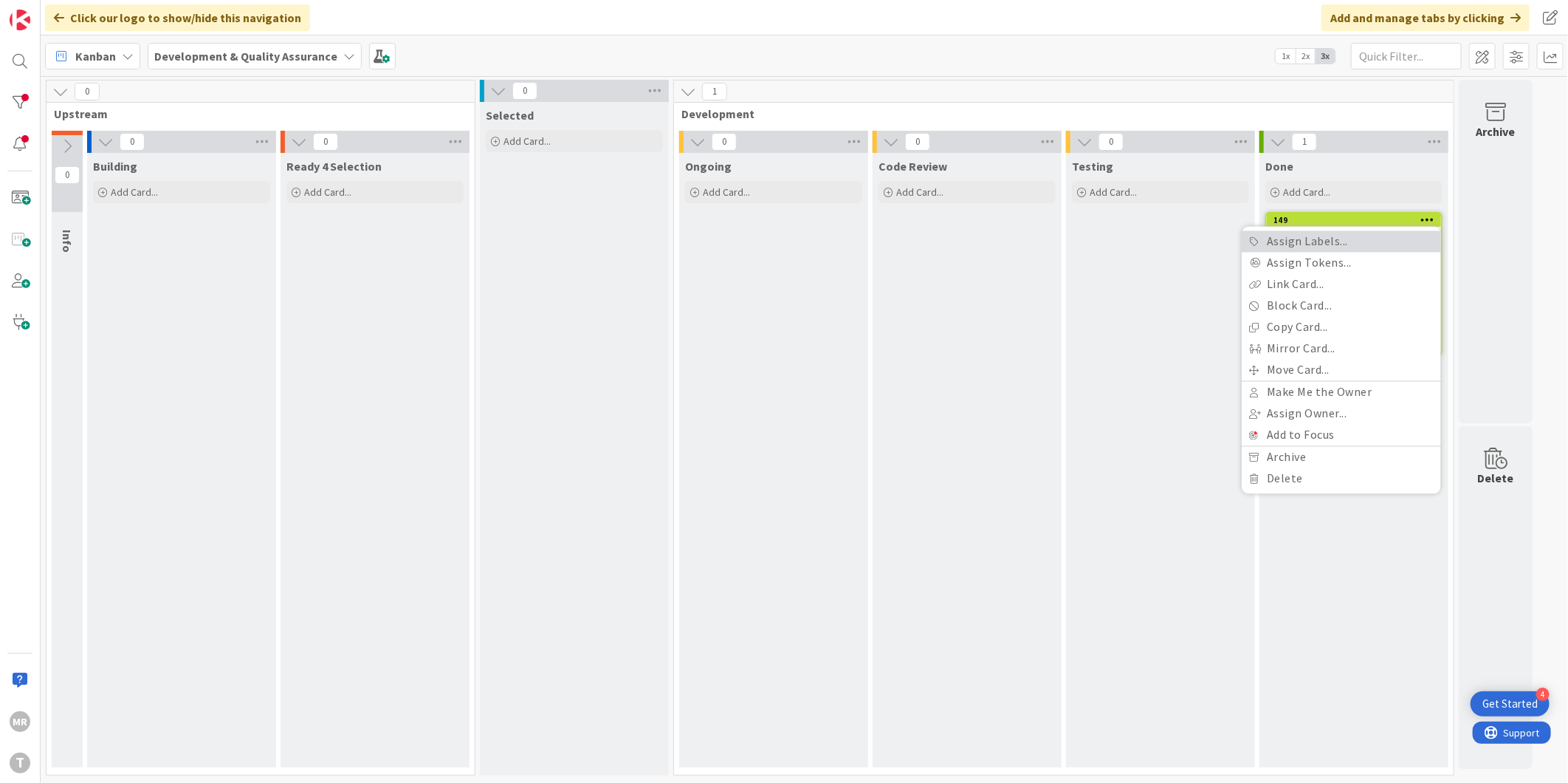
click at [1399, 235] on link "Assign Labels..." at bounding box center [1341, 241] width 199 height 21
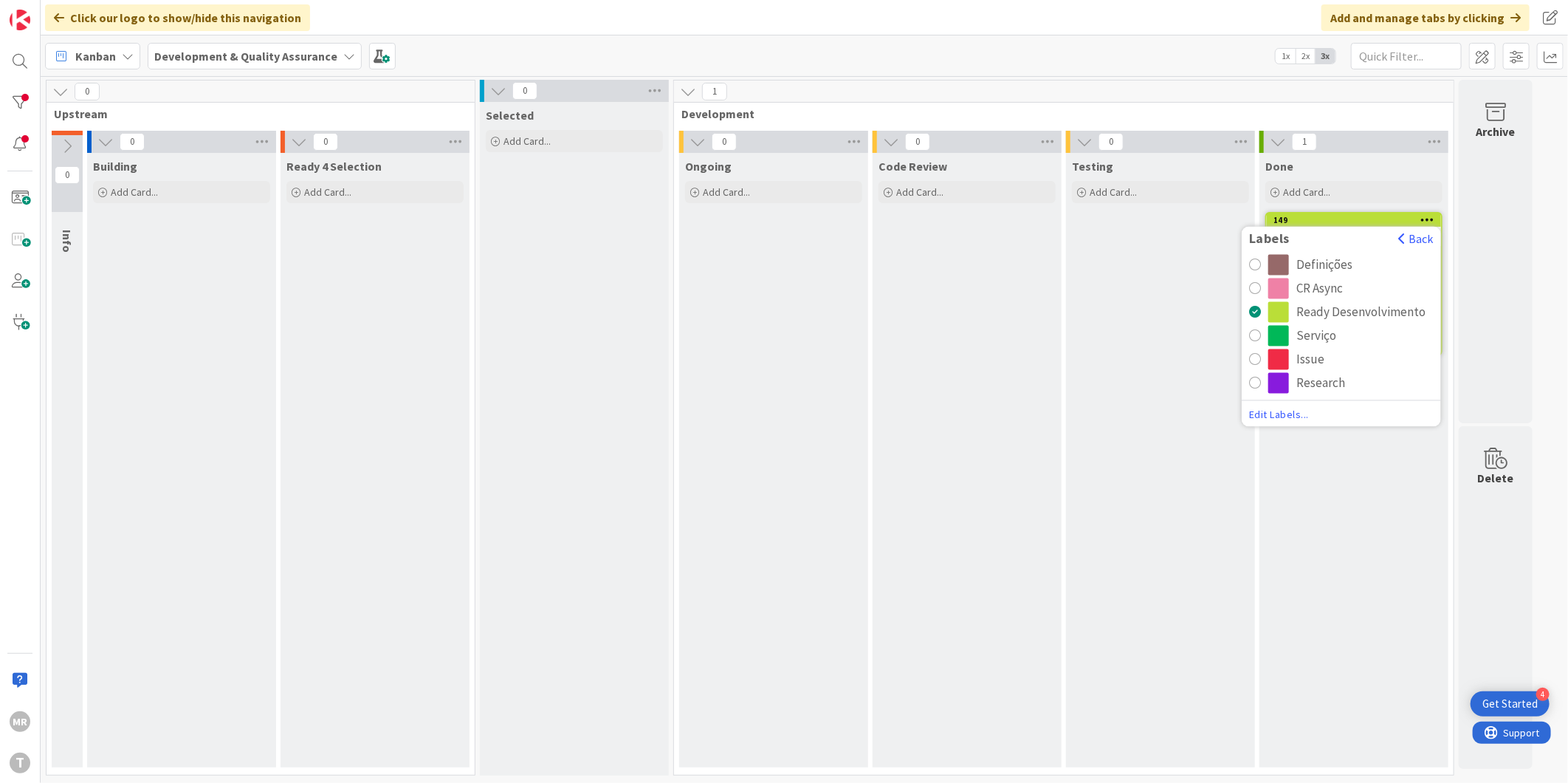
click at [1319, 287] on div "CR Async" at bounding box center [1319, 289] width 47 height 21
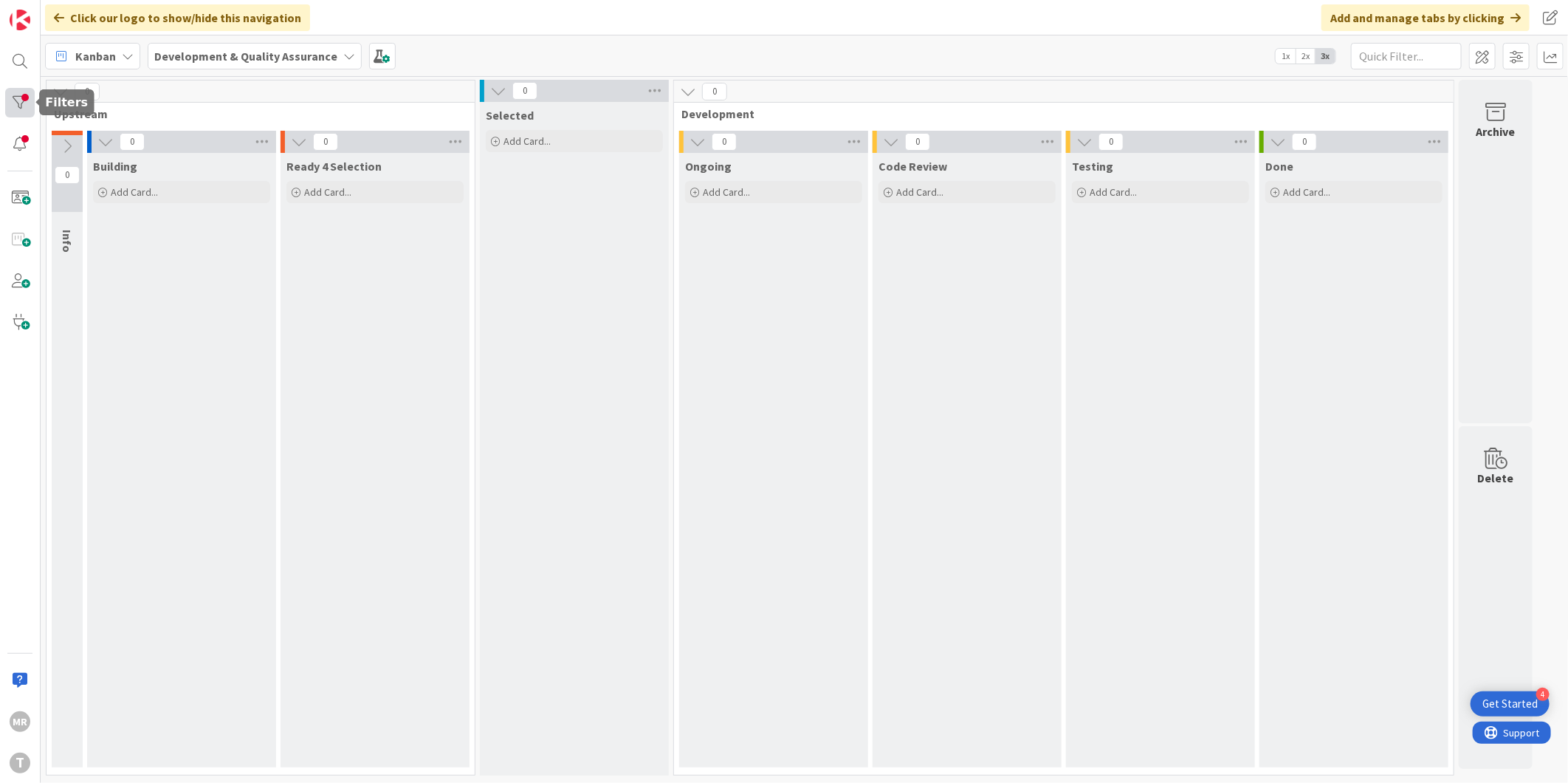
click at [18, 93] on div at bounding box center [19, 102] width 30 height 30
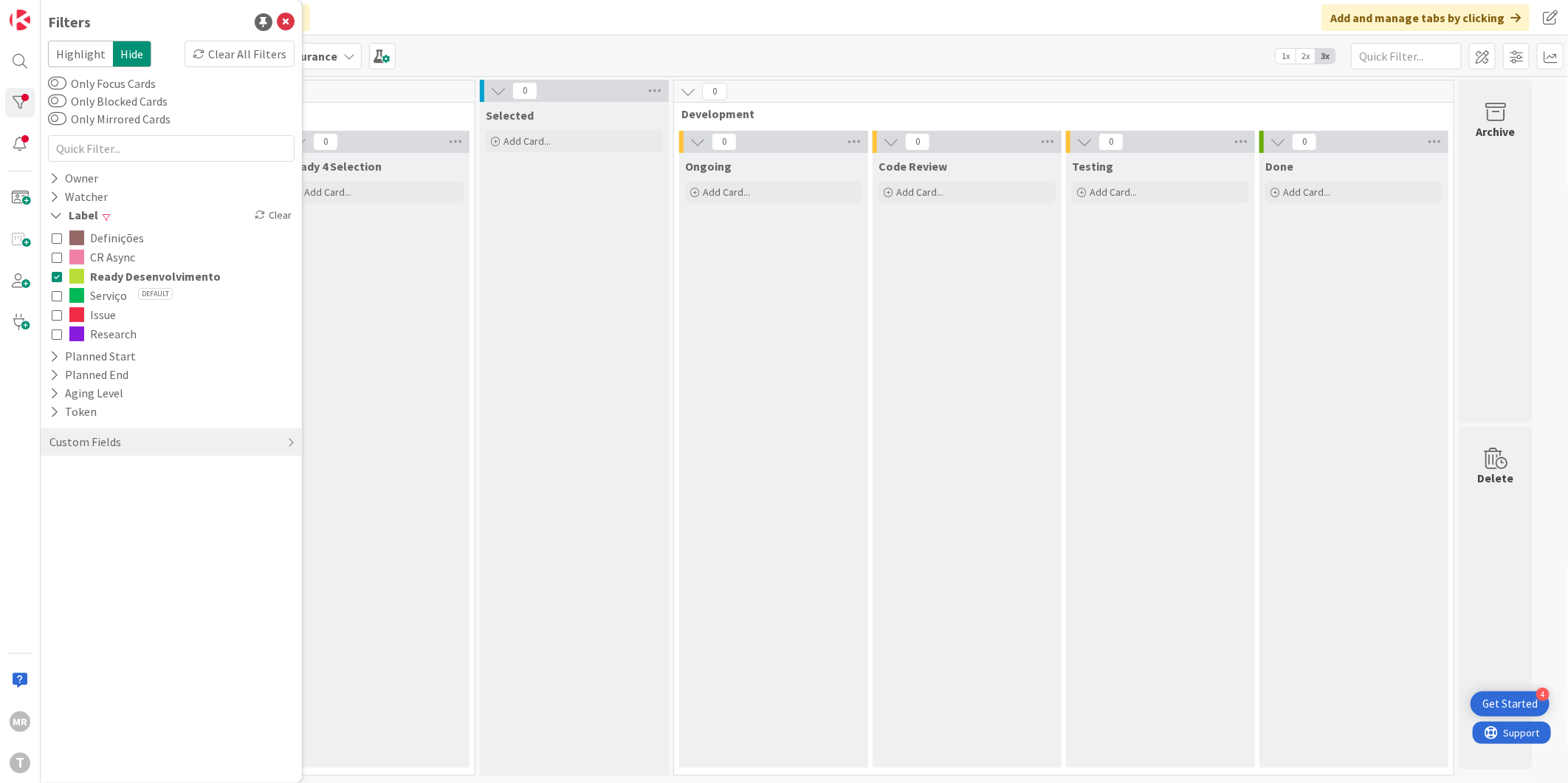
click at [100, 258] on span "CR Async" at bounding box center [112, 257] width 45 height 19
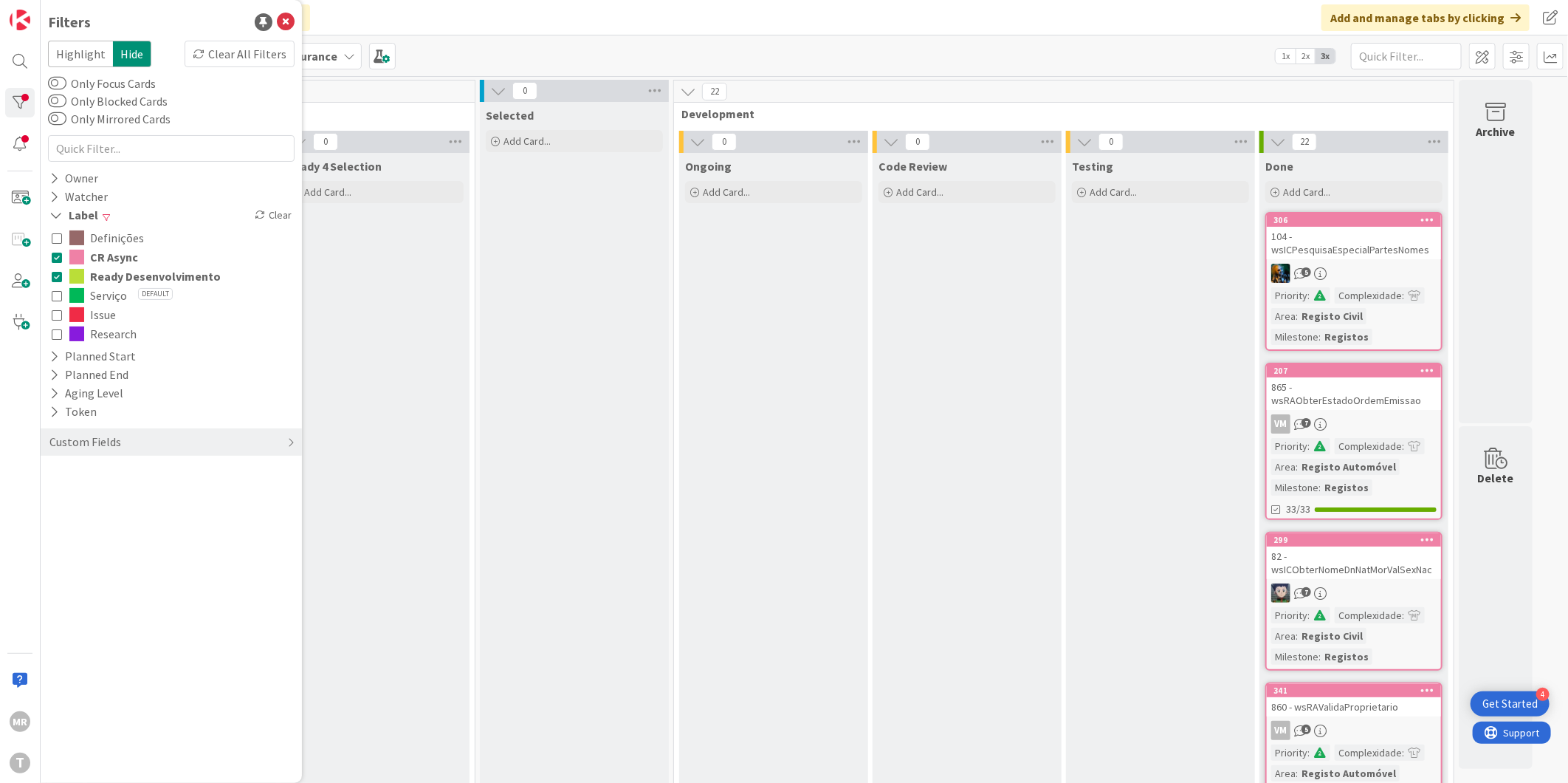
click at [107, 277] on span "Ready Desenvolvimento" at bounding box center [154, 277] width 131 height 19
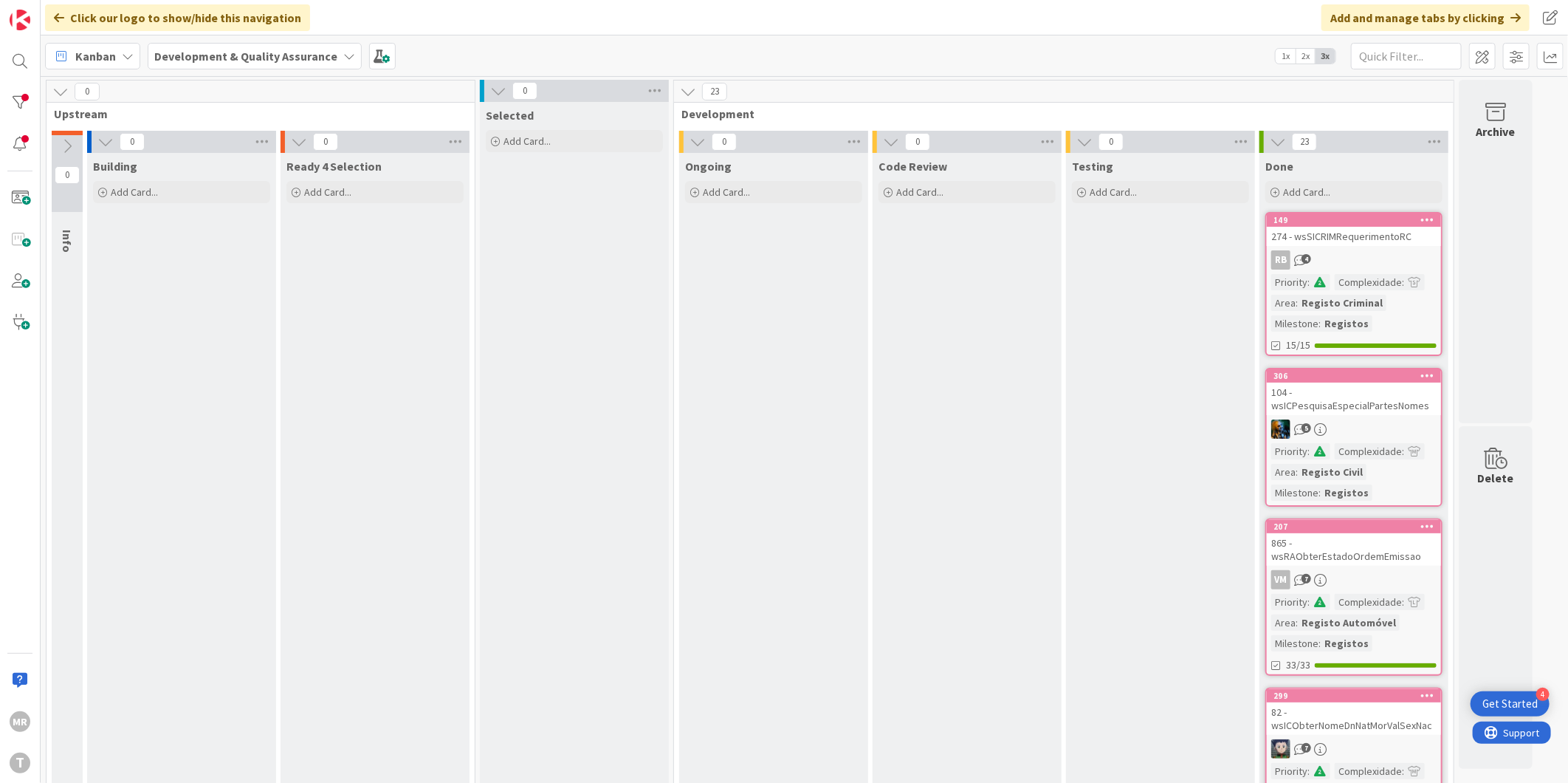
click at [25, 90] on div at bounding box center [19, 102] width 30 height 30
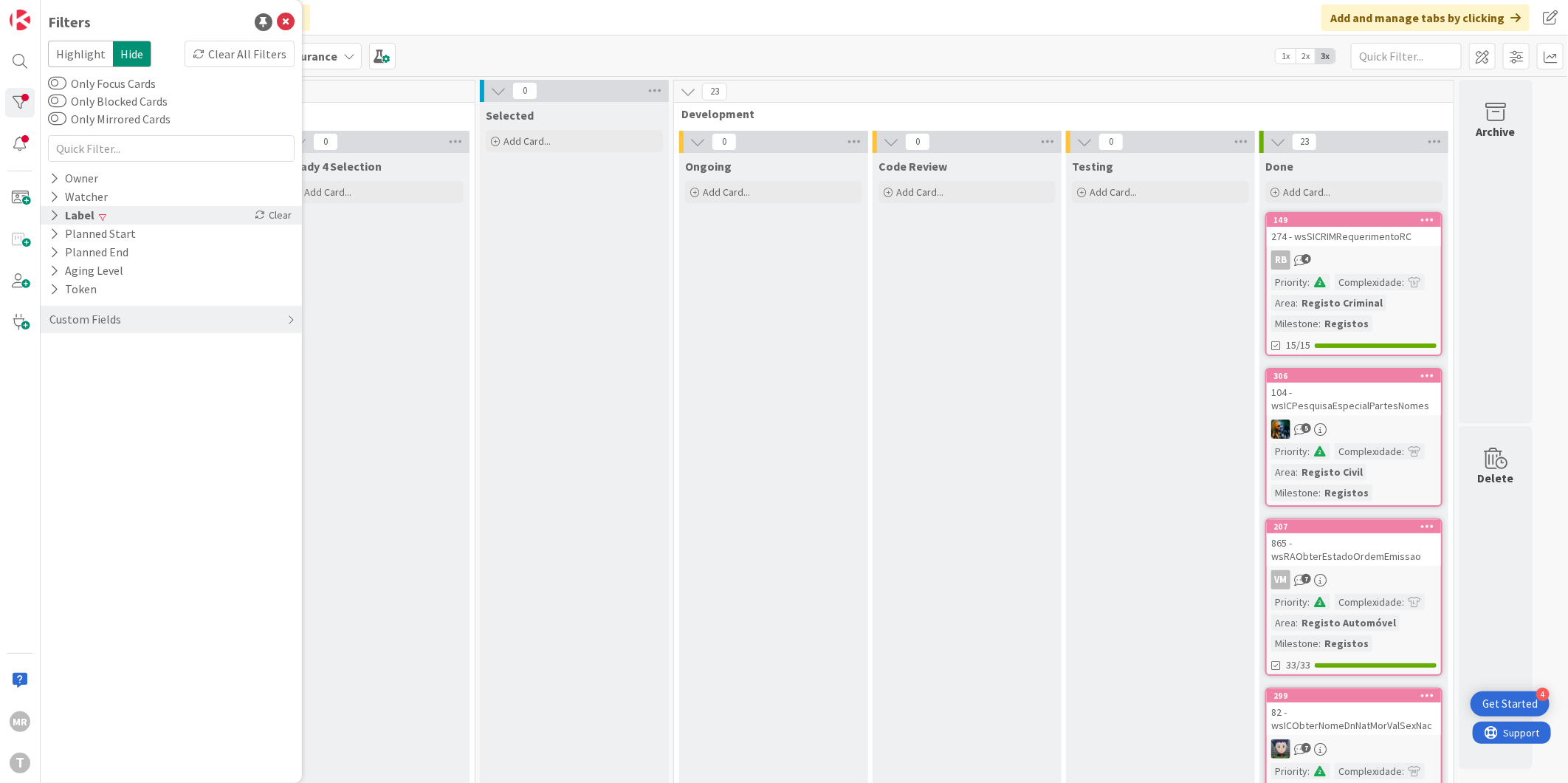
click at [113, 222] on div "Label Clear" at bounding box center [172, 215] width 261 height 18
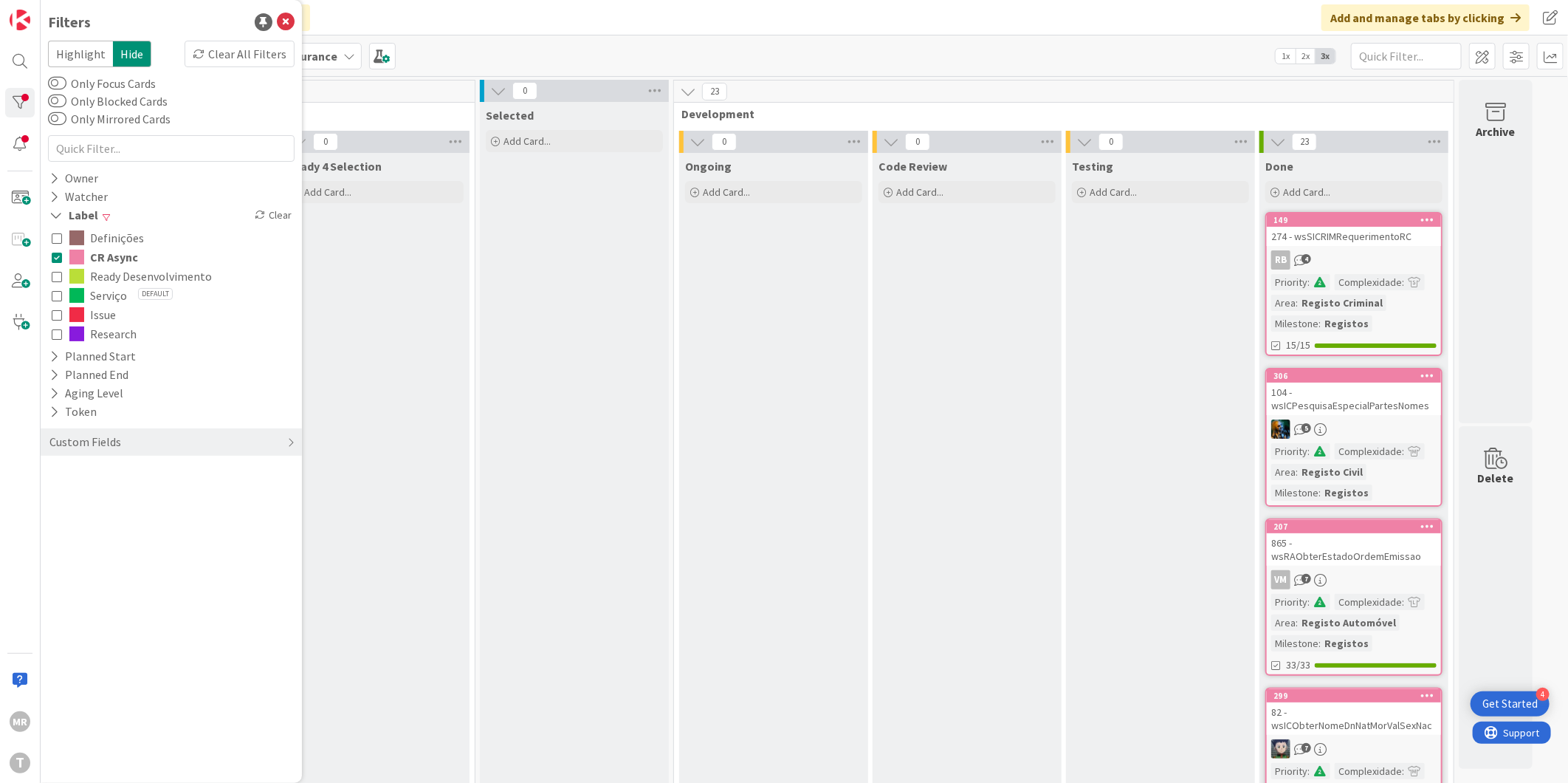
click at [109, 255] on span "CR Async" at bounding box center [113, 257] width 48 height 19
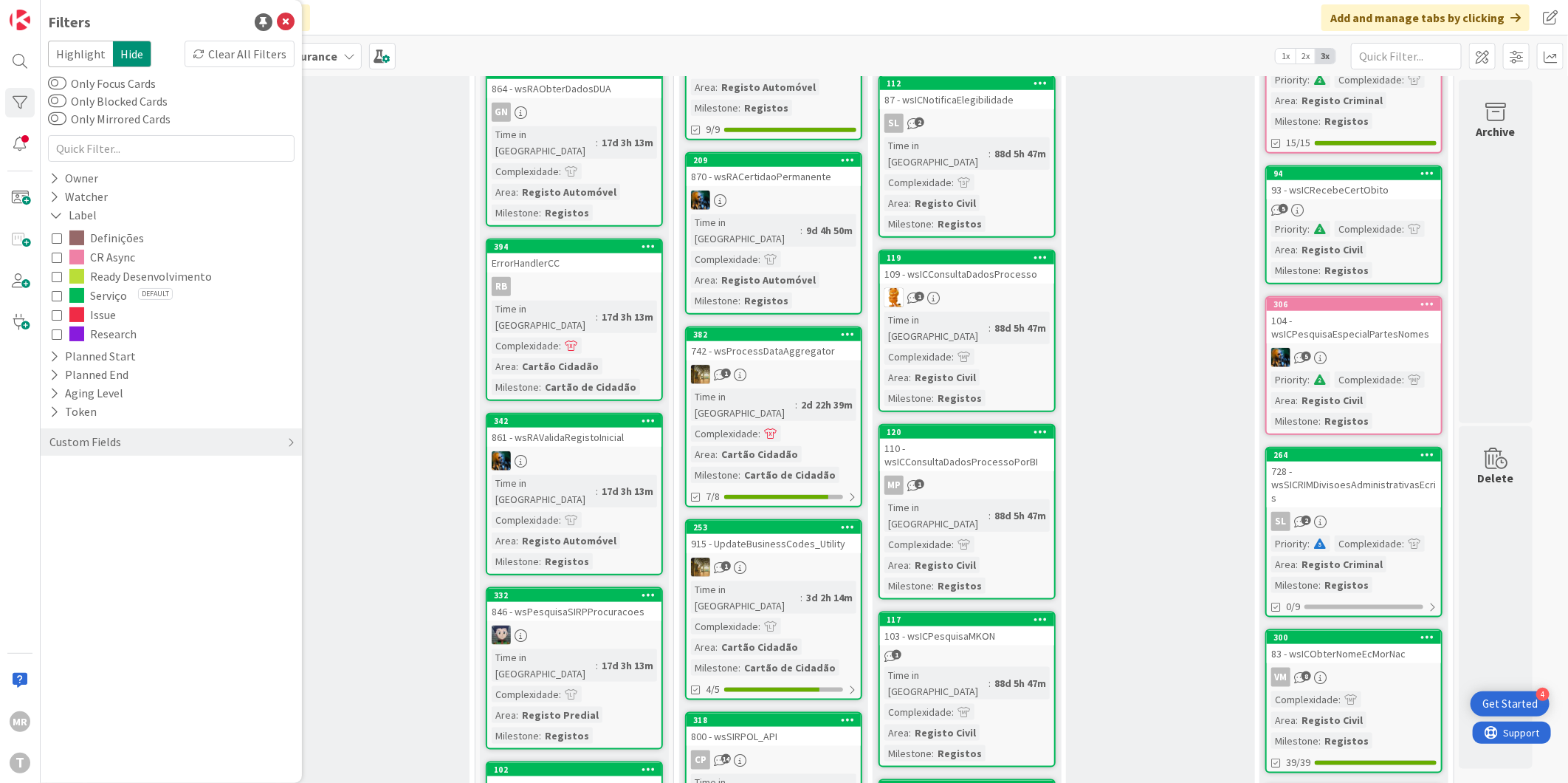
scroll to position [1164, 0]
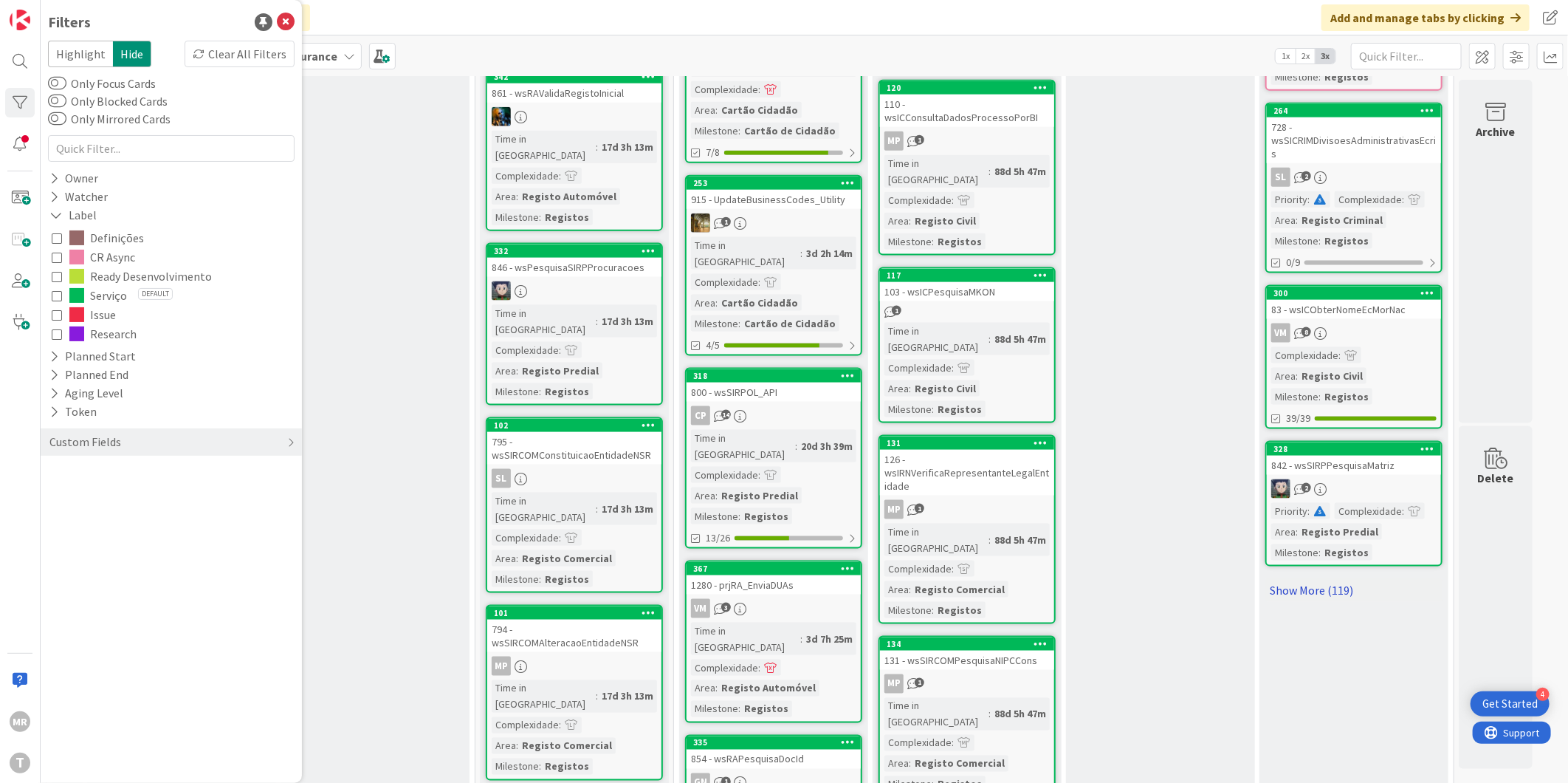
click at [1308, 578] on link "Show More (119)" at bounding box center [1354, 589] width 177 height 24
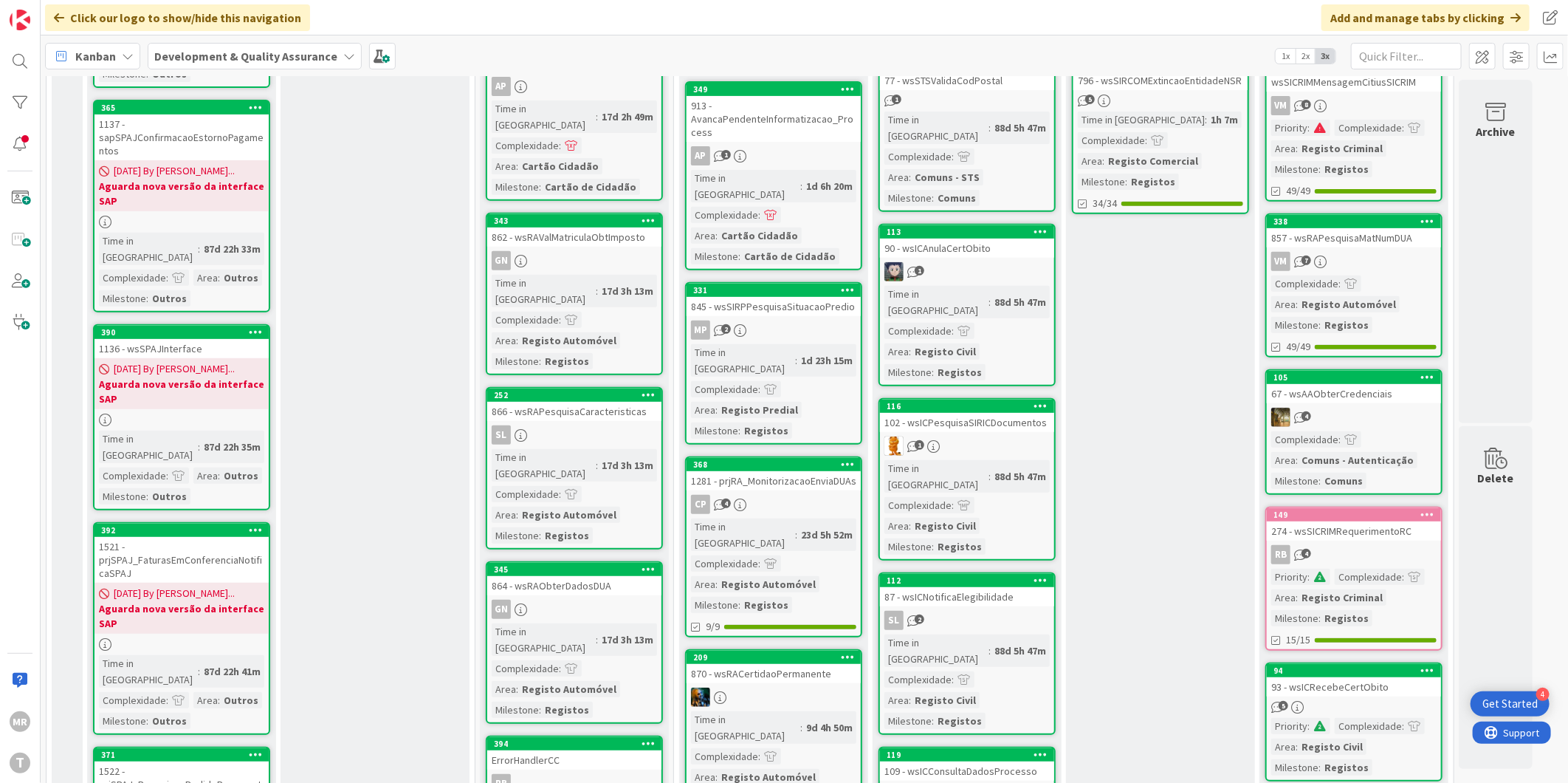
scroll to position [0, 0]
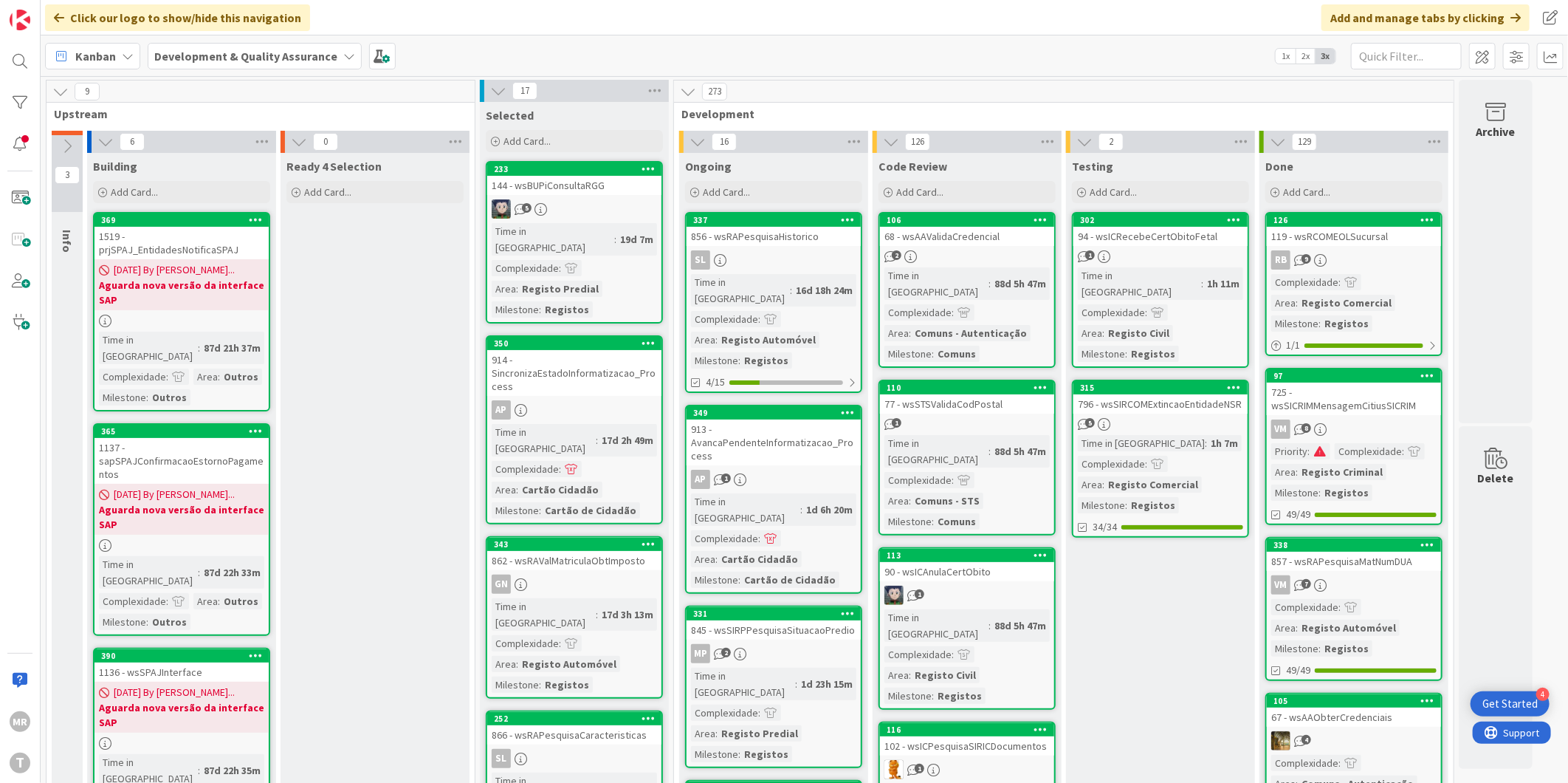
click at [10, 96] on div at bounding box center [19, 102] width 30 height 30
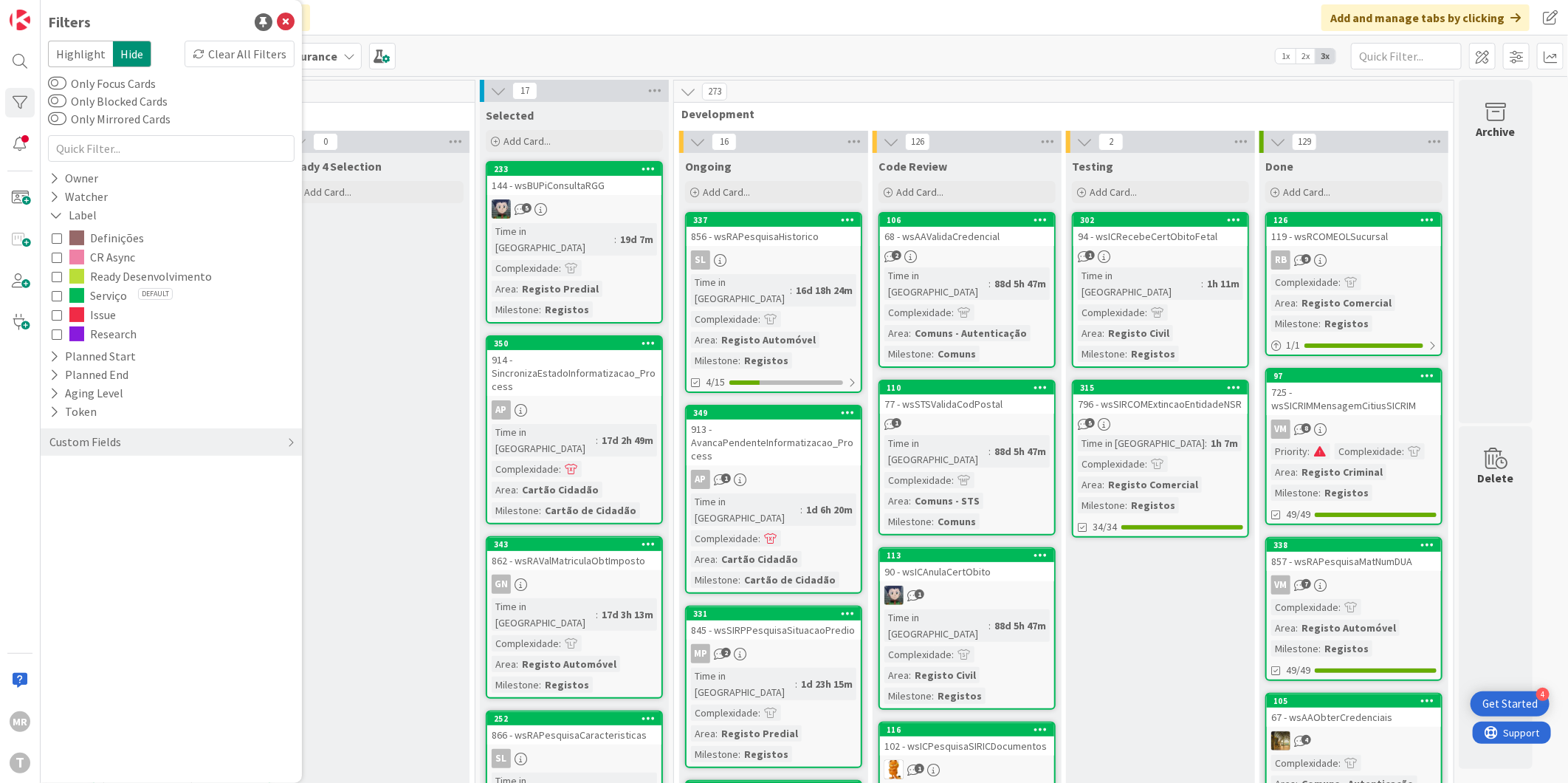
click at [112, 276] on span "Ready Desenvolvimento" at bounding box center [151, 277] width 122 height 19
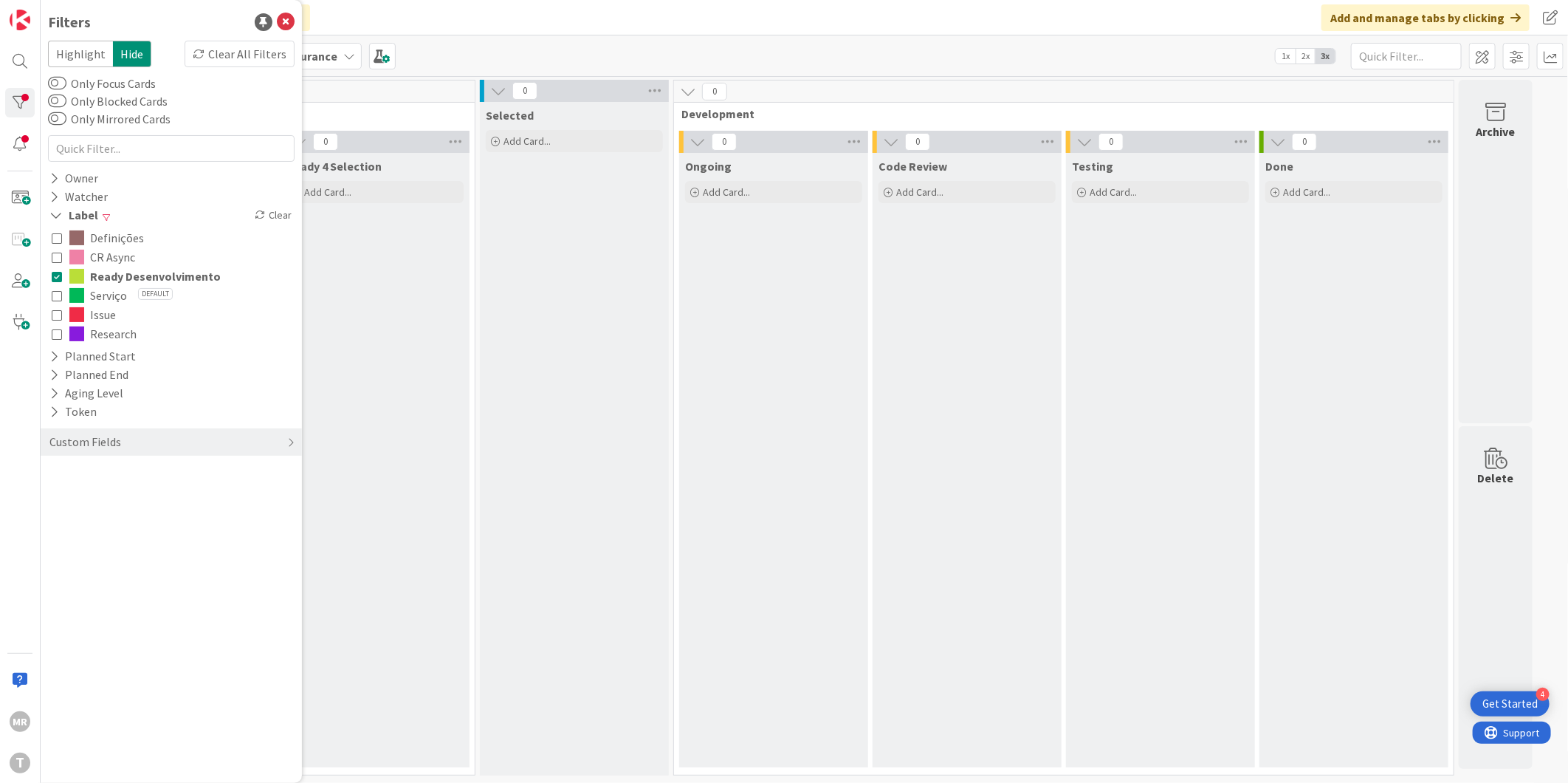
click at [112, 276] on span "Ready Desenvolvimento" at bounding box center [154, 277] width 131 height 19
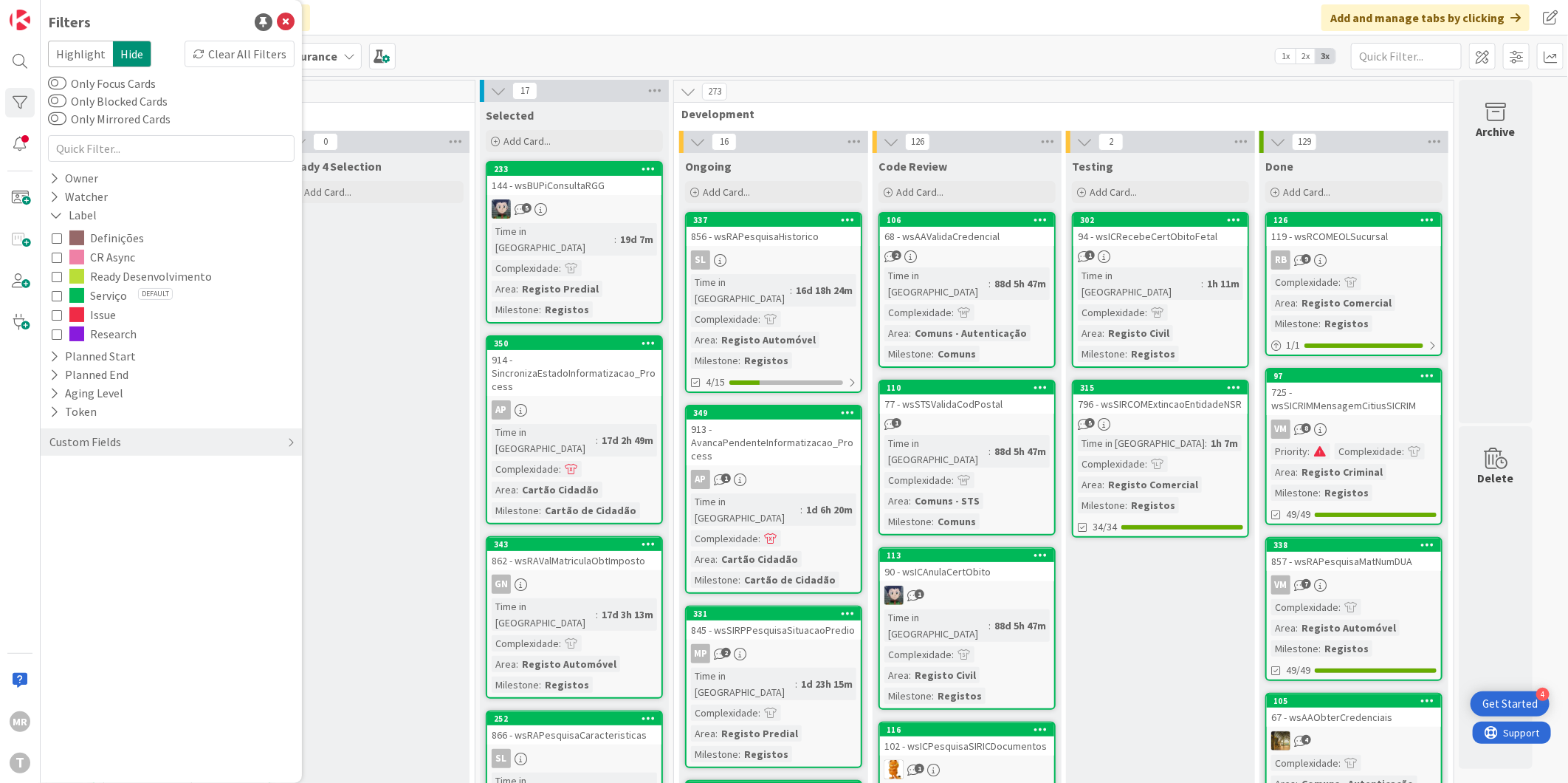
click at [108, 257] on span "CR Async" at bounding box center [112, 257] width 45 height 19
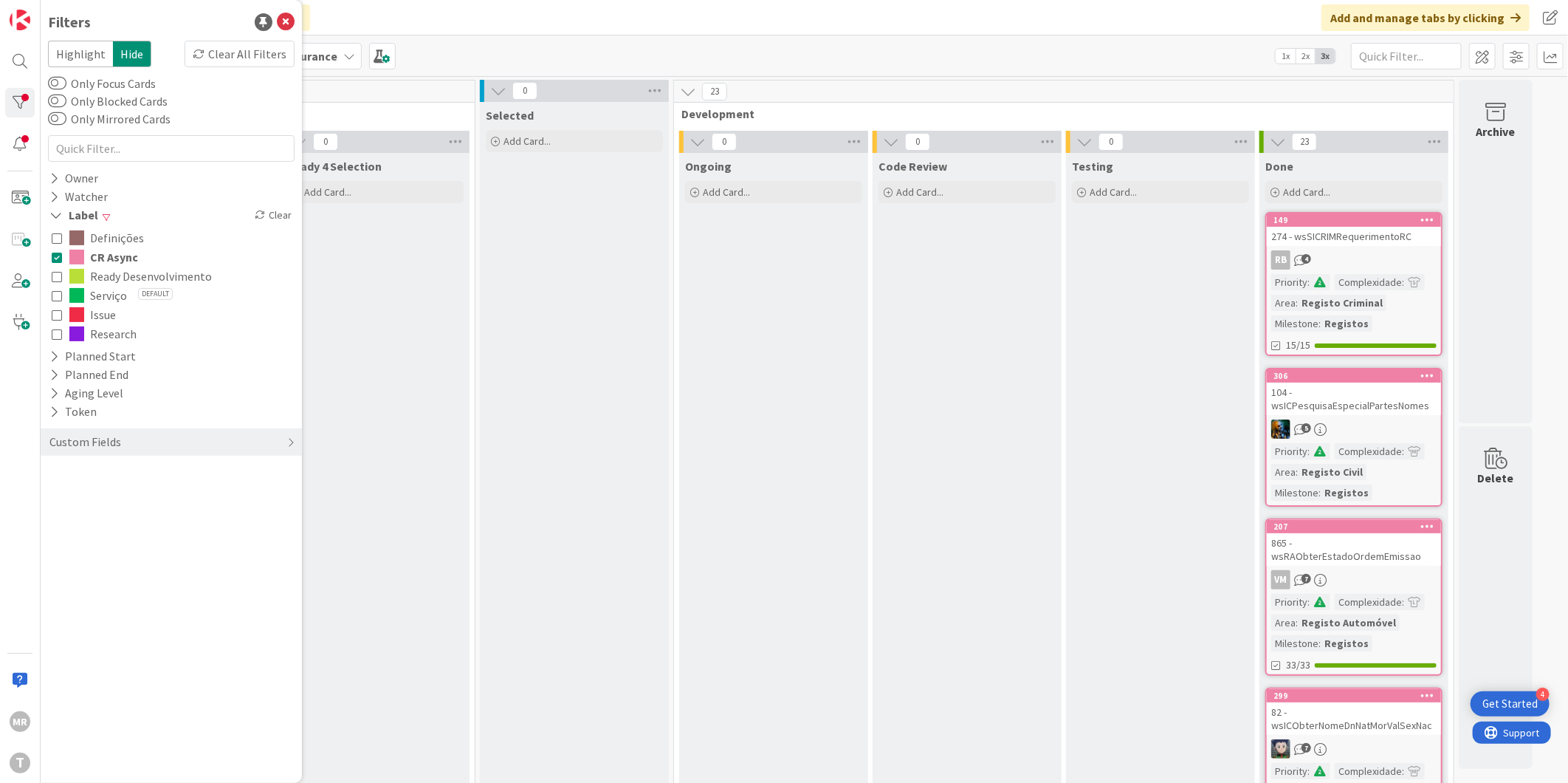
click at [108, 257] on span "CR Async" at bounding box center [113, 257] width 48 height 19
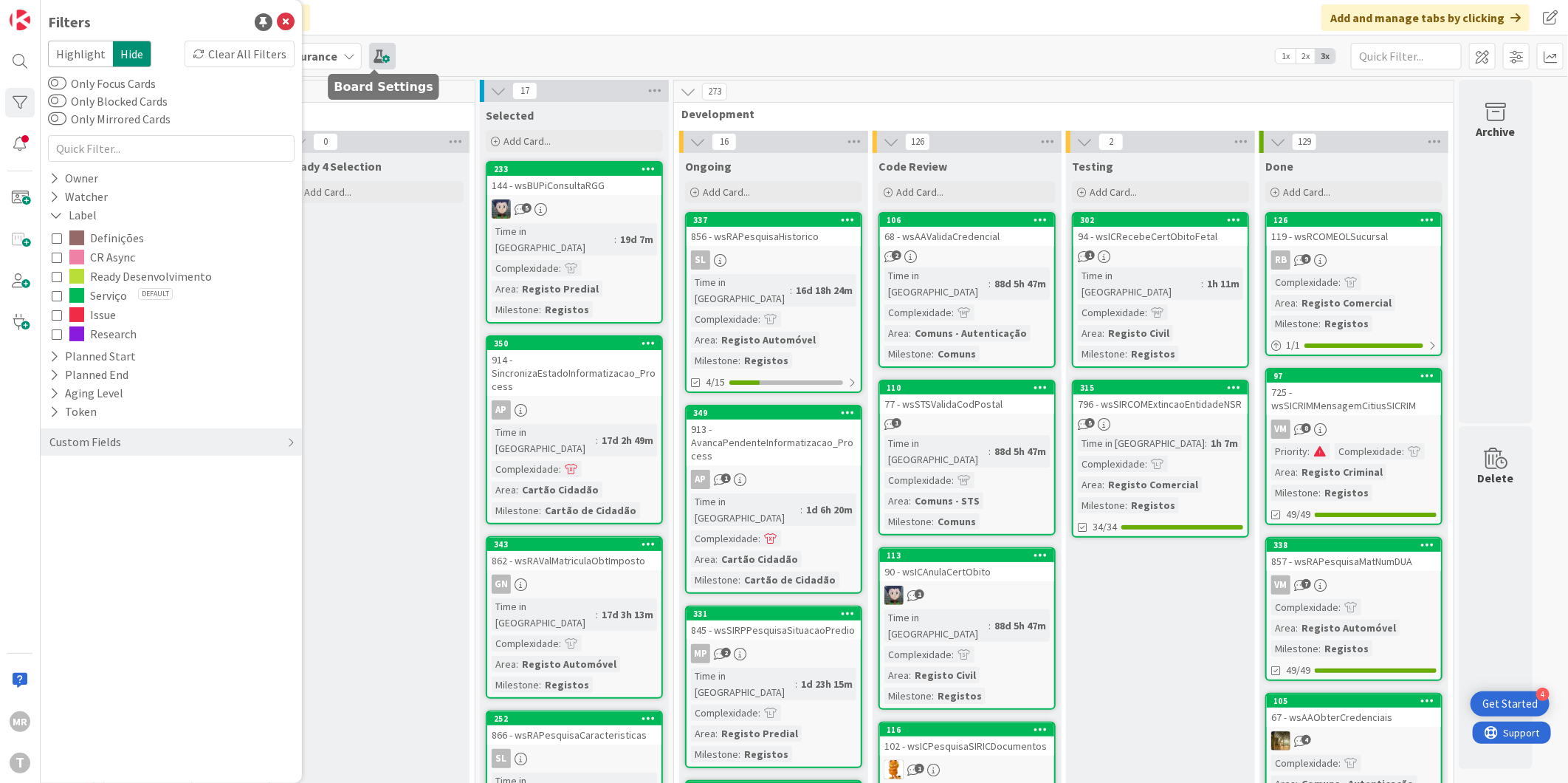
click at [369, 65] on span at bounding box center [382, 56] width 27 height 27
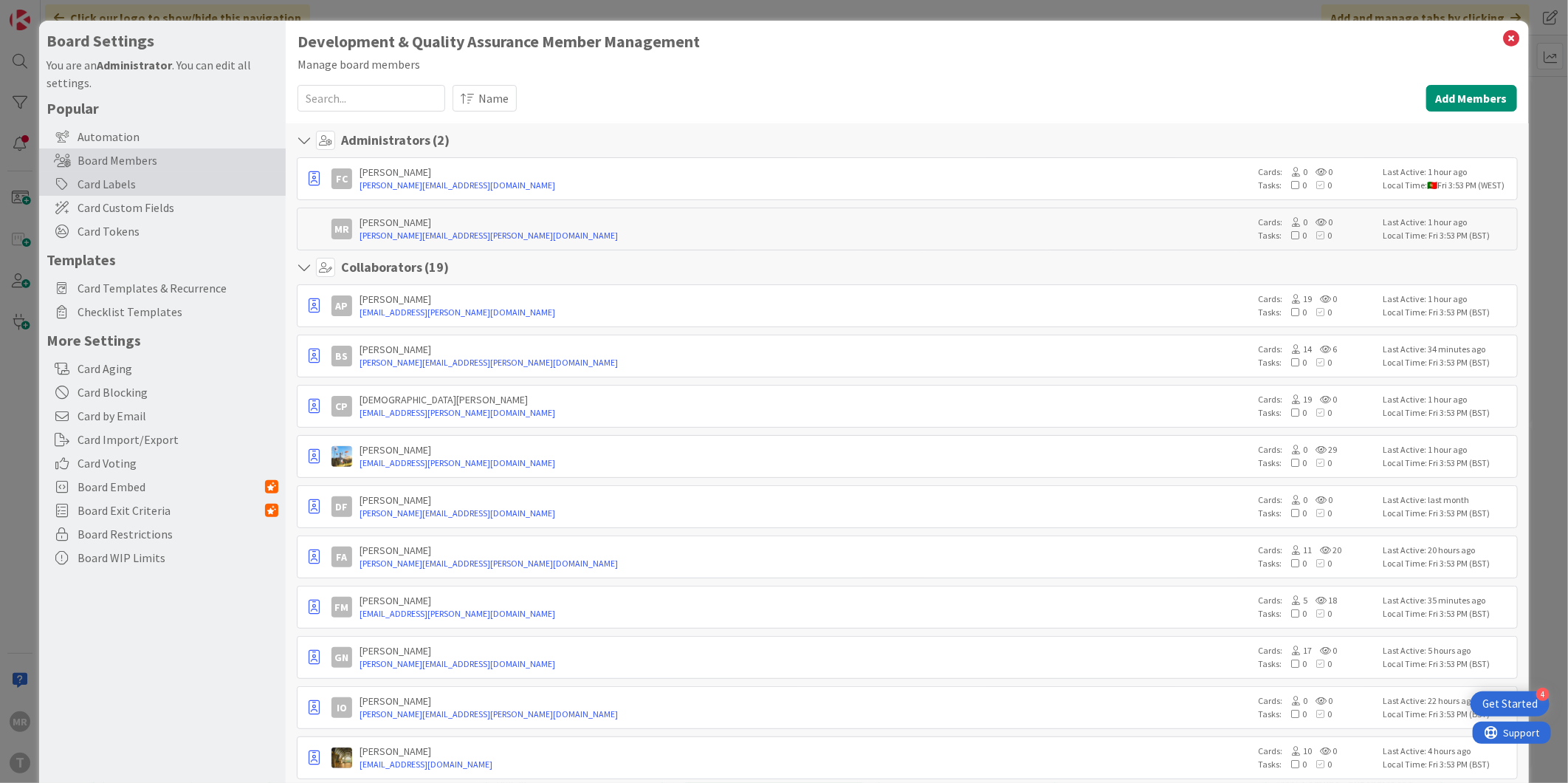
click at [79, 183] on div "Card Labels" at bounding box center [162, 183] width 247 height 24
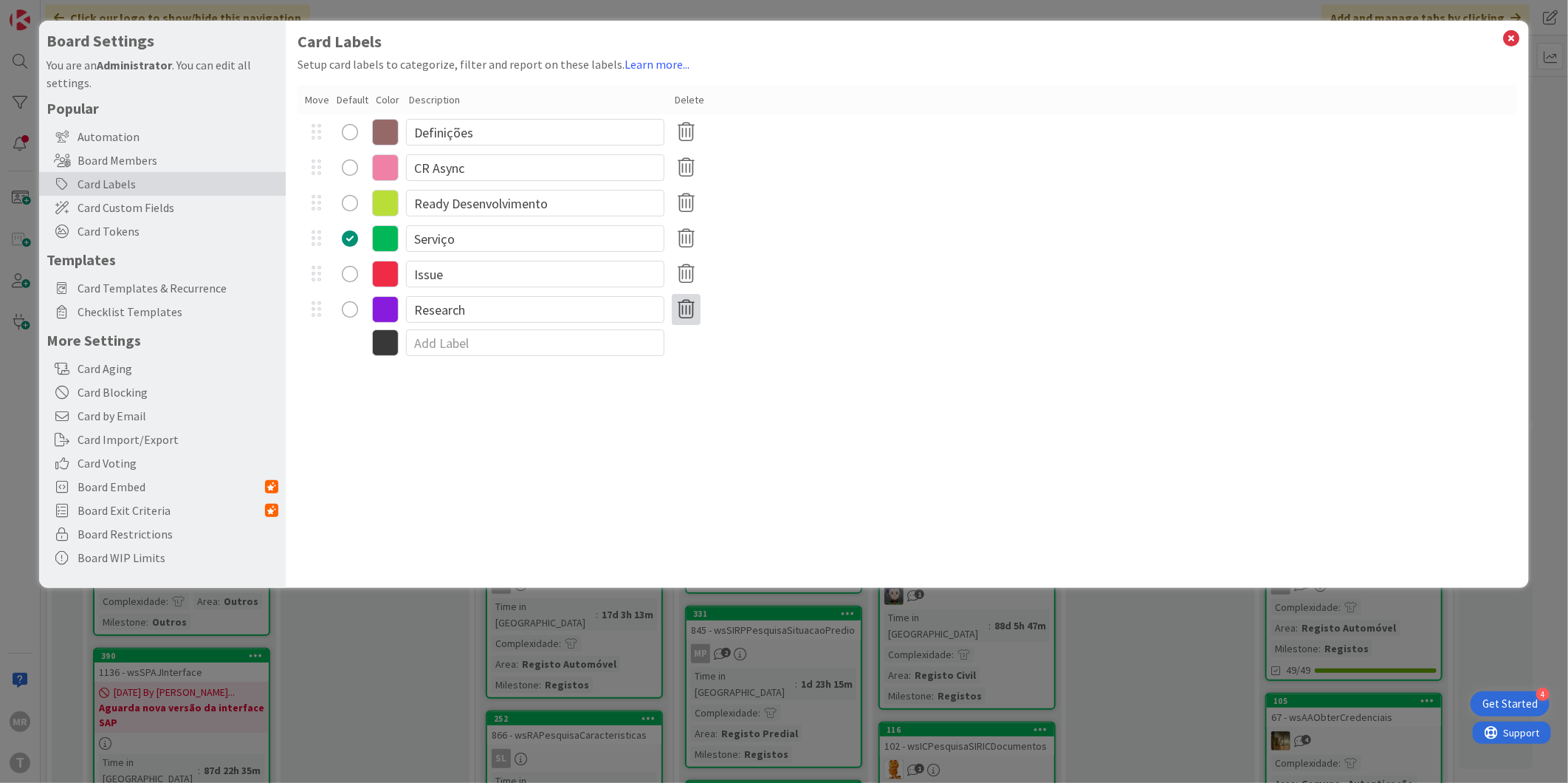
click at [677, 305] on icon at bounding box center [686, 309] width 29 height 31
click at [706, 379] on button "Remove" at bounding box center [711, 381] width 64 height 27
click at [682, 271] on icon at bounding box center [686, 274] width 29 height 31
click at [715, 351] on button "Remove" at bounding box center [711, 345] width 64 height 27
click at [692, 132] on icon at bounding box center [686, 132] width 29 height 31
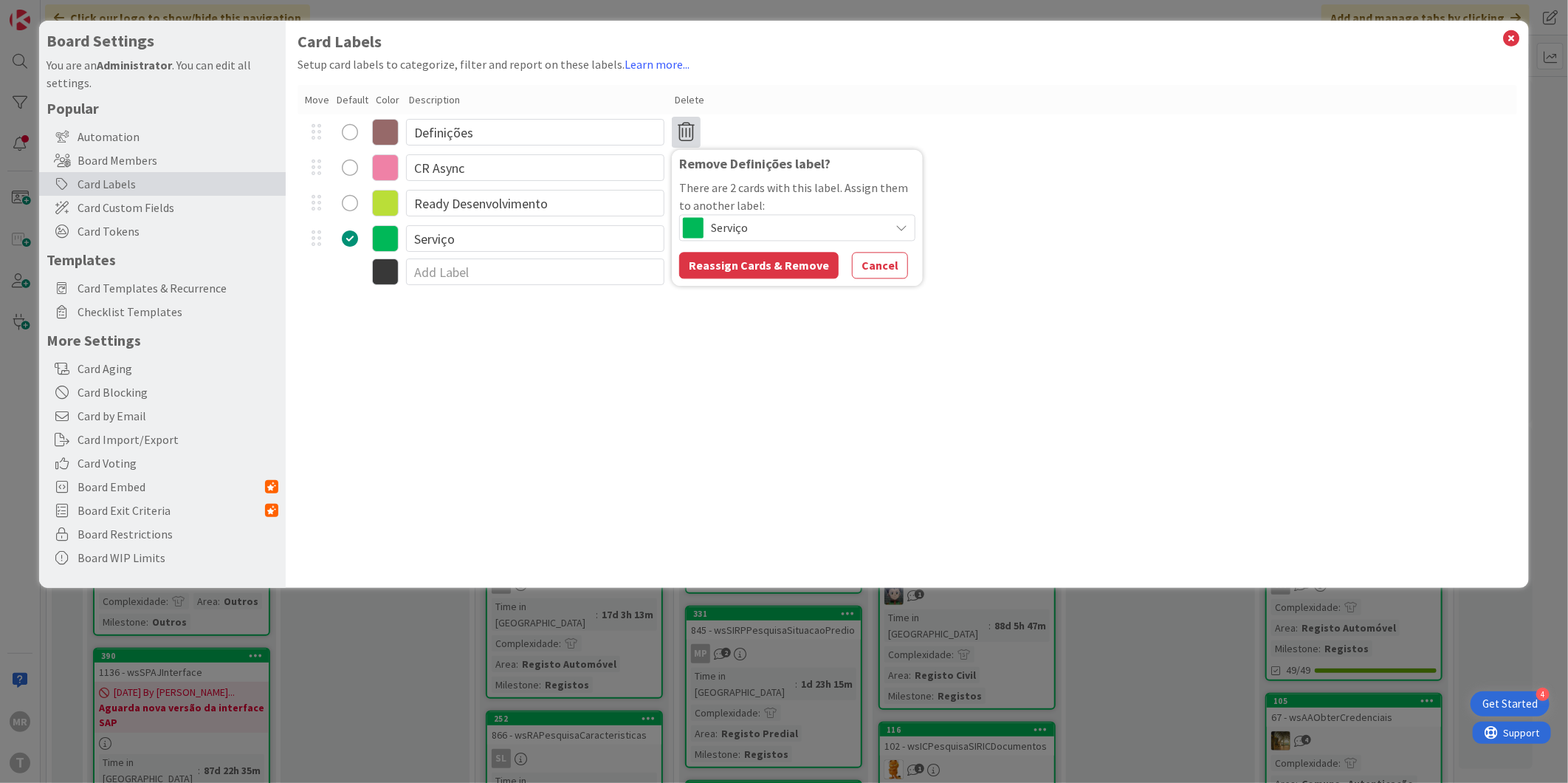
click at [801, 296] on div "Card Labels Setup card labels to categorize, filter and report on these labels.…" at bounding box center [907, 304] width 1243 height 567
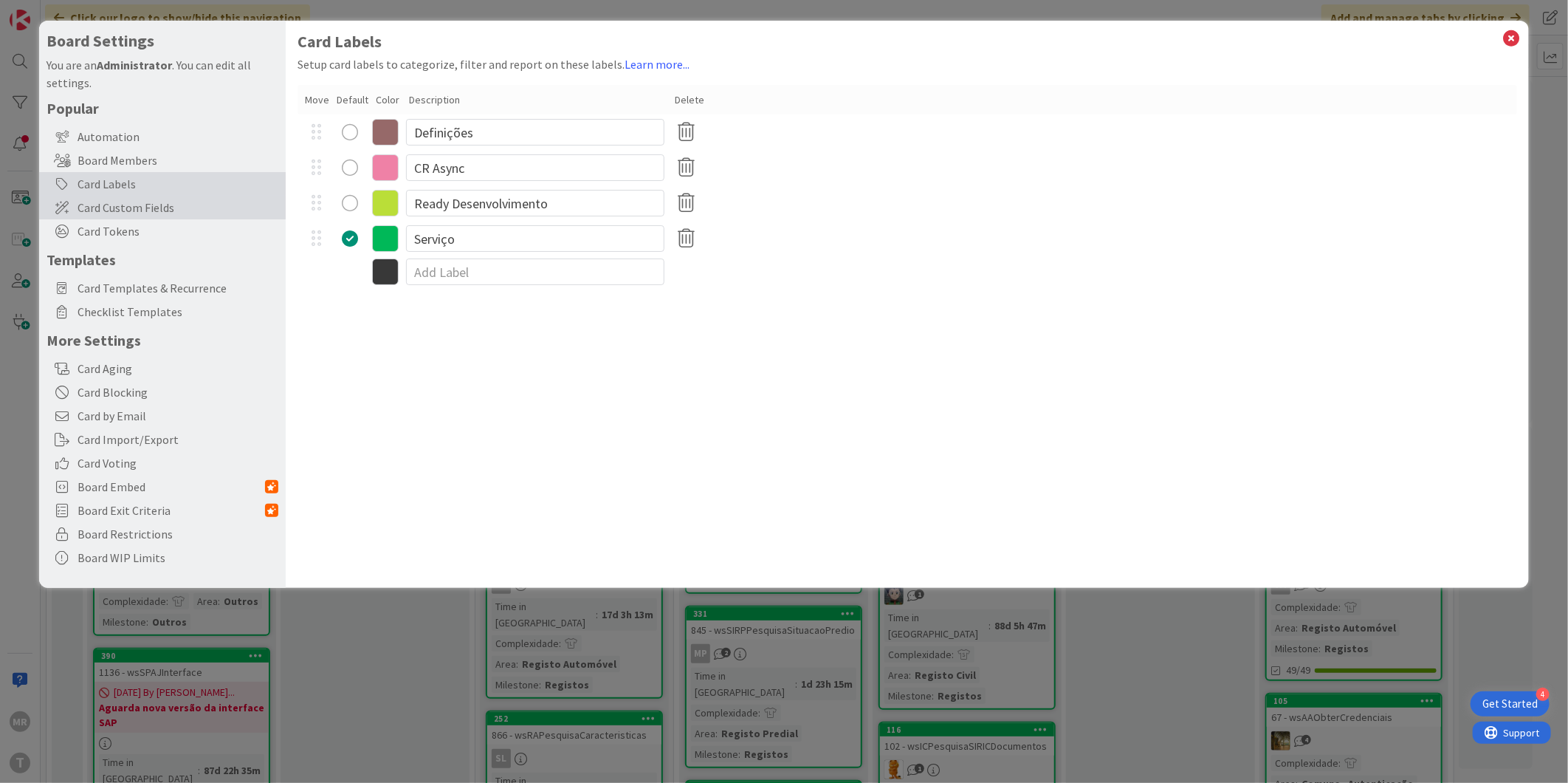
click at [153, 208] on span "Card Custom Fields" at bounding box center [177, 207] width 201 height 18
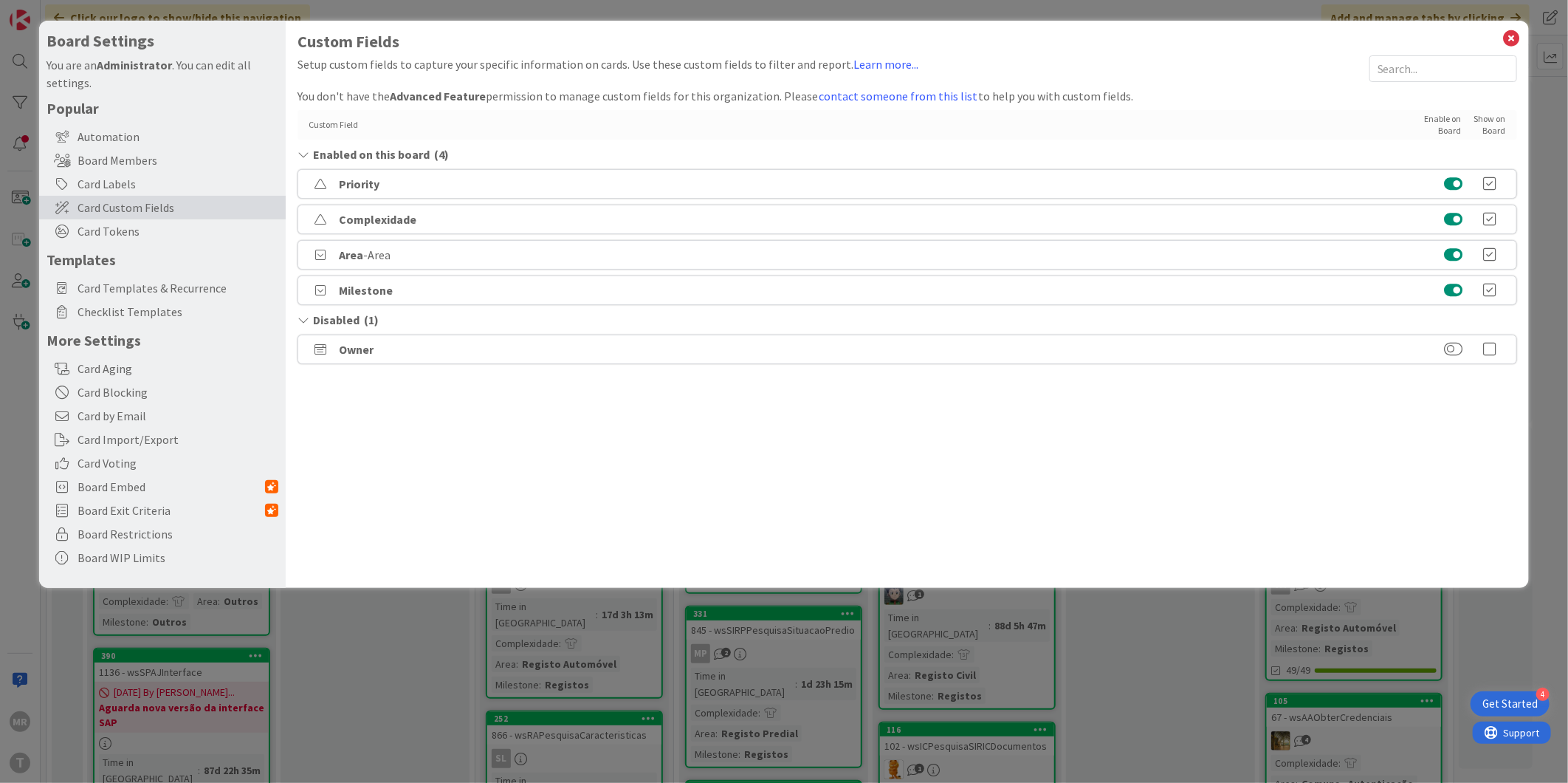
click at [419, 130] on div "Custom Field" at bounding box center [856, 125] width 1094 height 11
click at [1509, 40] on icon at bounding box center [1512, 38] width 19 height 21
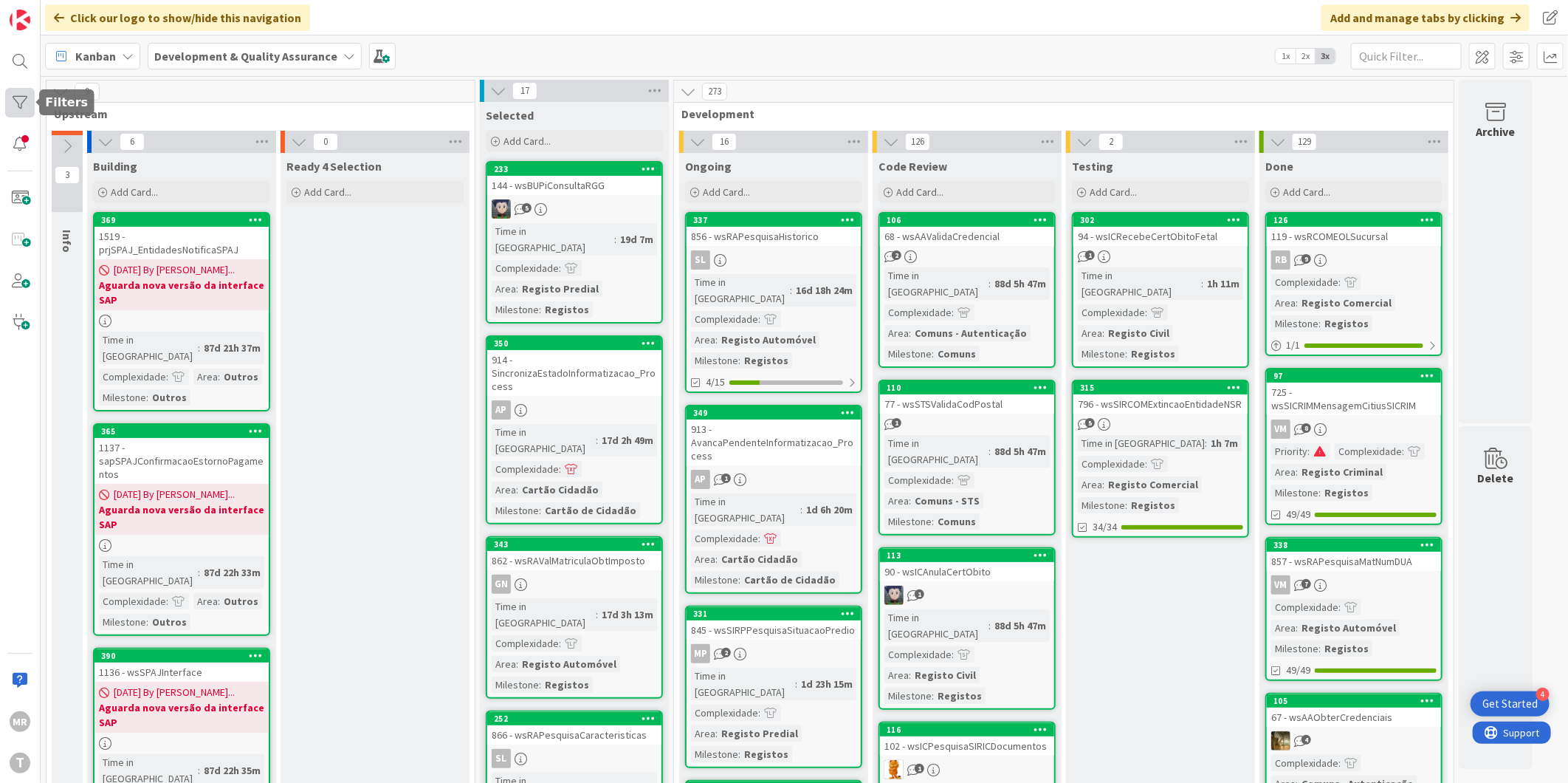
click at [28, 105] on div at bounding box center [19, 102] width 30 height 30
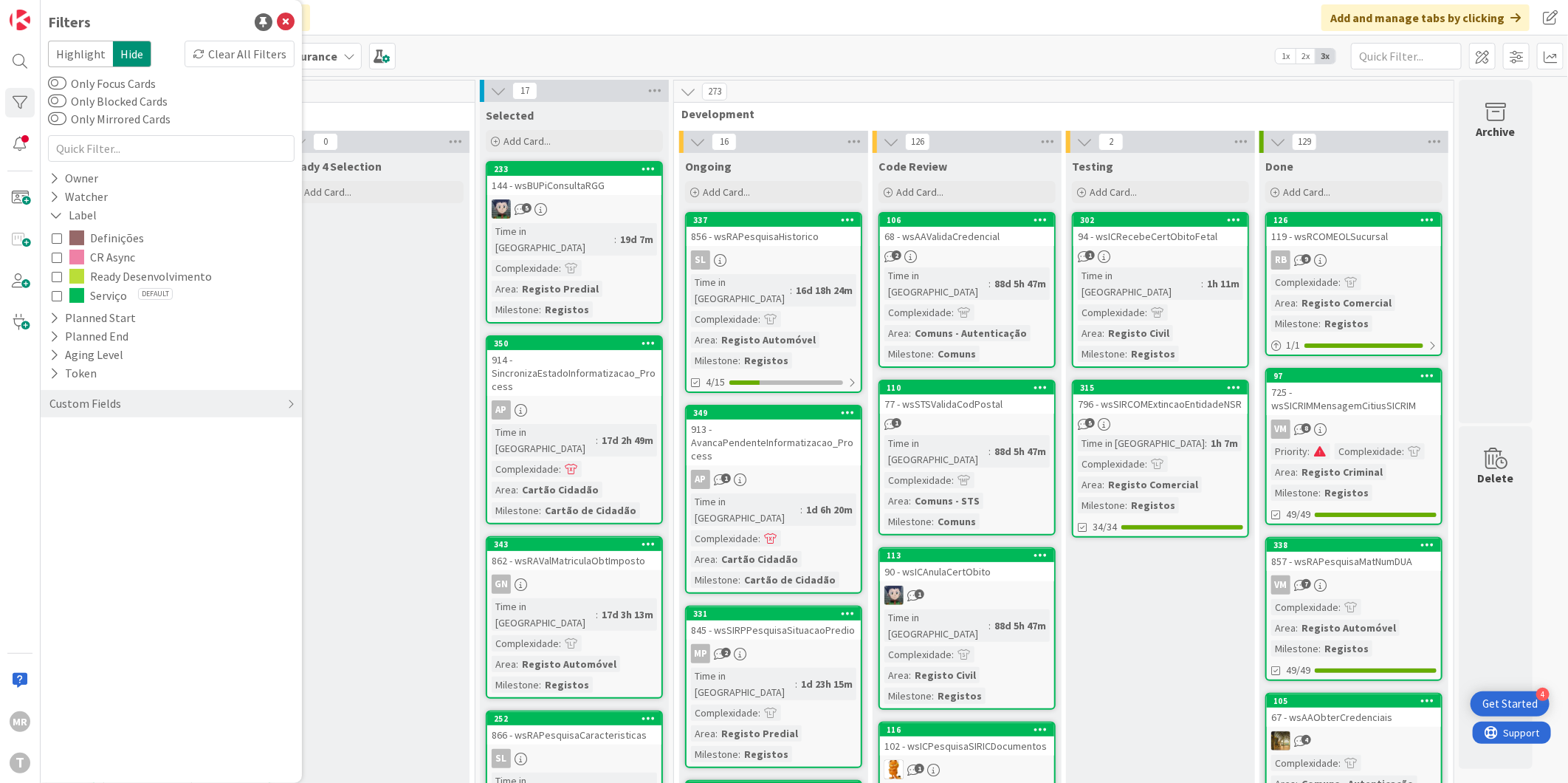
click at [119, 260] on span "CR Async" at bounding box center [112, 257] width 45 height 19
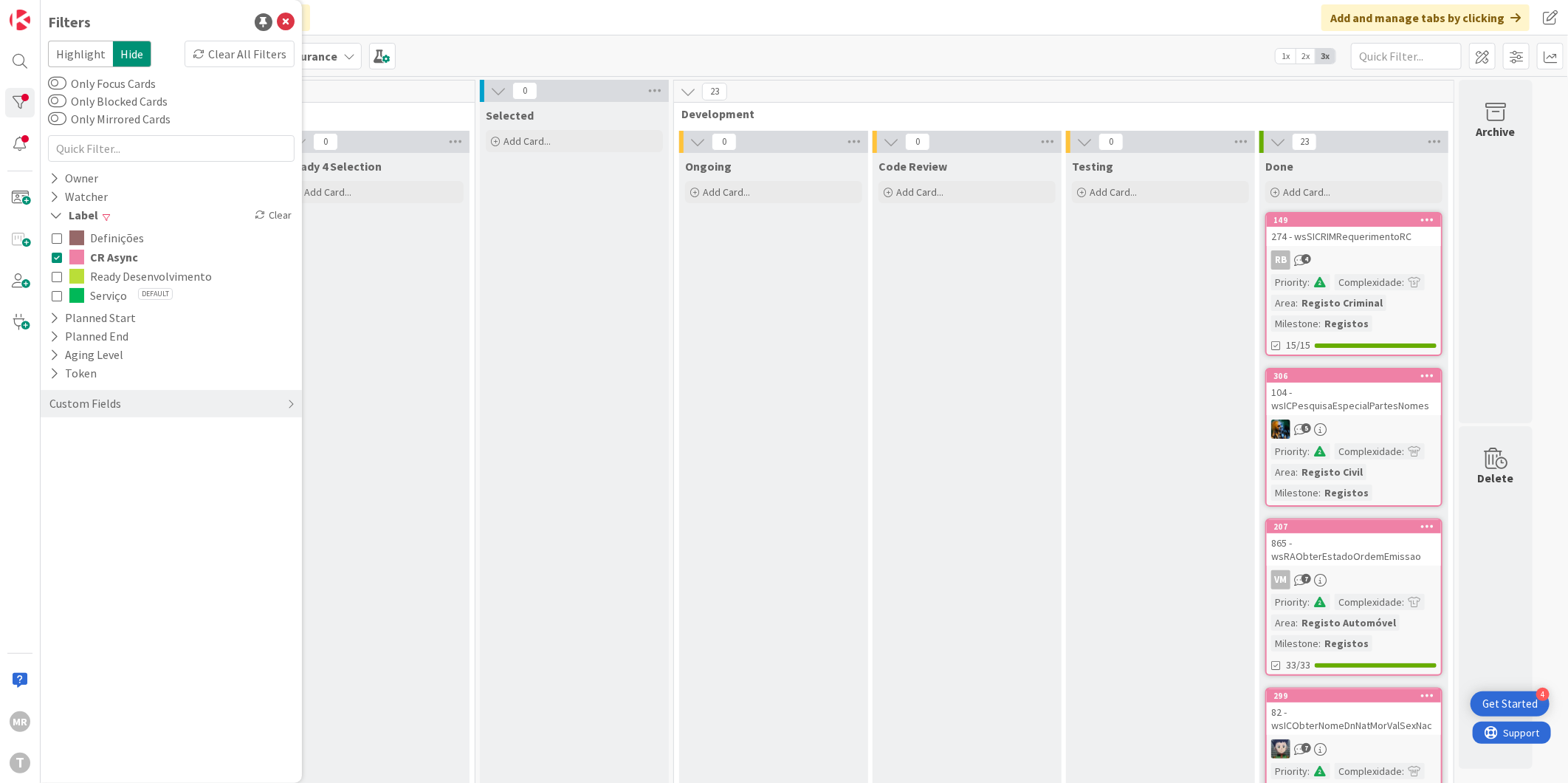
click at [61, 256] on icon at bounding box center [56, 257] width 10 height 10
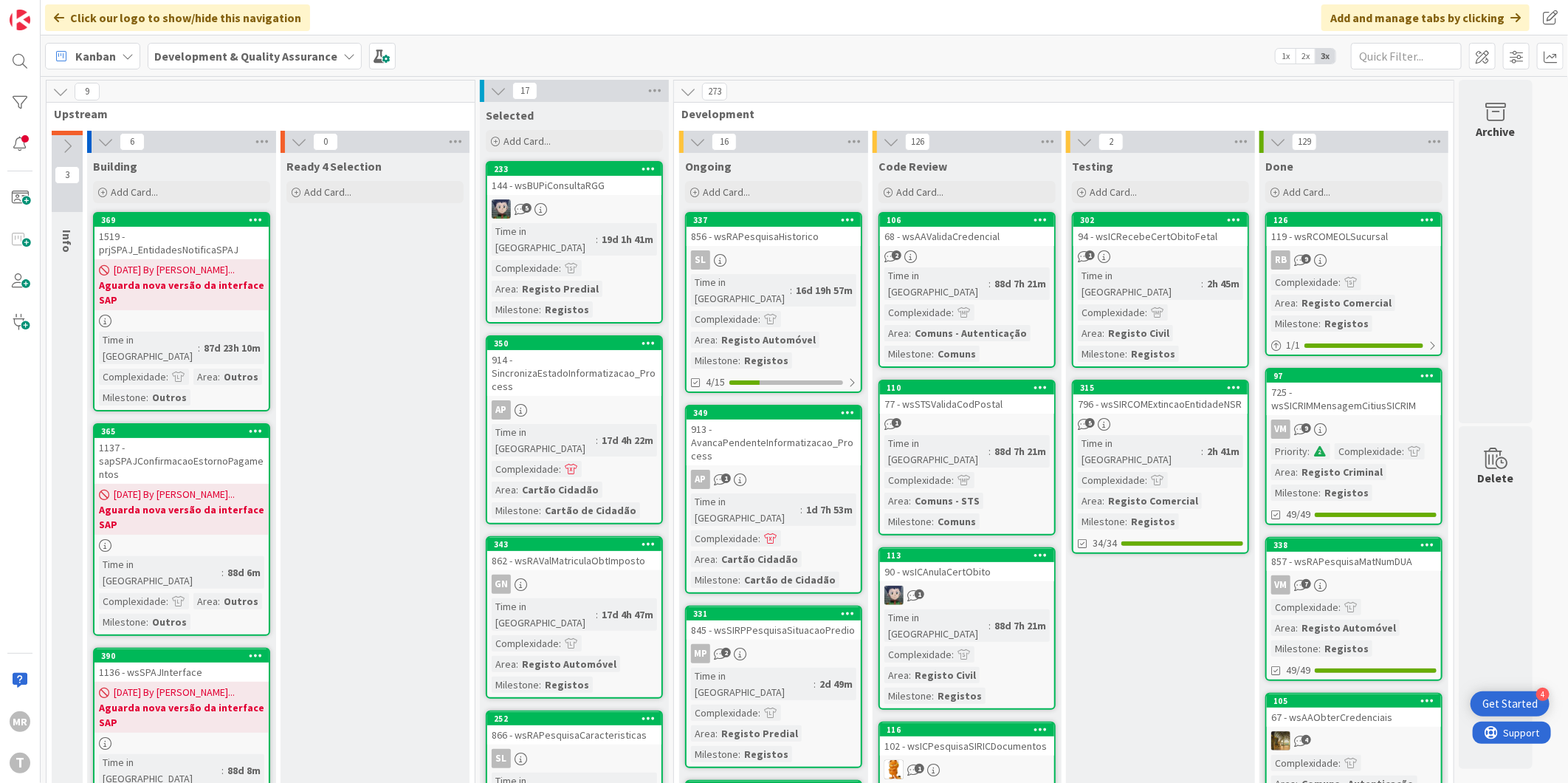
click at [1, 96] on div "[PERSON_NAME]" at bounding box center [20, 391] width 41 height 783
click at [21, 103] on div at bounding box center [19, 102] width 30 height 30
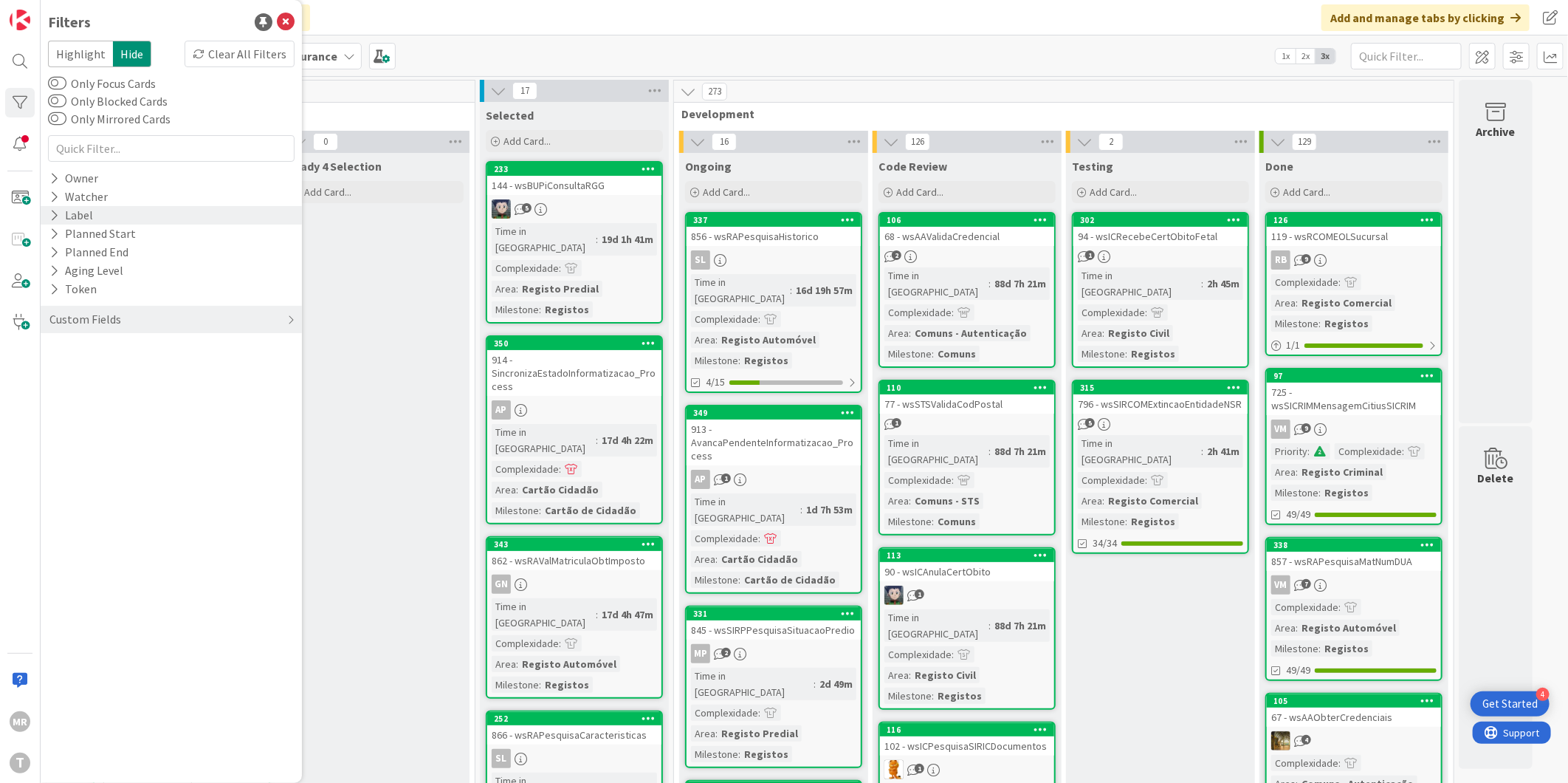
click at [61, 216] on div "Label" at bounding box center [71, 215] width 47 height 18
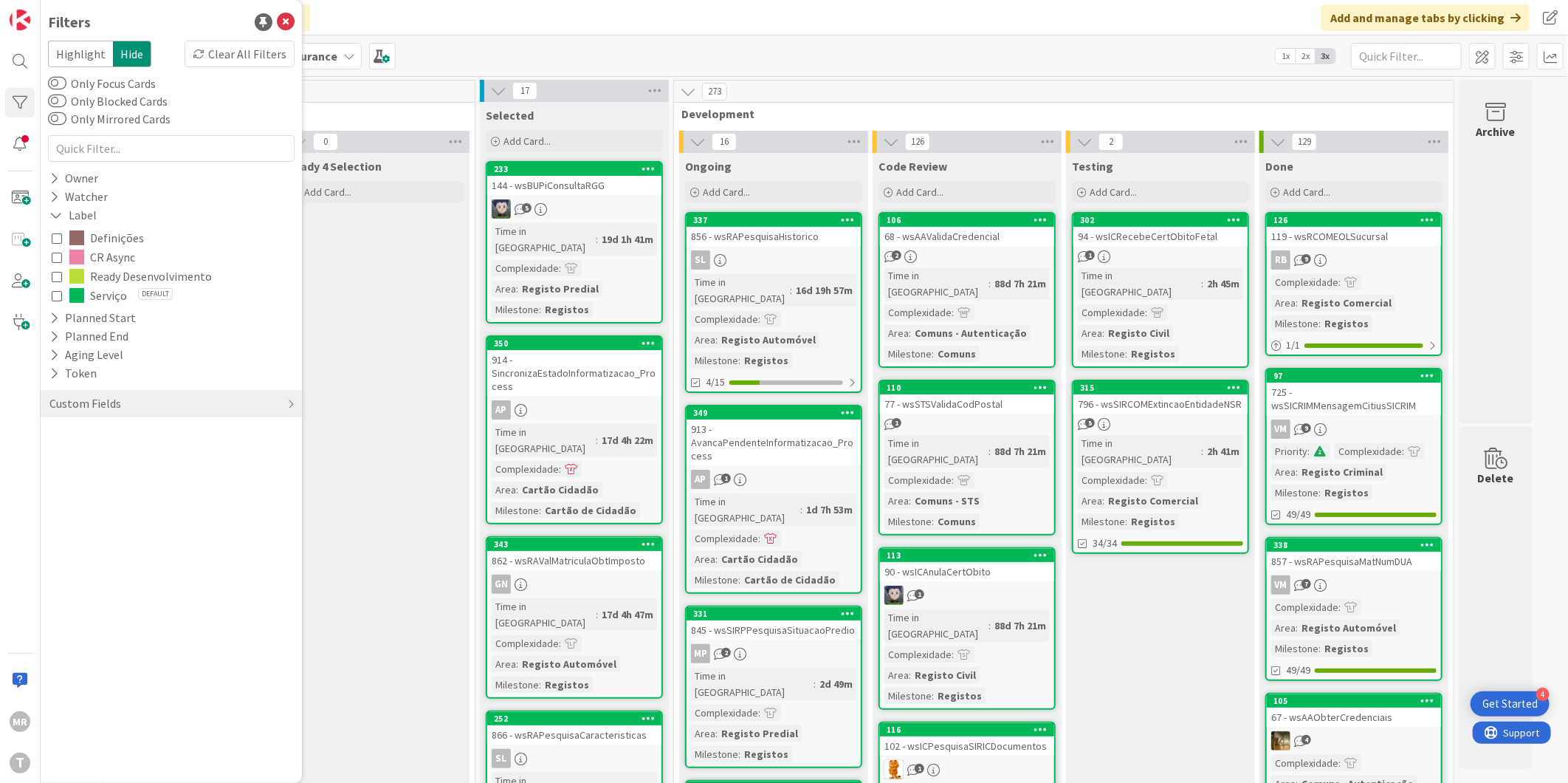
click at [121, 256] on span "CR Async" at bounding box center [112, 257] width 45 height 19
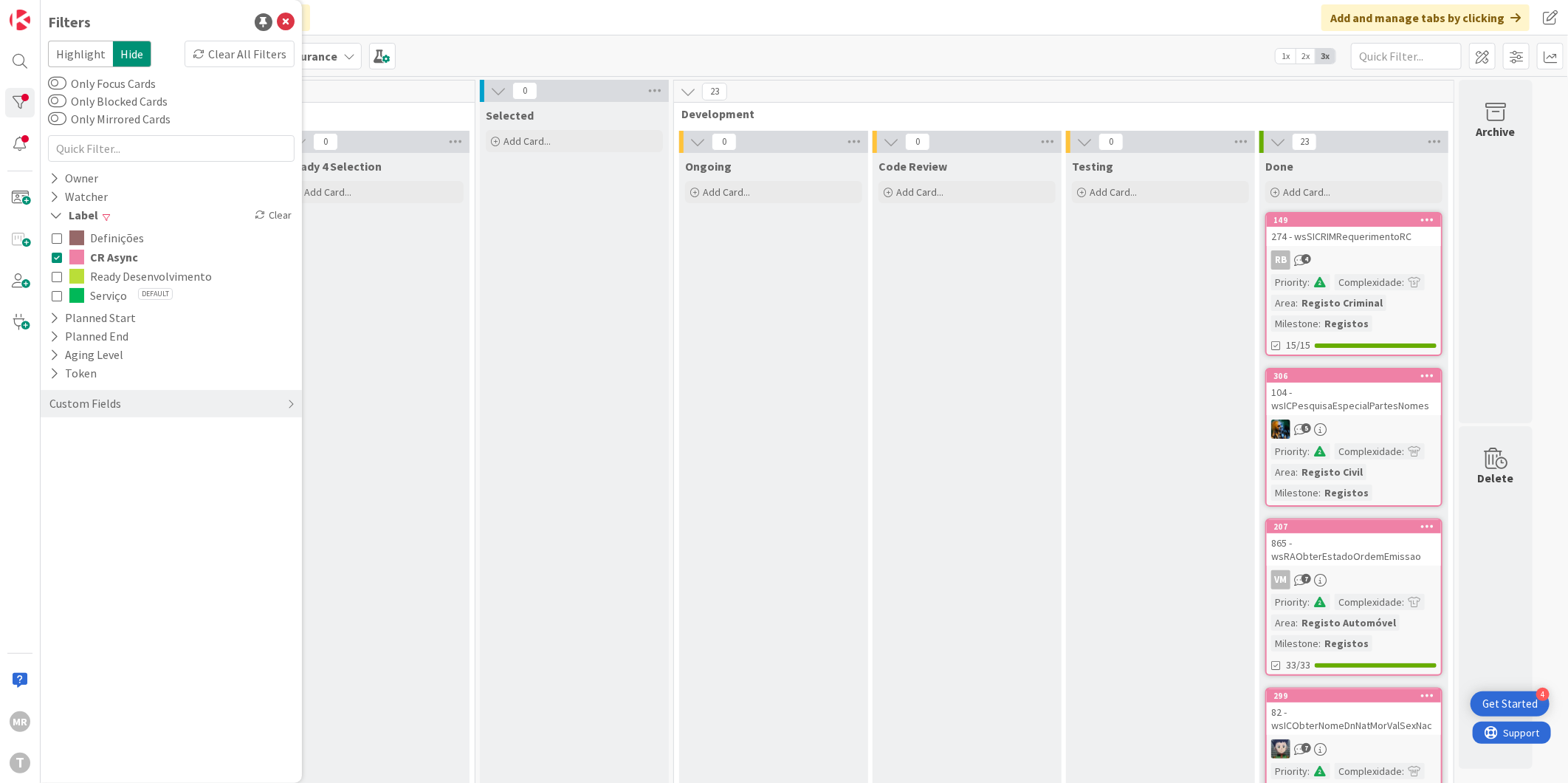
click at [121, 256] on span "CR Async" at bounding box center [113, 257] width 48 height 19
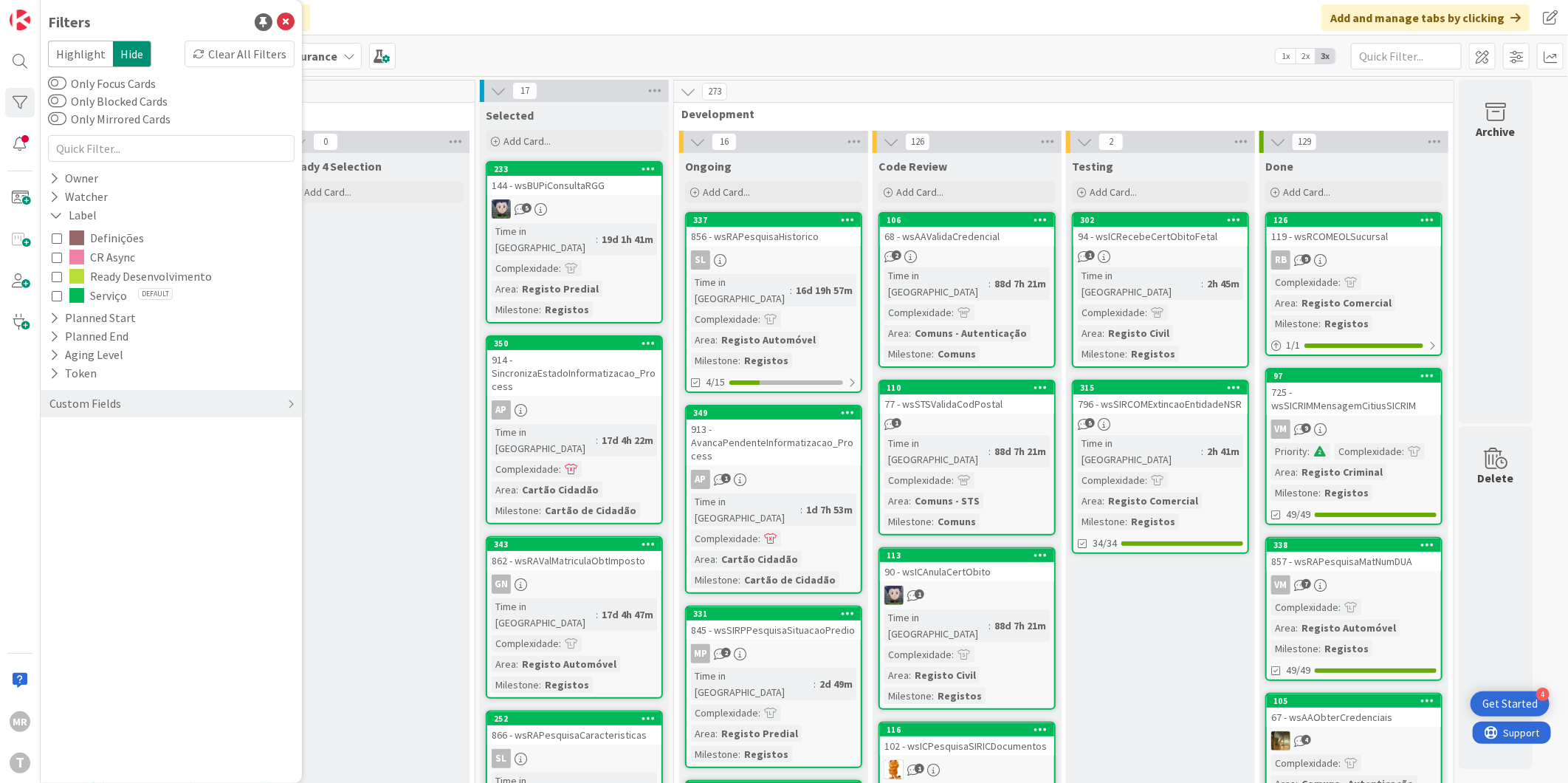
click at [121, 272] on span "Ready Desenvolvimento" at bounding box center [151, 277] width 122 height 19
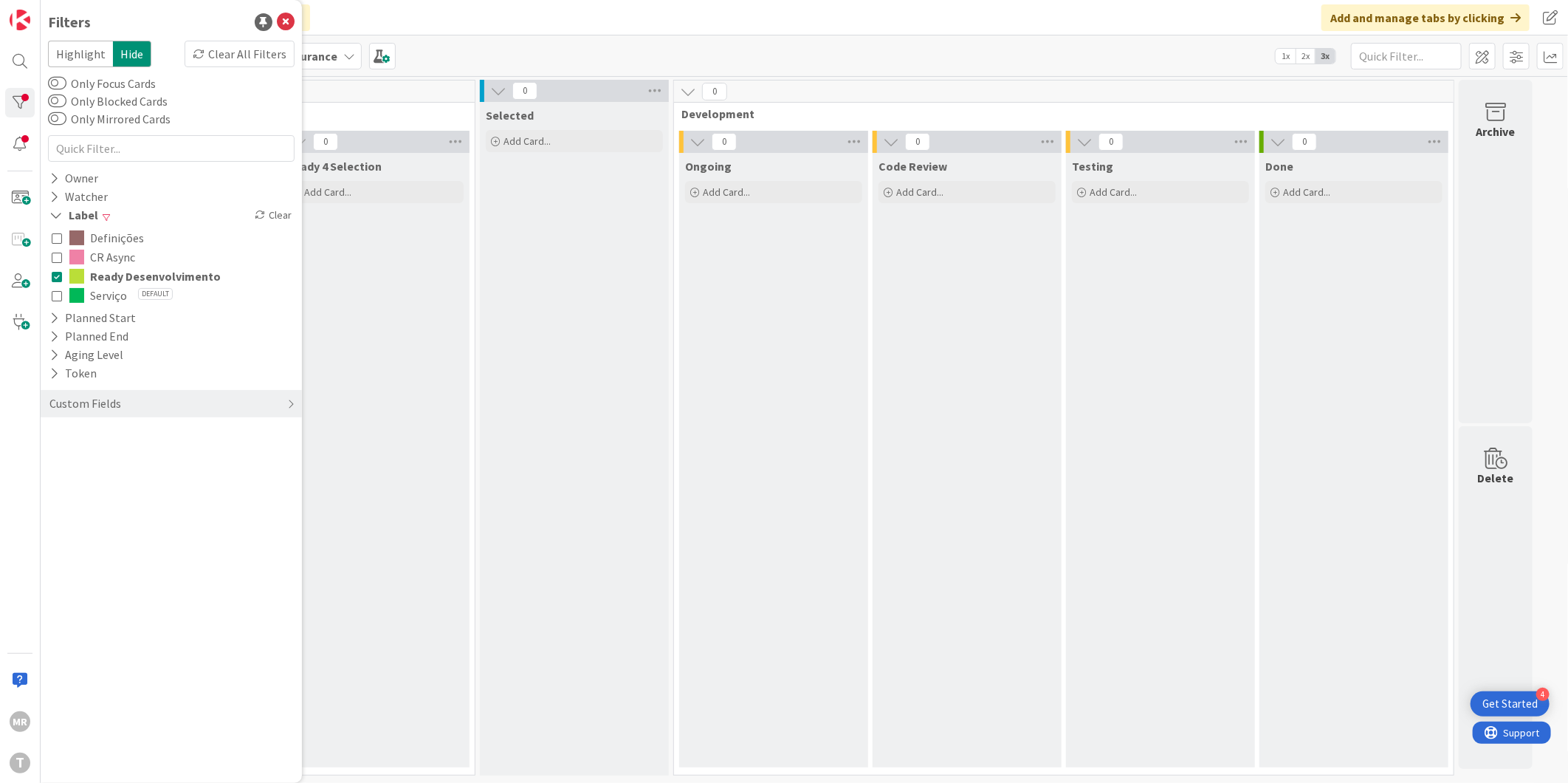
click at [121, 272] on span "Ready Desenvolvimento" at bounding box center [154, 277] width 131 height 19
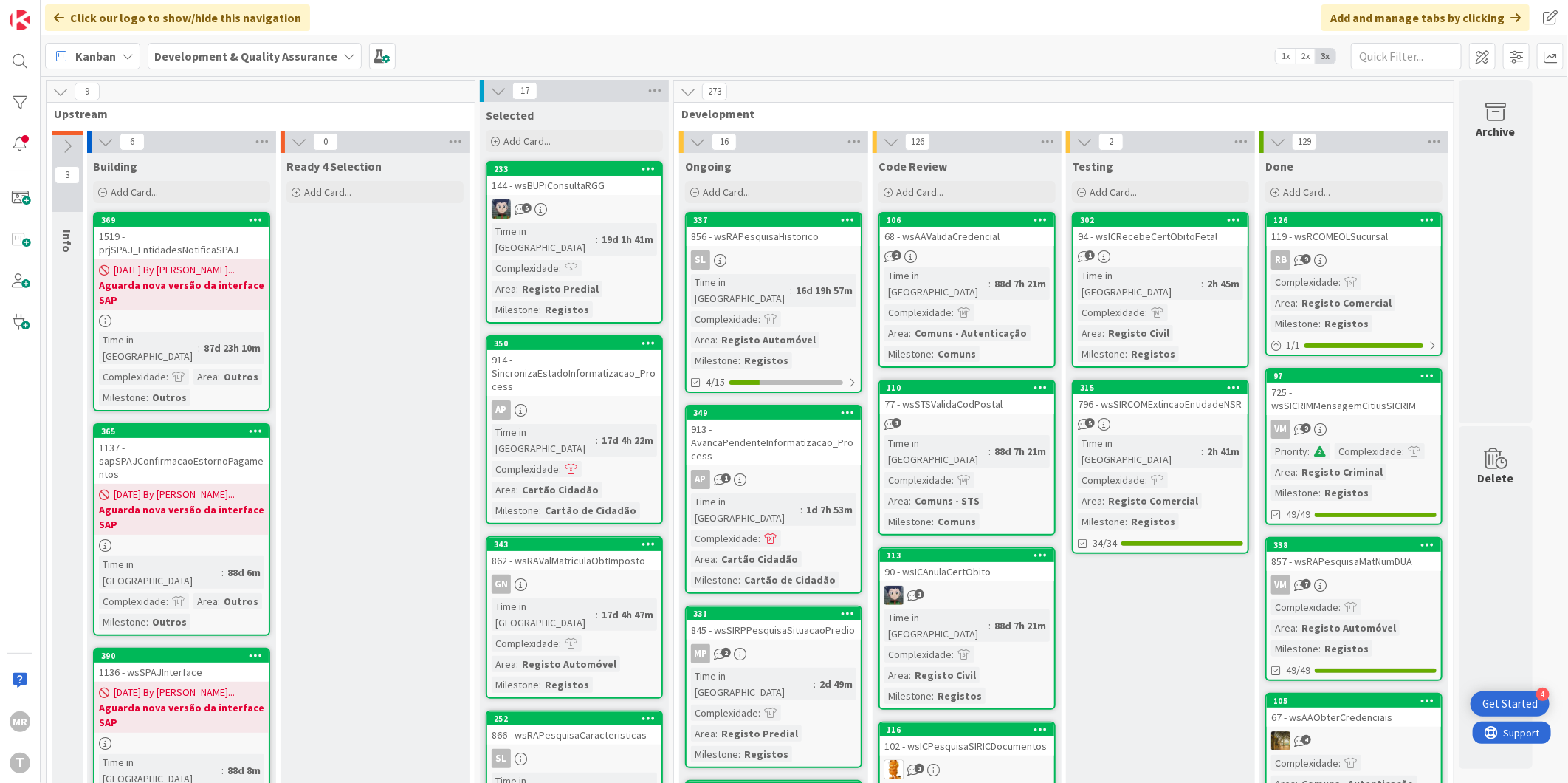
click at [856, 751] on button "Refresh" at bounding box center [864, 751] width 51 height 19
click at [16, 101] on div at bounding box center [19, 102] width 30 height 30
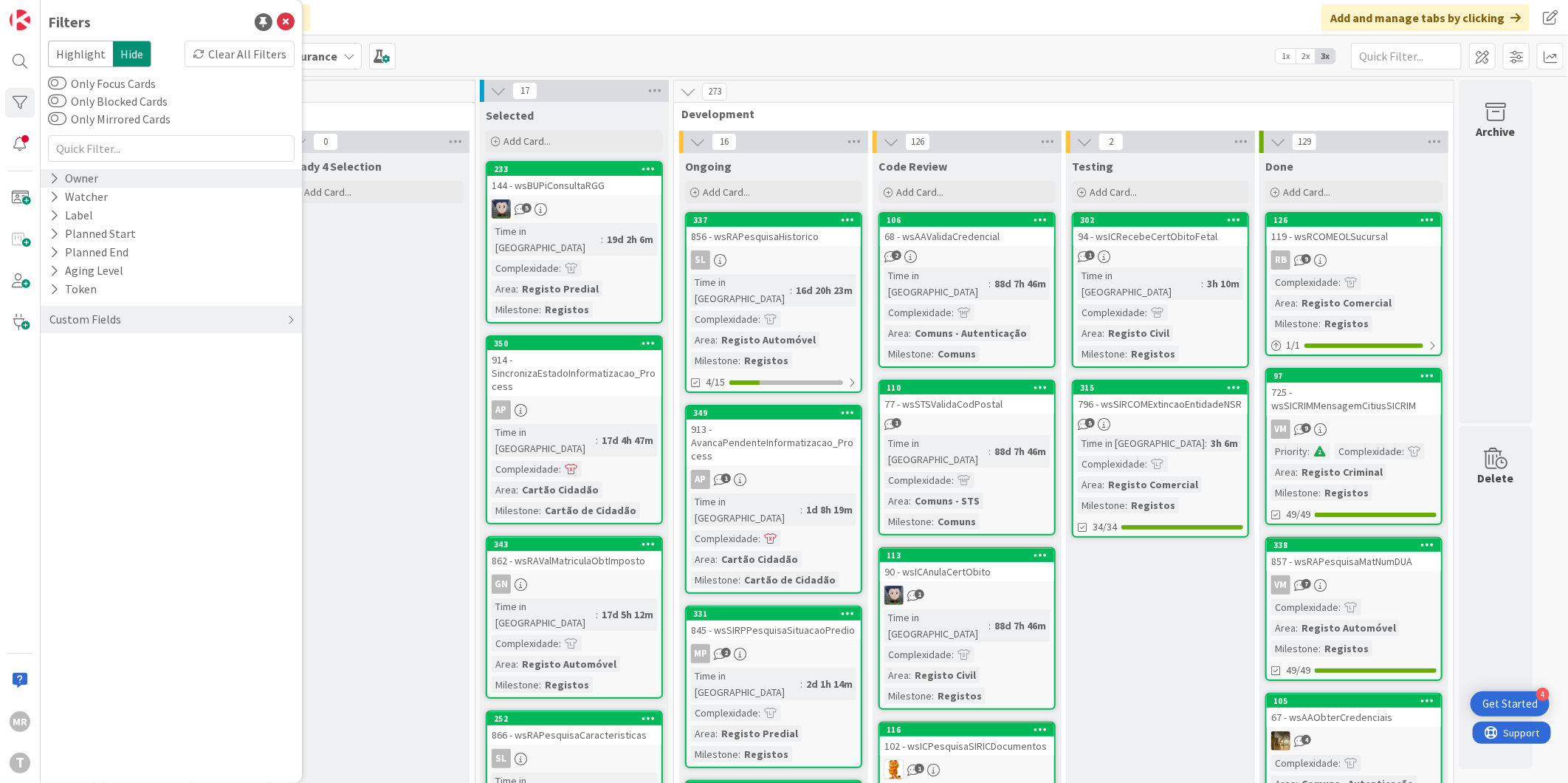
click at [93, 175] on div "Owner" at bounding box center [73, 177] width 51 height 18
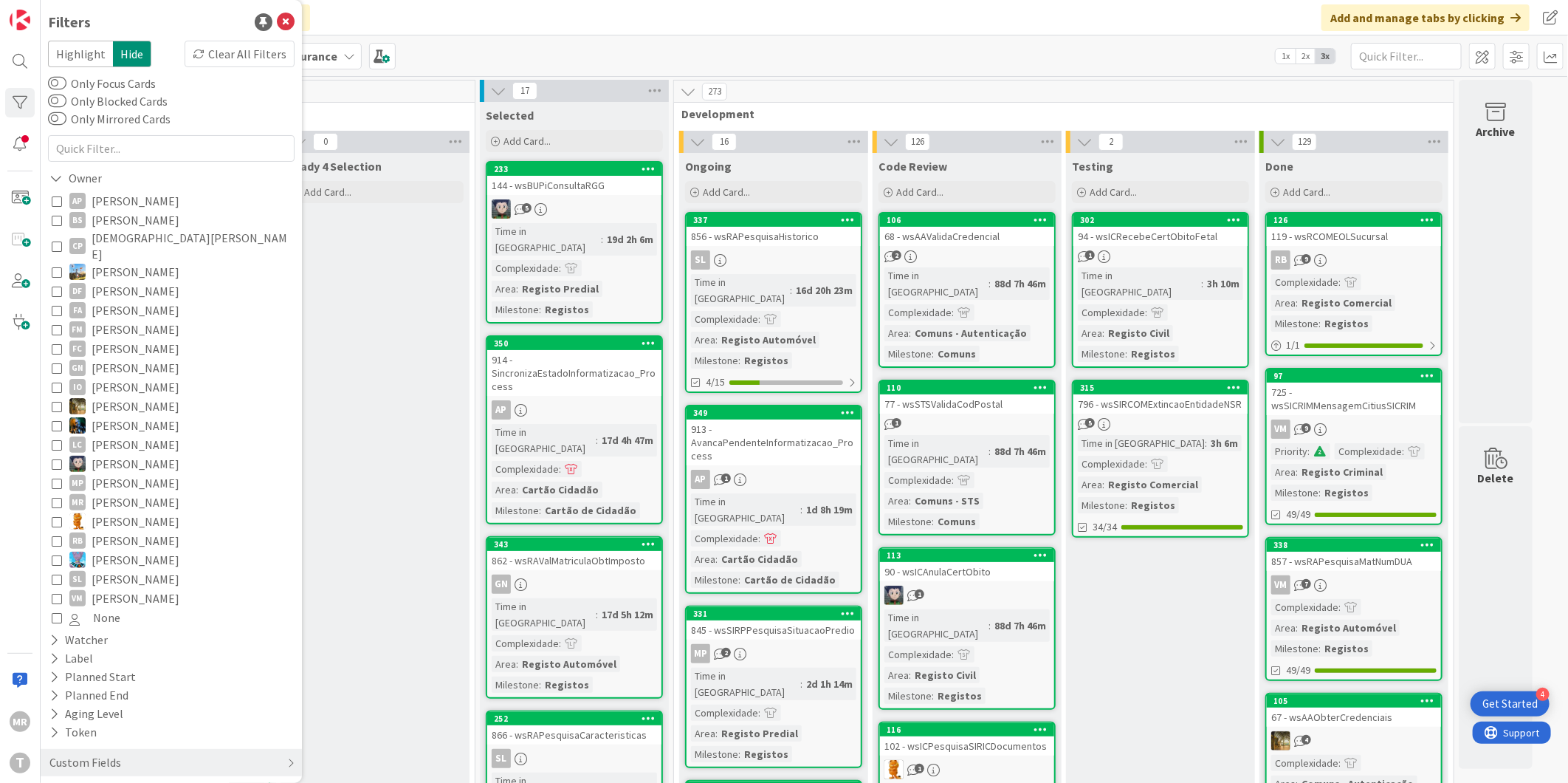
click at [116, 245] on span "[DEMOGRAPHIC_DATA][PERSON_NAME]" at bounding box center [191, 246] width 199 height 32
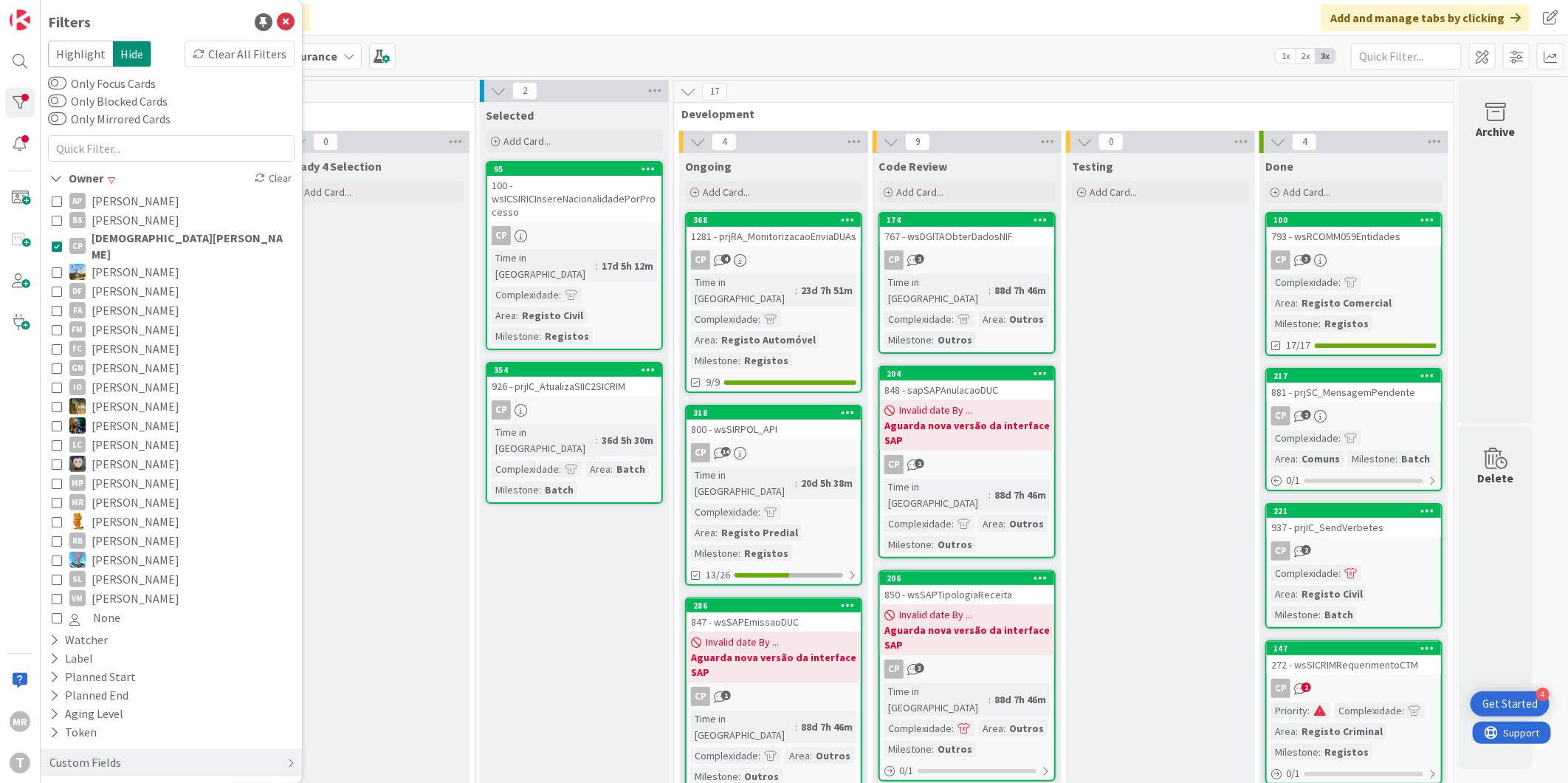
click at [144, 245] on span "[DEMOGRAPHIC_DATA][PERSON_NAME]" at bounding box center [191, 246] width 199 height 32
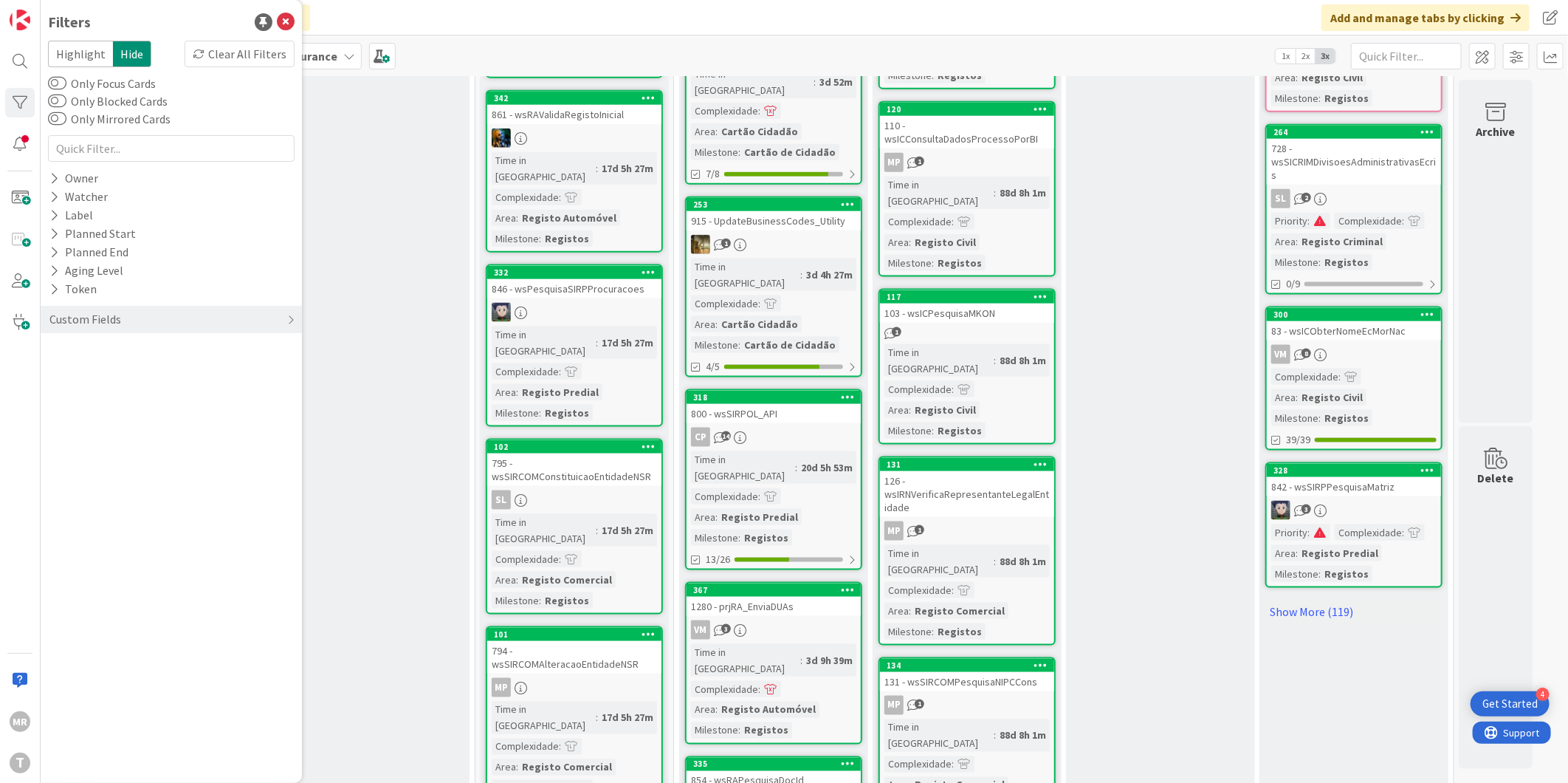
scroll to position [1164, 0]
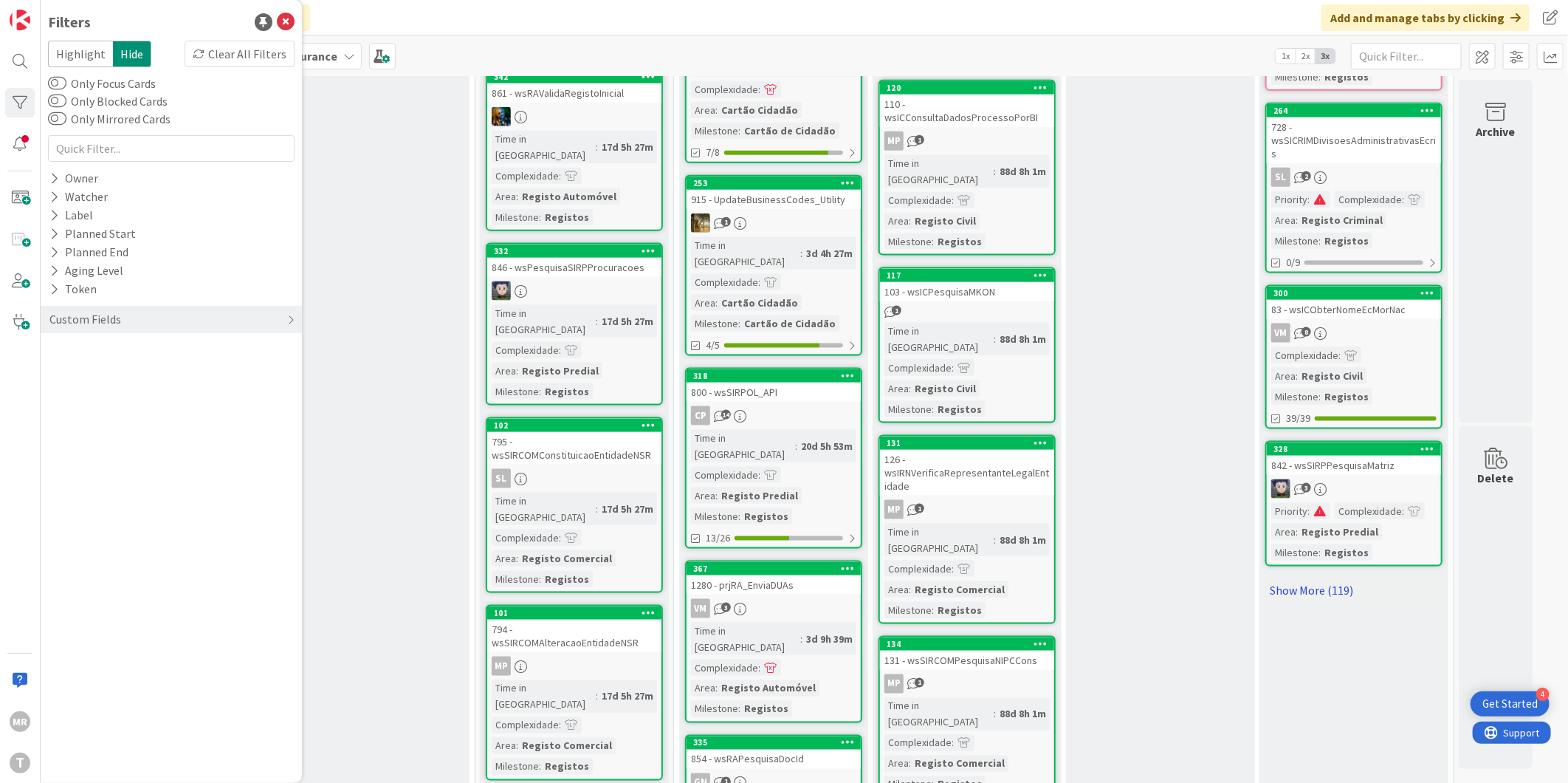
click at [1312, 578] on link "Show More (119)" at bounding box center [1354, 589] width 177 height 24
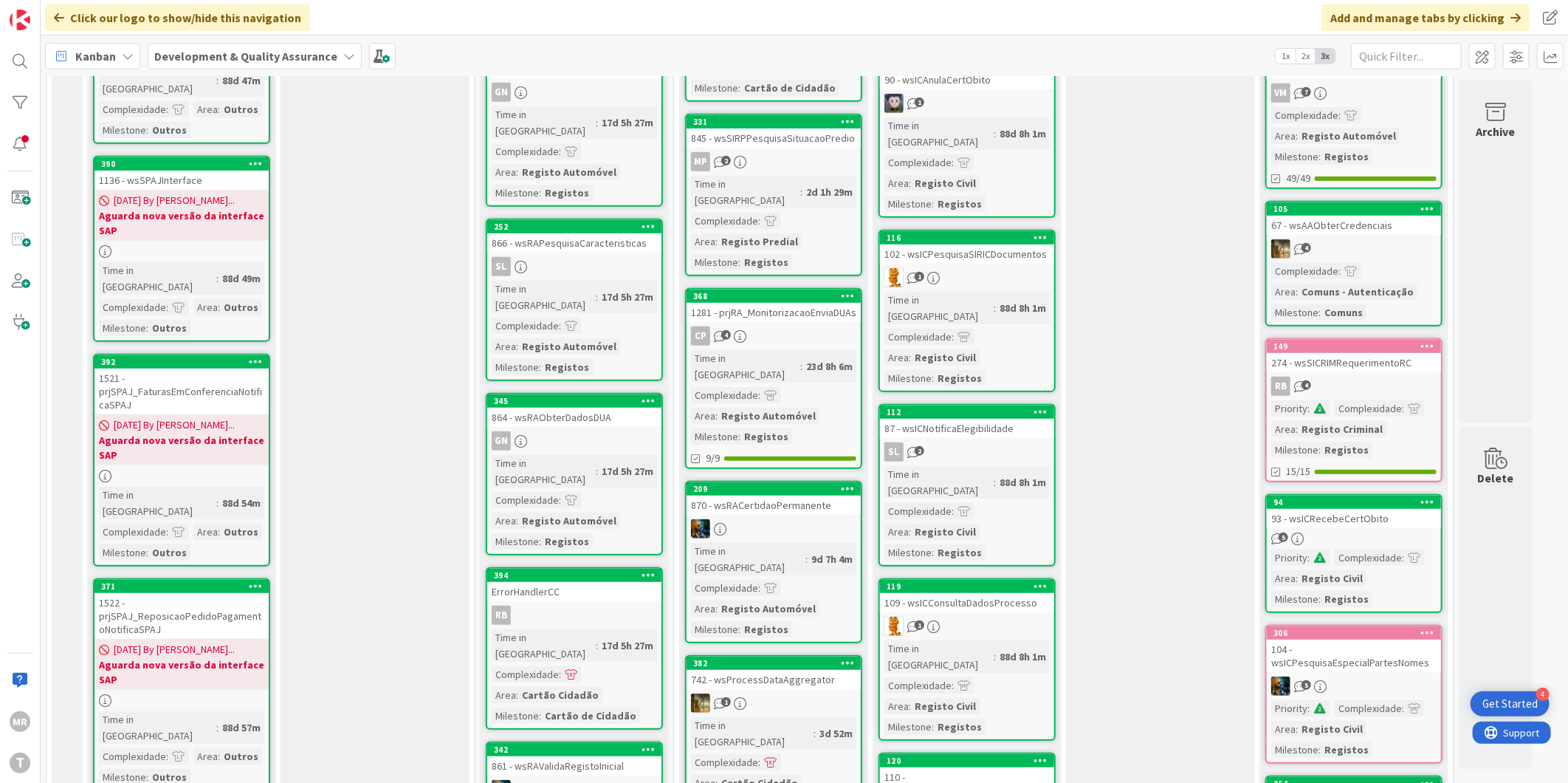
scroll to position [344, 0]
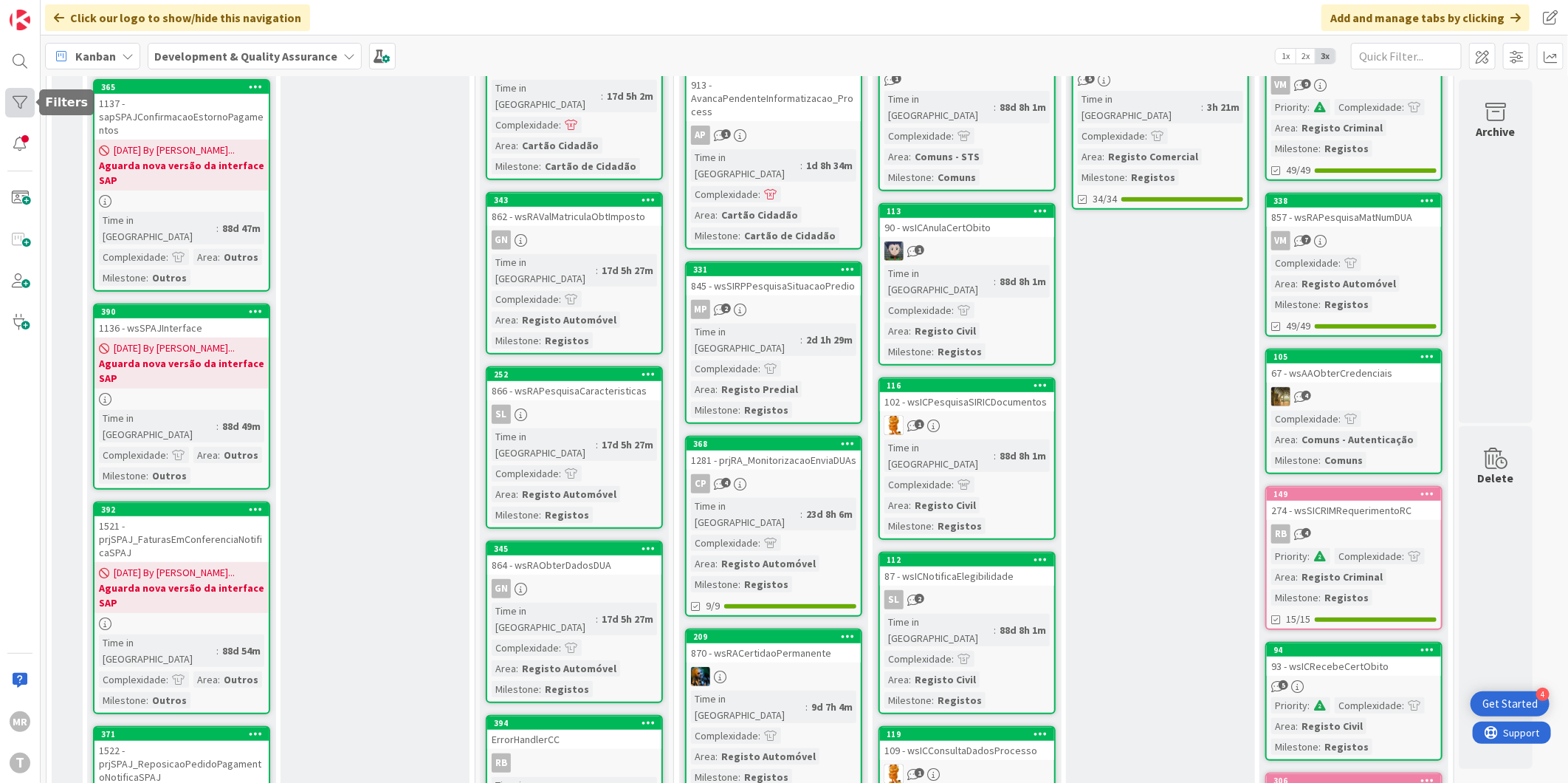
click at [20, 112] on div at bounding box center [19, 102] width 30 height 30
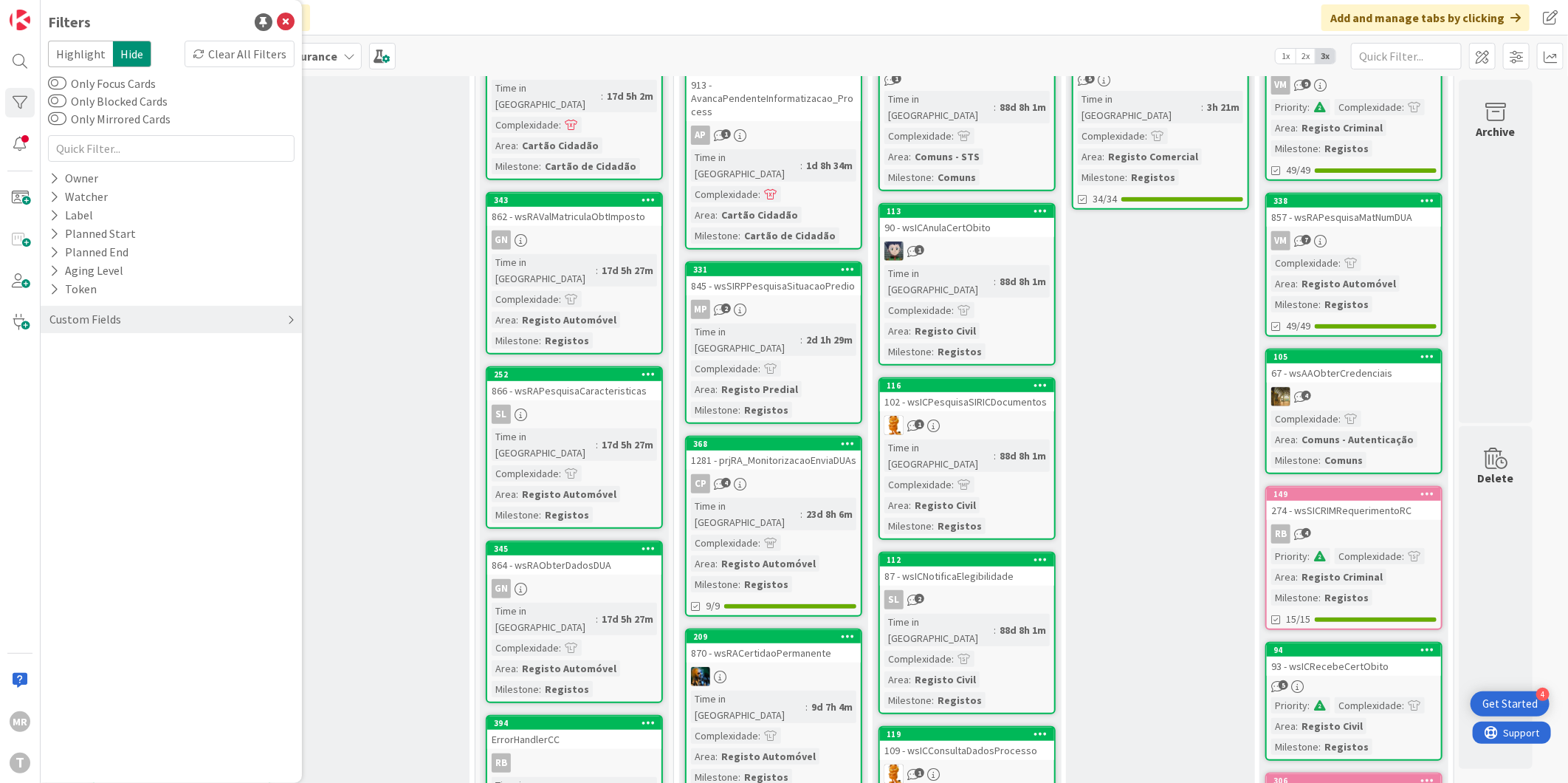
click at [61, 310] on div "Custom Fields" at bounding box center [85, 319] width 74 height 18
click at [81, 348] on button "Priority" at bounding box center [76, 349] width 57 height 18
click at [108, 408] on span "Medium" at bounding box center [98, 411] width 57 height 19
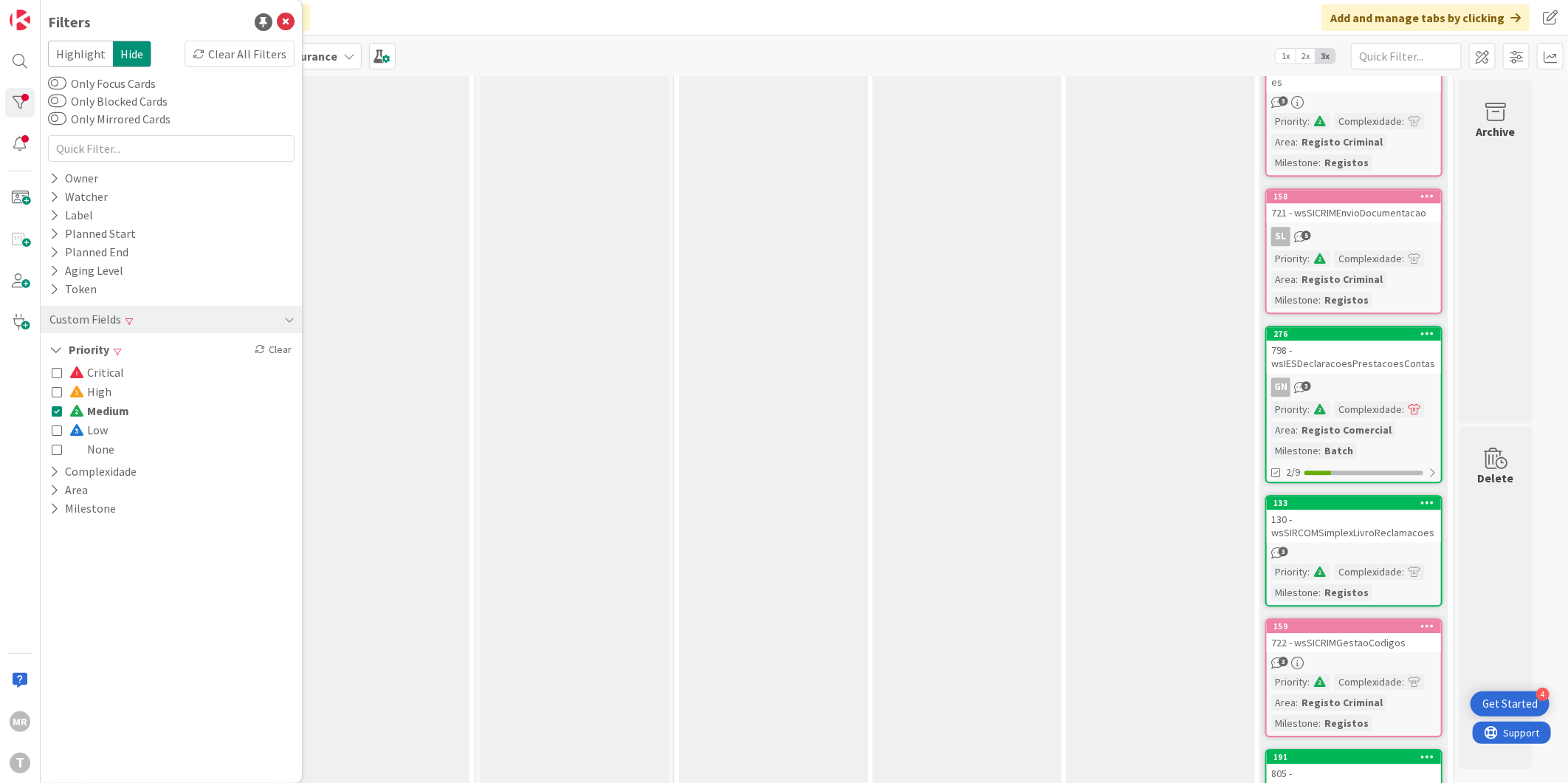
scroll to position [6483, 0]
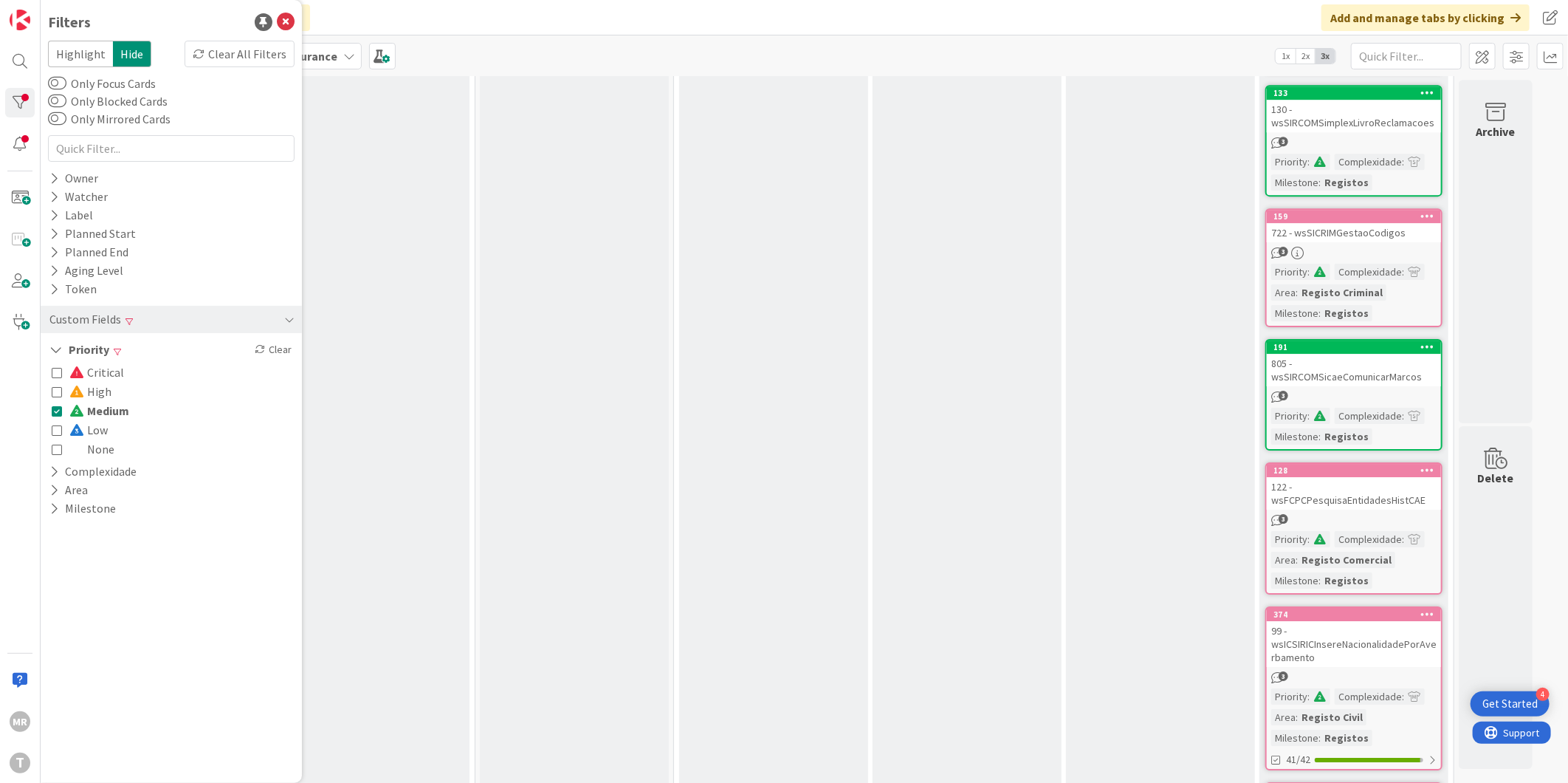
click at [103, 414] on span "Medium" at bounding box center [99, 411] width 60 height 19
